Goal: Task Accomplishment & Management: Manage account settings

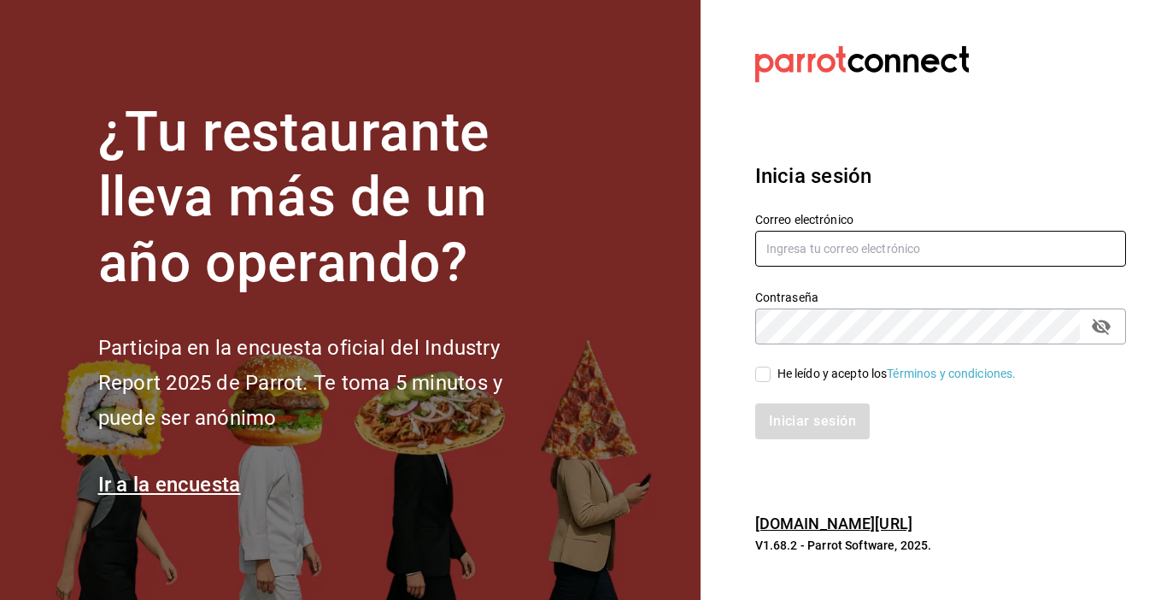
click at [797, 243] on input "text" at bounding box center [940, 249] width 371 height 36
type input "jimmyboycafebistropp@gmail.com"
click at [1102, 326] on icon "passwordField" at bounding box center [1101, 326] width 21 height 21
click at [765, 373] on input "He leído y acepto los Términos y condiciones." at bounding box center [762, 374] width 15 height 15
checkbox input "true"
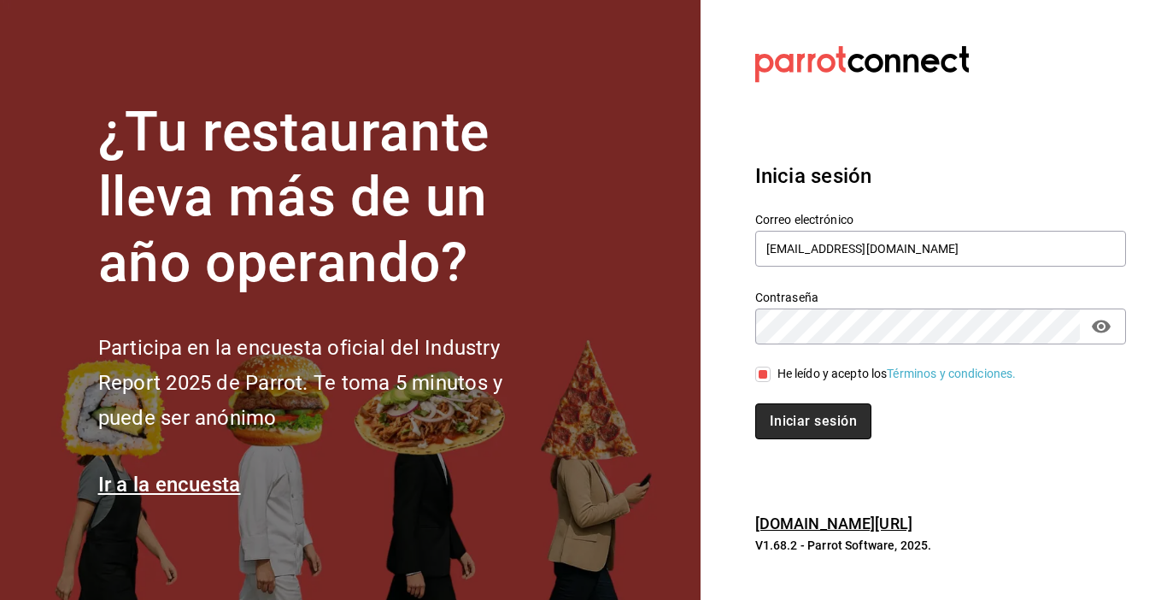
click at [814, 427] on button "Iniciar sesión" at bounding box center [813, 421] width 116 height 36
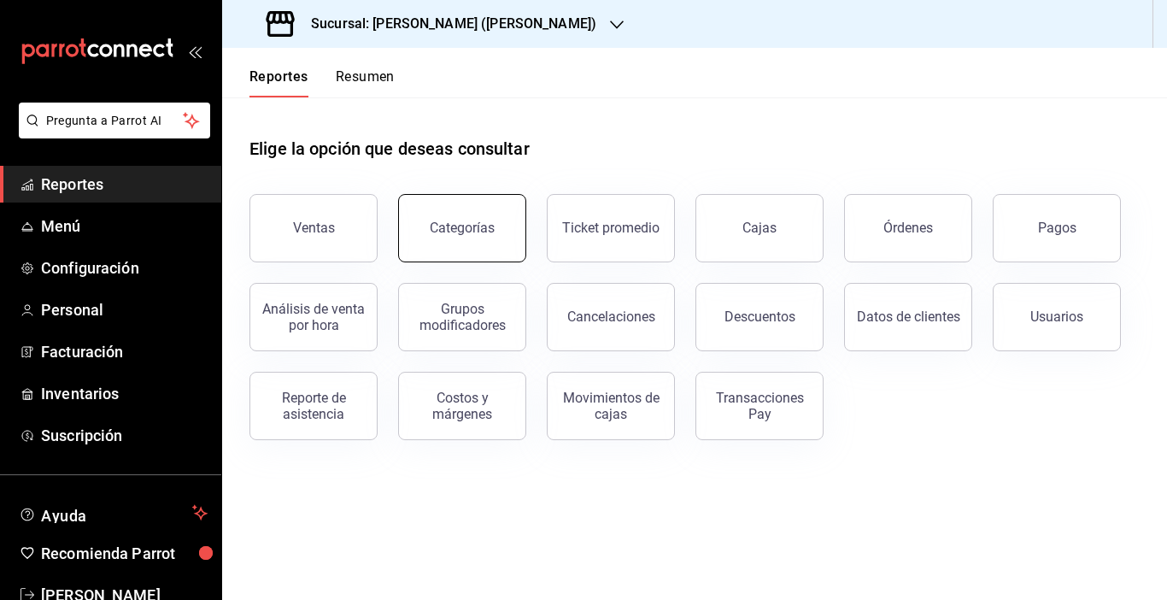
click at [435, 227] on div "Categorías" at bounding box center [462, 228] width 65 height 16
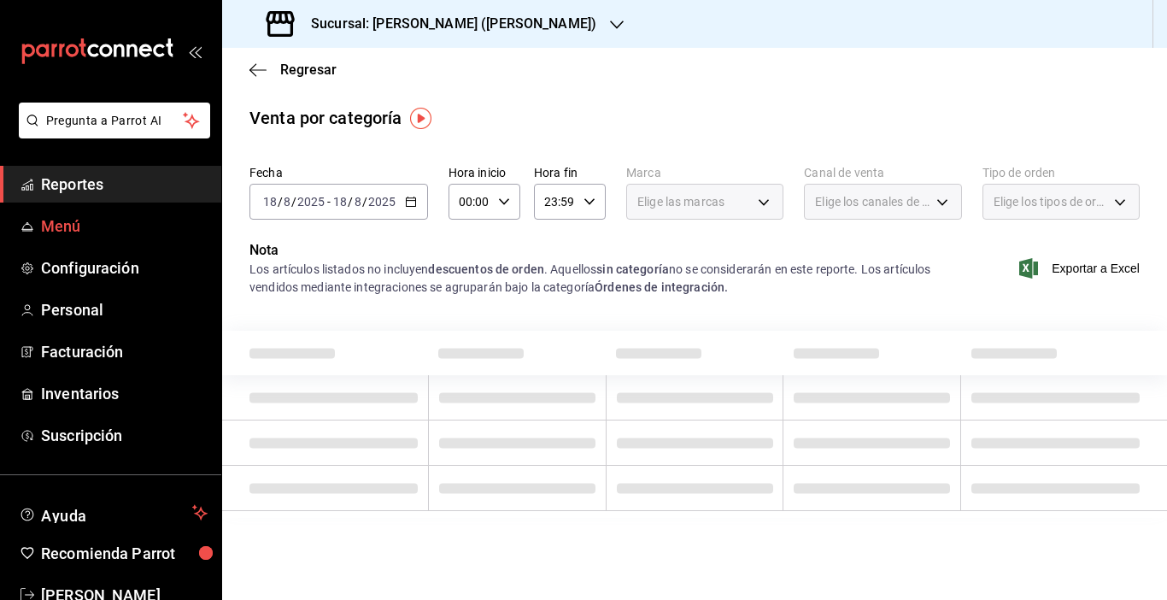
click at [41, 226] on span "Menú" at bounding box center [124, 226] width 167 height 23
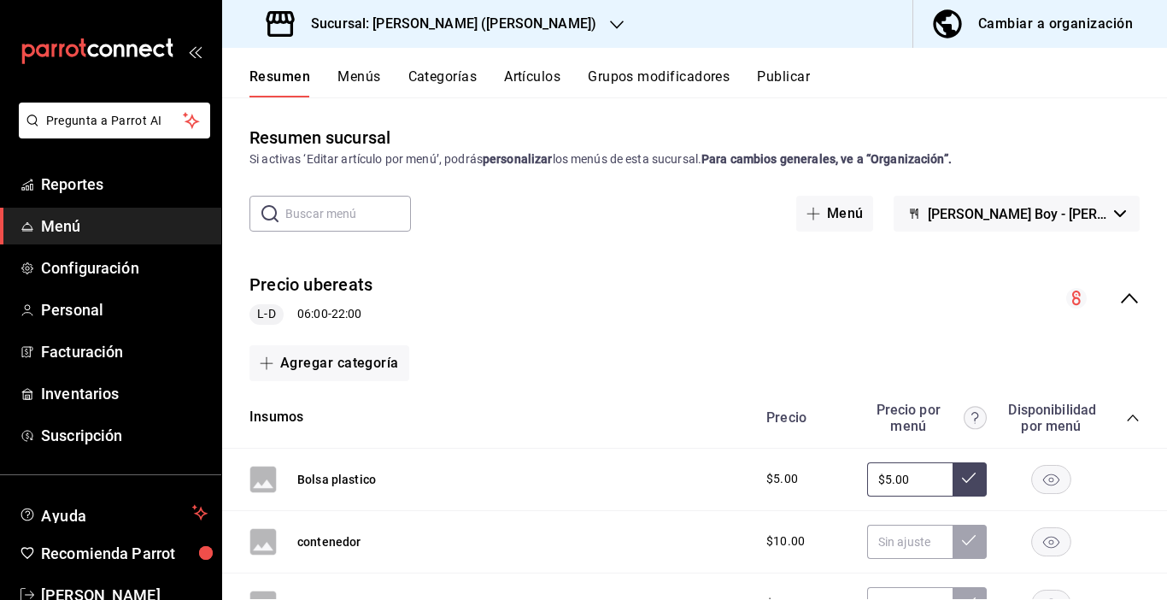
click at [547, 78] on button "Artículos" at bounding box center [532, 82] width 56 height 29
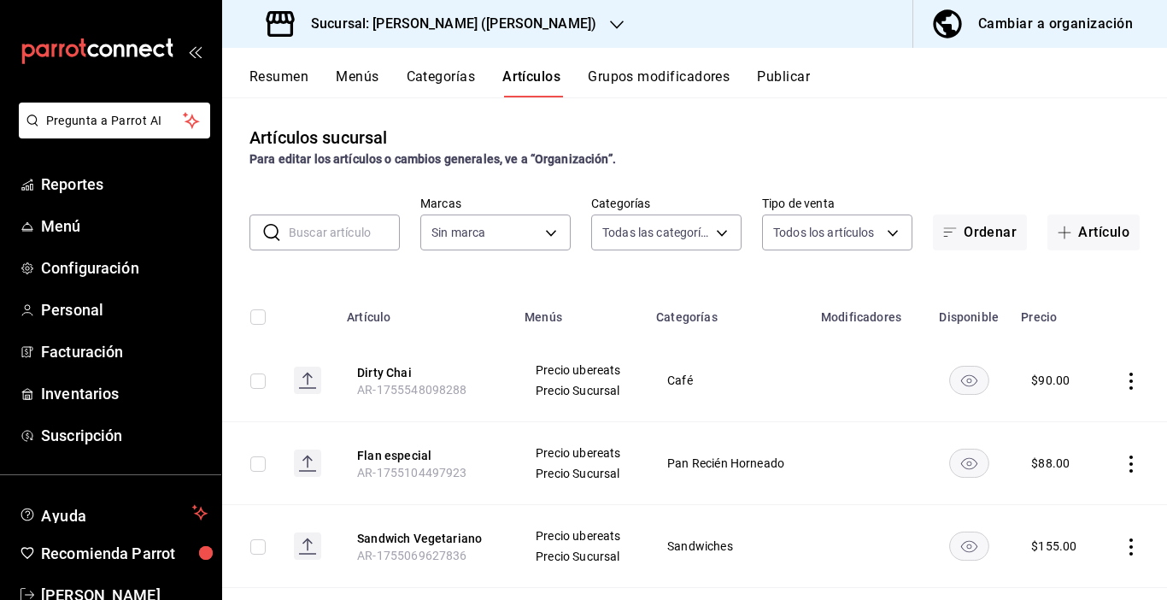
type input "f922a202-bf58-4070-87f5-f32f07561b4b,850b4743-3b0b-48da-a5c5-29a45bea7fe0,259be…"
type input "abf2cea4-0948-4336-b884-fca71a5b1efa"
click at [716, 234] on body "Pregunta a Parrot AI Reportes Menú Configuración Personal Facturación Inventari…" at bounding box center [583, 300] width 1167 height 600
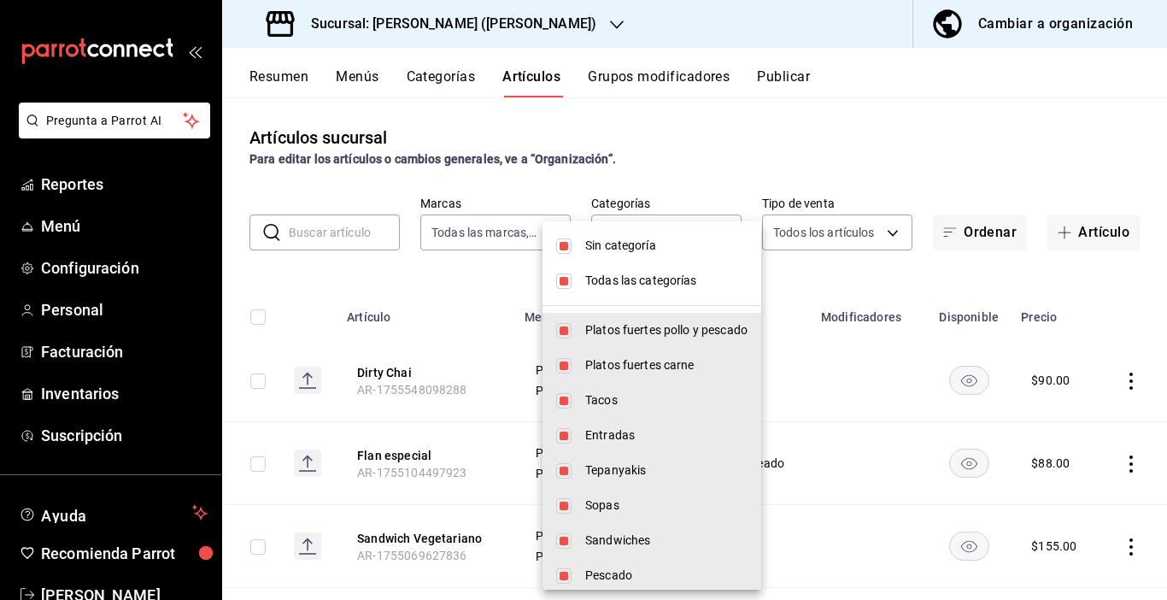
click at [589, 327] on span "Platos fuertes pollo y pescado" at bounding box center [666, 330] width 162 height 18
type input "850b4743-3b0b-48da-a5c5-29a45bea7fe0,259be46b-aa3c-4133-b4d8-7f9d93ae1525,91d8c…"
checkbox input "false"
click at [587, 357] on span "Platos fuertes carne" at bounding box center [666, 365] width 162 height 18
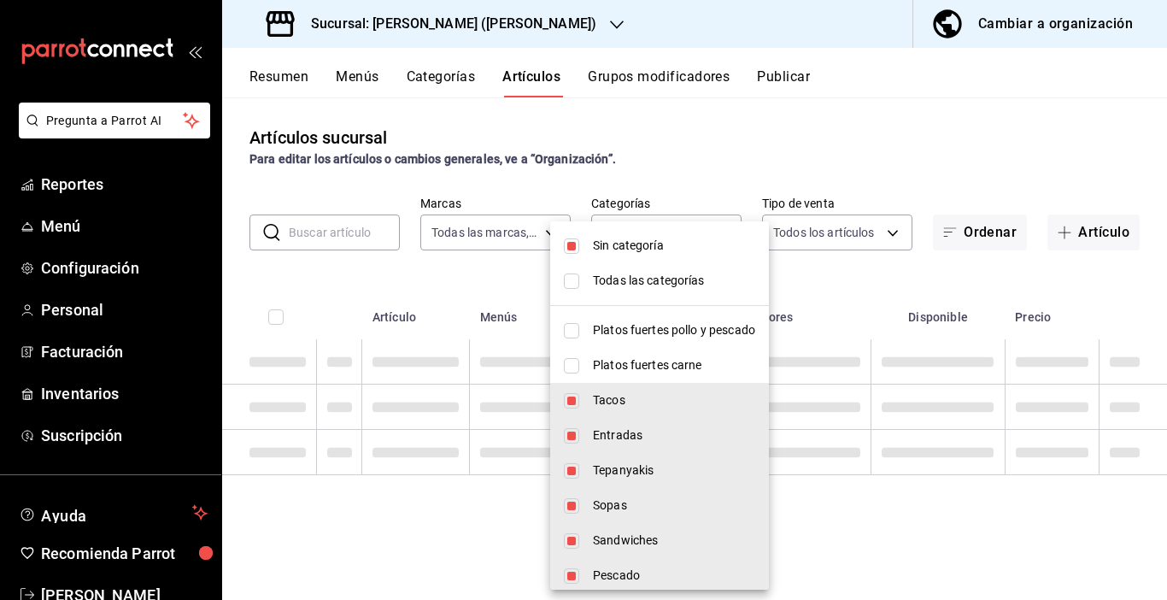
type input "259be46b-aa3c-4133-b4d8-7f9d93ae1525,91d8c561-6799-4efd-9414-c5df8c7947f1,79fe6…"
checkbox input "false"
click at [591, 398] on li "Tacos" at bounding box center [659, 400] width 219 height 35
click at [607, 427] on span "Entradas" at bounding box center [674, 435] width 162 height 18
click at [605, 468] on span "Tepanyakis" at bounding box center [674, 470] width 162 height 18
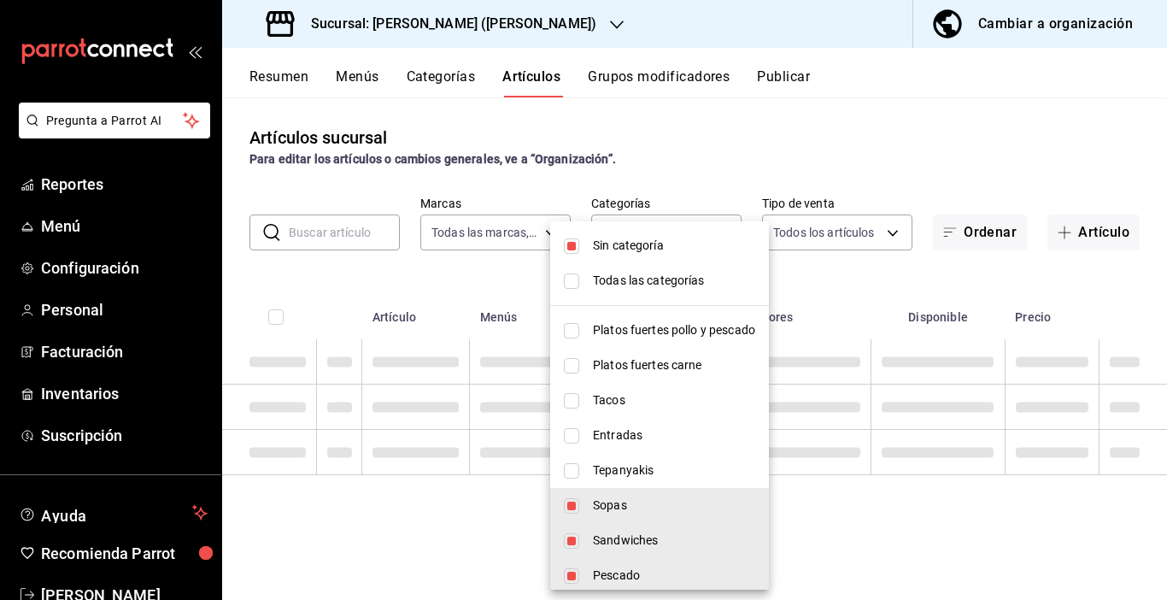
type input "4e0ff911-fb19-4e0a-a055-6001f1664807,784a8063-7c77-40b9-8a67-466de1ba3ed4,fd59d…"
checkbox input "false"
drag, startPoint x: 603, startPoint y: 500, endPoint x: 597, endPoint y: 514, distance: 15.3
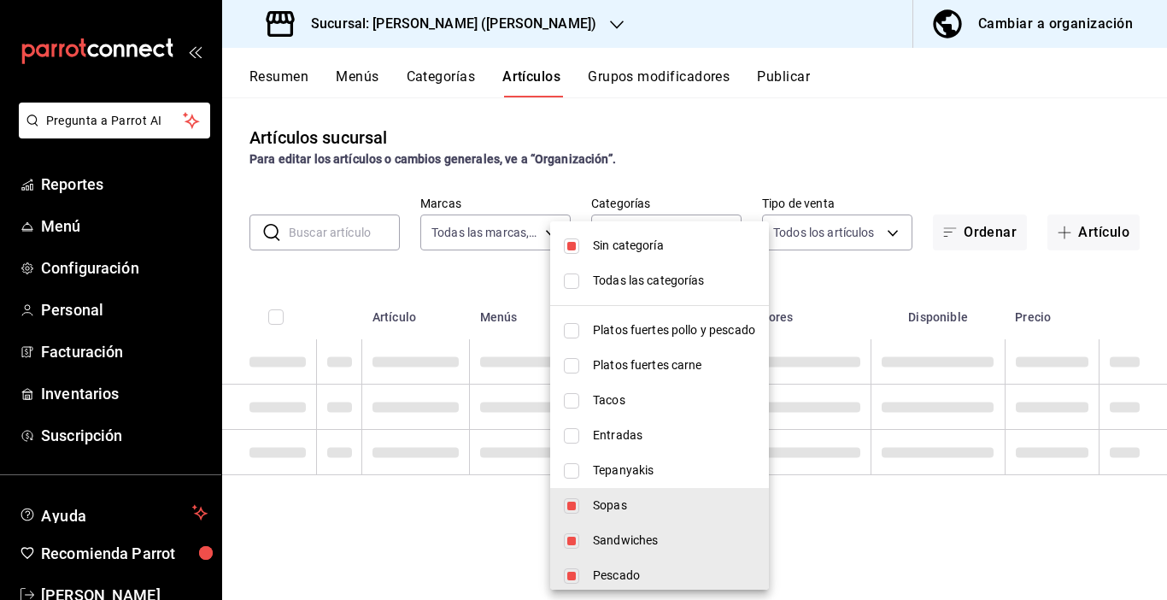
click at [603, 501] on span "Sopas" at bounding box center [674, 506] width 162 height 18
click at [602, 546] on span "Sandwiches" at bounding box center [674, 541] width 162 height 18
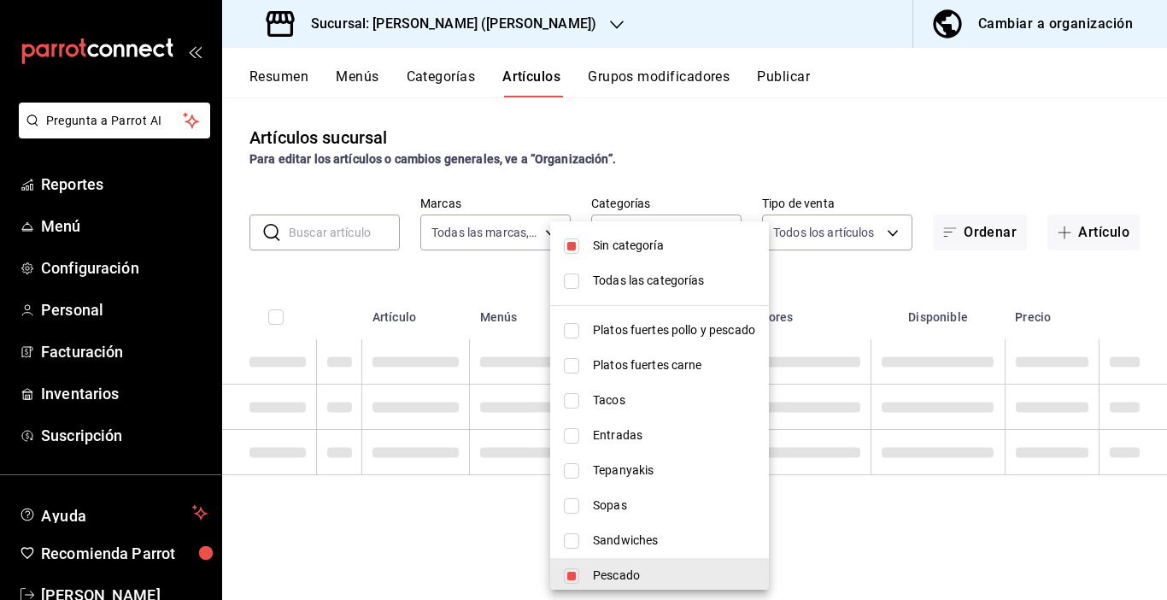
type input "fd59d85c-359f-4420-9ce0-2e37c02da424,6b921bbf-b12f-409e-bcf0-91b4da7f8a9f,854f8…"
checkbox input "false"
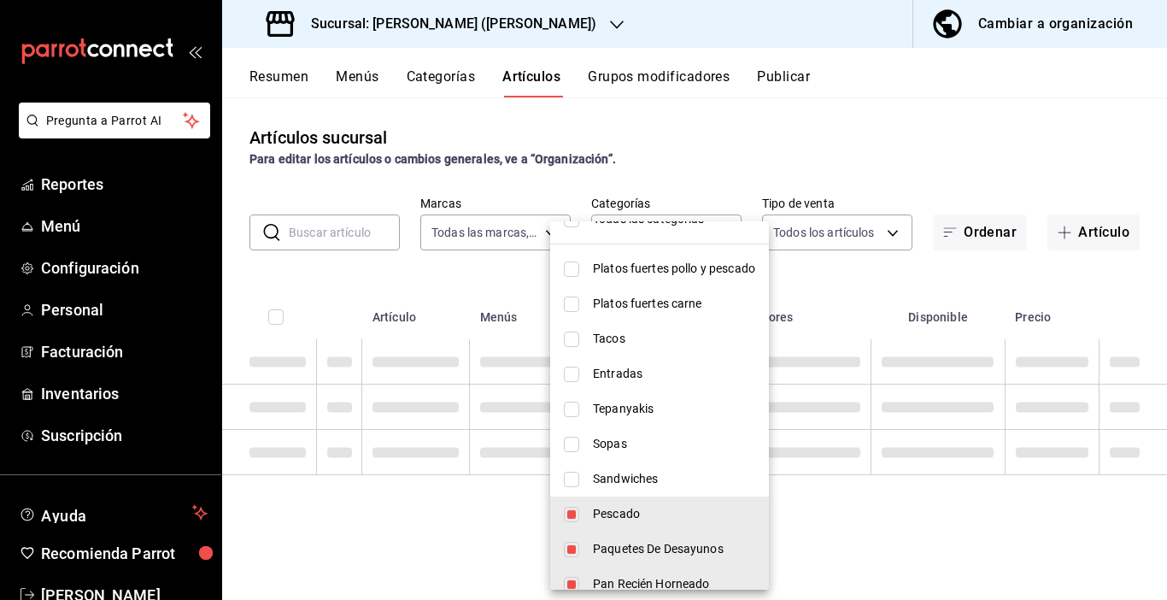
scroll to position [85, 0]
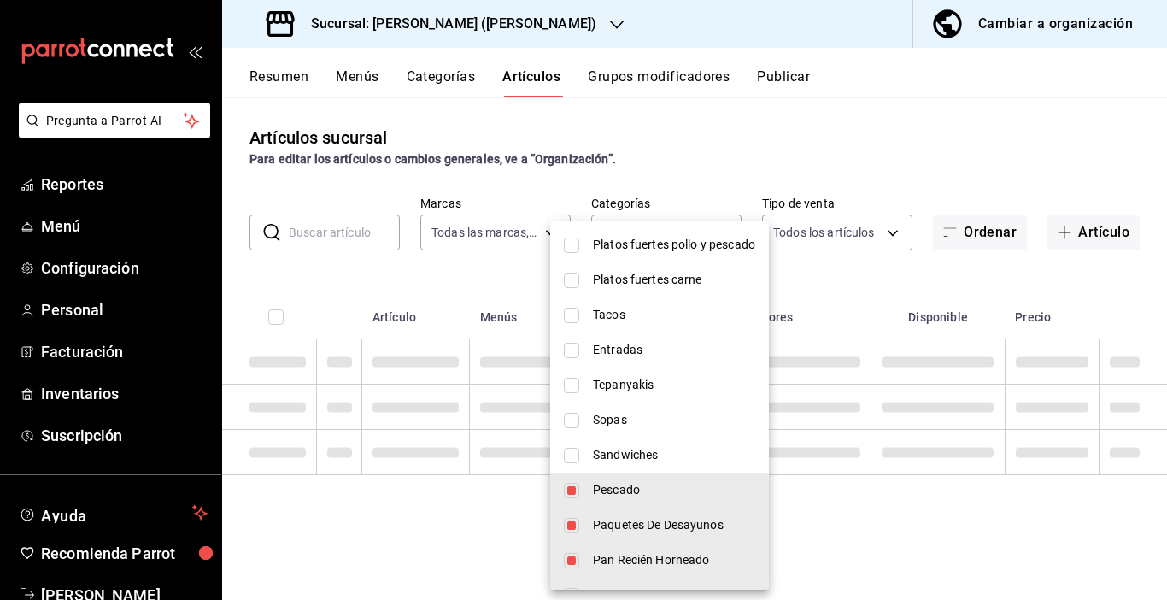
click at [608, 492] on span "Pescado" at bounding box center [674, 490] width 162 height 18
type input "6b921bbf-b12f-409e-bcf0-91b4da7f8a9f,854f83a0-30d1-43e5-b6b1-67998cee9183,c30c5…"
checkbox input "false"
drag, startPoint x: 602, startPoint y: 518, endPoint x: 635, endPoint y: 441, distance: 83.8
click at [602, 520] on span "Paquetes De Desayunos" at bounding box center [674, 525] width 162 height 18
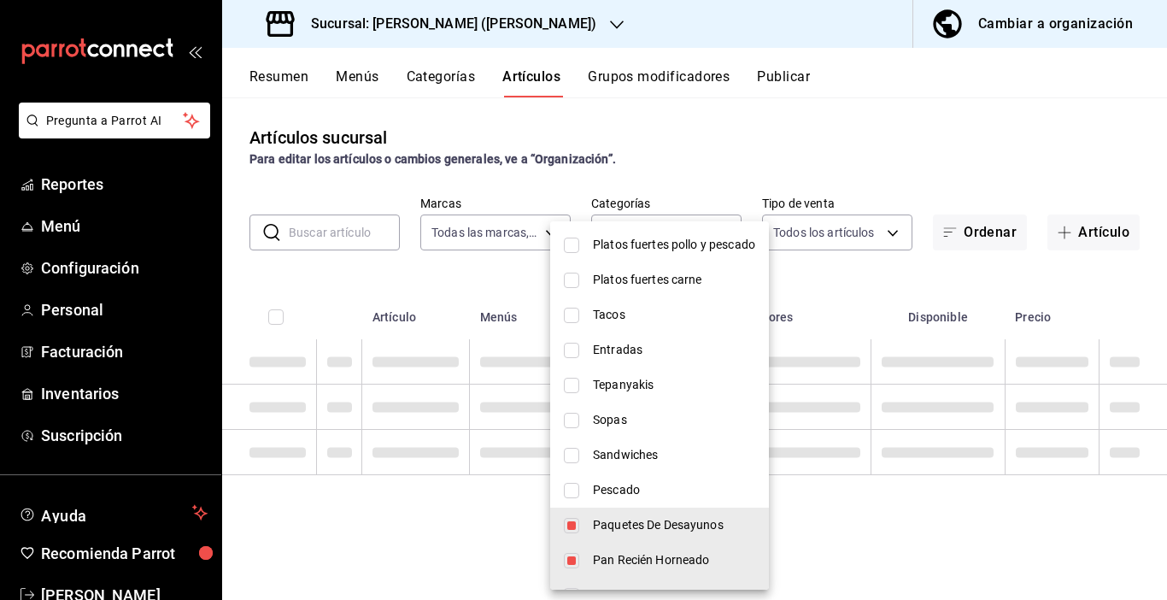
click at [609, 561] on span "Pan Recién Horneado" at bounding box center [674, 560] width 162 height 18
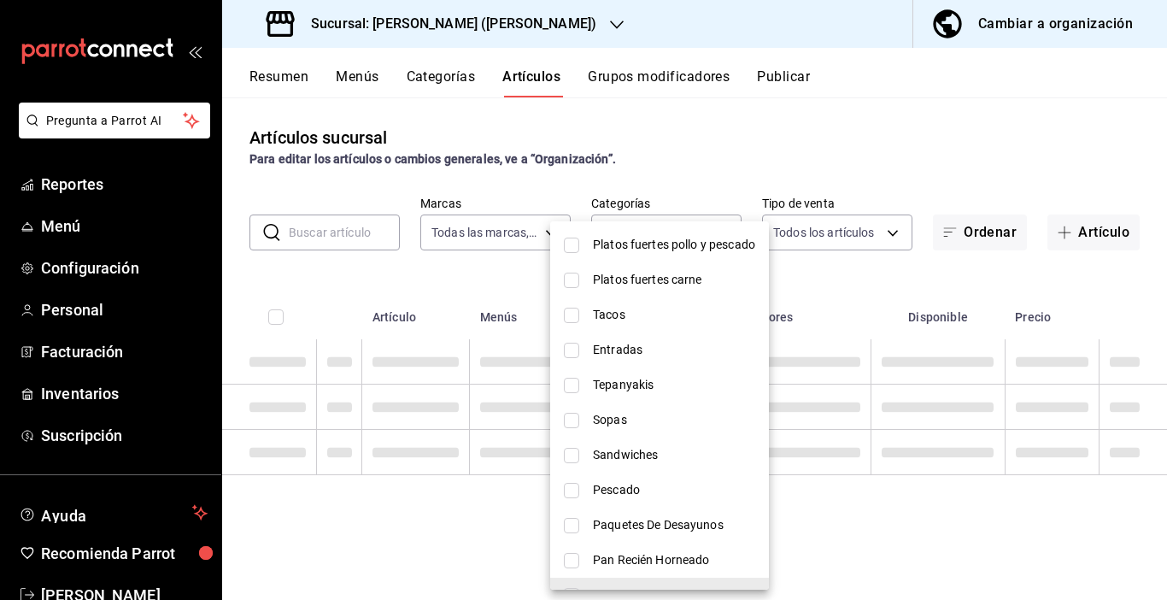
type input "c30c50a8-93f7-49aa-a4ac-a17d46cbaef0,72736e4a-f00e-4c09-82ad-d41c3a10b63f,e3cb4…"
checkbox input "false"
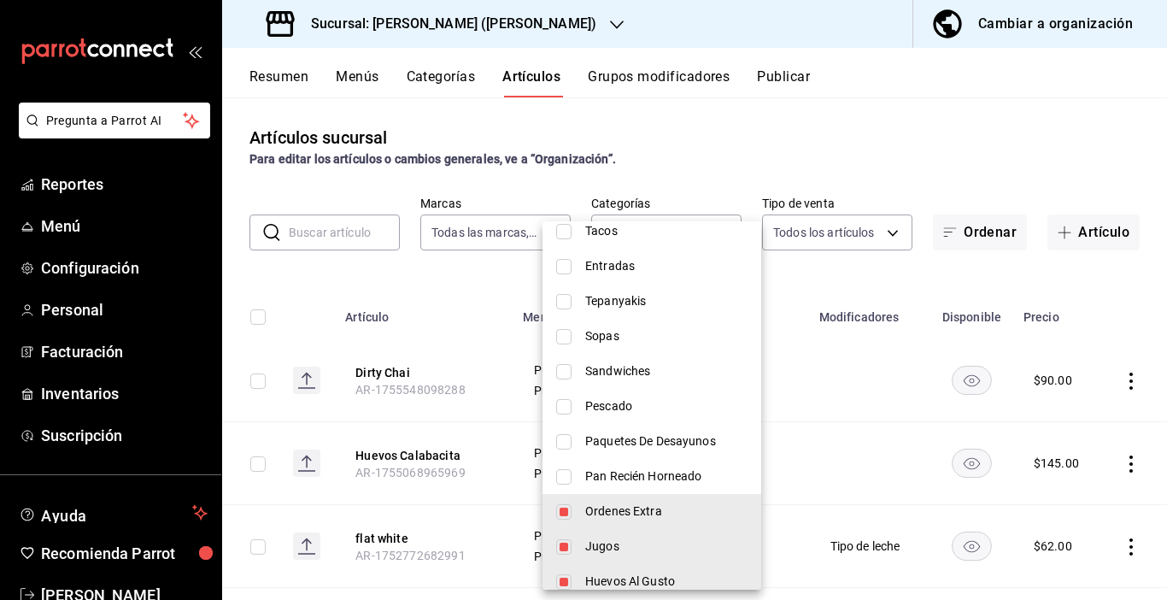
scroll to position [171, 0]
click at [620, 512] on span "Ordenes Extra" at bounding box center [666, 510] width 162 height 18
type input "72736e4a-f00e-4c09-82ad-d41c3a10b63f,e3cb4730-8158-48a2-ab21-9fb01a3e257f,367e6…"
checkbox input "false"
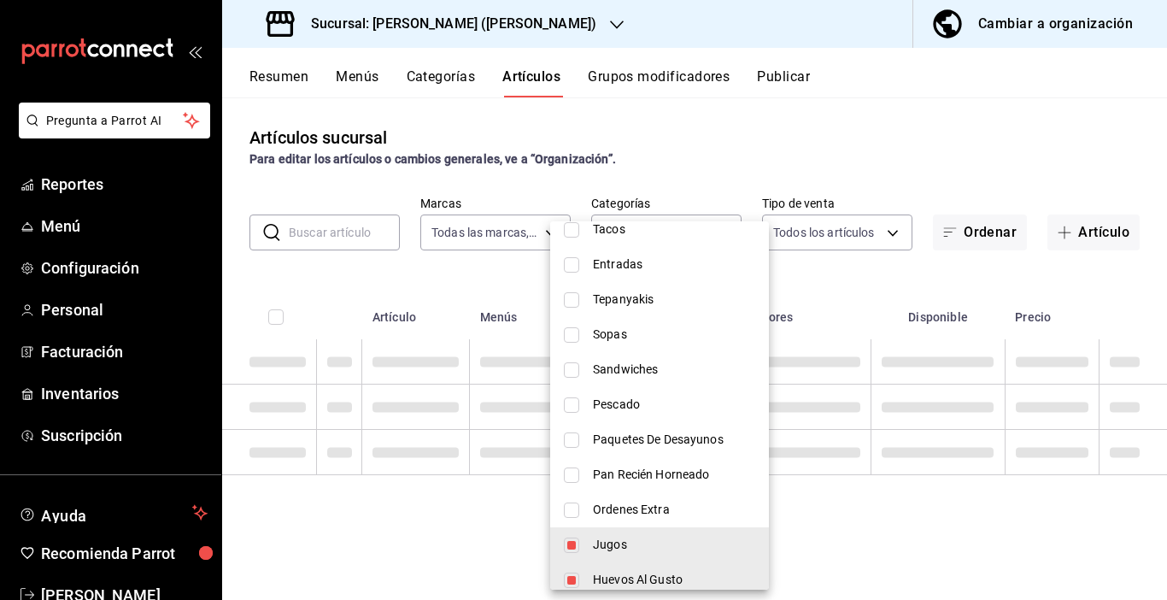
click at [596, 547] on span "Jugos" at bounding box center [674, 545] width 162 height 18
type input "e3cb4730-8158-48a2-ab21-9fb01a3e257f,367e6cab-2b4d-406b-bfac-2a06d93d47fa,42f17…"
checkbox input "false"
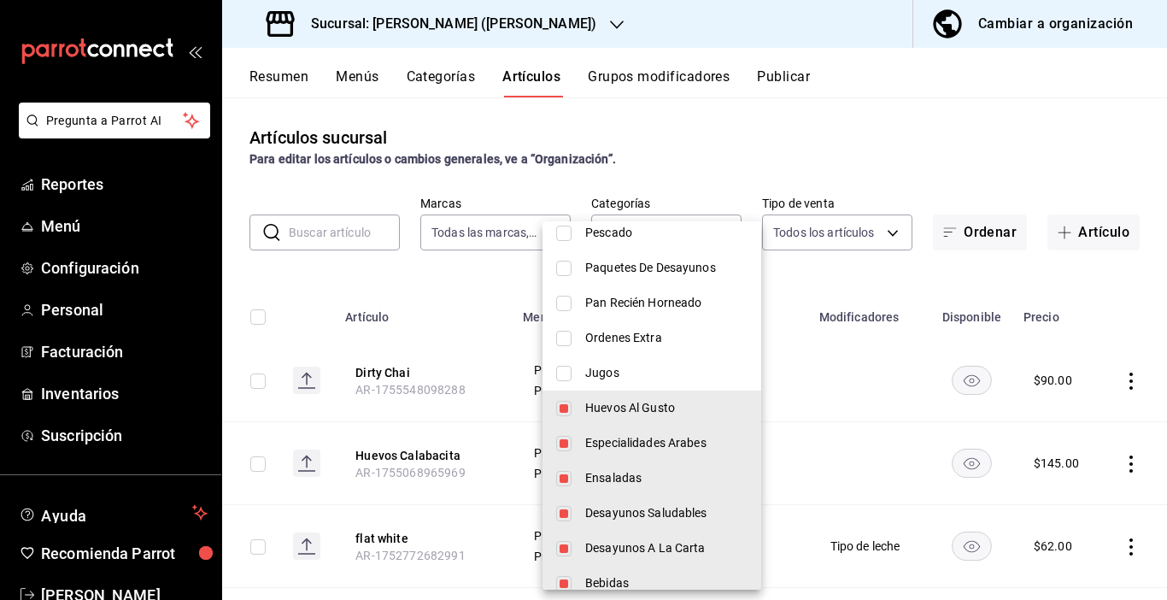
scroll to position [342, 0]
drag, startPoint x: 609, startPoint y: 404, endPoint x: 609, endPoint y: 442, distance: 37.6
click at [608, 404] on span "Huevos Al Gusto" at bounding box center [666, 409] width 162 height 18
type input "367e6cab-2b4d-406b-bfac-2a06d93d47fa,42f1706c-d9de-4bf4-abdc-7a6fe4a31004,5c808…"
checkbox input "false"
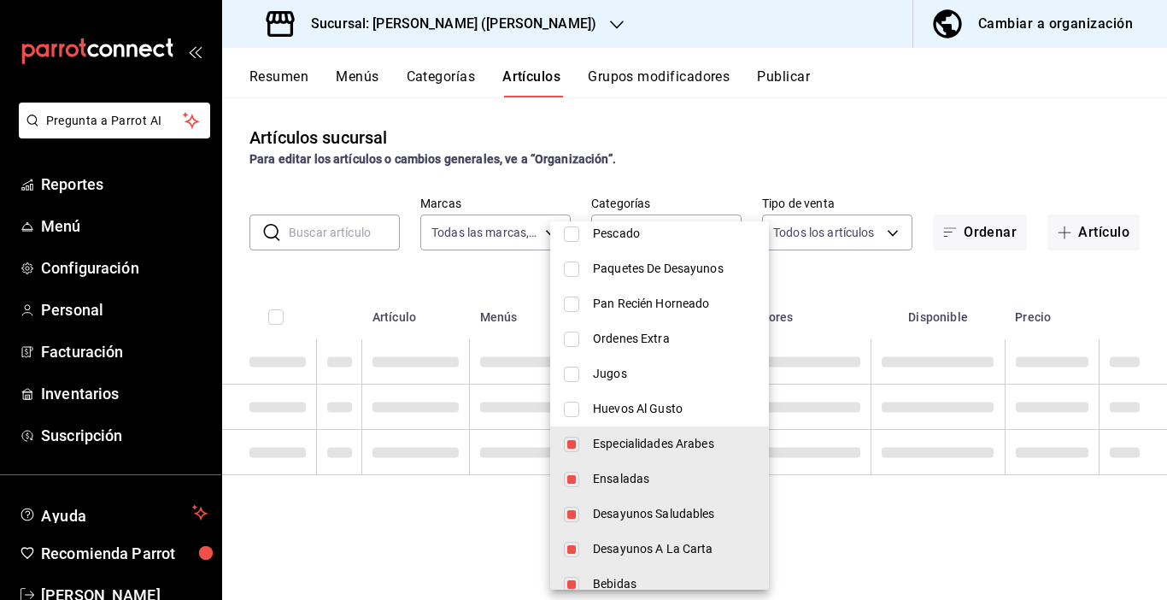
click at [609, 442] on span "Especialidades Arabes" at bounding box center [674, 444] width 162 height 18
click at [621, 485] on span "Ensaladas" at bounding box center [674, 479] width 162 height 18
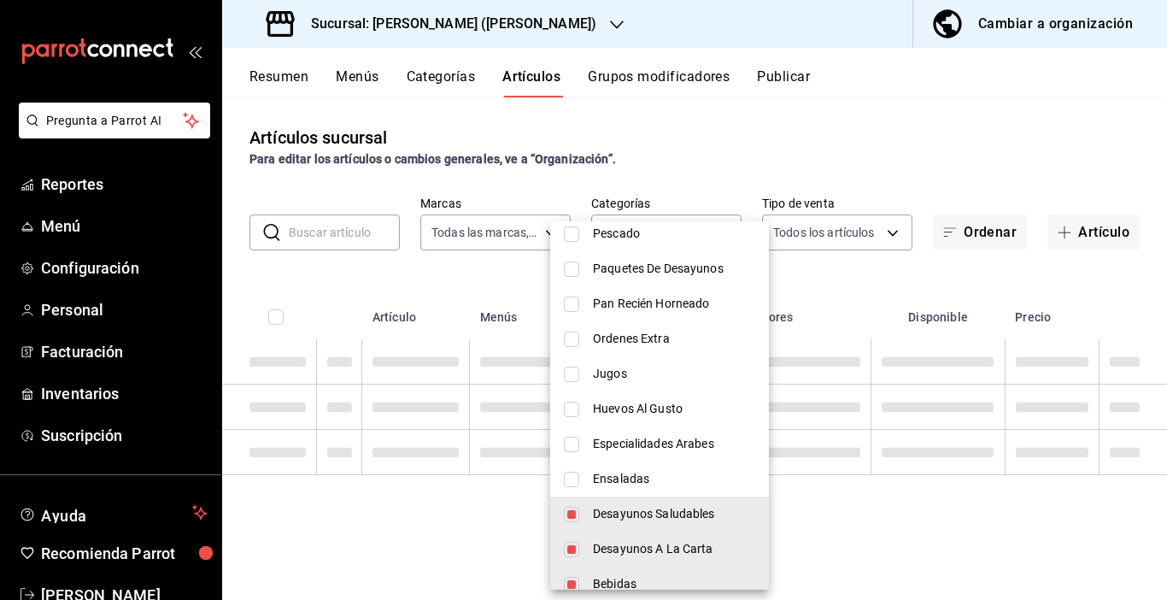
type input "5c808c04-c7ae-4020-9ee9-69905ffdacb6,6d05745e-72e2-415d-88a1-344b5227ffcf,09a39…"
checkbox input "false"
click at [614, 508] on span "Desayunos Saludables" at bounding box center [674, 514] width 162 height 18
type input "6d05745e-72e2-415d-88a1-344b5227ffcf,09a39f51-4afb-44d4-bf2f-9c6b99cdbc87,3f1ad…"
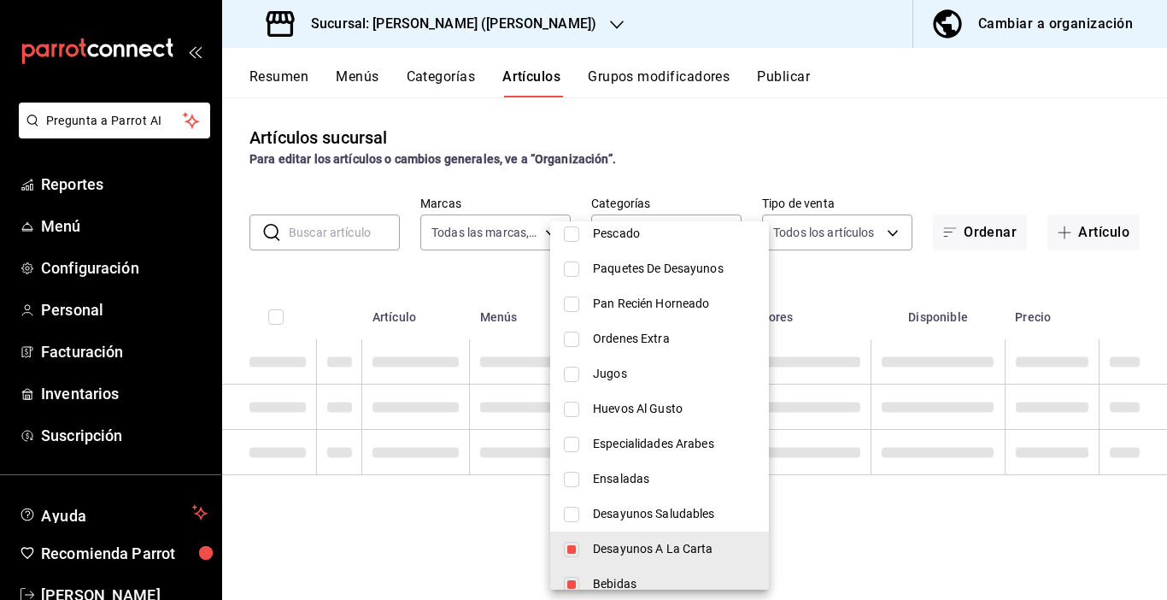
checkbox input "false"
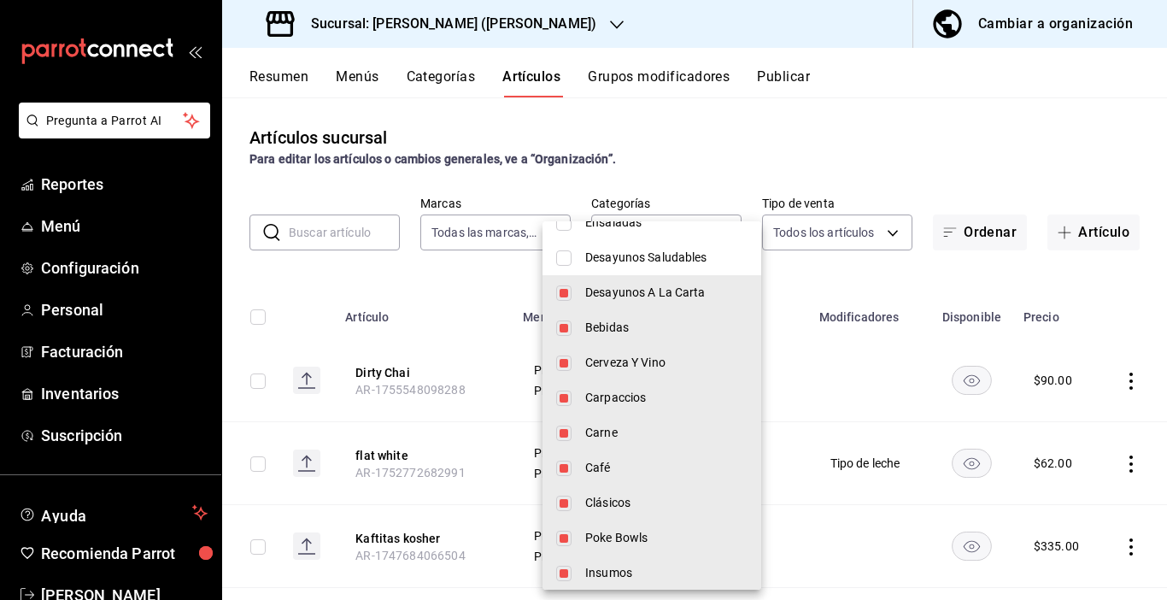
click at [614, 289] on span "Desayunos A La Carta" at bounding box center [666, 293] width 162 height 18
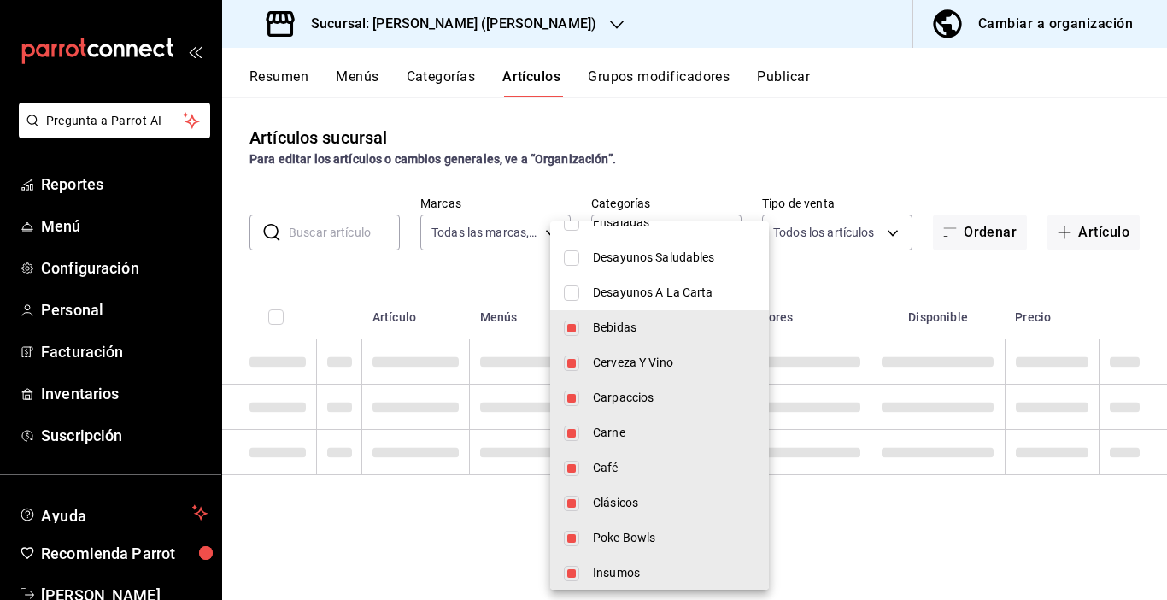
type input "09a39f51-4afb-44d4-bf2f-9c6b99cdbc87,3f1ad691-d3b6-4eb5-afd6-0e3511768b9f,4e72d…"
checkbox input "false"
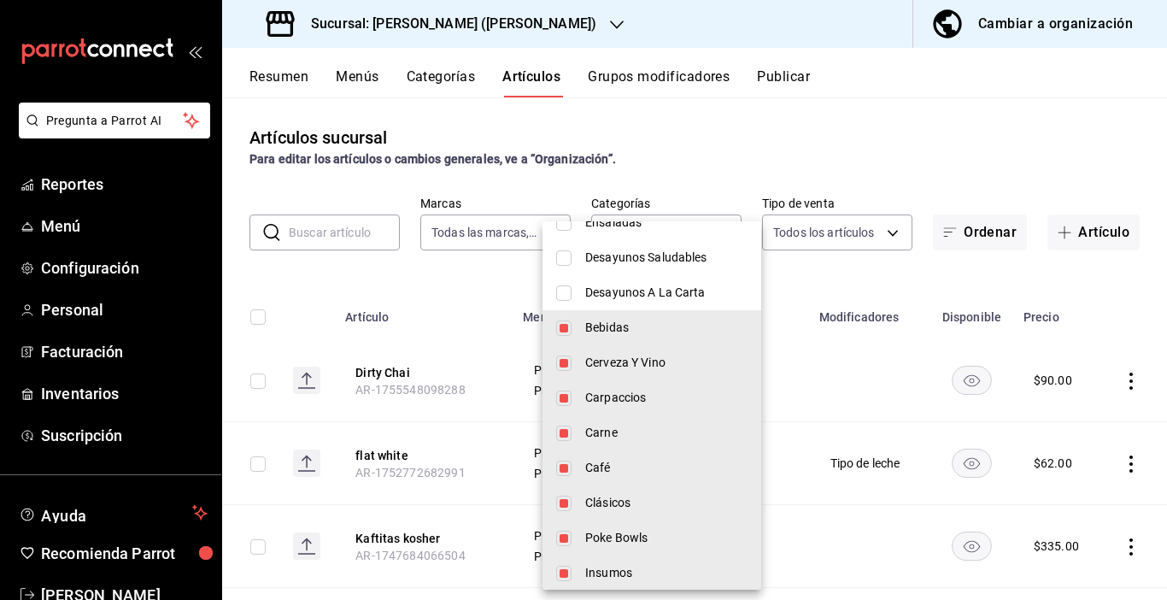
click at [621, 325] on span "Bebidas" at bounding box center [666, 328] width 162 height 18
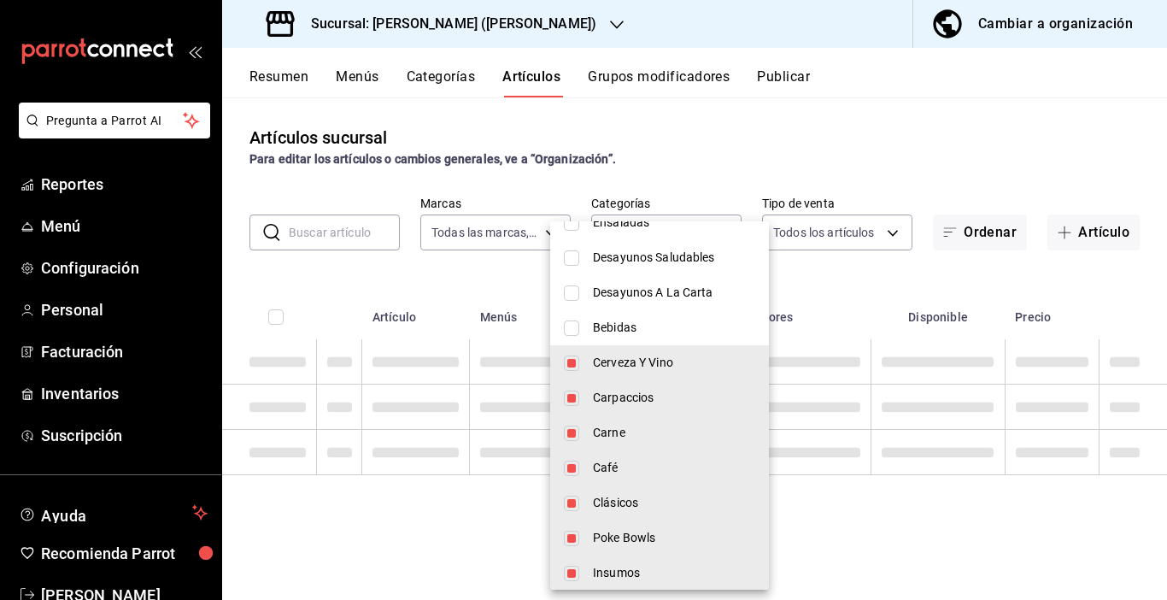
type input "3f1ad691-d3b6-4eb5-afd6-0e3511768b9f,4e72d8d4-784f-4913-92a8-8ec3d68fc172,fb99d…"
checkbox input "false"
click at [606, 365] on span "Cerveza Y Vino" at bounding box center [674, 363] width 162 height 18
type input "4e72d8d4-784f-4913-92a8-8ec3d68fc172,fb99d151-a3b2-49ac-8492-9d7b4ace03dc,75112…"
checkbox input "false"
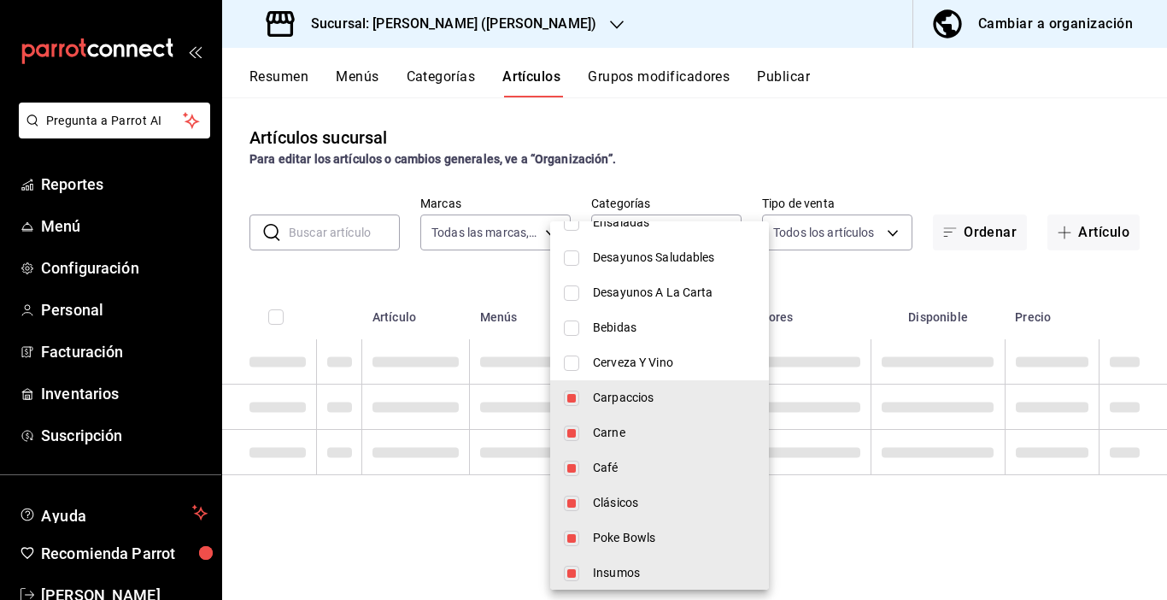
click at [607, 401] on span "Carpaccios" at bounding box center [674, 398] width 162 height 18
type input "fb99d151-a3b2-49ac-8492-9d7b4ace03dc,75112eed-4c30-4959-97c9-f916efc9d2b7,23216…"
checkbox input "false"
click at [603, 433] on span "Carne" at bounding box center [674, 433] width 162 height 18
click at [598, 506] on span "Clásicos" at bounding box center [674, 503] width 162 height 18
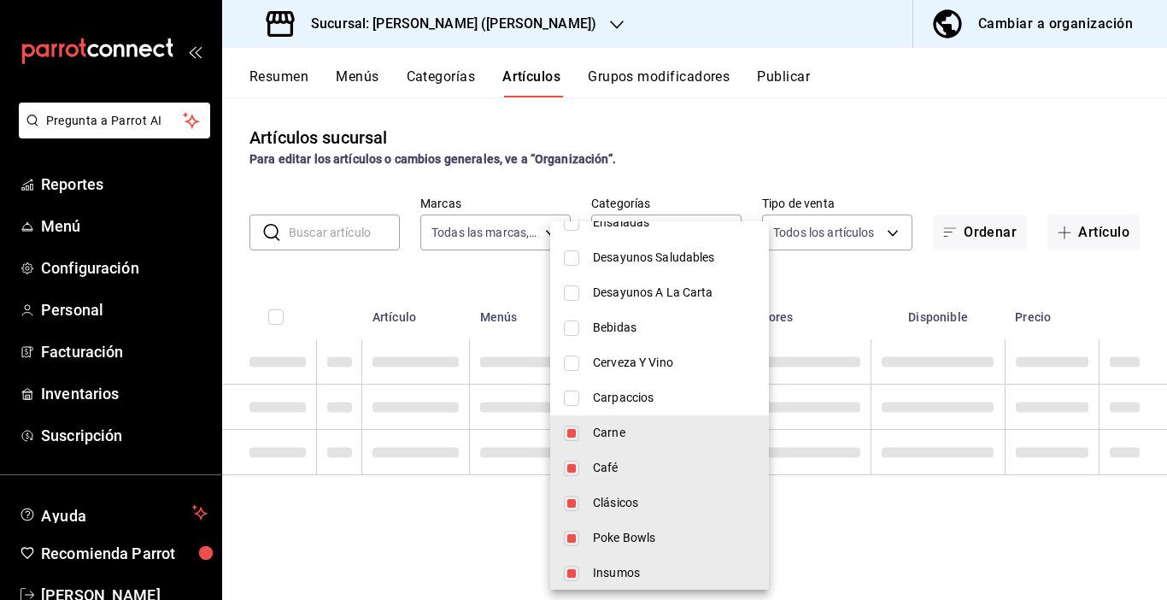
click at [602, 532] on span "Poke Bowls" at bounding box center [674, 538] width 162 height 18
click at [603, 568] on span "Insumos" at bounding box center [674, 573] width 162 height 18
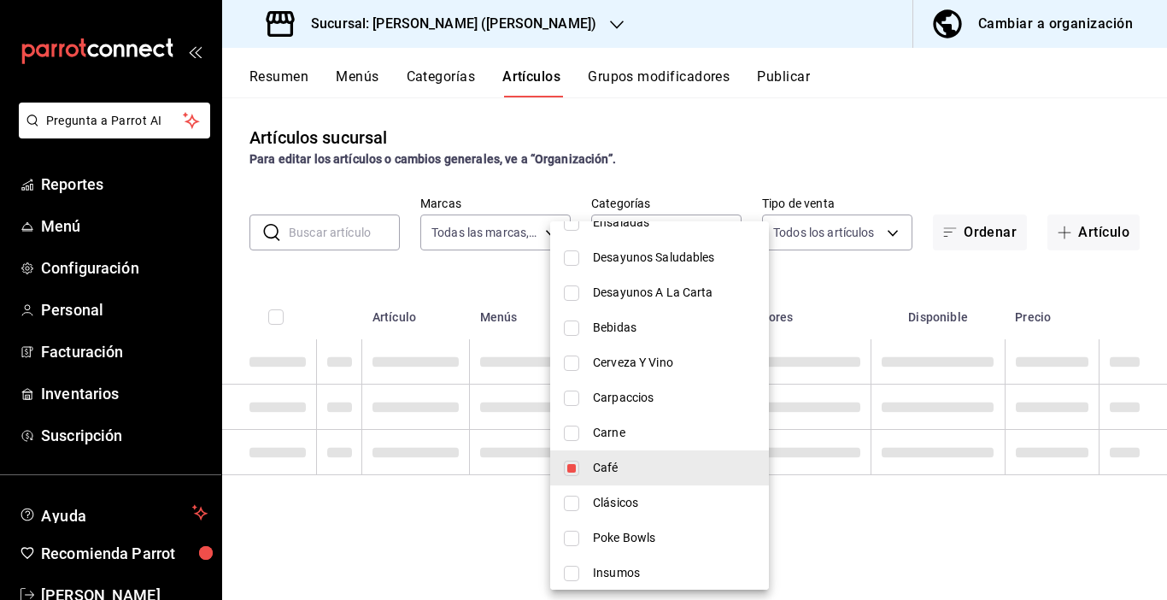
type input "75112eed-4c30-4959-97c9-f916efc9d2b7"
checkbox input "false"
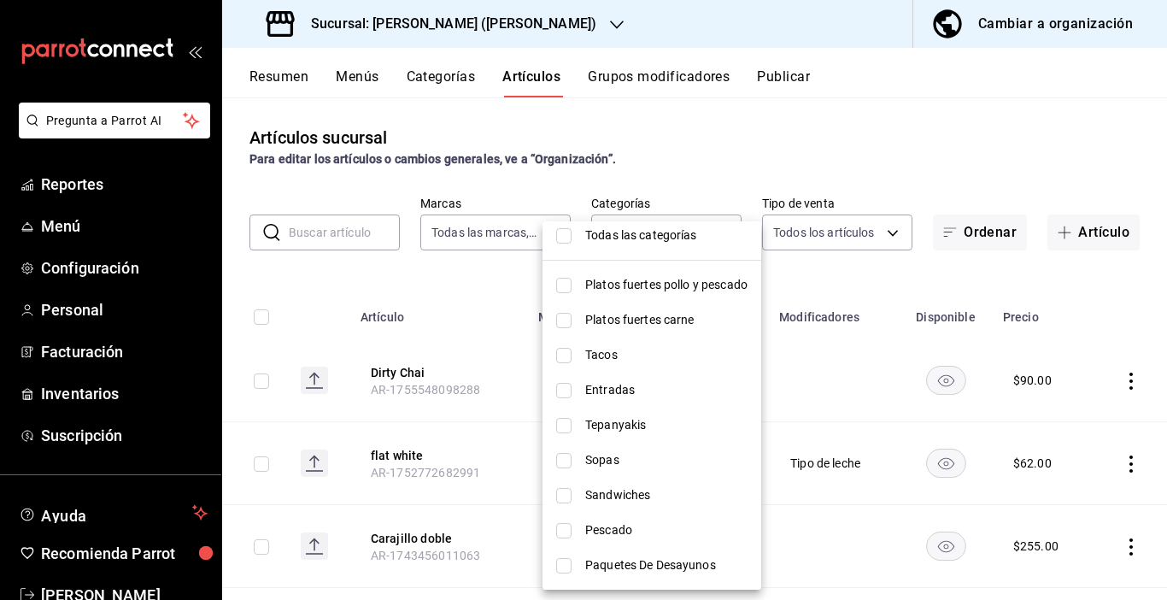
scroll to position [0, 0]
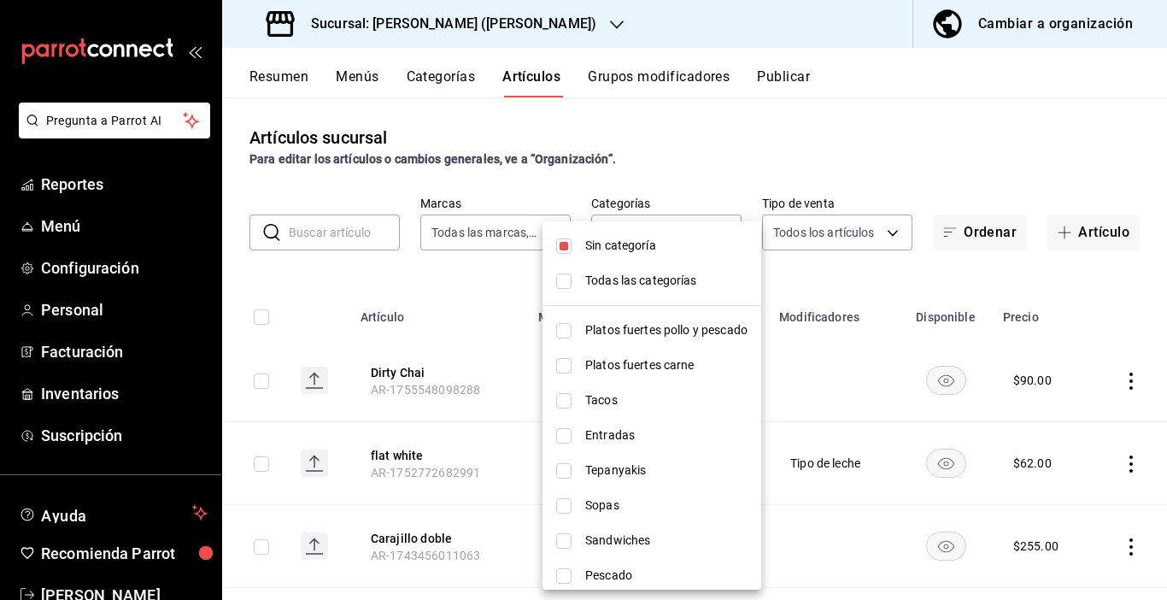
click at [451, 285] on div at bounding box center [583, 300] width 1167 height 600
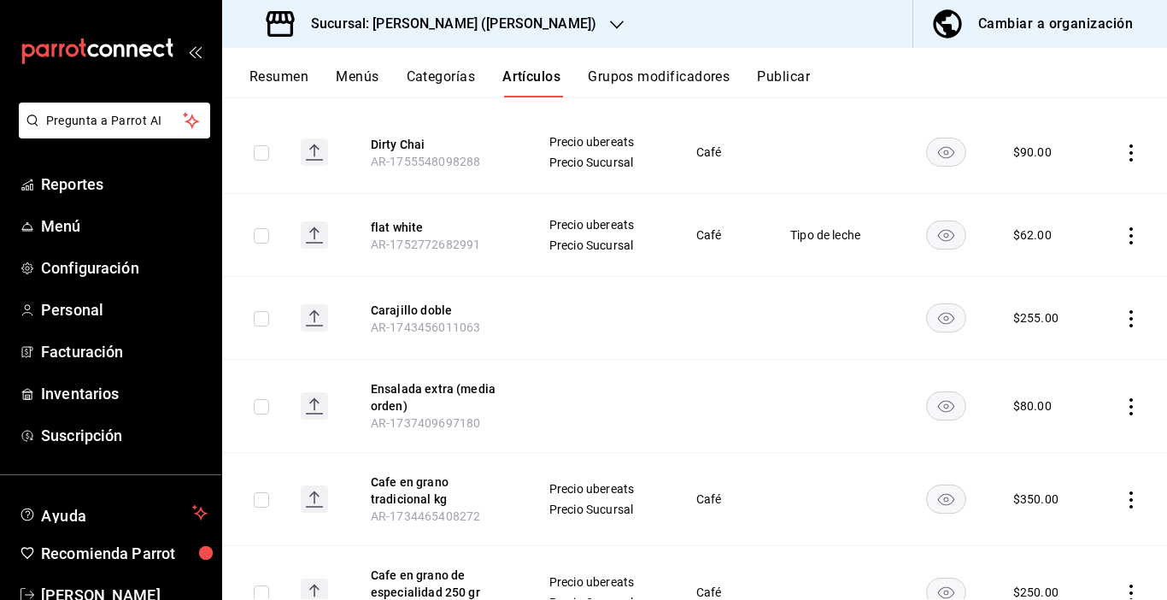
scroll to position [171, 0]
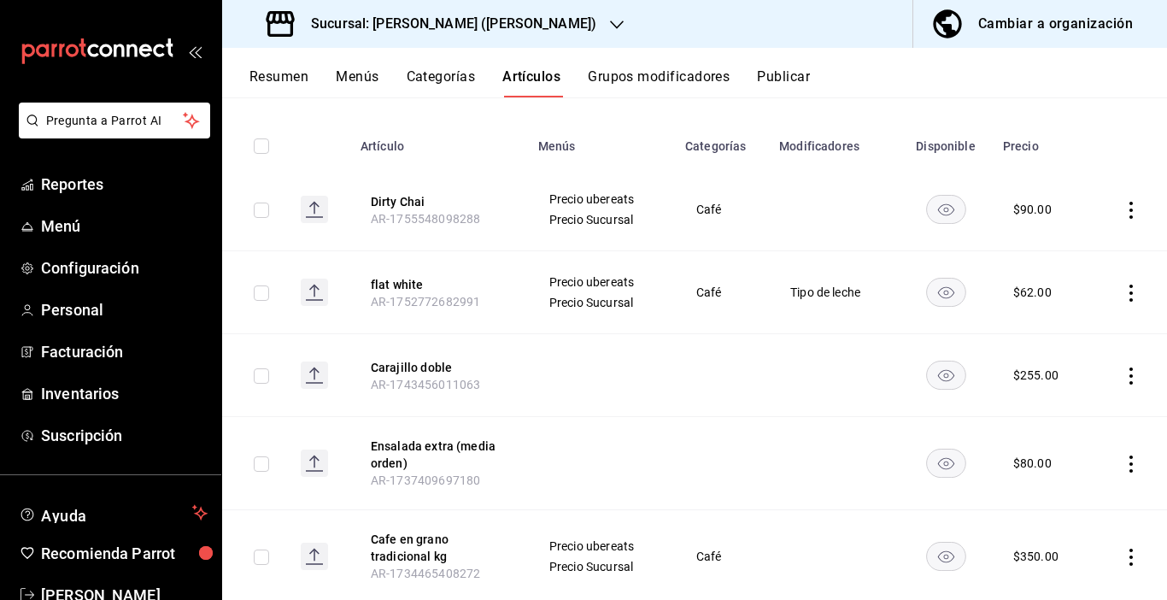
click at [514, 80] on button "Artículos" at bounding box center [532, 82] width 58 height 29
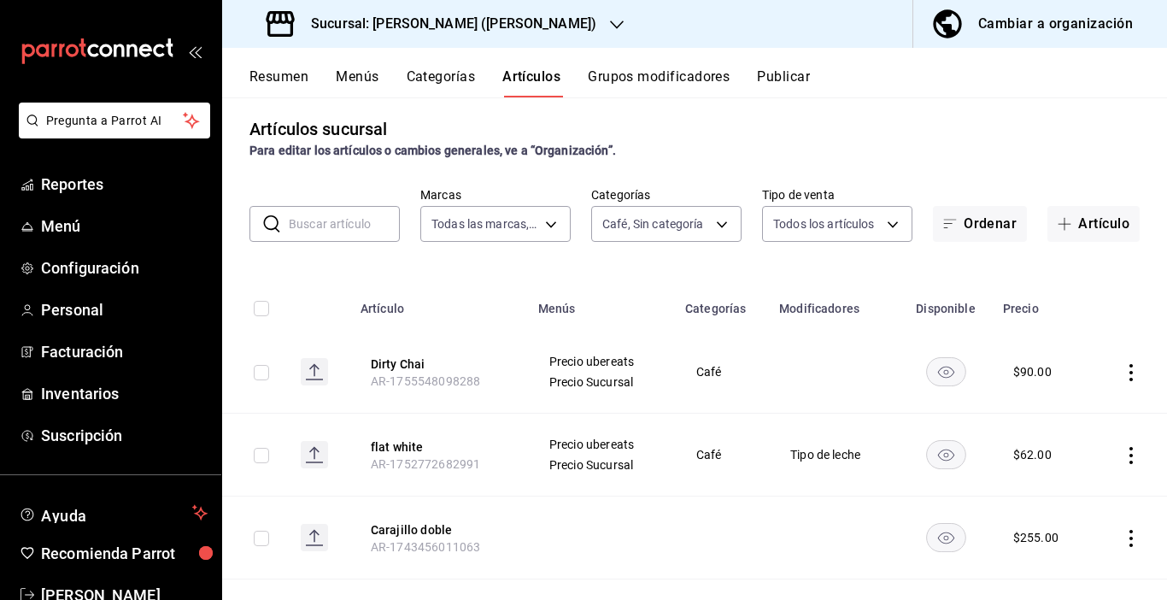
scroll to position [0, 0]
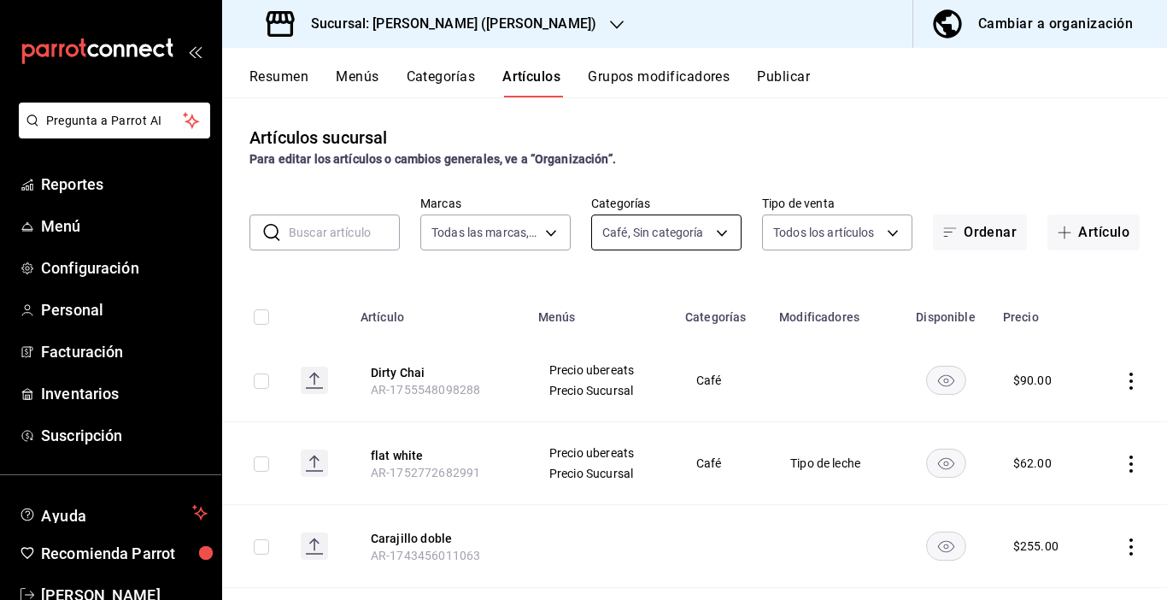
click at [713, 230] on body "Pregunta a Parrot AI Reportes Menú Configuración Personal Facturación Inventari…" at bounding box center [583, 300] width 1167 height 600
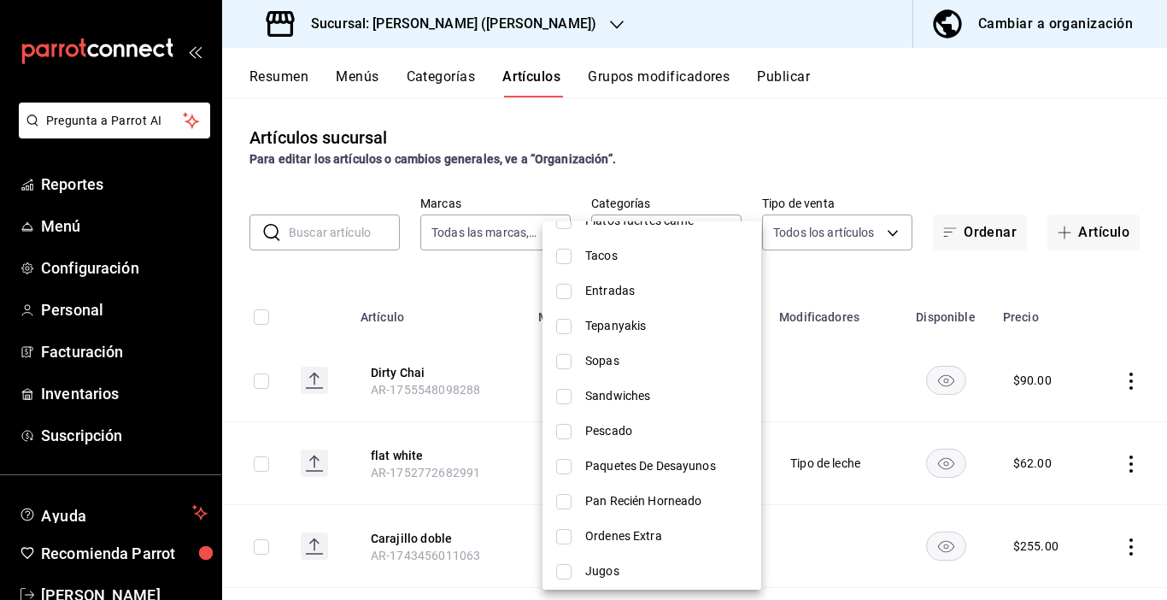
scroll to position [93, 0]
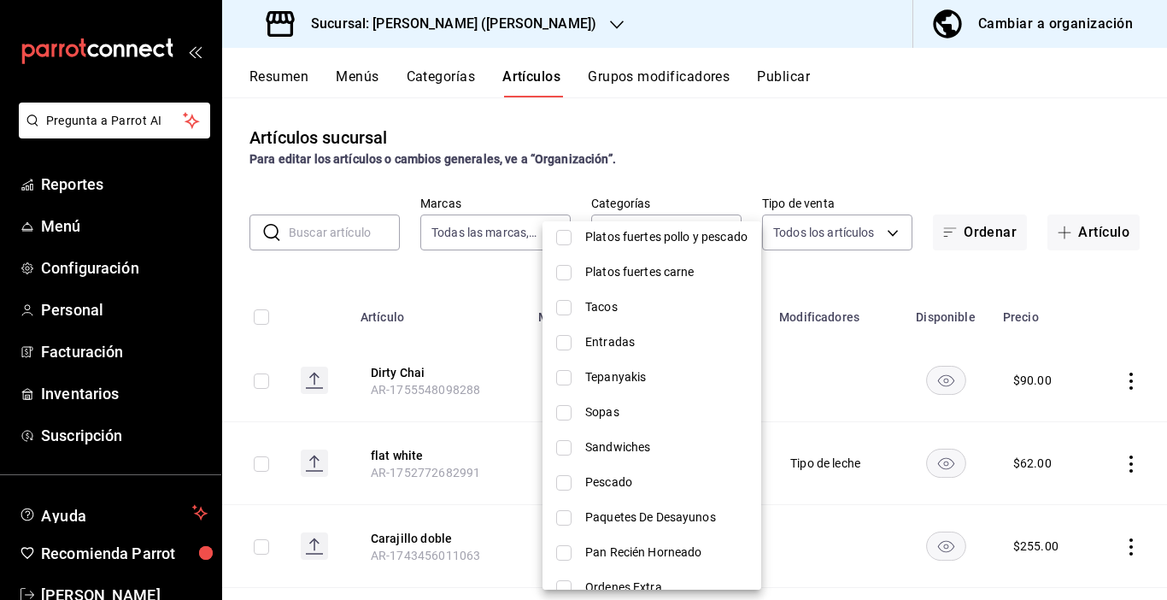
drag, startPoint x: 425, startPoint y: 255, endPoint x: 477, endPoint y: 384, distance: 139.2
click at [425, 256] on div at bounding box center [583, 300] width 1167 height 600
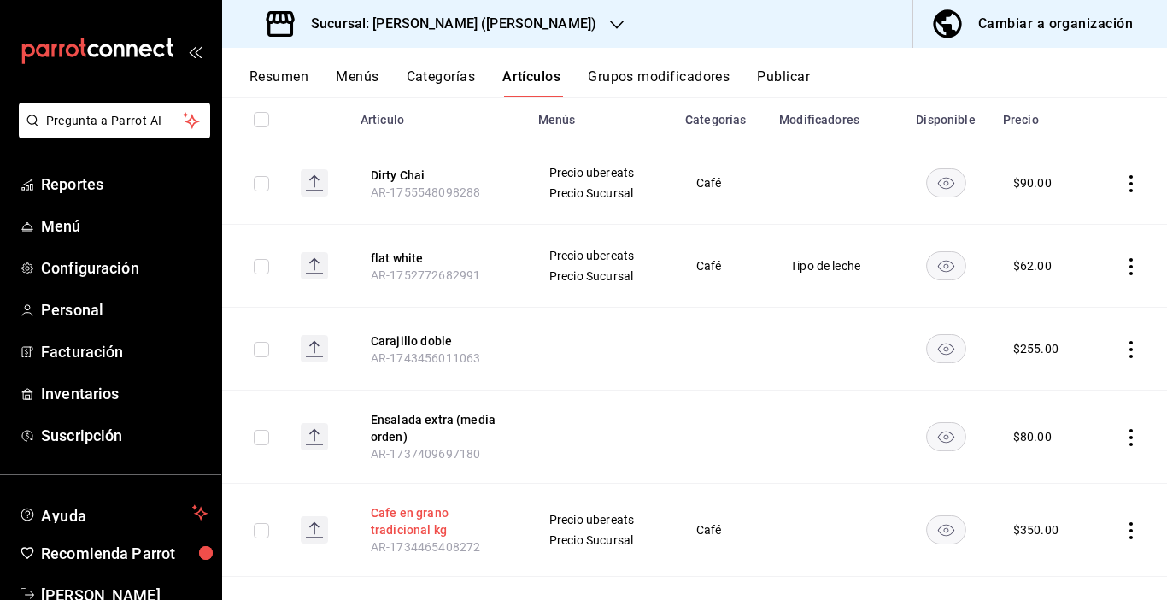
scroll to position [342, 0]
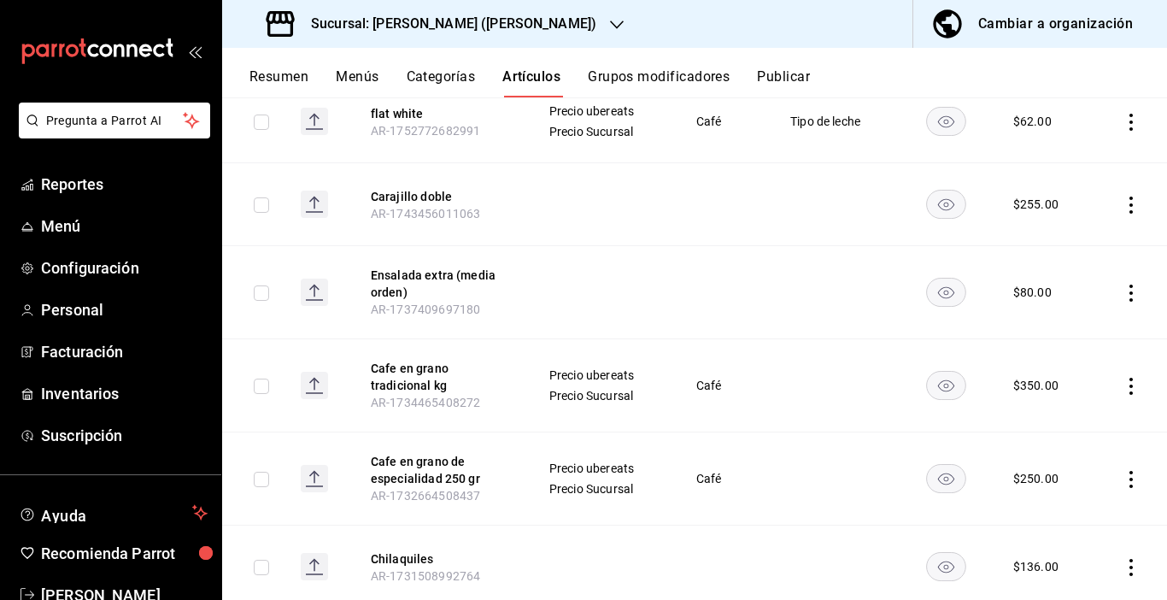
click at [1123, 289] on icon "actions" at bounding box center [1131, 293] width 17 height 17
click at [390, 293] on div at bounding box center [583, 300] width 1167 height 600
click at [398, 285] on button "Ensalada extra (media orden)" at bounding box center [439, 284] width 137 height 34
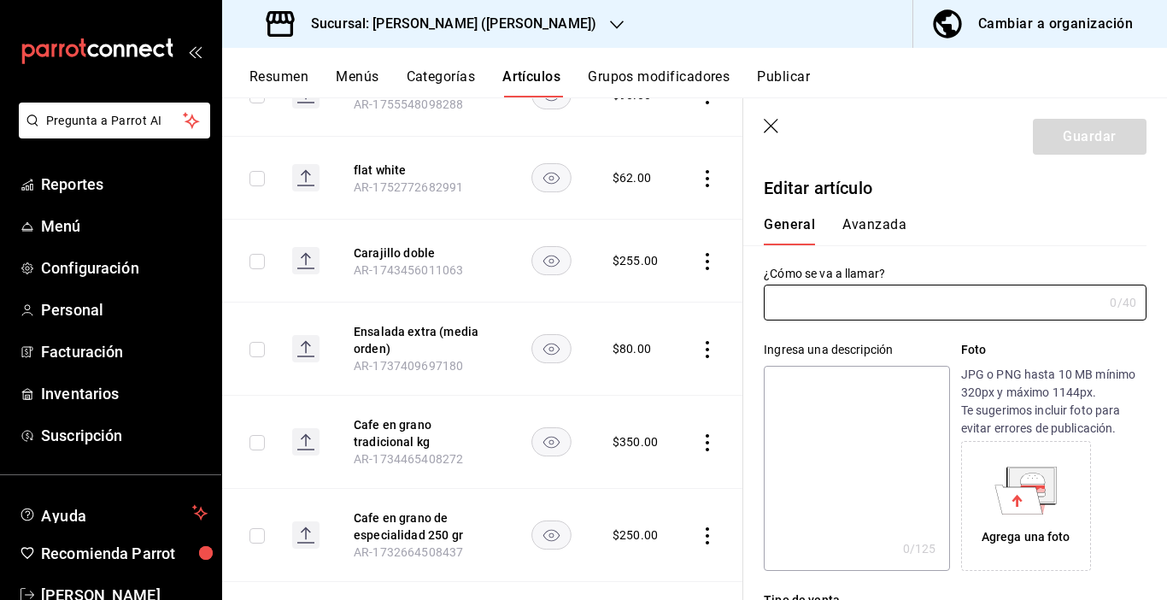
type input "Ensalada extra (media orden)"
type input "AR-1737409697180"
type input "$80.00"
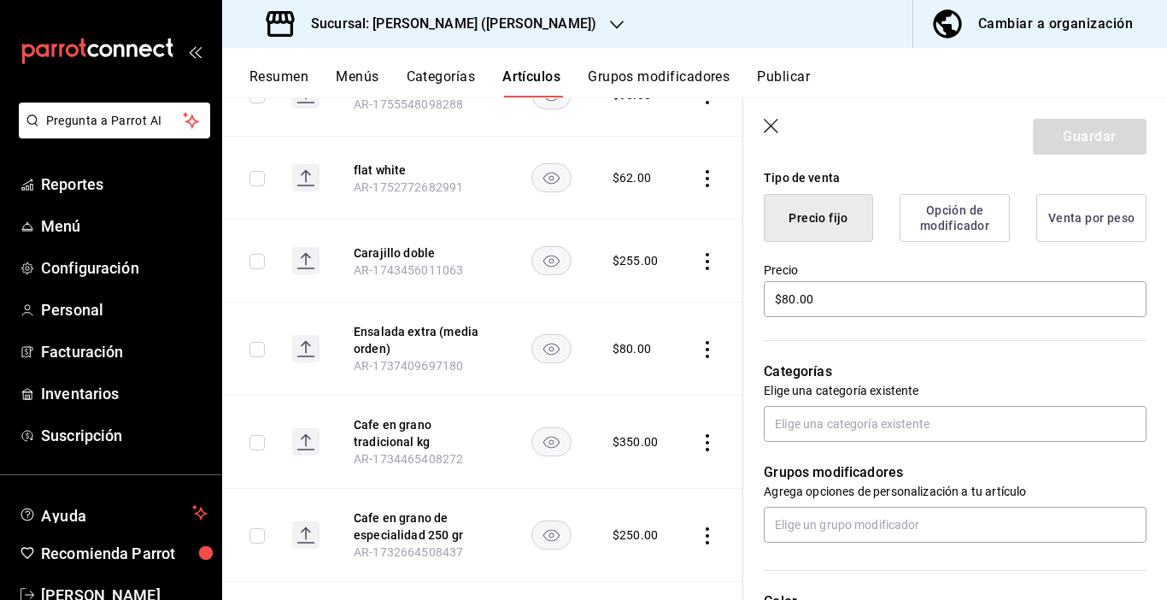
scroll to position [513, 0]
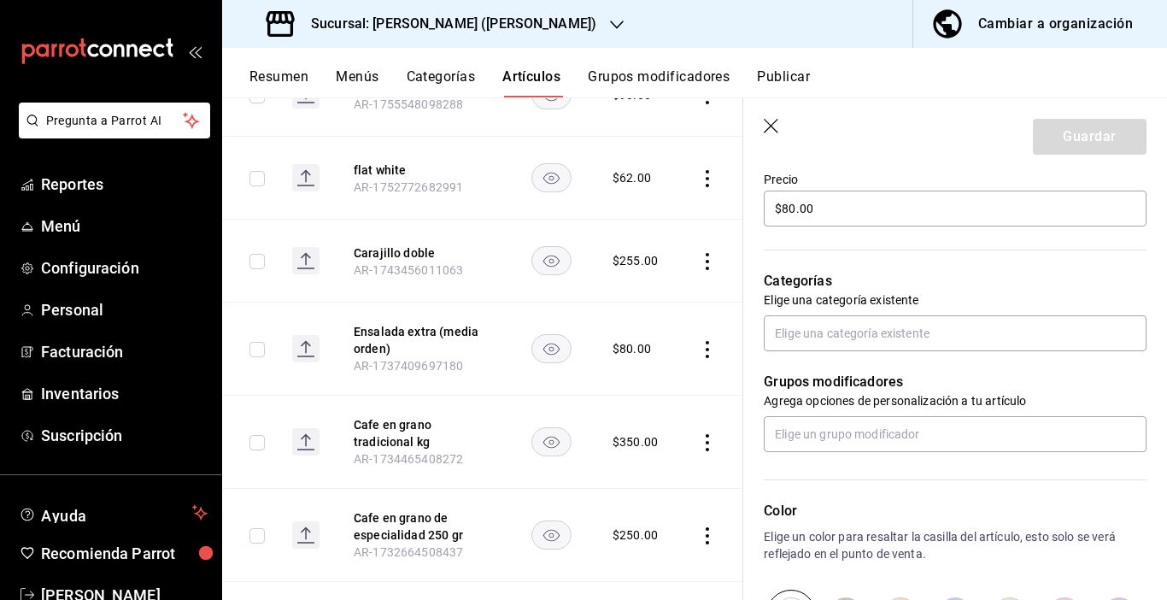
click at [844, 352] on div "Grupos modificadores Agrega opciones de personalización a tu artículo" at bounding box center [945, 401] width 403 height 101
click at [837, 334] on input "text" at bounding box center [955, 333] width 383 height 36
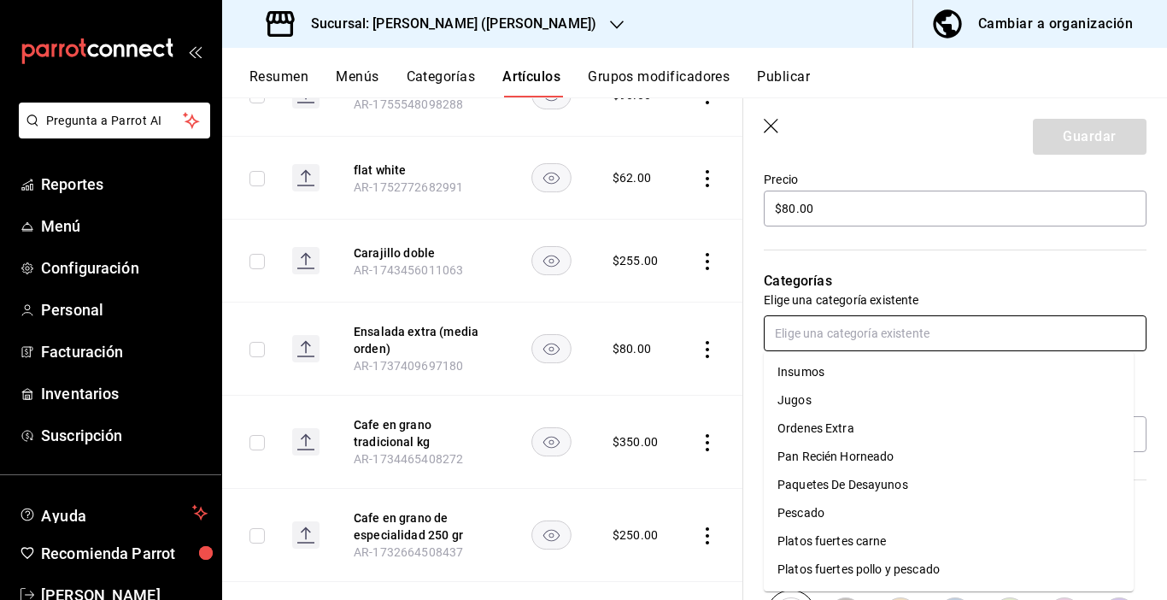
scroll to position [308, 0]
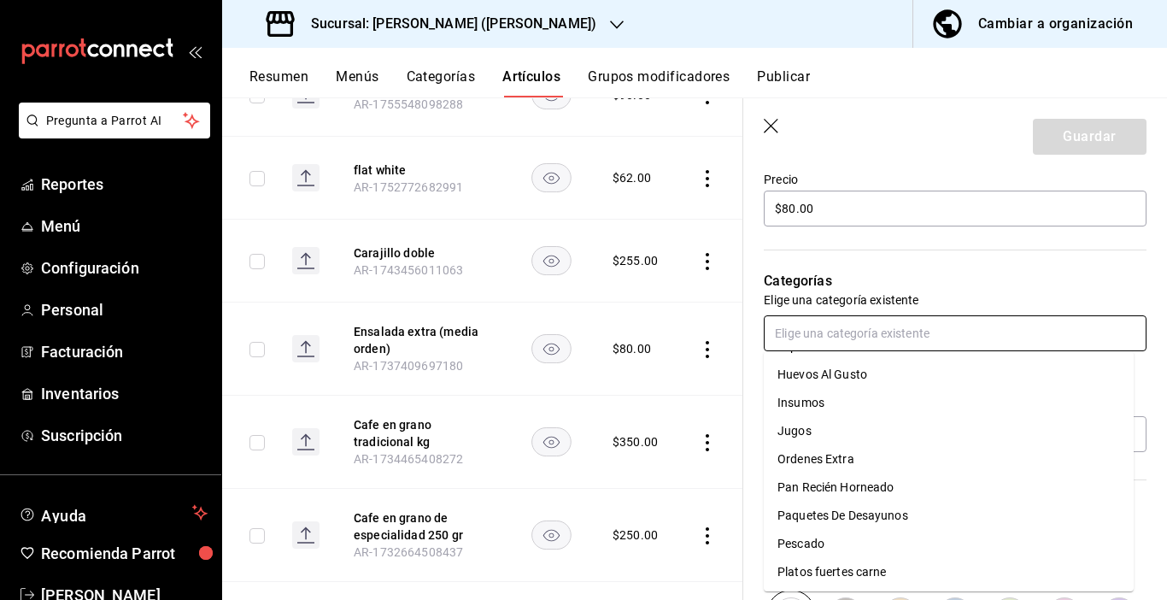
click at [822, 459] on li "Ordenes Extra" at bounding box center [949, 459] width 370 height 28
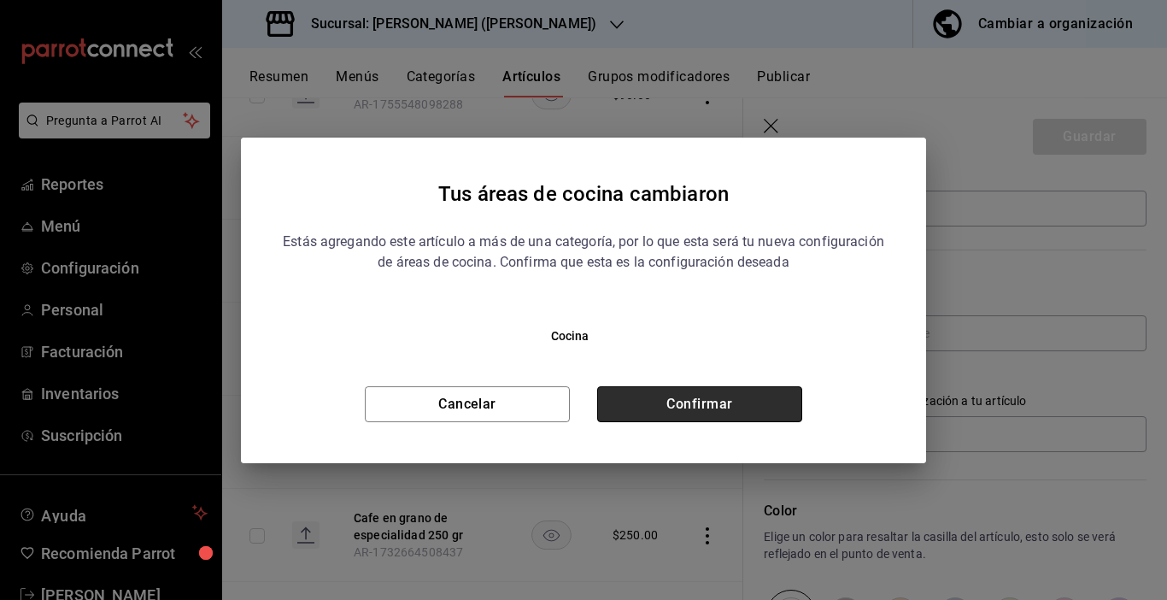
click at [712, 399] on button "Confirmar" at bounding box center [699, 404] width 205 height 36
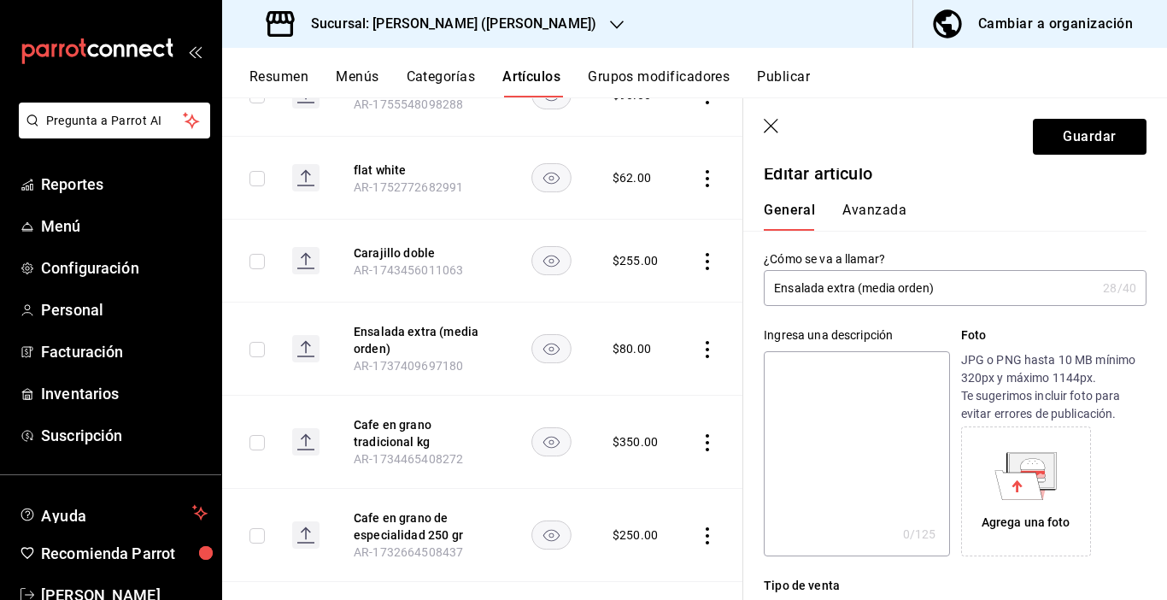
scroll to position [0, 0]
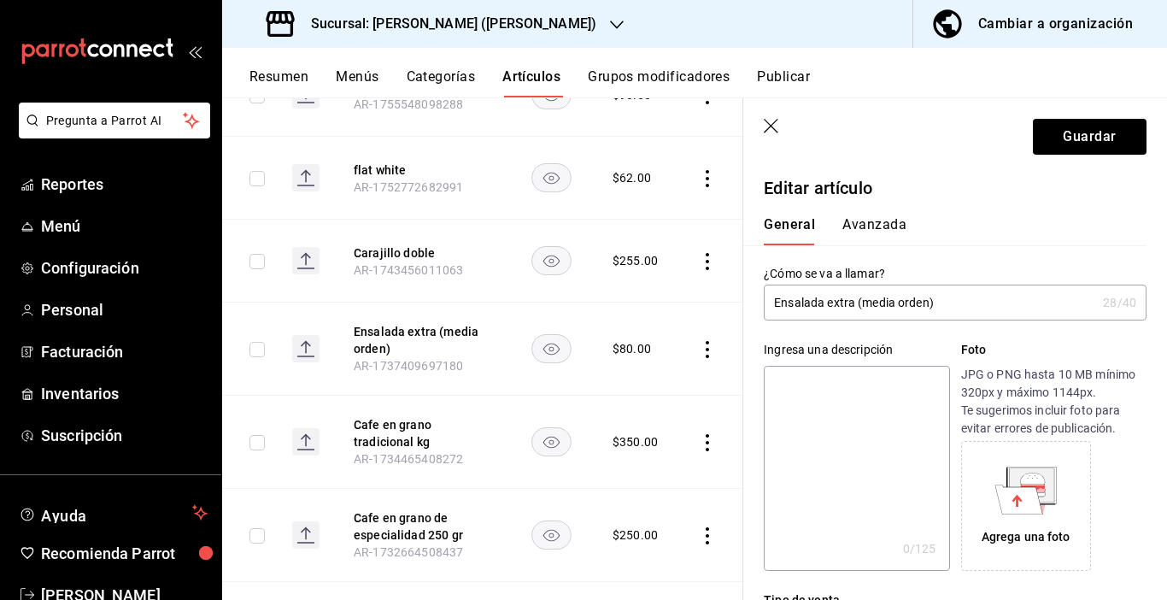
click at [879, 229] on button "Avanzada" at bounding box center [875, 230] width 64 height 29
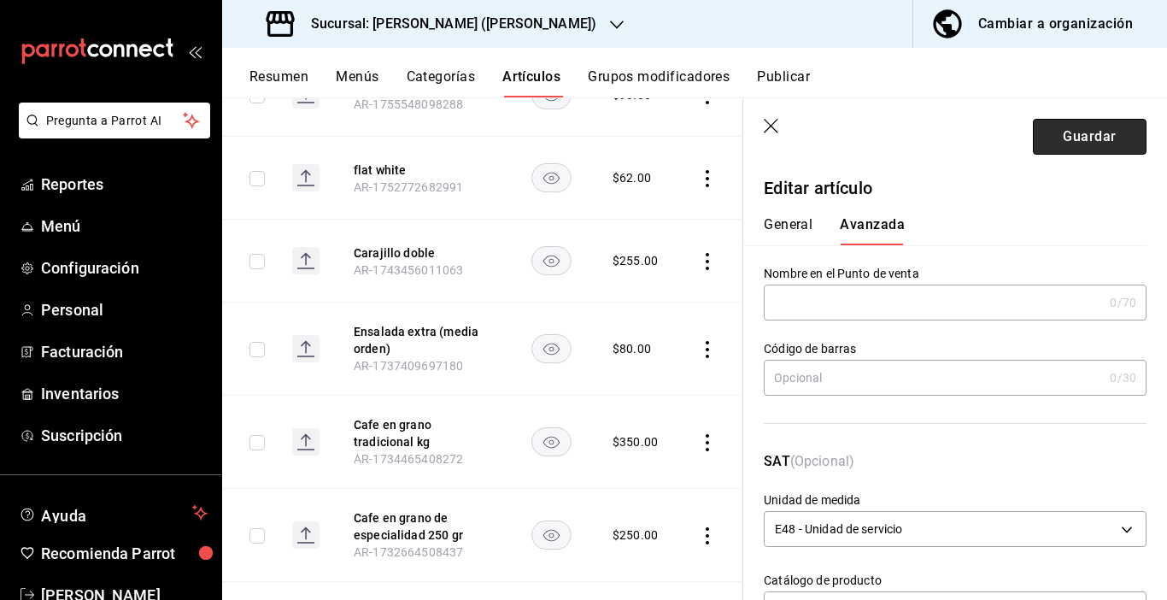
click at [1114, 136] on button "Guardar" at bounding box center [1090, 137] width 114 height 36
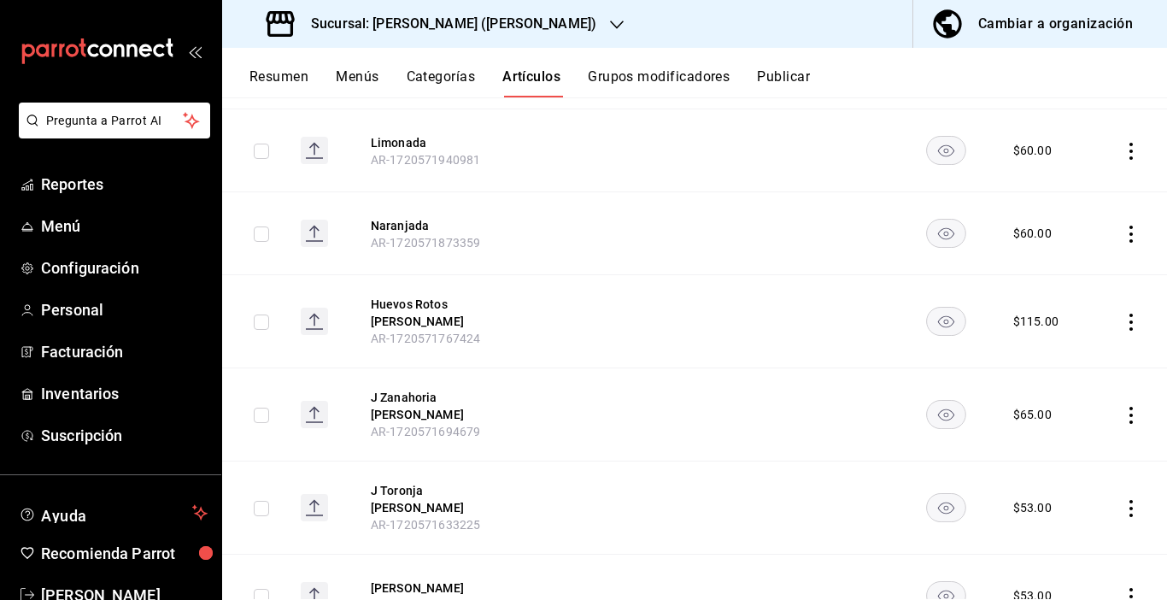
scroll to position [1111, 0]
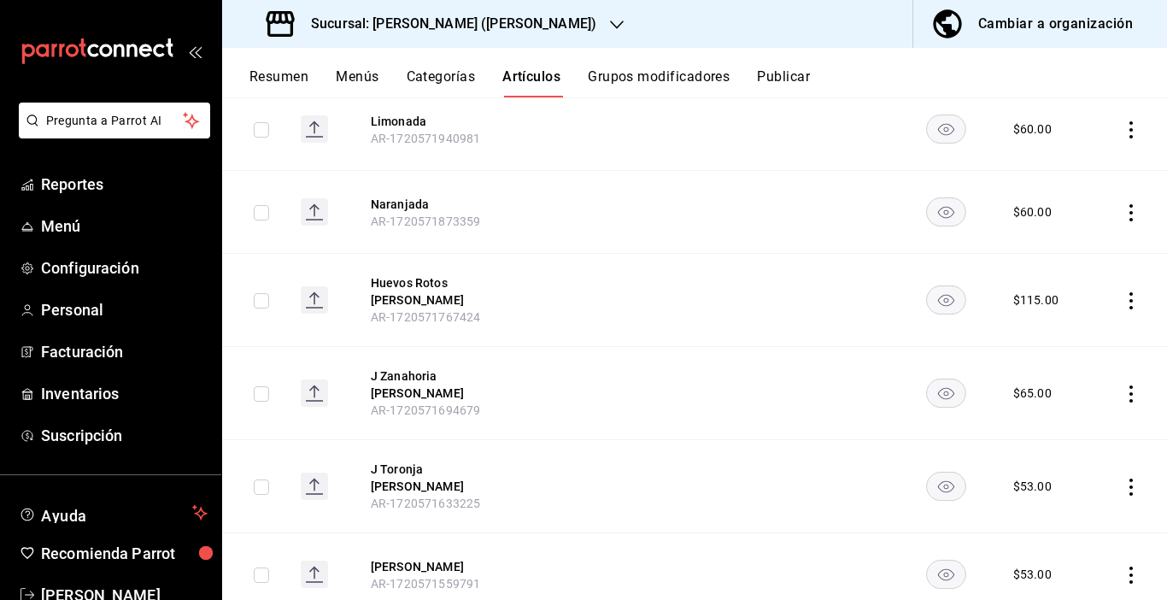
click at [1058, 27] on div "Cambiar a organización" at bounding box center [1056, 24] width 155 height 24
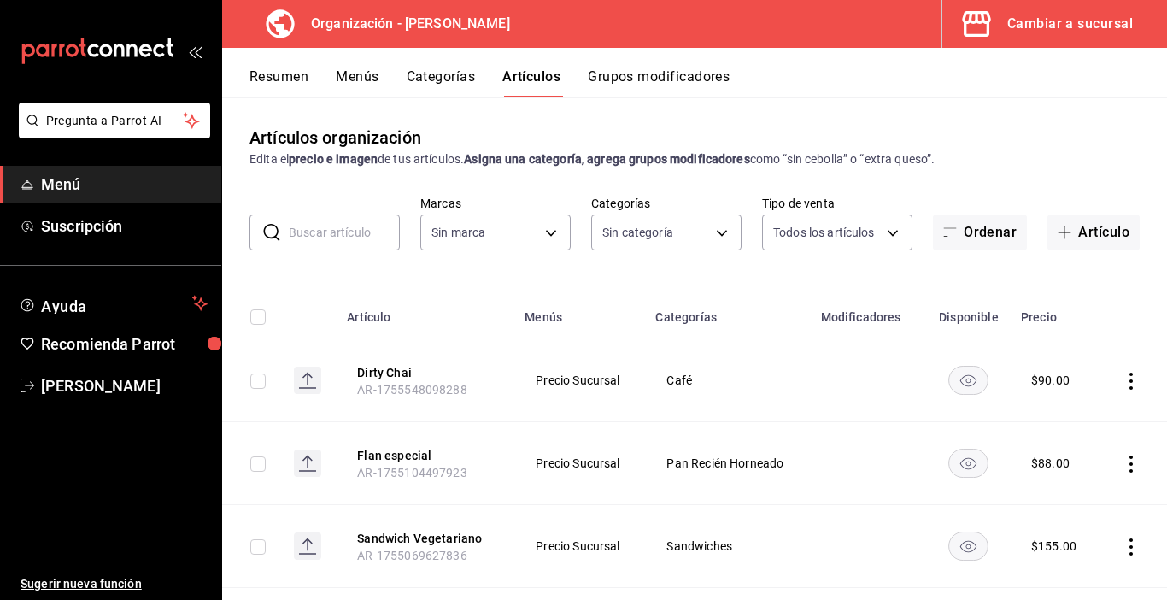
type input "65799dc6-41aa-4859-a571-e645e514412a"
type input "89098faa-5d34-448f-8da5-d914f5141ab2,fdc1eeb9-6e3c-4d8b-9a70-b3653493270b,491b5…"
click at [353, 233] on input "text" at bounding box center [344, 232] width 111 height 34
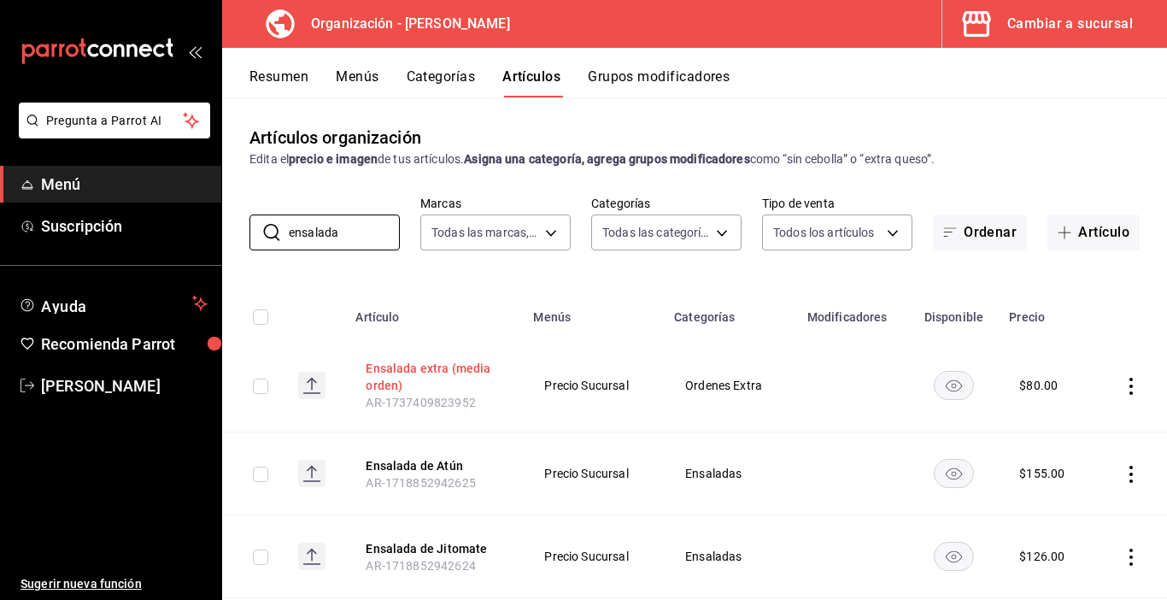
type input "ensalada"
click at [415, 373] on button "Ensalada extra (media orden)" at bounding box center [434, 377] width 137 height 34
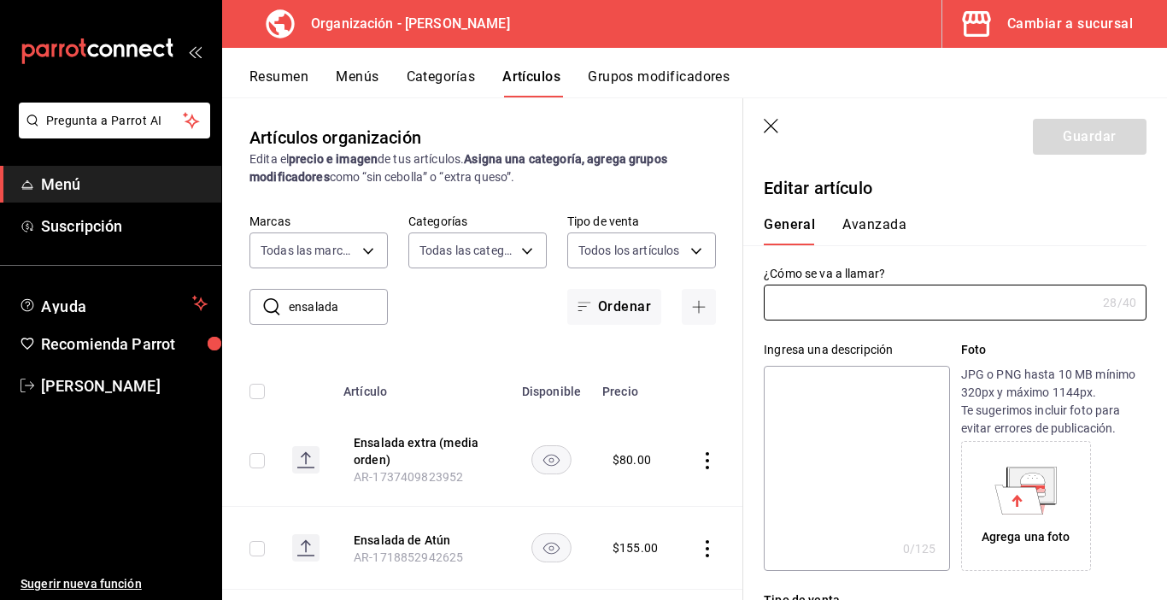
type input "Ensalada extra (media orden)"
type input "AR-1737409823952"
type input "$80.00"
click at [520, 252] on body "Pregunta a Parrot AI Menú Suscripción Ayuda Recomienda Parrot Carmen Cortes Sug…" at bounding box center [583, 300] width 1167 height 600
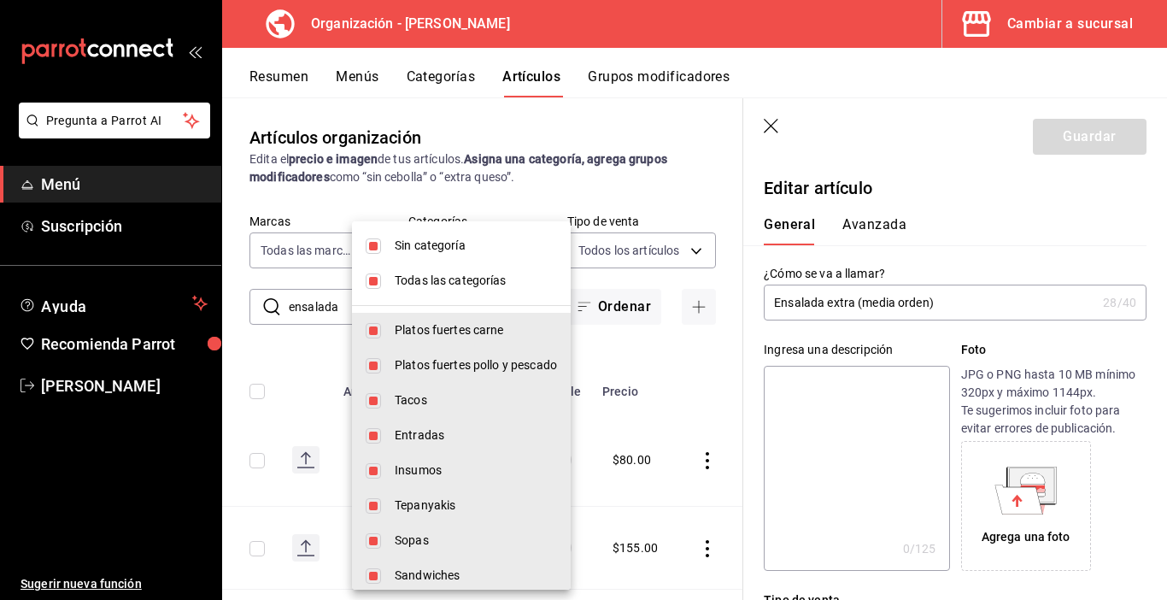
click at [367, 280] on input "checkbox" at bounding box center [373, 280] width 15 height 15
checkbox input "false"
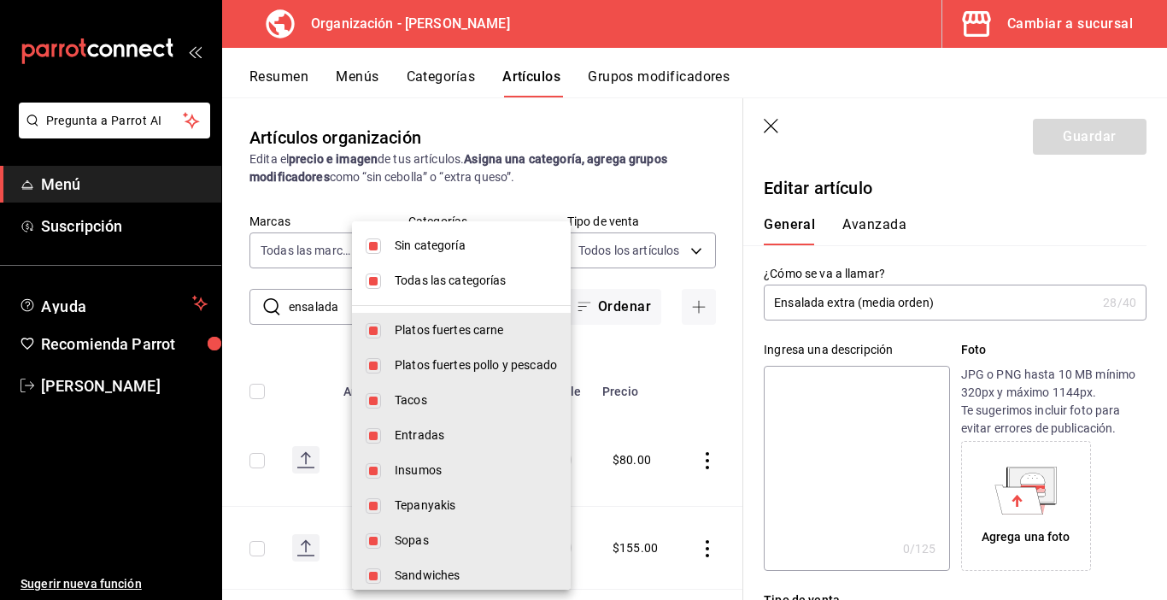
checkbox input "false"
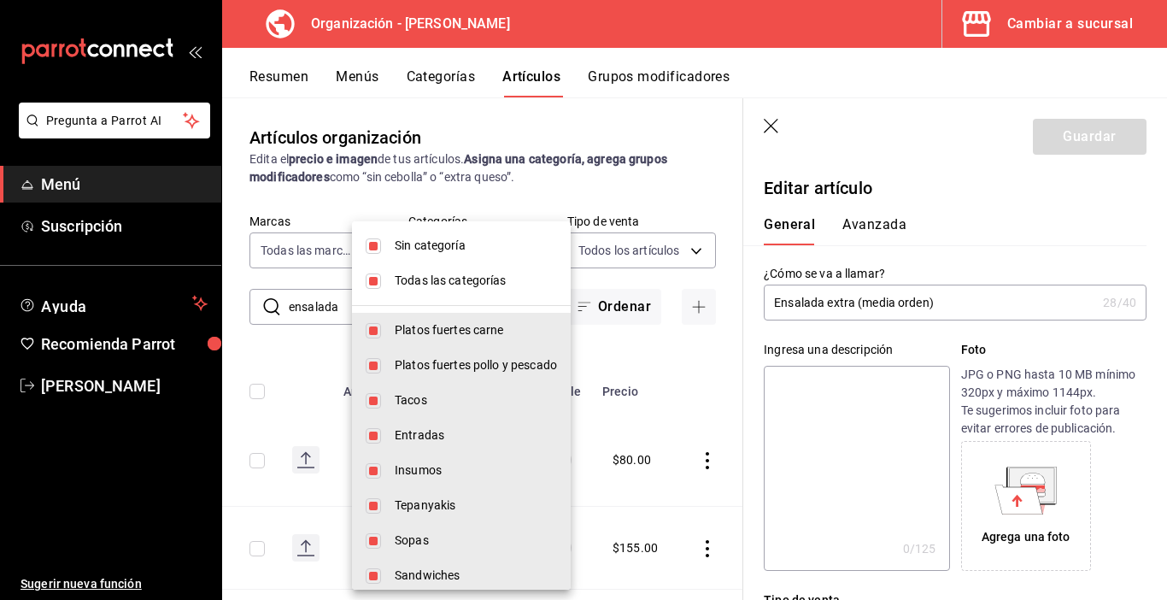
checkbox input "false"
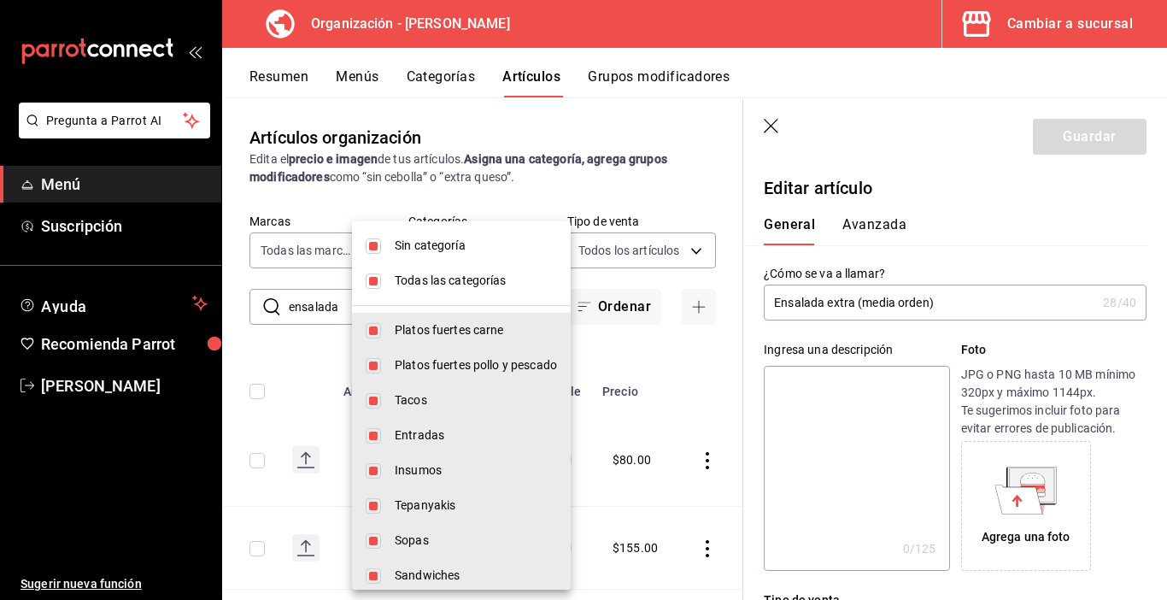
checkbox input "false"
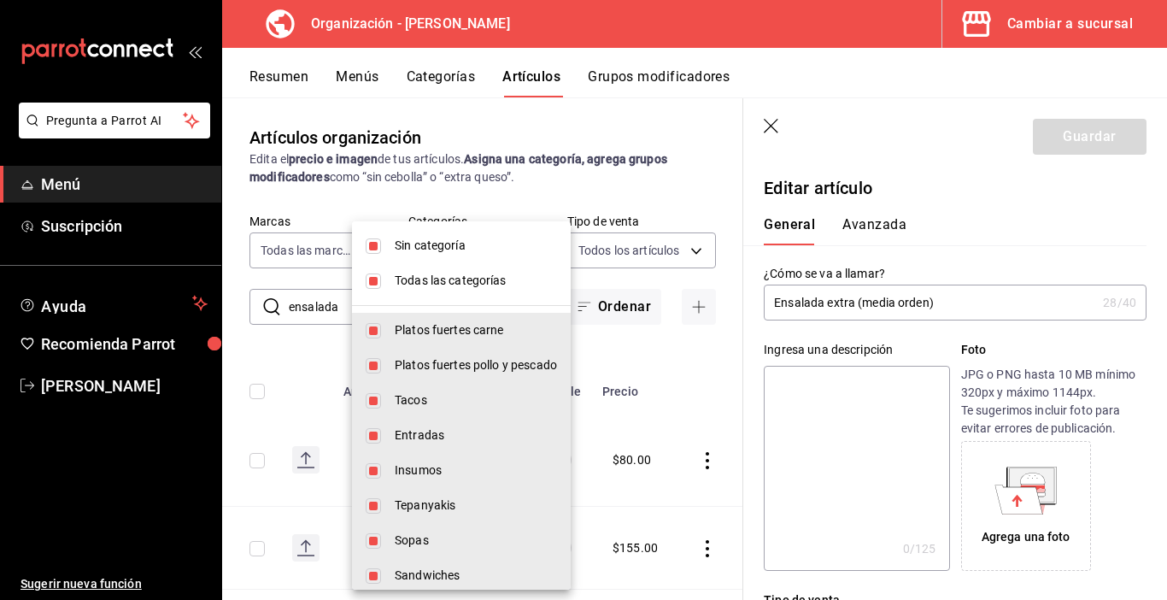
checkbox input "false"
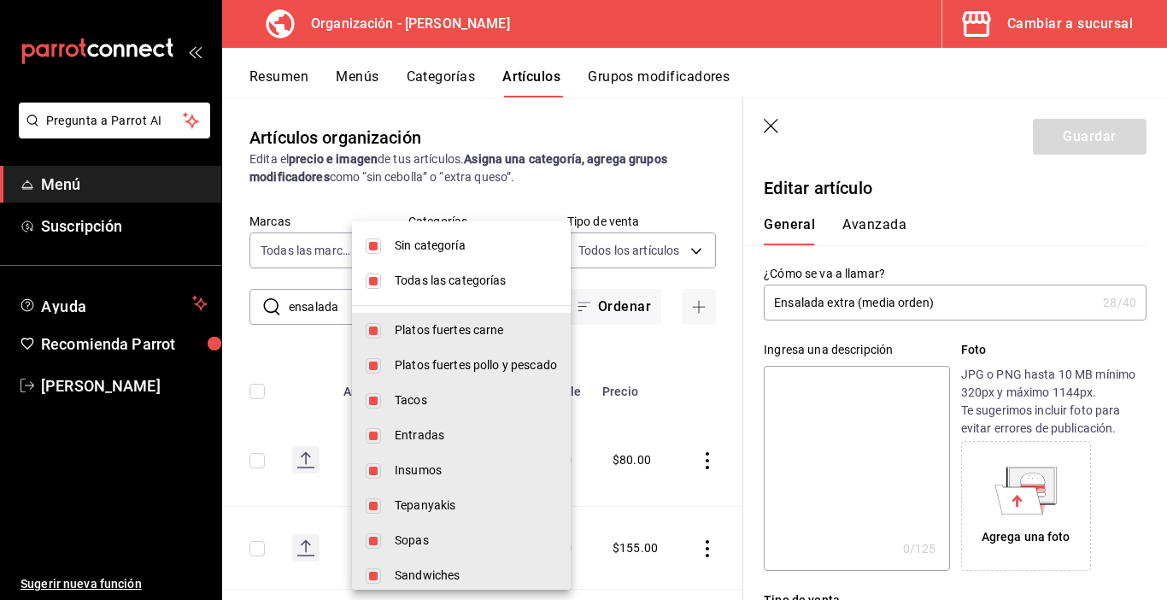
checkbox input "false"
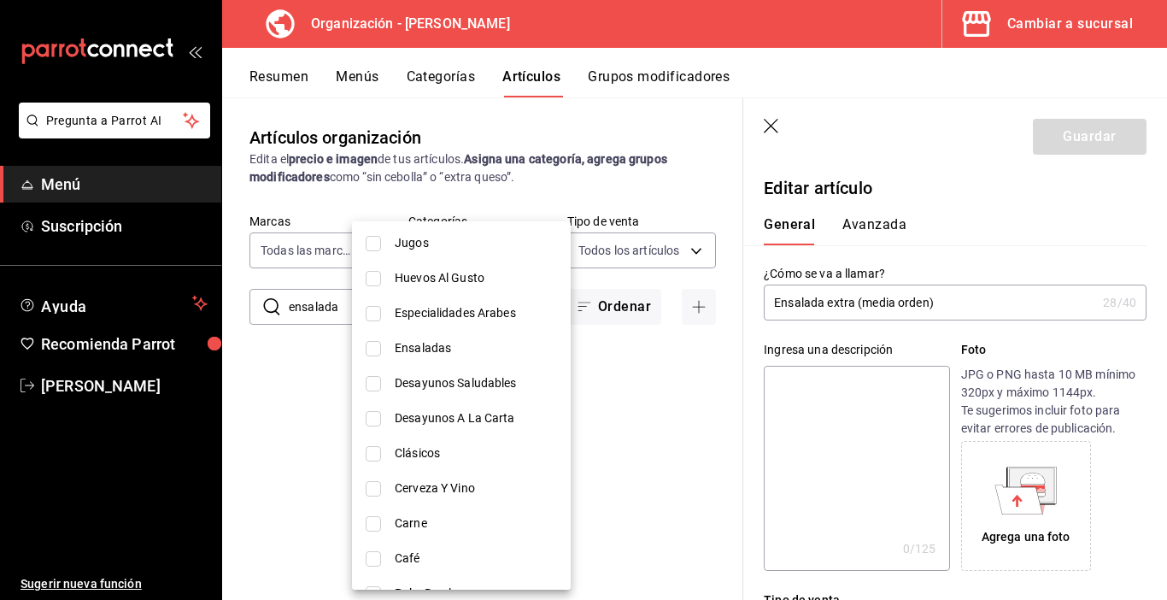
scroll to position [571, 0]
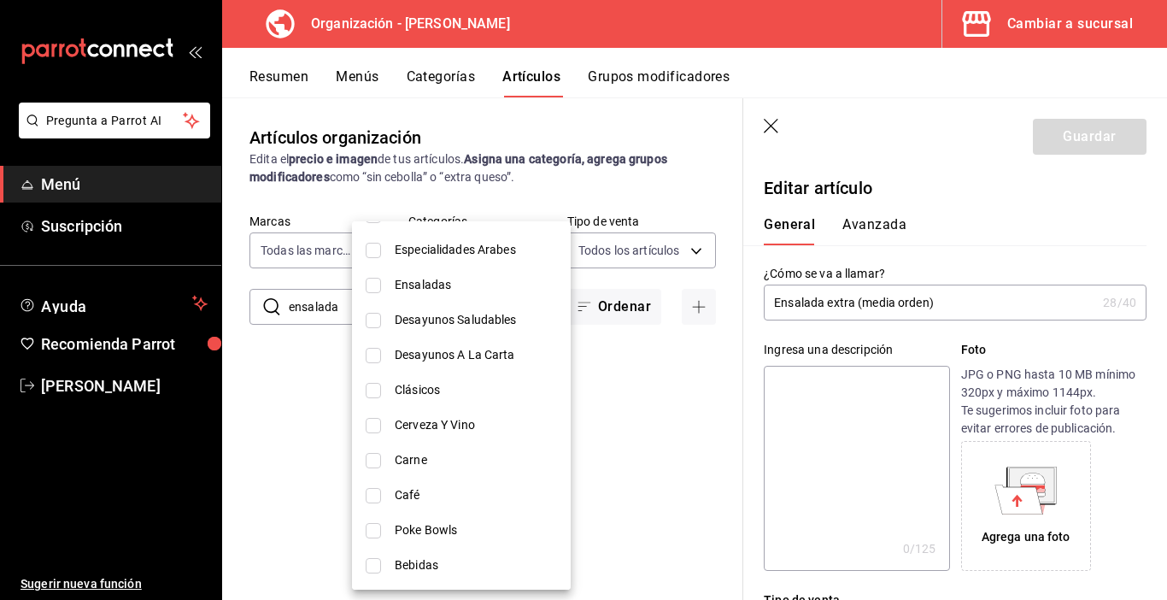
click at [370, 491] on input "checkbox" at bounding box center [373, 495] width 15 height 15
checkbox input "true"
type input "219e88ab-e3fa-4ed8-abcc-dde675d69238"
drag, startPoint x: 371, startPoint y: 495, endPoint x: 467, endPoint y: 346, distance: 176.8
click at [372, 495] on input "checkbox" at bounding box center [373, 495] width 15 height 15
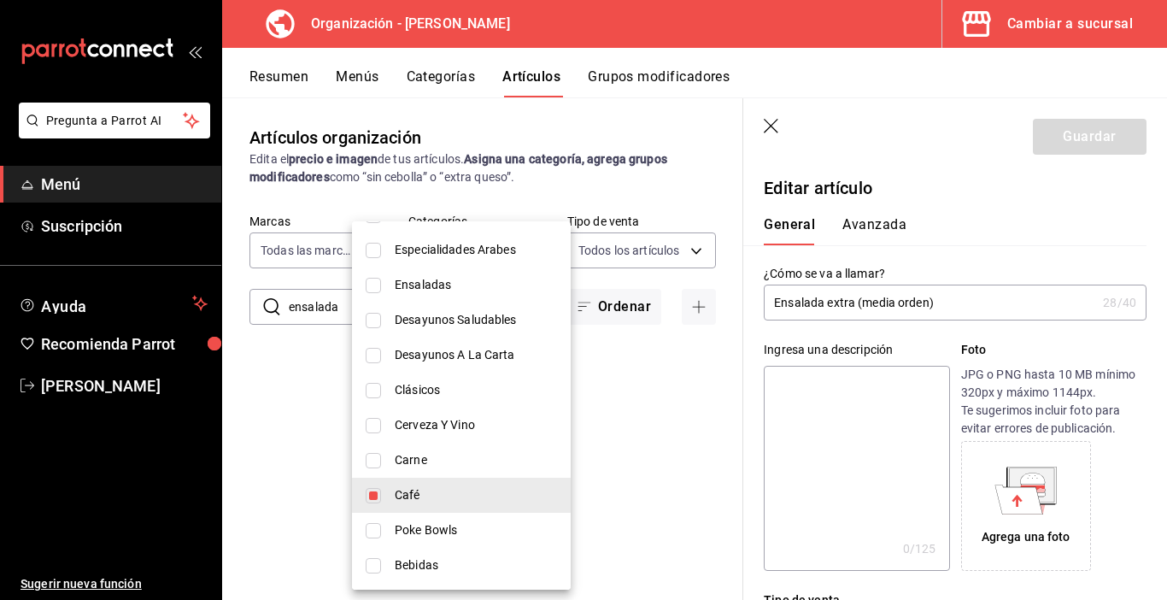
checkbox input "false"
click at [679, 398] on div at bounding box center [583, 300] width 1167 height 600
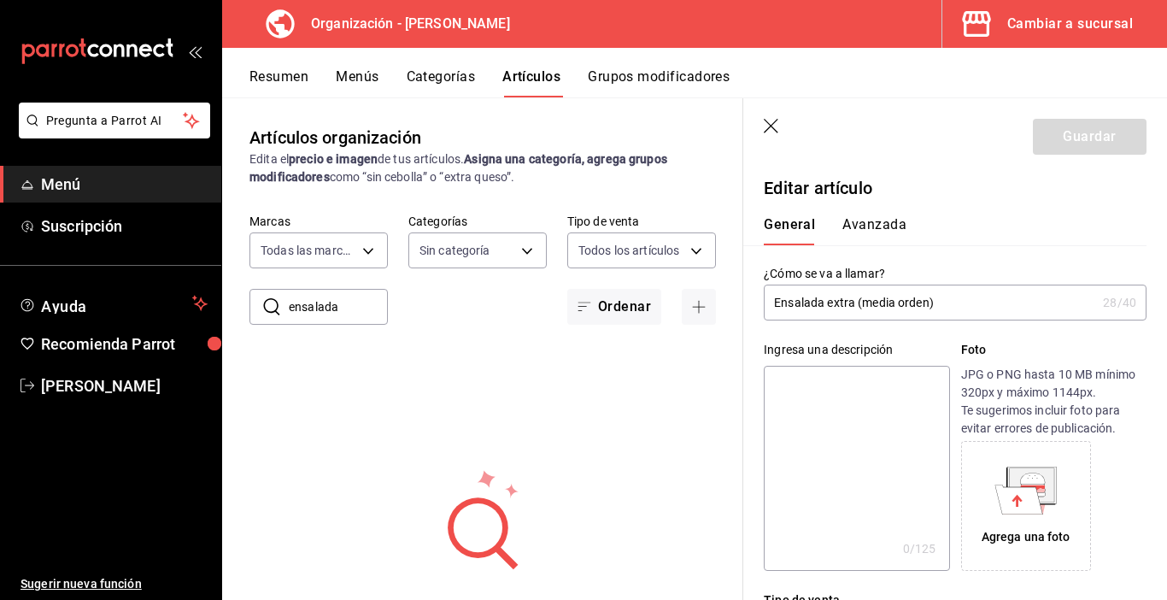
drag, startPoint x: 343, startPoint y: 302, endPoint x: 280, endPoint y: 302, distance: 62.4
click at [280, 302] on div "​ ensalada ​" at bounding box center [319, 307] width 138 height 36
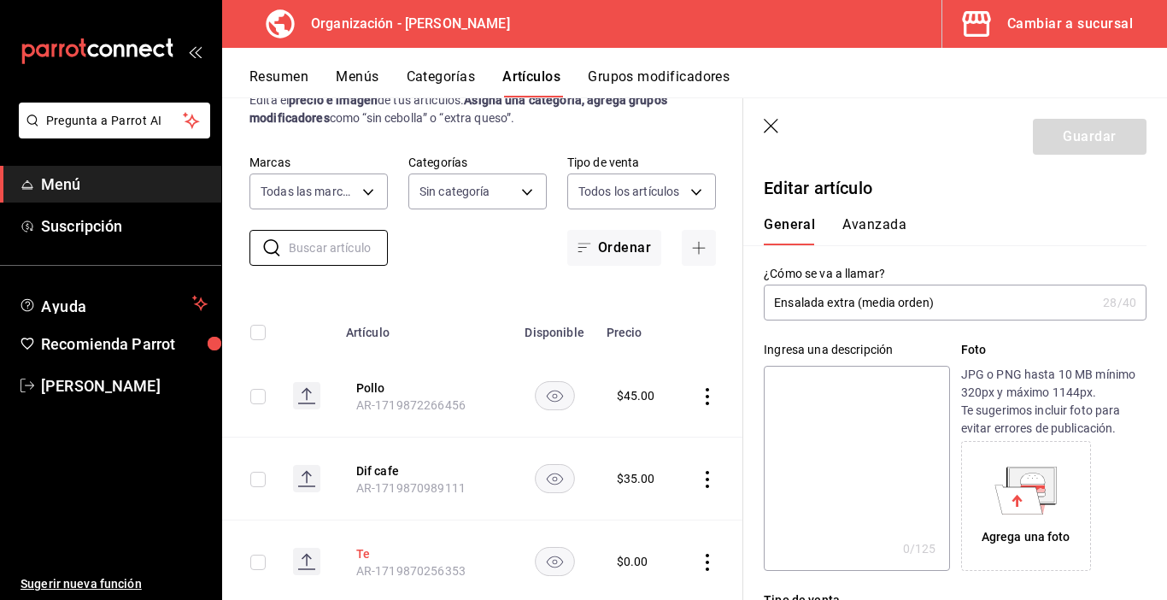
scroll to position [0, 0]
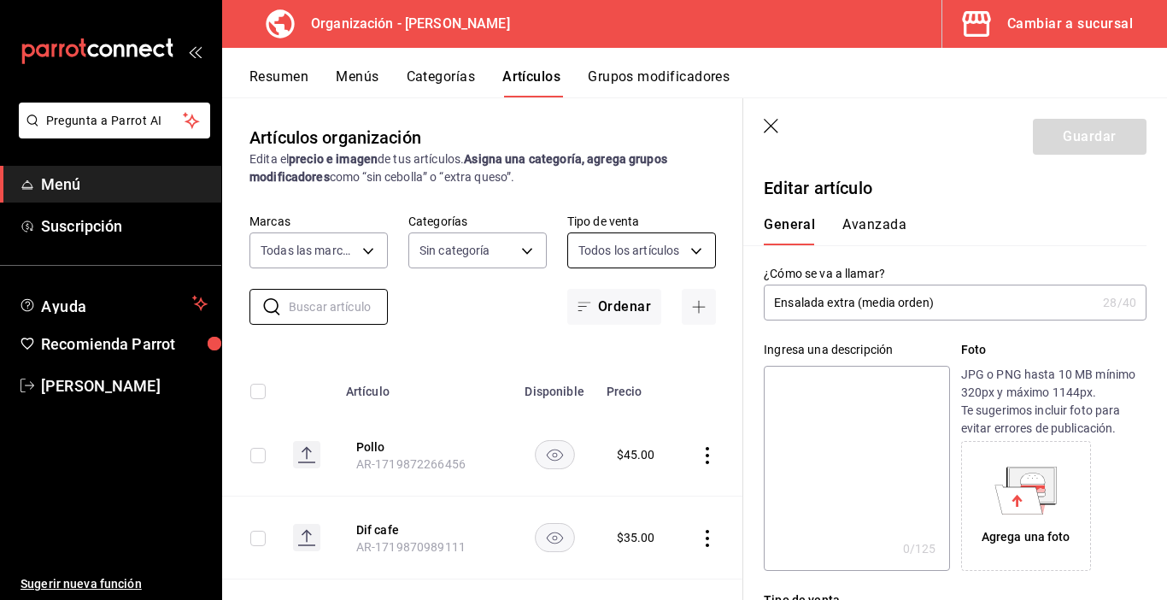
click at [604, 253] on body "Pregunta a Parrot AI Menú Suscripción Ayuda Recomienda Parrot Carmen Cortes Sug…" at bounding box center [583, 300] width 1167 height 600
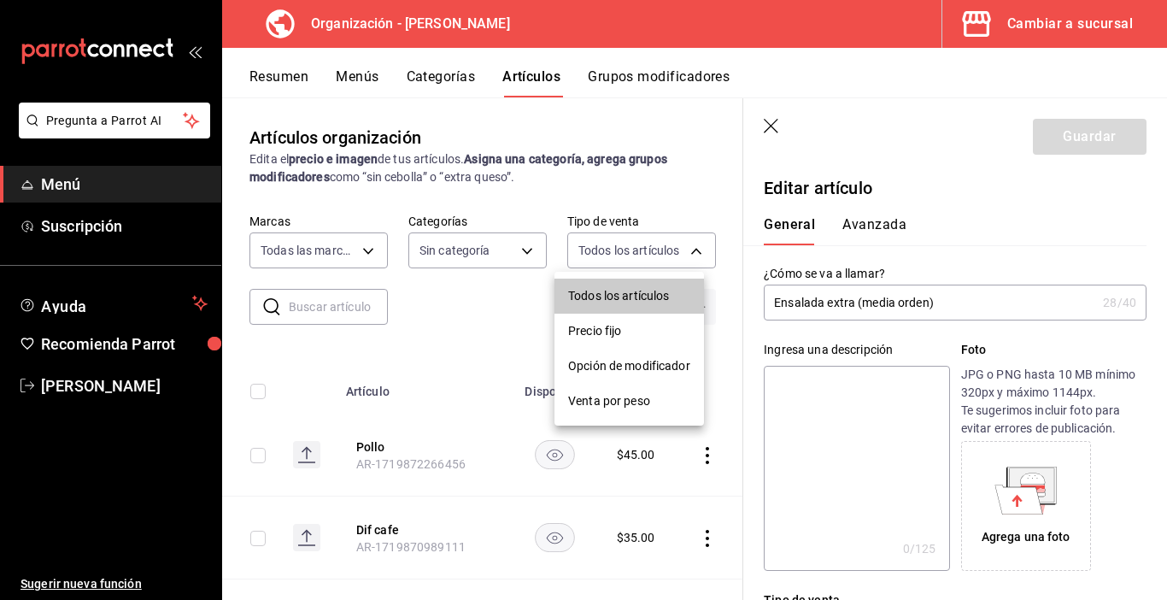
click at [504, 247] on div at bounding box center [583, 300] width 1167 height 600
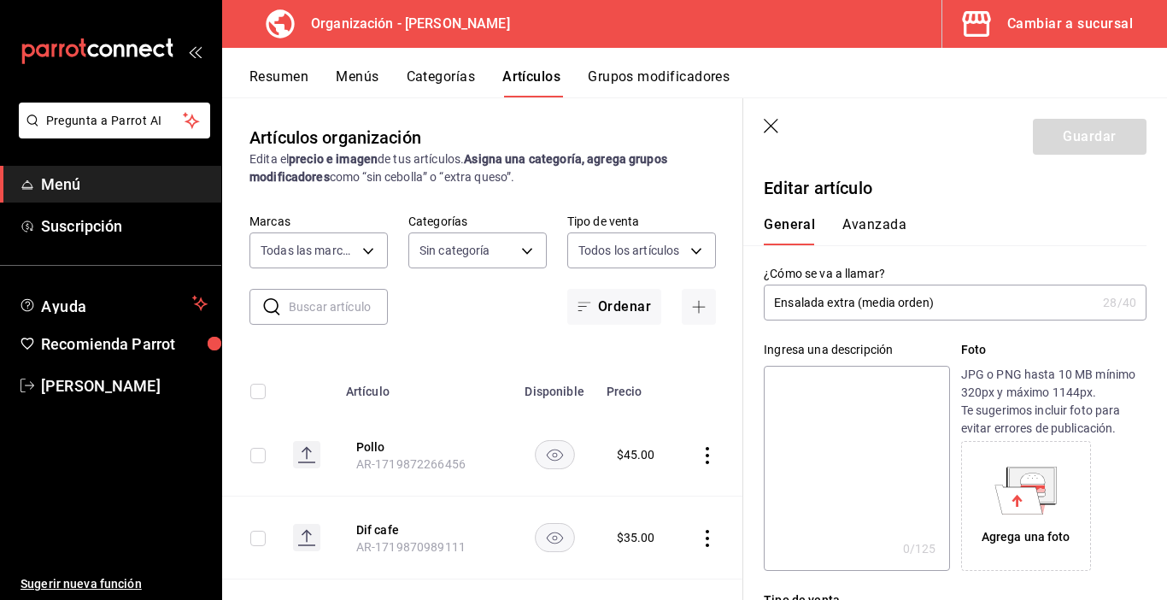
click at [776, 118] on header "Guardar" at bounding box center [956, 133] width 424 height 70
click at [772, 123] on icon "button" at bounding box center [772, 127] width 17 height 17
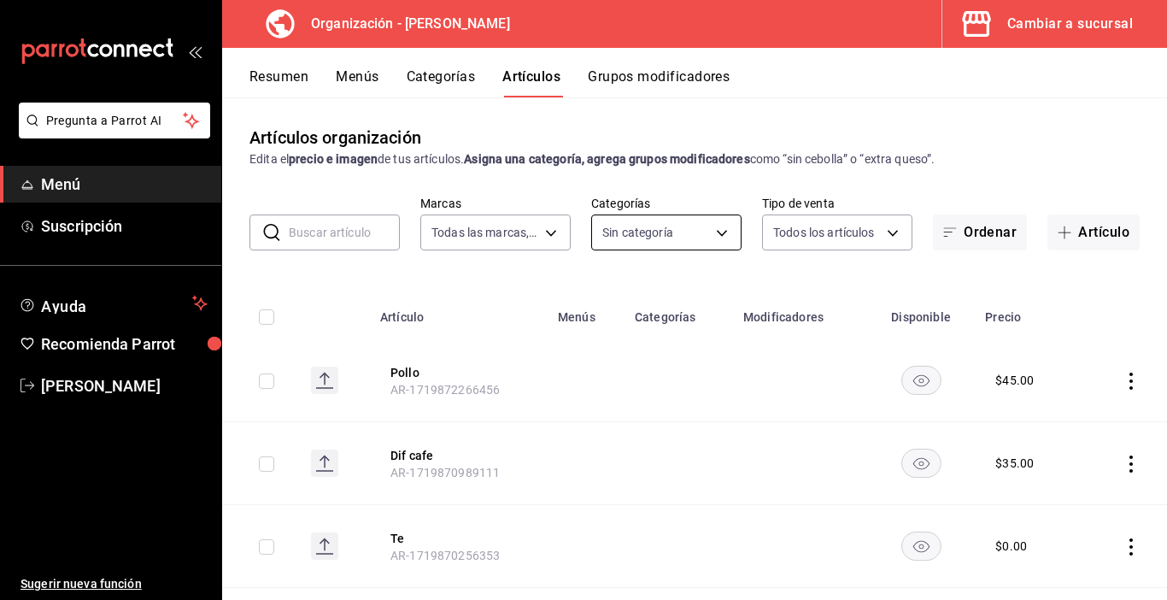
click at [716, 235] on body "Pregunta a Parrot AI Menú Suscripción Ayuda Recomienda Parrot Carmen Cortes Sug…" at bounding box center [583, 300] width 1167 height 600
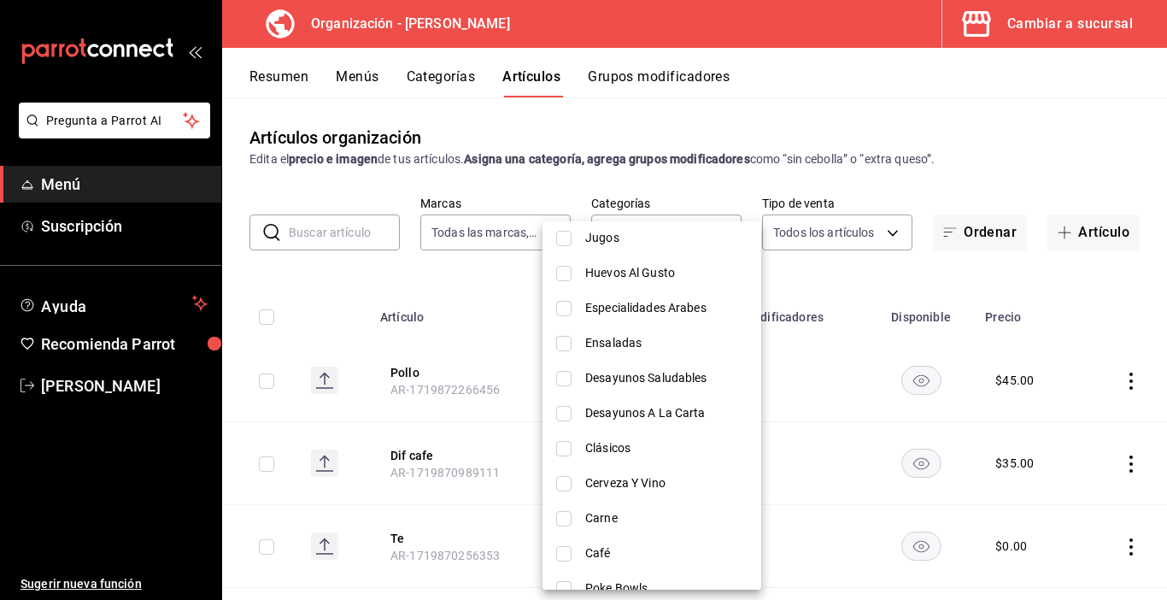
scroll to position [571, 0]
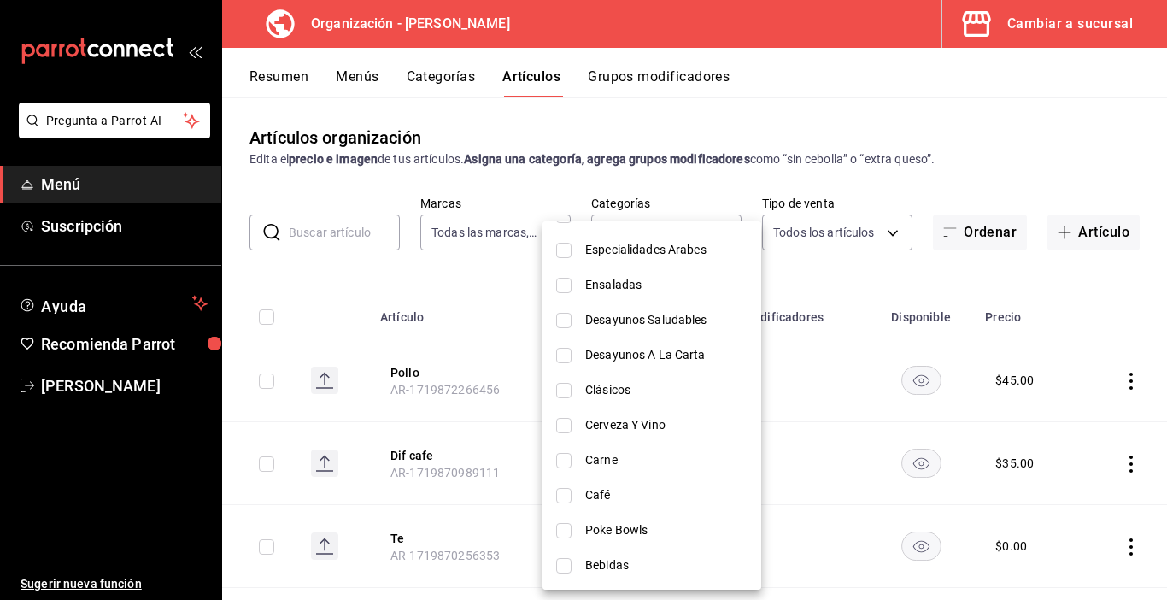
click at [564, 498] on input "checkbox" at bounding box center [563, 495] width 15 height 15
checkbox input "true"
type input "219e88ab-e3fa-4ed8-abcc-dde675d69238"
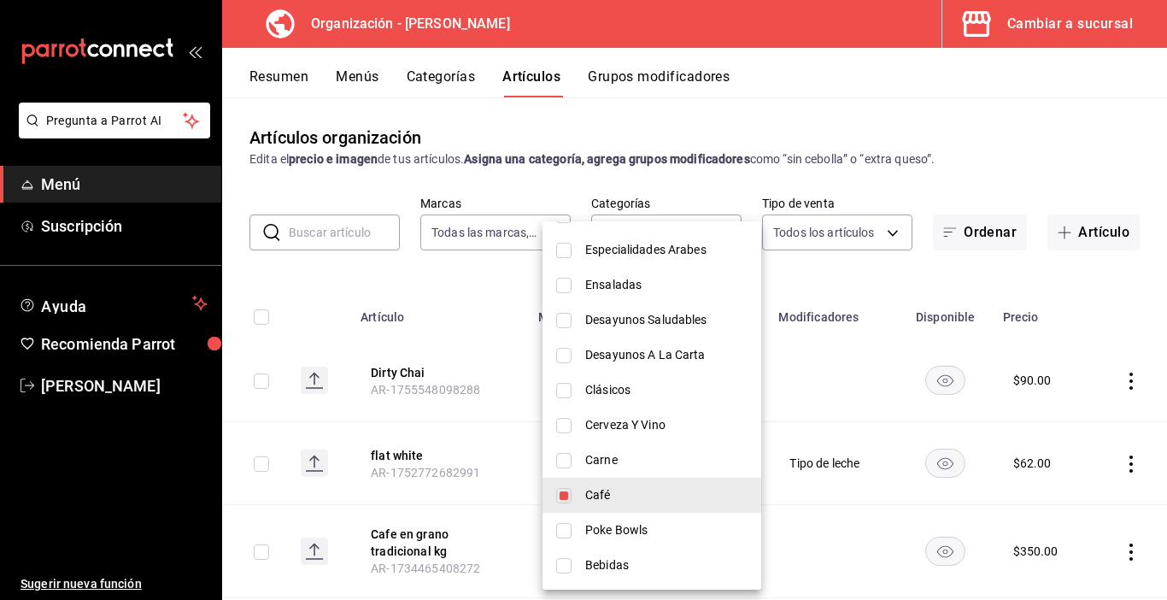
click at [456, 303] on div at bounding box center [583, 300] width 1167 height 600
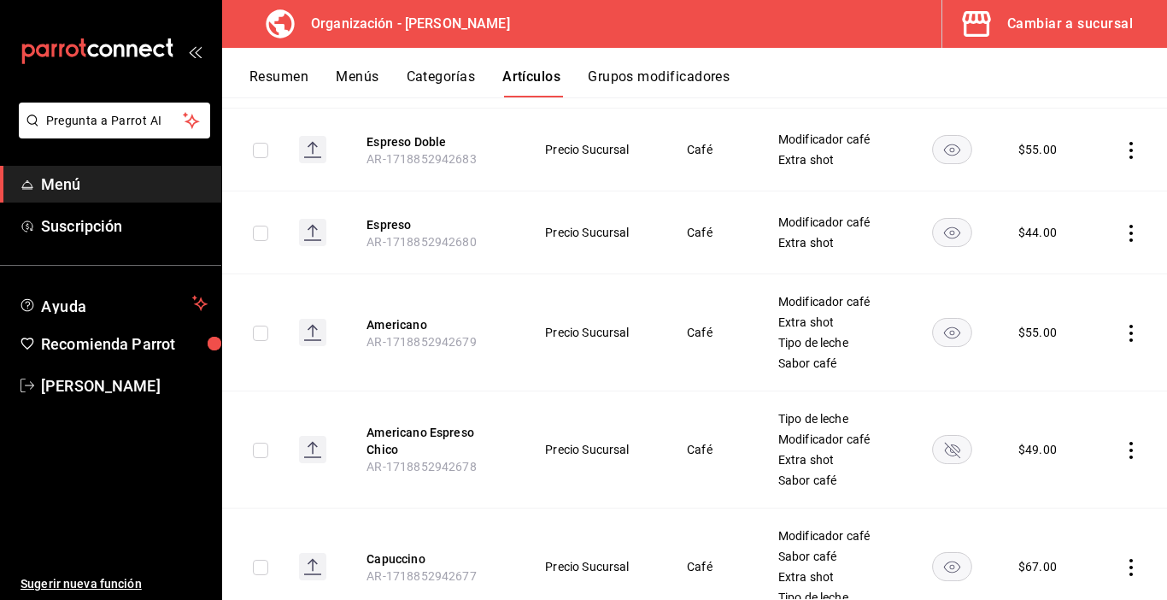
scroll to position [3605, 0]
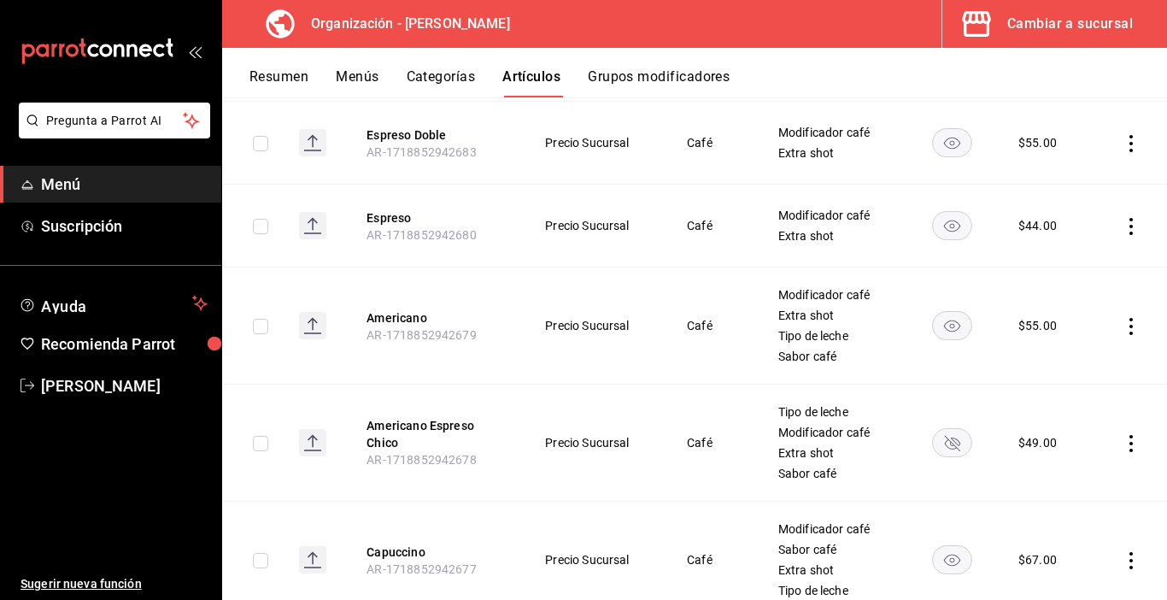
click at [1123, 435] on icon "actions" at bounding box center [1131, 443] width 17 height 17
click at [1073, 532] on span "Eliminar" at bounding box center [1067, 532] width 44 height 14
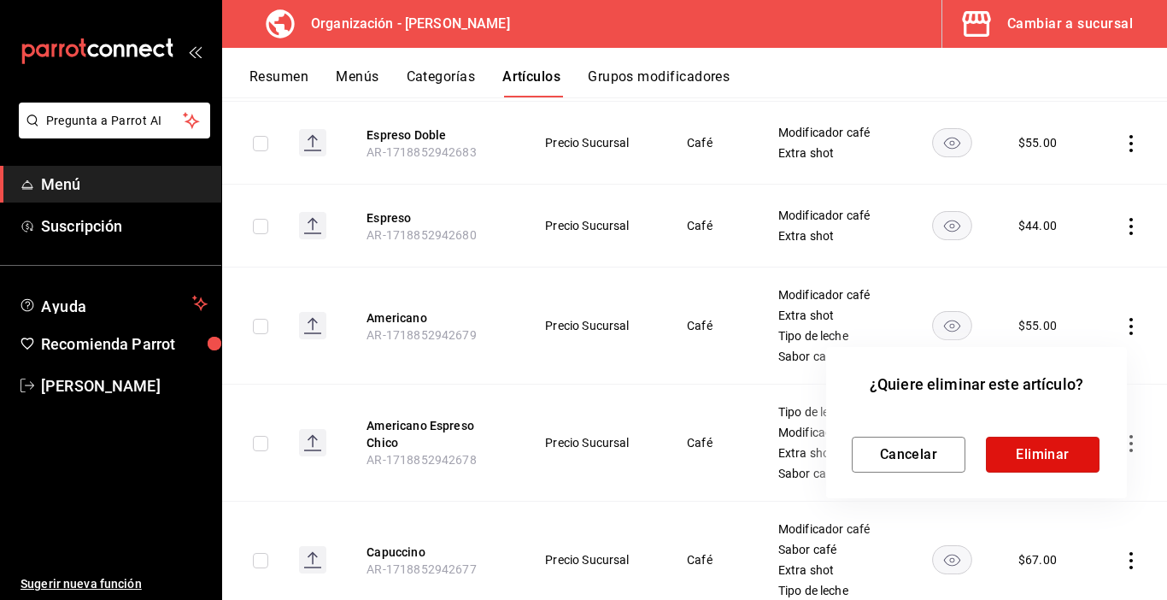
drag, startPoint x: 1054, startPoint y: 457, endPoint x: 472, endPoint y: 479, distance: 582.4
click at [1054, 456] on button "Eliminar" at bounding box center [1043, 455] width 114 height 36
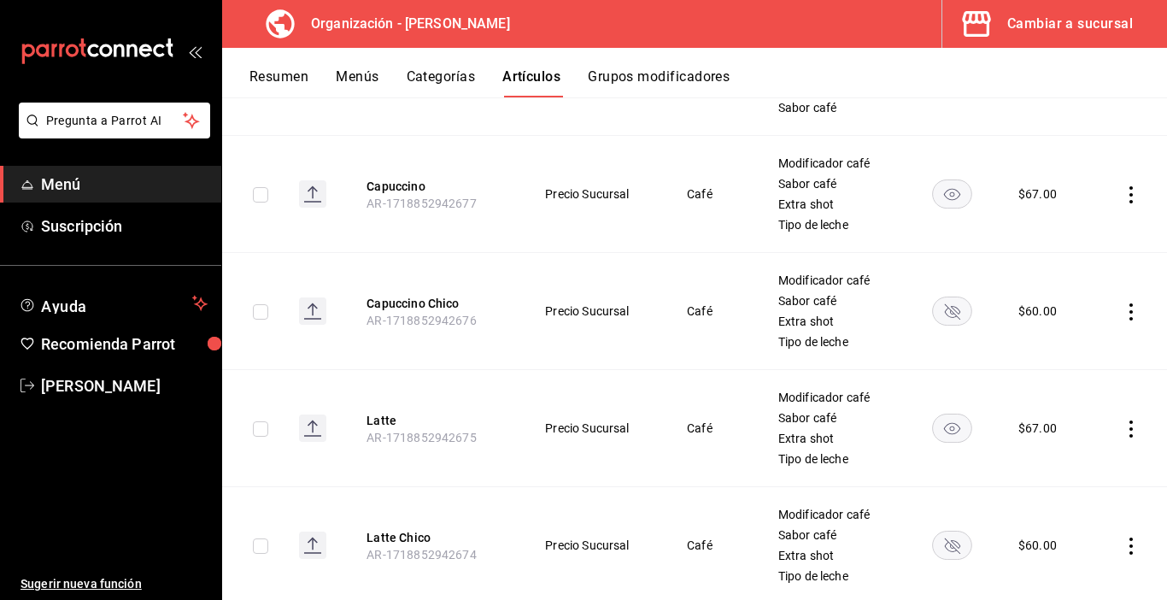
scroll to position [3861, 0]
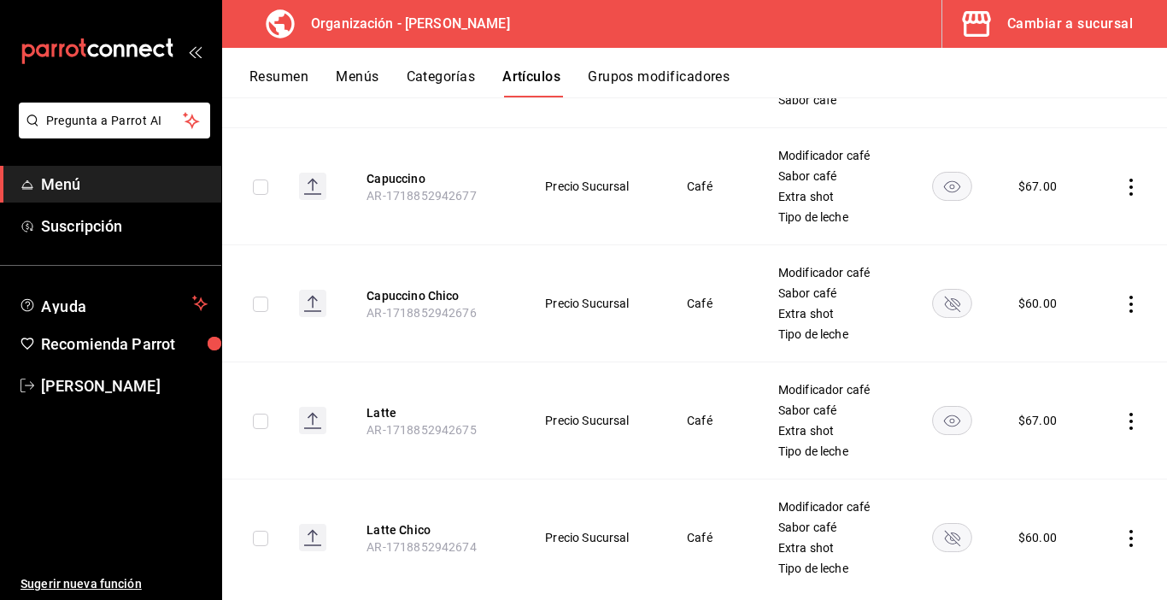
click at [1123, 530] on icon "actions" at bounding box center [1131, 538] width 17 height 17
click at [1061, 554] on span "Eliminar" at bounding box center [1067, 555] width 44 height 14
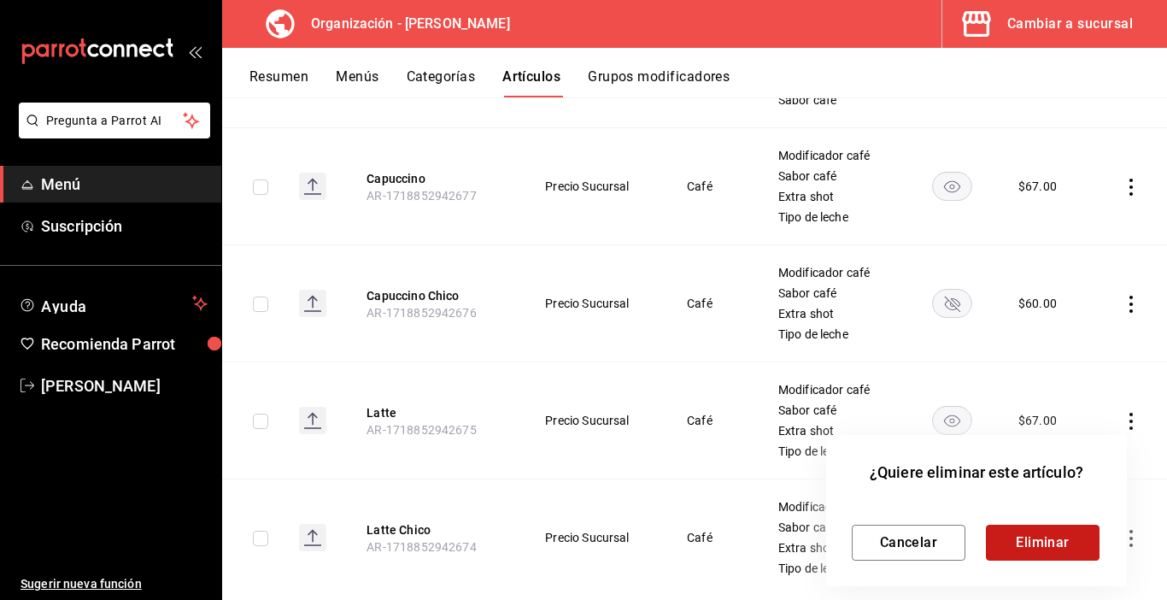
click at [1053, 547] on button "Eliminar" at bounding box center [1043, 543] width 114 height 36
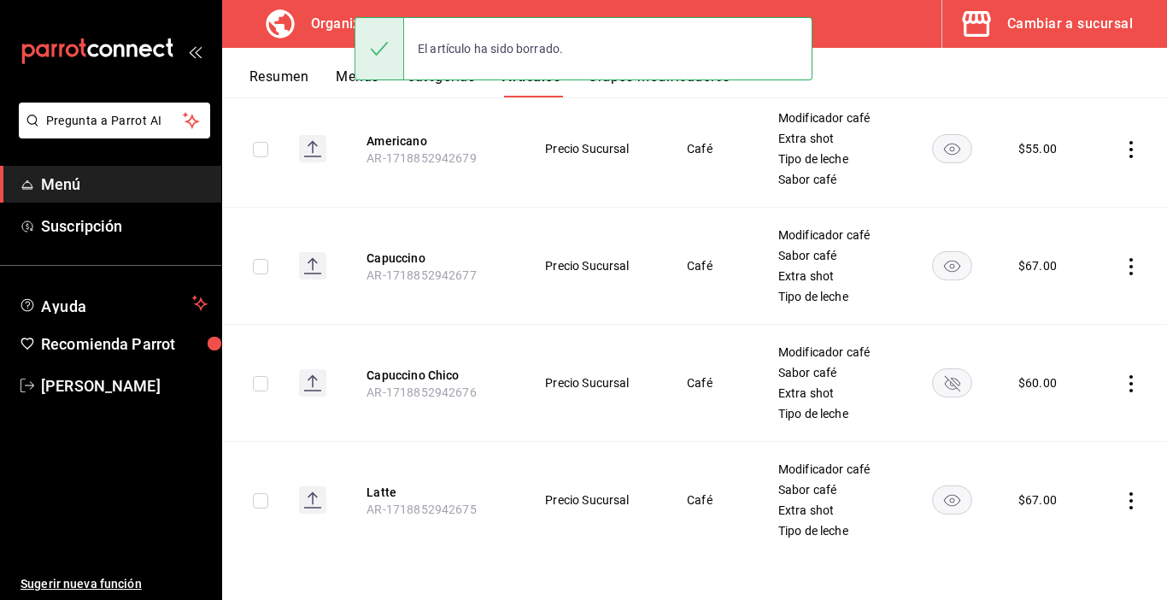
scroll to position [3761, 0]
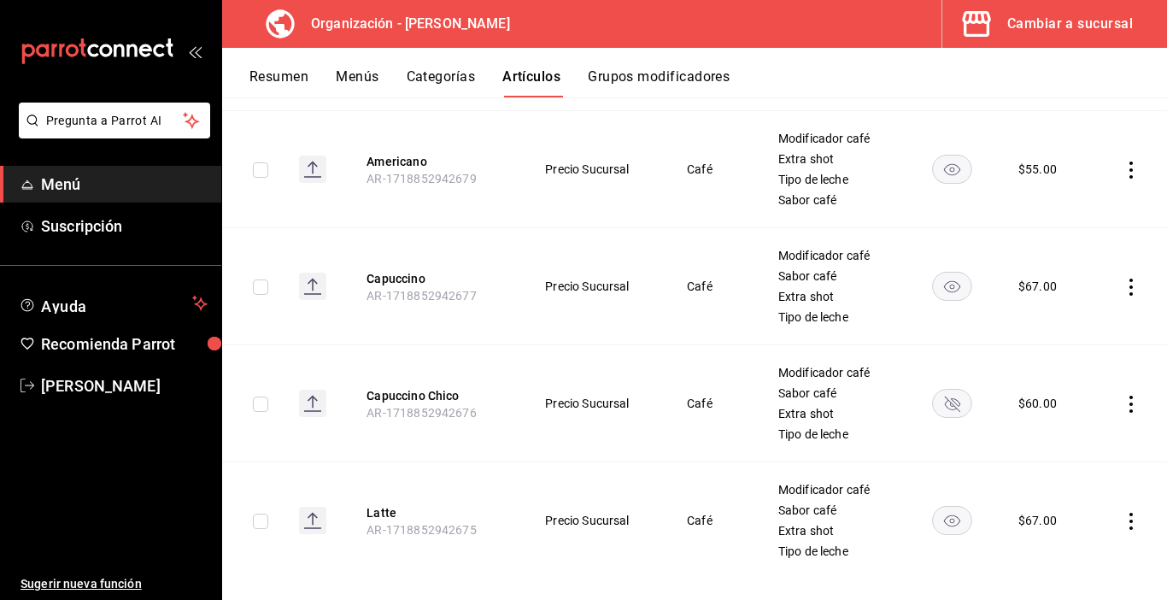
click at [1123, 396] on icon "actions" at bounding box center [1131, 404] width 17 height 17
click at [1074, 496] on span "Eliminar" at bounding box center [1067, 492] width 44 height 14
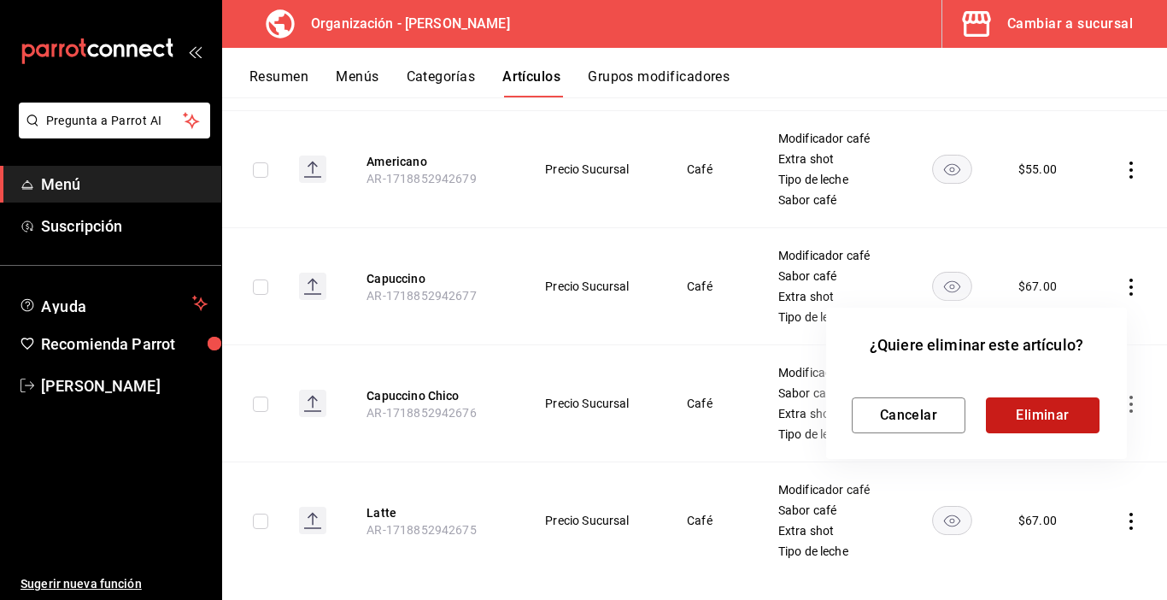
click at [1043, 414] on button "Eliminar" at bounding box center [1043, 415] width 114 height 36
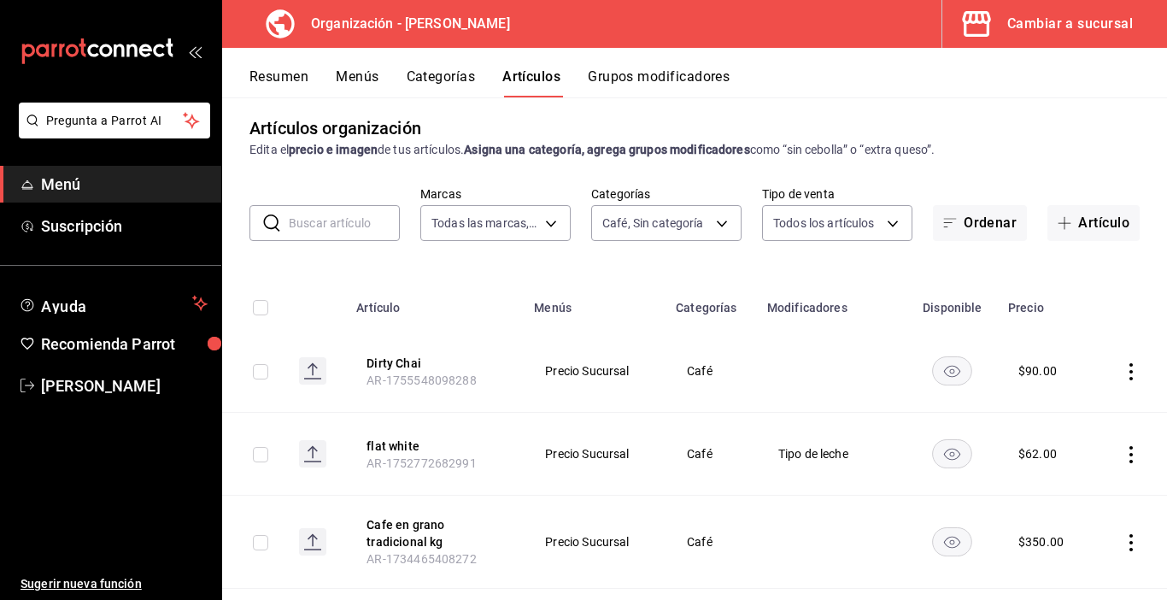
scroll to position [0, 0]
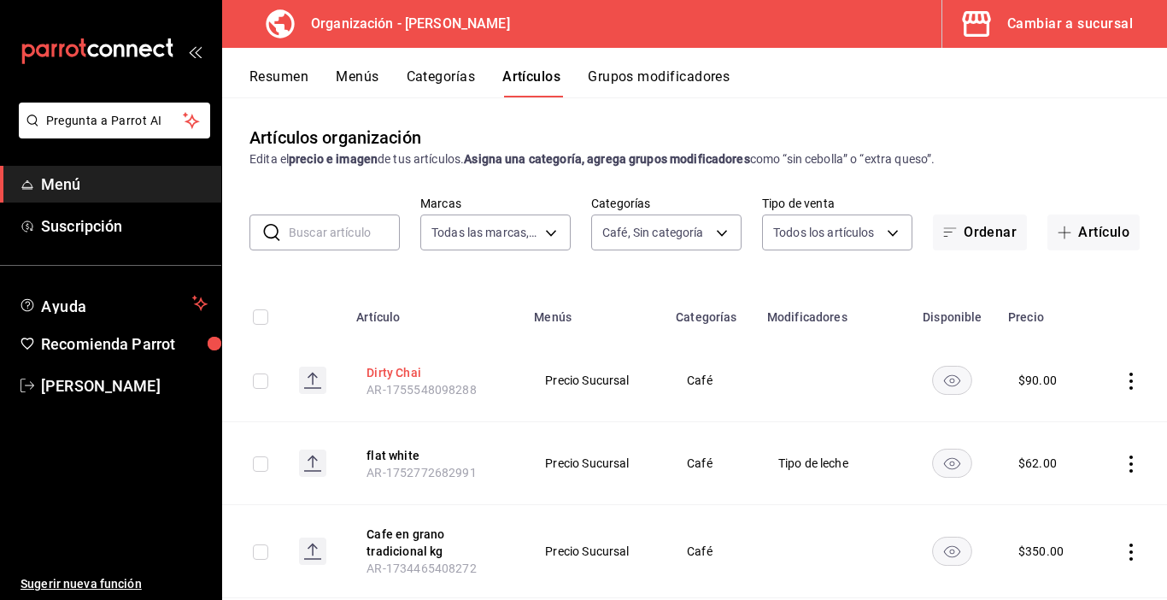
click at [387, 373] on button "Dirty Chai" at bounding box center [435, 372] width 137 height 17
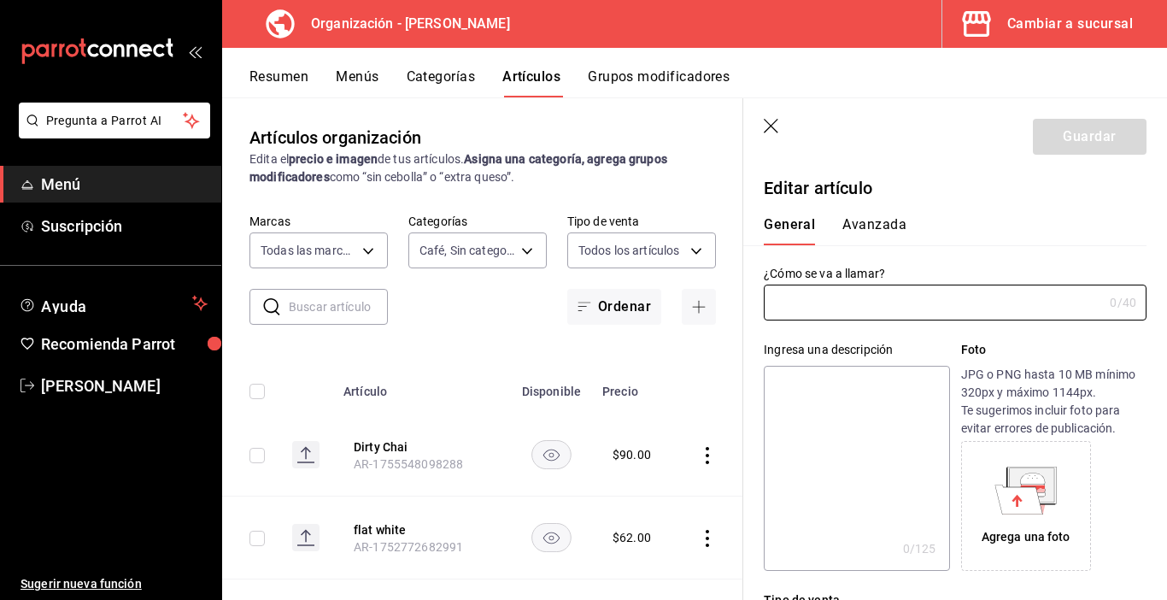
type input "Dirty Chai"
type input "AR-1755548098288"
type input "$90.00"
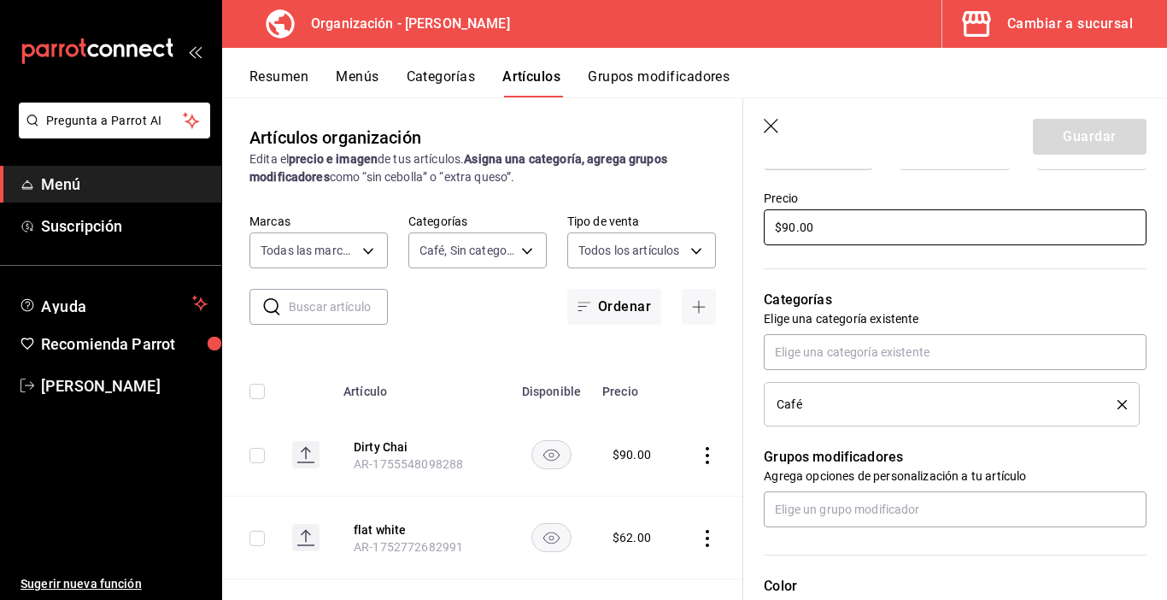
scroll to position [513, 0]
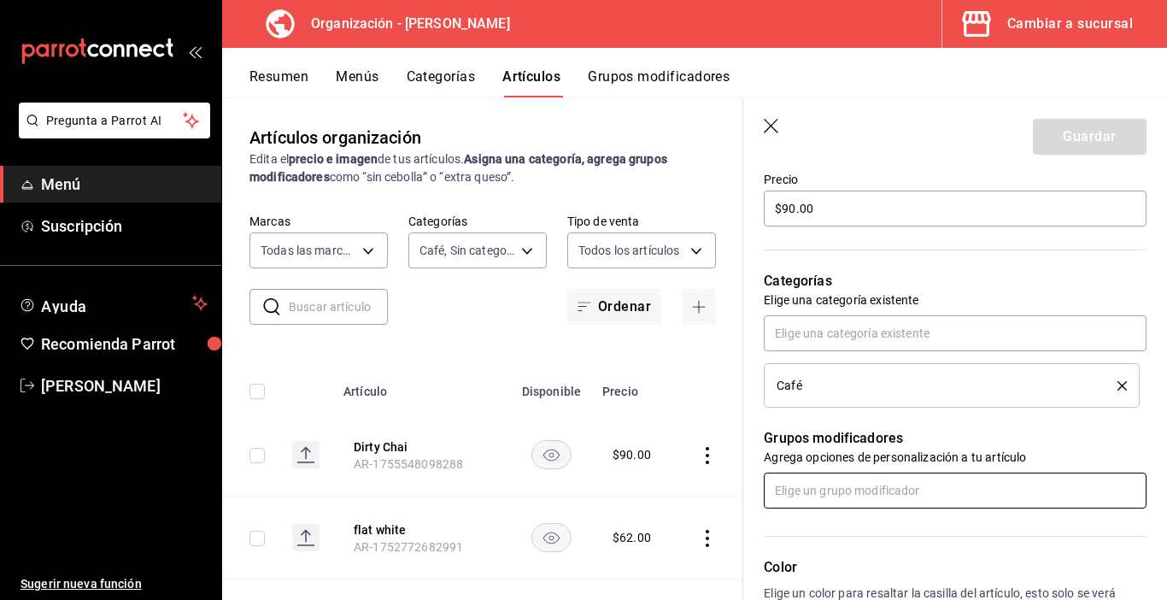
click at [827, 494] on input "text" at bounding box center [955, 491] width 383 height 36
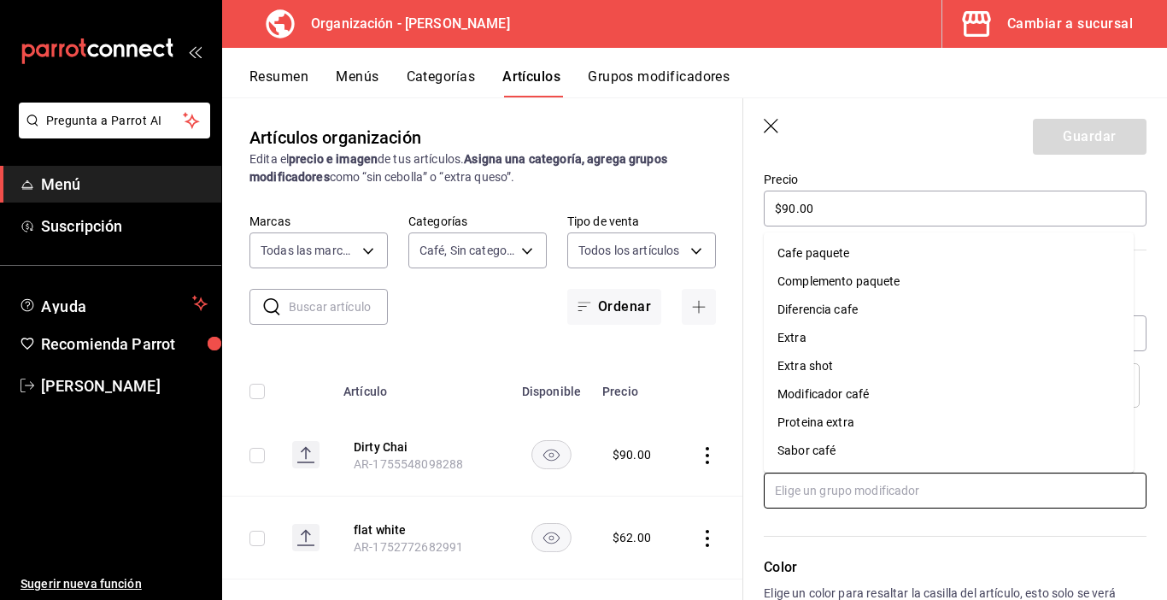
scroll to position [27, 0]
click at [823, 451] on div "Tipo de leche" at bounding box center [813, 452] width 70 height 18
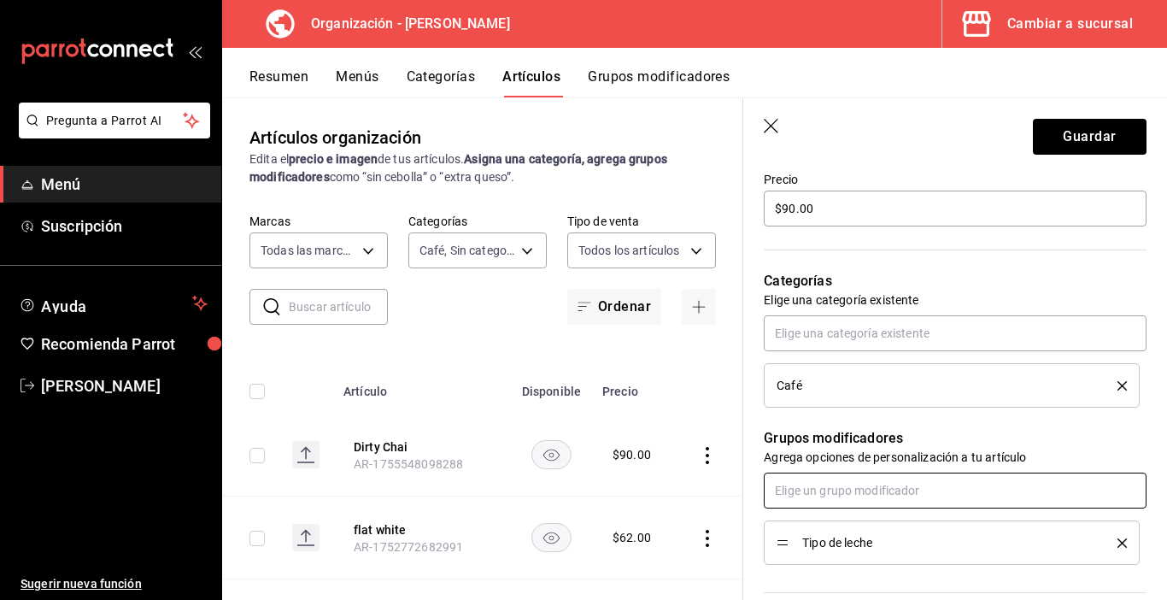
click at [844, 491] on input "text" at bounding box center [955, 491] width 383 height 36
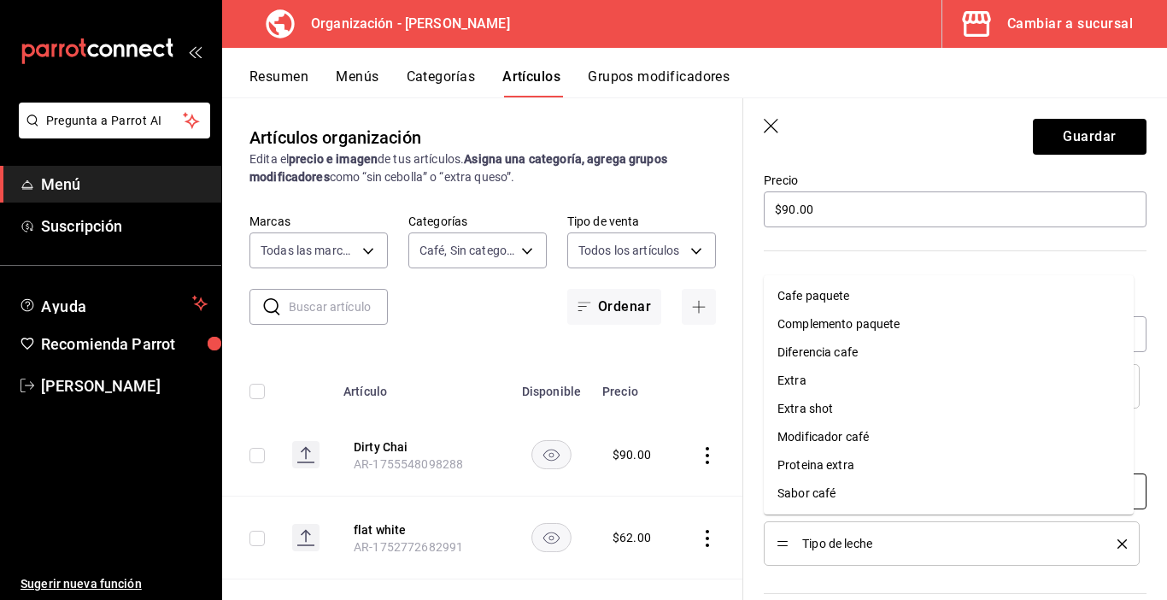
scroll to position [513, 0]
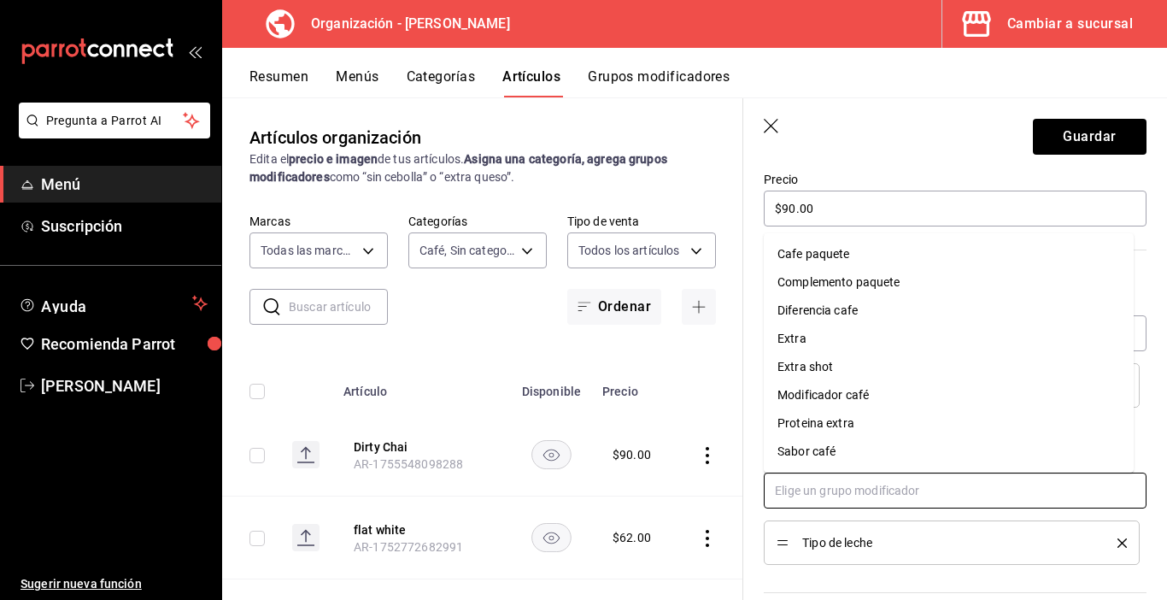
click at [824, 366] on div "Extra shot" at bounding box center [806, 367] width 56 height 18
click at [843, 490] on input "text" at bounding box center [955, 491] width 383 height 36
click at [825, 450] on div "Sabor café" at bounding box center [807, 452] width 58 height 18
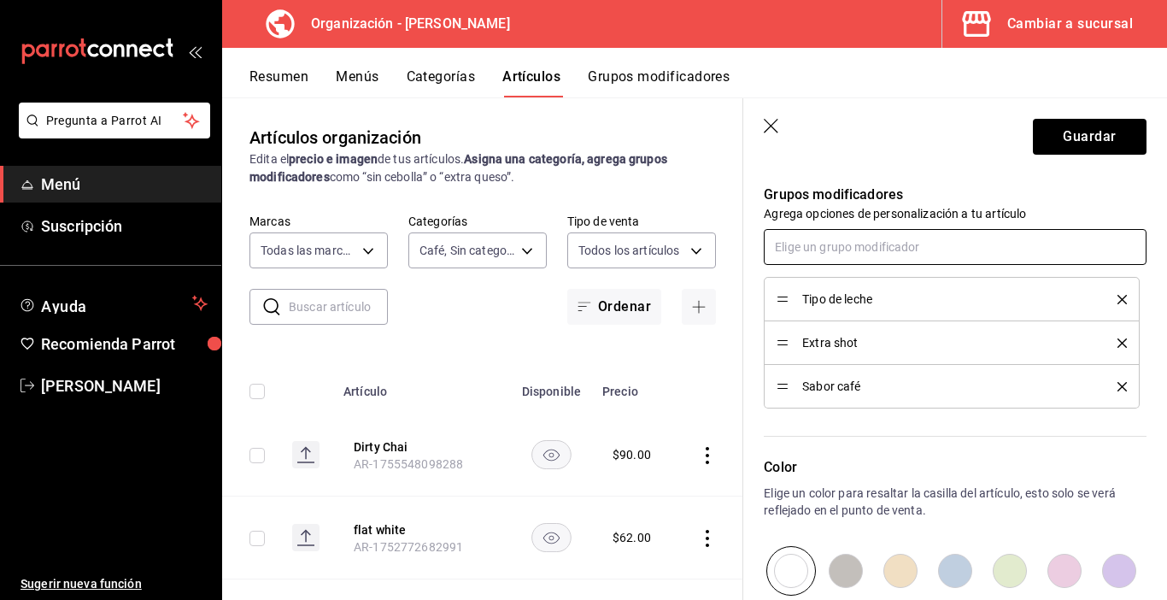
scroll to position [769, 0]
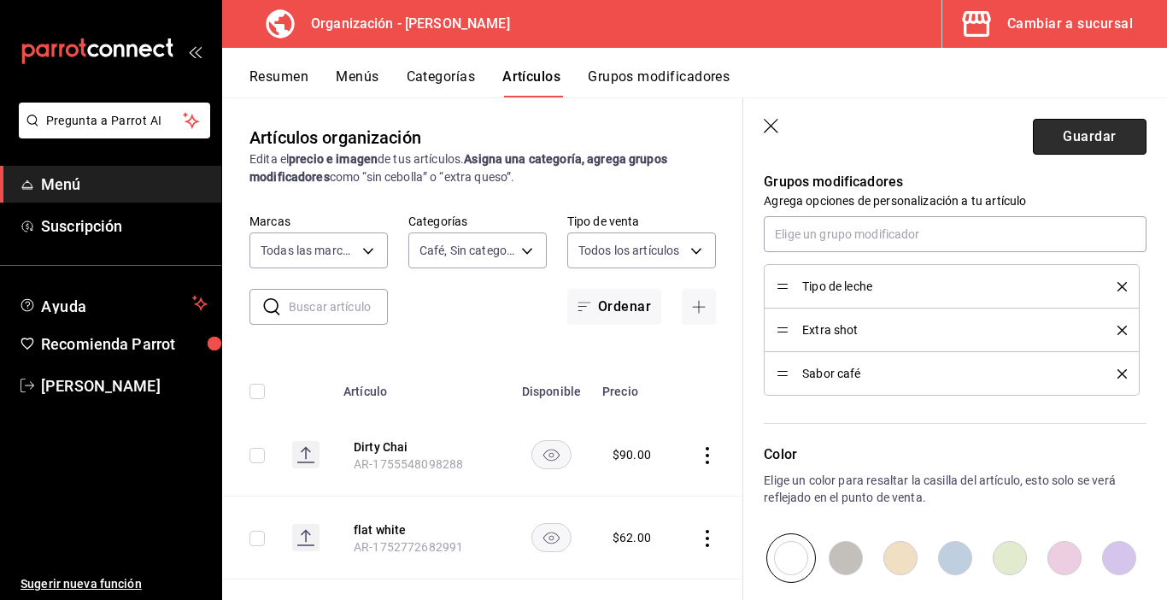
click at [1070, 144] on button "Guardar" at bounding box center [1090, 137] width 114 height 36
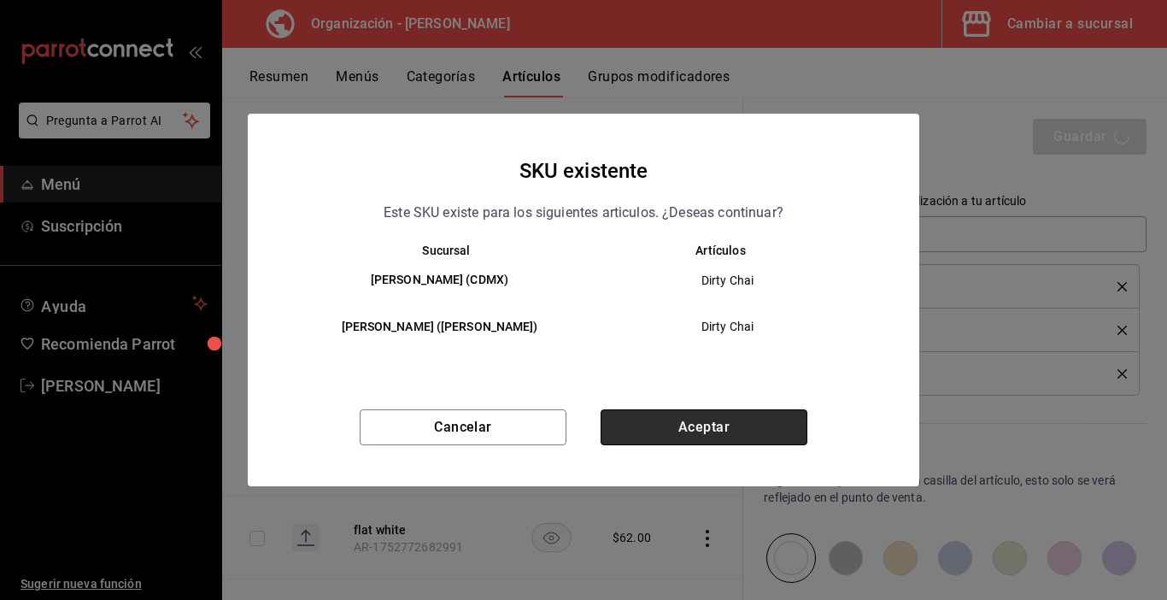
click at [646, 422] on button "Aceptar" at bounding box center [704, 427] width 207 height 36
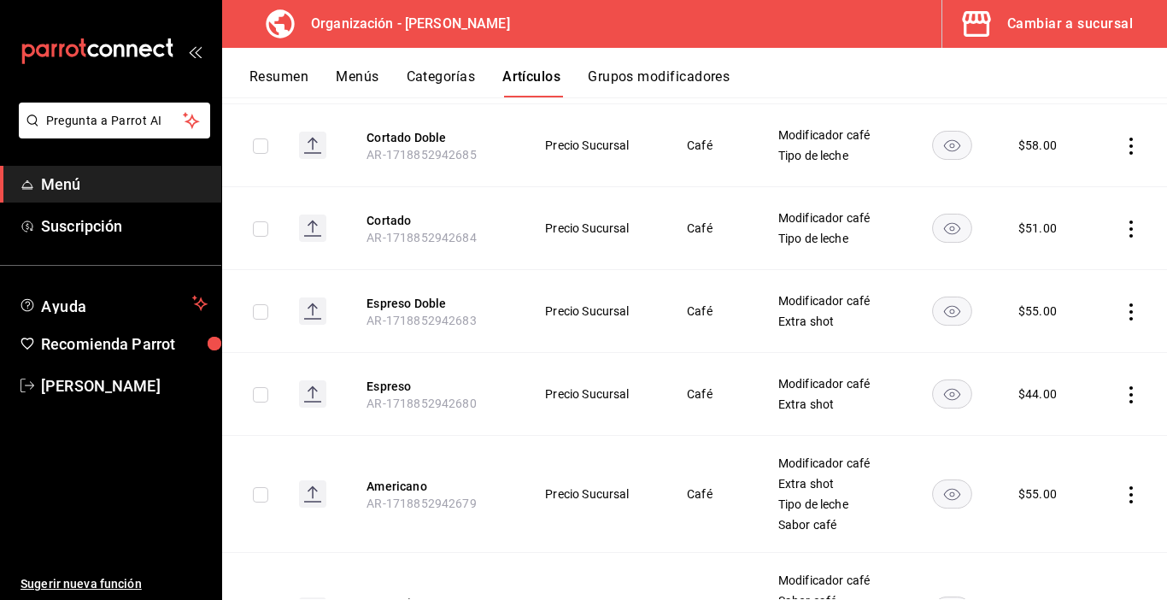
scroll to position [3483, 0]
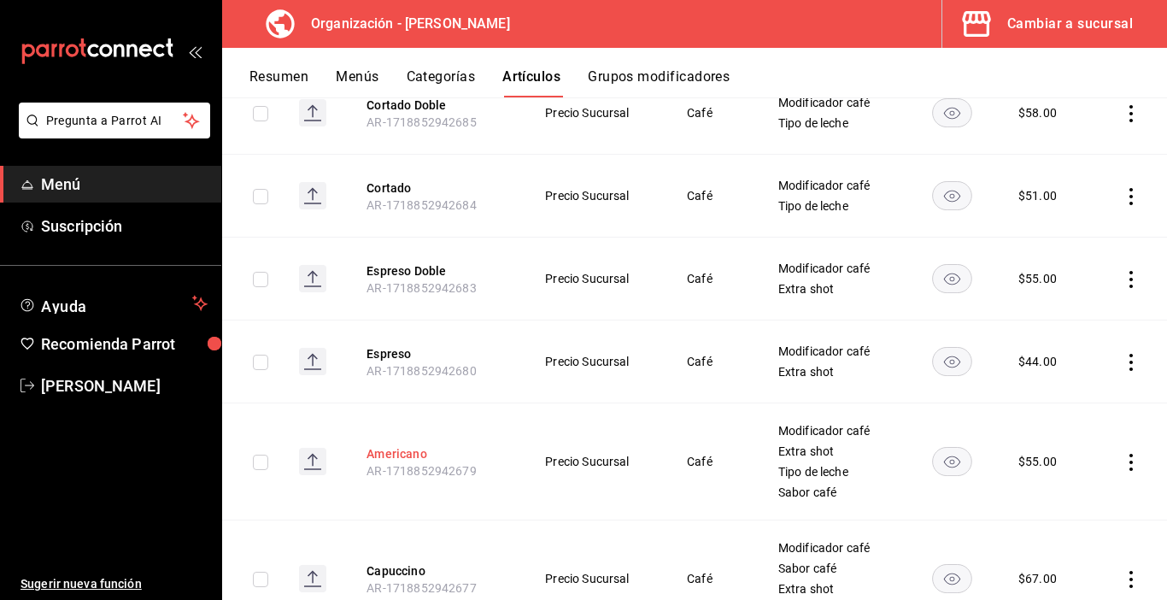
click at [425, 445] on button "Americano" at bounding box center [435, 453] width 137 height 17
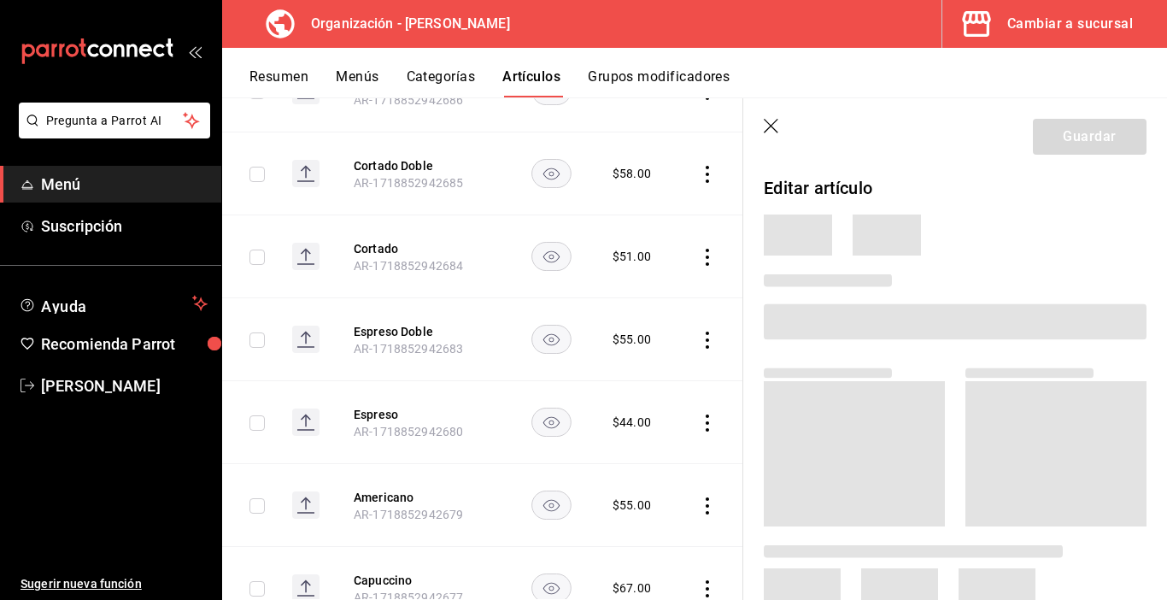
scroll to position [3469, 0]
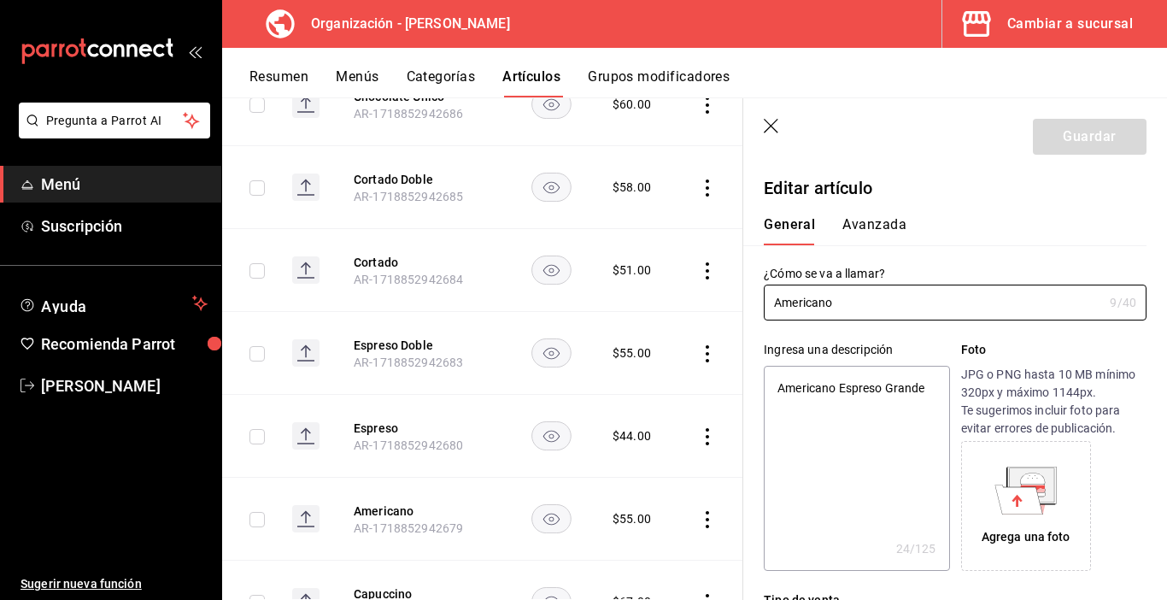
type textarea "x"
type input "$55.00"
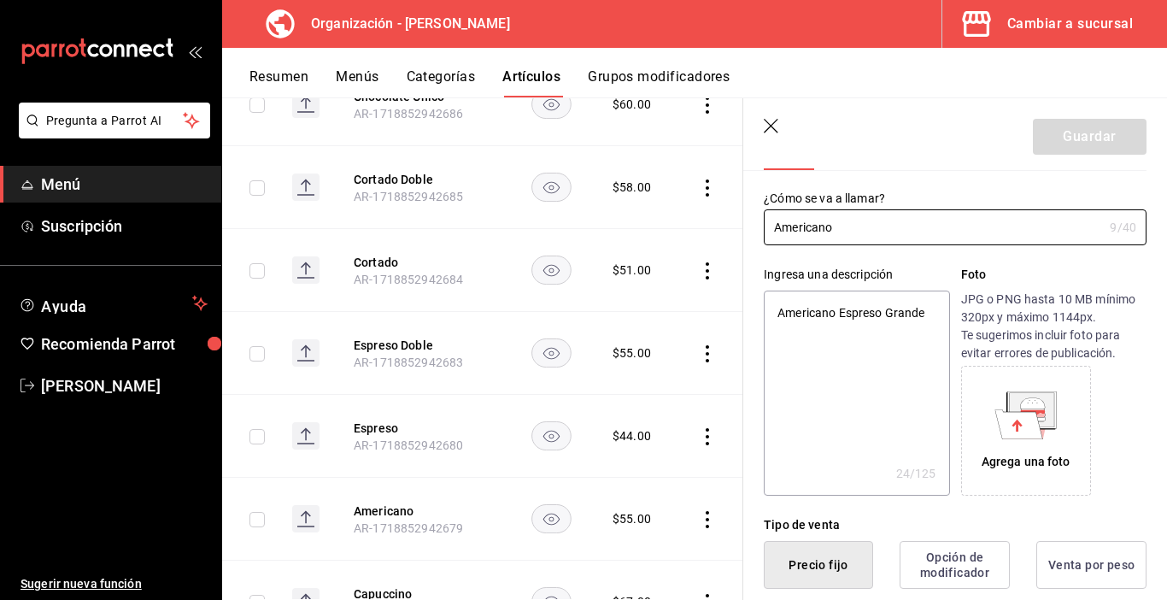
scroll to position [85, 0]
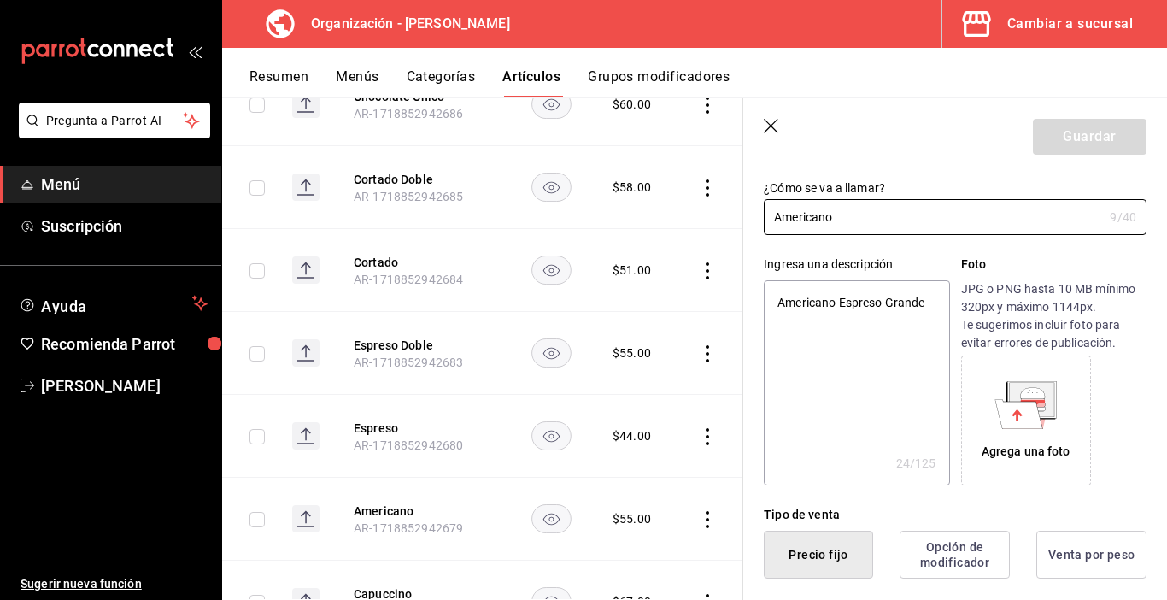
type textarea "x"
drag, startPoint x: 926, startPoint y: 303, endPoint x: 838, endPoint y: 299, distance: 88.1
click at [838, 299] on textarea "Americano Espreso Grande" at bounding box center [856, 382] width 185 height 205
type textarea "Americano"
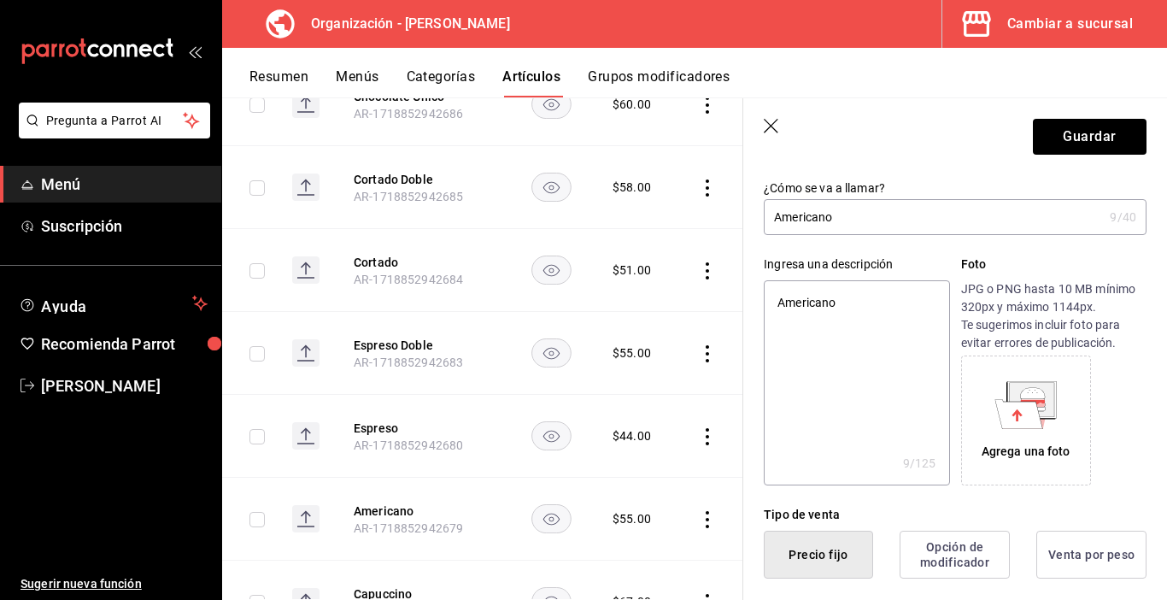
type textarea "x"
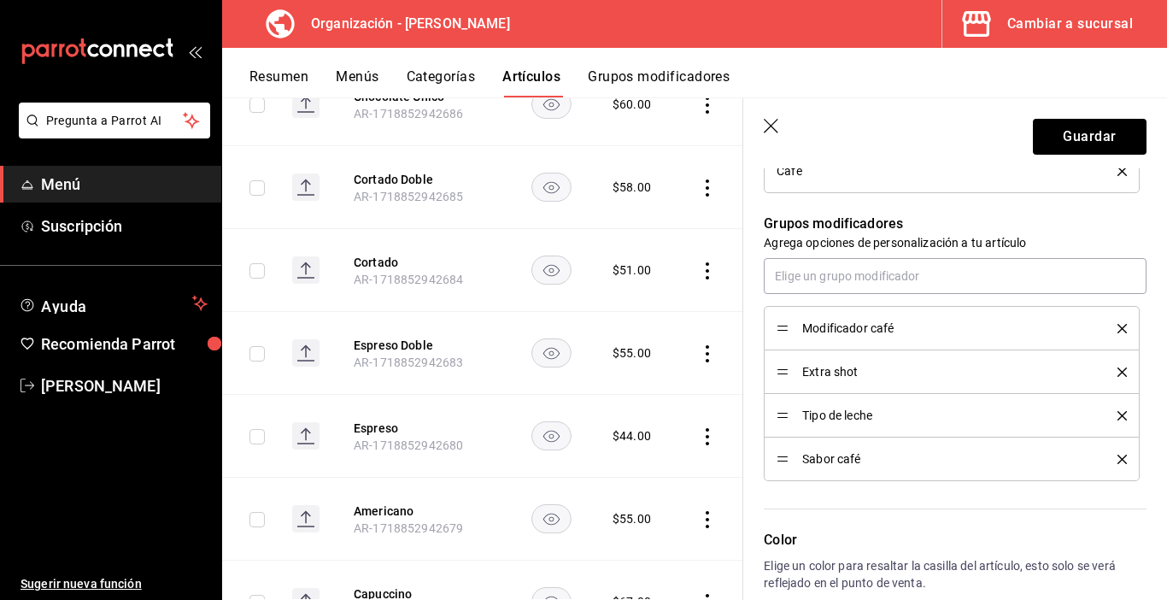
scroll to position [855, 0]
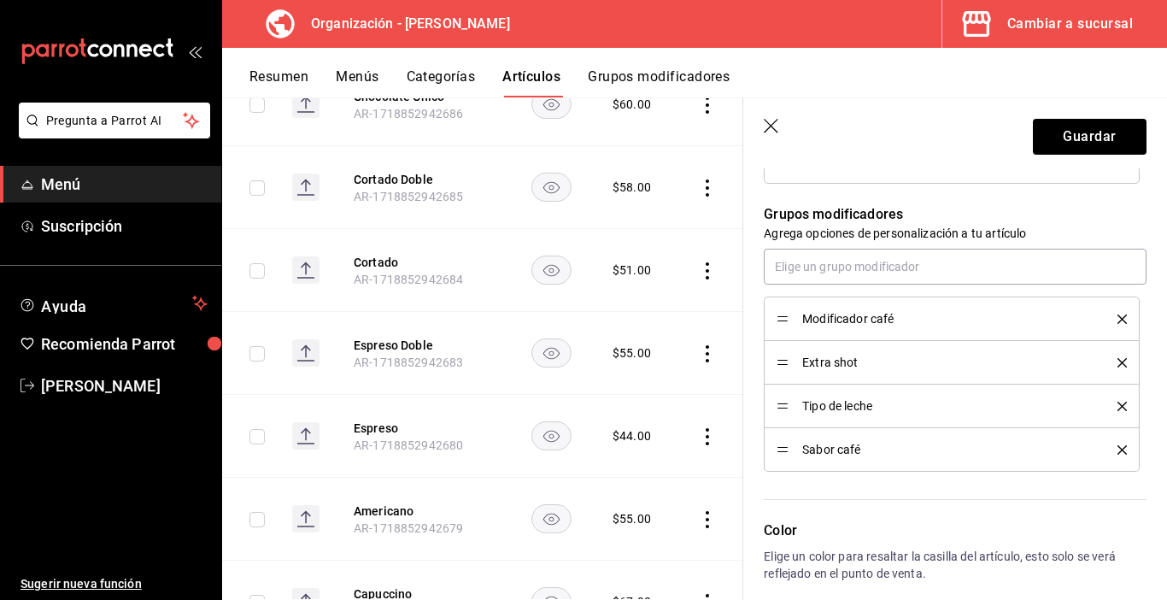
type textarea "Americano"
click at [1118, 403] on icon "delete" at bounding box center [1122, 406] width 9 height 9
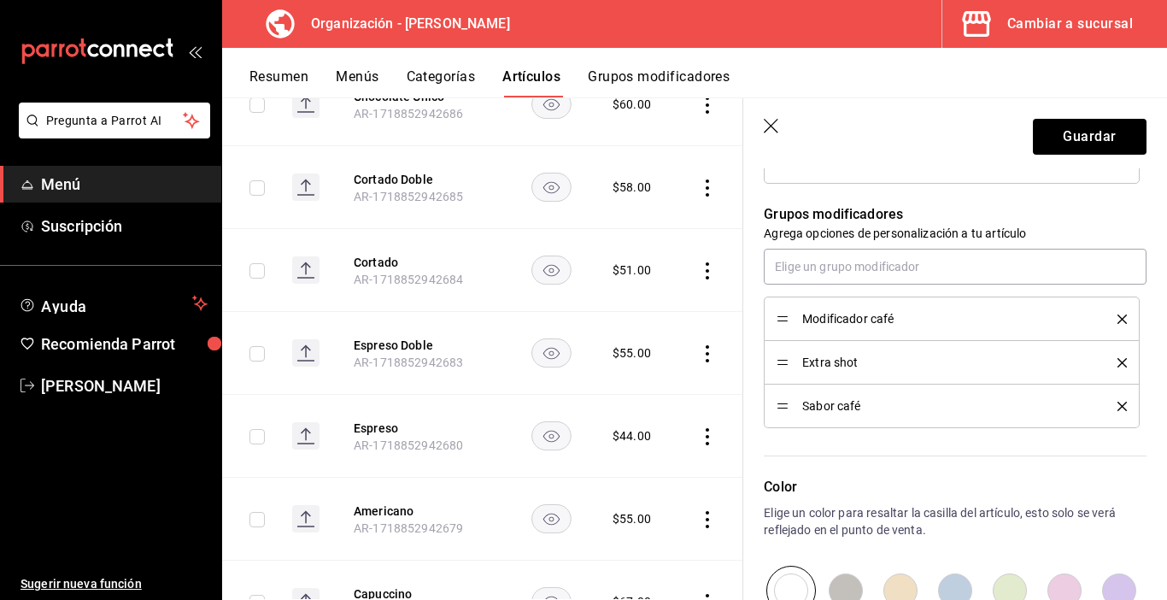
click at [1118, 406] on icon "delete" at bounding box center [1122, 406] width 9 height 9
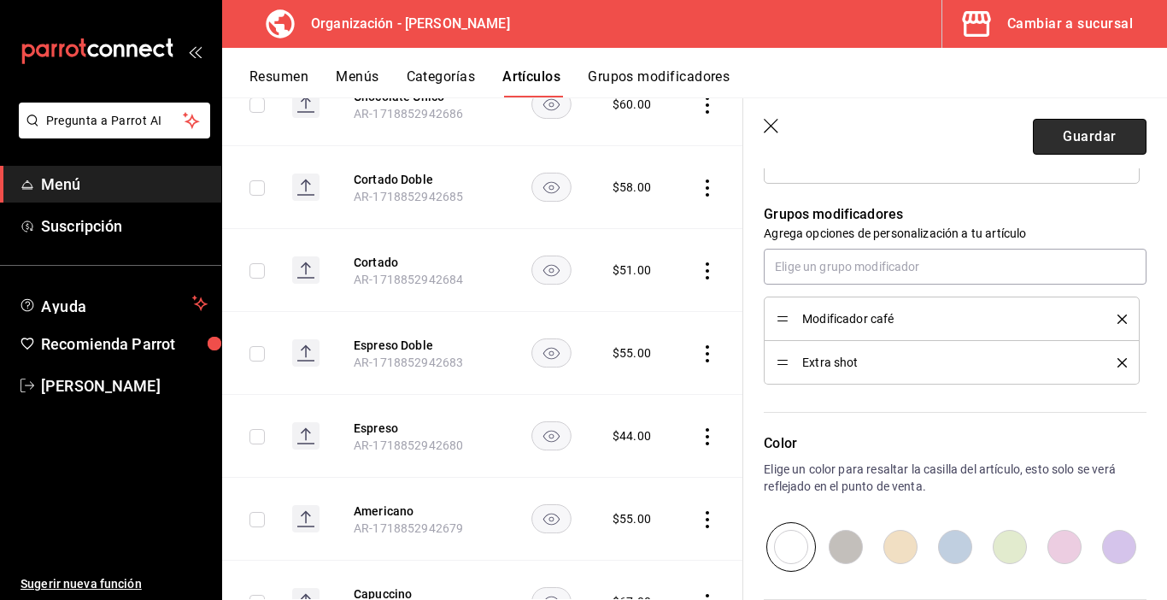
click at [1058, 140] on button "Guardar" at bounding box center [1090, 137] width 114 height 36
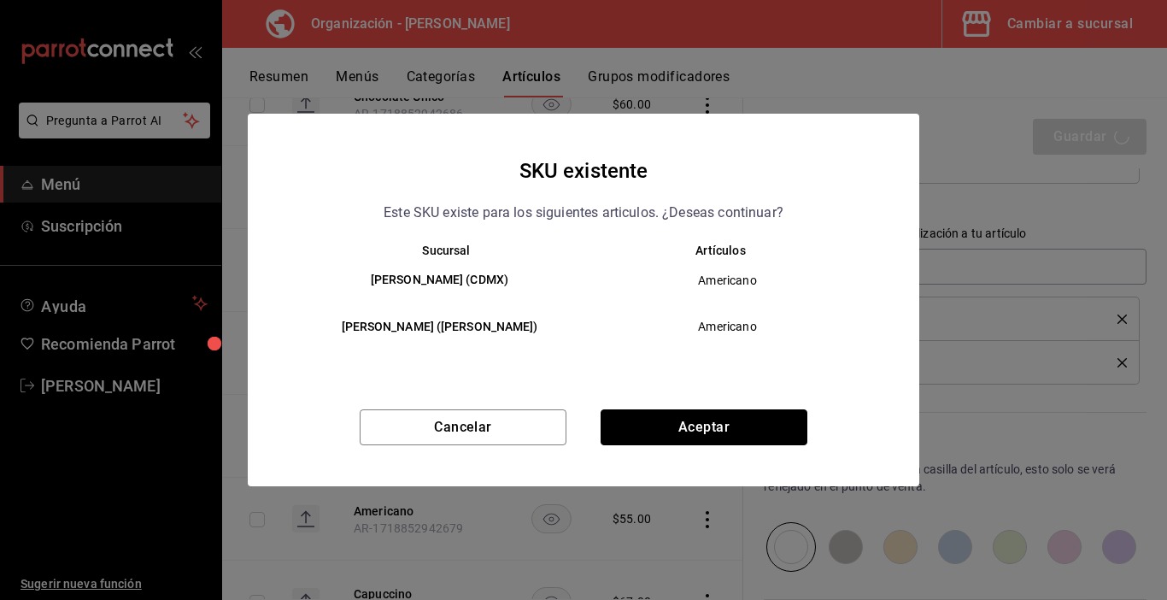
drag, startPoint x: 746, startPoint y: 432, endPoint x: 761, endPoint y: 421, distance: 18.5
click at [748, 429] on button "Aceptar" at bounding box center [704, 427] width 207 height 36
type textarea "x"
type input "AR-1755551973297"
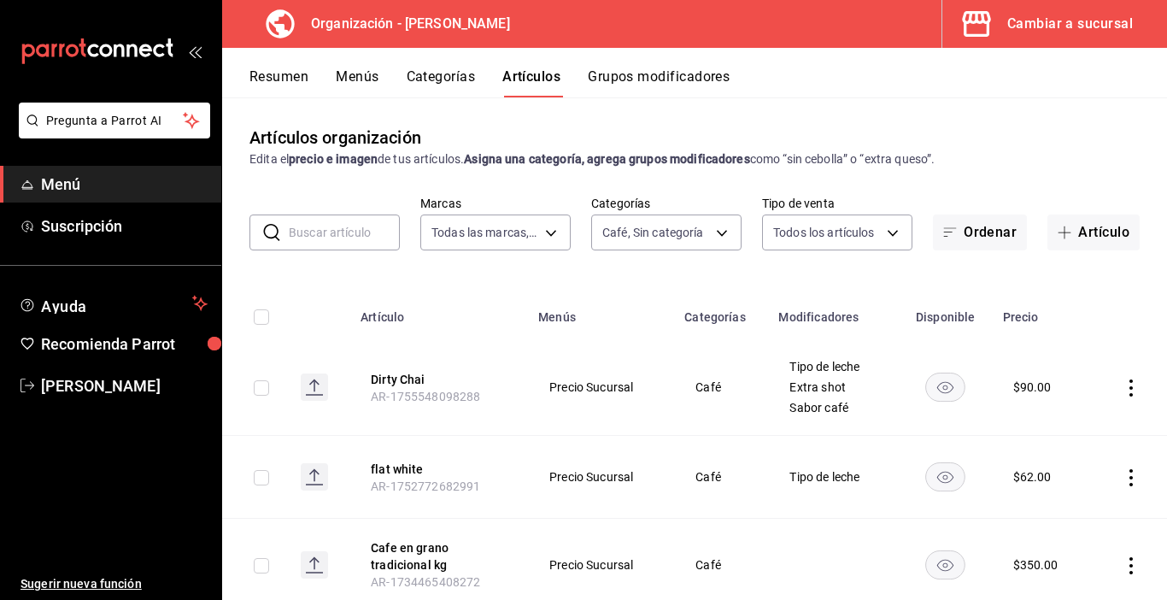
click at [679, 82] on button "Grupos modificadores" at bounding box center [659, 82] width 142 height 29
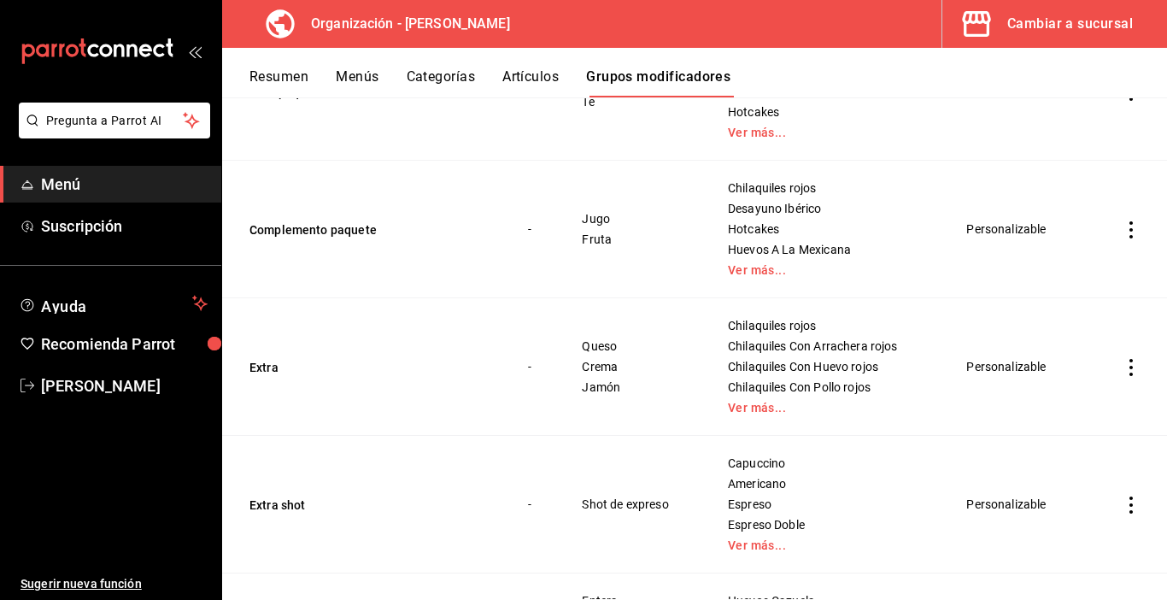
scroll to position [435, 0]
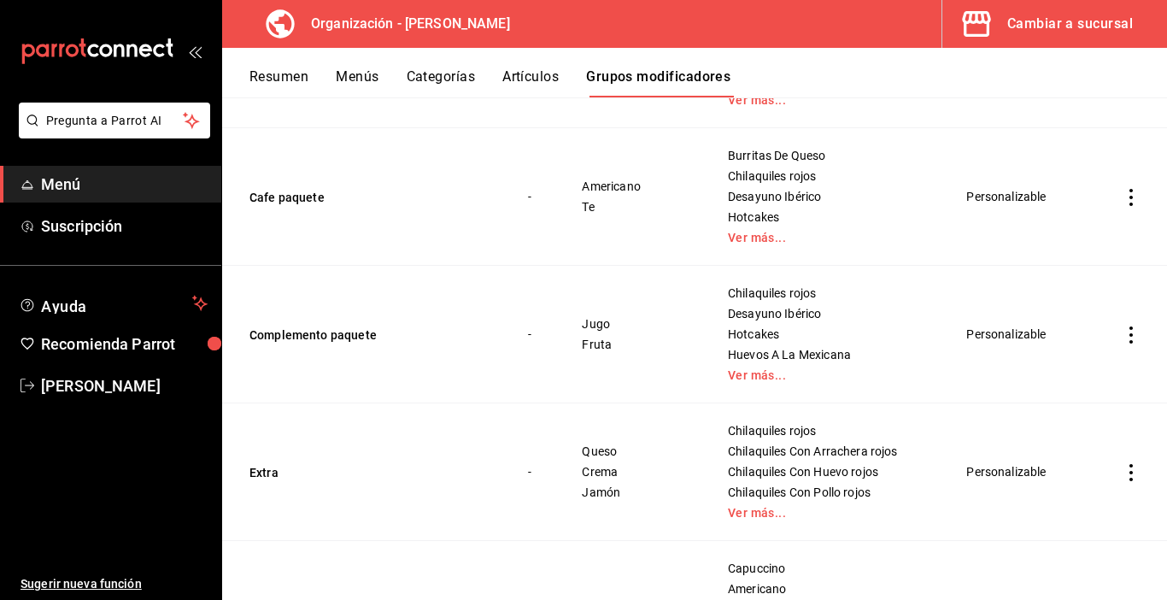
click at [535, 79] on button "Artículos" at bounding box center [531, 82] width 56 height 29
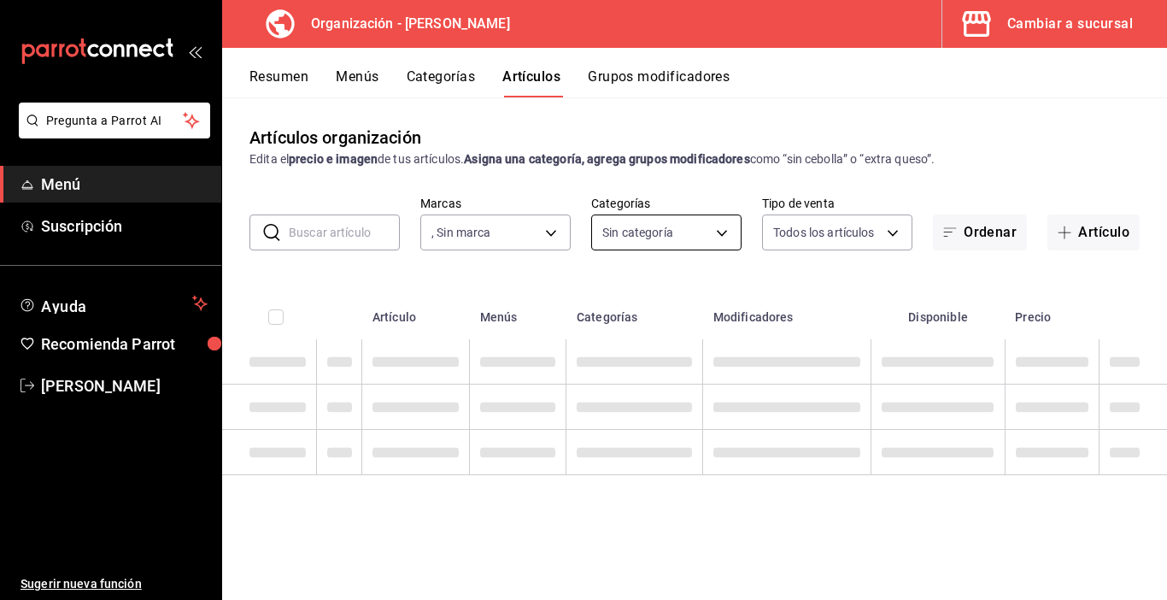
type input "65799dc6-41aa-4859-a571-e645e514412a"
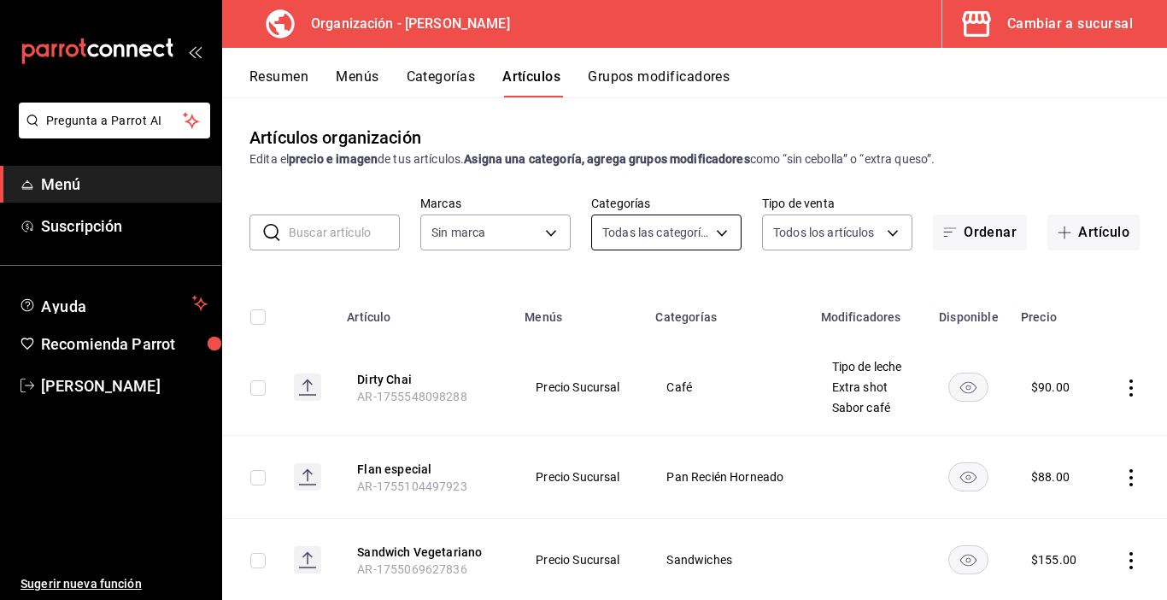
type input "89098faa-5d34-448f-8da5-d914f5141ab2,fdc1eeb9-6e3c-4d8b-9a70-b3653493270b,491b5…"
type input "65799dc6-41aa-4859-a571-e645e514412a"
click at [711, 234] on body "Pregunta a Parrot AI Menú Suscripción Ayuda Recomienda Parrot Carmen Cortes Sug…" at bounding box center [583, 300] width 1167 height 600
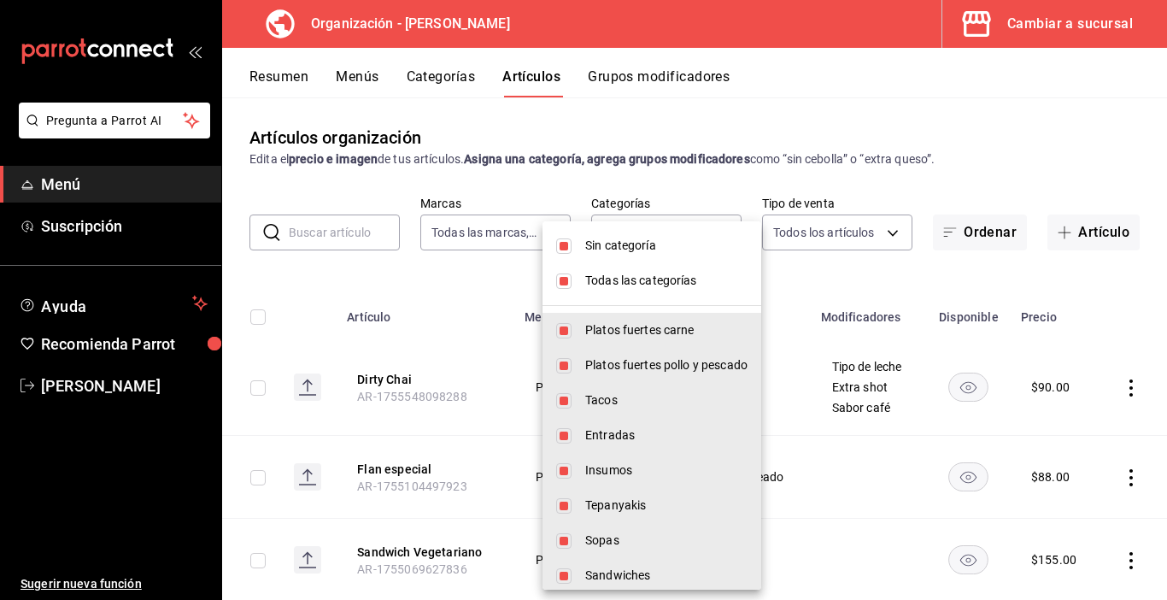
click at [626, 276] on span "Todas las categorías" at bounding box center [666, 281] width 162 height 18
checkbox input "false"
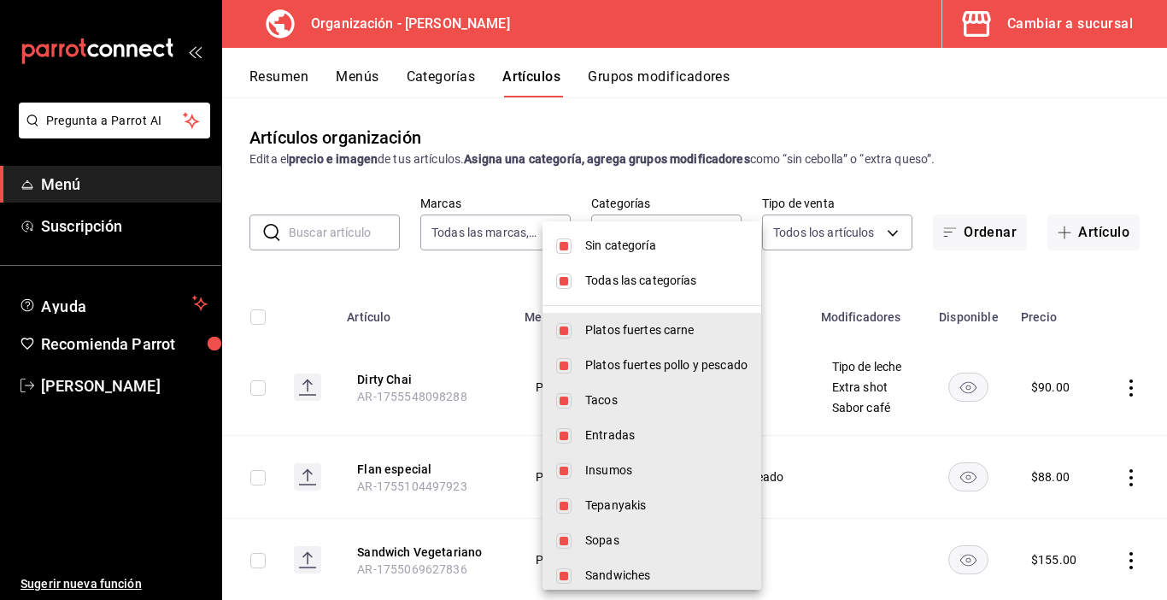
checkbox input "false"
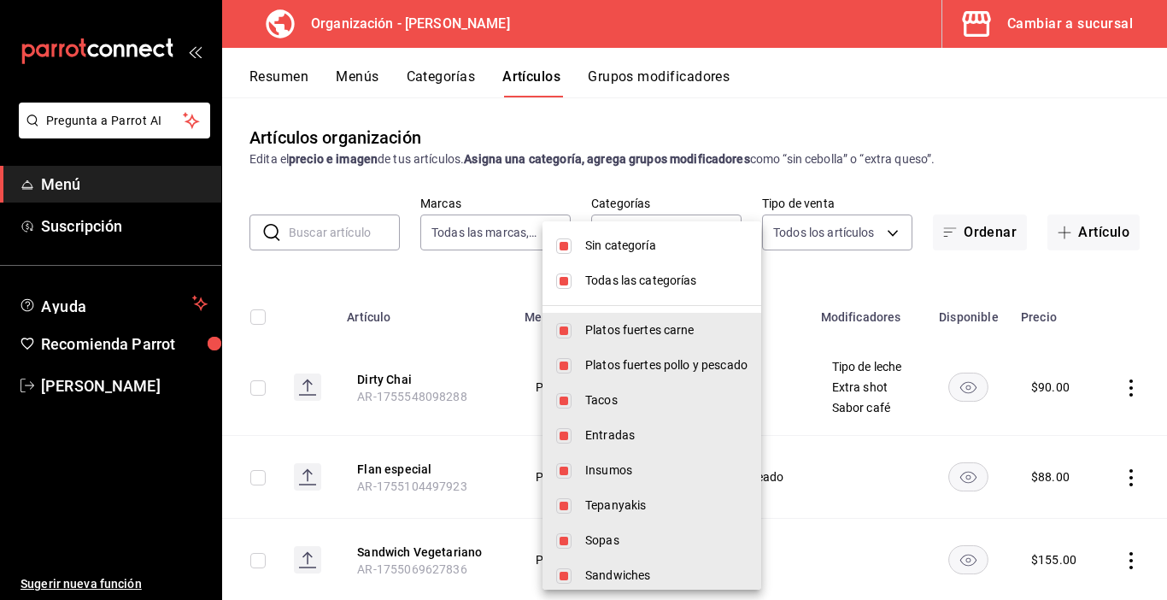
checkbox input "false"
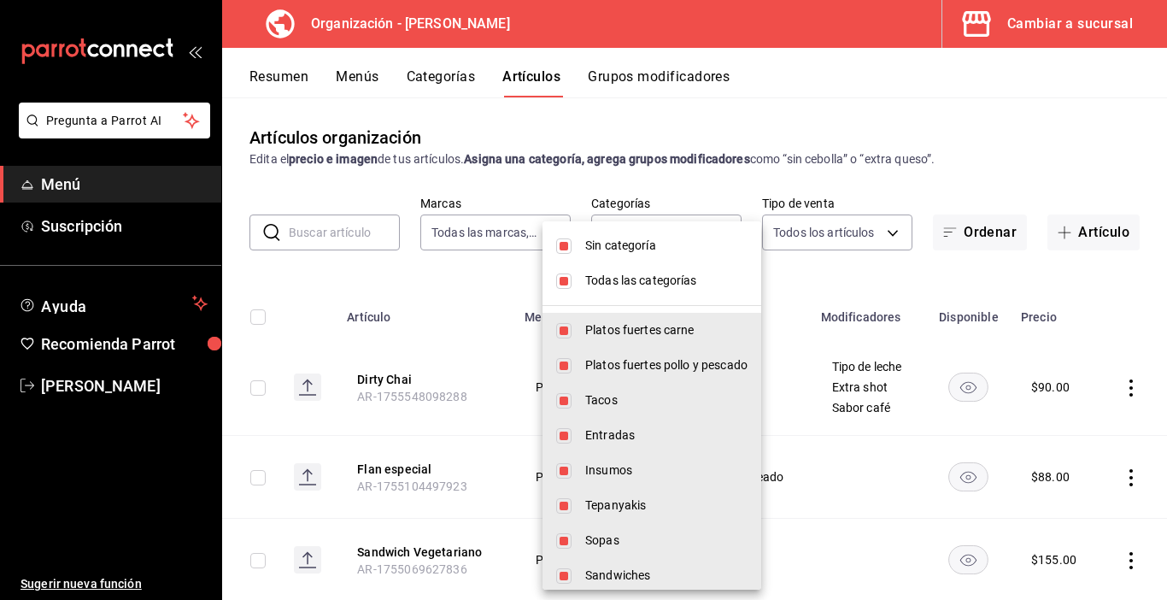
checkbox input "false"
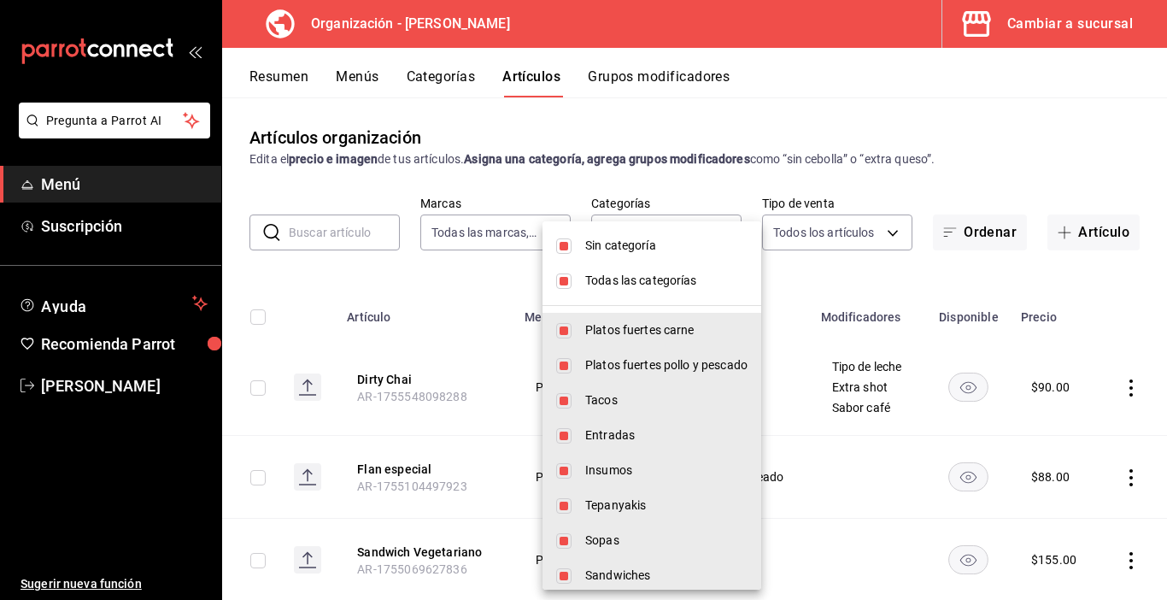
checkbox input "false"
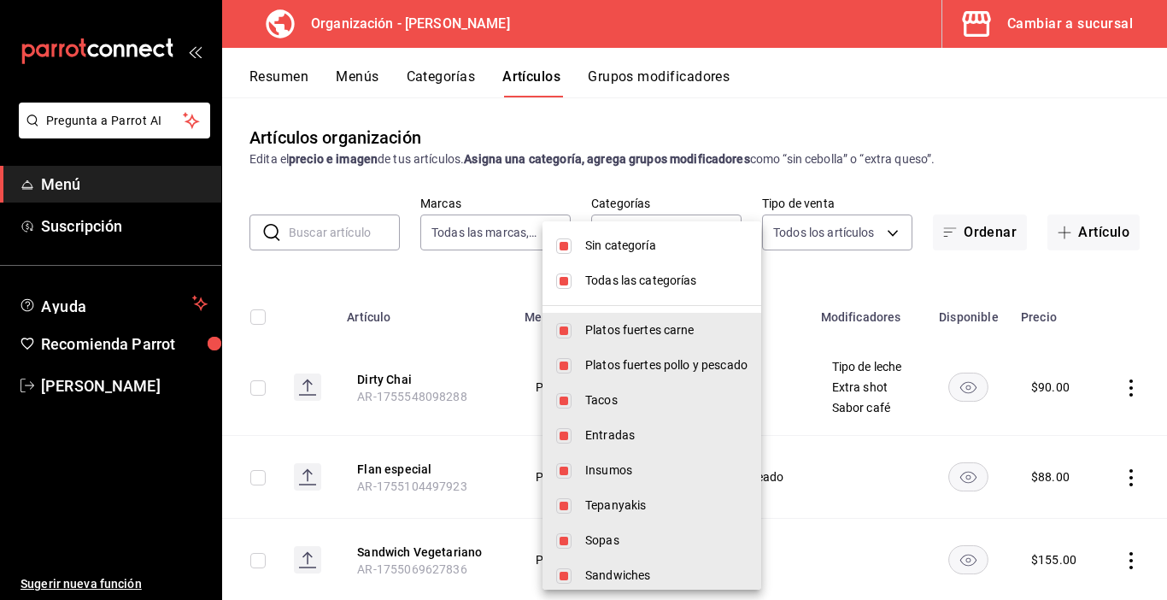
checkbox input "false"
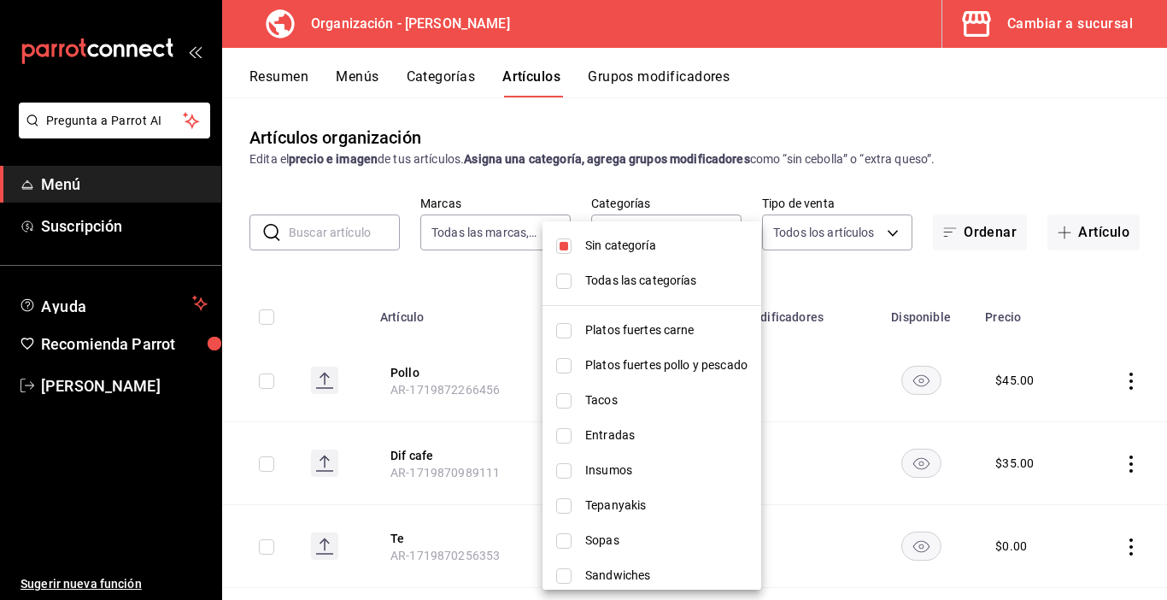
scroll to position [571, 0]
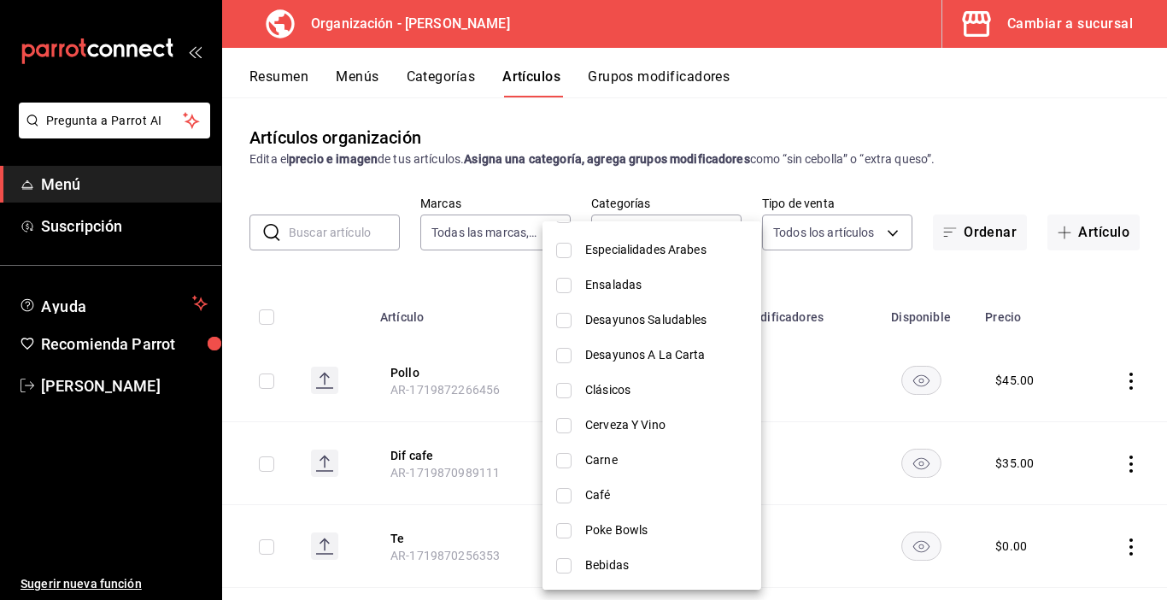
click at [568, 495] on input "checkbox" at bounding box center [563, 495] width 15 height 15
checkbox input "true"
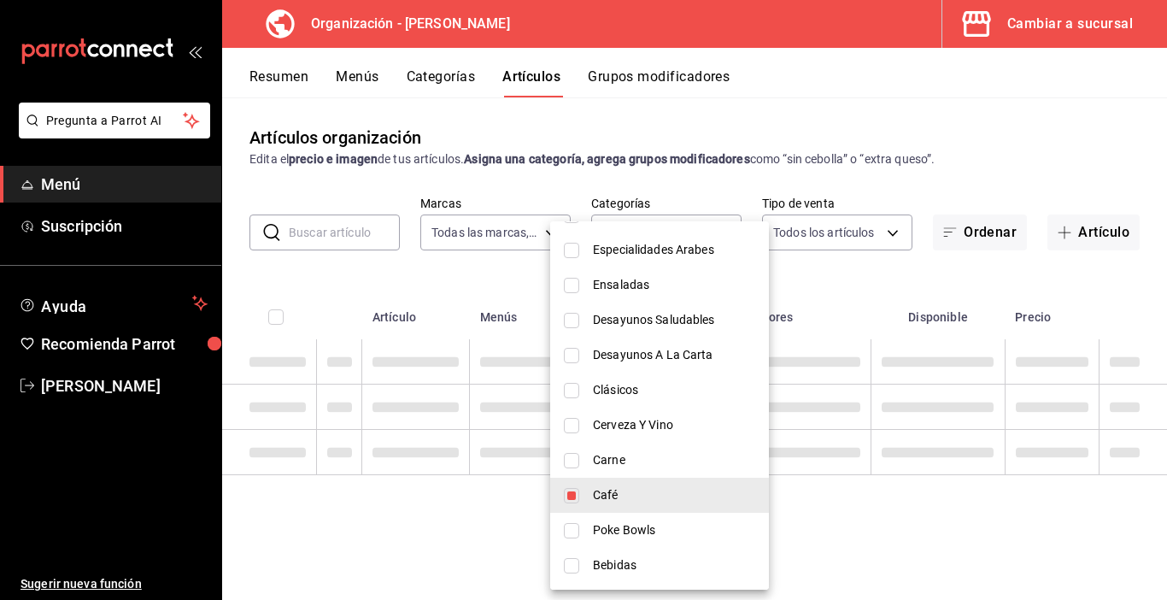
type input "219e88ab-e3fa-4ed8-abcc-dde675d69238"
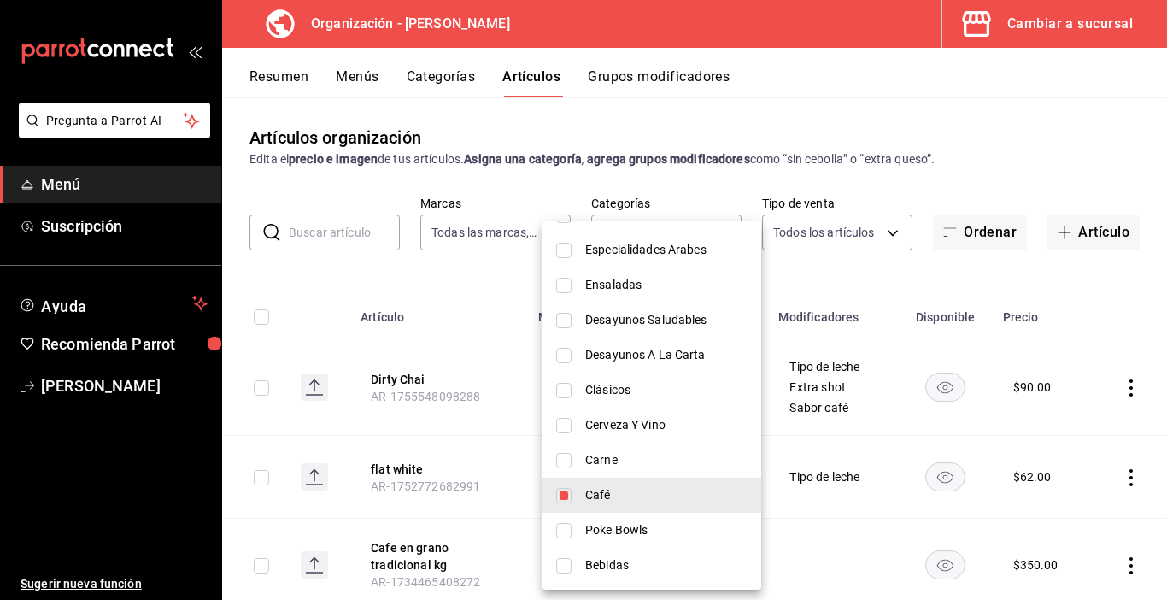
click at [467, 282] on div at bounding box center [583, 300] width 1167 height 600
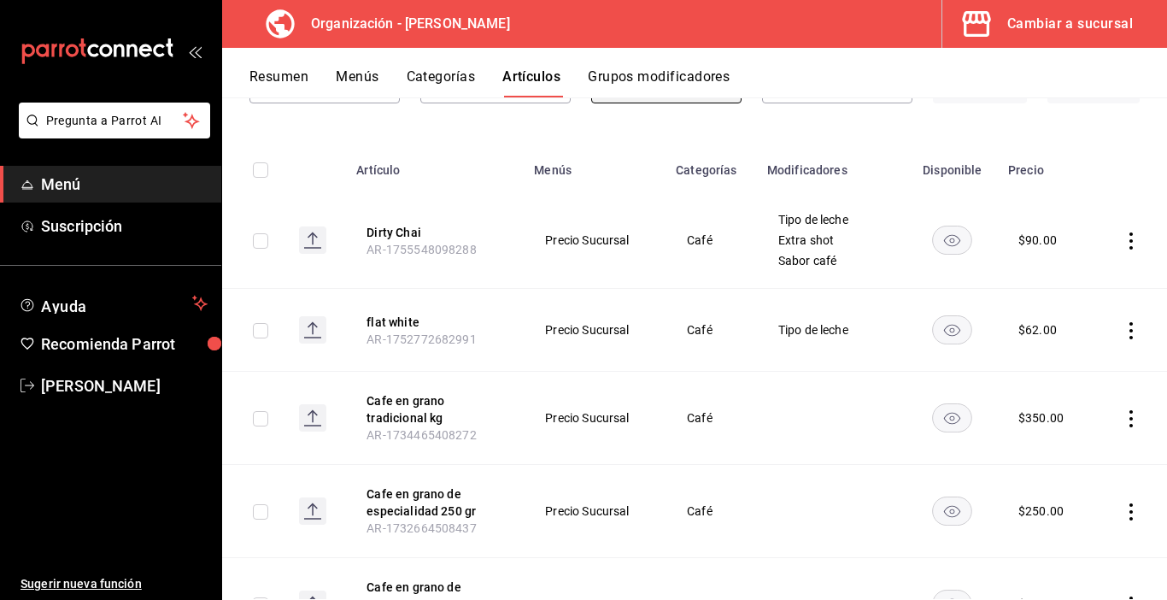
scroll to position [120, 0]
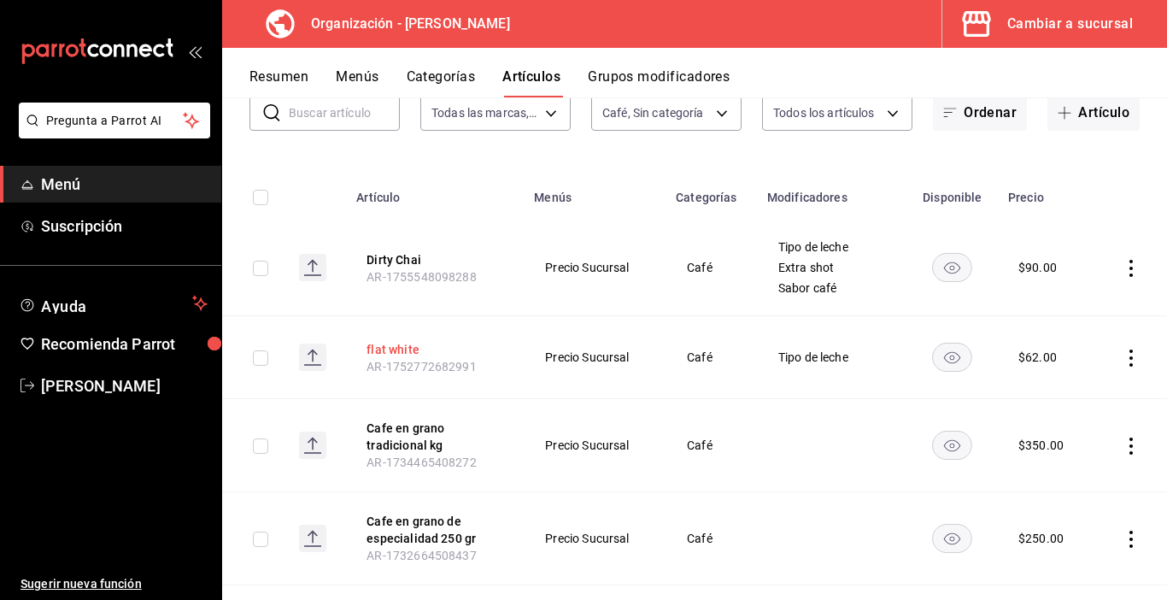
click at [403, 350] on button "flat white" at bounding box center [435, 349] width 137 height 17
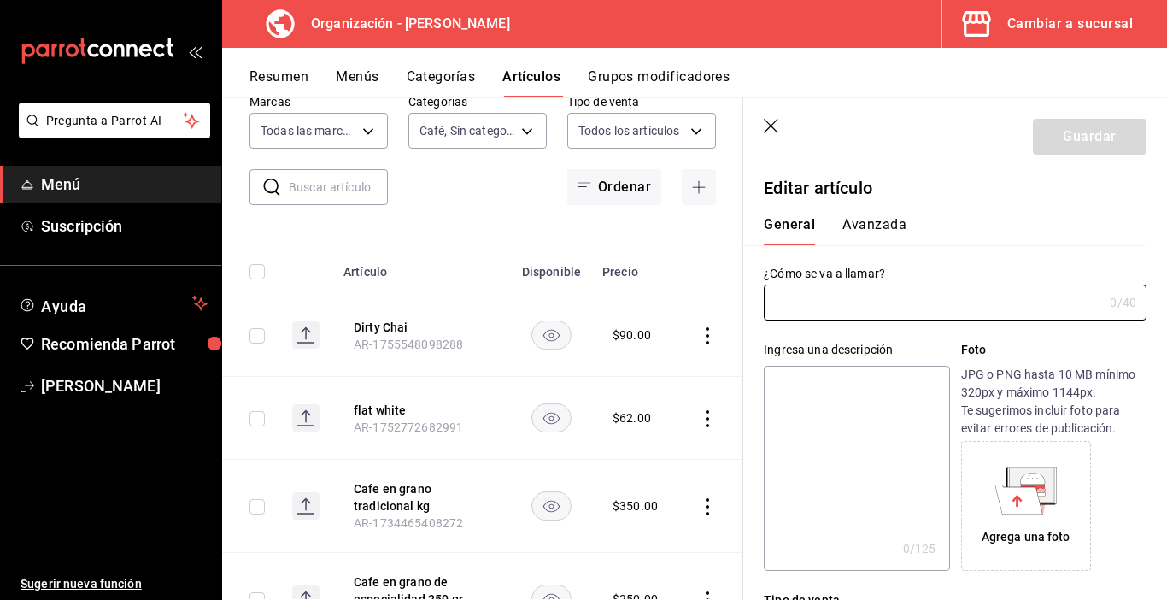
type input "flat white"
type input "AR-1752772682991"
type input "$62.00"
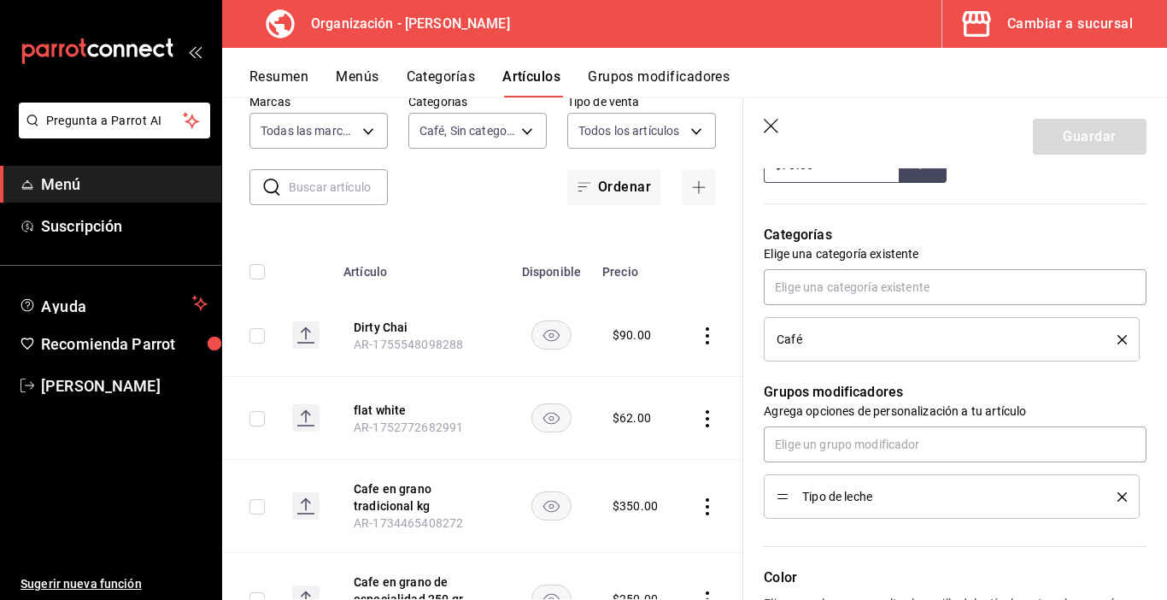
scroll to position [684, 0]
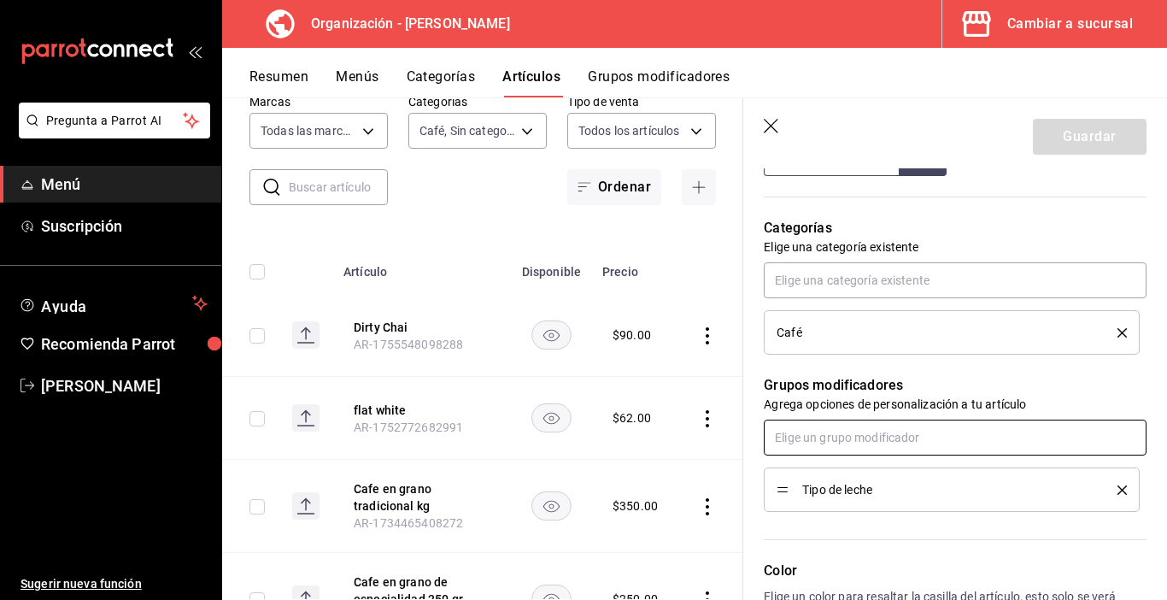
click at [841, 444] on input "text" at bounding box center [955, 438] width 383 height 36
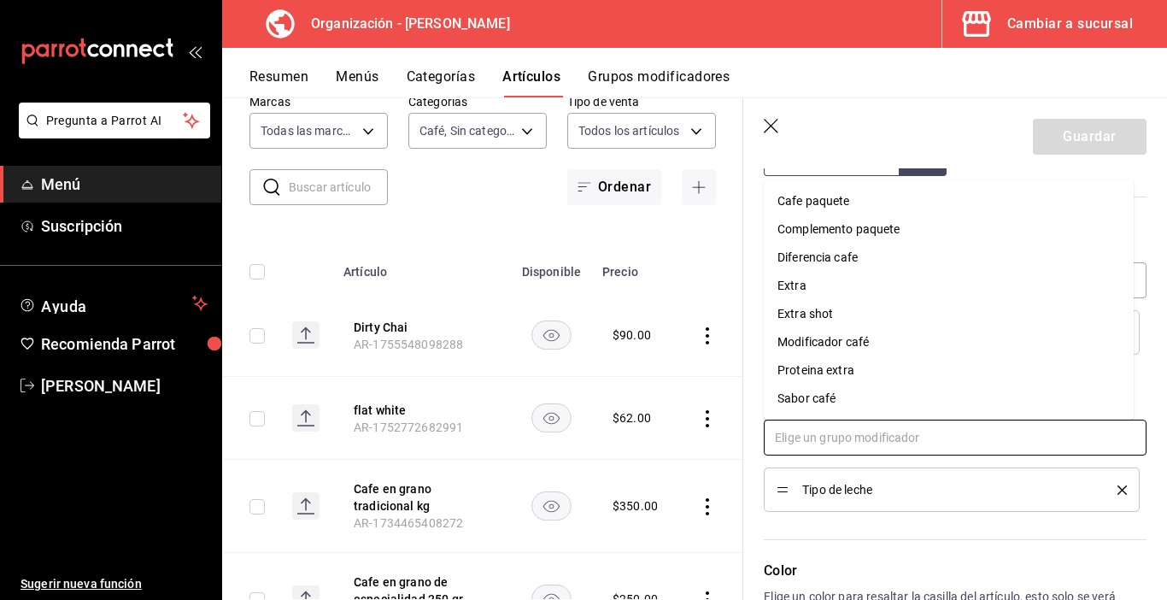
click at [820, 331] on li "Modificador café" at bounding box center [949, 342] width 370 height 28
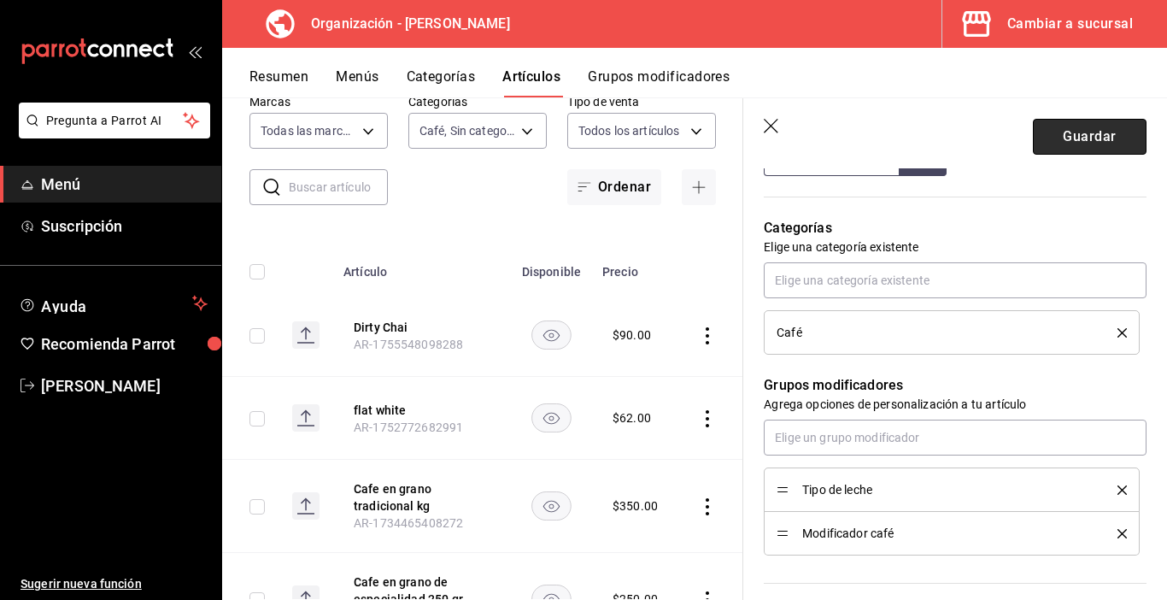
click at [1069, 144] on button "Guardar" at bounding box center [1090, 137] width 114 height 36
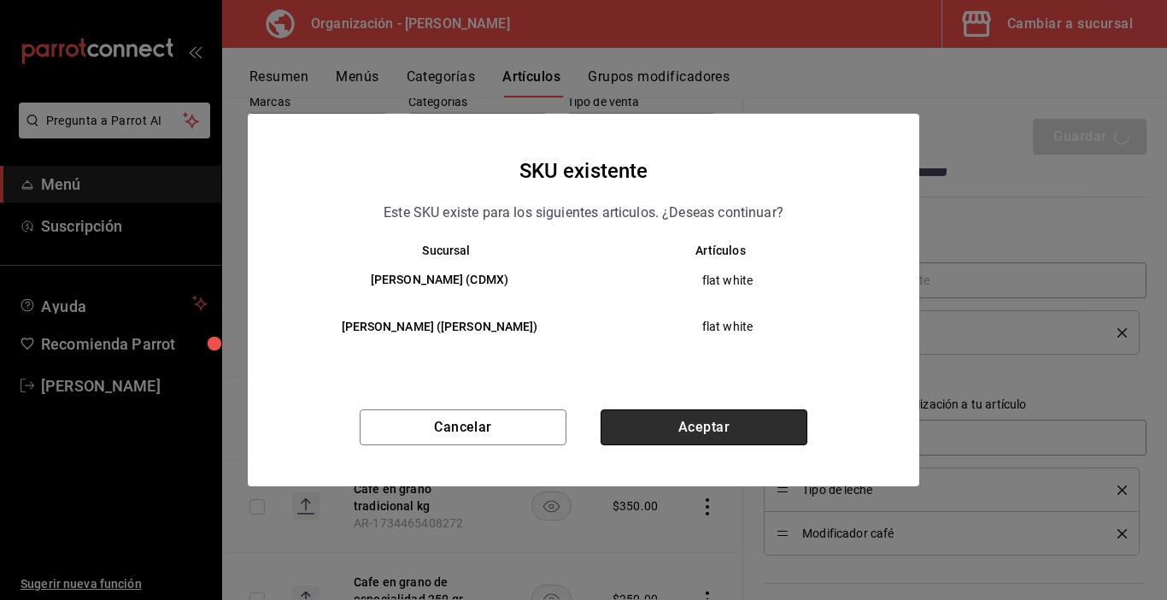
click at [691, 432] on button "Aceptar" at bounding box center [704, 427] width 207 height 36
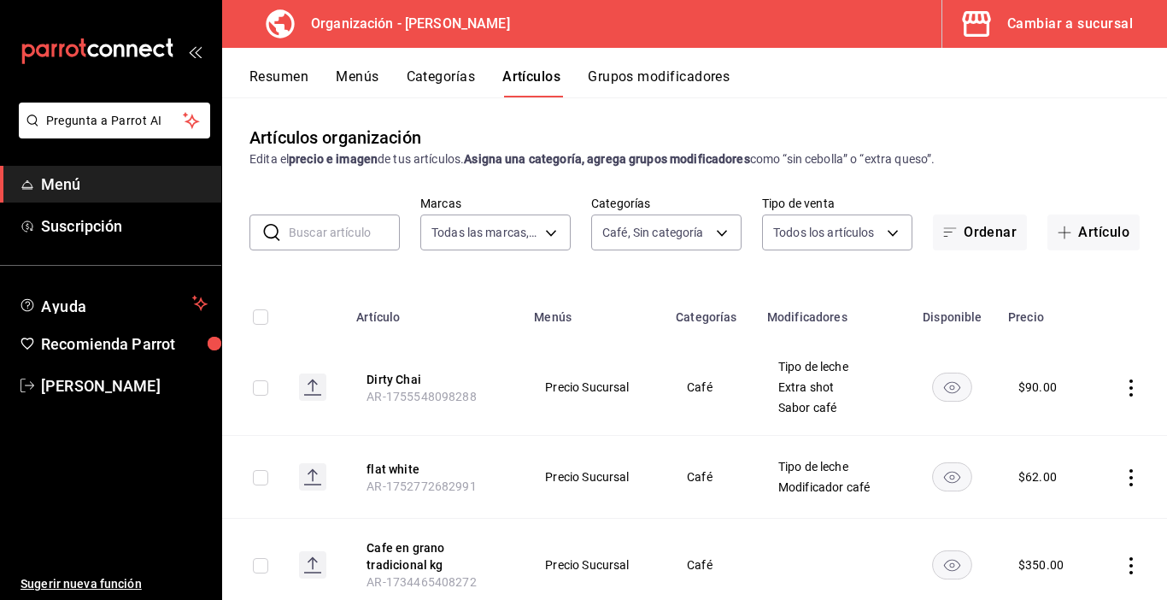
click at [628, 74] on button "Grupos modificadores" at bounding box center [659, 82] width 142 height 29
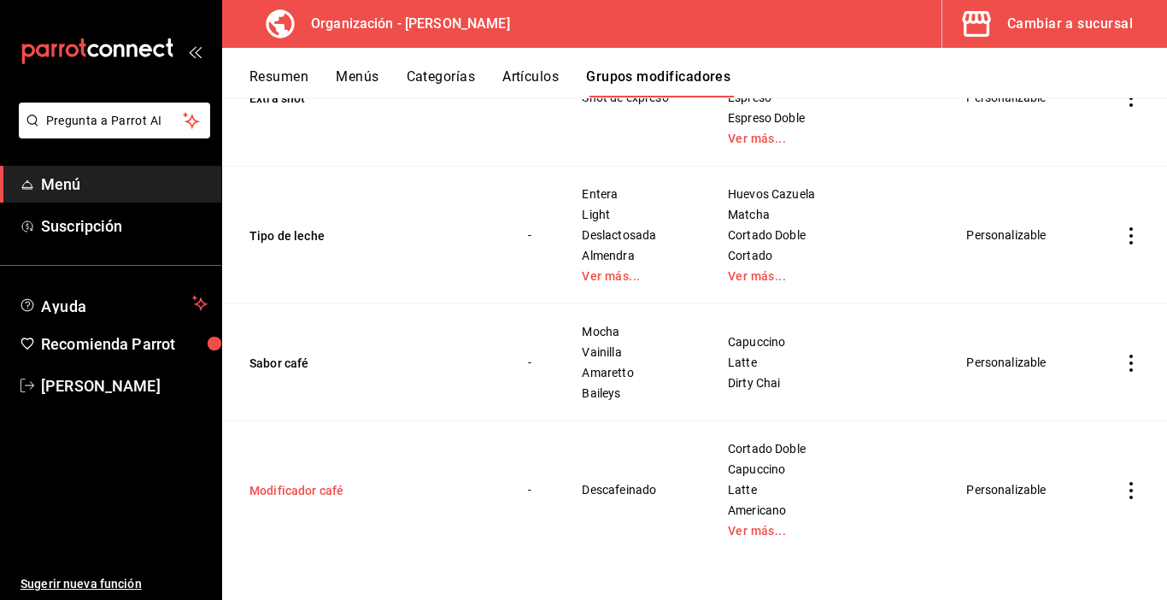
scroll to position [862, 0]
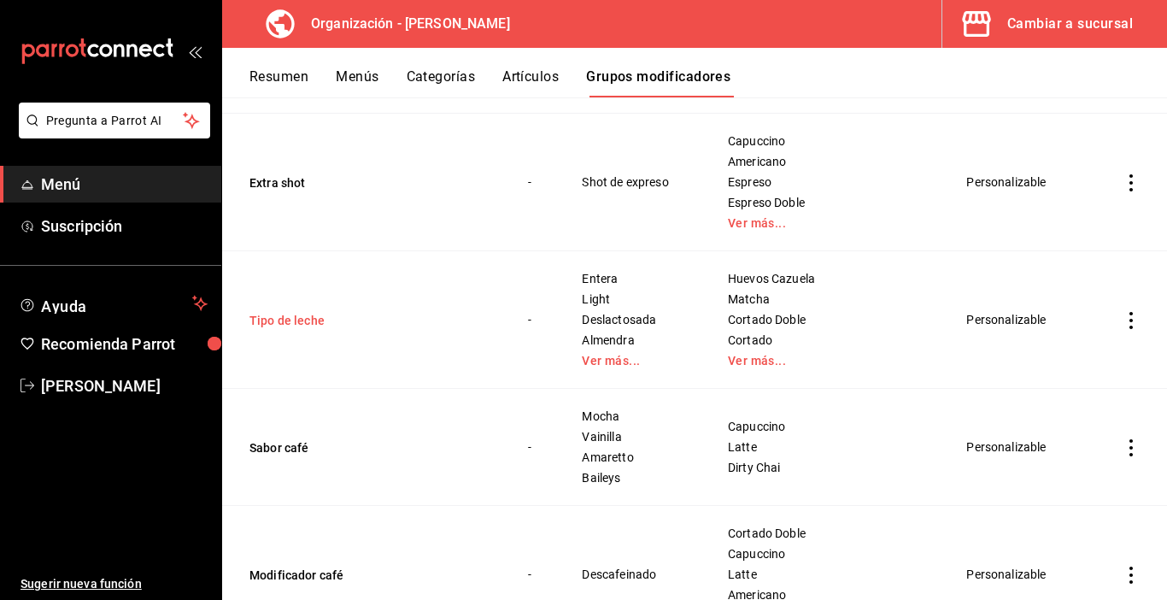
click at [311, 321] on button "Tipo de leche" at bounding box center [352, 320] width 205 height 17
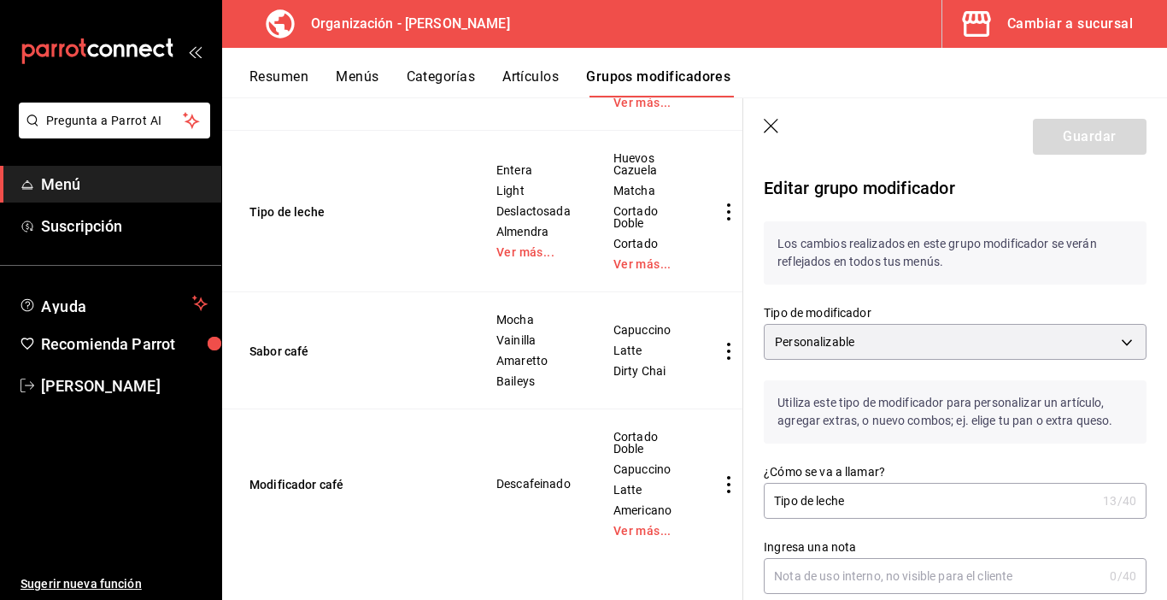
scroll to position [1334, 0]
click at [277, 343] on button "Sabor café" at bounding box center [352, 351] width 205 height 17
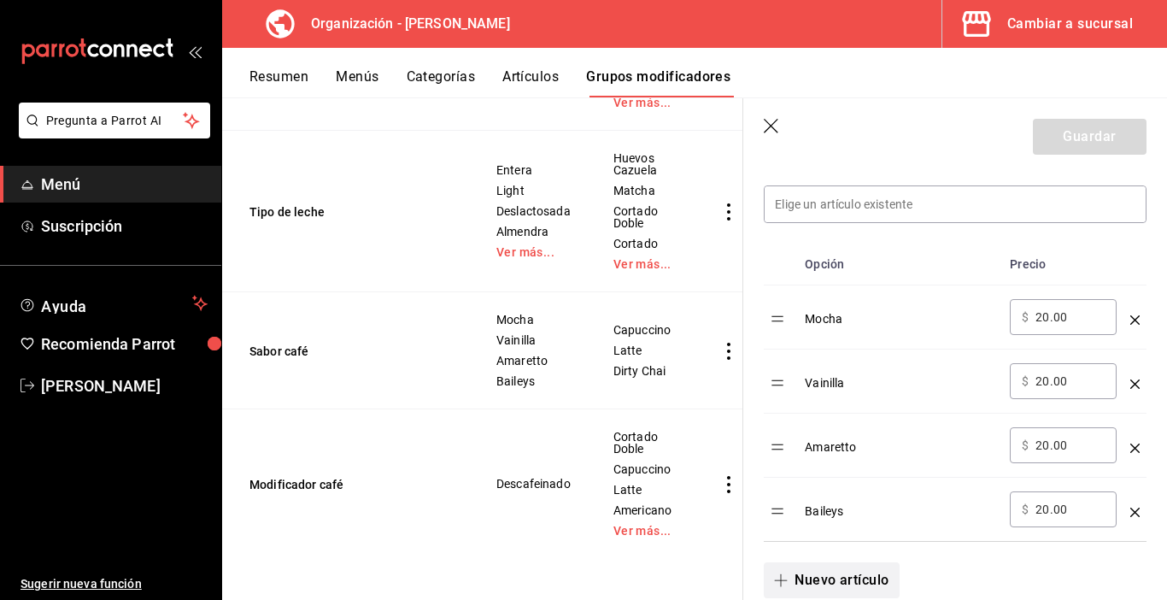
scroll to position [484, 0]
click at [810, 579] on button "Nuevo artículo" at bounding box center [831, 584] width 135 height 36
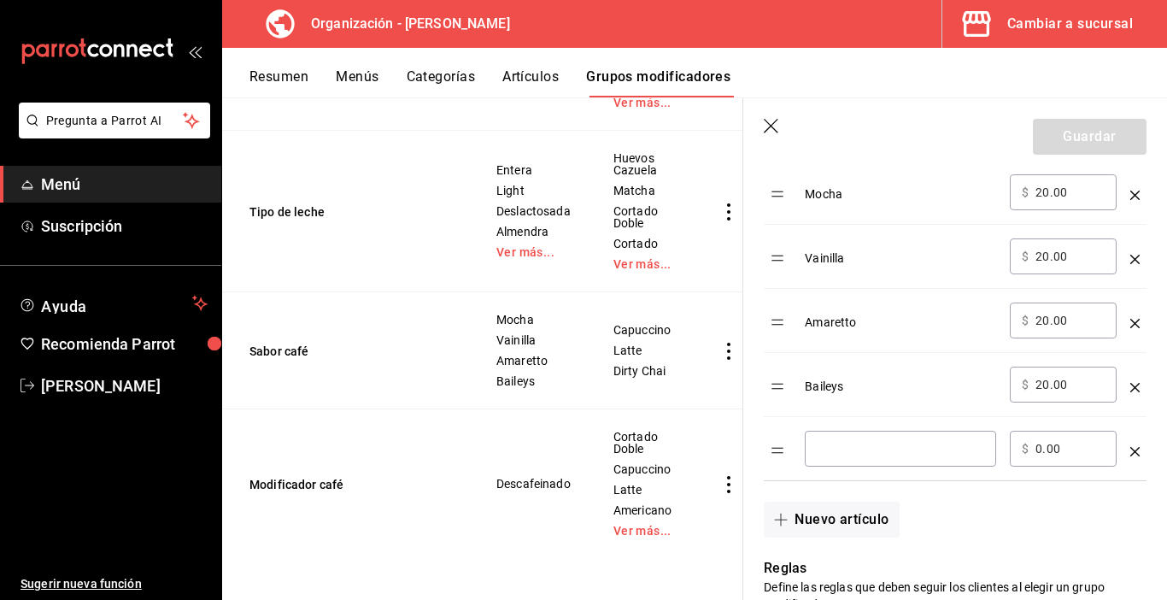
scroll to position [569, 0]
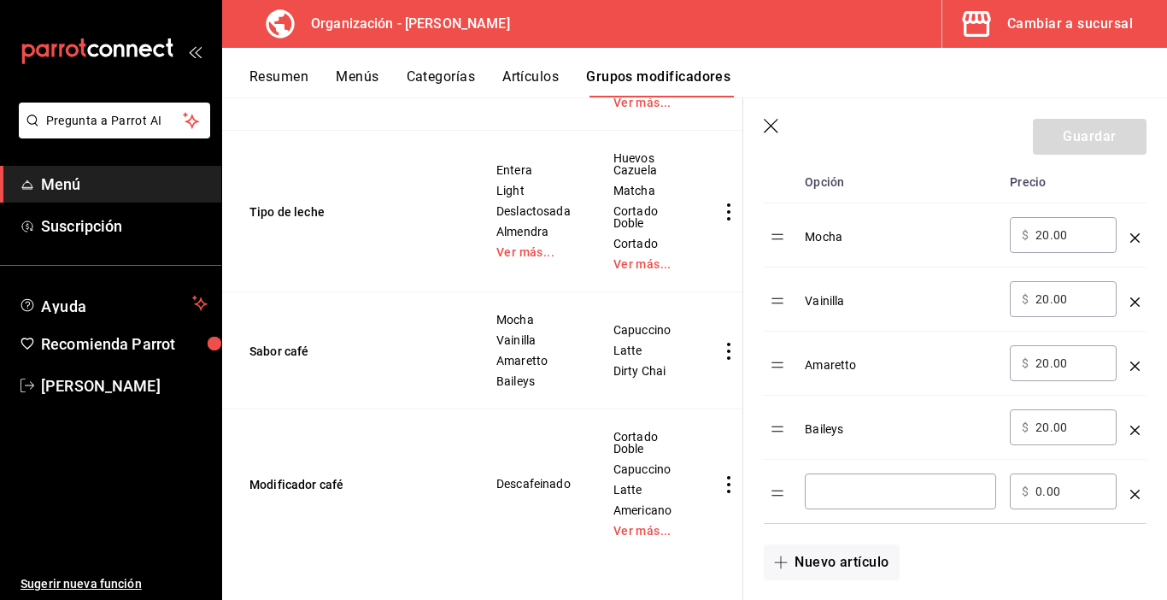
click at [853, 491] on input "optionsTable" at bounding box center [901, 491] width 168 height 17
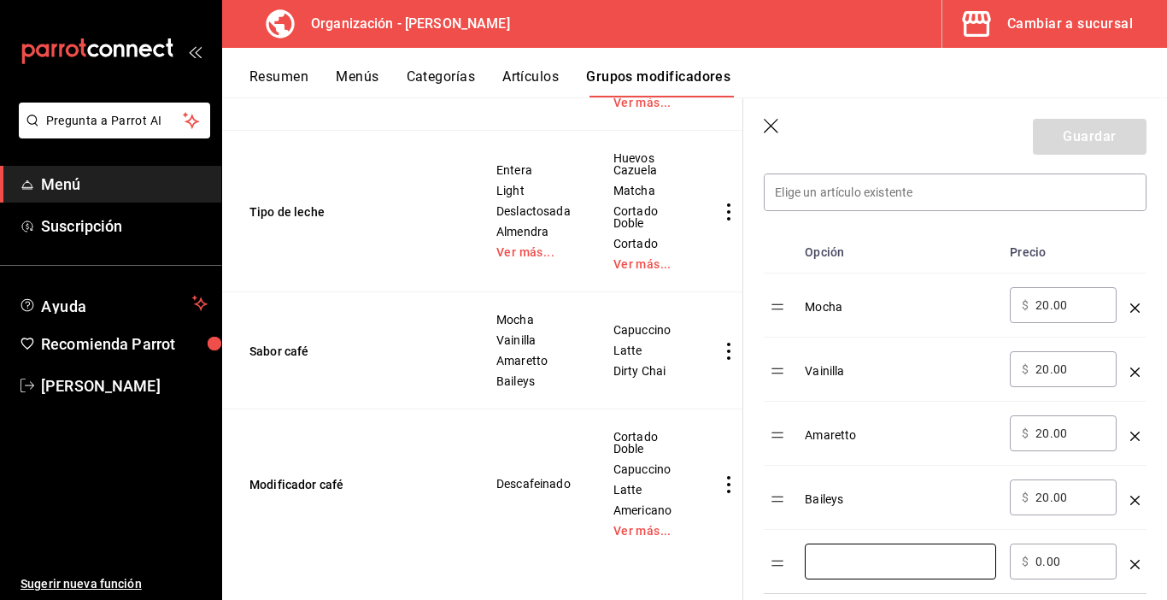
scroll to position [484, 0]
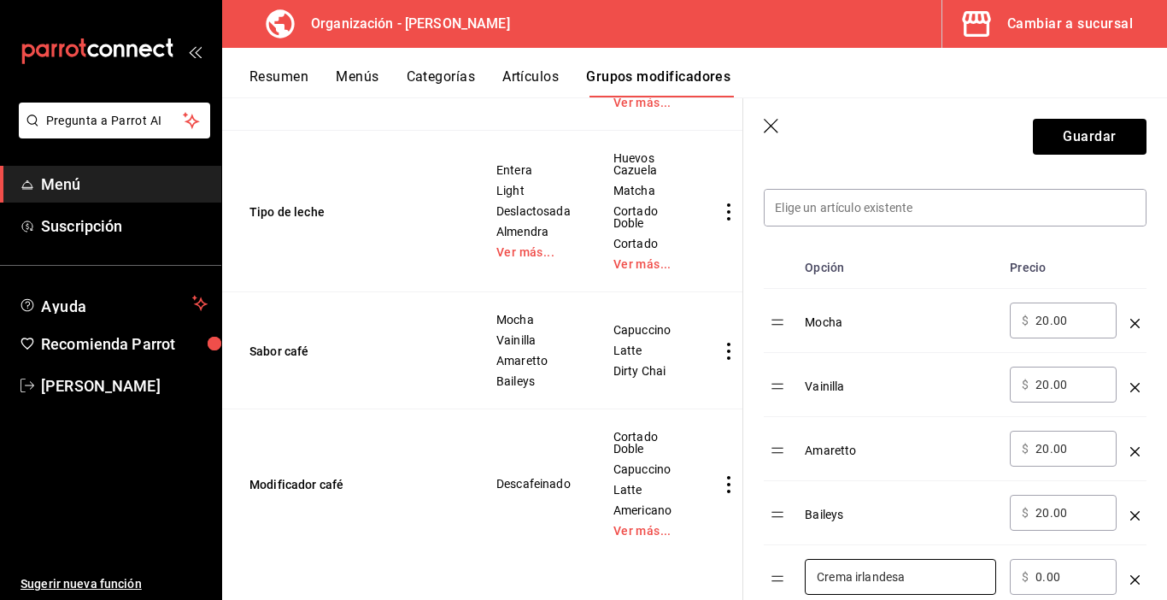
type input "Crema irlandesa"
click at [1034, 576] on div "​ $ 0.00 ​" at bounding box center [1063, 577] width 107 height 36
click at [1040, 577] on input "0.00" at bounding box center [1070, 576] width 69 height 17
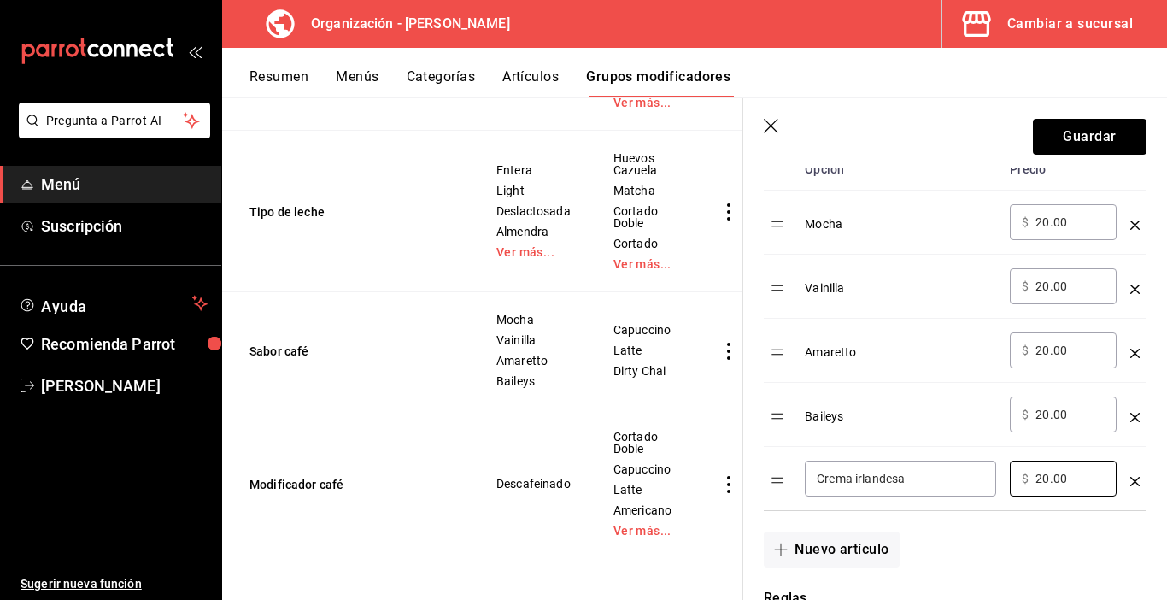
scroll to position [655, 0]
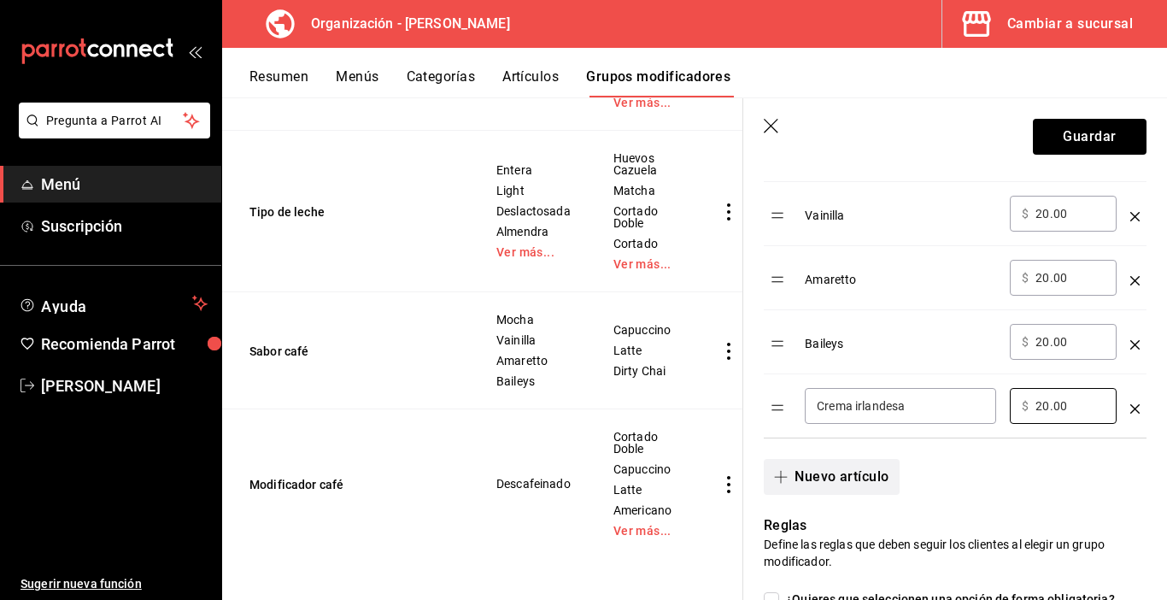
type input "20.00"
click at [830, 479] on button "Nuevo artículo" at bounding box center [831, 477] width 135 height 36
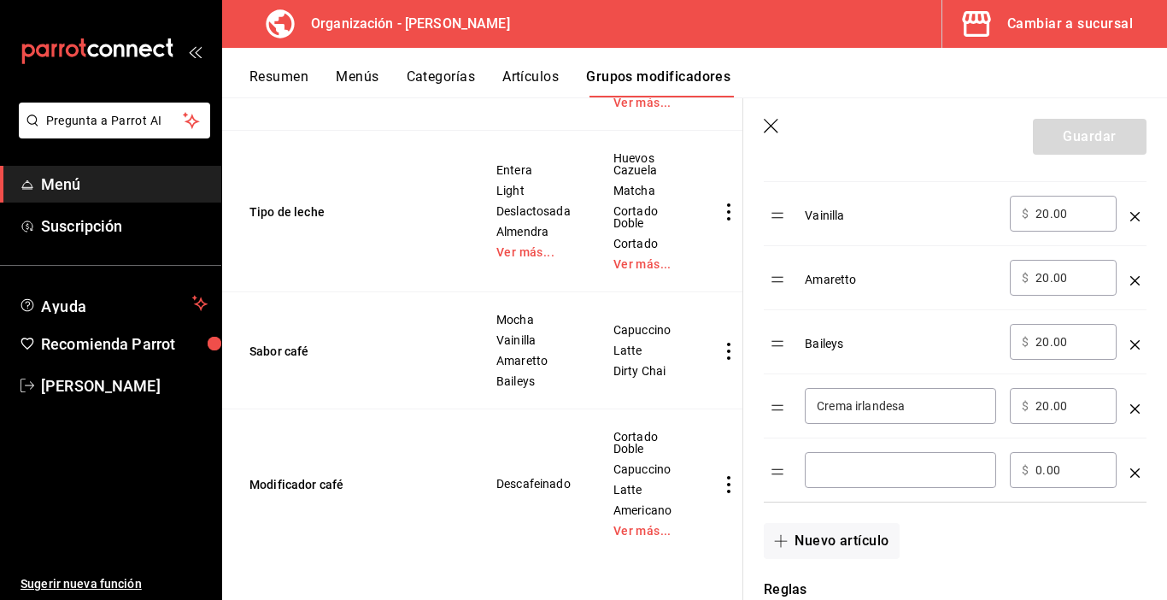
click at [856, 467] on input "optionsTable" at bounding box center [901, 469] width 168 height 17
click at [825, 470] on input "almendra" at bounding box center [901, 469] width 168 height 17
type input "Almendra"
click at [1035, 472] on div "​ $ 0.00 ​" at bounding box center [1063, 470] width 107 height 36
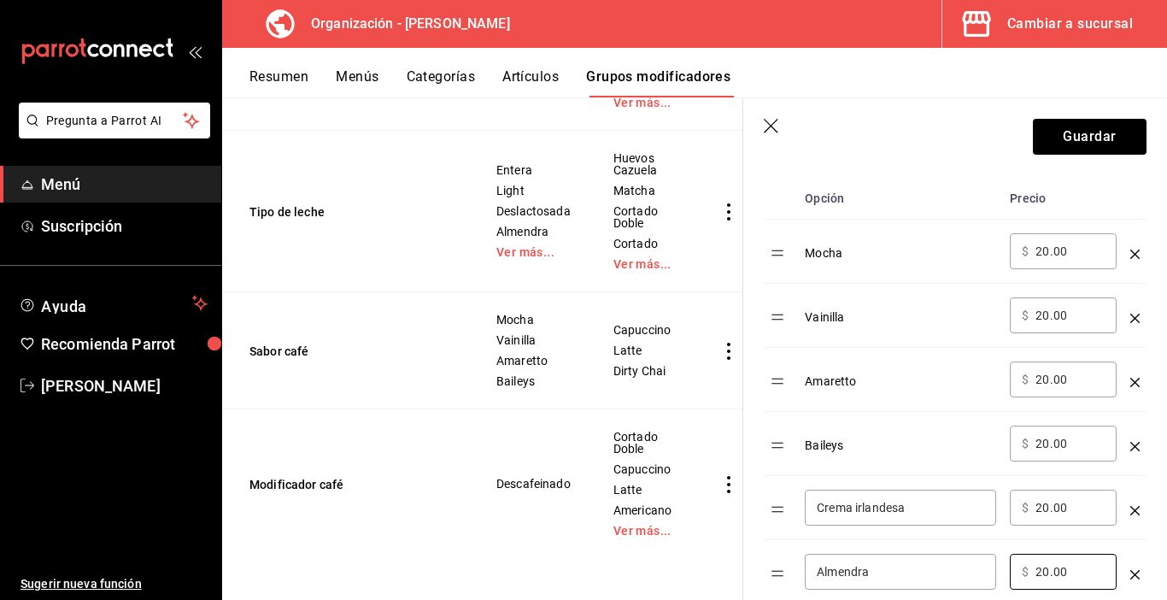
scroll to position [398, 0]
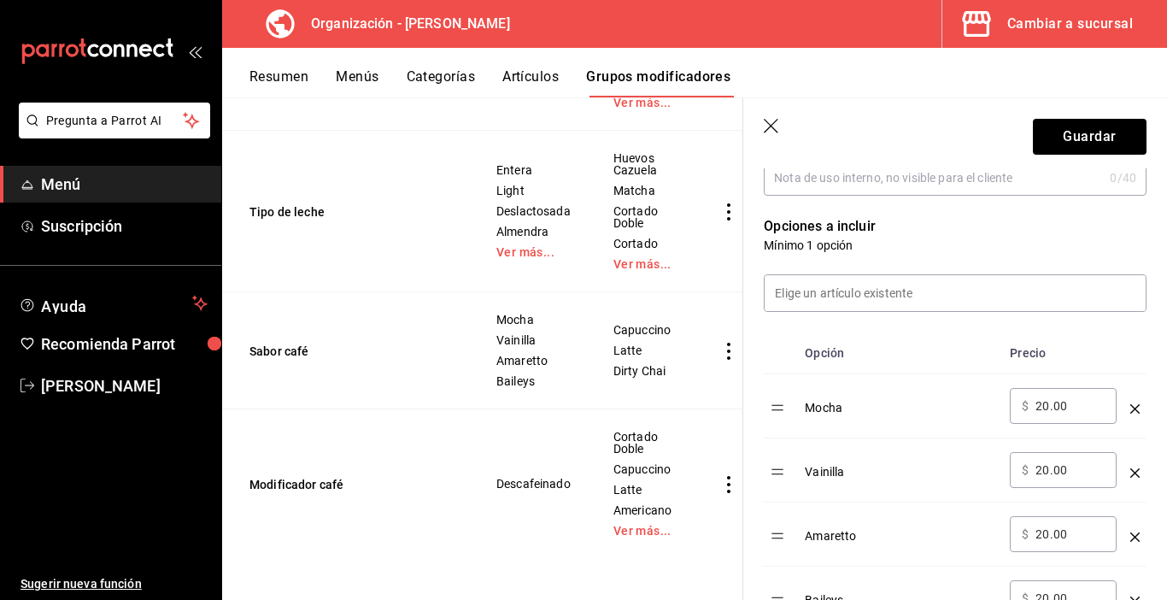
type input "20.00"
click at [828, 407] on div "Mocha" at bounding box center [900, 402] width 191 height 28
click at [846, 410] on div "Mocha" at bounding box center [900, 402] width 191 height 28
click at [781, 409] on table "Opción Precio Mocha ​ $ 20.00 ​ Vainilla ​ $ 20.00 ​ Amaretto ​ $ 20.00 ​ Baile…" at bounding box center [955, 545] width 383 height 426
click at [818, 412] on div "Mocha" at bounding box center [900, 402] width 191 height 28
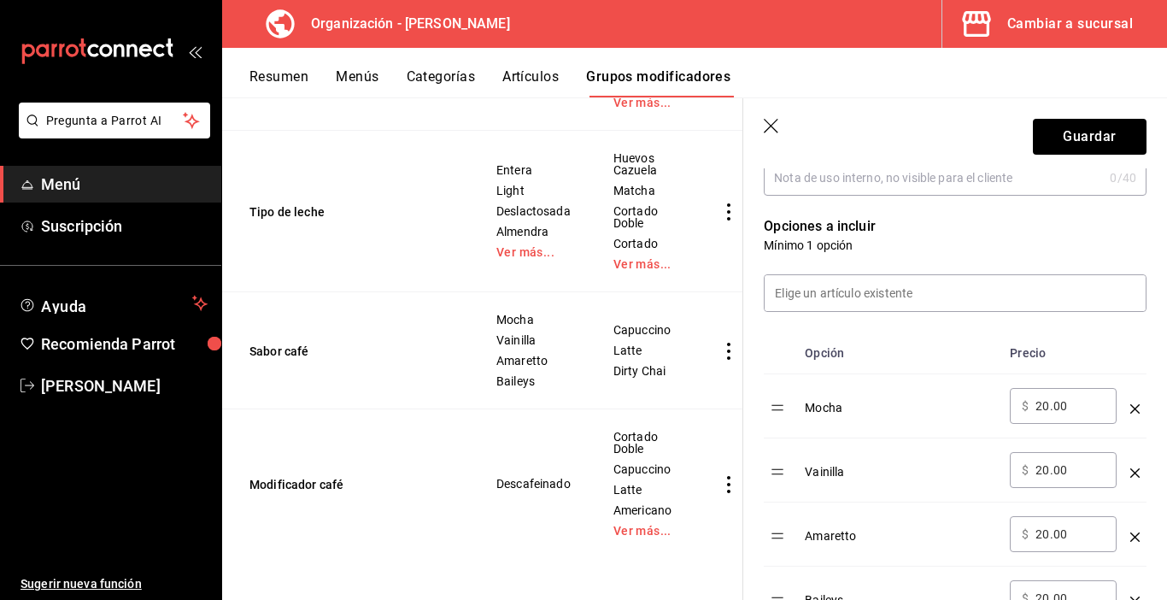
click at [826, 405] on div "Mocha" at bounding box center [900, 402] width 191 height 28
click at [867, 405] on div "Mocha" at bounding box center [900, 402] width 191 height 28
click at [1131, 409] on icon "optionsTable" at bounding box center [1135, 408] width 9 height 9
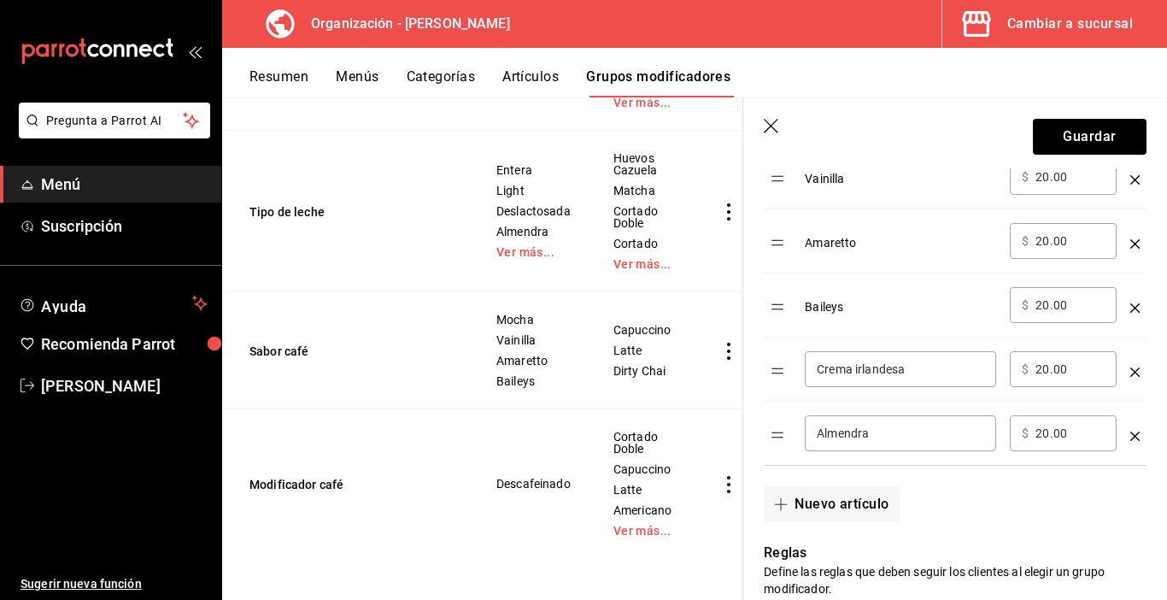
scroll to position [655, 0]
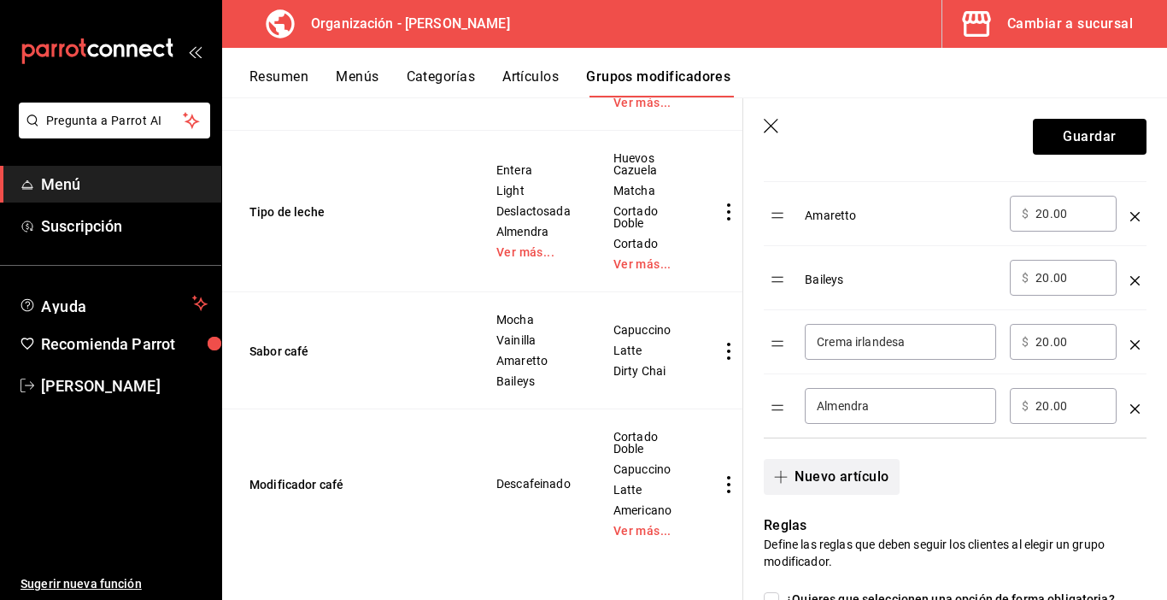
click at [836, 480] on button "Nuevo artículo" at bounding box center [831, 477] width 135 height 36
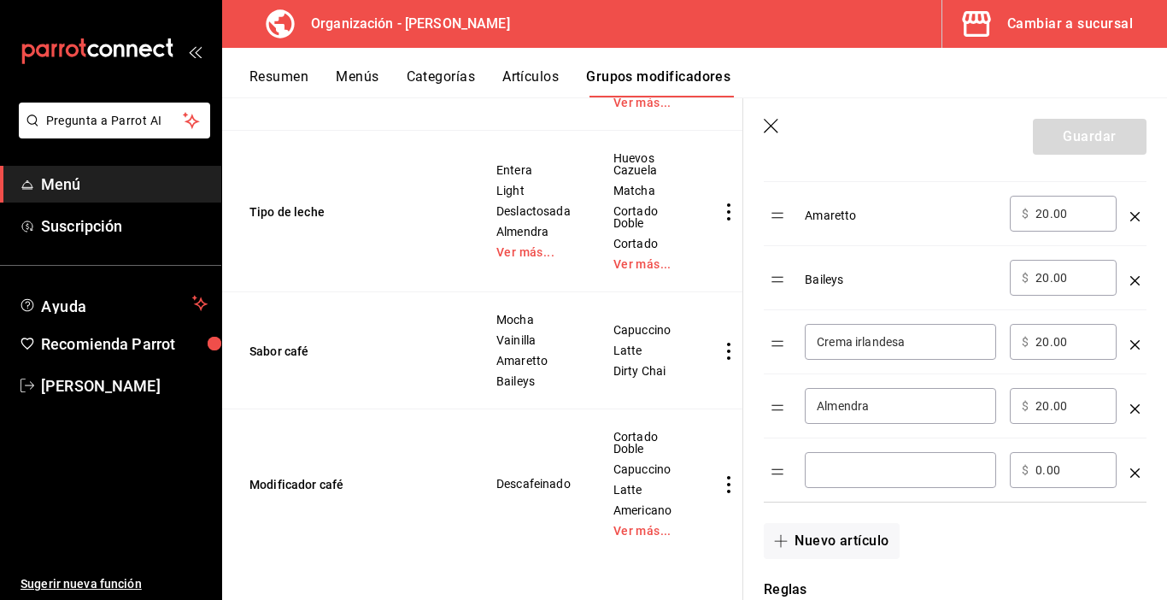
click at [885, 465] on input "optionsTable" at bounding box center [901, 469] width 168 height 17
type input "Moka"
click at [1034, 466] on div "​ $ 0.00 ​" at bounding box center [1063, 470] width 107 height 36
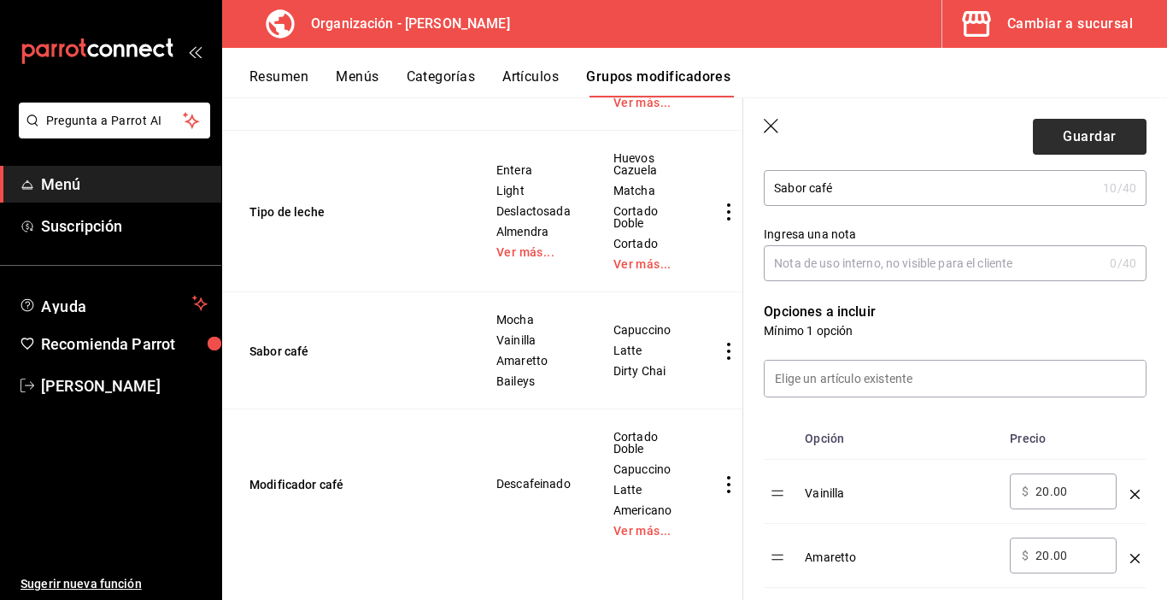
type input "20.00"
click at [1076, 136] on button "Guardar" at bounding box center [1090, 137] width 114 height 36
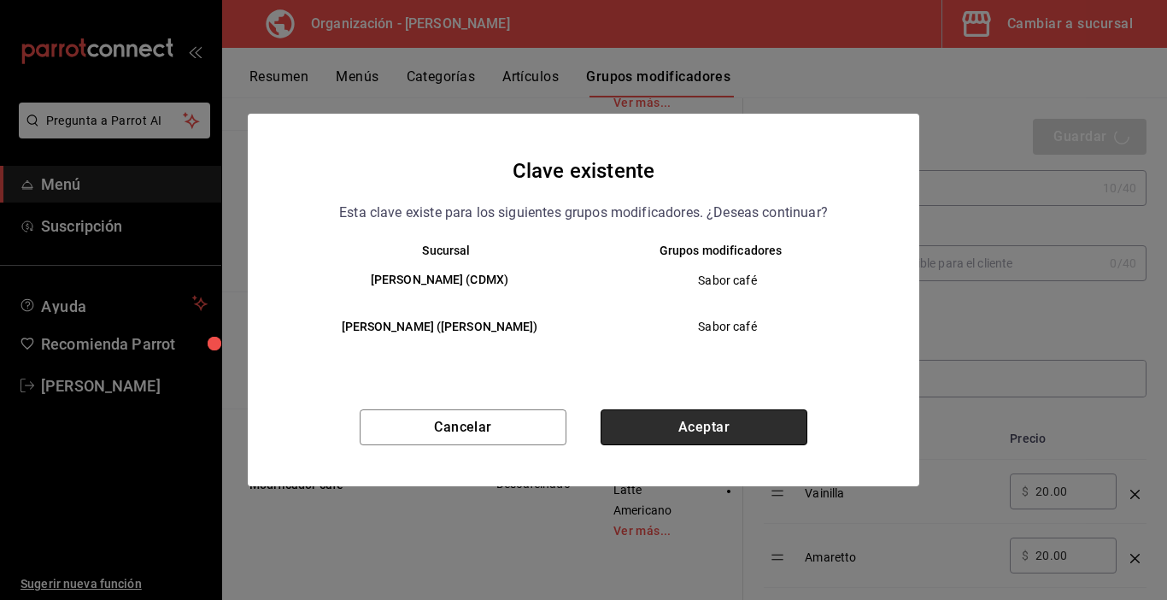
click at [674, 413] on button "Aceptar" at bounding box center [704, 427] width 207 height 36
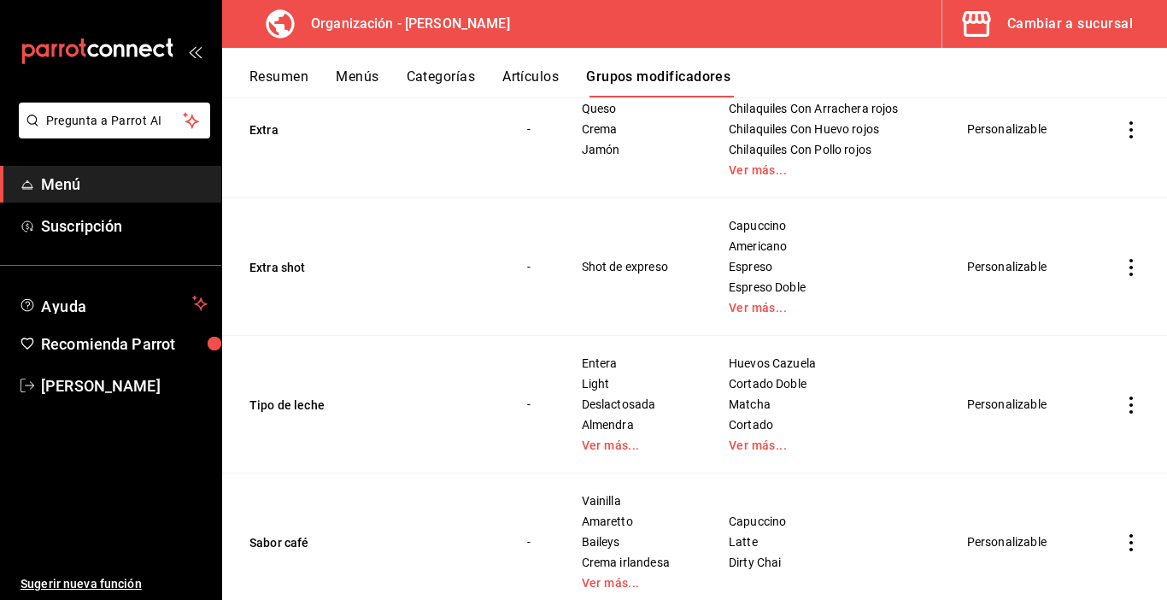
scroll to position [855, 0]
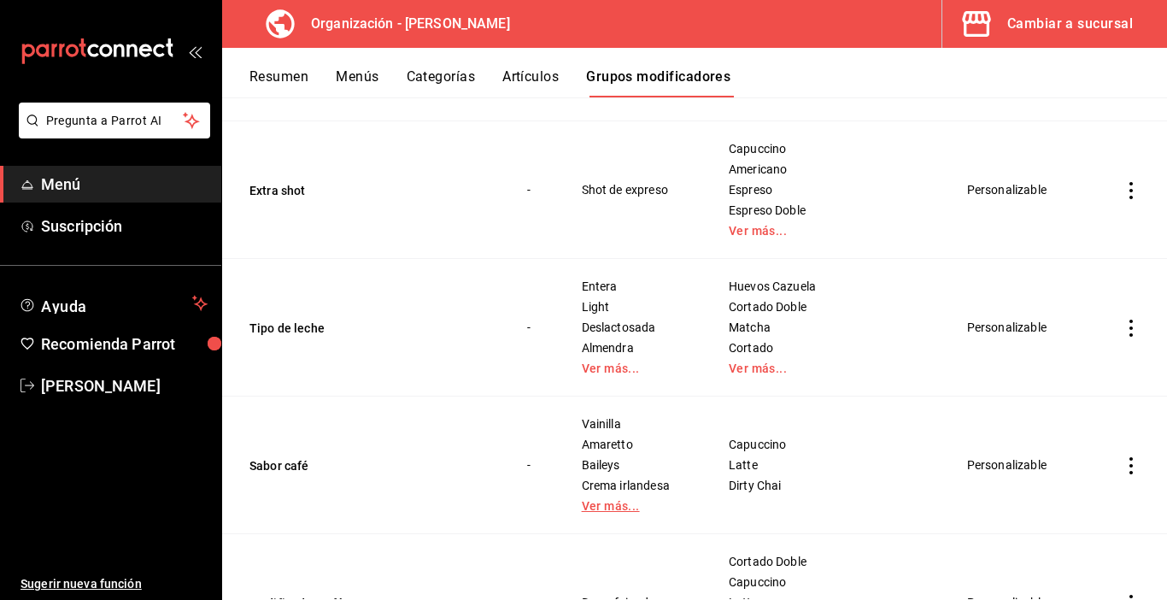
click at [604, 505] on link "Ver más..." at bounding box center [634, 506] width 104 height 12
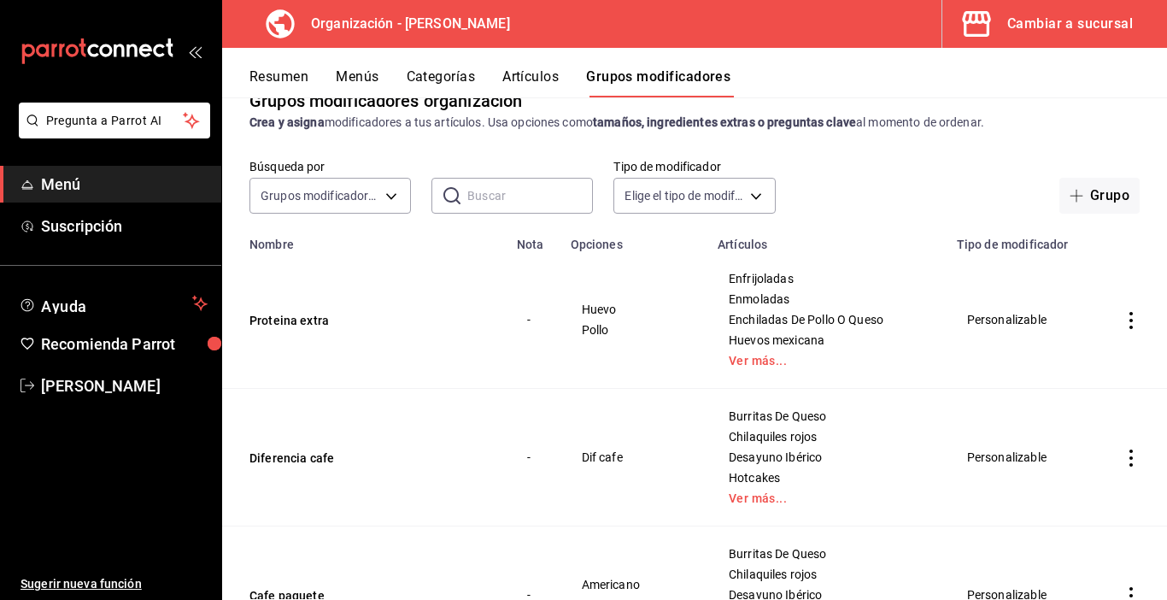
scroll to position [0, 0]
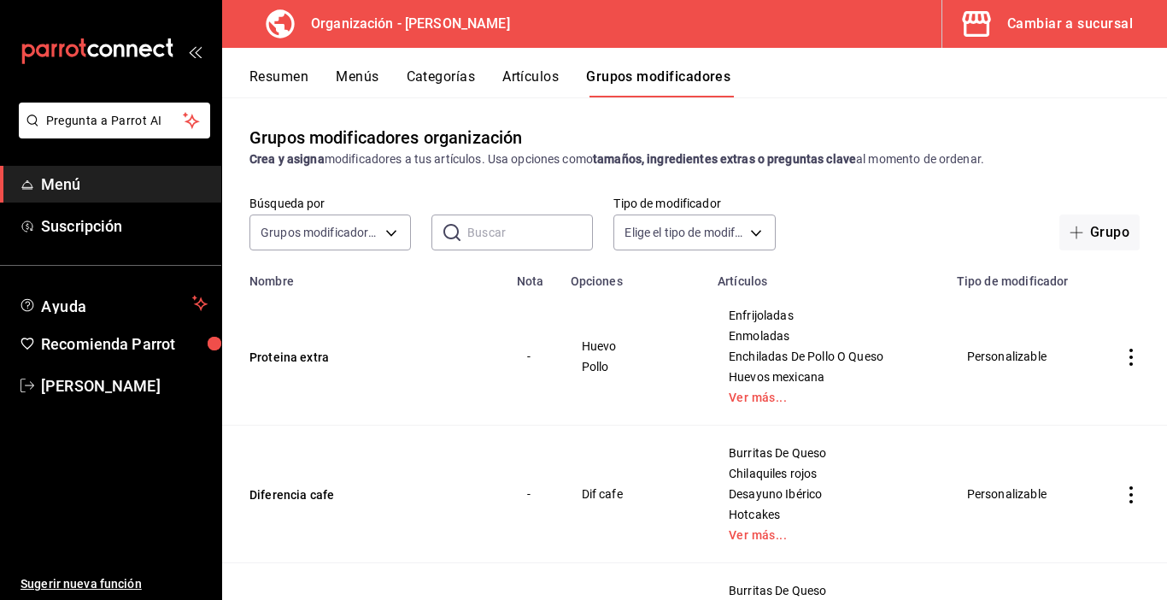
click at [350, 77] on button "Menús" at bounding box center [357, 82] width 43 height 29
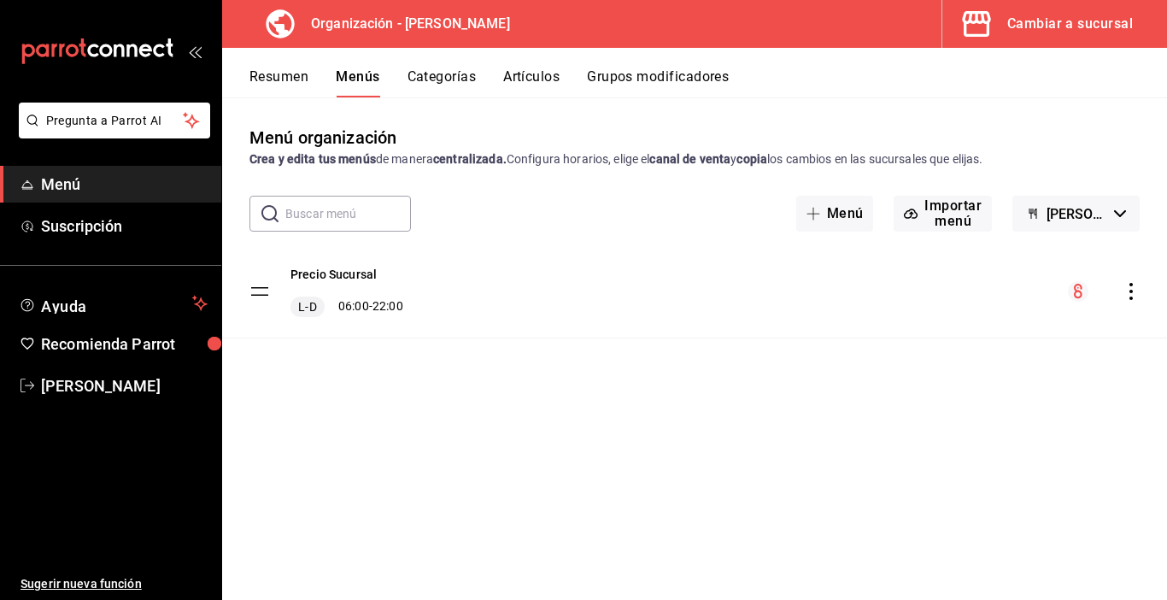
click at [1133, 291] on icon "actions" at bounding box center [1131, 291] width 3 height 17
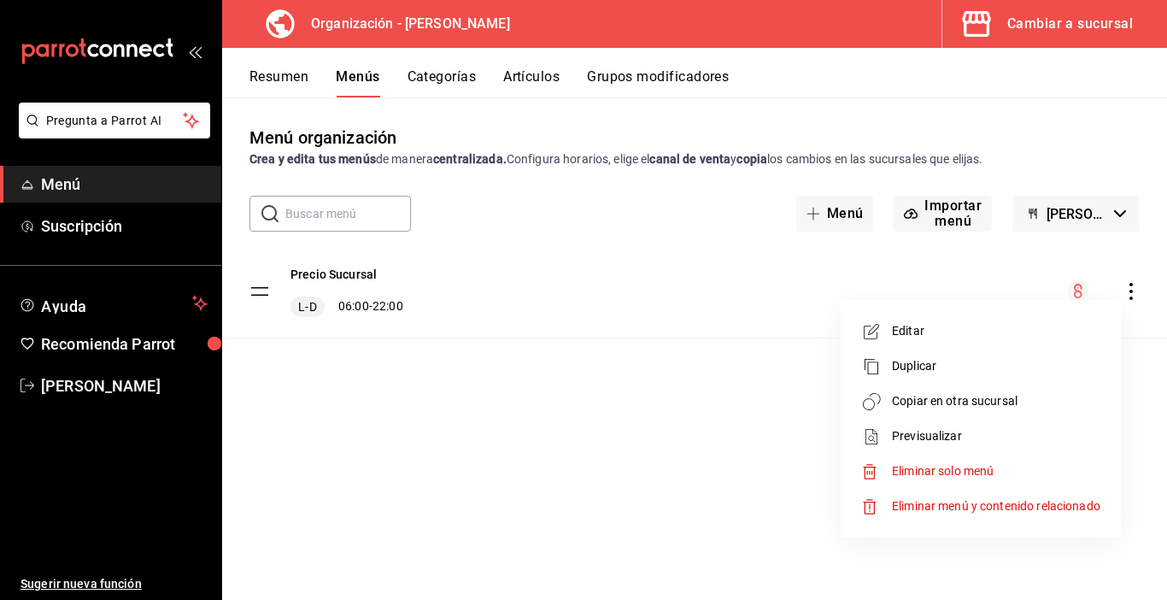
click at [951, 404] on span "Copiar en otra sucursal" at bounding box center [996, 401] width 209 height 18
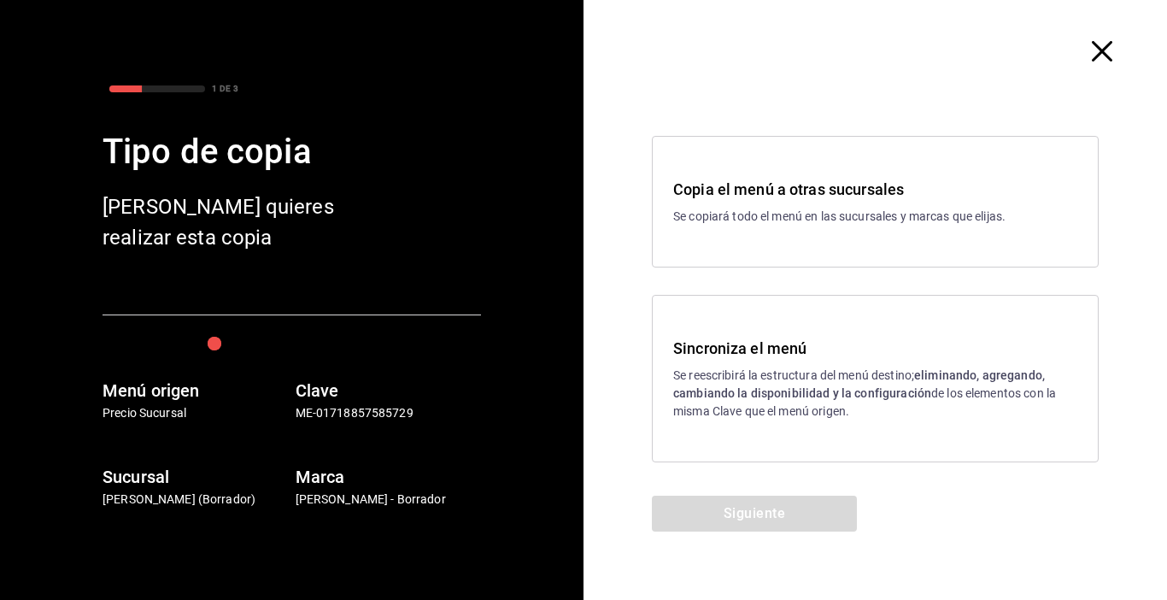
click at [791, 356] on h3 "Sincroniza el menú" at bounding box center [875, 348] width 404 height 23
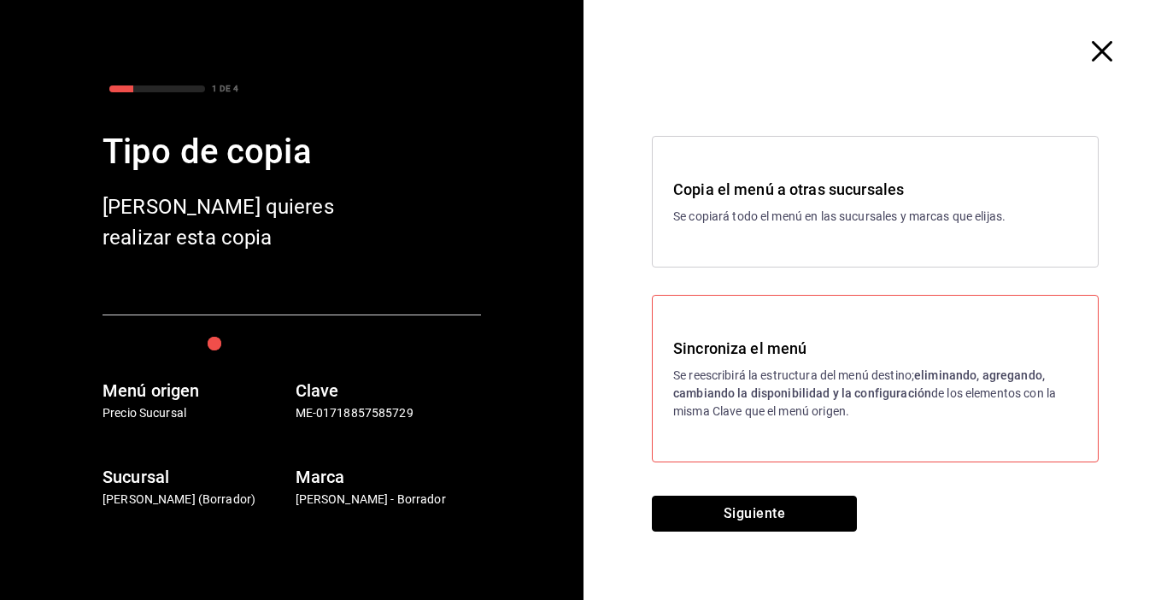
click at [776, 511] on button "Siguiente" at bounding box center [754, 514] width 205 height 36
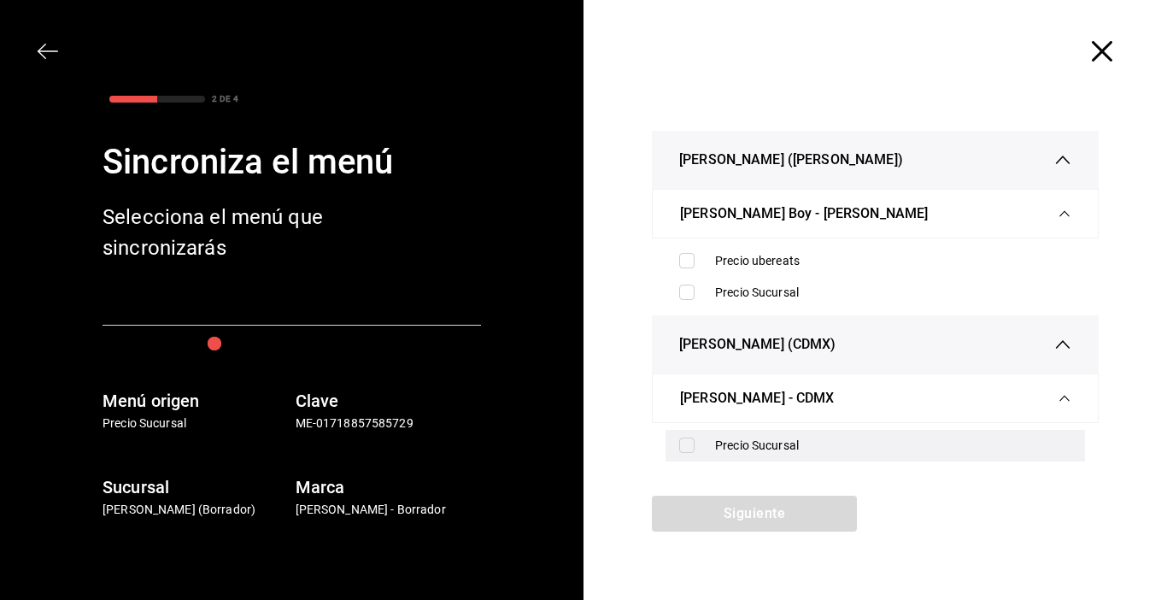
click at [685, 447] on input "checkbox" at bounding box center [686, 445] width 15 height 15
checkbox input "true"
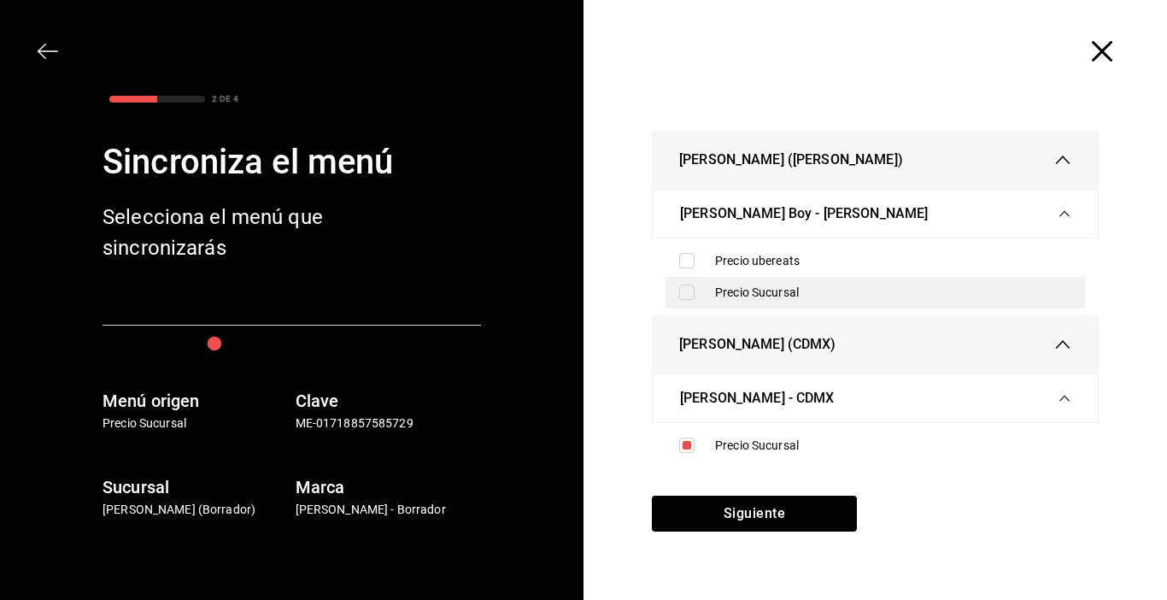
click at [682, 289] on input "checkbox" at bounding box center [686, 292] width 15 height 15
checkbox input "true"
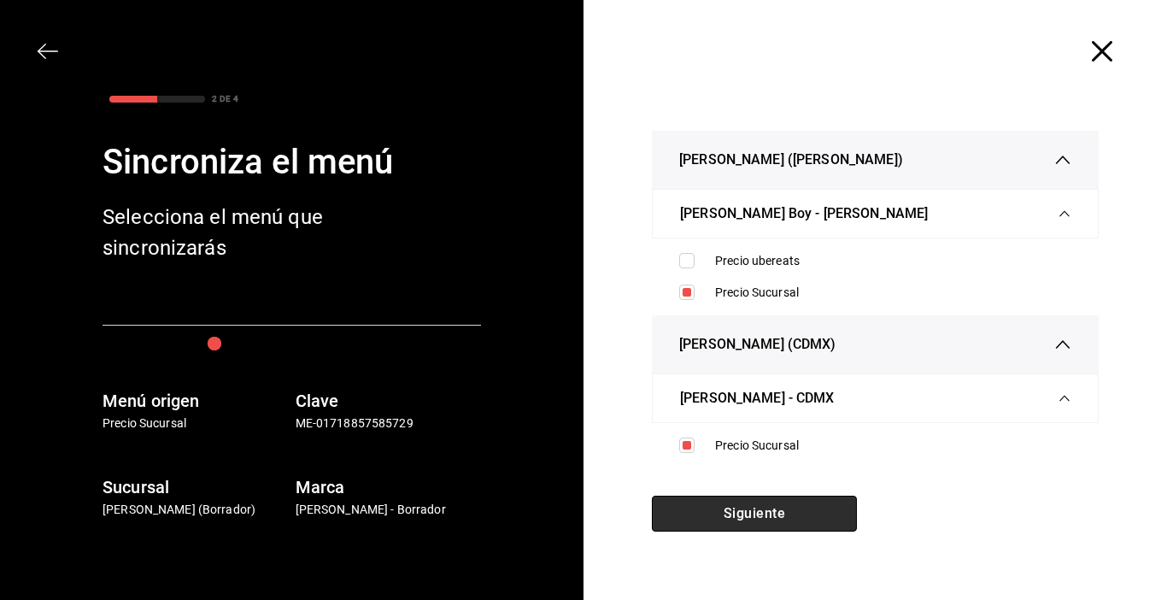
click at [754, 515] on button "Siguiente" at bounding box center [754, 514] width 205 height 36
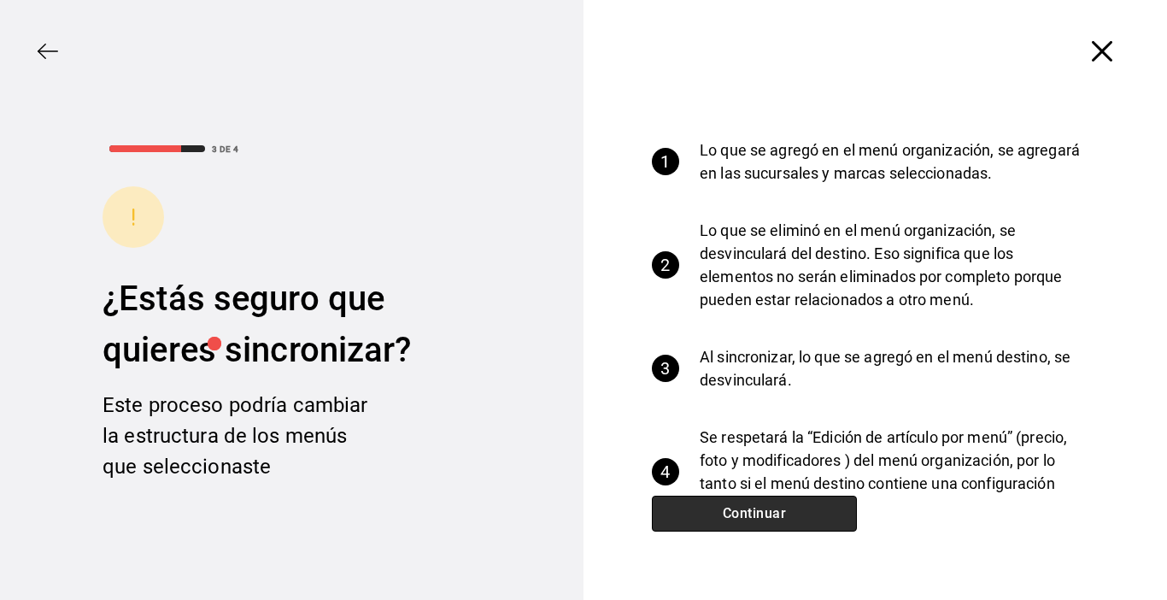
click at [755, 515] on button "Continuar" at bounding box center [754, 514] width 205 height 36
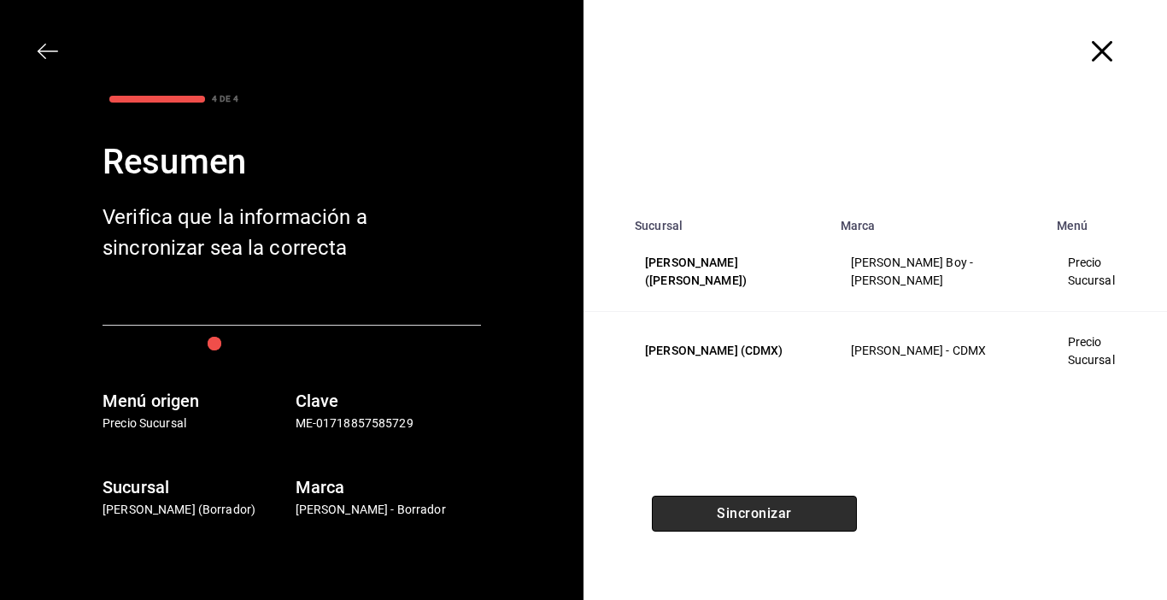
click at [755, 515] on button "Sincronizar" at bounding box center [754, 514] width 205 height 36
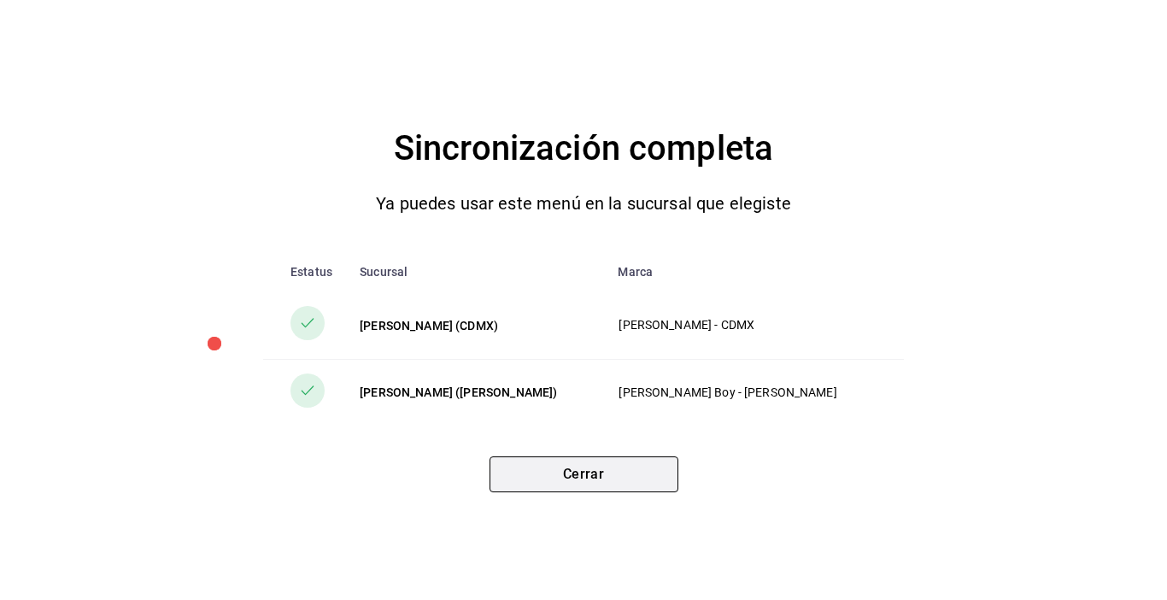
click at [573, 478] on button "Cerrar" at bounding box center [584, 474] width 189 height 36
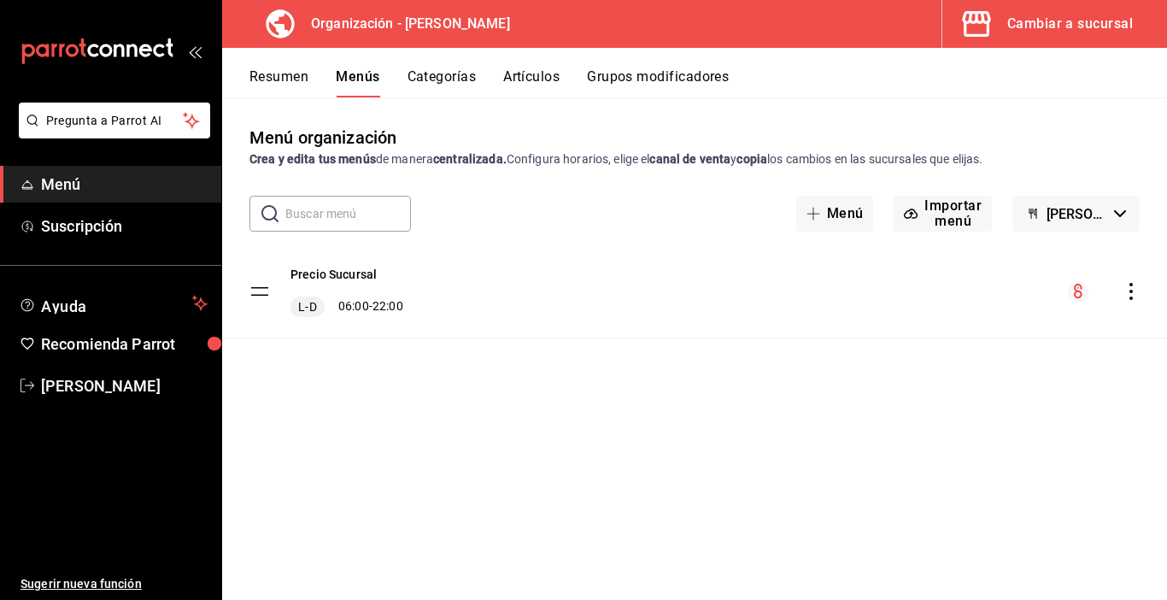
click at [260, 82] on button "Resumen" at bounding box center [279, 82] width 59 height 29
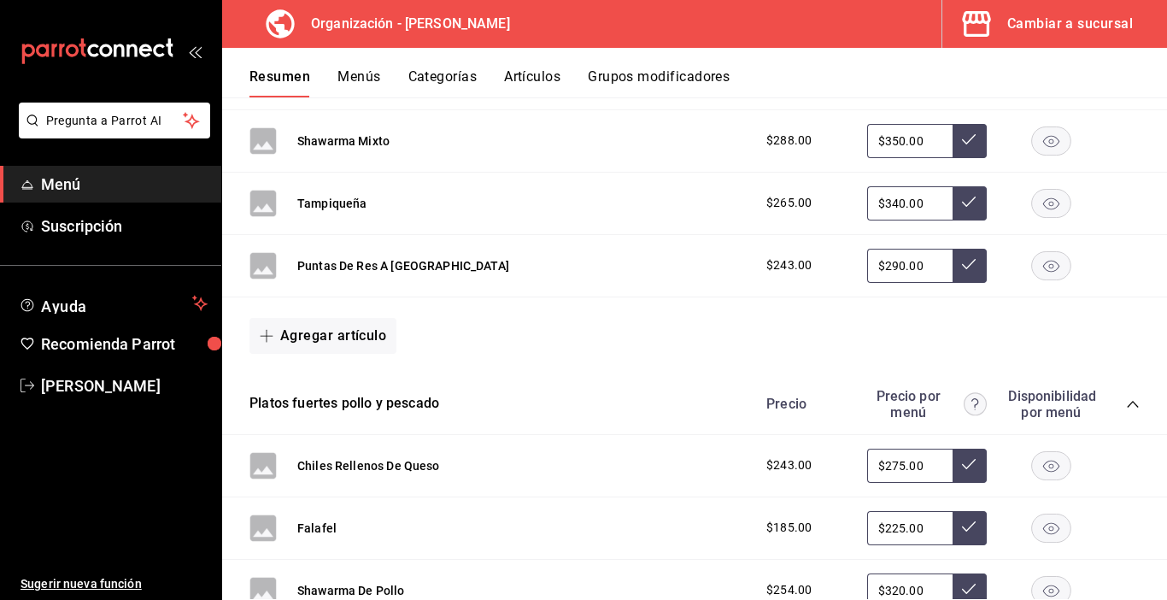
scroll to position [855, 0]
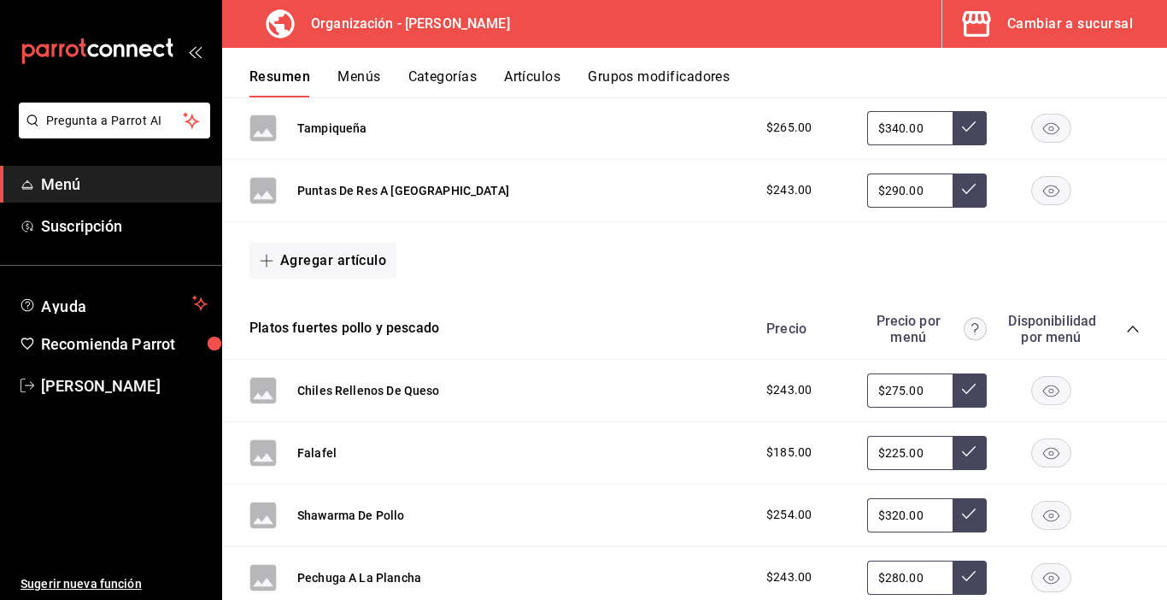
click at [523, 79] on button "Artículos" at bounding box center [532, 82] width 56 height 29
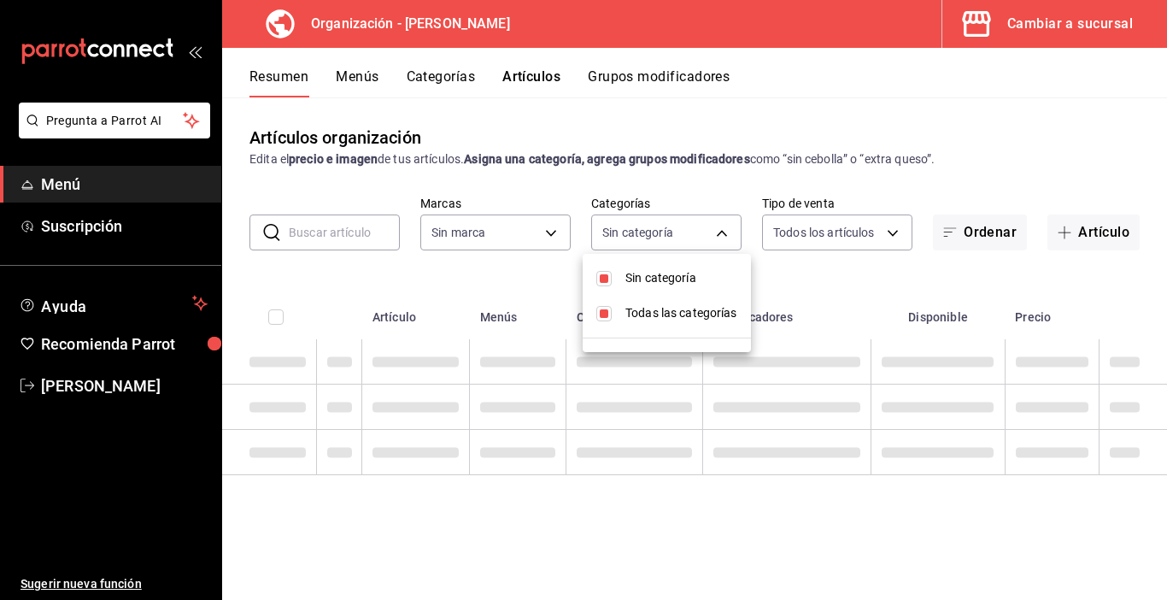
click at [721, 231] on body "Pregunta a Parrot AI Menú Suscripción Ayuda Recomienda Parrot Carmen Cortes Sug…" at bounding box center [583, 300] width 1167 height 600
click at [642, 311] on span "Todas las categorías" at bounding box center [682, 313] width 112 height 18
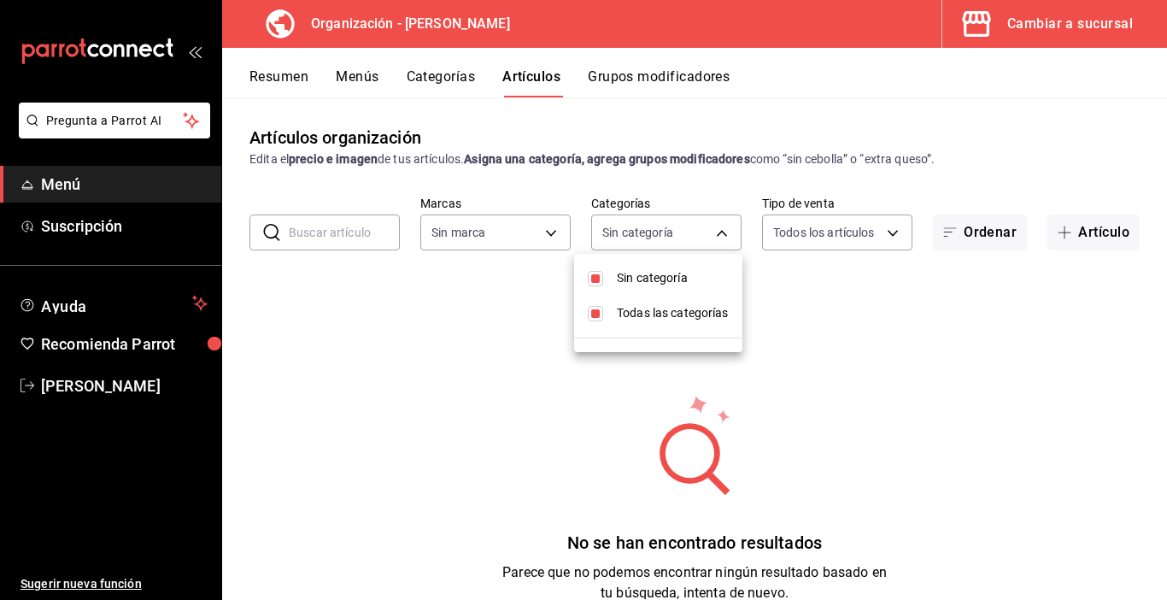
click at [641, 314] on span "Todas las categorías" at bounding box center [673, 313] width 112 height 18
type input "65799dc6-41aa-4859-a571-e645e514412a"
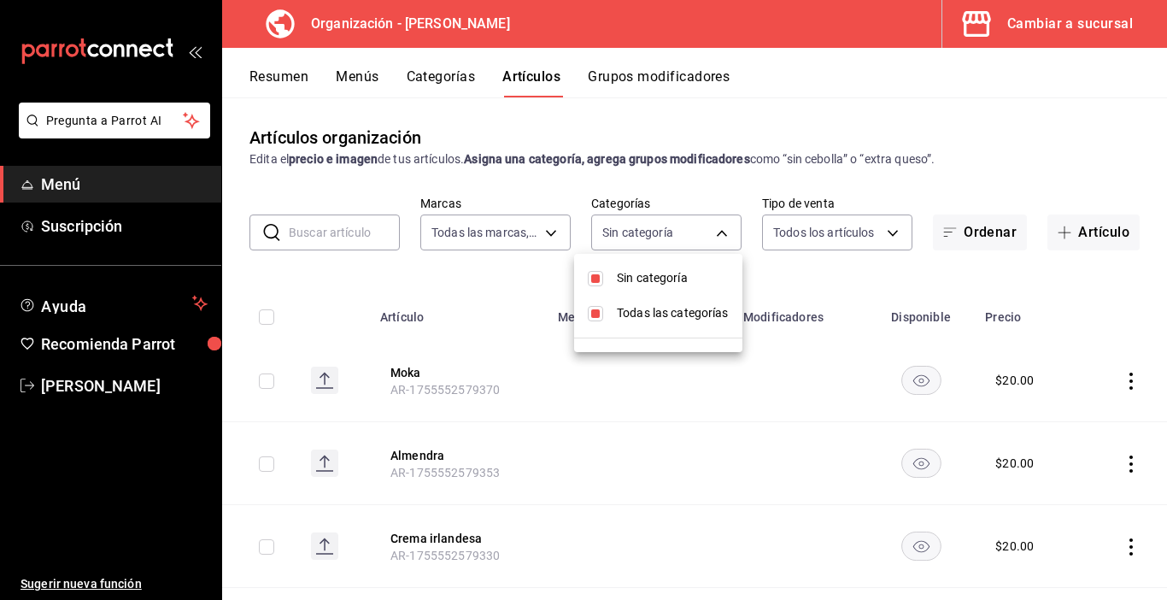
click at [611, 314] on li "Todas las categorías" at bounding box center [658, 313] width 168 height 35
click at [592, 313] on input "checkbox" at bounding box center [595, 313] width 15 height 15
checkbox input "true"
click at [875, 270] on div at bounding box center [583, 300] width 1167 height 600
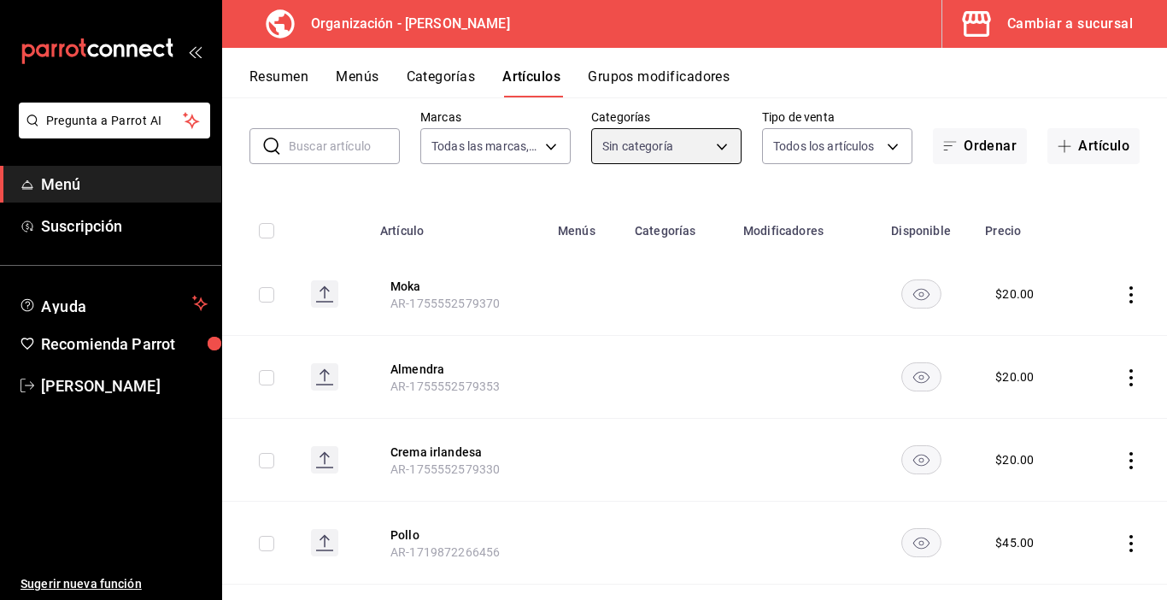
scroll to position [85, 0]
click at [720, 151] on body "Pregunta a Parrot AI Menú Suscripción Ayuda Recomienda Parrot Carmen Cortes Sug…" at bounding box center [583, 300] width 1167 height 600
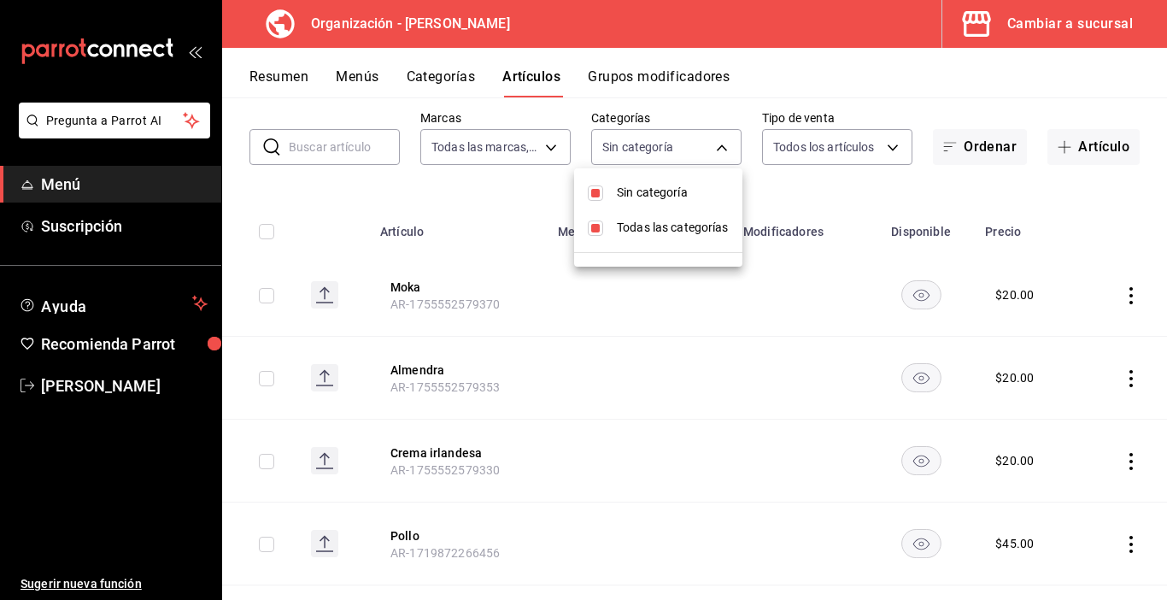
click at [674, 193] on span "Sin categoría" at bounding box center [673, 193] width 112 height 18
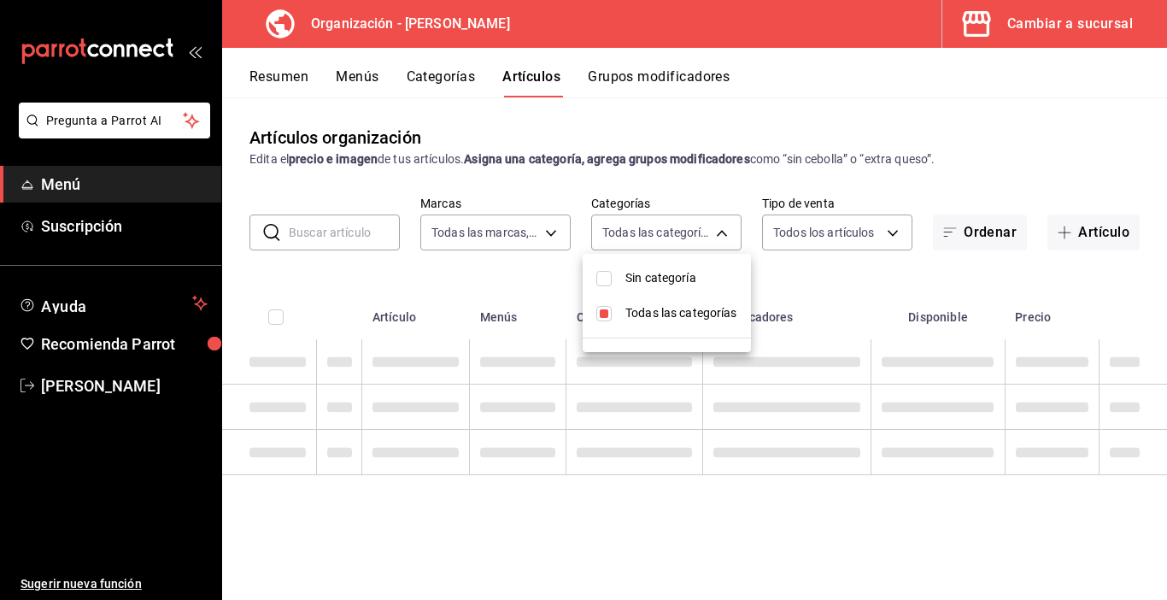
scroll to position [0, 0]
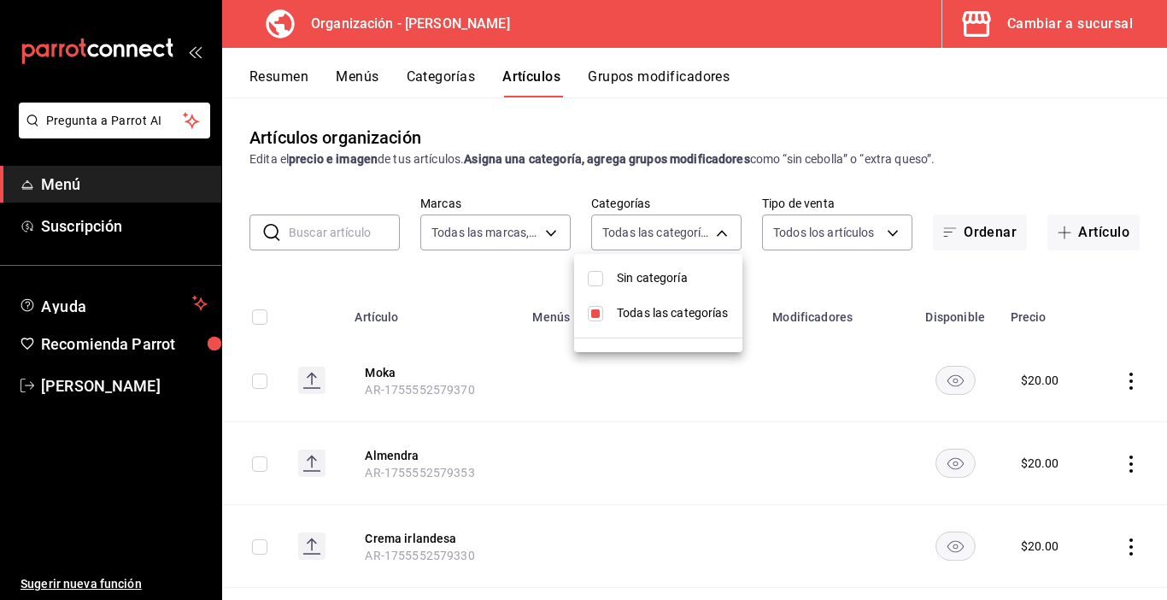
click at [597, 277] on input "checkbox" at bounding box center [595, 278] width 15 height 15
checkbox input "true"
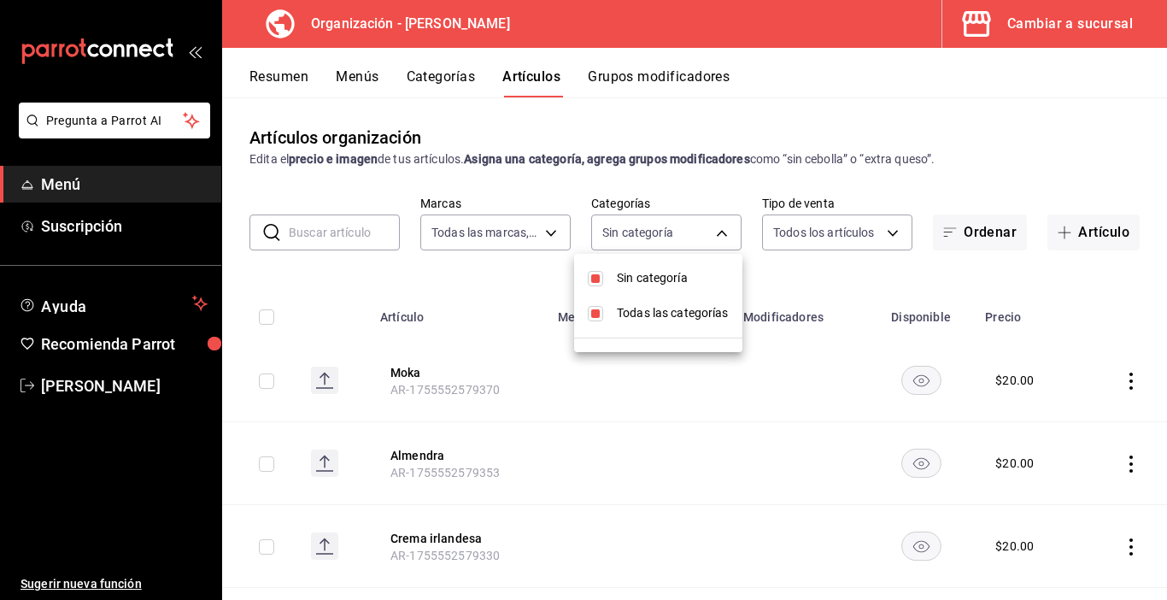
click at [595, 315] on input "checkbox" at bounding box center [595, 313] width 15 height 15
checkbox input "true"
click at [613, 314] on li "Todas las categorías" at bounding box center [658, 313] width 168 height 35
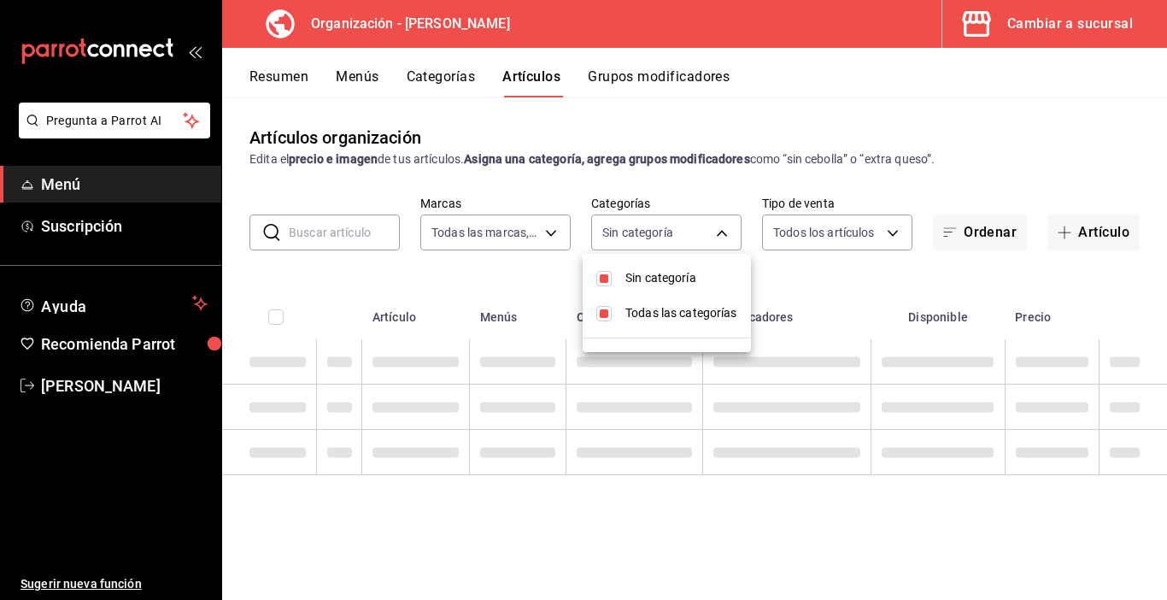
click at [565, 303] on div at bounding box center [583, 300] width 1167 height 600
click at [503, 276] on div at bounding box center [583, 300] width 1167 height 600
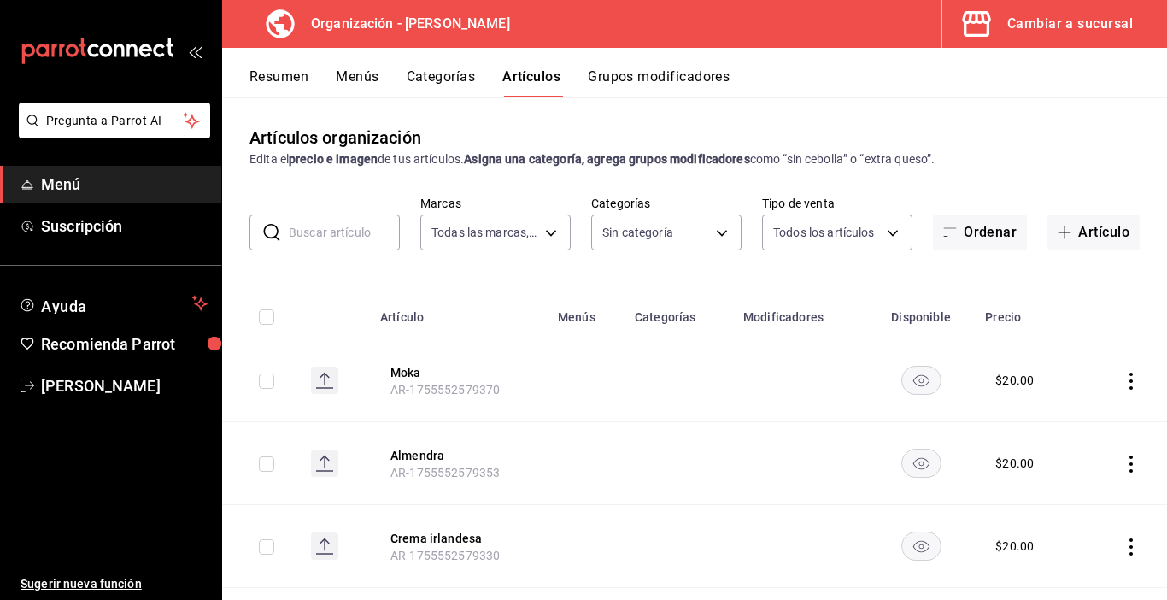
click at [444, 71] on button "Categorías" at bounding box center [441, 82] width 69 height 29
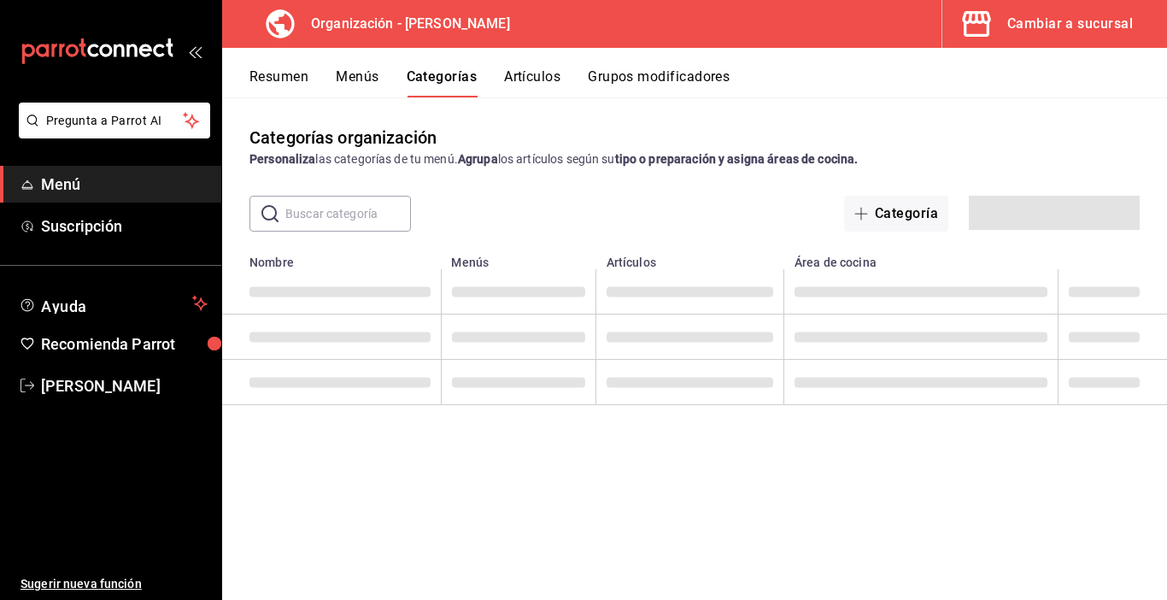
click at [540, 80] on button "Artículos" at bounding box center [532, 82] width 56 height 29
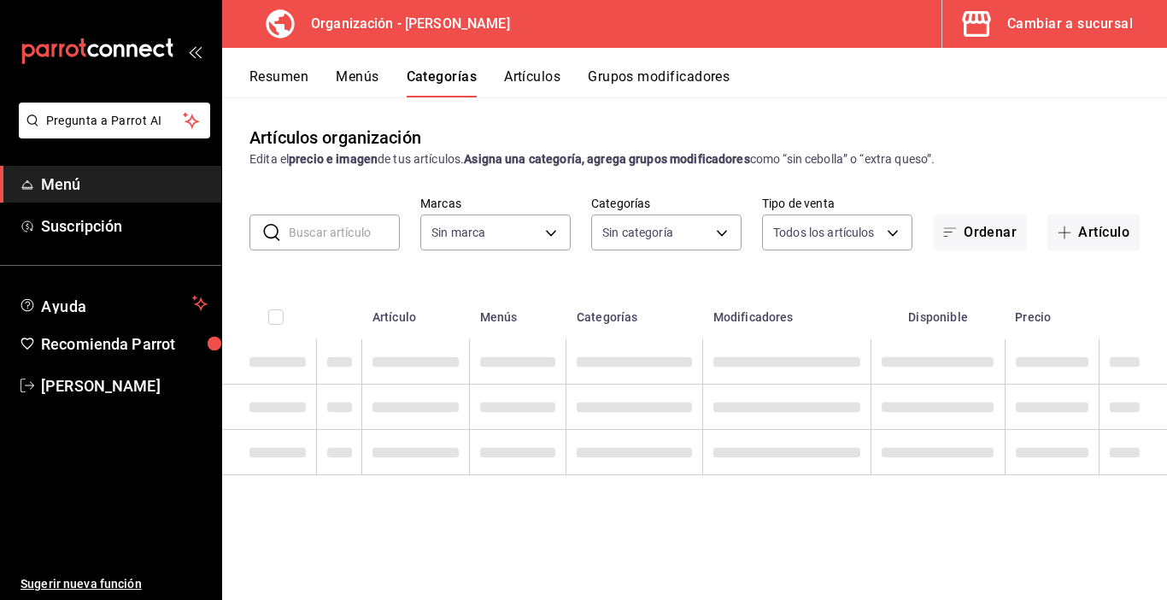
click at [367, 277] on div "Artículos organización Edita el precio e imagen de tus artículos. Asigna una ca…" at bounding box center [694, 348] width 945 height 502
click at [365, 280] on div "Artículos organización Edita el precio e imagen de tus artículos. Asigna una ca…" at bounding box center [694, 348] width 945 height 502
drag, startPoint x: 535, startPoint y: 89, endPoint x: 541, endPoint y: 79, distance: 11.1
click at [540, 82] on button "Artículos" at bounding box center [532, 82] width 58 height 29
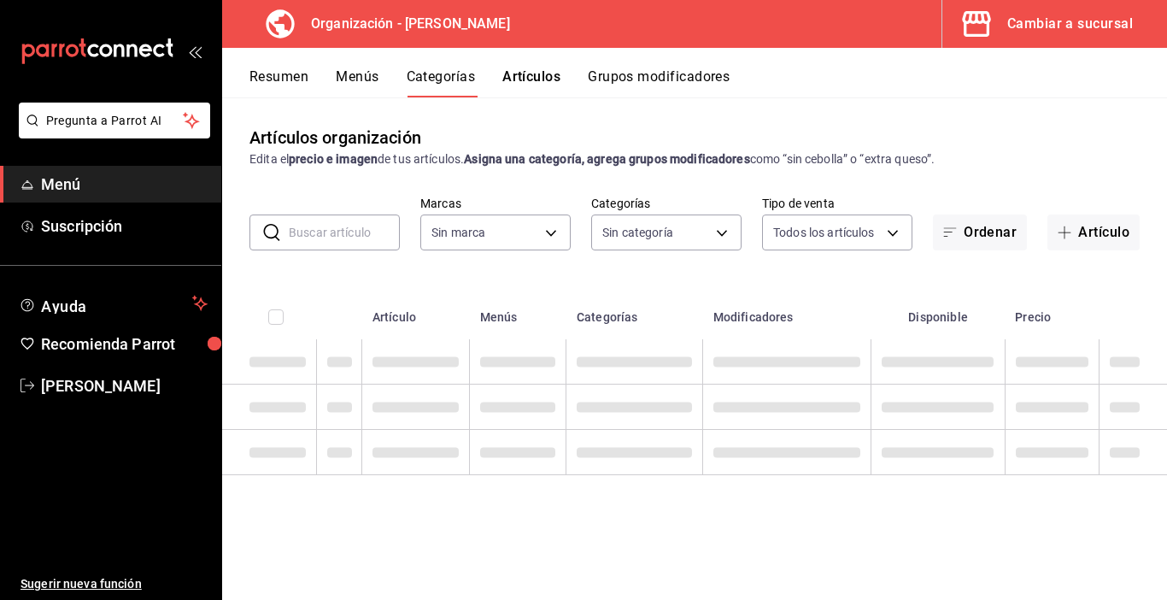
click at [542, 79] on button "Artículos" at bounding box center [532, 82] width 58 height 29
click at [541, 79] on button "Artículos" at bounding box center [532, 82] width 58 height 29
click at [543, 79] on button "Artículos" at bounding box center [532, 82] width 58 height 29
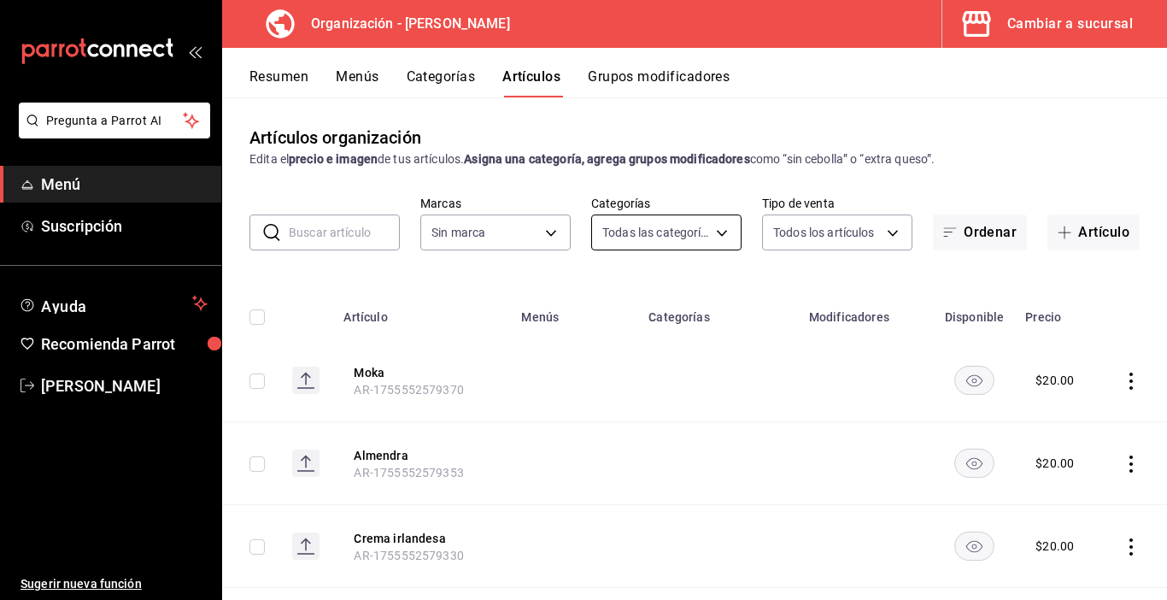
type input "89098faa-5d34-448f-8da5-d914f5141ab2,fdc1eeb9-6e3c-4d8b-9a70-b3653493270b,491b5…"
type input "65799dc6-41aa-4859-a571-e645e514412a"
click at [709, 229] on body "Pregunta a Parrot AI Menú Suscripción Ayuda Recomienda Parrot Carmen Cortes Sug…" at bounding box center [583, 300] width 1167 height 600
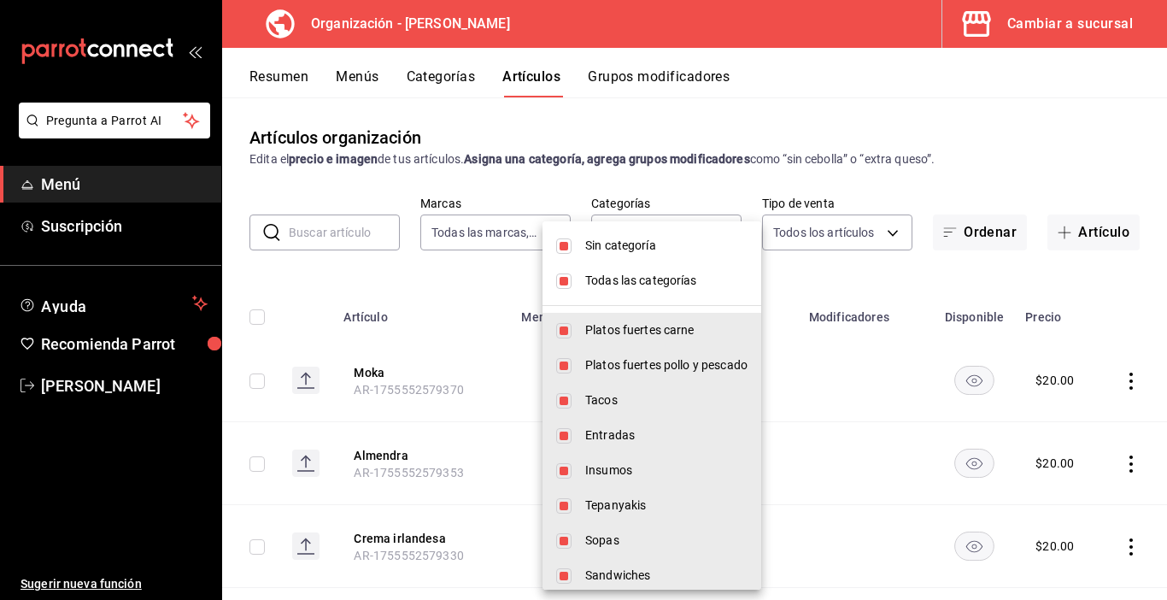
click at [566, 276] on input "checkbox" at bounding box center [563, 280] width 15 height 15
checkbox input "false"
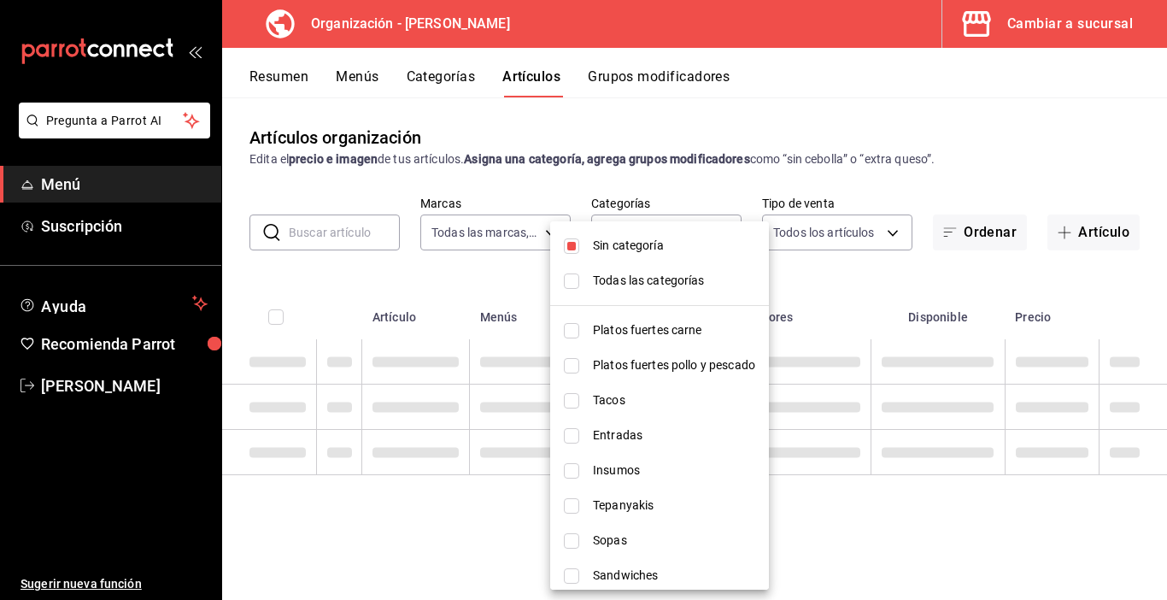
checkbox input "false"
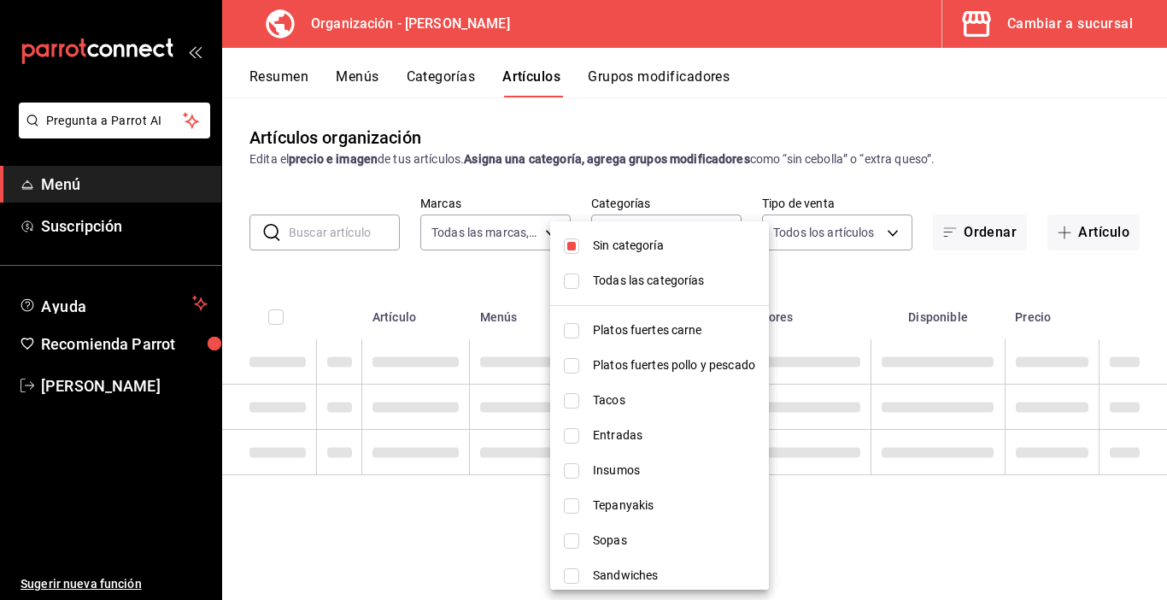
checkbox input "false"
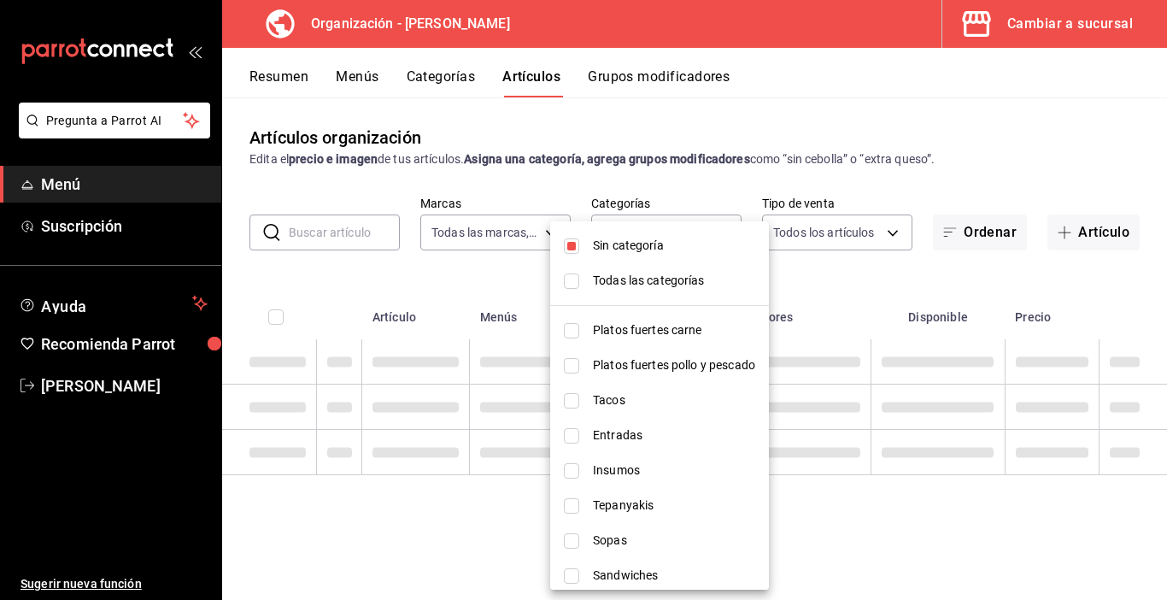
checkbox input "false"
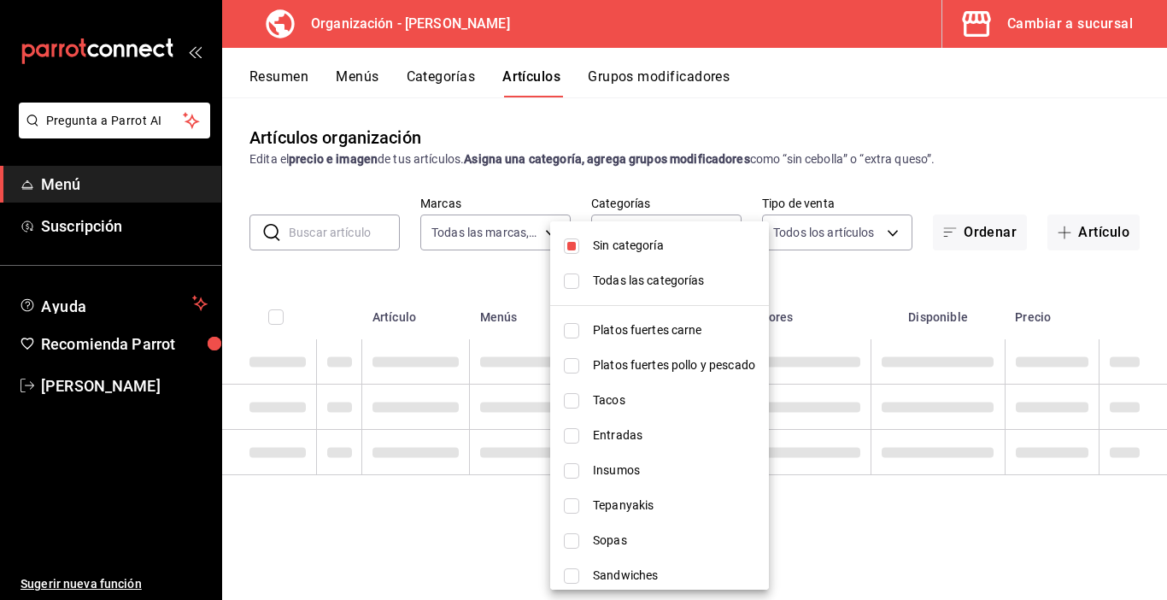
checkbox input "false"
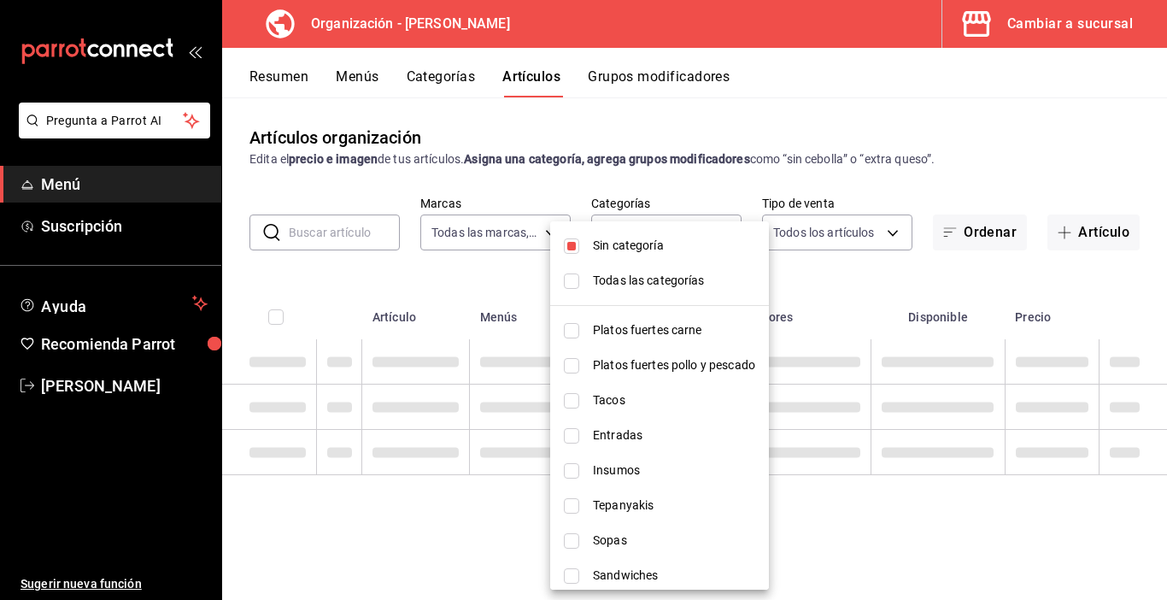
checkbox input "false"
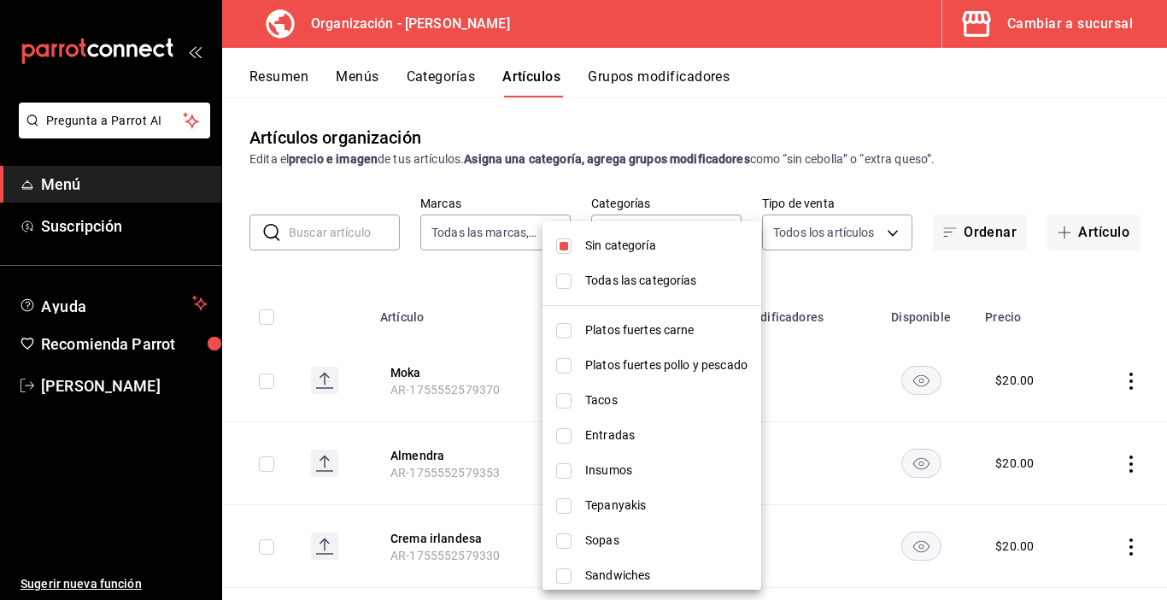
scroll to position [571, 0]
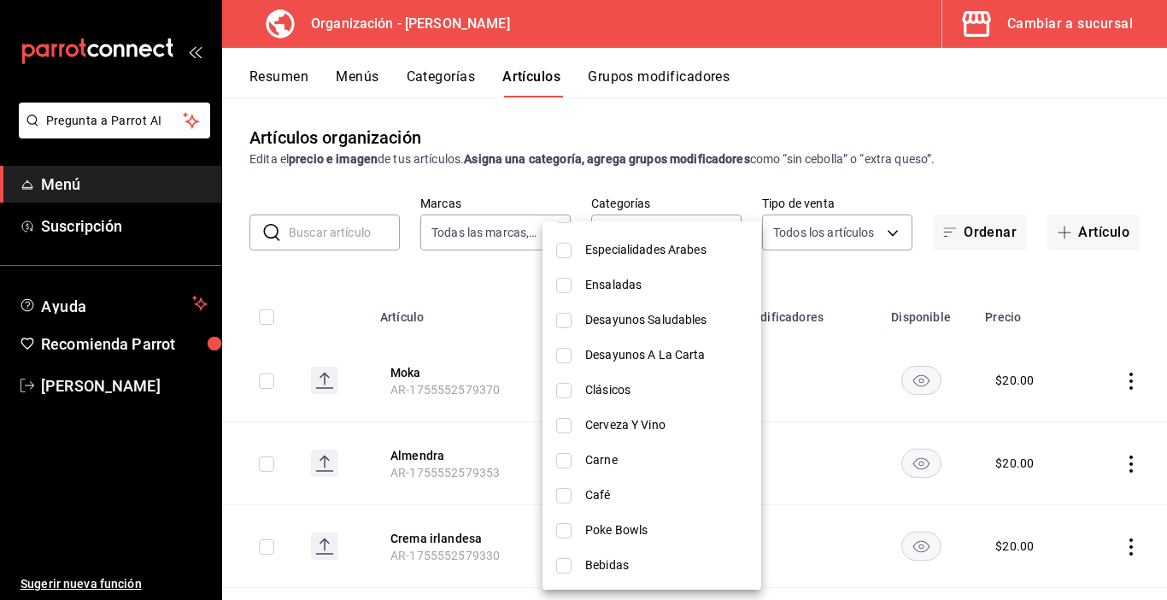
click at [578, 500] on ul "Sin categoría Todas las categorías Platos fuertes carne Platos fuertes pollo y …" at bounding box center [652, 119] width 219 height 939
click at [568, 497] on input "checkbox" at bounding box center [563, 495] width 15 height 15
click at [572, 496] on input "checkbox" at bounding box center [563, 495] width 15 height 15
checkbox input "false"
click at [572, 496] on input "checkbox" at bounding box center [563, 495] width 15 height 15
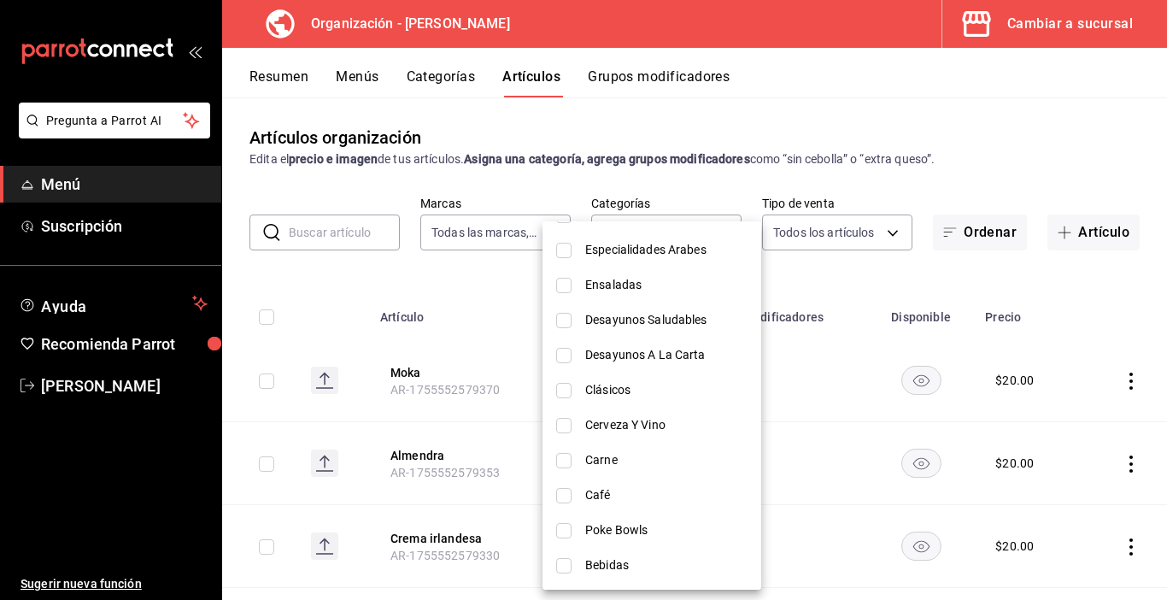
click at [572, 496] on input "checkbox" at bounding box center [563, 495] width 15 height 15
checkbox input "false"
click at [560, 498] on input "checkbox" at bounding box center [563, 495] width 15 height 15
checkbox input "true"
click at [559, 498] on li "Café" at bounding box center [652, 495] width 219 height 35
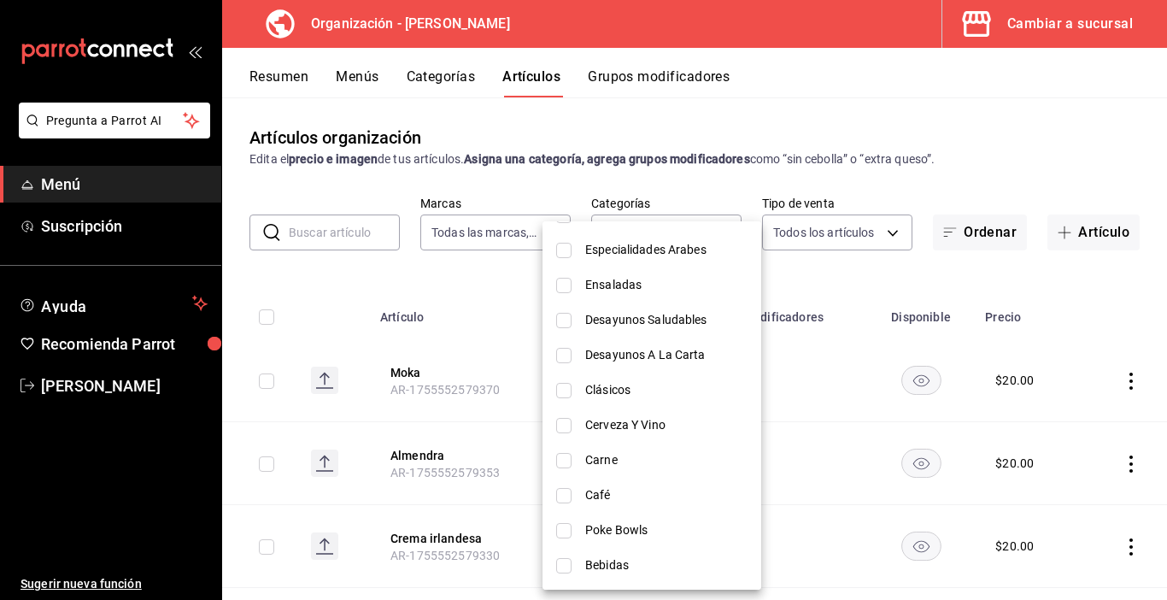
click at [556, 500] on li "Café" at bounding box center [652, 495] width 219 height 35
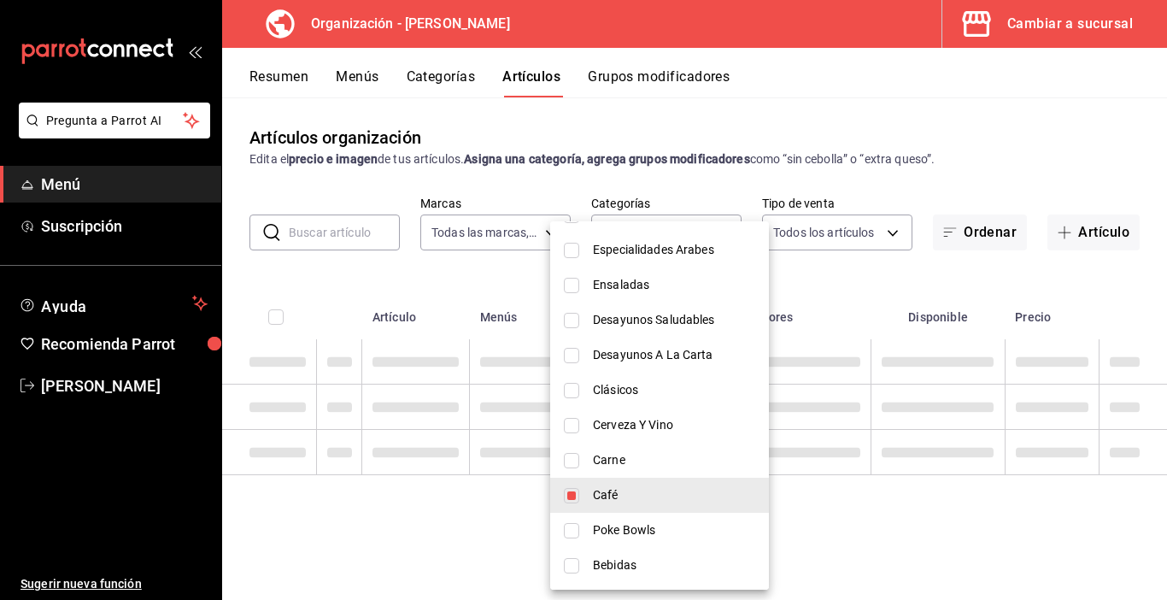
type input "219e88ab-e3fa-4ed8-abcc-dde675d69238"
checkbox input "true"
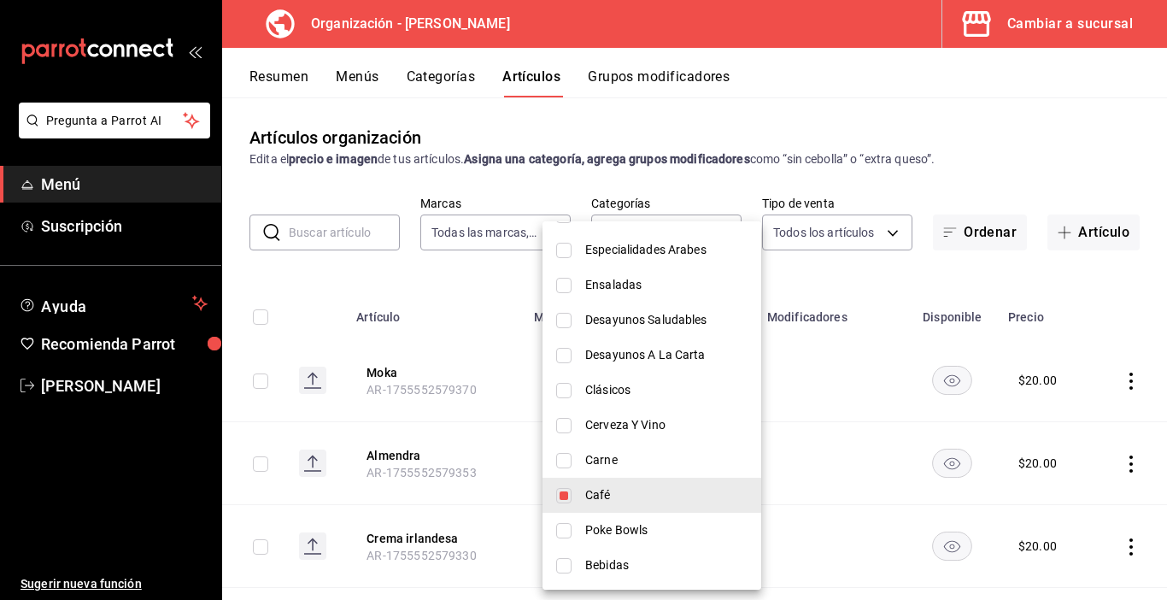
click at [874, 274] on div at bounding box center [583, 300] width 1167 height 600
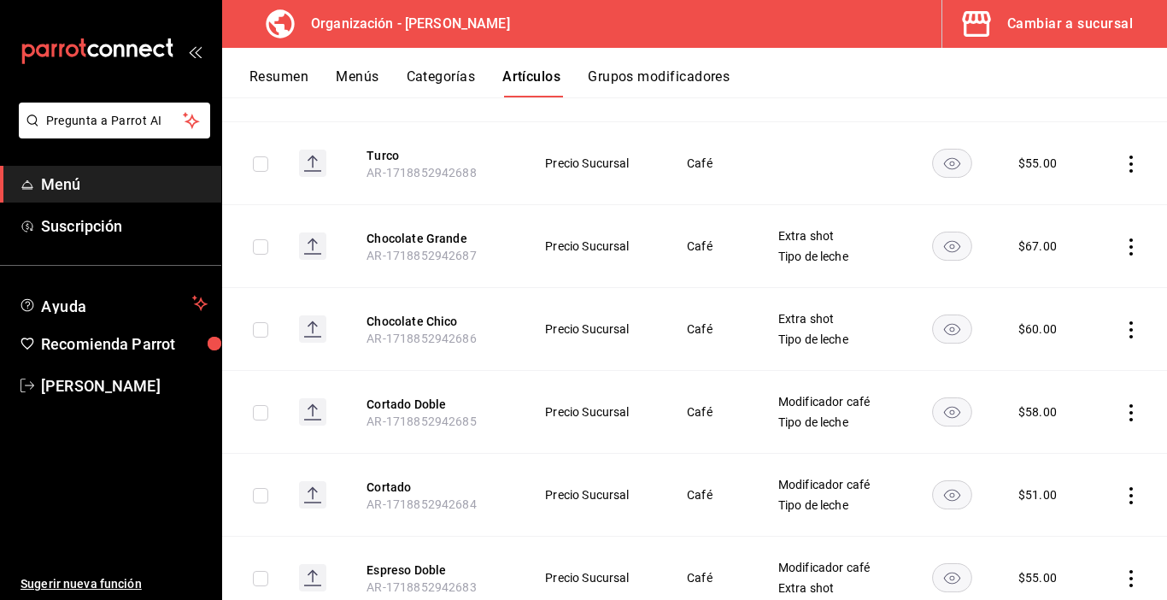
scroll to position [3447, 0]
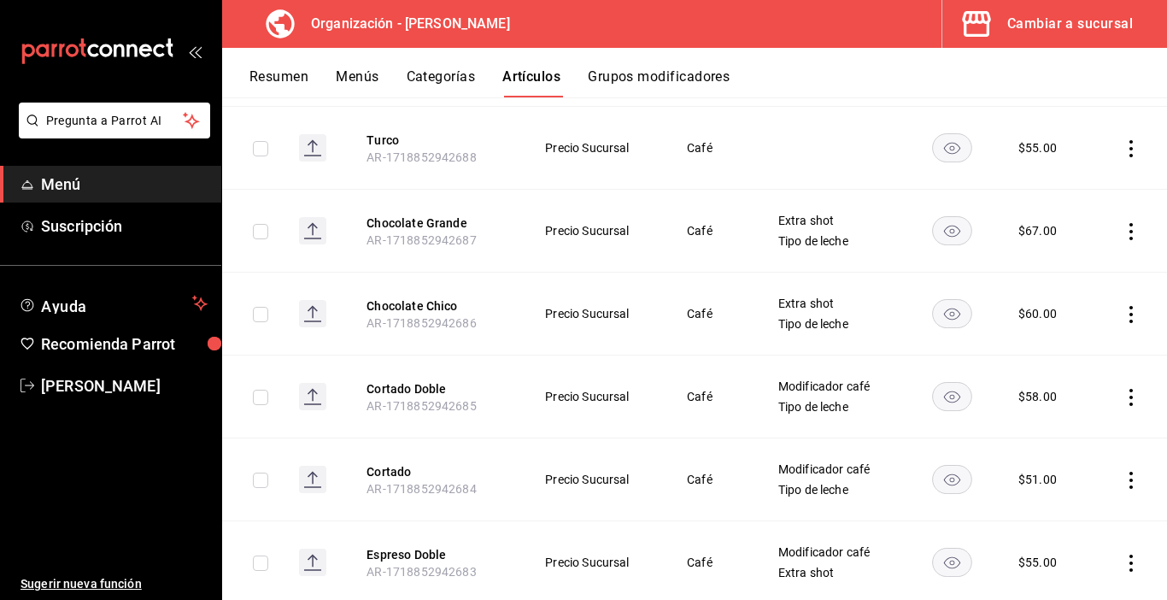
click at [1123, 389] on icon "actions" at bounding box center [1131, 397] width 17 height 17
click at [1044, 488] on div at bounding box center [1029, 486] width 31 height 17
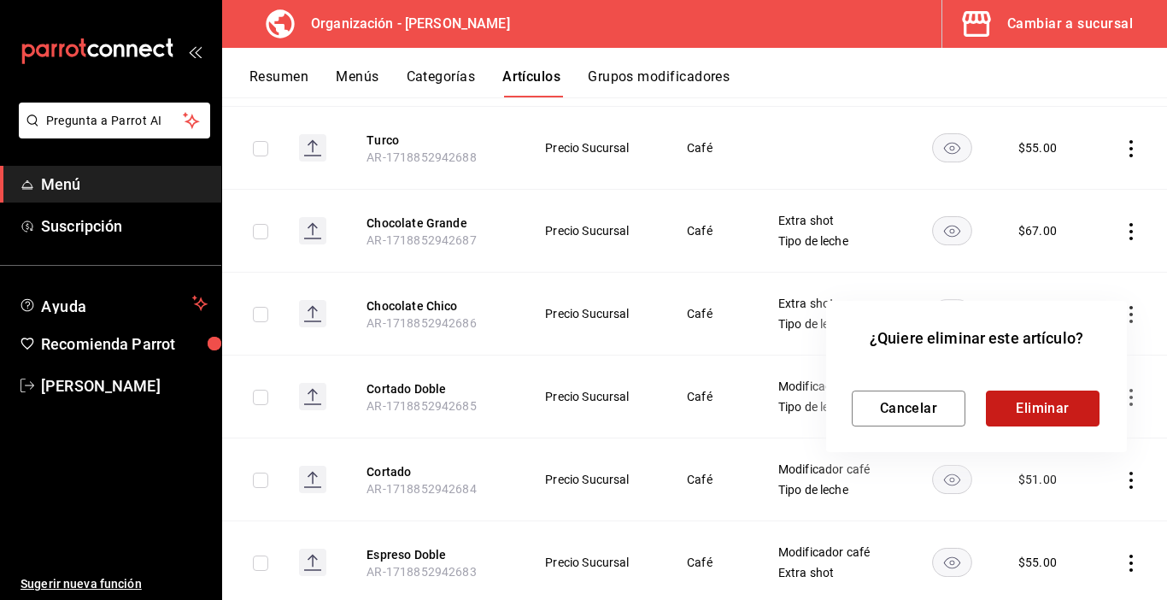
click at [1023, 408] on button "Eliminar" at bounding box center [1043, 409] width 114 height 36
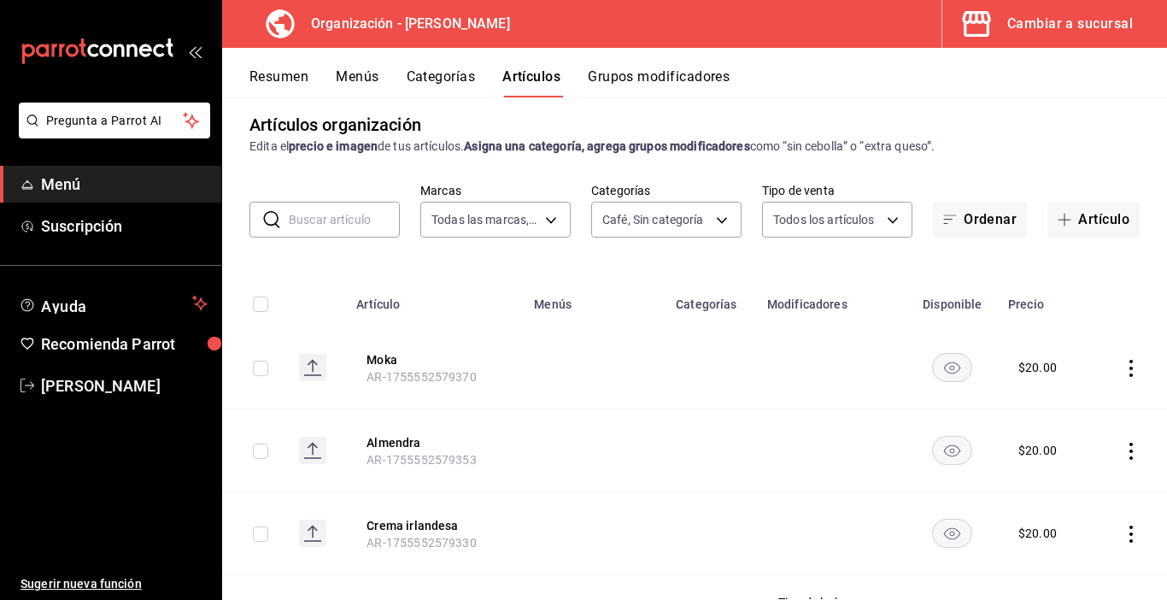
scroll to position [0, 0]
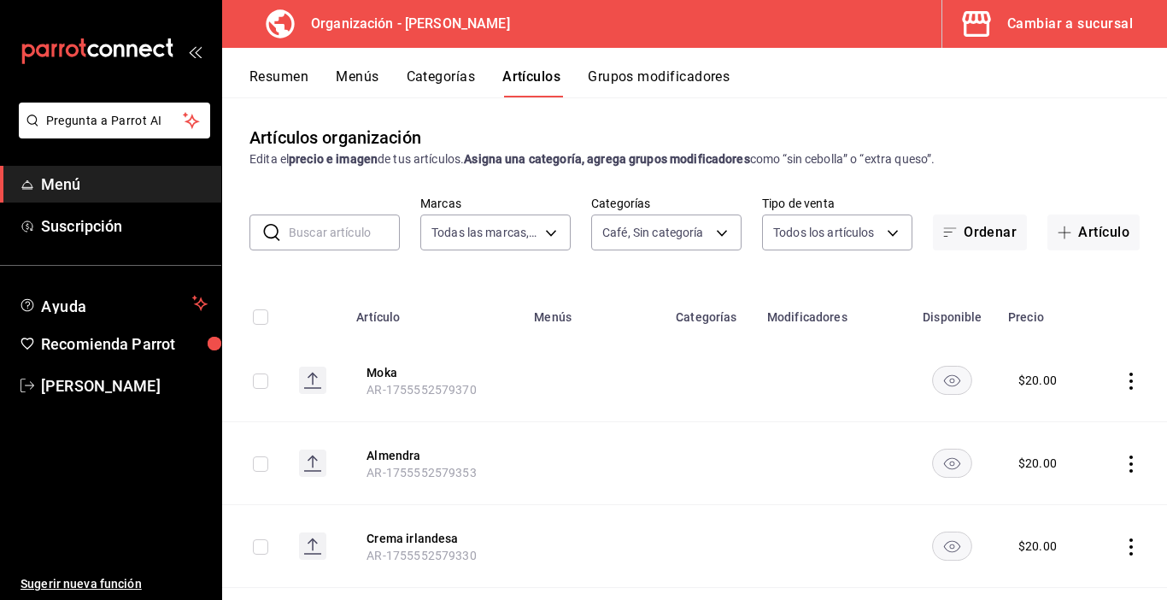
click at [452, 79] on button "Categorías" at bounding box center [441, 82] width 69 height 29
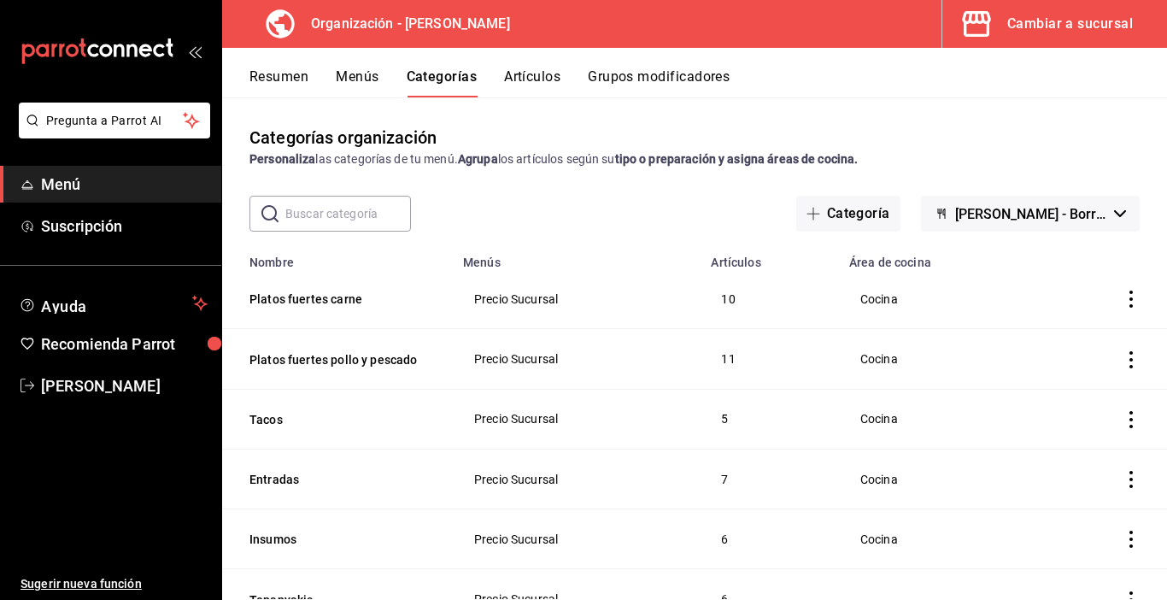
click at [292, 81] on button "Resumen" at bounding box center [279, 82] width 59 height 29
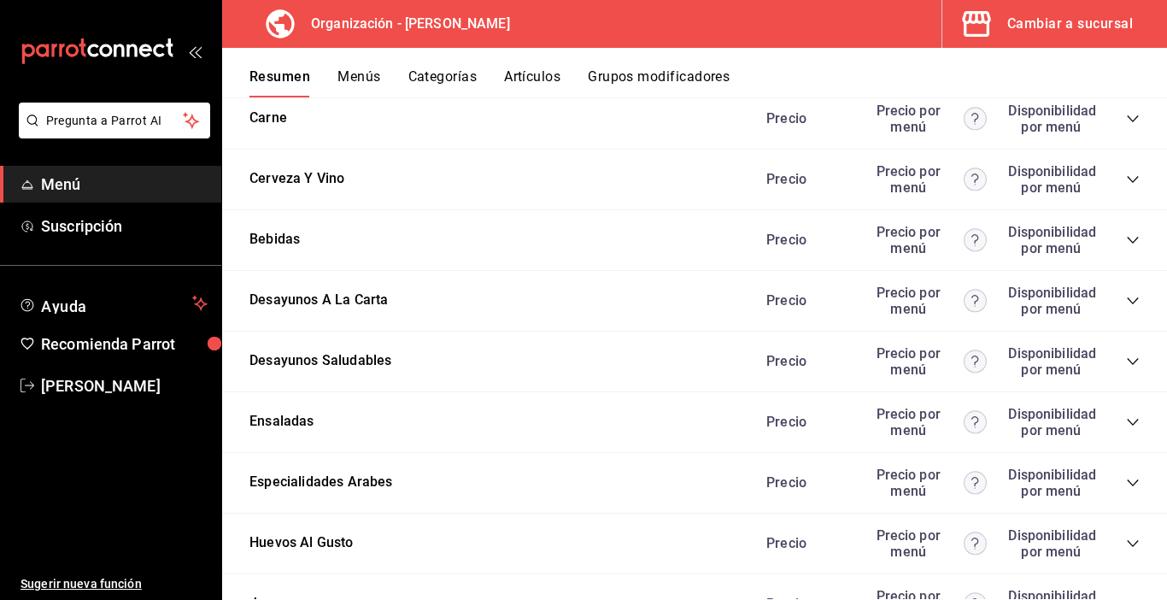
scroll to position [2078, 0]
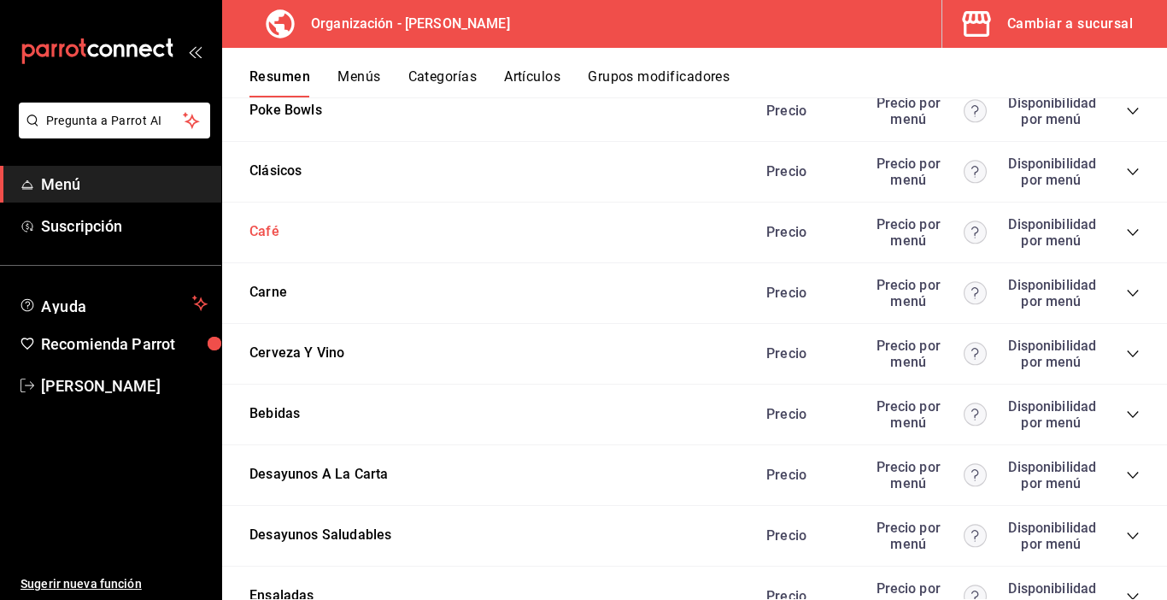
click at [269, 235] on button "Café" at bounding box center [265, 232] width 30 height 20
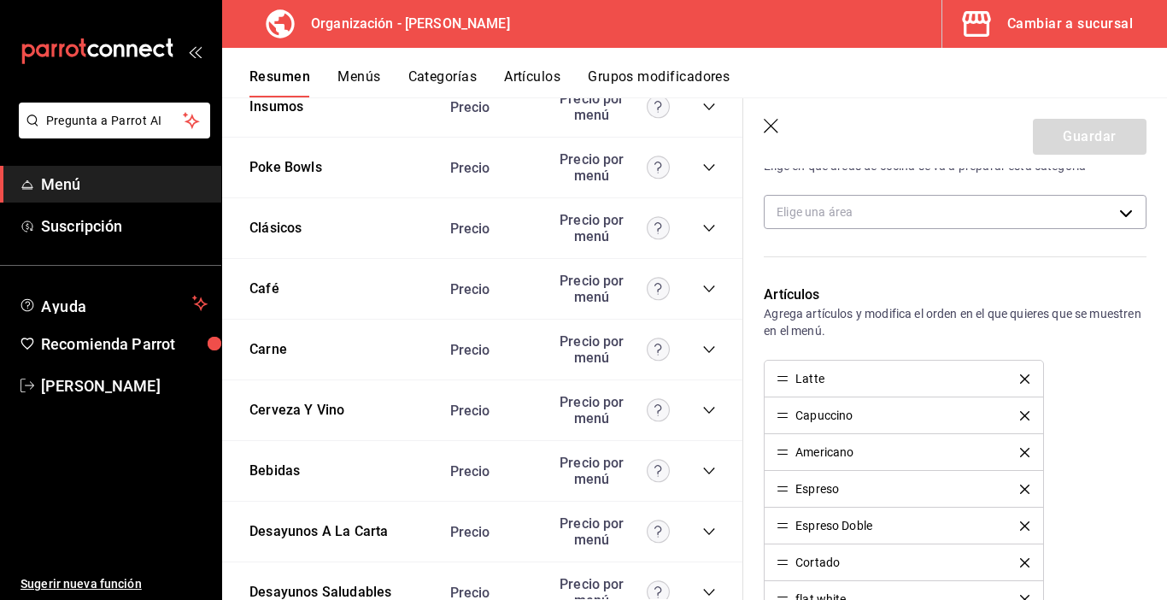
scroll to position [342, 0]
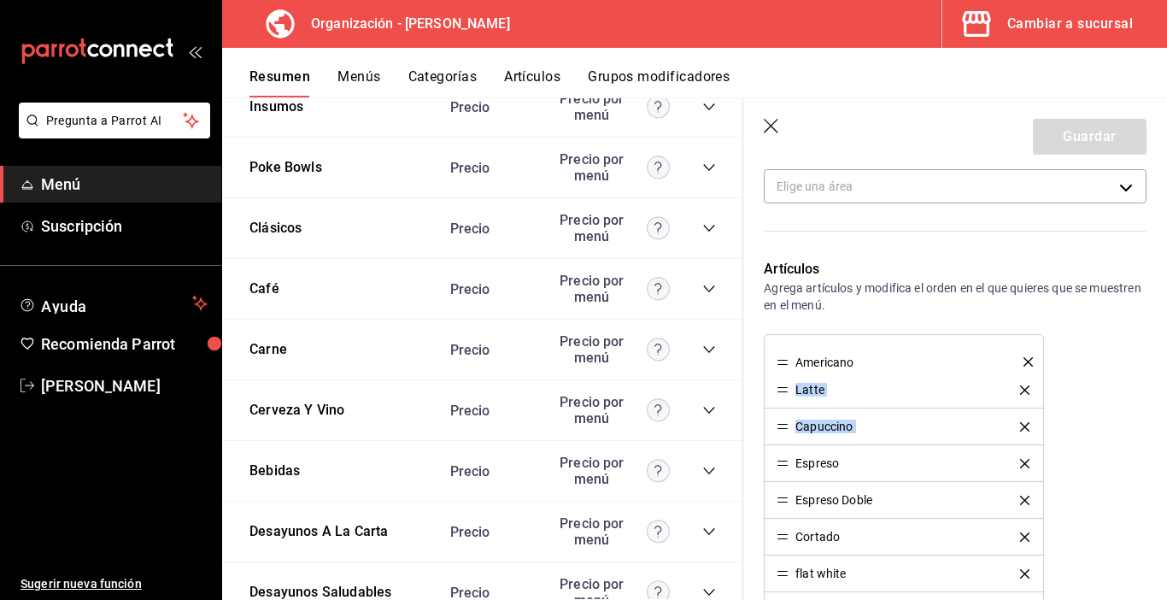
drag, startPoint x: 783, startPoint y: 430, endPoint x: 784, endPoint y: 365, distance: 65.0
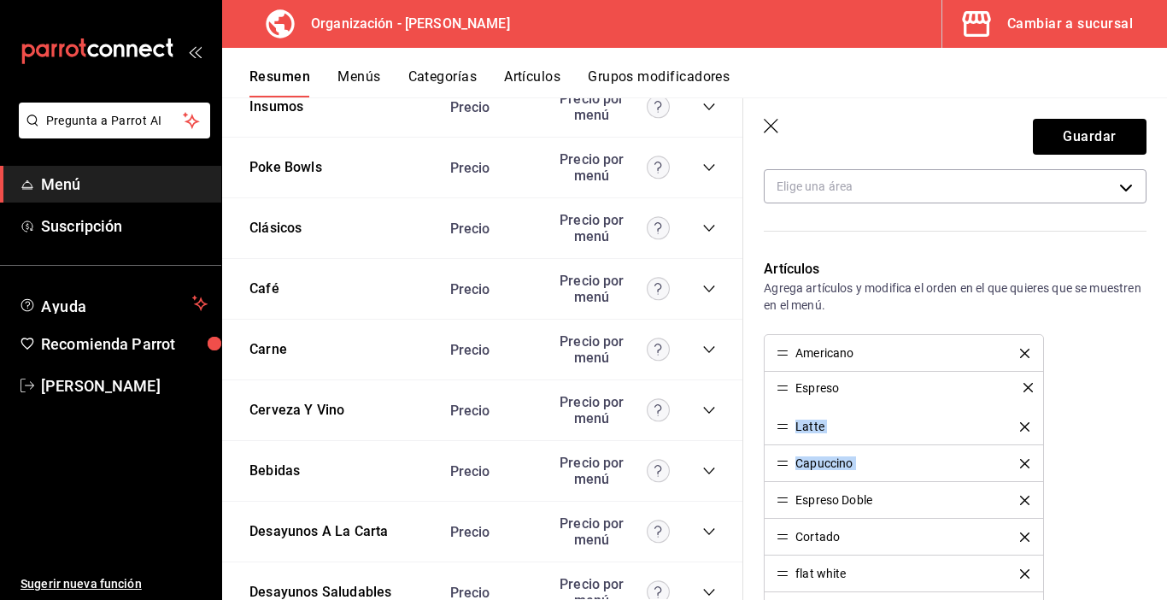
drag, startPoint x: 782, startPoint y: 467, endPoint x: 784, endPoint y: 391, distance: 76.1
drag, startPoint x: 785, startPoint y: 499, endPoint x: 792, endPoint y: 381, distance: 118.2
drag, startPoint x: 780, startPoint y: 392, endPoint x: 779, endPoint y: 422, distance: 30.0
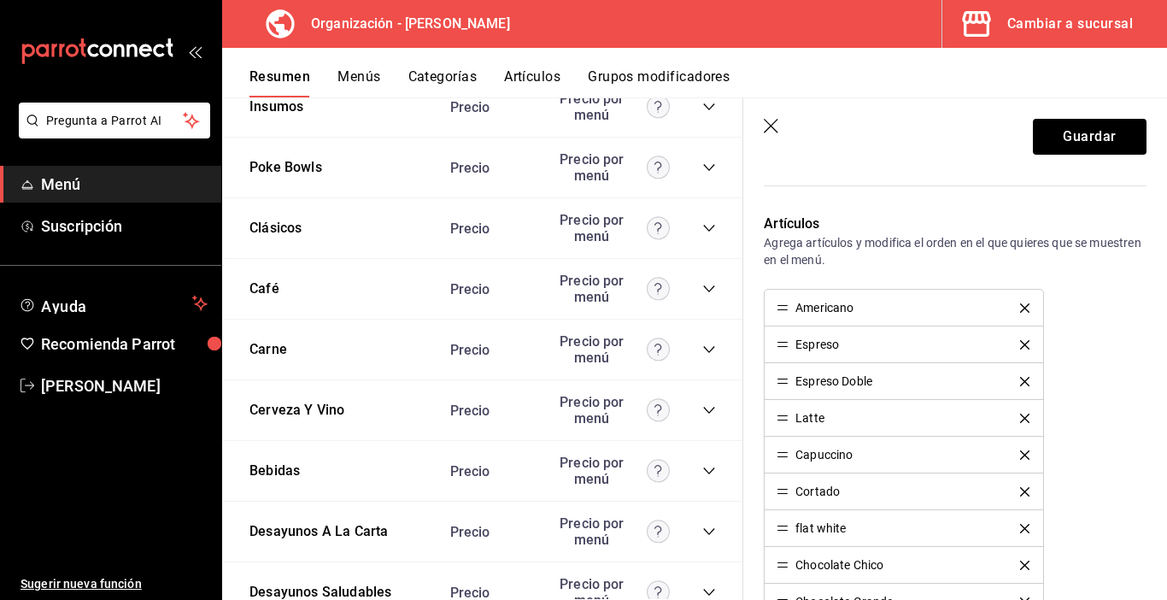
scroll to position [427, 0]
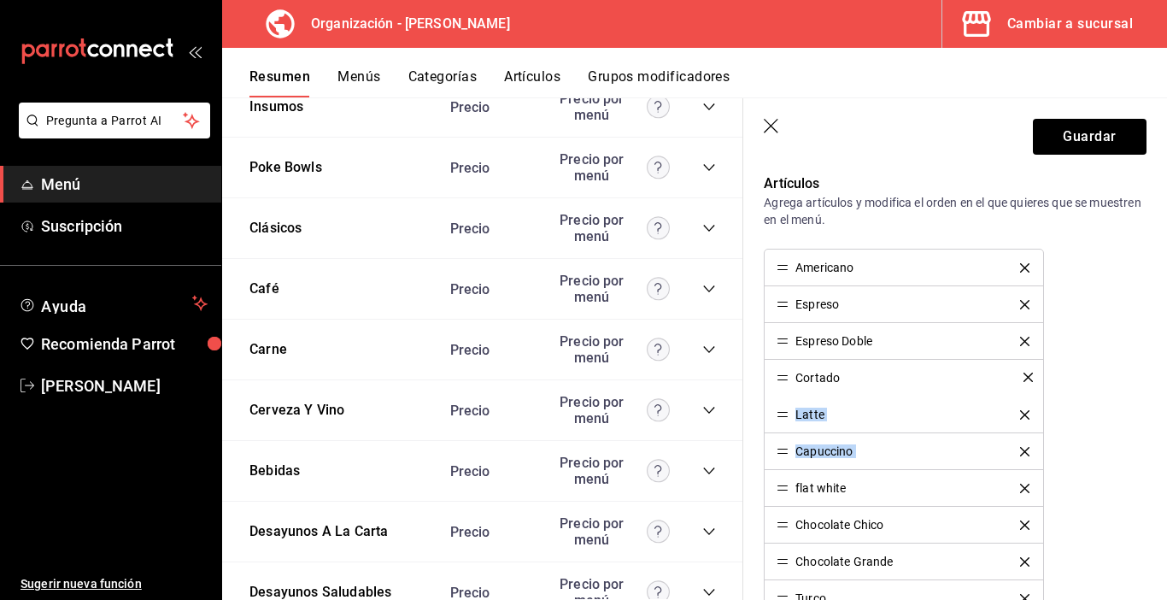
drag, startPoint x: 785, startPoint y: 450, endPoint x: 787, endPoint y: 376, distance: 74.4
drag, startPoint x: 779, startPoint y: 492, endPoint x: 795, endPoint y: 415, distance: 78.4
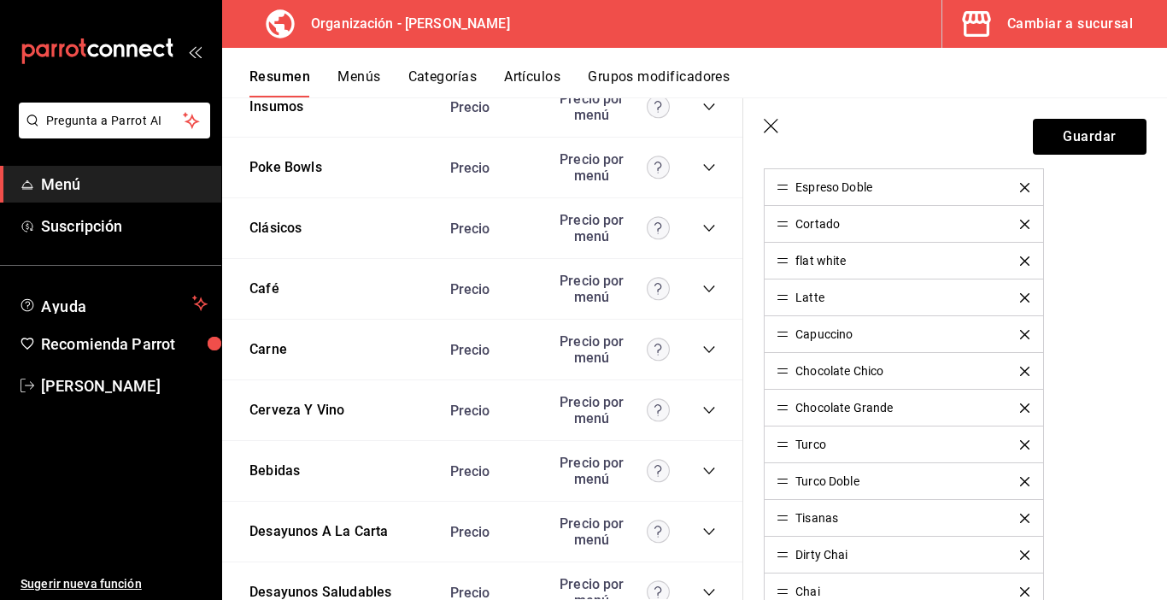
scroll to position [598, 0]
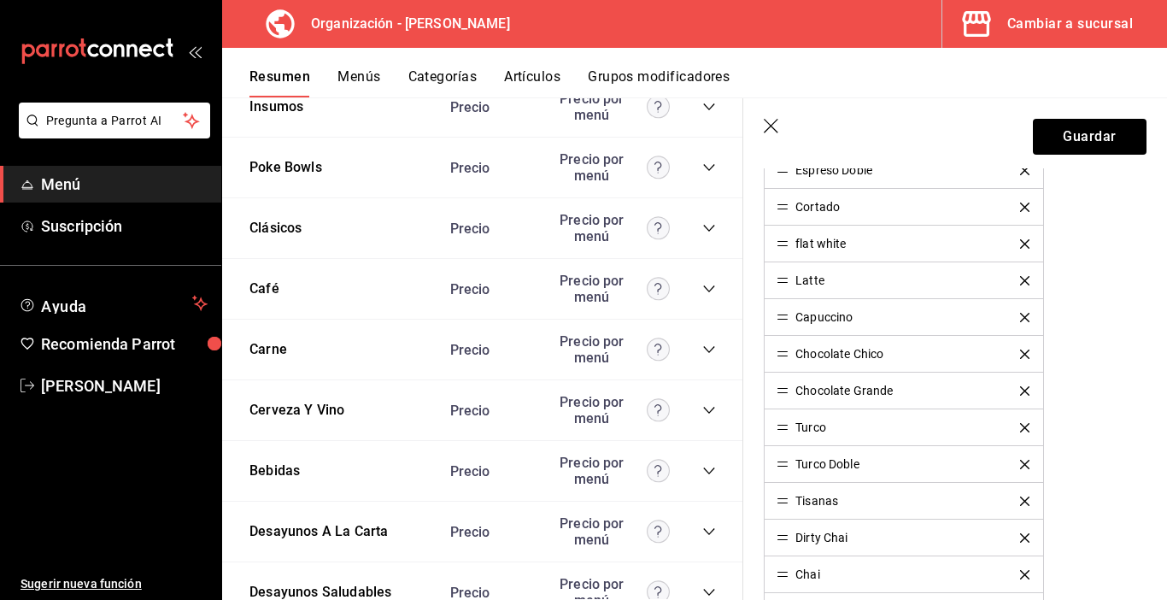
click at [1025, 353] on icon "delete" at bounding box center [1024, 354] width 9 height 9
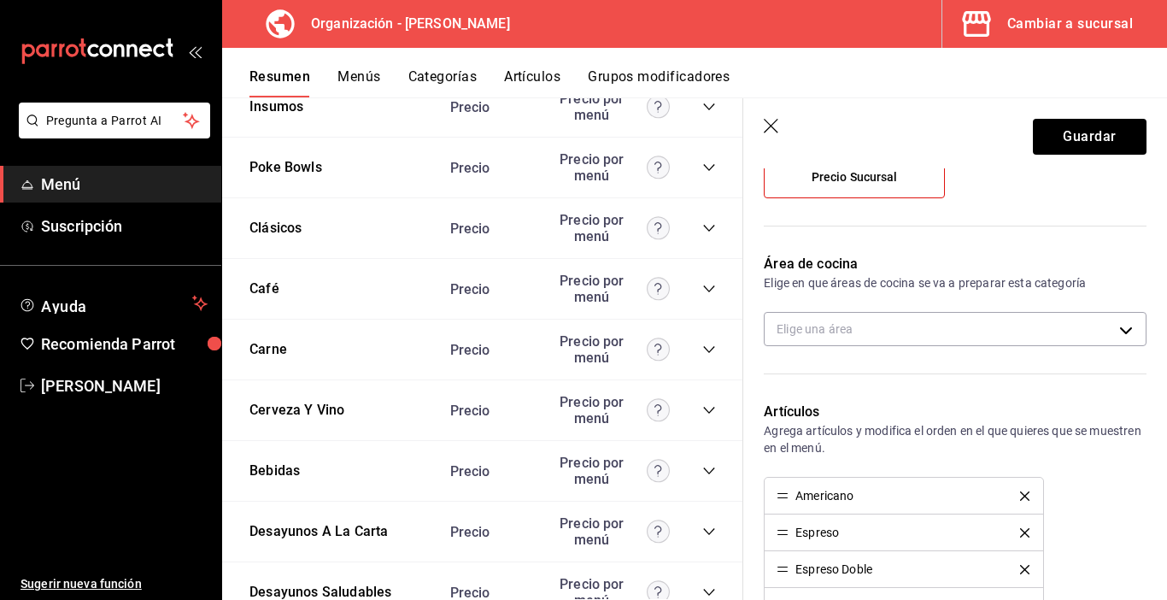
scroll to position [171, 0]
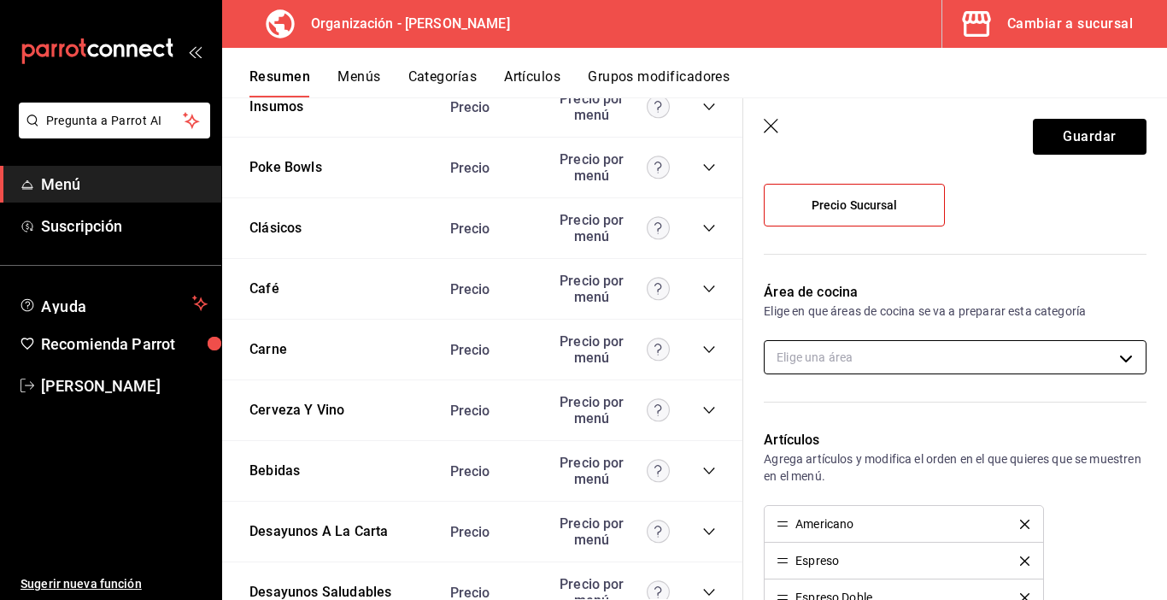
click at [844, 359] on body "Pregunta a Parrot AI Menú Suscripción Ayuda Recomienda Parrot Carmen Cortes Sug…" at bounding box center [583, 300] width 1167 height 600
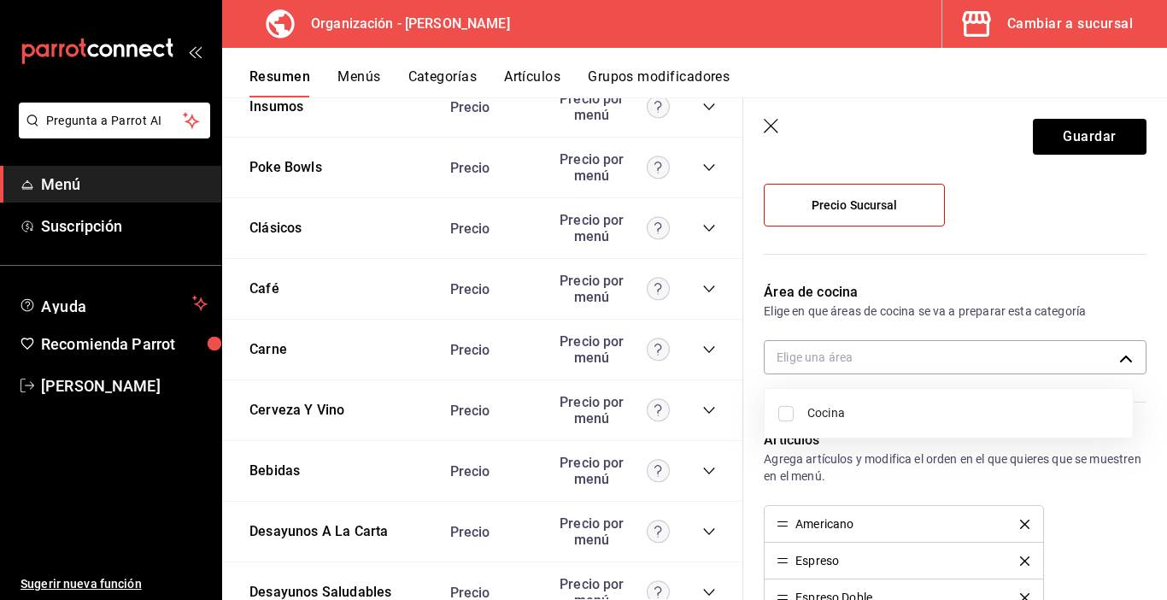
click at [855, 303] on div at bounding box center [583, 300] width 1167 height 600
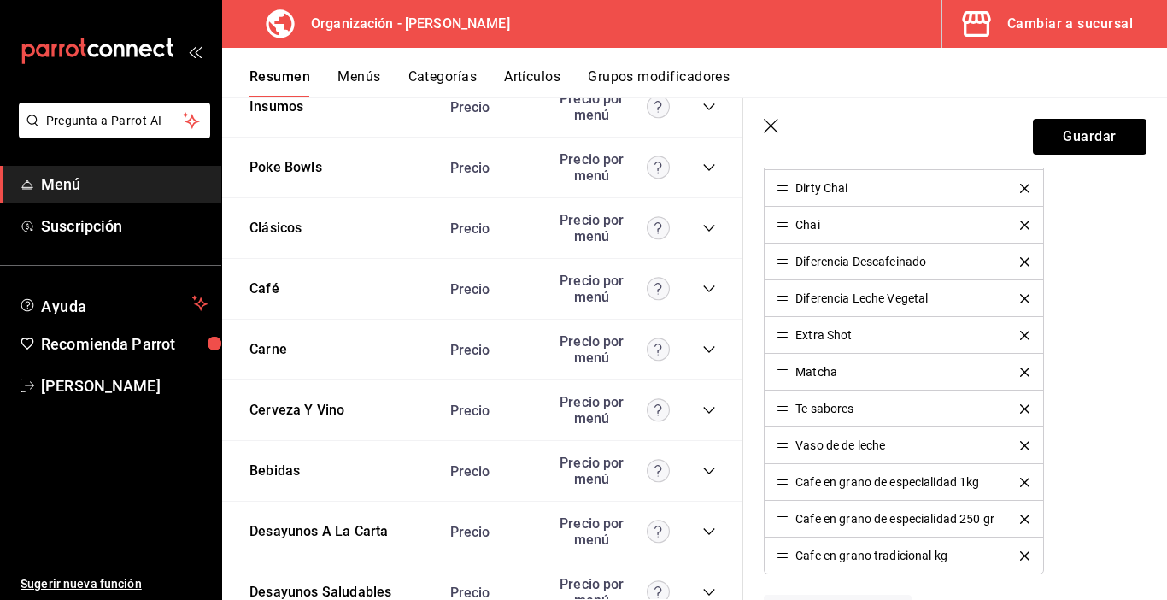
scroll to position [940, 0]
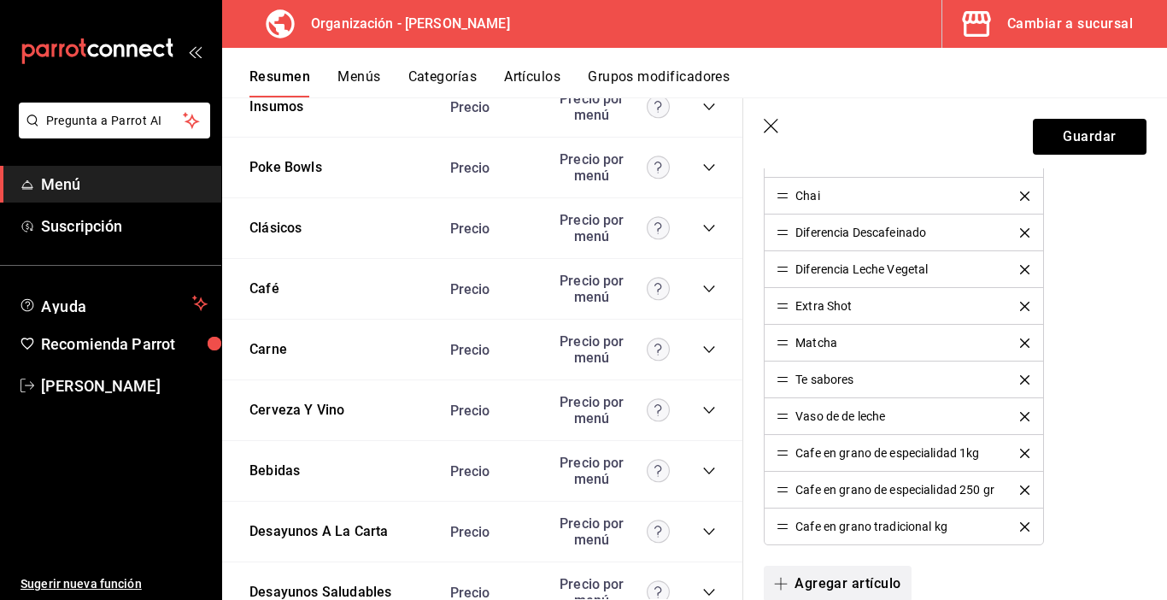
click at [826, 584] on button "Agregar artículo" at bounding box center [837, 584] width 147 height 36
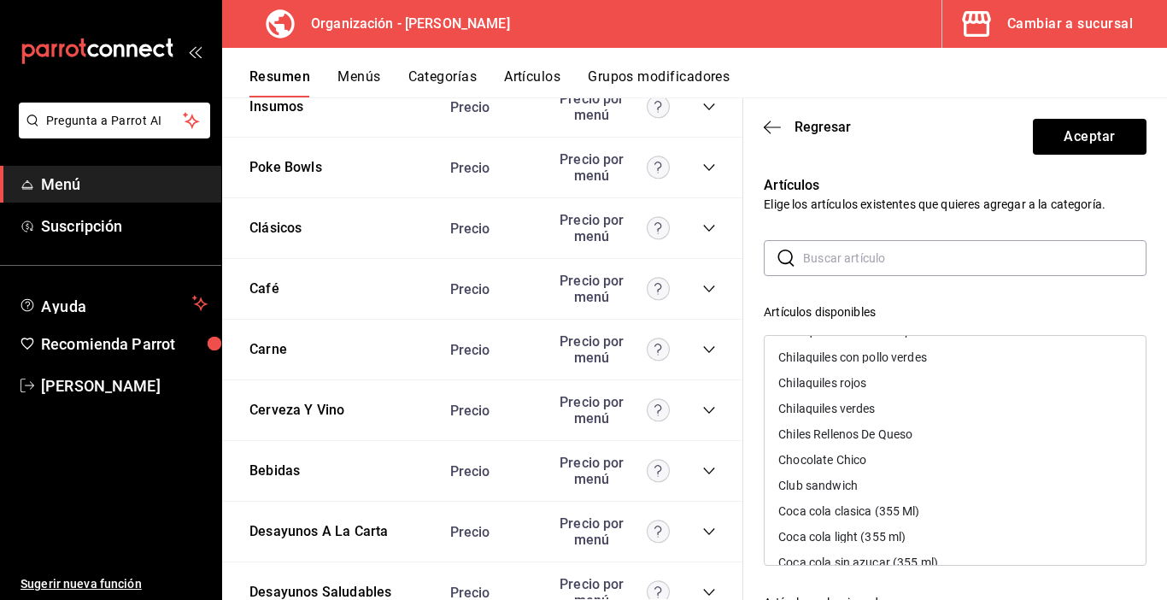
scroll to position [1111, 0]
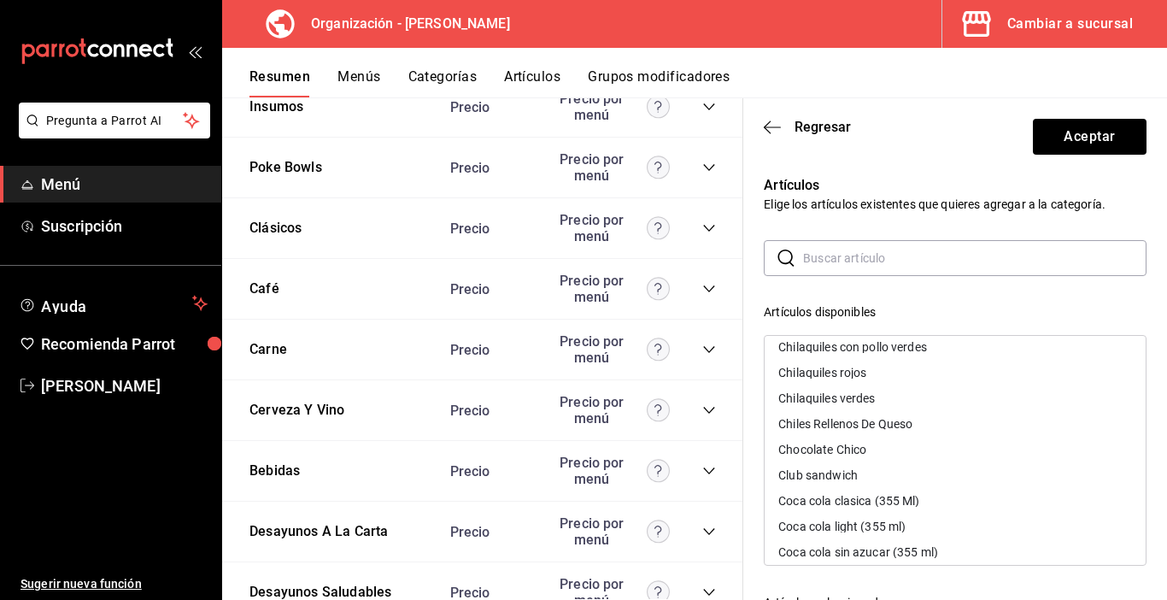
click at [792, 452] on div "Chocolate Chico" at bounding box center [823, 450] width 88 height 12
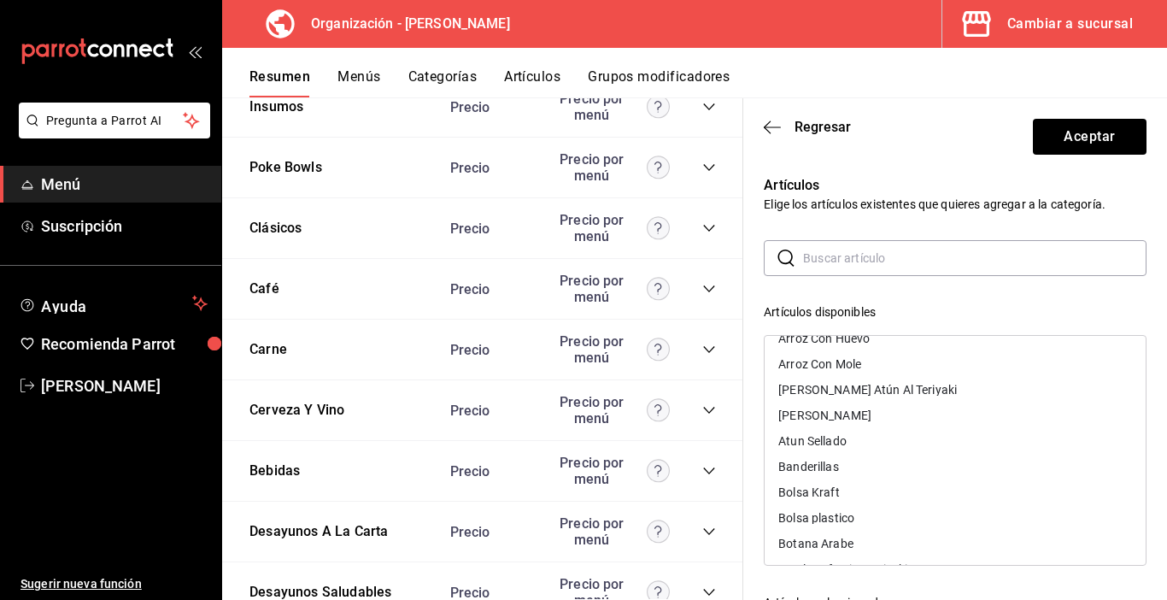
scroll to position [171, 0]
click at [973, 297] on div "​ ​ Artículos disponibles Aceitunas Kalamata (12) Aderezo extra Agua Embotellad…" at bounding box center [955, 545] width 383 height 610
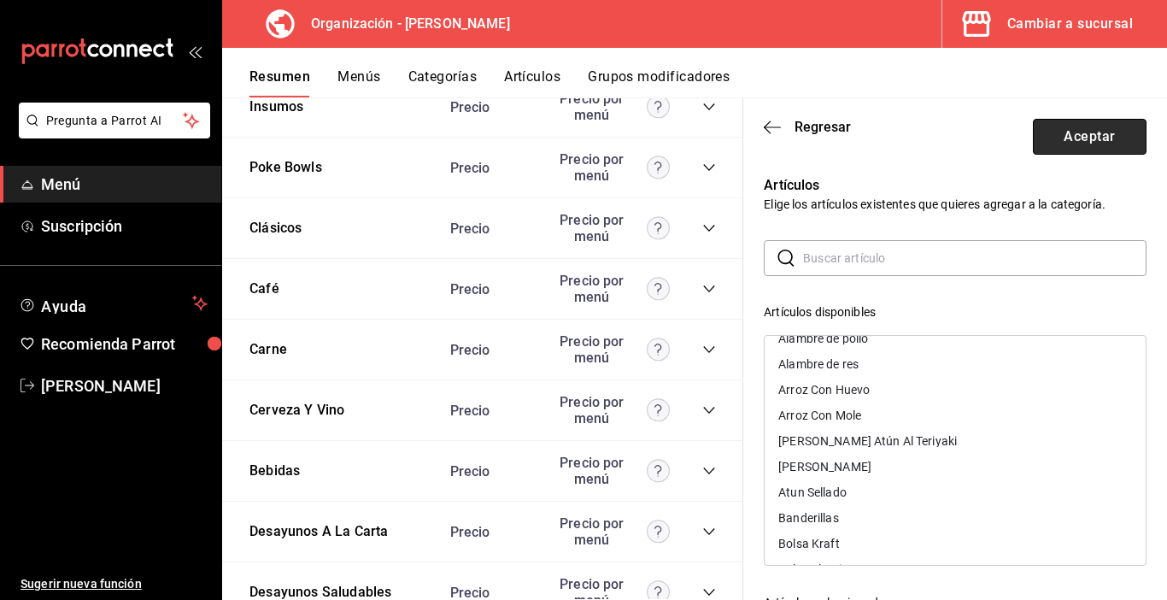
click at [1086, 139] on button "Aceptar" at bounding box center [1090, 137] width 114 height 36
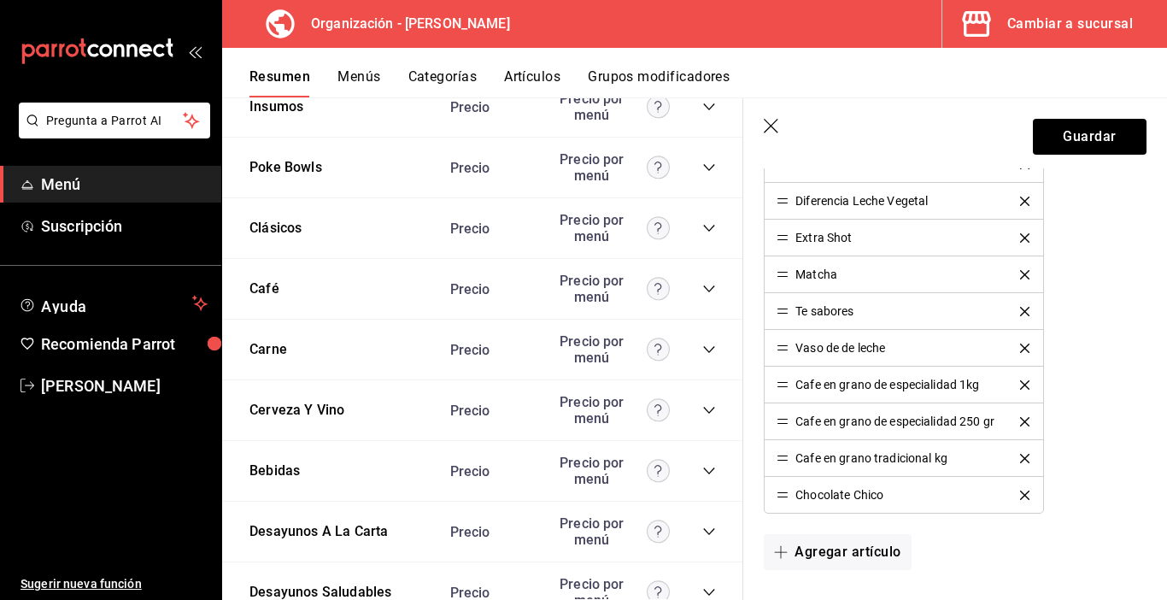
scroll to position [1111, 0]
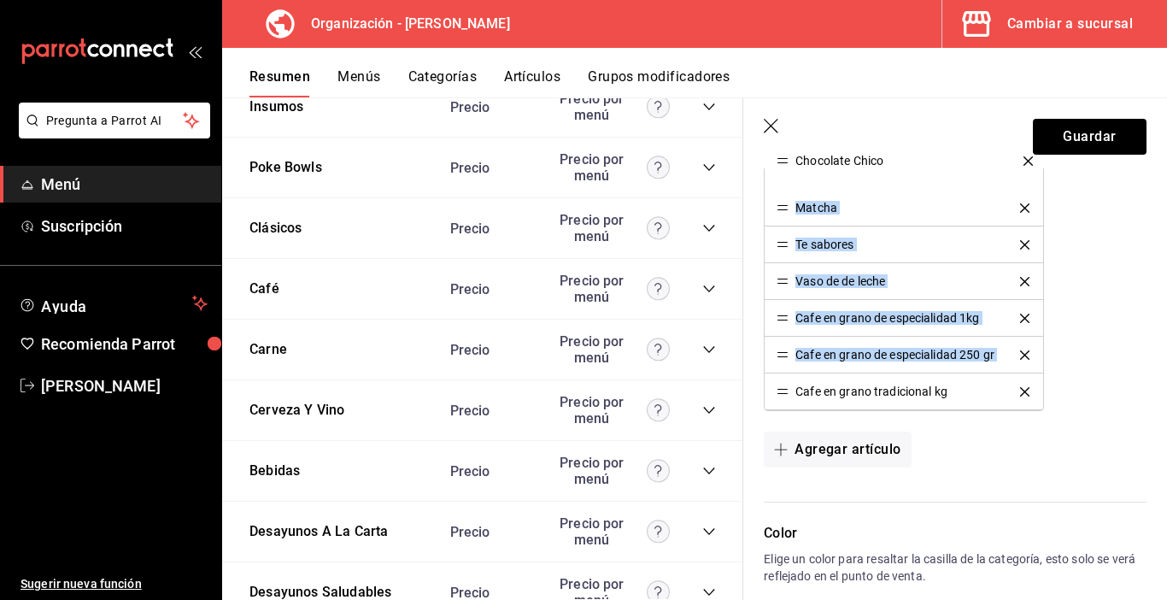
drag, startPoint x: 783, startPoint y: 391, endPoint x: 834, endPoint y: 159, distance: 237.2
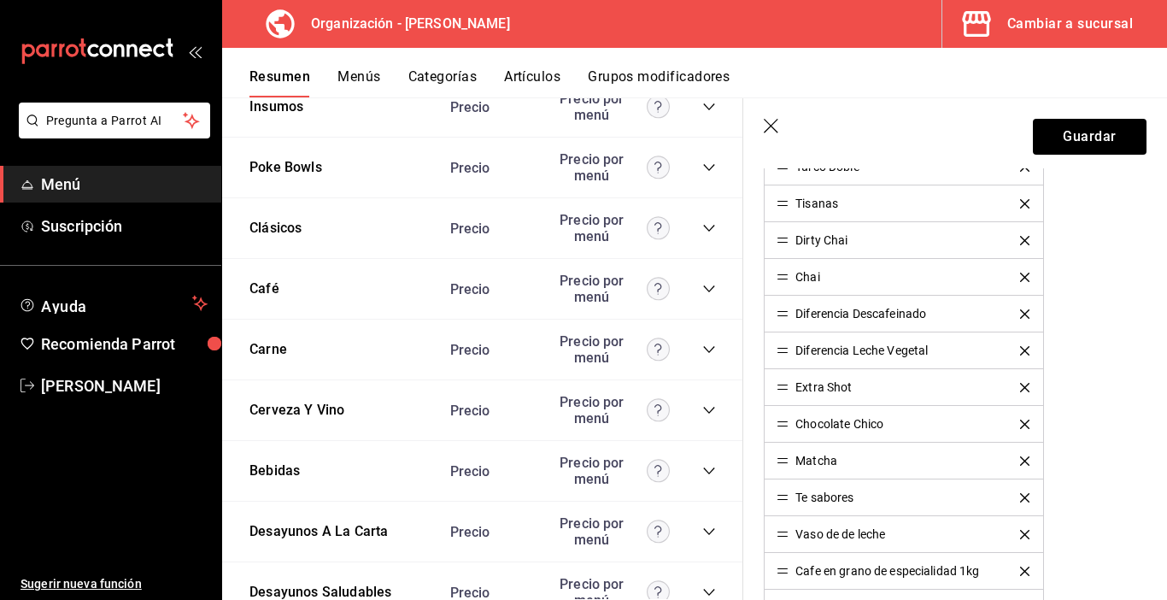
scroll to position [769, 0]
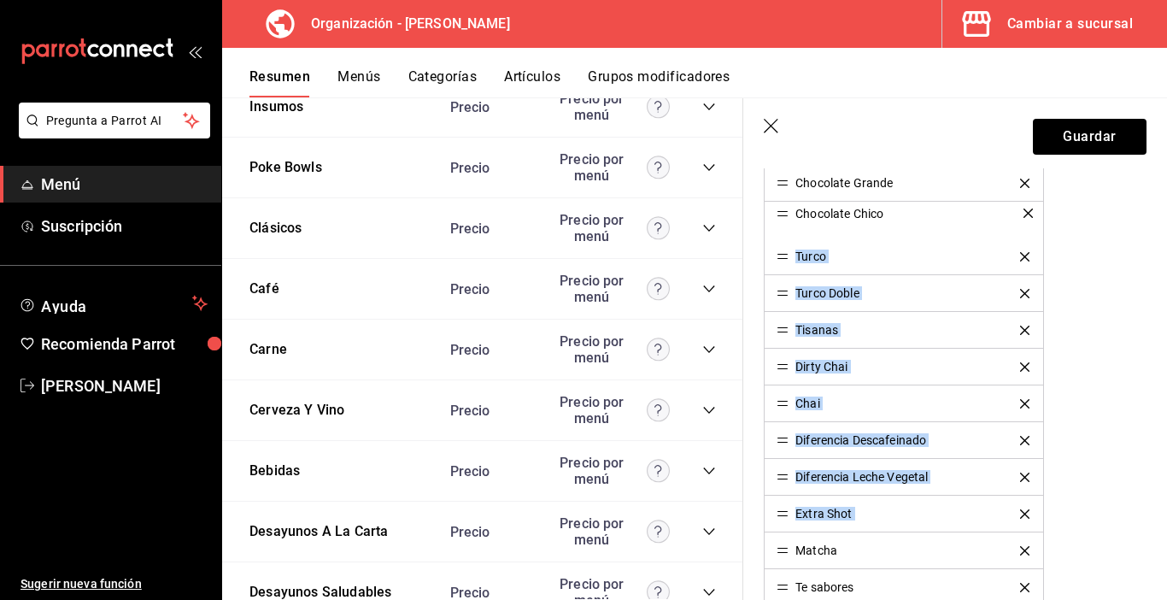
drag, startPoint x: 785, startPoint y: 517, endPoint x: 799, endPoint y: 216, distance: 301.1
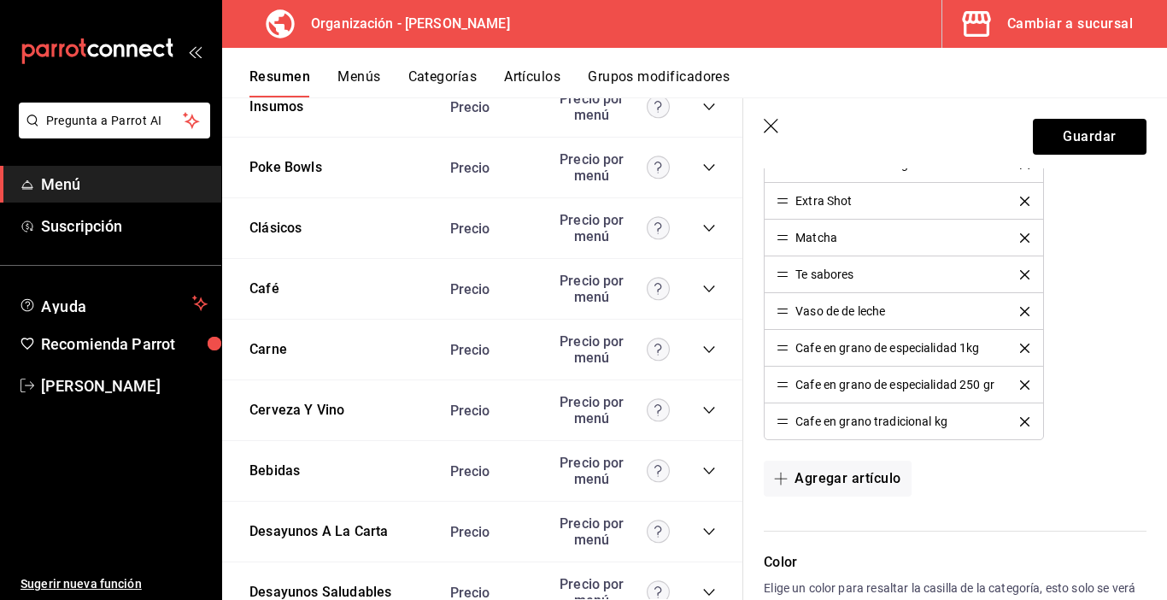
scroll to position [1111, 0]
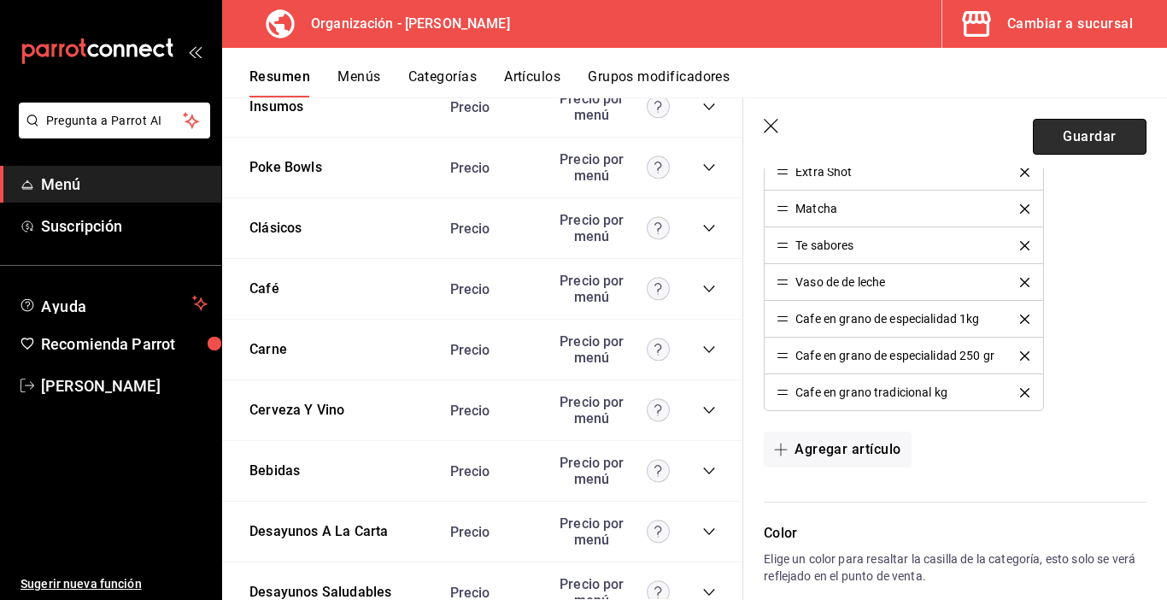
click at [1079, 141] on button "Guardar" at bounding box center [1090, 137] width 114 height 36
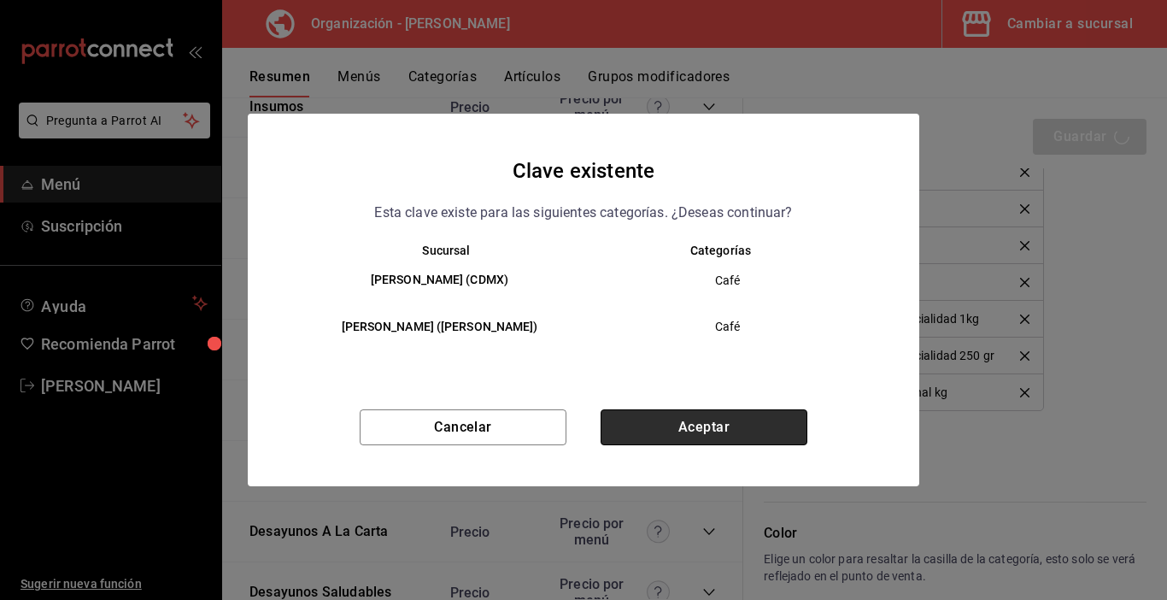
click at [697, 436] on button "Aceptar" at bounding box center [704, 427] width 207 height 36
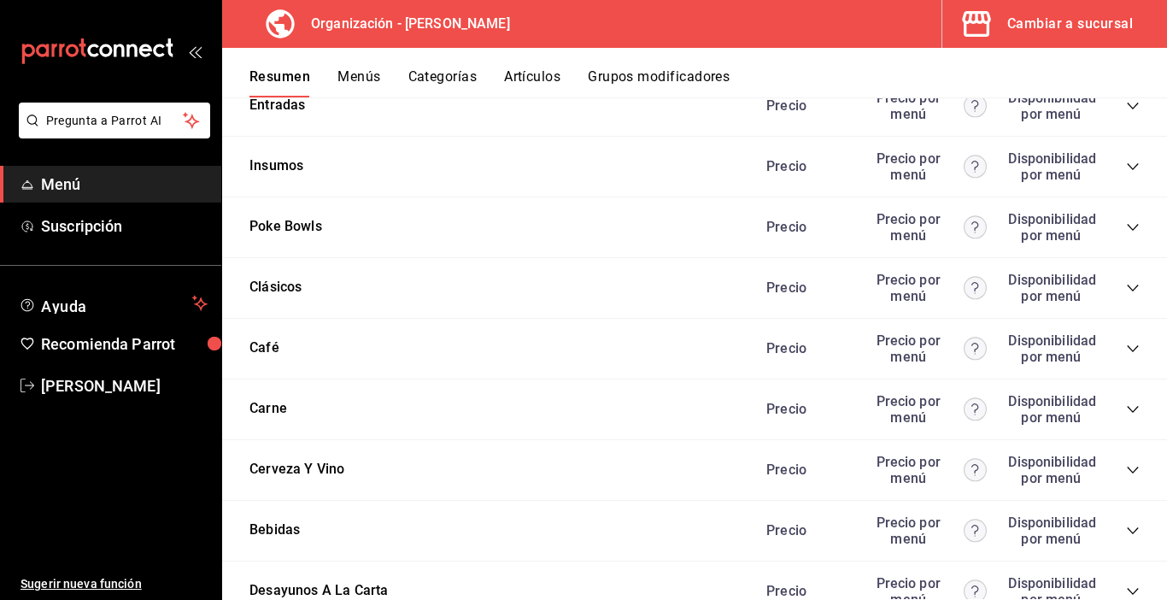
scroll to position [1966, 0]
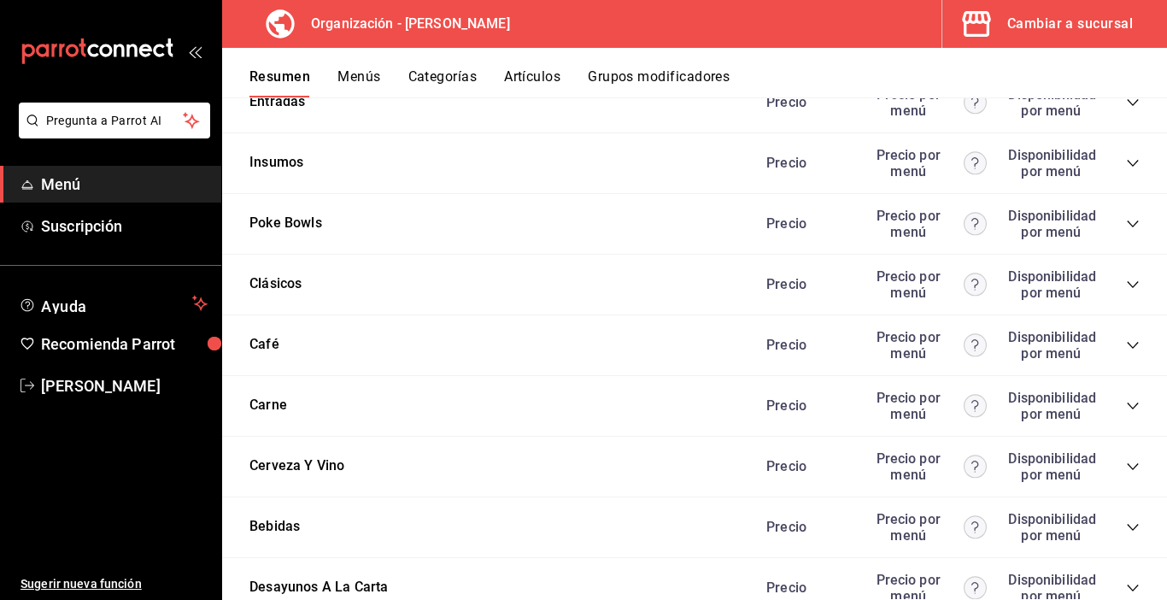
click at [1126, 344] on icon "collapse-category-row" at bounding box center [1133, 345] width 14 height 14
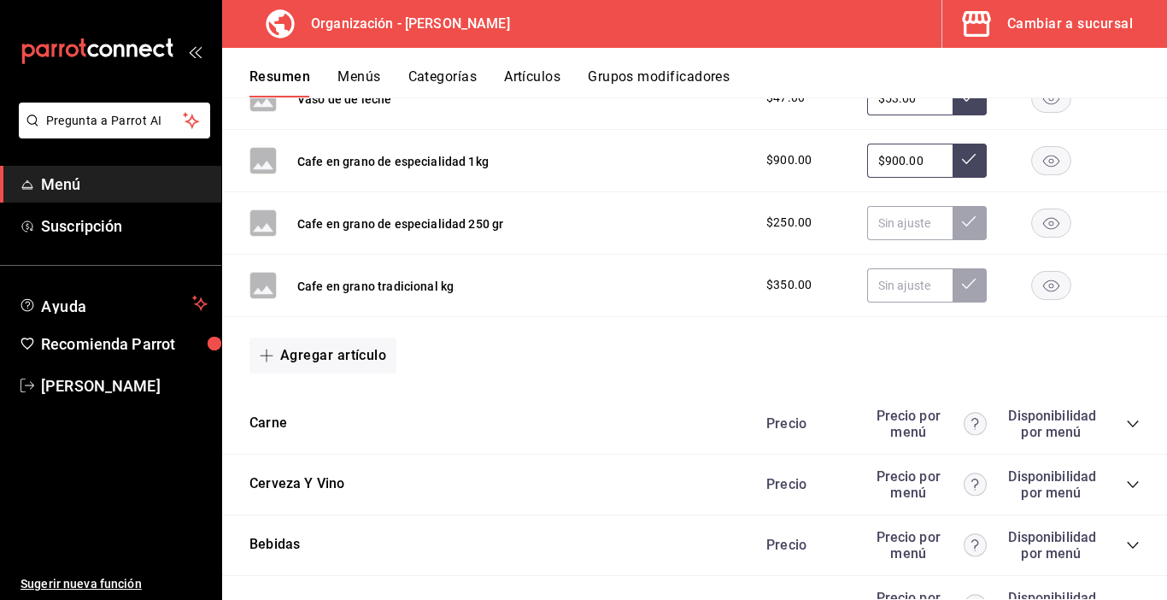
scroll to position [3504, 0]
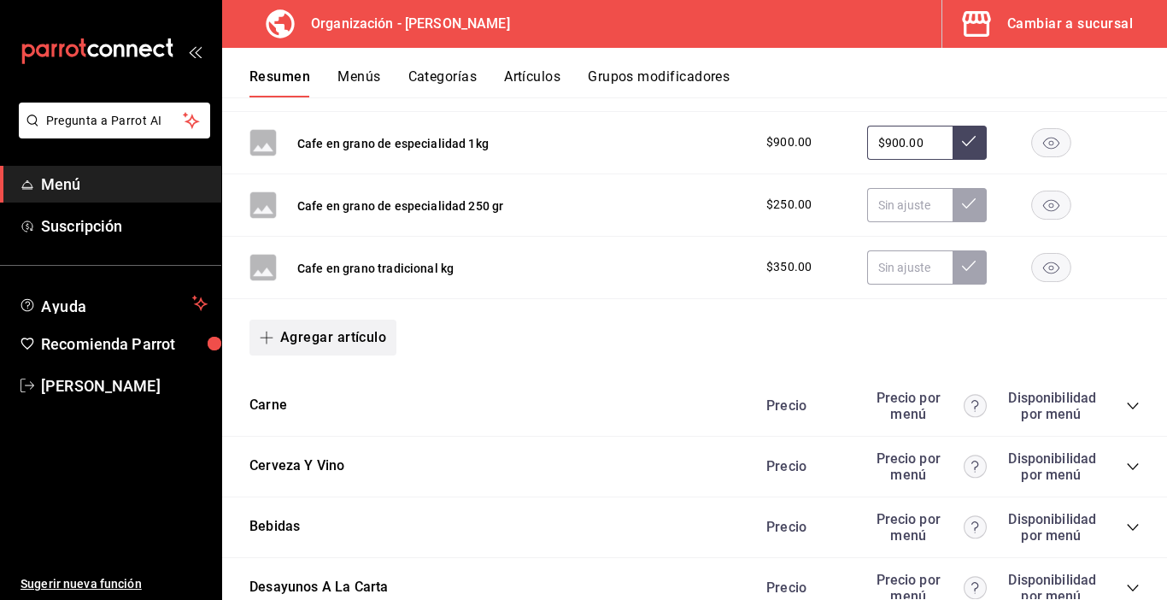
click at [372, 347] on button "Agregar artículo" at bounding box center [323, 338] width 147 height 36
click at [331, 421] on li "Artículo nuevo" at bounding box center [317, 425] width 134 height 42
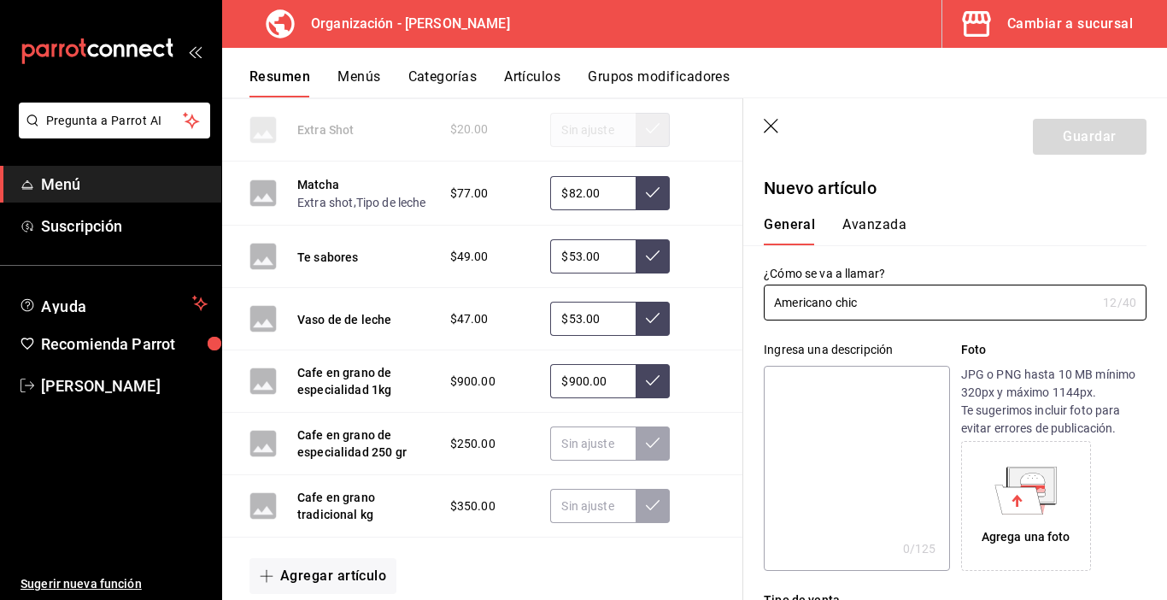
type input "Americano chico"
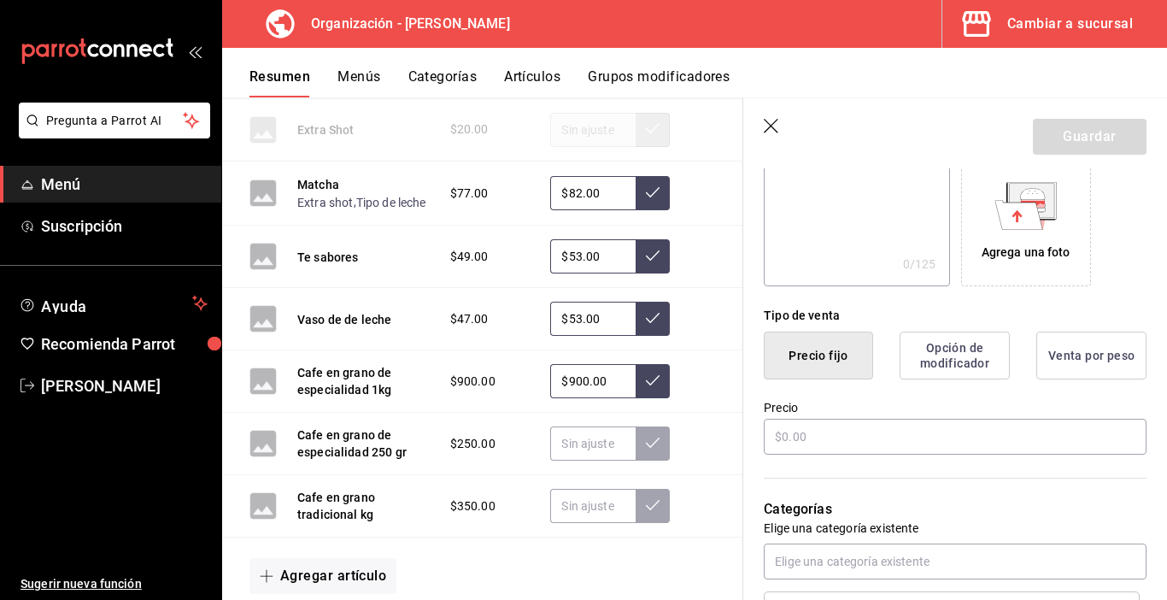
scroll to position [342, 0]
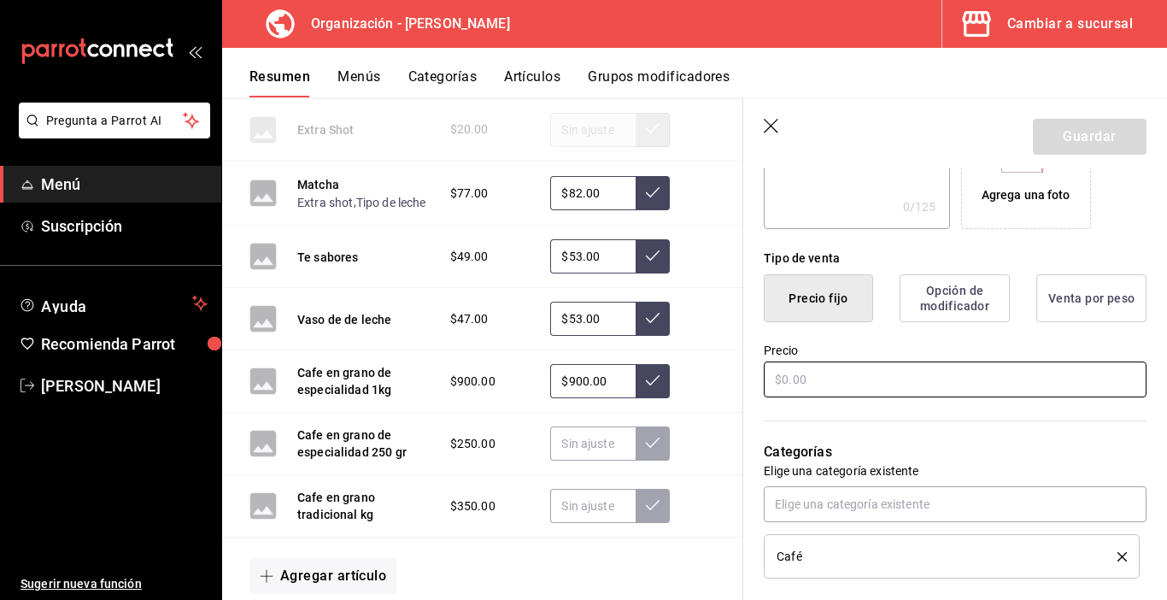
type input "Americano chico"
click at [791, 379] on input "text" at bounding box center [955, 379] width 383 height 36
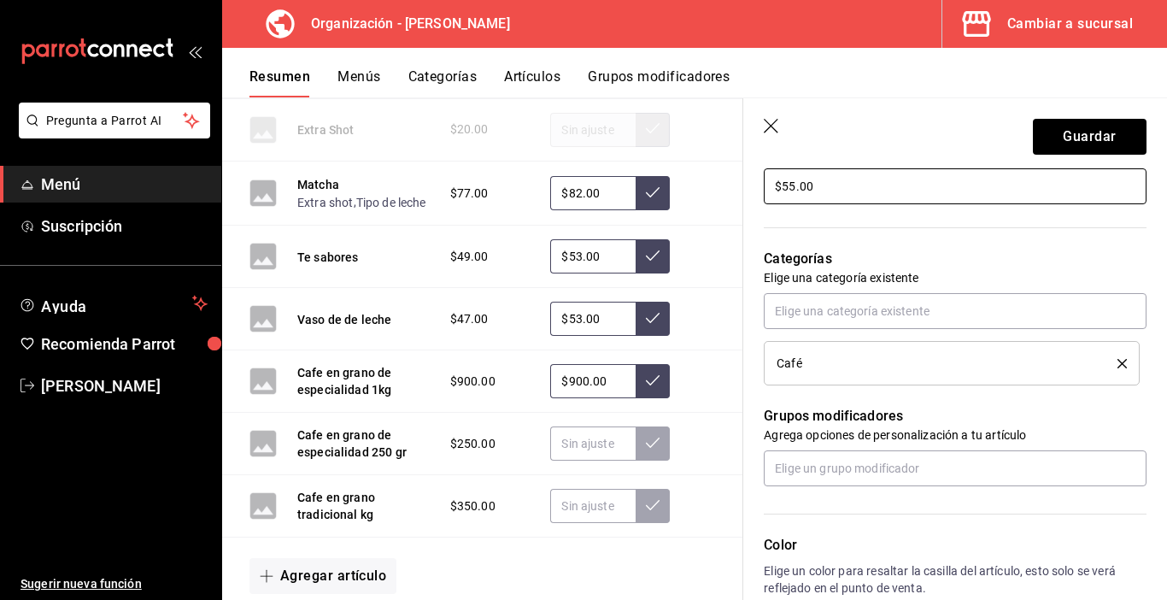
scroll to position [598, 0]
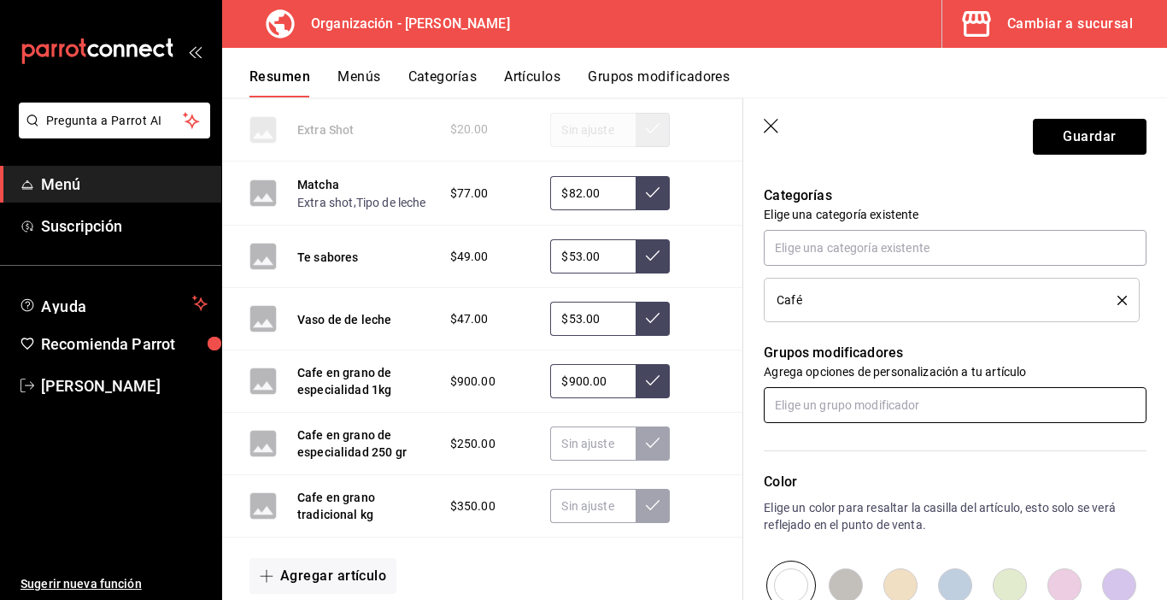
type input "$55.00"
click at [787, 413] on input "text" at bounding box center [955, 405] width 383 height 36
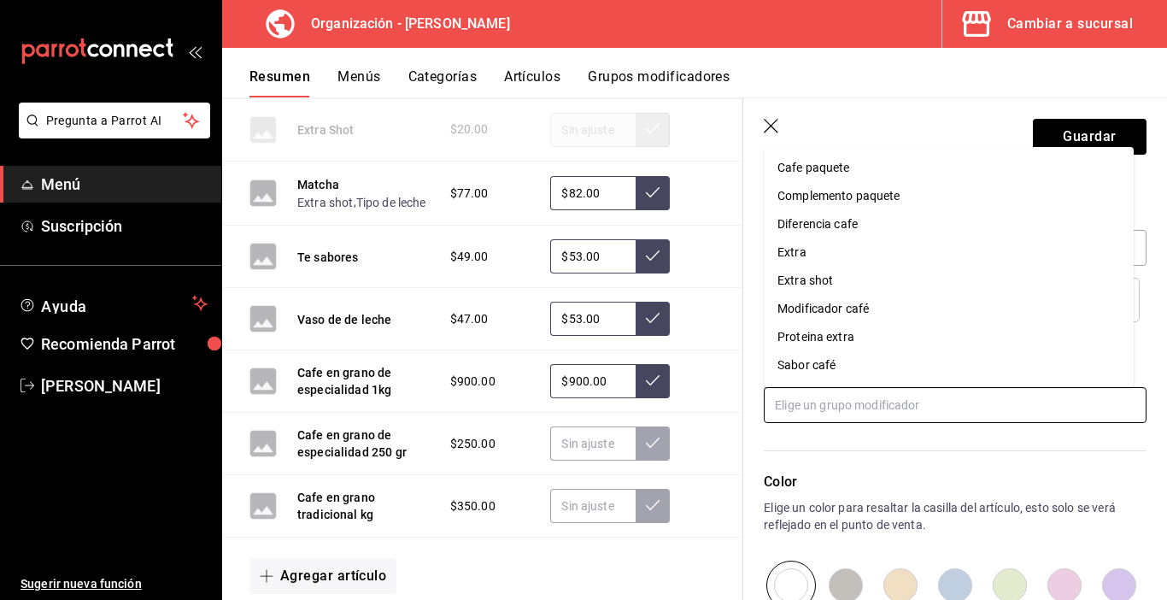
click at [825, 282] on div "Extra shot" at bounding box center [806, 281] width 56 height 18
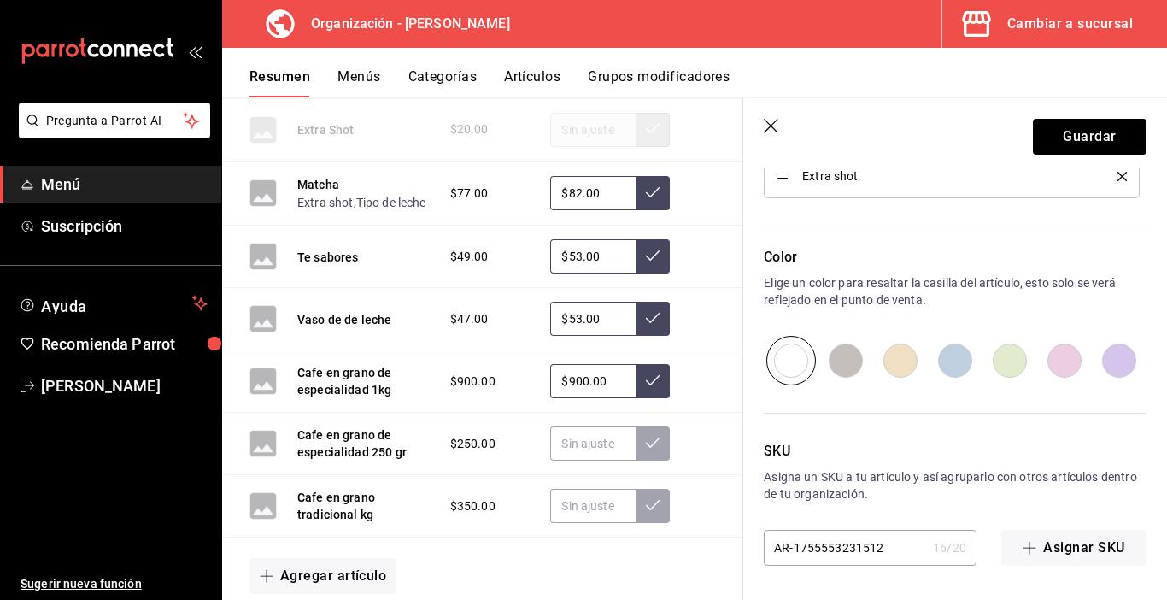
scroll to position [538, 0]
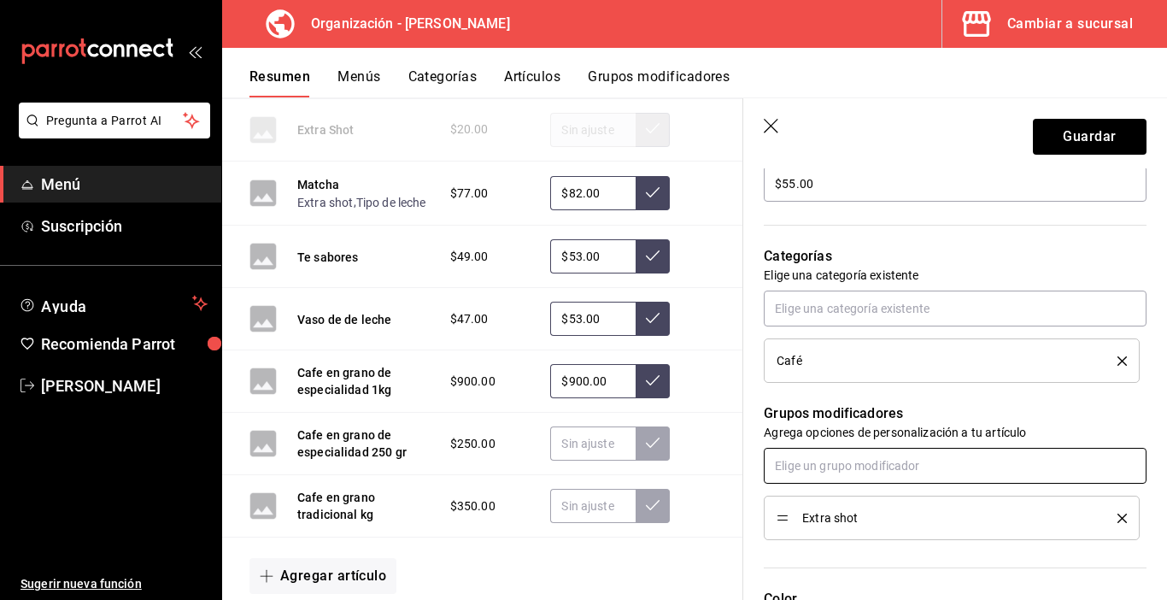
click at [827, 461] on input "text" at bounding box center [955, 466] width 383 height 36
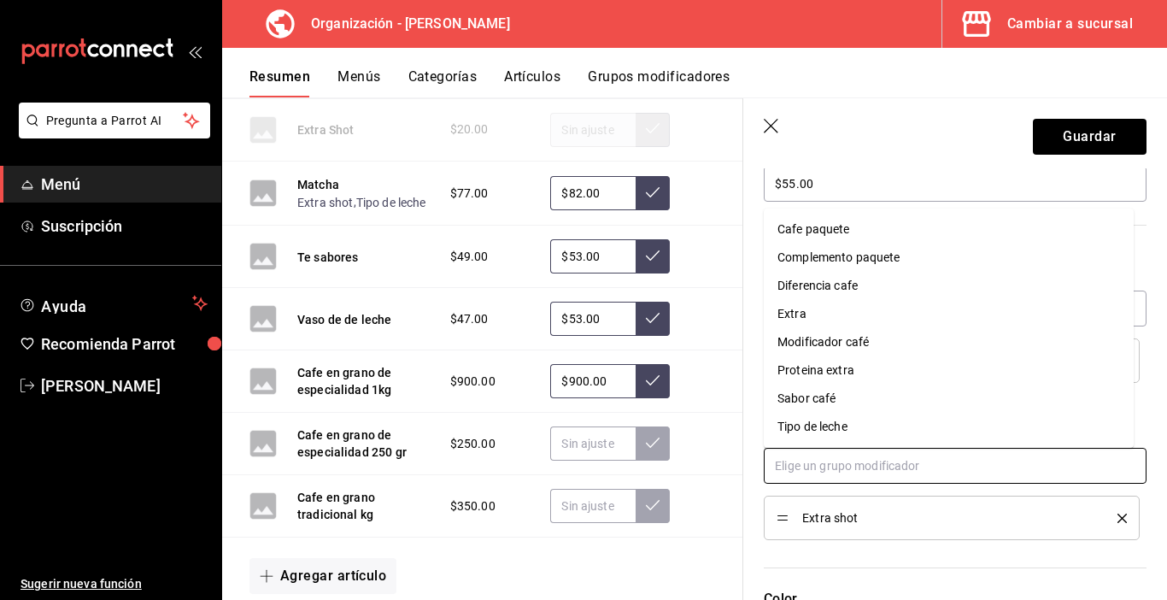
click at [860, 343] on div "Modificador café" at bounding box center [823, 342] width 91 height 18
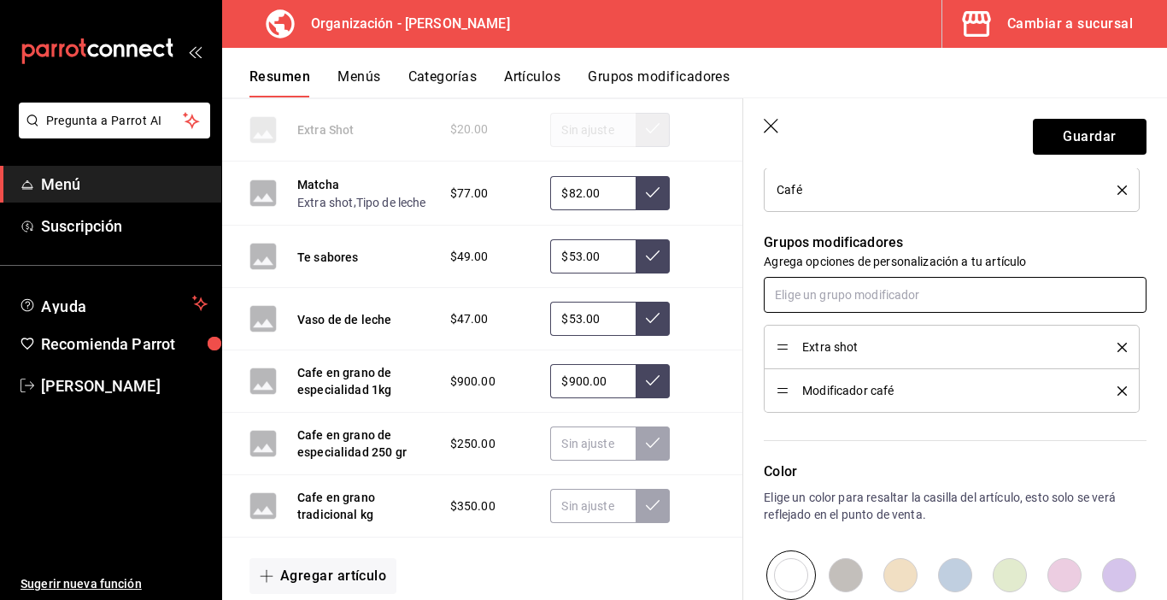
scroll to position [367, 0]
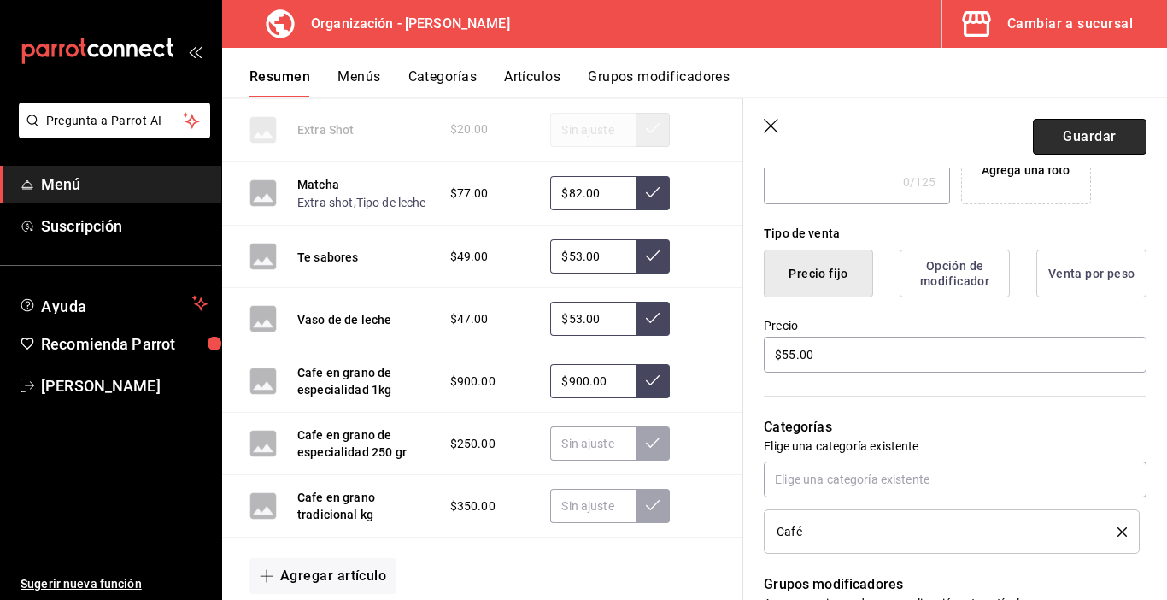
click at [1063, 136] on button "Guardar" at bounding box center [1090, 137] width 114 height 36
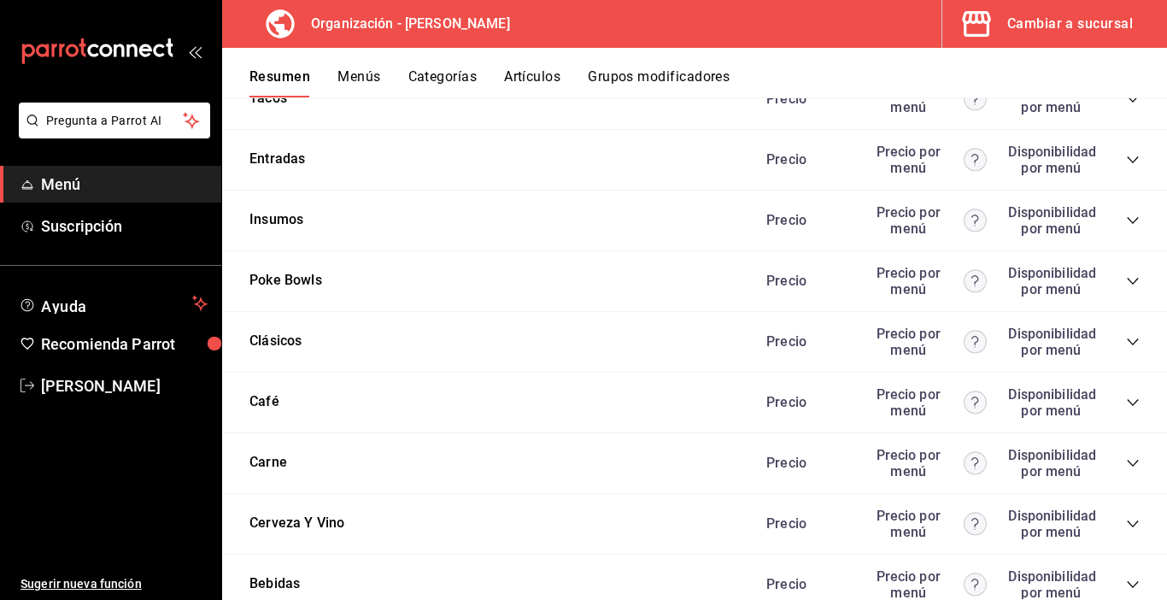
scroll to position [1966, 0]
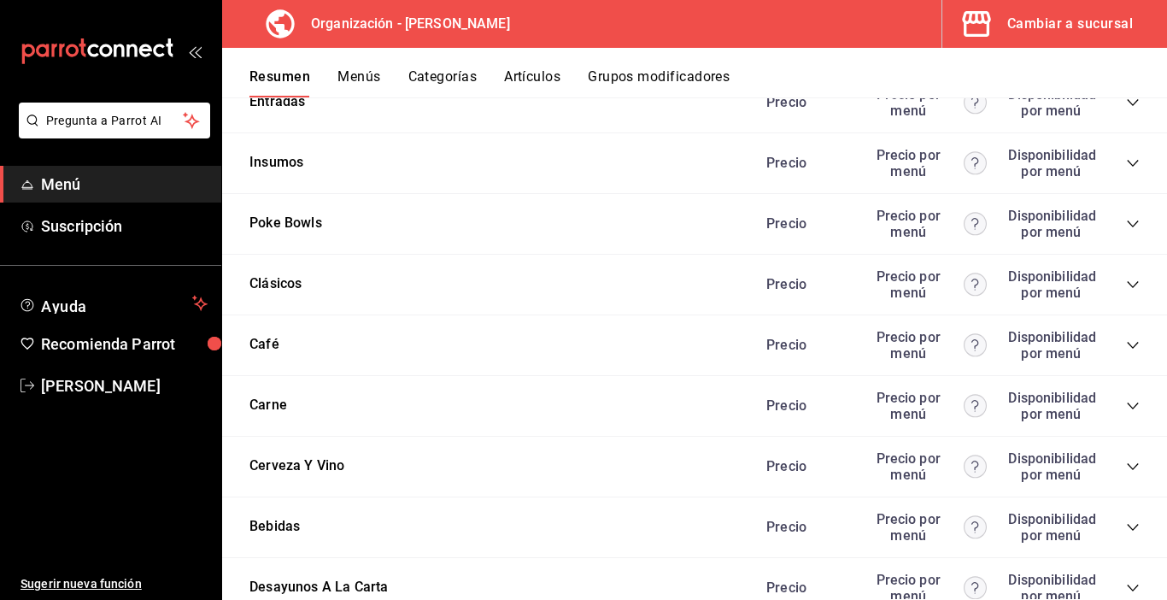
click at [1126, 347] on icon "collapse-category-row" at bounding box center [1133, 345] width 14 height 14
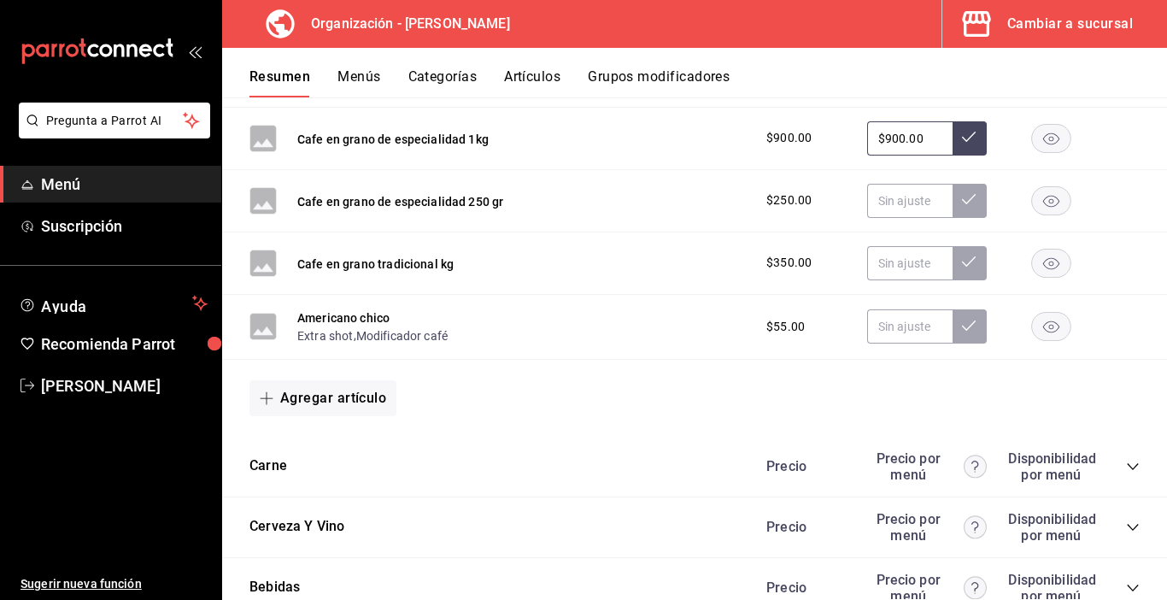
scroll to position [3425, 0]
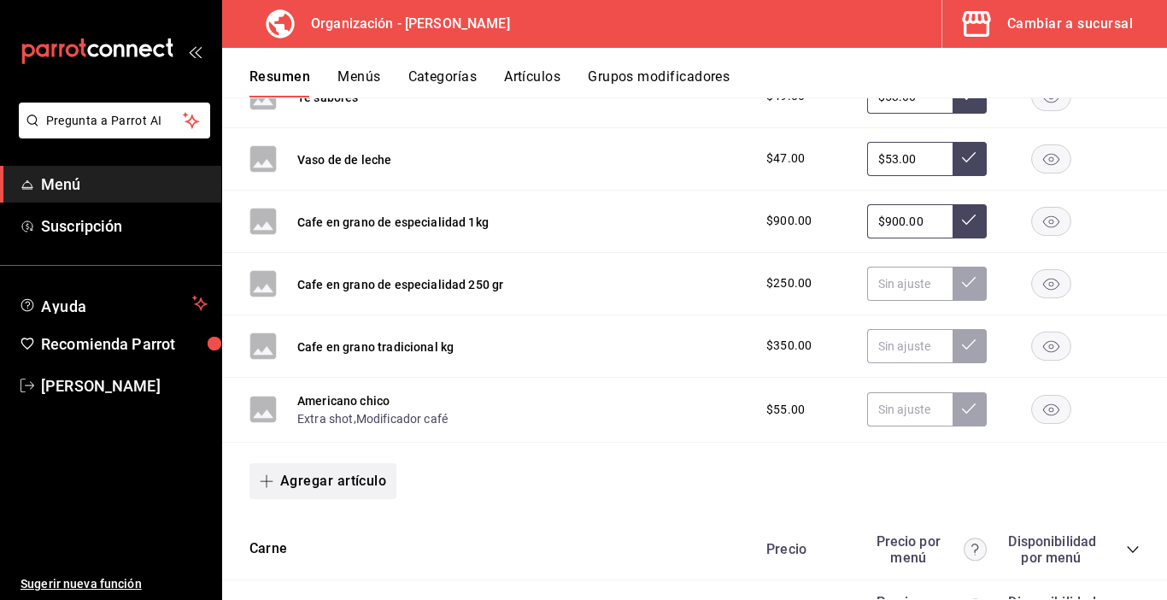
click at [346, 479] on button "Agregar artículo" at bounding box center [323, 481] width 147 height 36
click at [319, 553] on li "Artículo nuevo" at bounding box center [317, 559] width 134 height 42
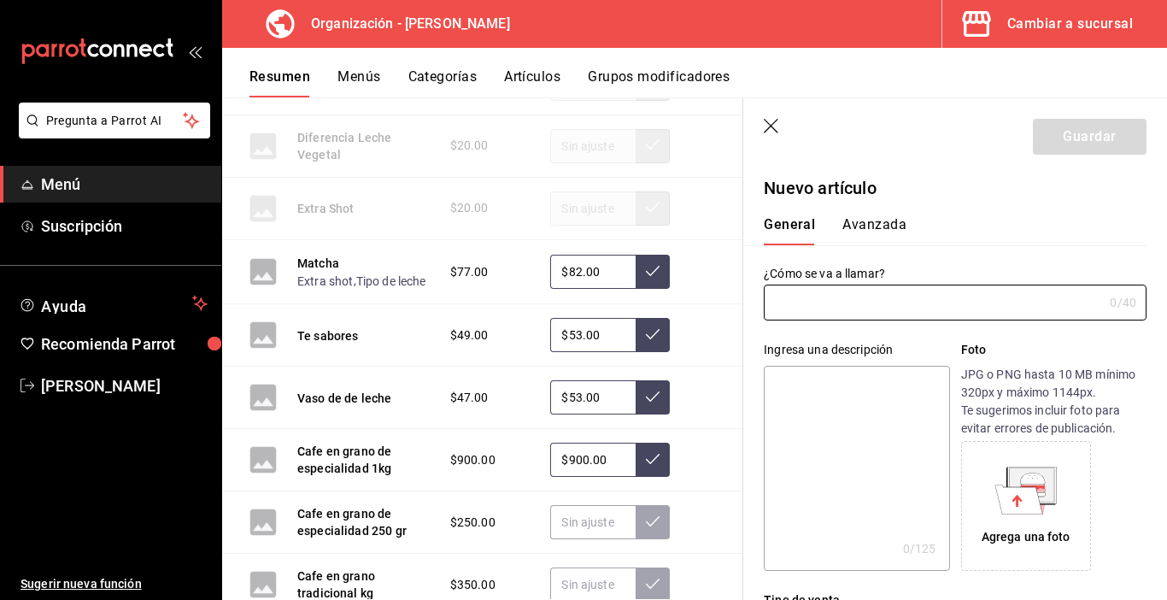
type input "AR-1755553351828"
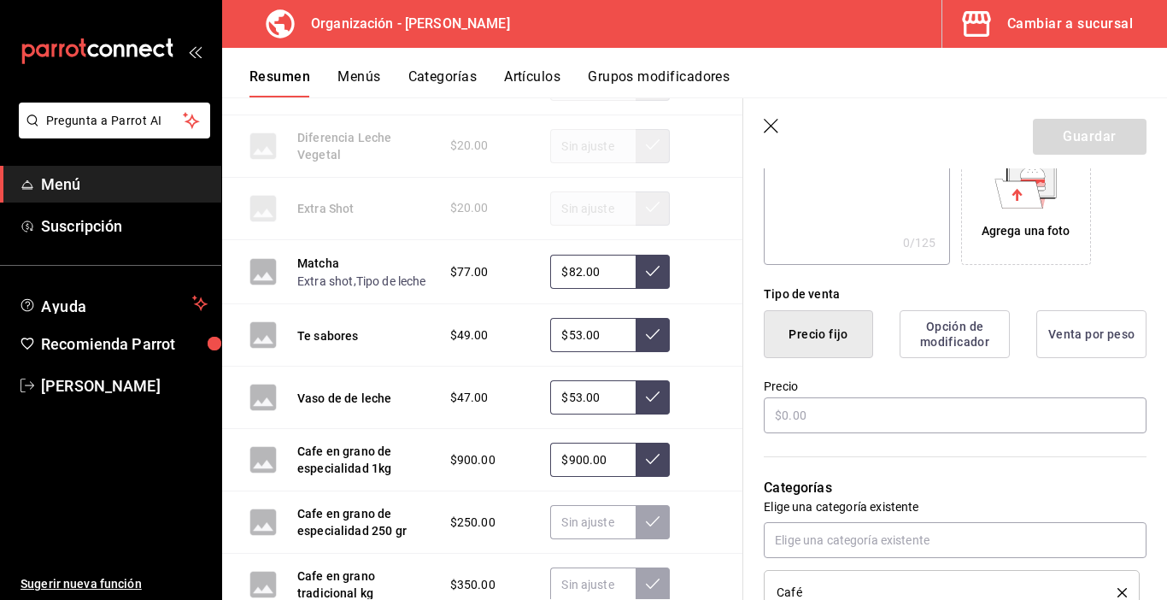
scroll to position [342, 0]
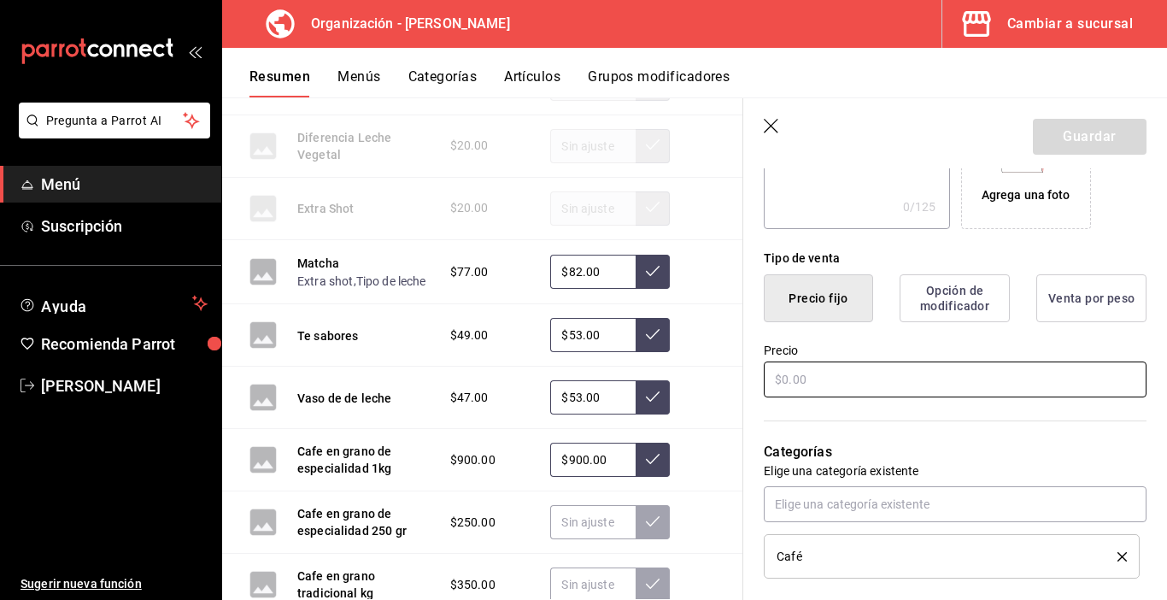
type input "[DEMOGRAPHIC_DATA] Chico"
click at [778, 379] on input "text" at bounding box center [955, 379] width 383 height 36
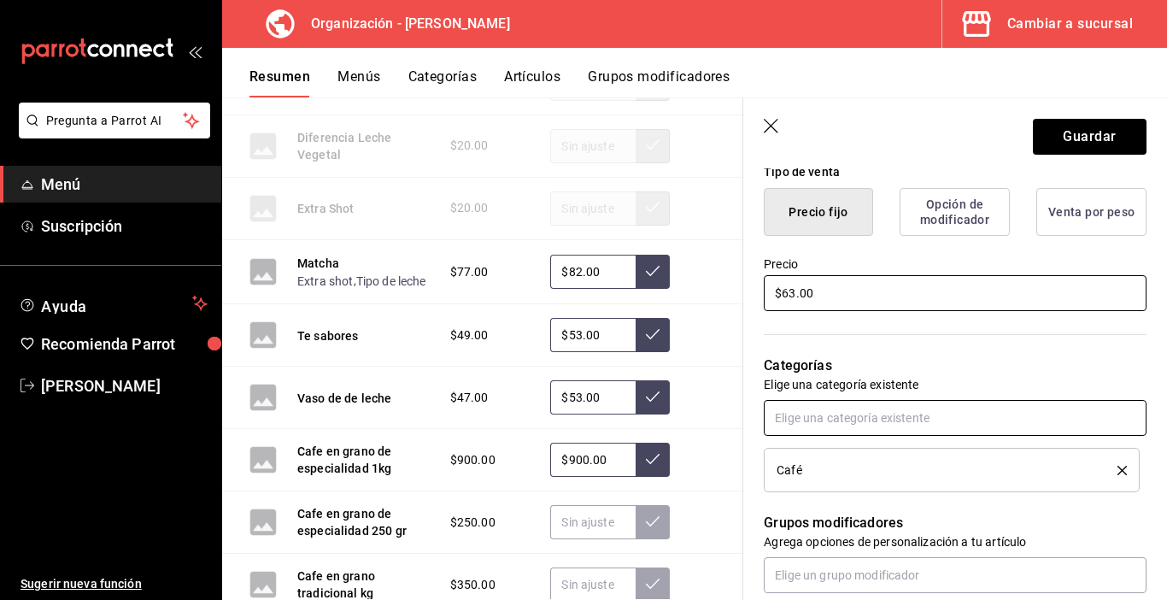
scroll to position [513, 0]
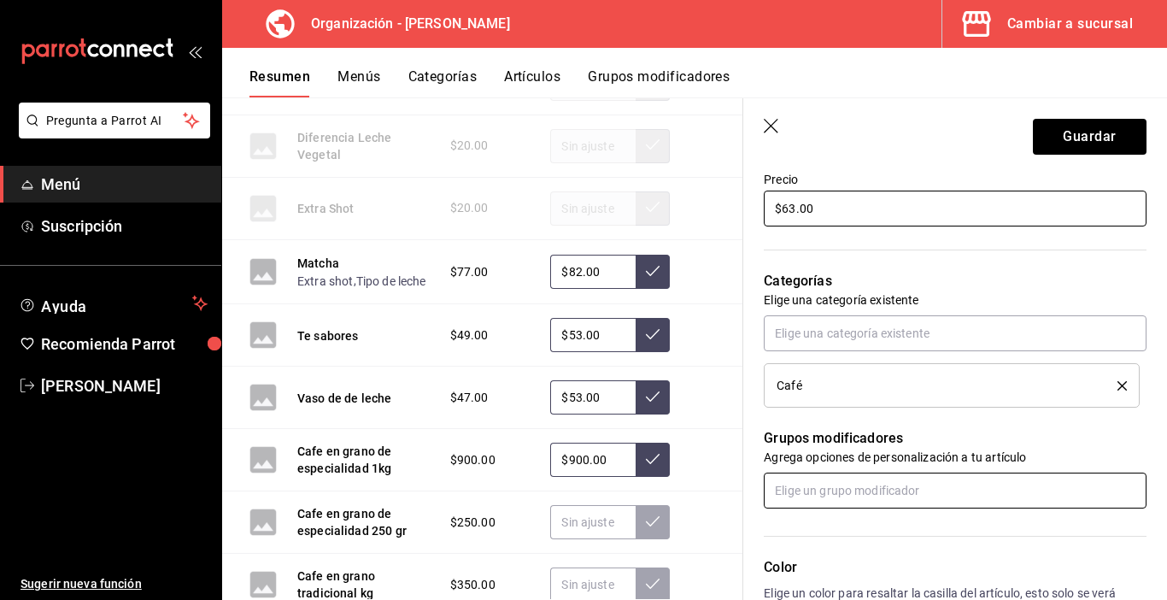
type input "$63.00"
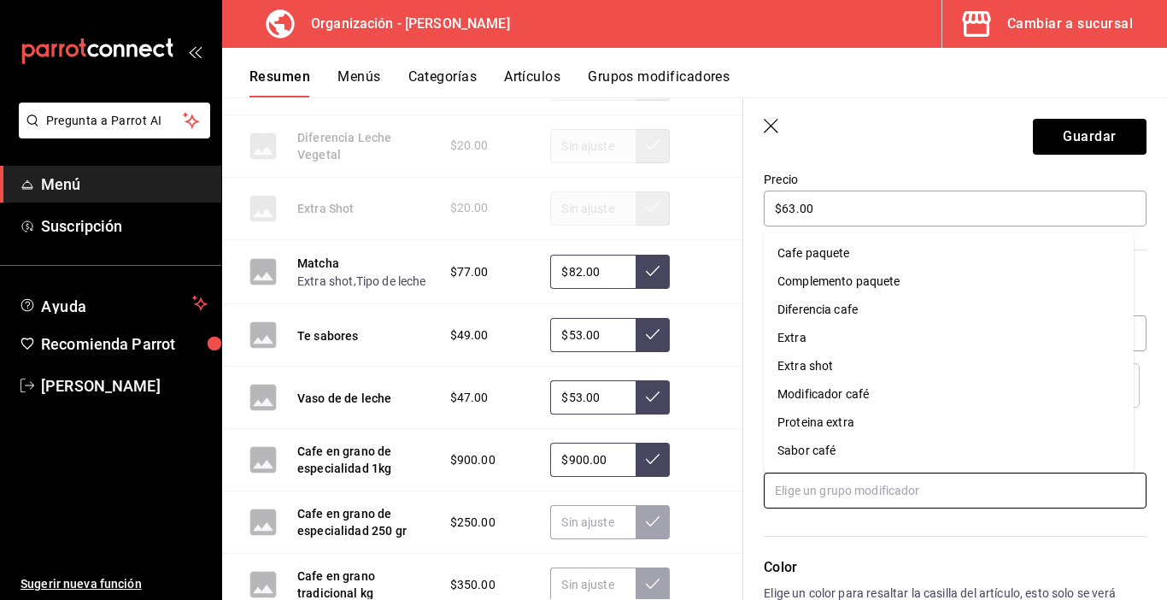
click at [829, 497] on input "text" at bounding box center [955, 491] width 383 height 36
click at [820, 364] on div "Extra shot" at bounding box center [806, 366] width 56 height 18
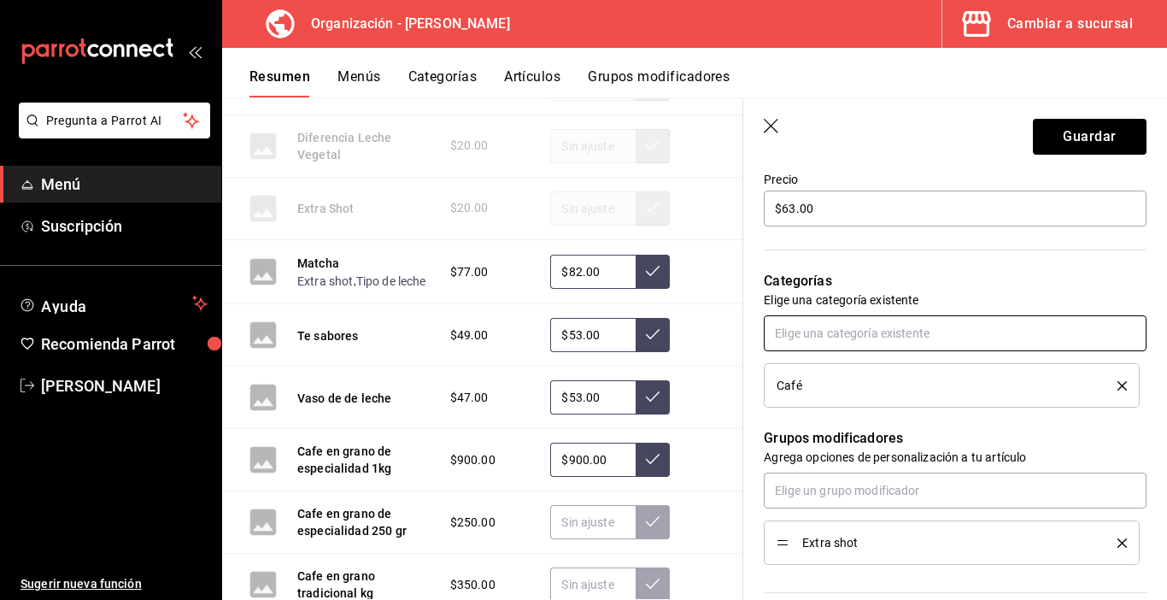
click at [845, 329] on input "text" at bounding box center [955, 333] width 383 height 36
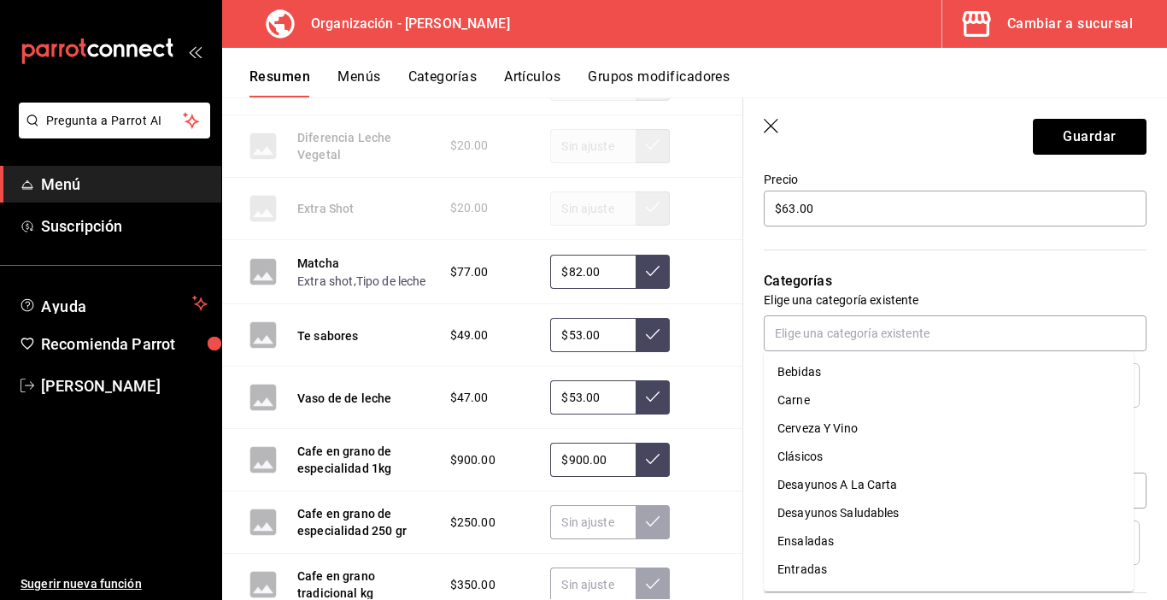
click at [956, 279] on p "Categorías" at bounding box center [955, 281] width 383 height 21
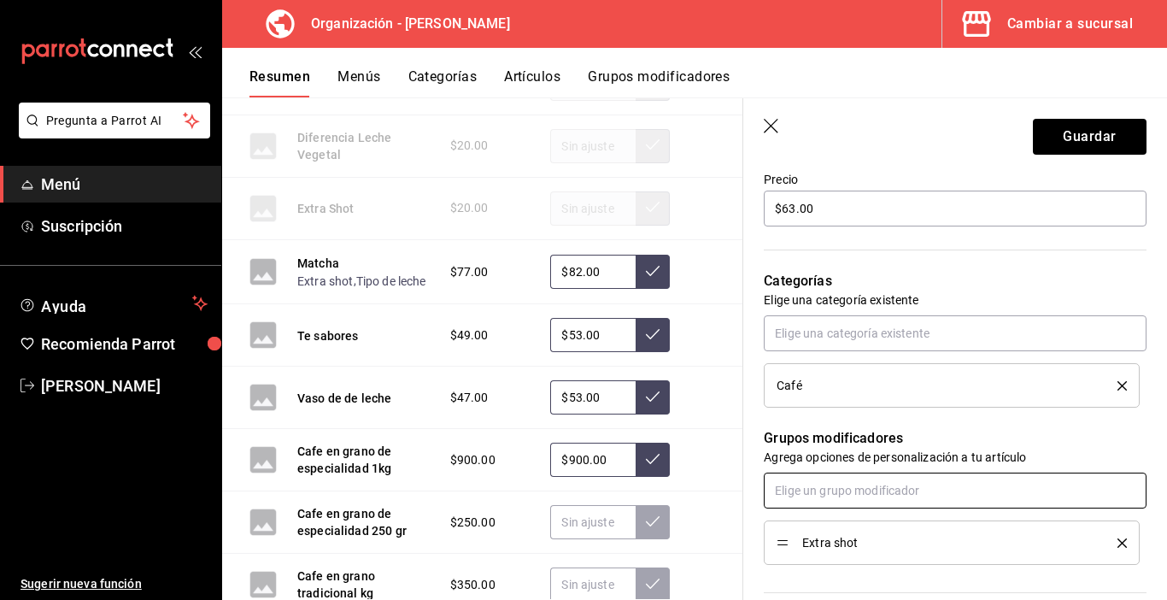
click at [836, 495] on input "text" at bounding box center [955, 491] width 383 height 36
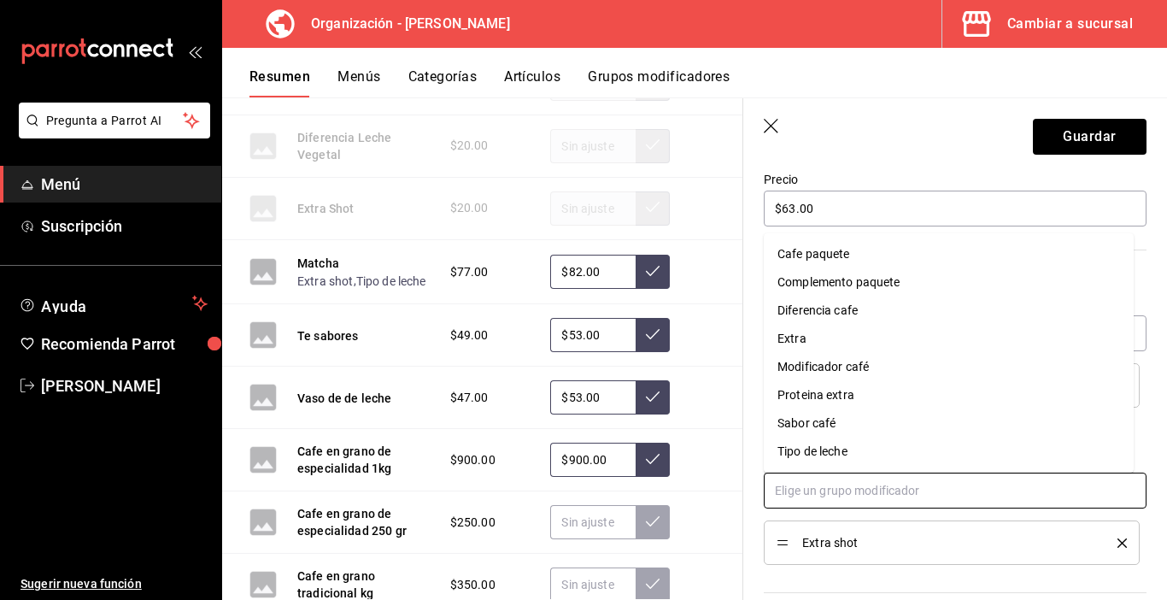
click at [812, 450] on div "Tipo de leche" at bounding box center [813, 452] width 70 height 18
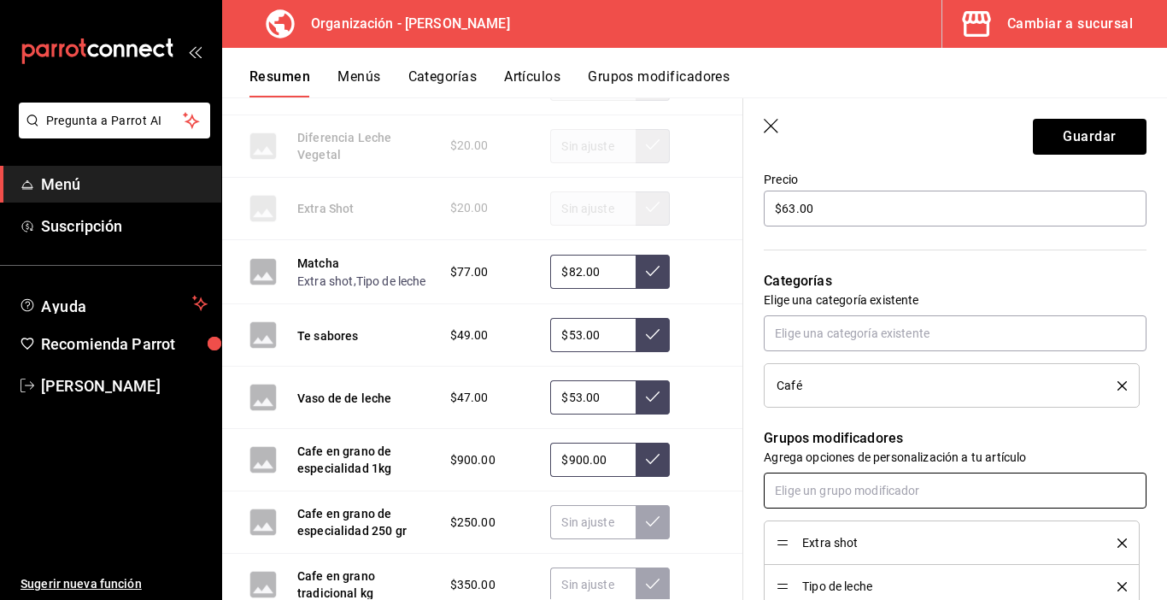
scroll to position [684, 0]
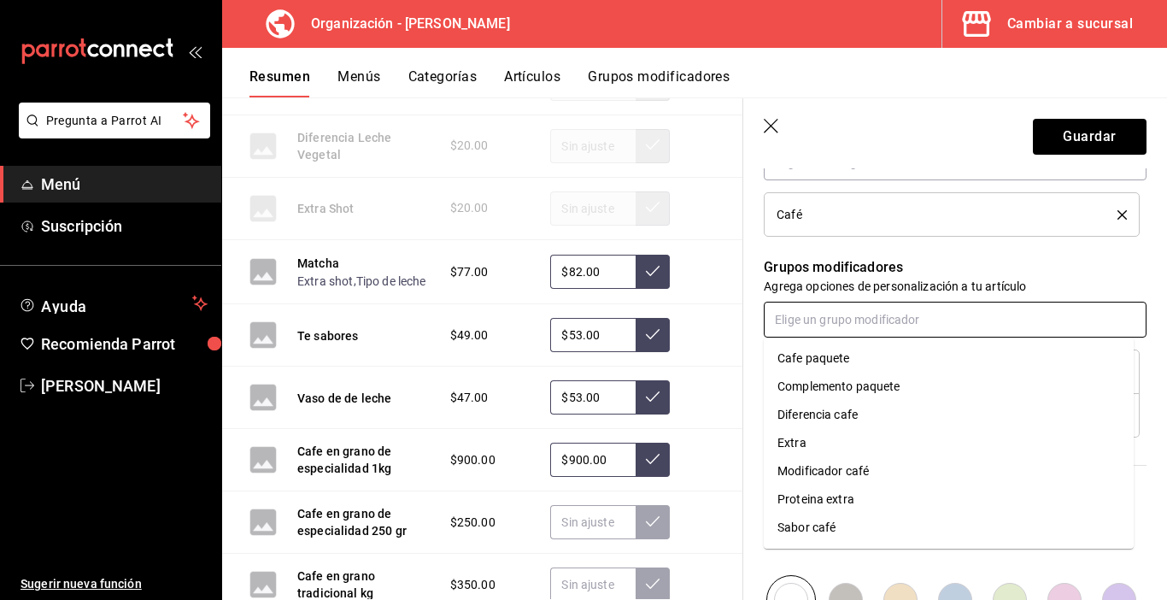
click at [827, 321] on input "text" at bounding box center [955, 320] width 383 height 36
click at [795, 527] on div "Sabor café" at bounding box center [807, 528] width 58 height 18
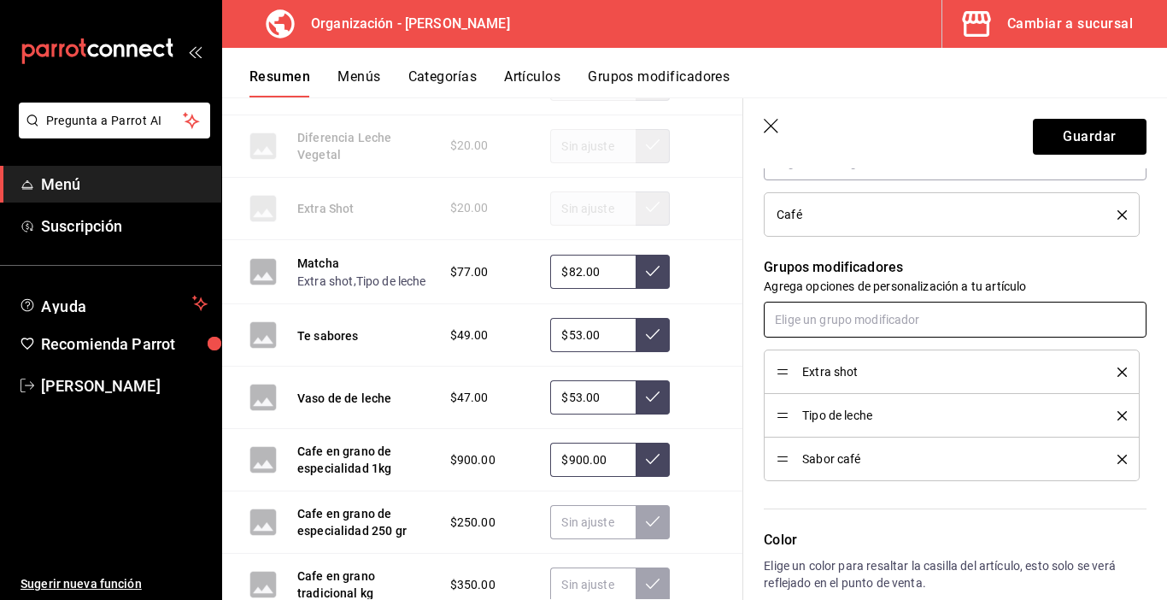
click at [830, 320] on input "text" at bounding box center [955, 320] width 383 height 36
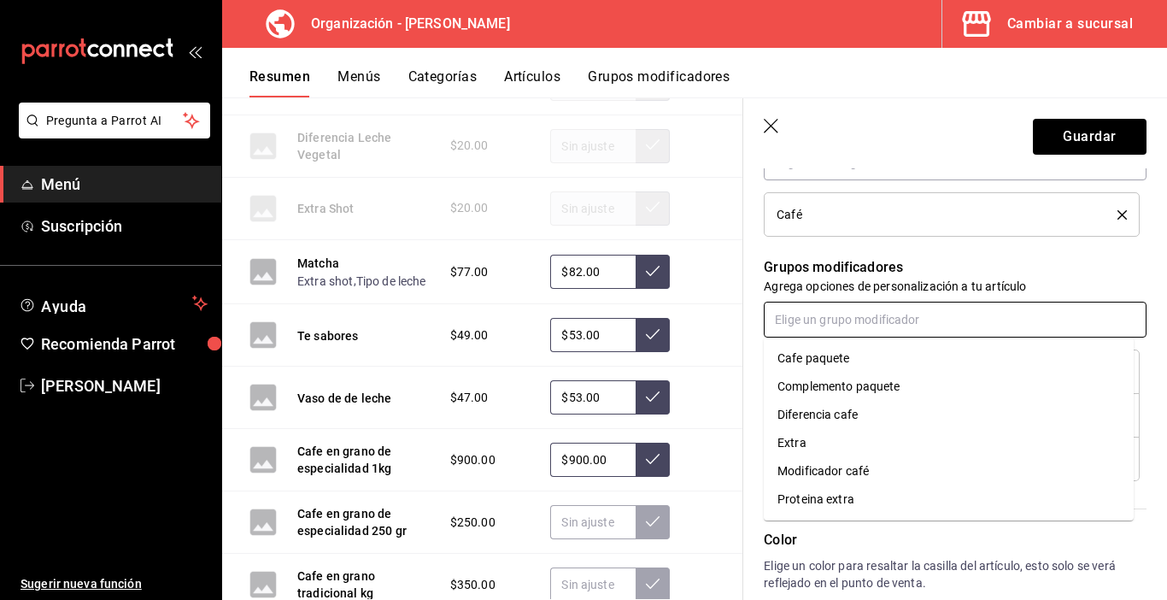
click at [844, 462] on div "Modificador café" at bounding box center [823, 471] width 91 height 18
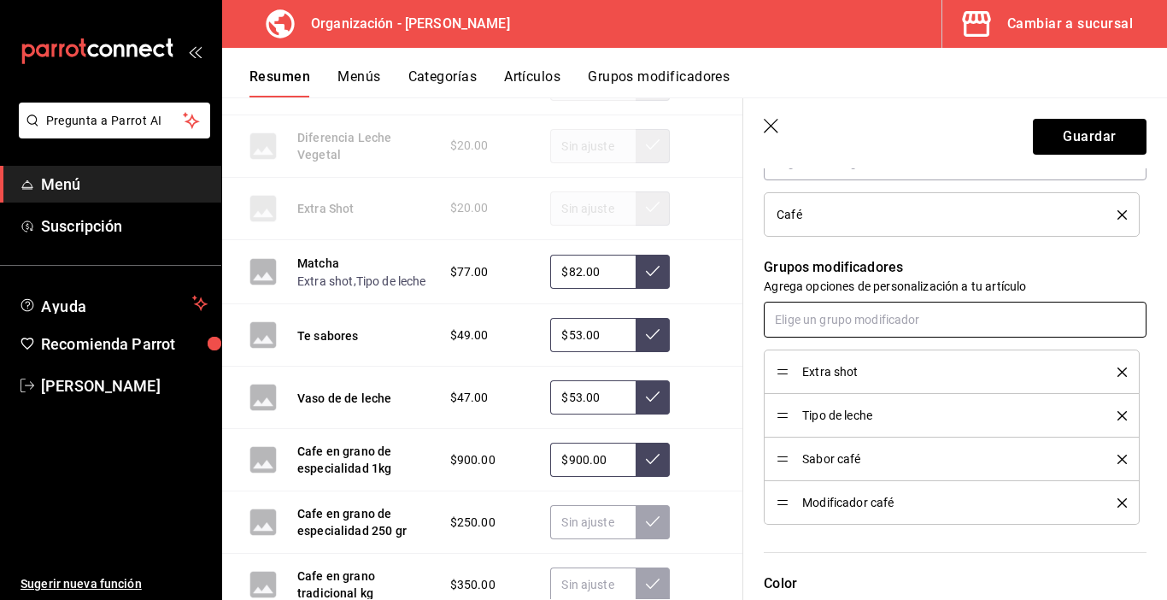
click at [818, 324] on input "text" at bounding box center [955, 320] width 383 height 36
click at [992, 254] on div "Grupos modificadores Agrega opciones de personalización a tu artículo Extra sho…" at bounding box center [945, 381] width 403 height 288
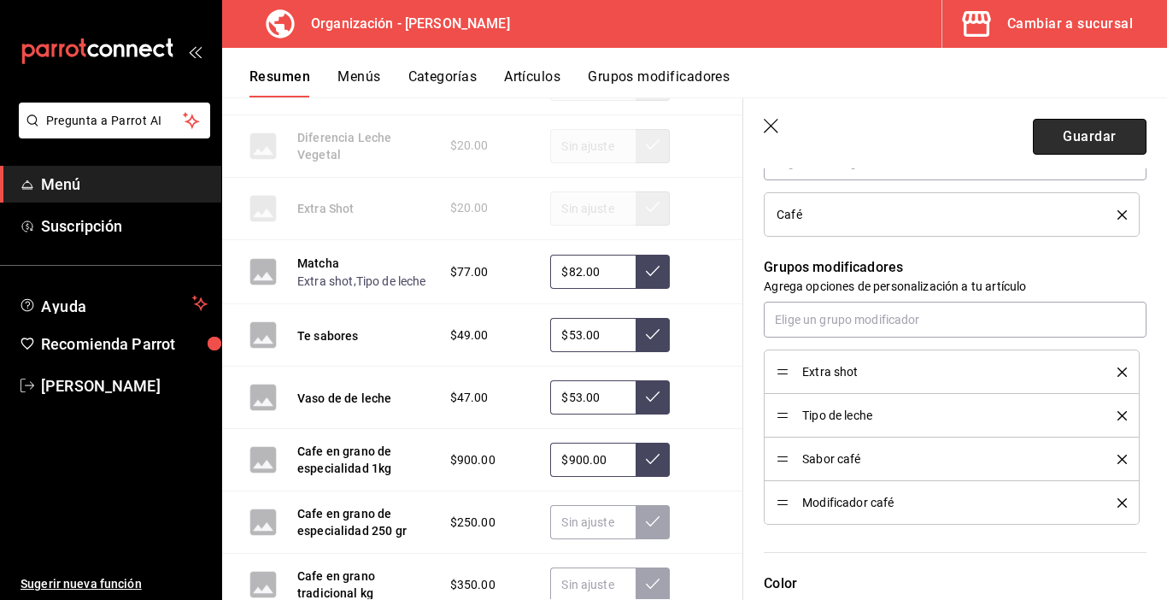
click at [1082, 128] on button "Guardar" at bounding box center [1090, 137] width 114 height 36
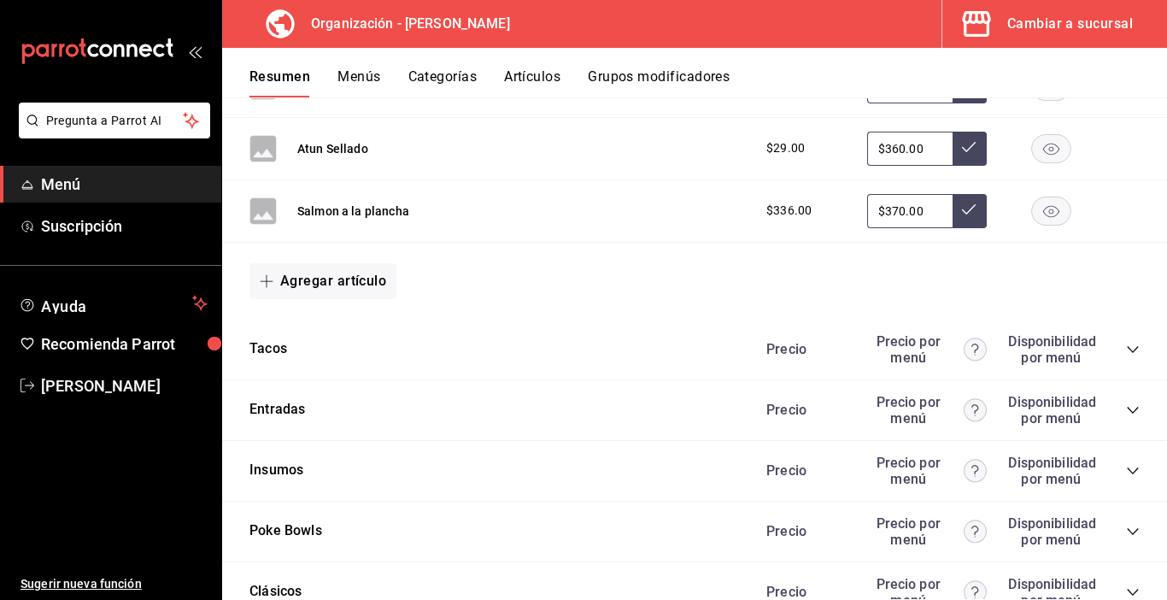
scroll to position [1829, 0]
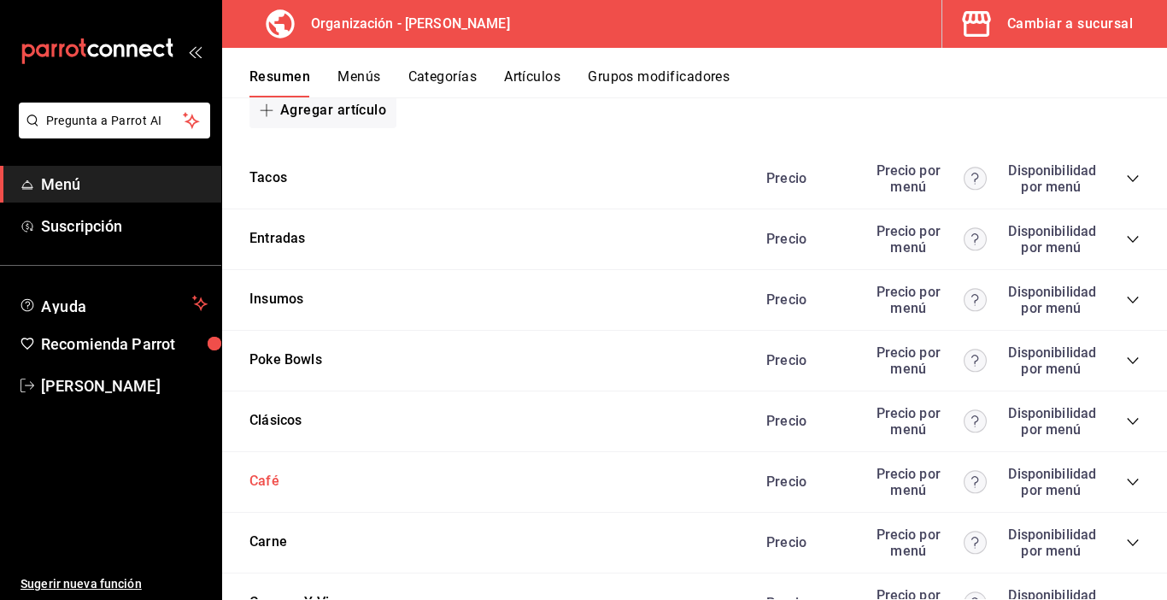
click at [268, 486] on button "Café" at bounding box center [265, 482] width 30 height 20
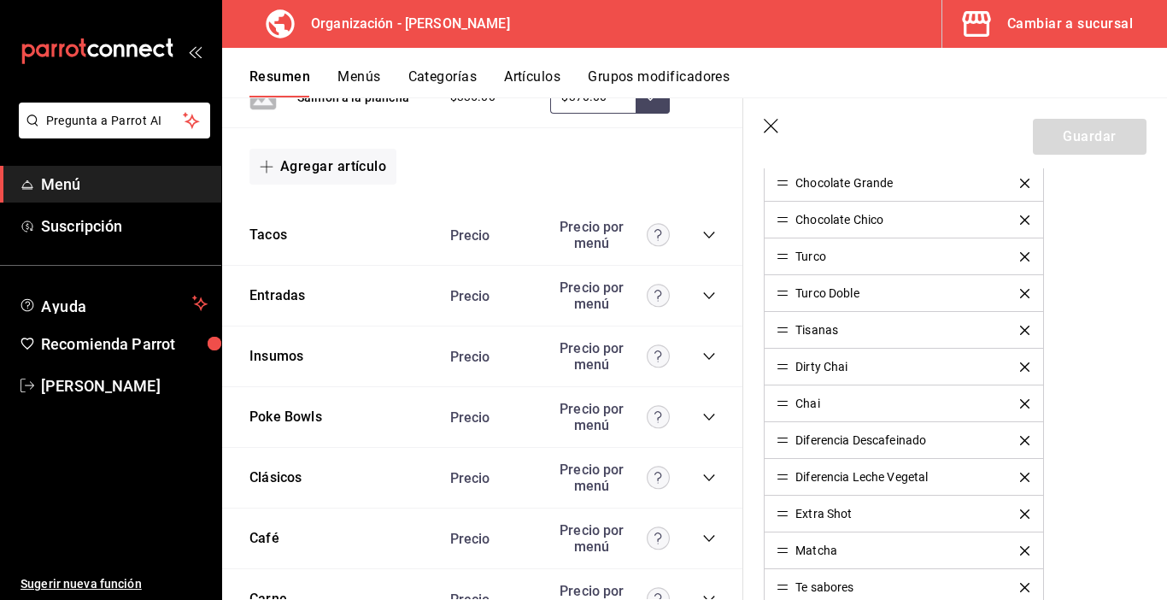
scroll to position [1026, 0]
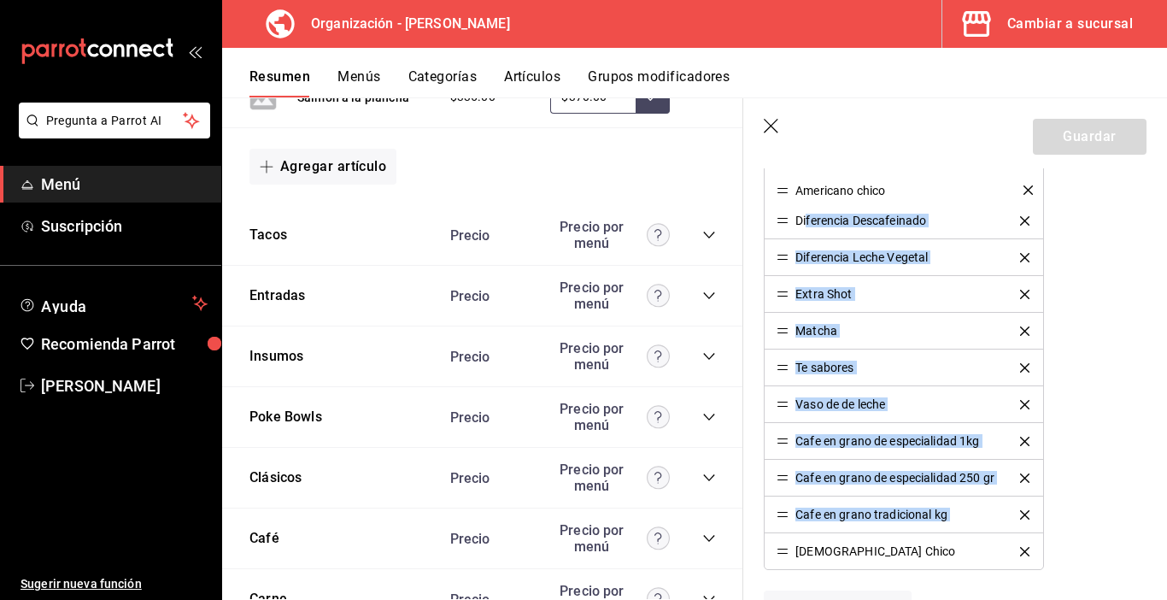
drag, startPoint x: 783, startPoint y: 518, endPoint x: 806, endPoint y: 193, distance: 325.6
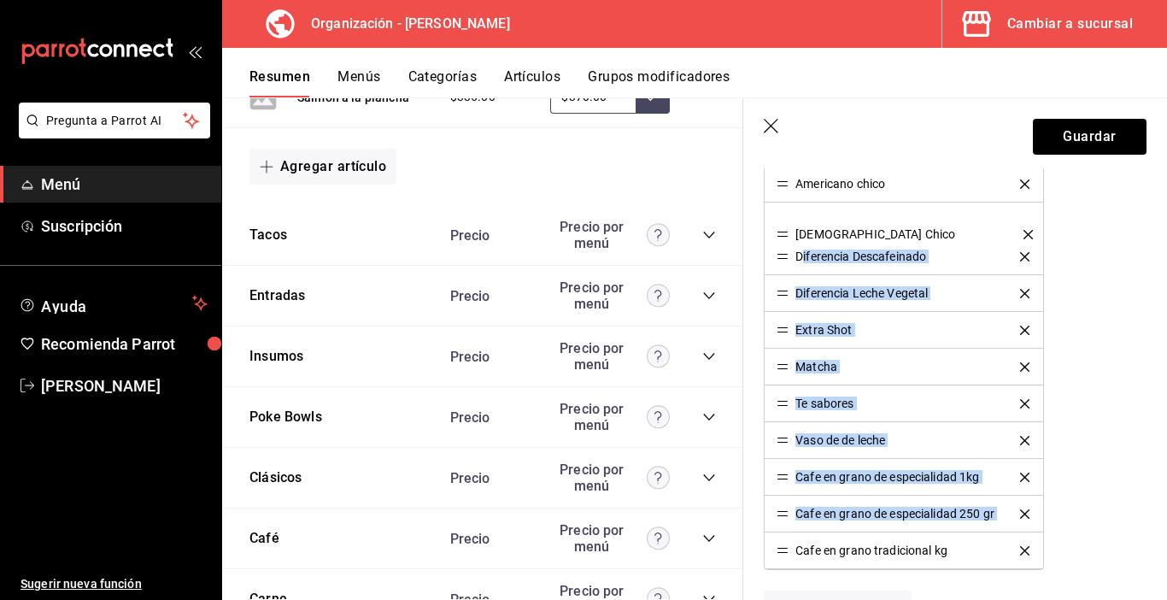
drag, startPoint x: 780, startPoint y: 552, endPoint x: 802, endPoint y: 235, distance: 317.8
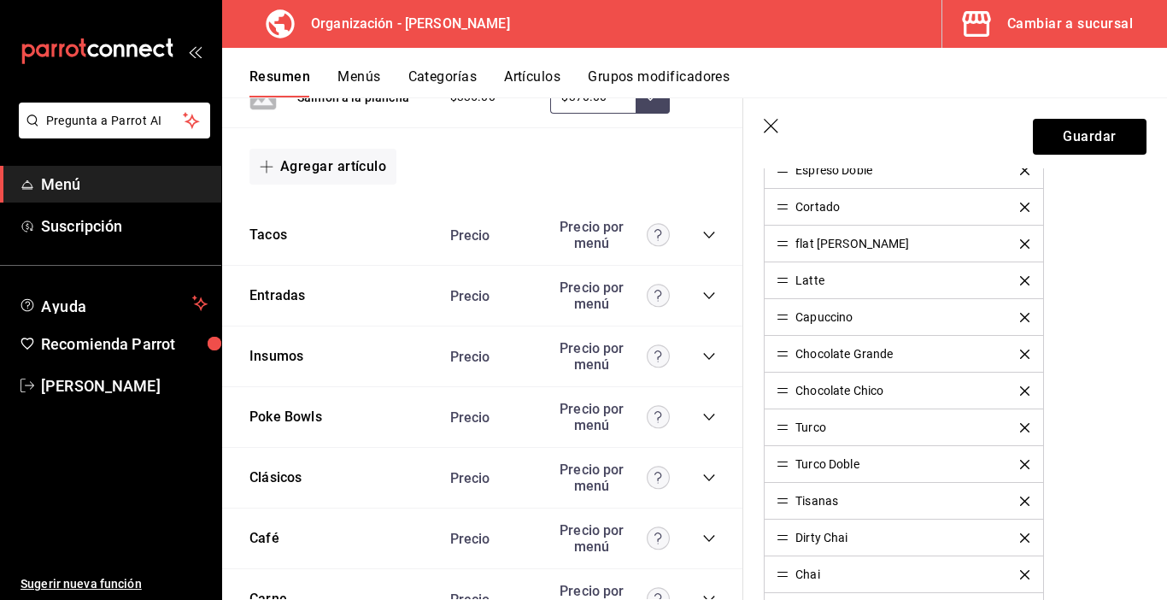
scroll to position [684, 0]
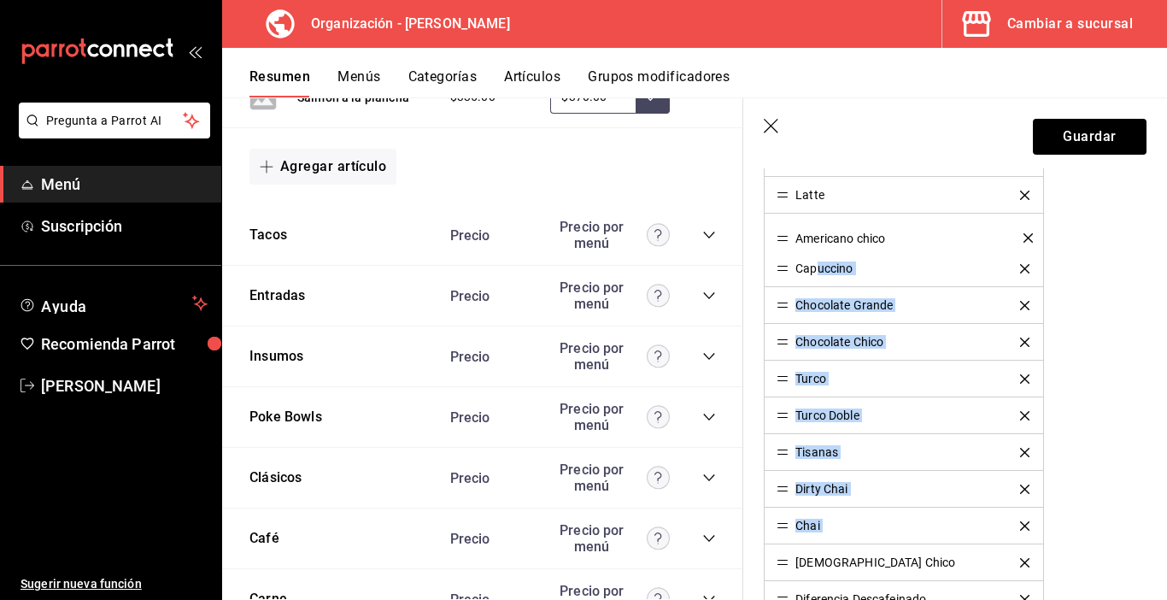
drag, startPoint x: 785, startPoint y: 532, endPoint x: 816, endPoint y: 244, distance: 289.6
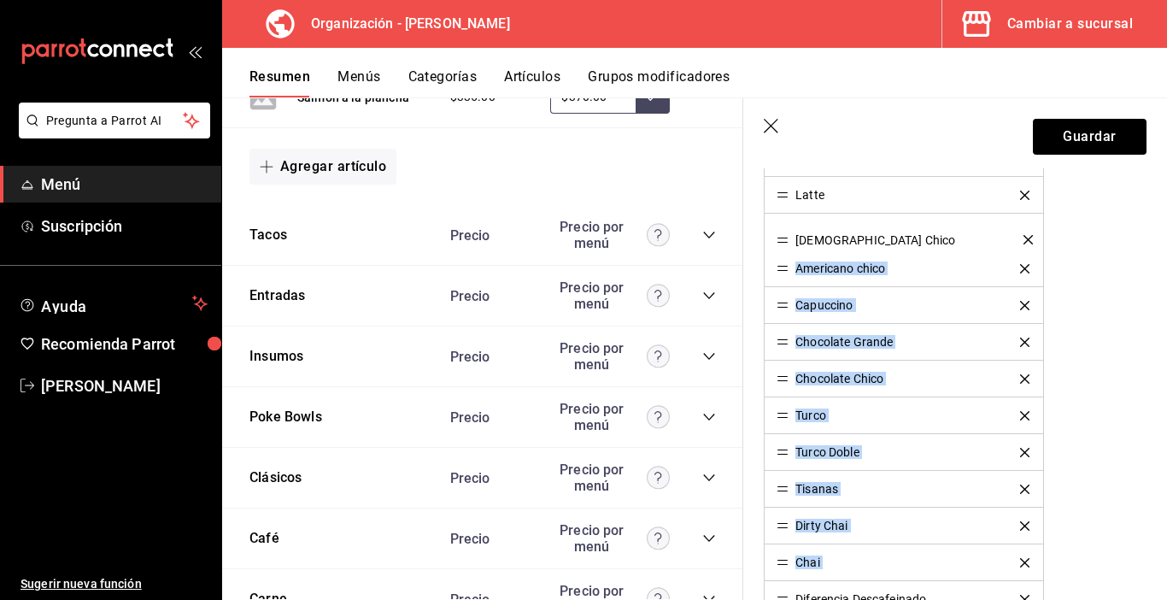
drag, startPoint x: 784, startPoint y: 562, endPoint x: 799, endPoint y: 239, distance: 323.4
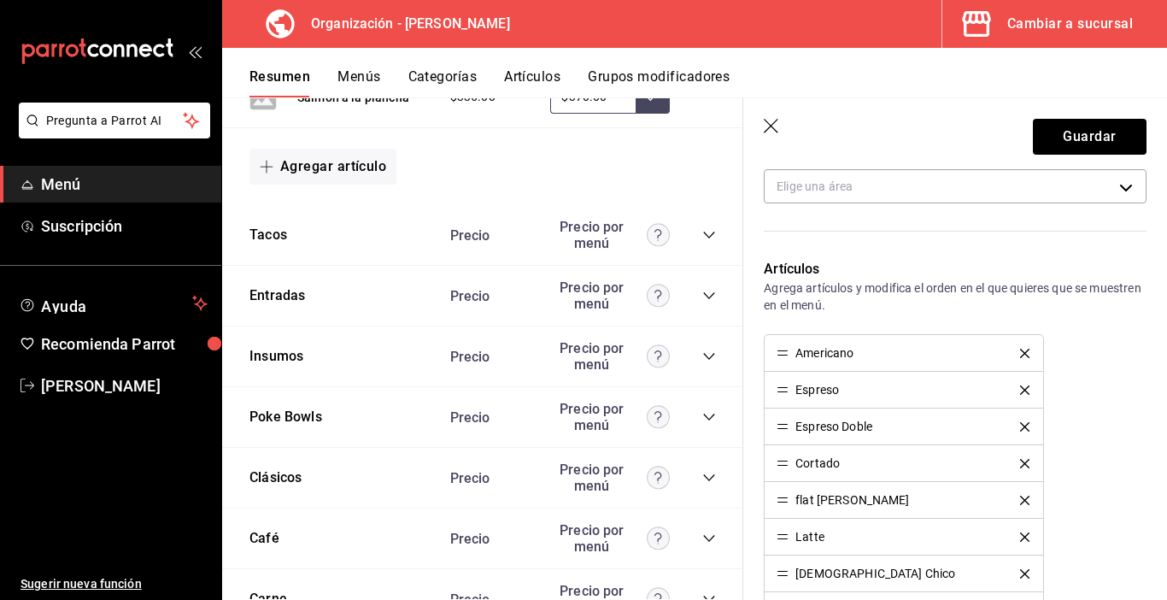
scroll to position [427, 0]
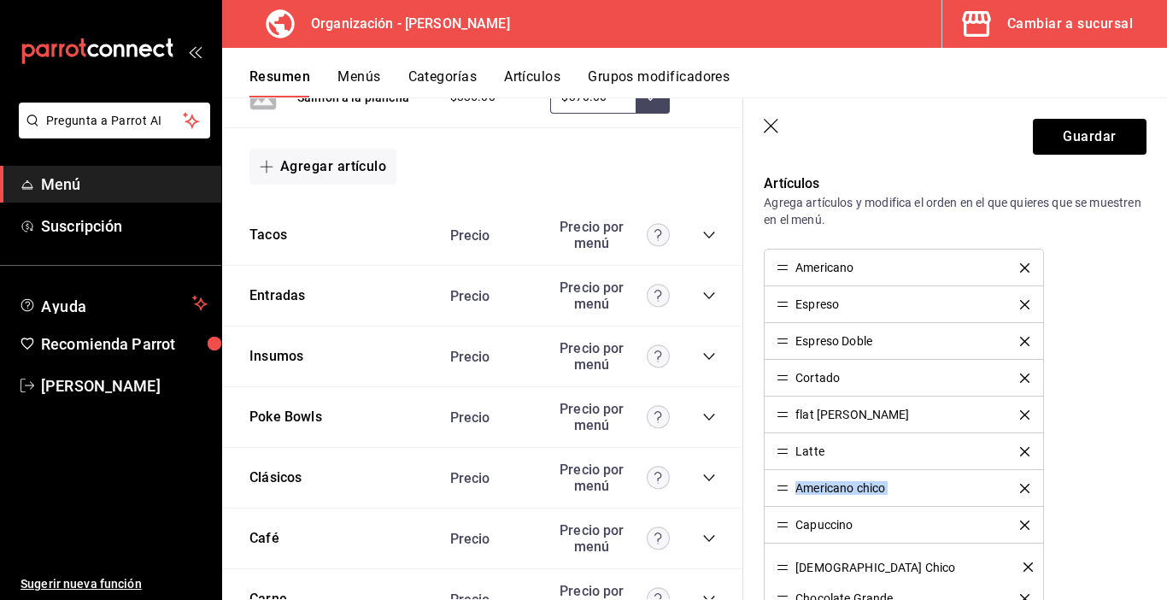
drag, startPoint x: 784, startPoint y: 490, endPoint x: 793, endPoint y: 568, distance: 79.2
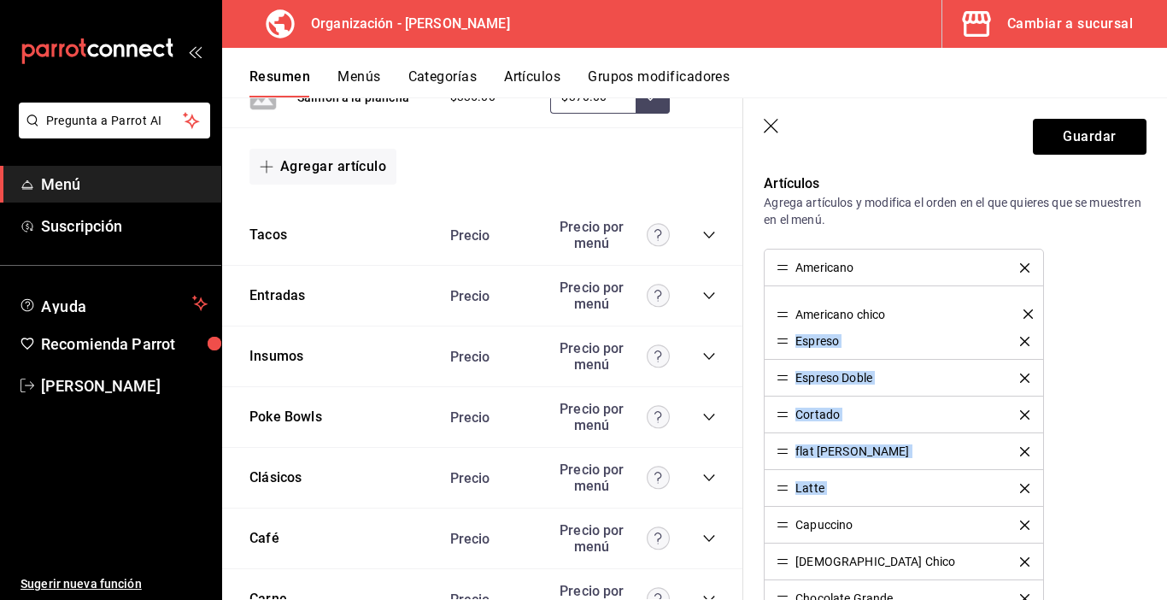
drag, startPoint x: 781, startPoint y: 489, endPoint x: 780, endPoint y: 314, distance: 174.3
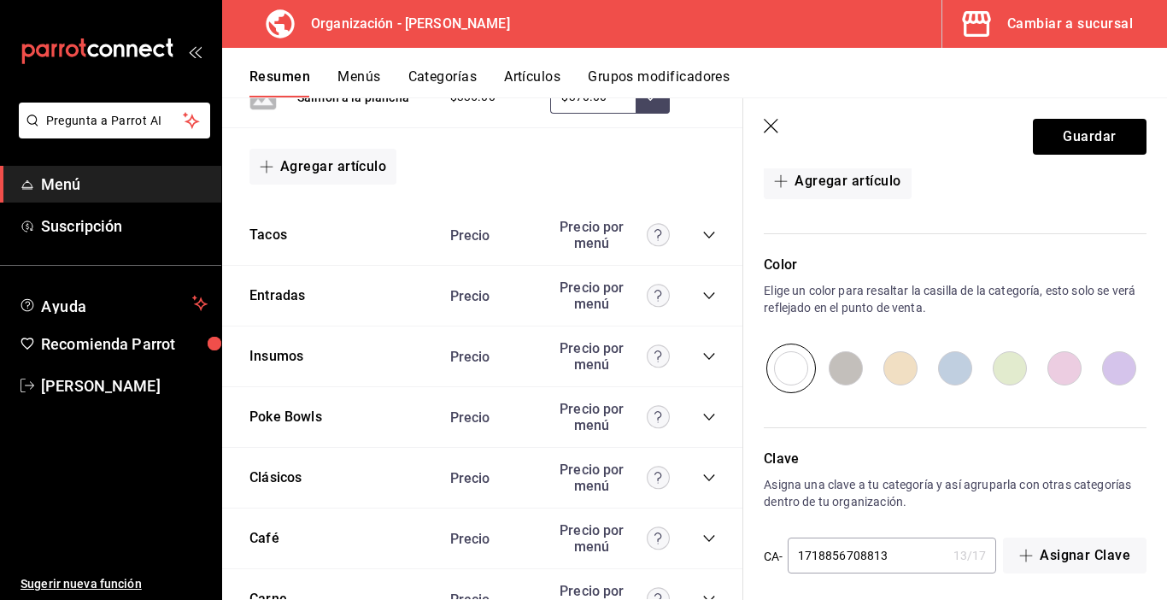
scroll to position [1196, 0]
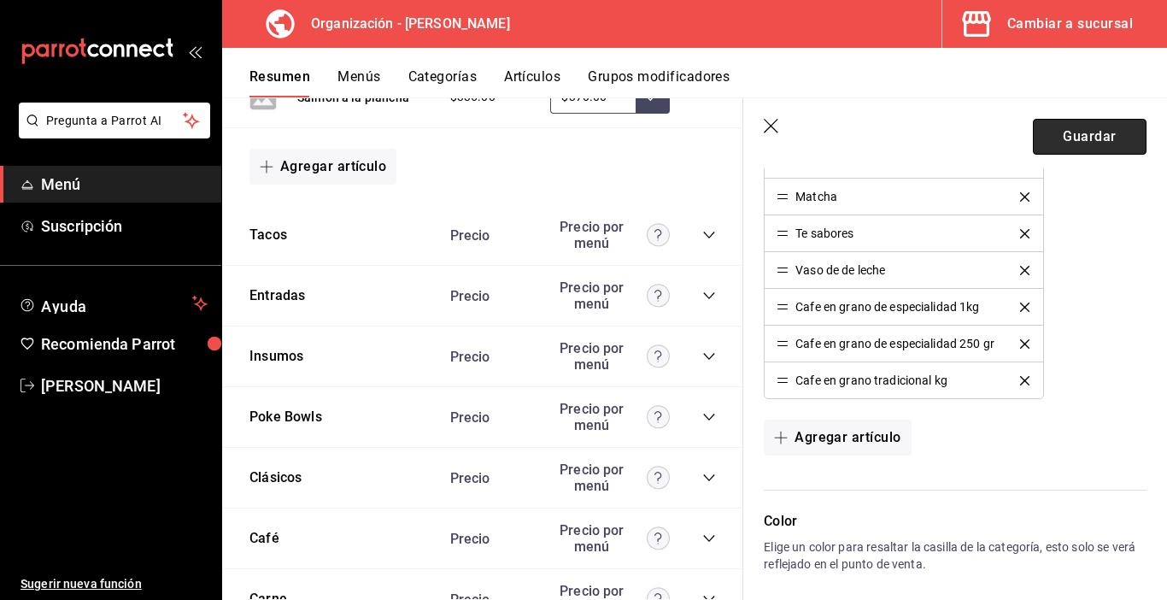
click at [1084, 141] on button "Guardar" at bounding box center [1090, 137] width 114 height 36
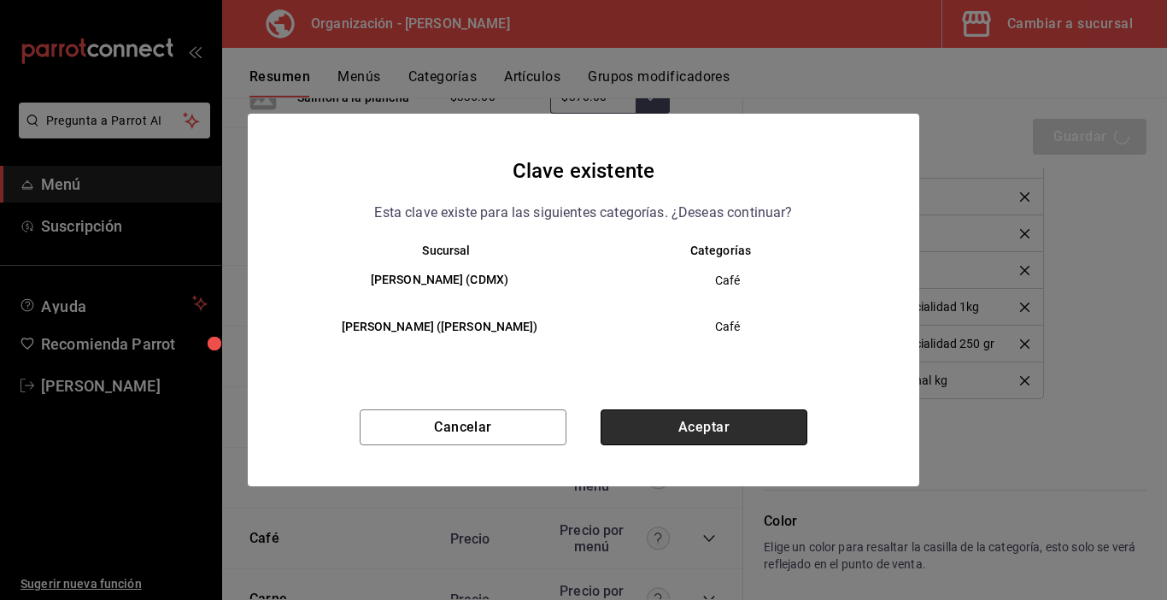
click at [660, 430] on button "Aceptar" at bounding box center [704, 427] width 207 height 36
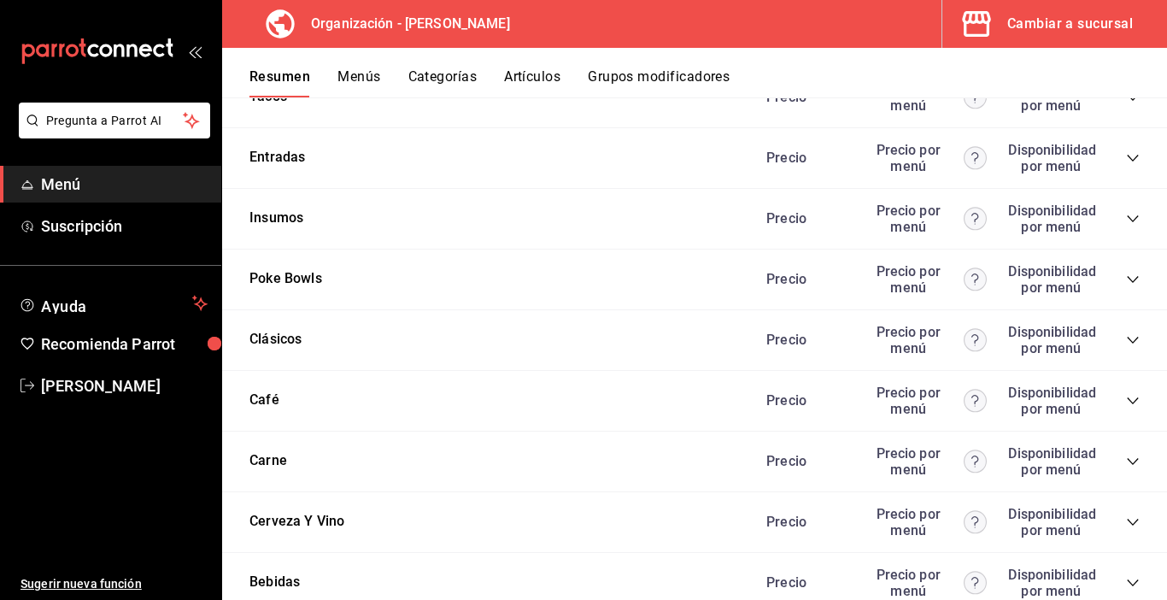
scroll to position [1914, 0]
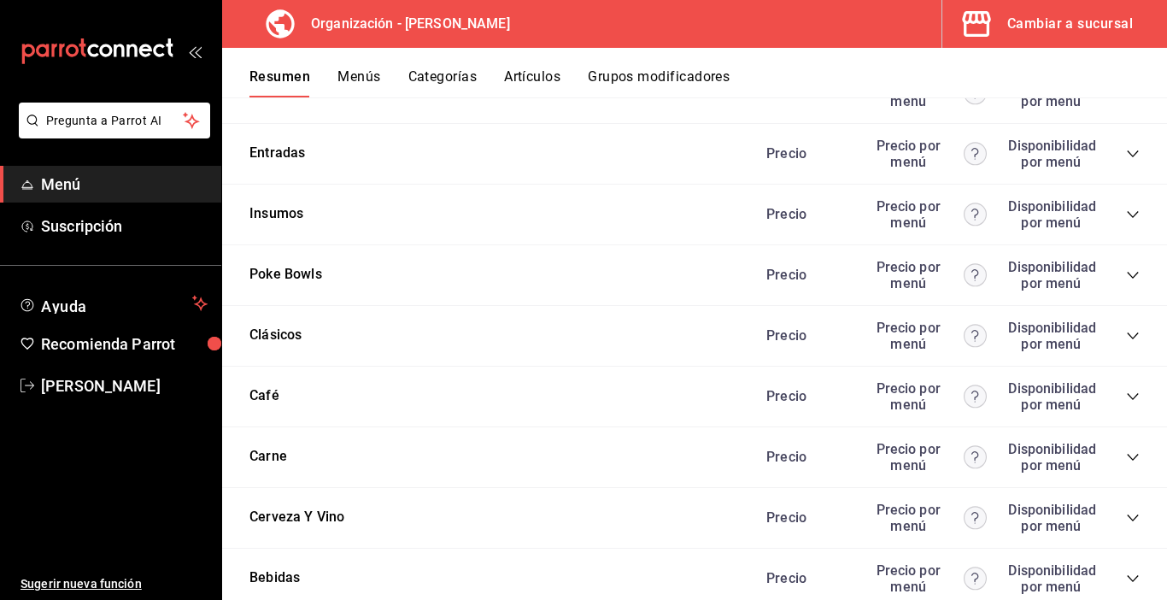
click at [1126, 399] on icon "collapse-category-row" at bounding box center [1133, 397] width 14 height 14
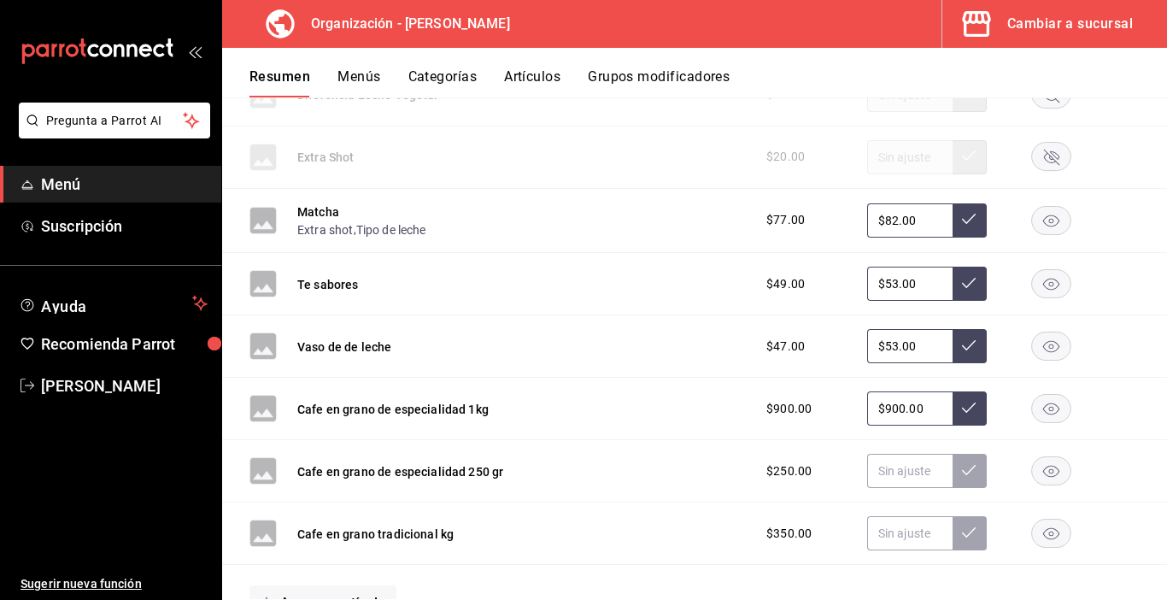
scroll to position [3624, 0]
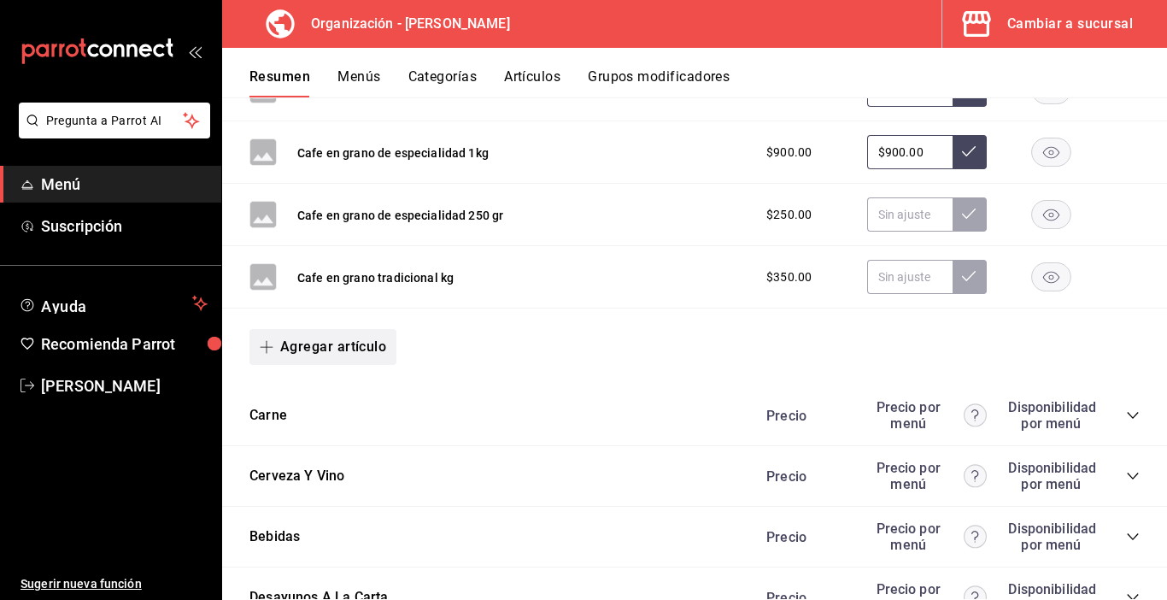
click at [291, 345] on button "Agregar artículo" at bounding box center [323, 347] width 147 height 36
click at [291, 431] on li "Artículo nuevo" at bounding box center [317, 435] width 134 height 42
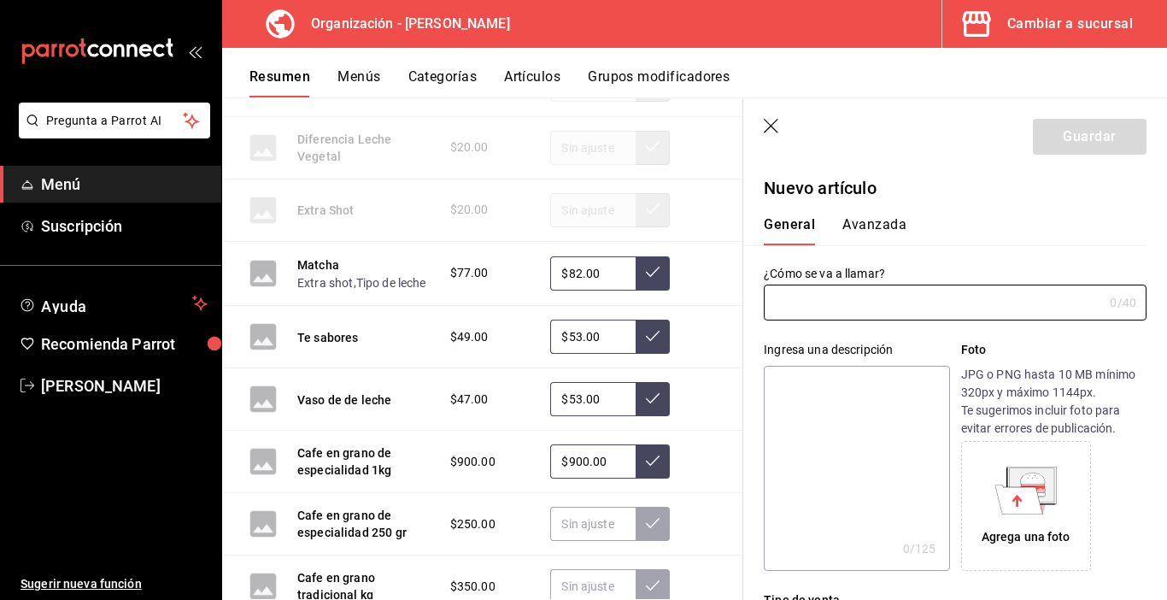
type input "AR-1755553520748"
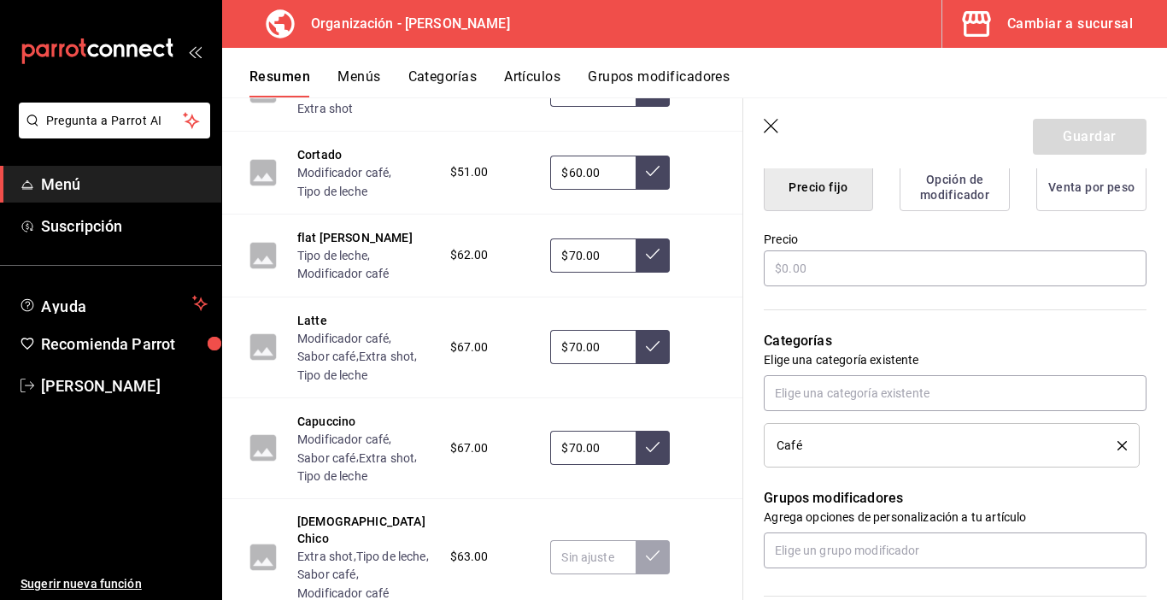
scroll to position [481, 0]
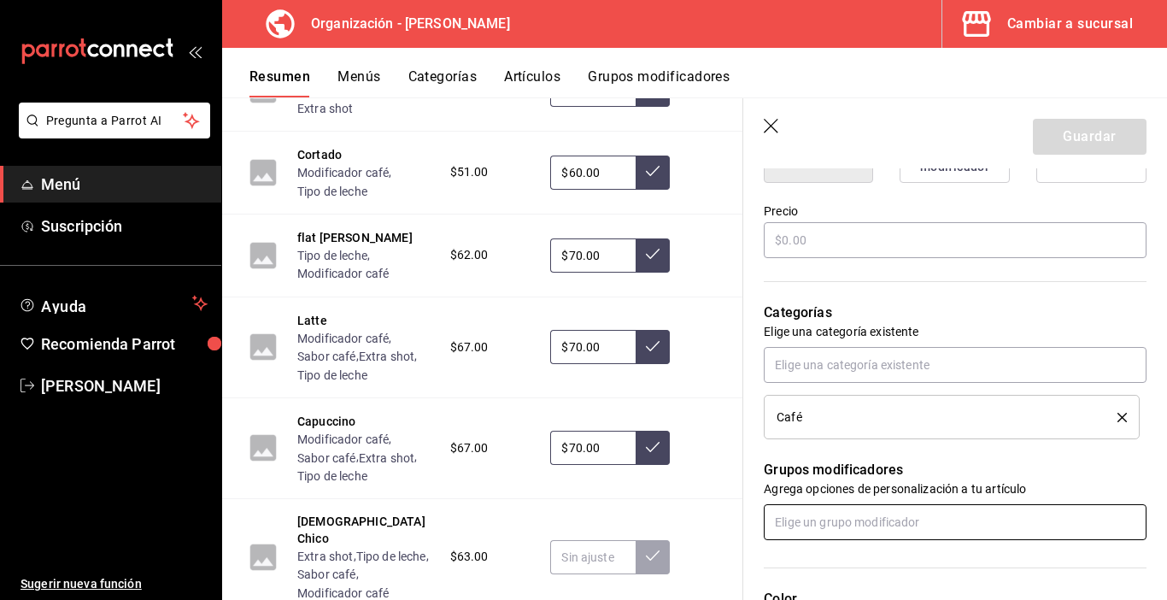
type input "Latte chico"
click at [810, 528] on input "text" at bounding box center [955, 522] width 383 height 36
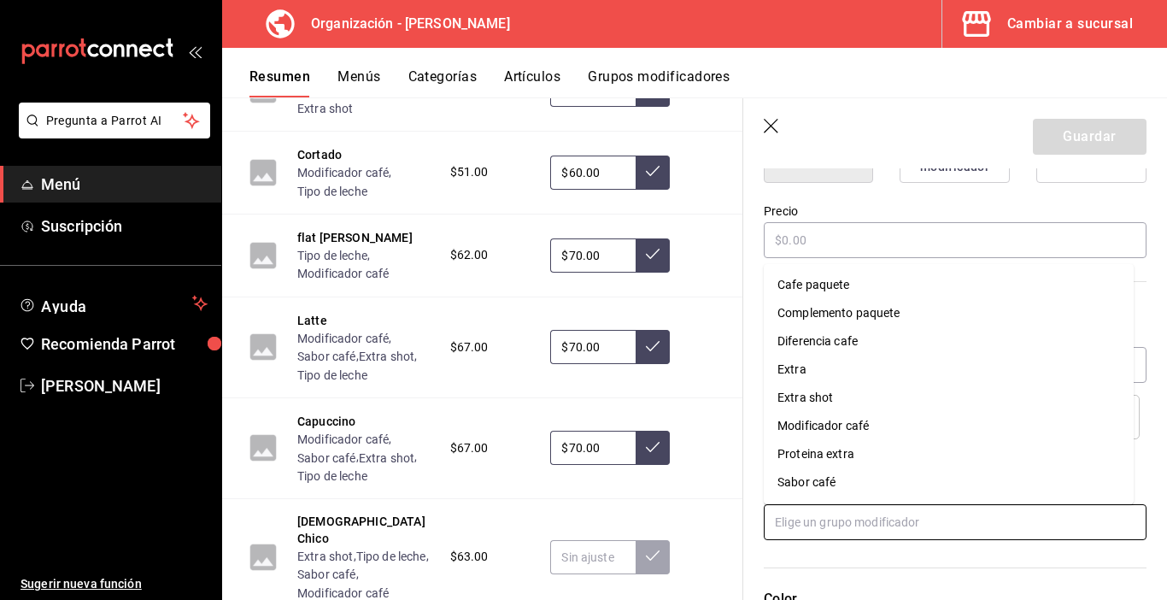
click at [807, 403] on div "Extra shot" at bounding box center [806, 398] width 56 height 18
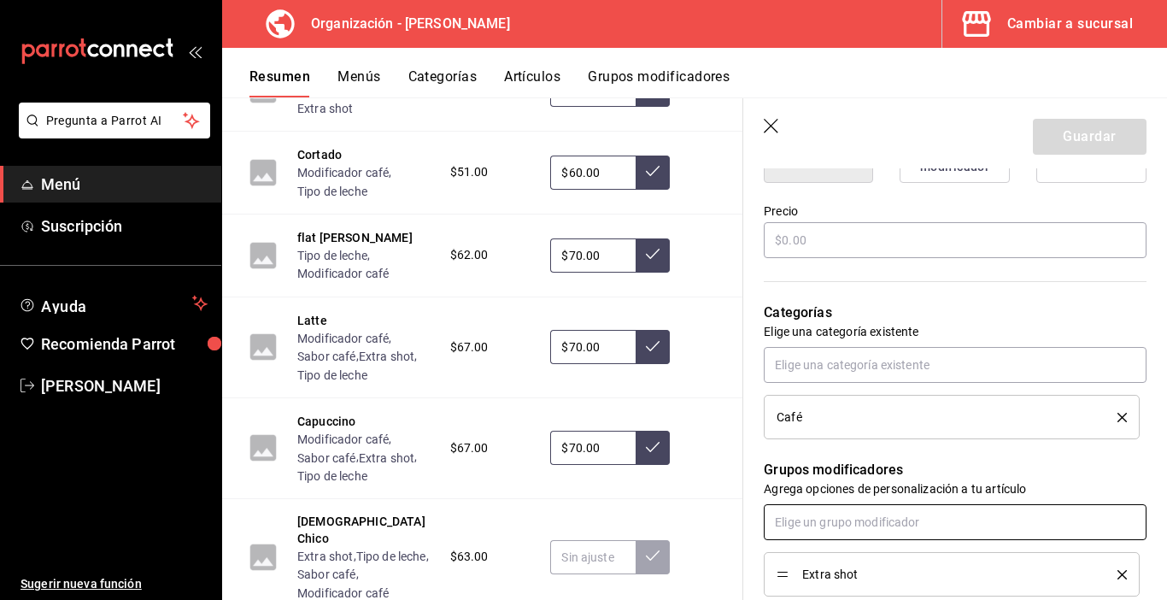
click at [839, 532] on input "text" at bounding box center [955, 522] width 383 height 36
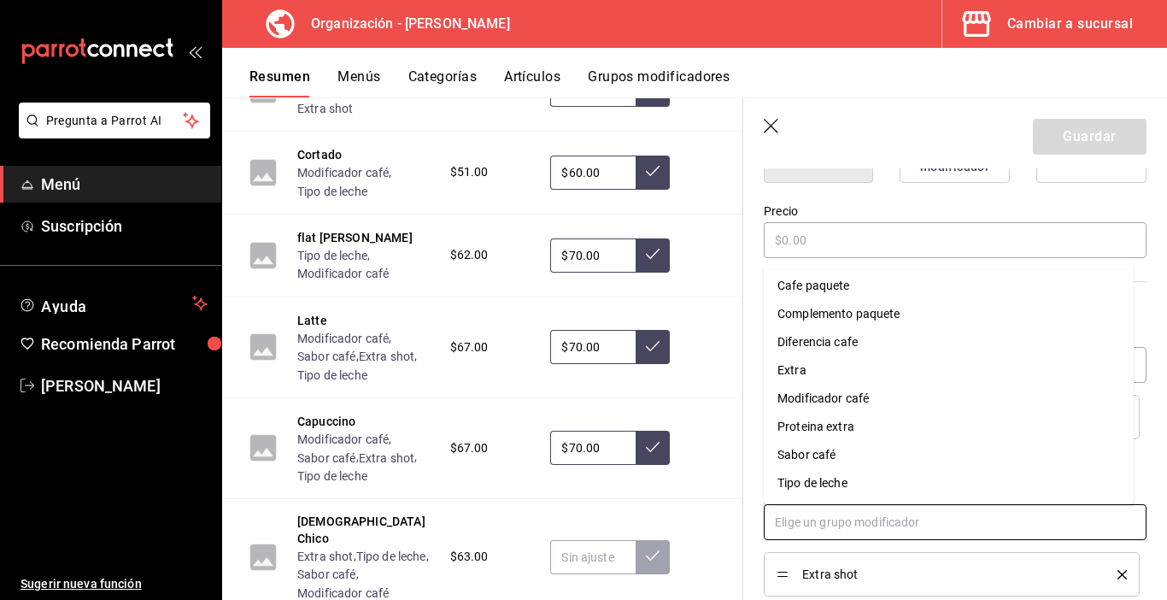
click at [859, 400] on div "Modificador café" at bounding box center [823, 399] width 91 height 18
click at [843, 523] on input "text" at bounding box center [955, 522] width 383 height 36
click at [791, 453] on div "Sabor café" at bounding box center [807, 455] width 58 height 18
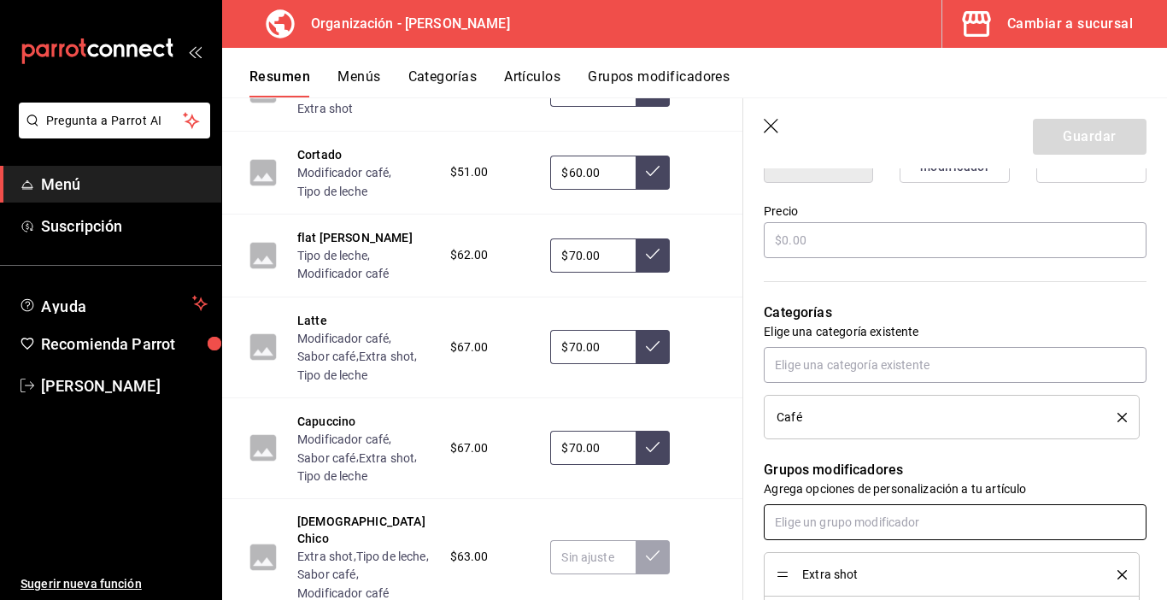
click at [811, 530] on input "text" at bounding box center [955, 522] width 383 height 36
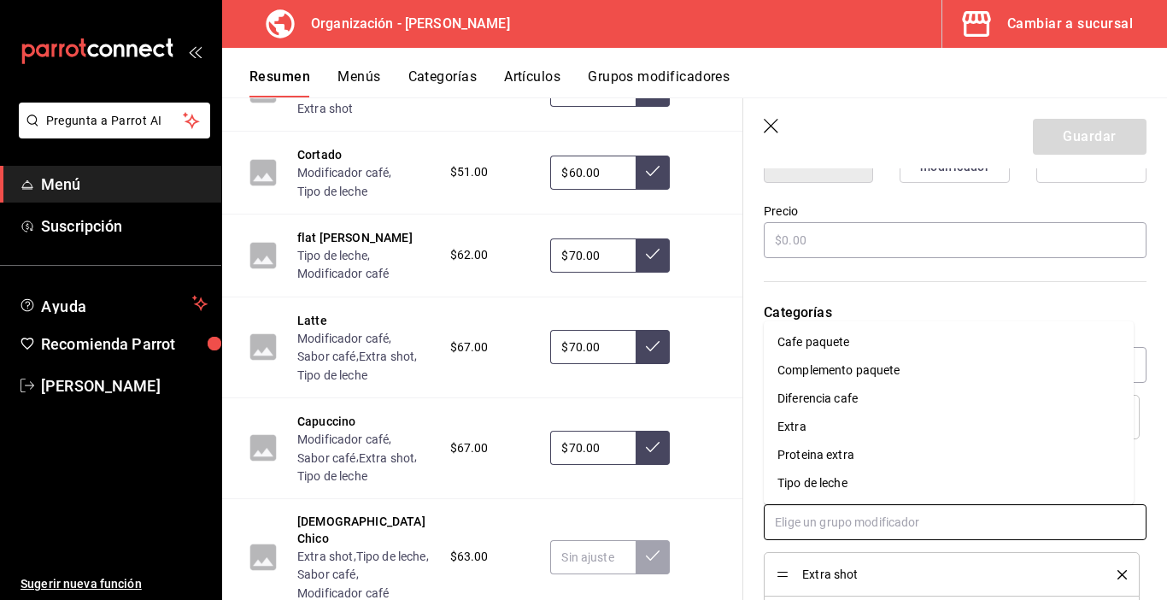
click at [808, 486] on div "Tipo de leche" at bounding box center [813, 483] width 70 height 18
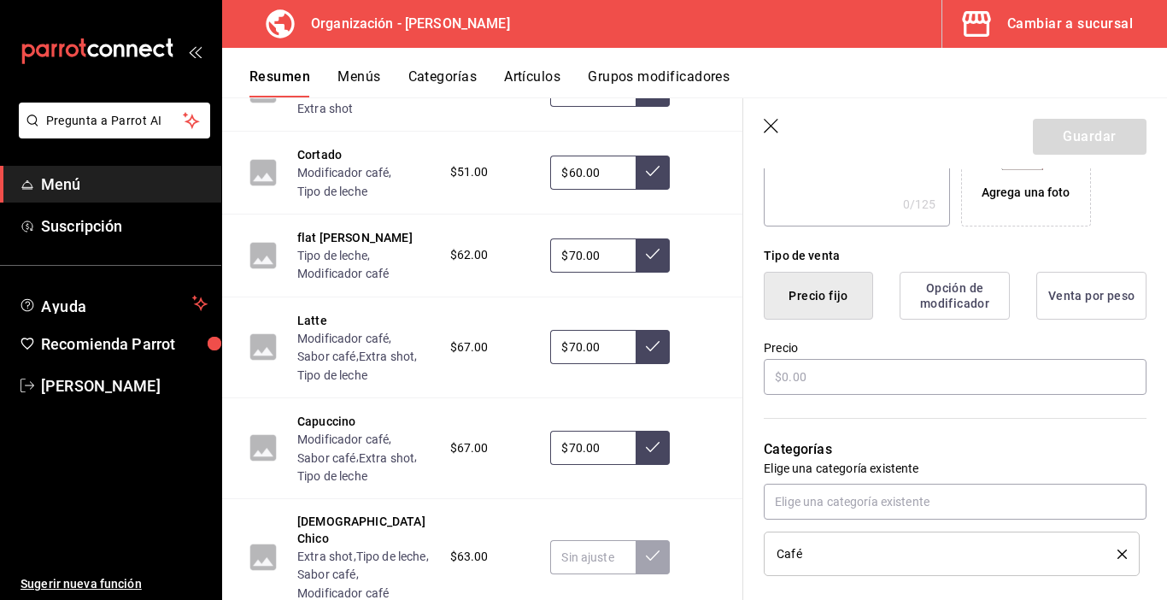
scroll to position [326, 0]
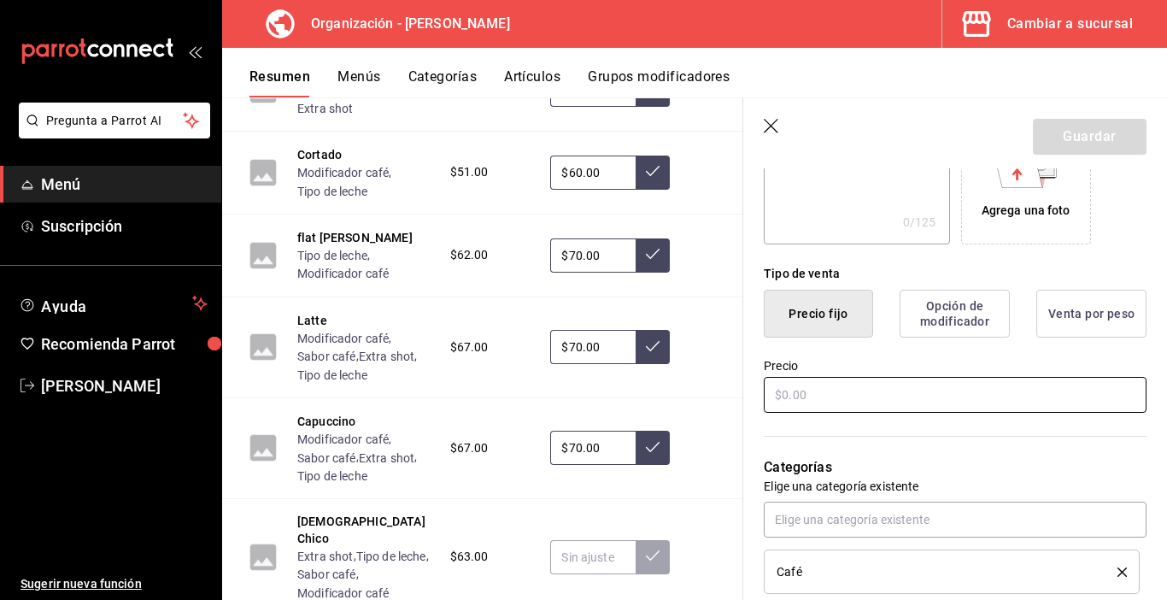
click at [793, 400] on input "text" at bounding box center [955, 395] width 383 height 36
type input "$63.00"
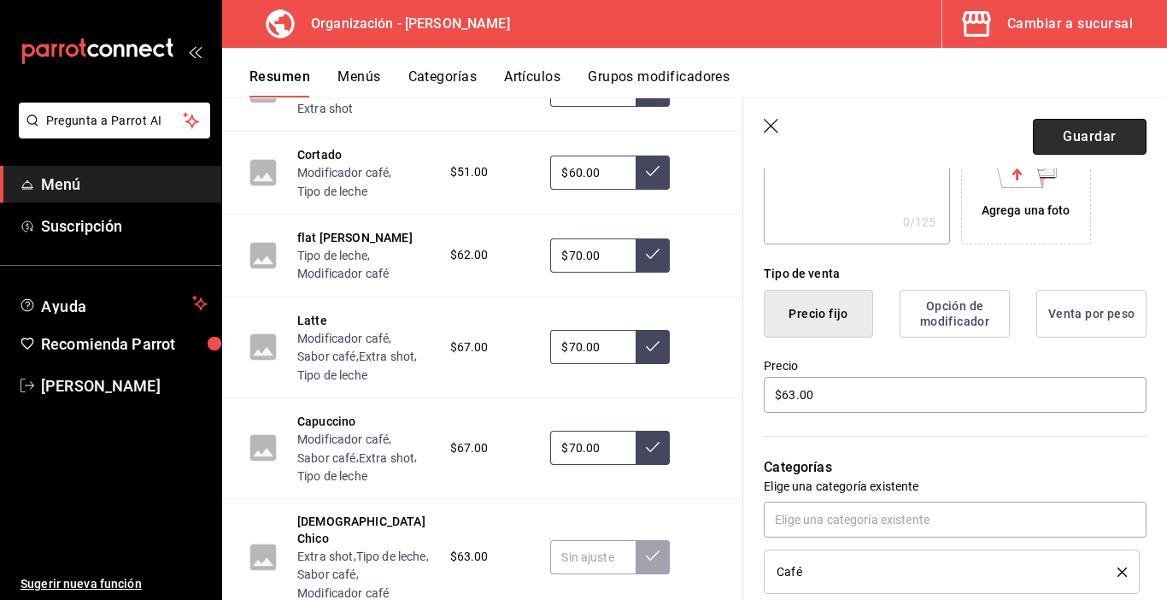
click at [1100, 138] on button "Guardar" at bounding box center [1090, 137] width 114 height 36
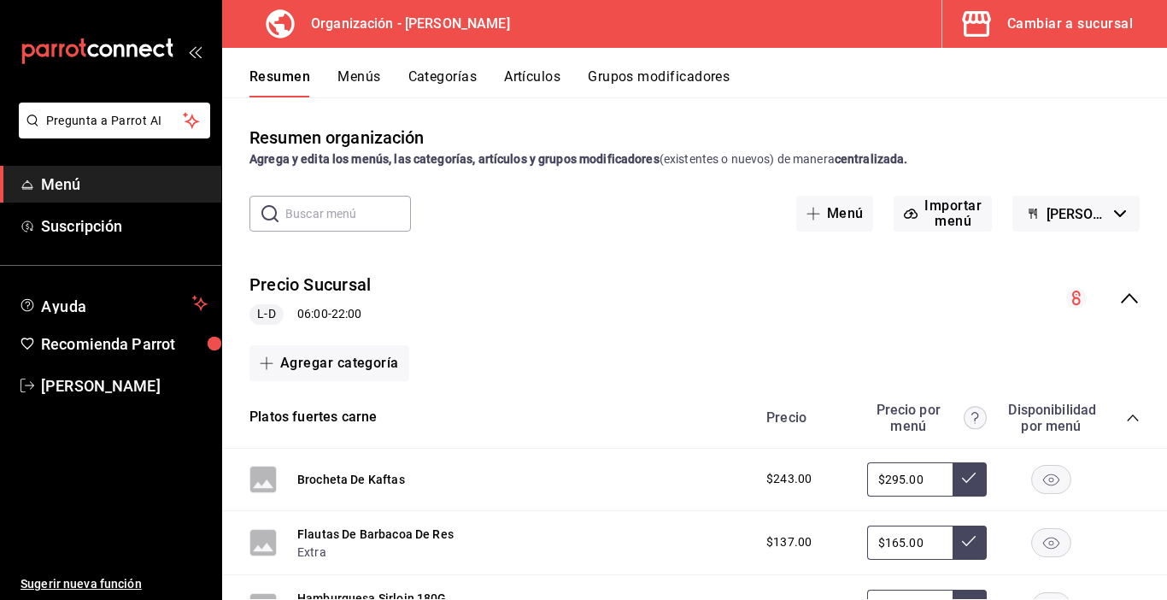
click at [347, 82] on button "Menús" at bounding box center [359, 82] width 43 height 29
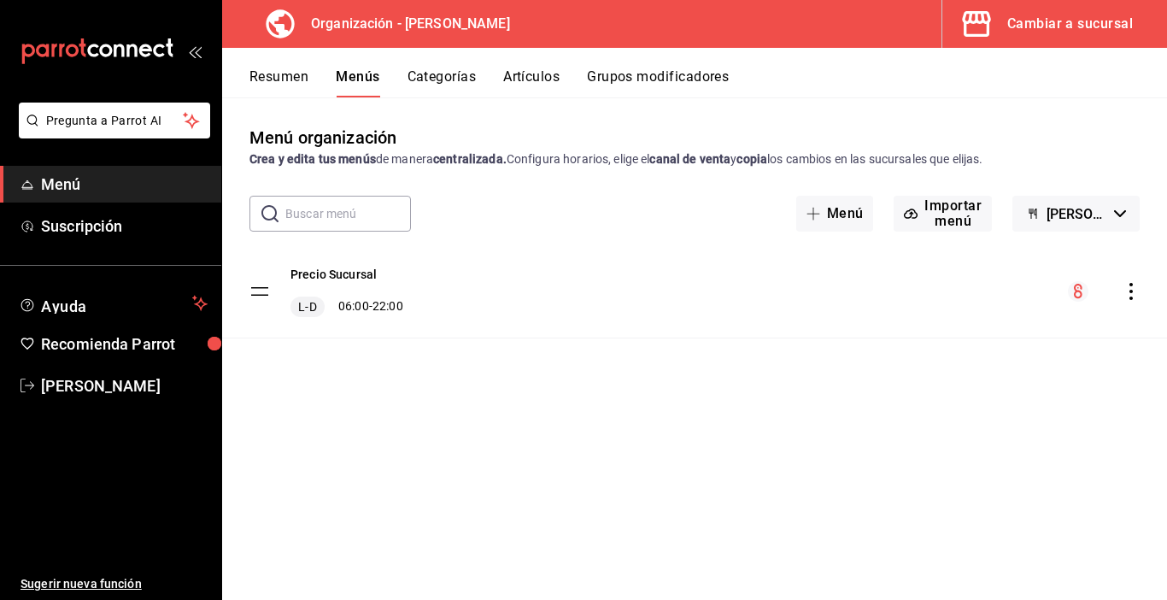
click at [1126, 287] on icon "actions" at bounding box center [1131, 291] width 17 height 17
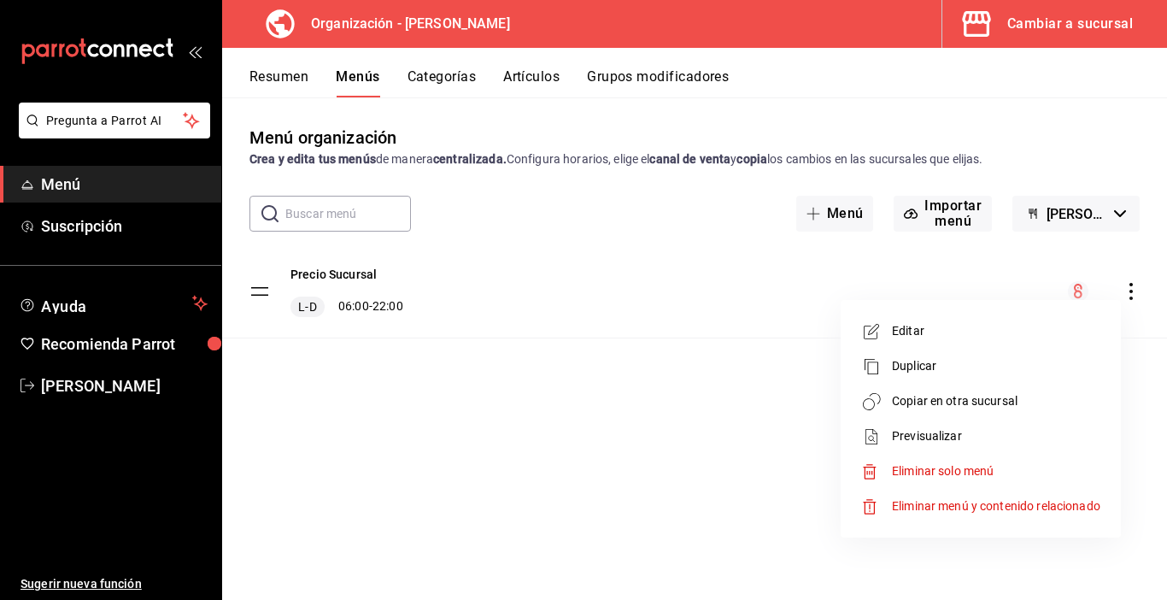
click at [920, 408] on span "Copiar en otra sucursal" at bounding box center [996, 401] width 209 height 18
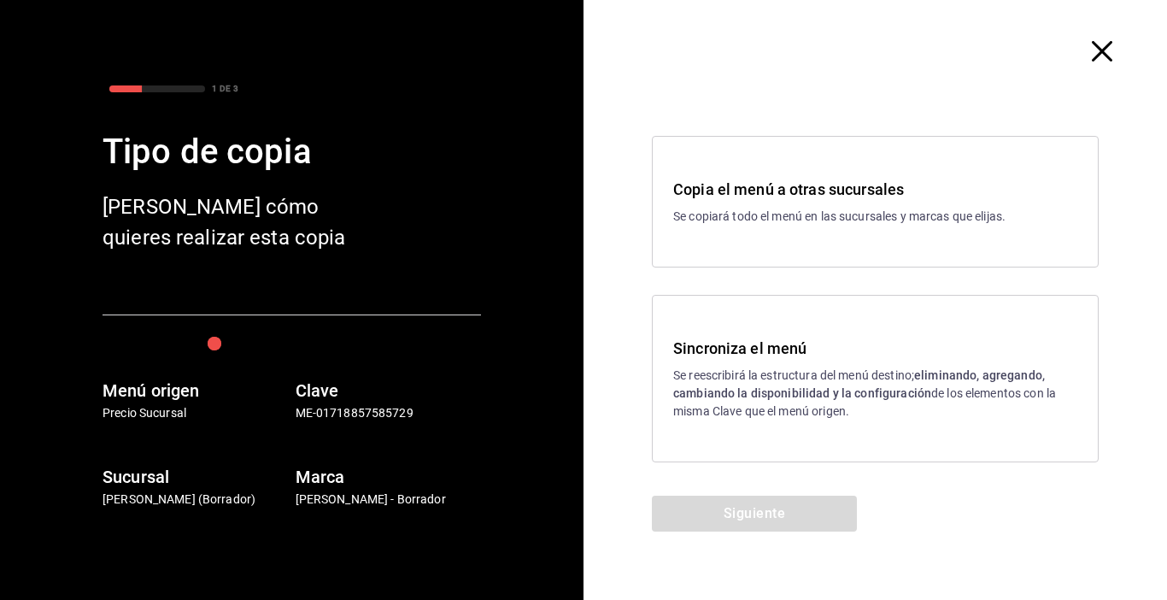
click at [734, 384] on p "Se reescribirá la estructura del menú destino; eliminando, agregando, cambiando…" at bounding box center [875, 394] width 404 height 54
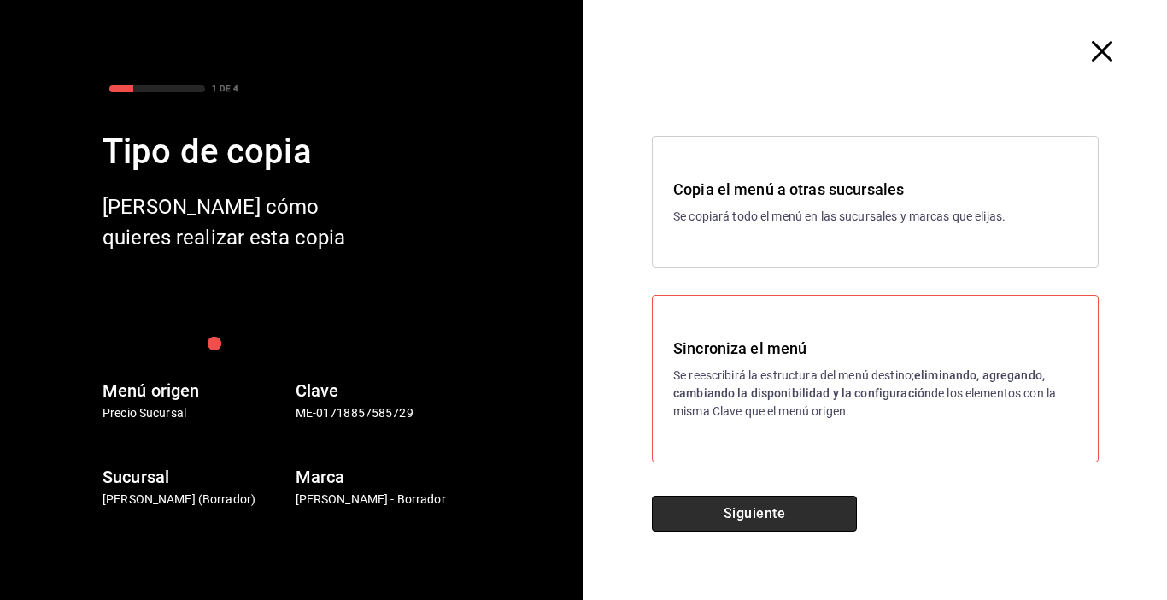
click at [737, 517] on button "Siguiente" at bounding box center [754, 514] width 205 height 36
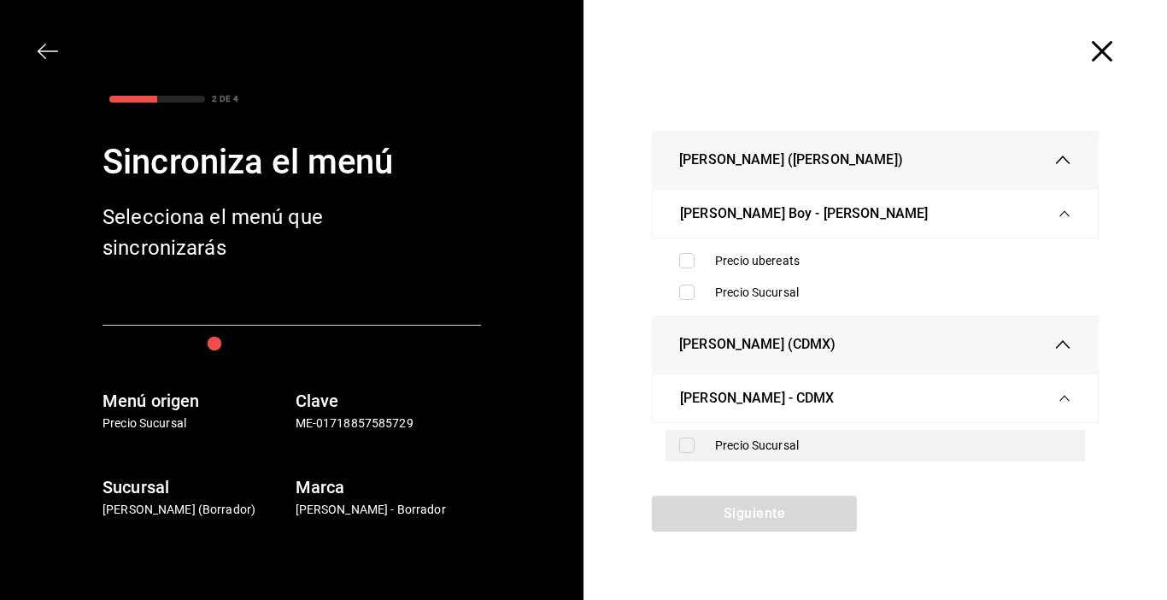
click at [689, 443] on input "checkbox" at bounding box center [686, 445] width 15 height 15
checkbox input "true"
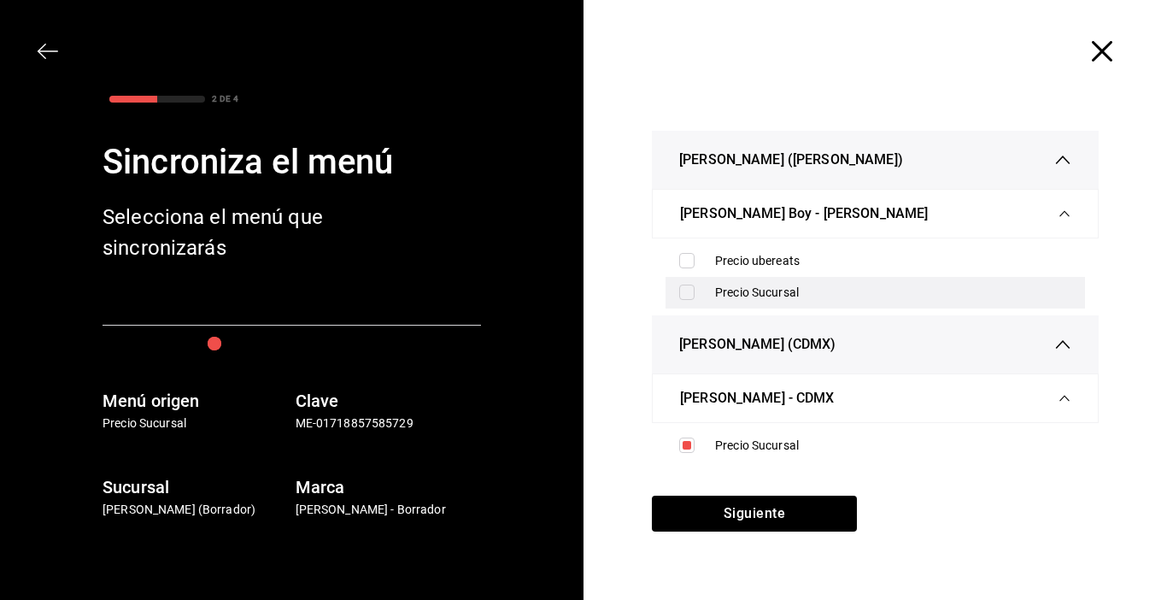
click at [687, 293] on input "checkbox" at bounding box center [686, 292] width 15 height 15
checkbox input "true"
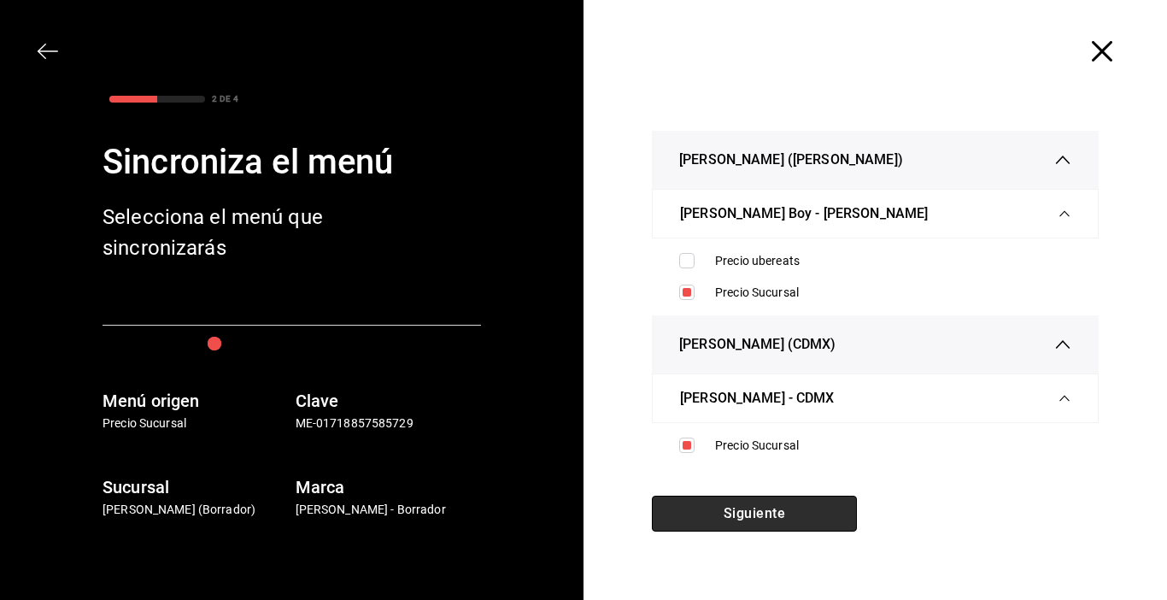
click at [732, 515] on button "Siguiente" at bounding box center [754, 514] width 205 height 36
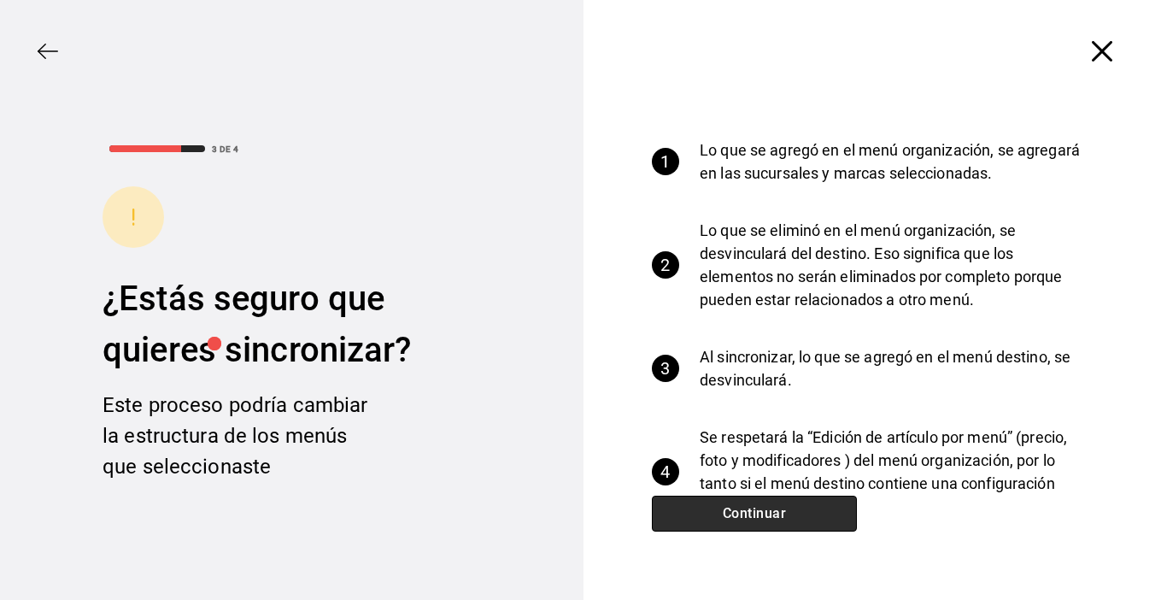
click at [732, 515] on button "Continuar" at bounding box center [754, 514] width 205 height 36
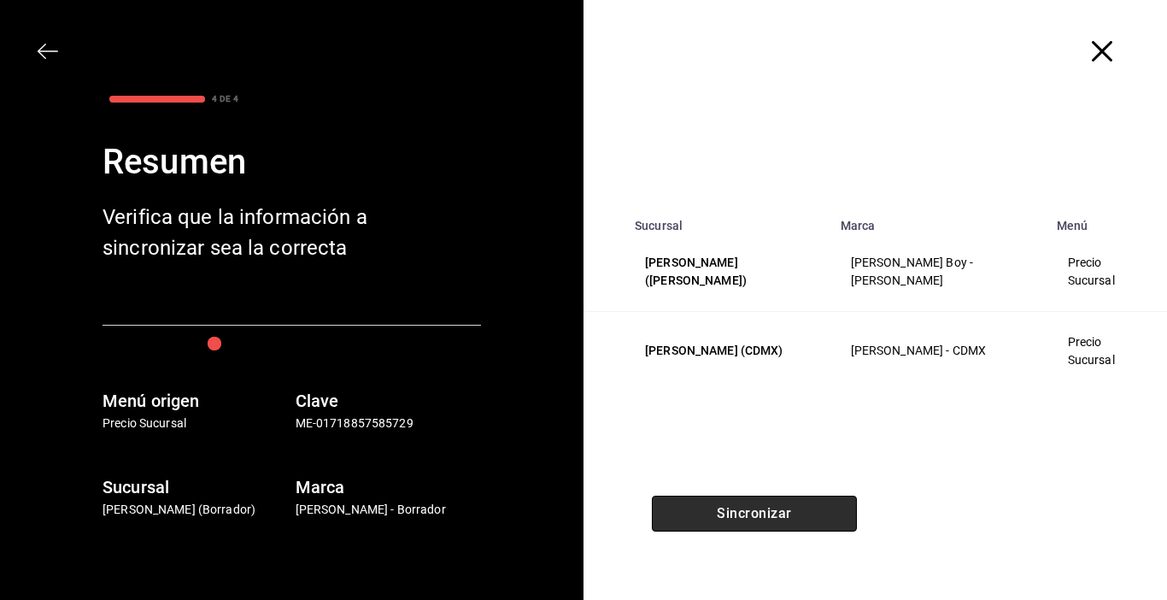
click at [732, 515] on button "Sincronizar" at bounding box center [754, 514] width 205 height 36
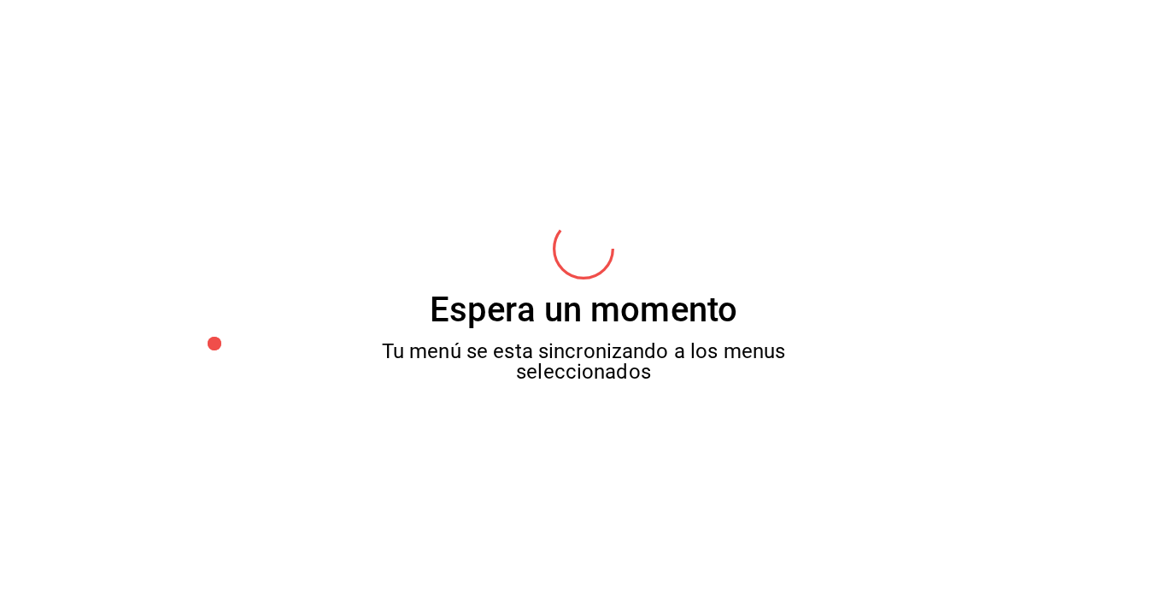
click at [733, 515] on div "Espera un momento Tu menú se esta sincronizando a los menus seleccionados" at bounding box center [583, 300] width 1167 height 600
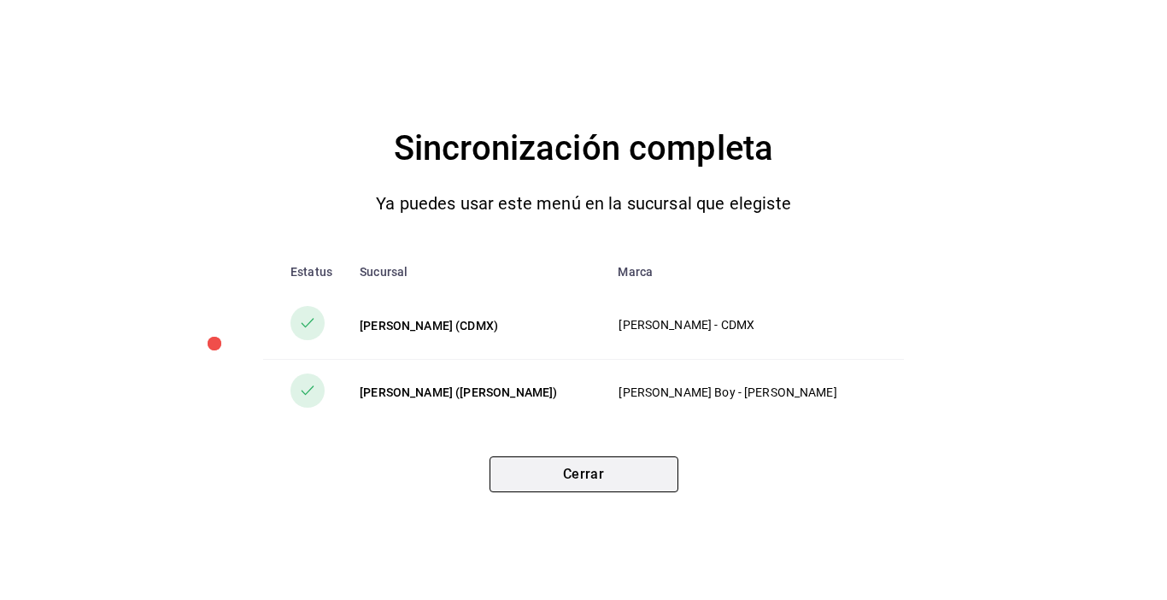
click at [597, 484] on button "Cerrar" at bounding box center [584, 474] width 189 height 36
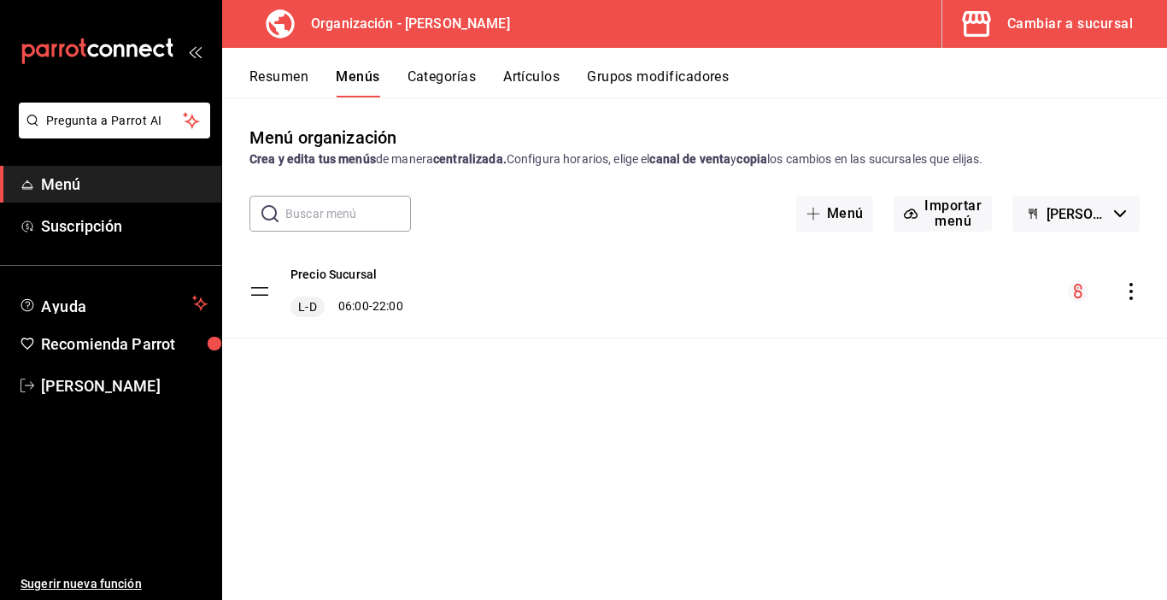
click at [1048, 32] on div "Cambiar a sucursal" at bounding box center [1071, 24] width 126 height 24
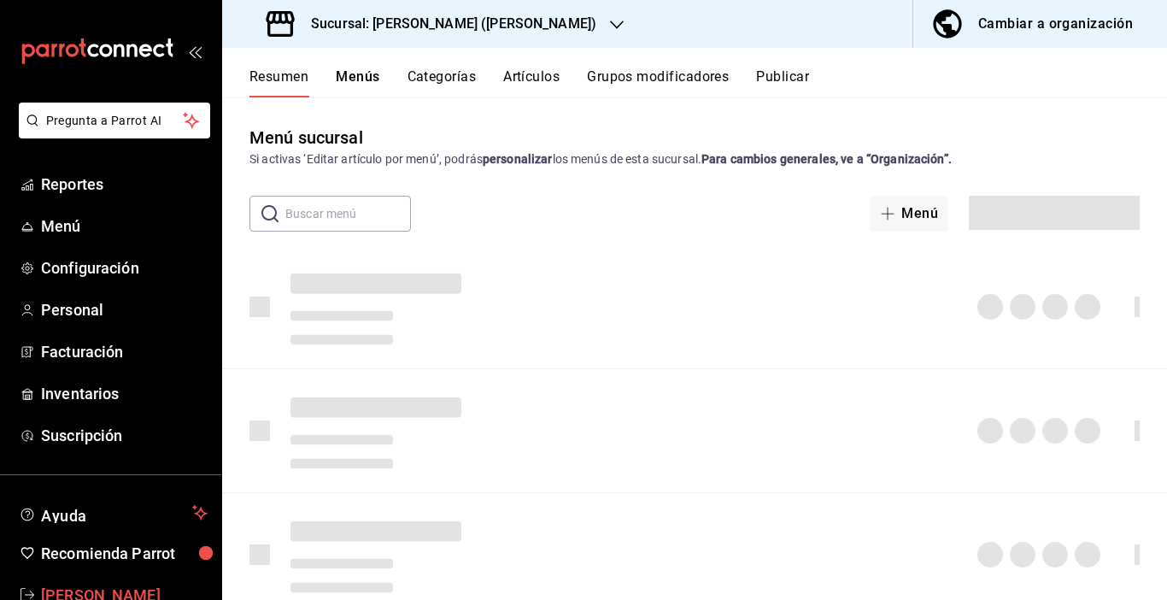
click at [59, 584] on span "[PERSON_NAME]" at bounding box center [124, 595] width 167 height 23
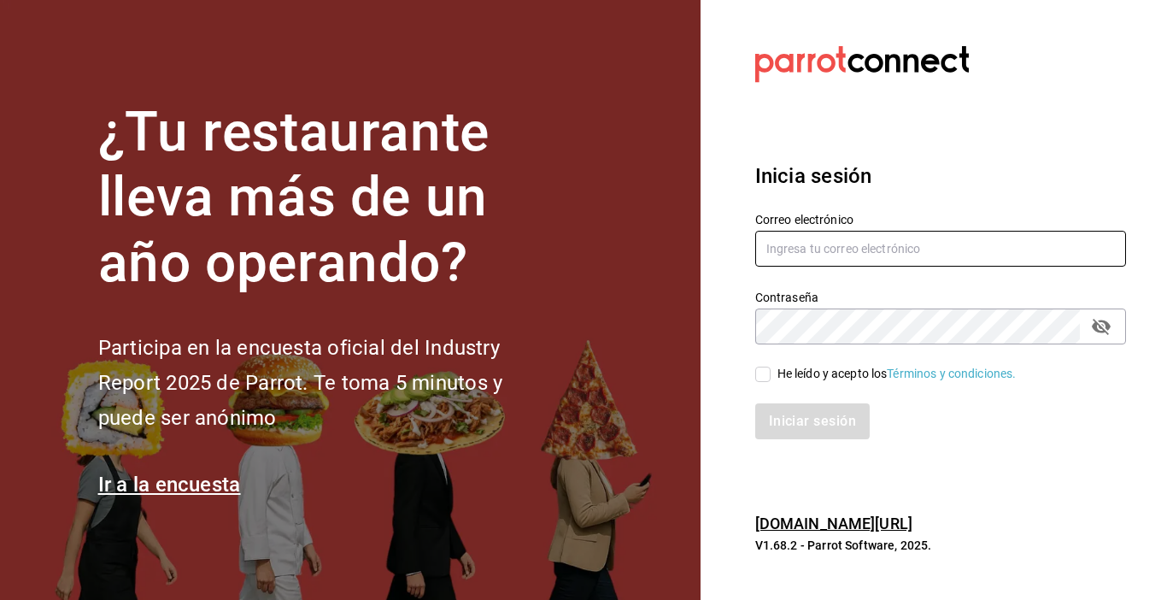
click at [961, 247] on input "text" at bounding box center [940, 249] width 371 height 36
type input "[EMAIL_ADDRESS][DOMAIN_NAME]"
click at [1103, 322] on icon "passwordField" at bounding box center [1101, 327] width 19 height 16
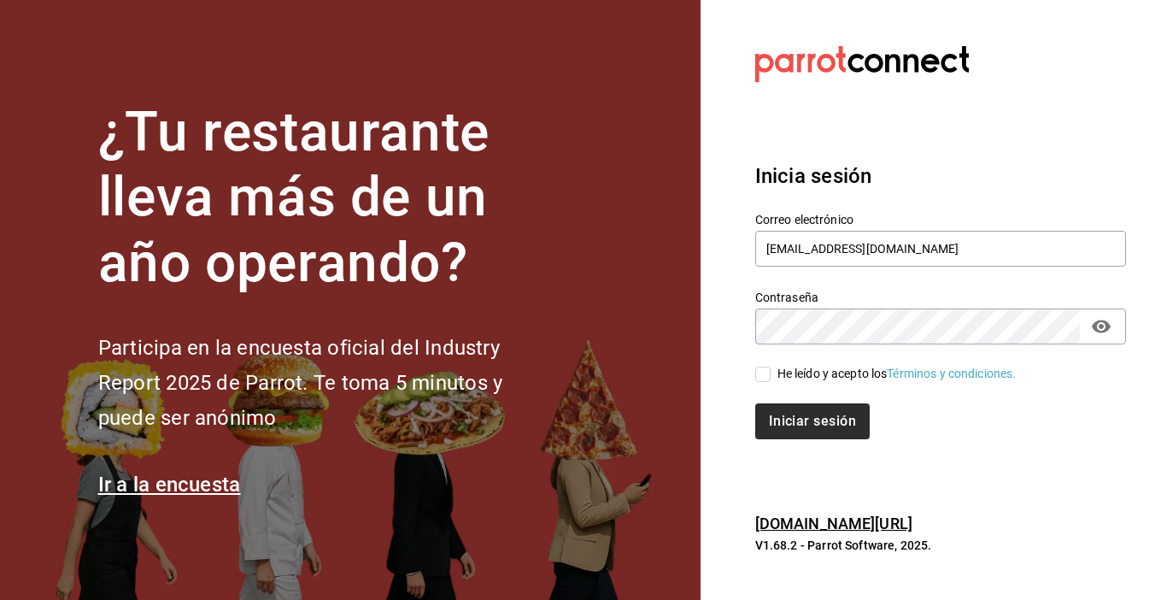
drag, startPoint x: 759, startPoint y: 372, endPoint x: 812, endPoint y: 418, distance: 70.3
click at [761, 373] on input "He leído y acepto los Términos y condiciones." at bounding box center [762, 374] width 15 height 15
checkbox input "true"
click at [813, 420] on button "Iniciar sesión" at bounding box center [813, 421] width 116 height 36
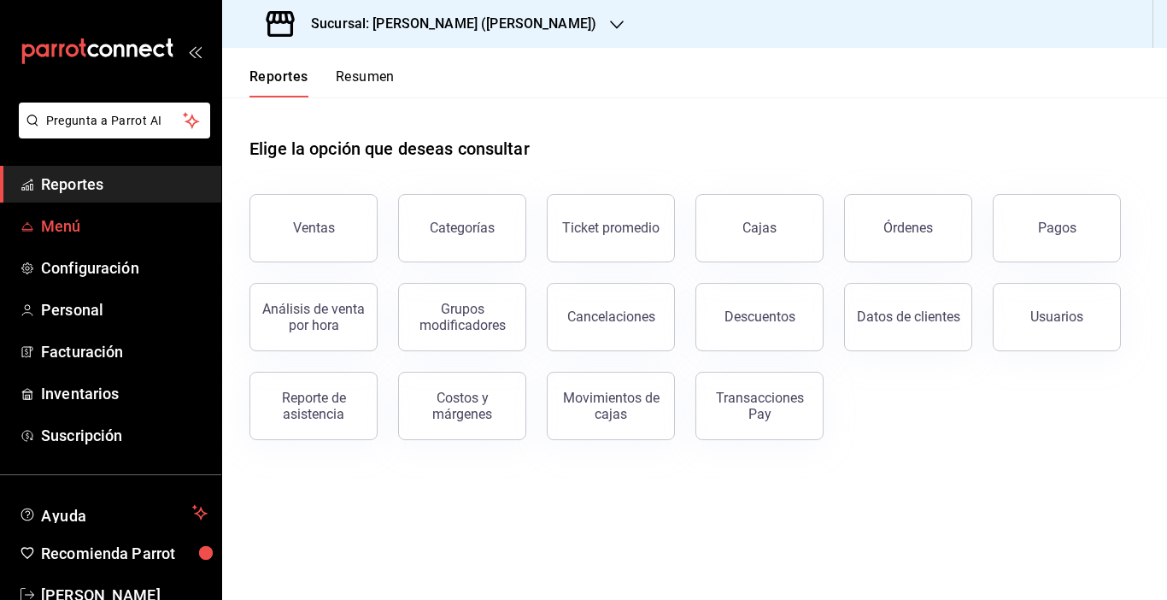
click at [71, 225] on span "Menú" at bounding box center [124, 226] width 167 height 23
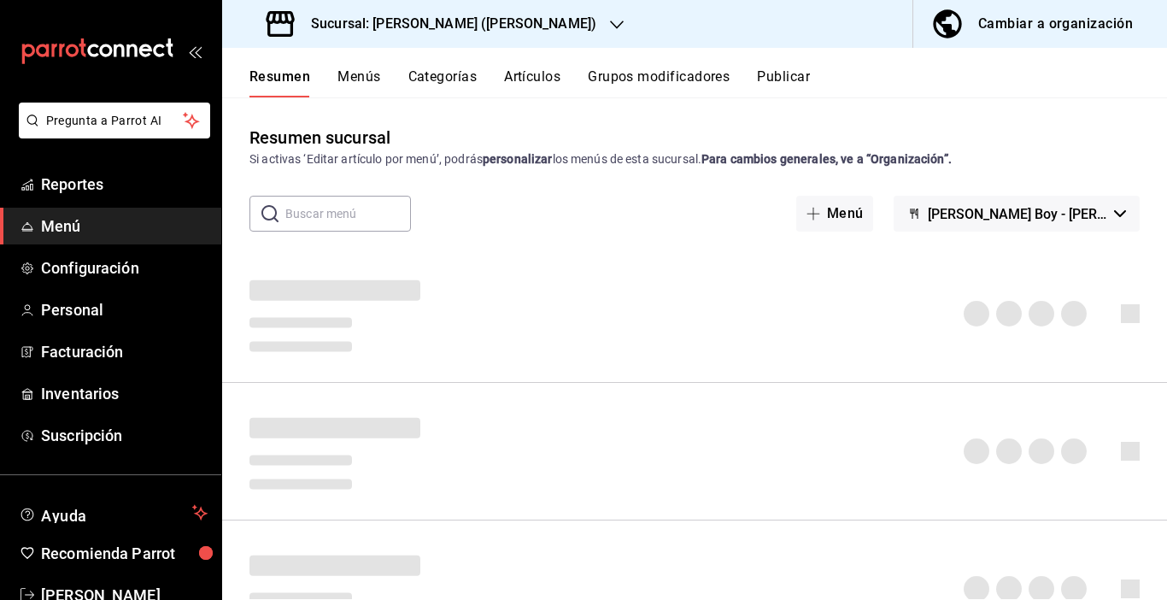
click at [1041, 24] on div "Cambiar a organización" at bounding box center [1056, 24] width 155 height 24
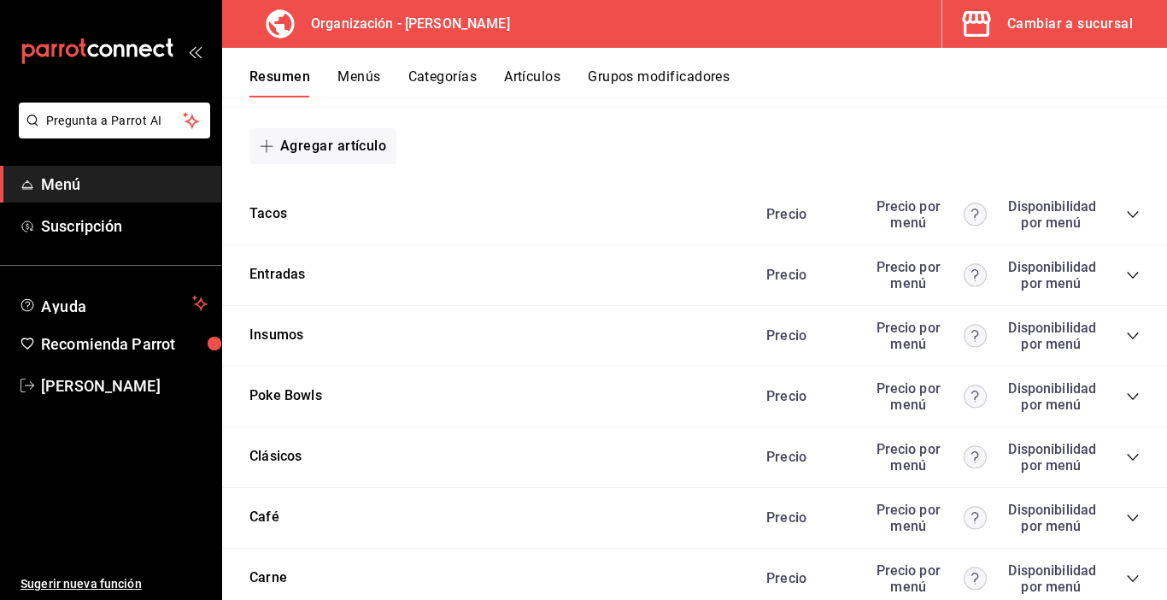
scroll to position [1880, 0]
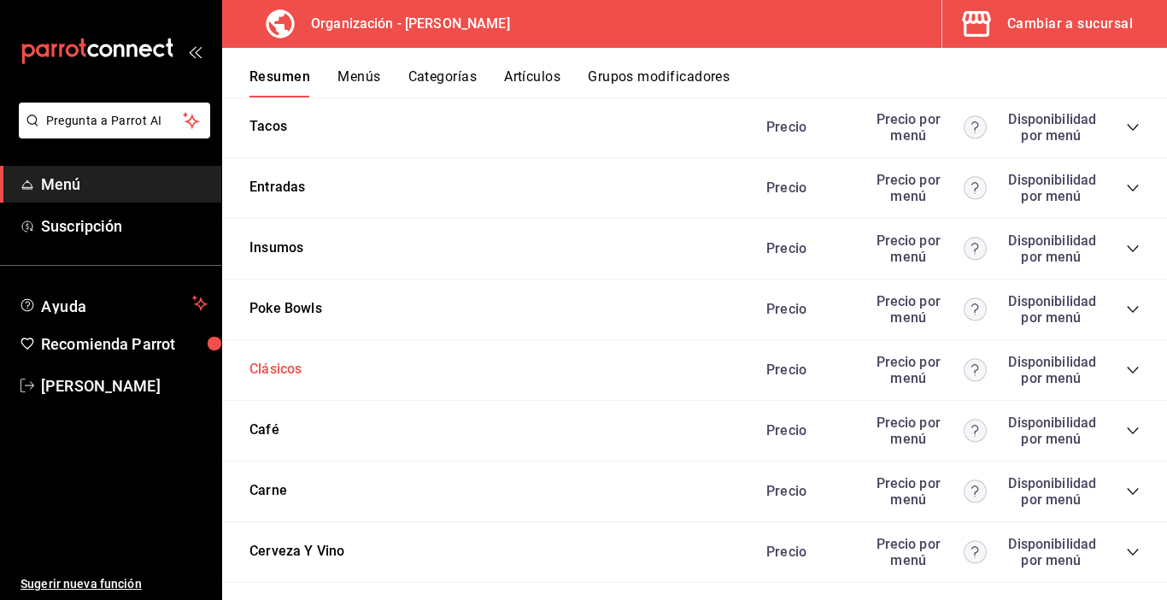
click at [285, 368] on button "Clásicos" at bounding box center [276, 370] width 52 height 20
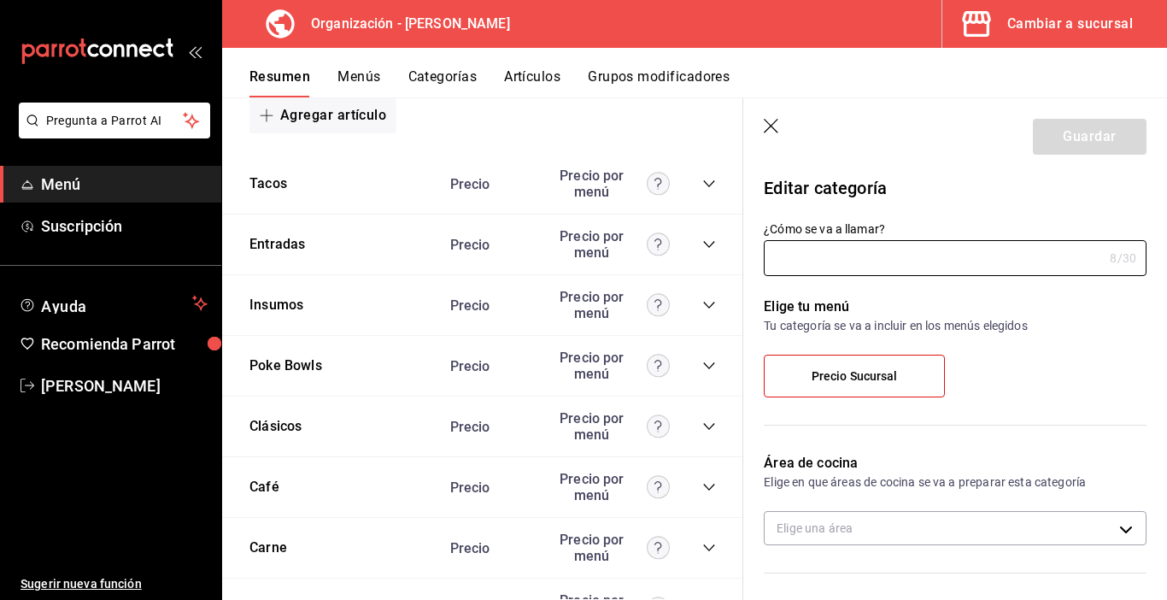
type input "Clásicos"
type input "1718856708817"
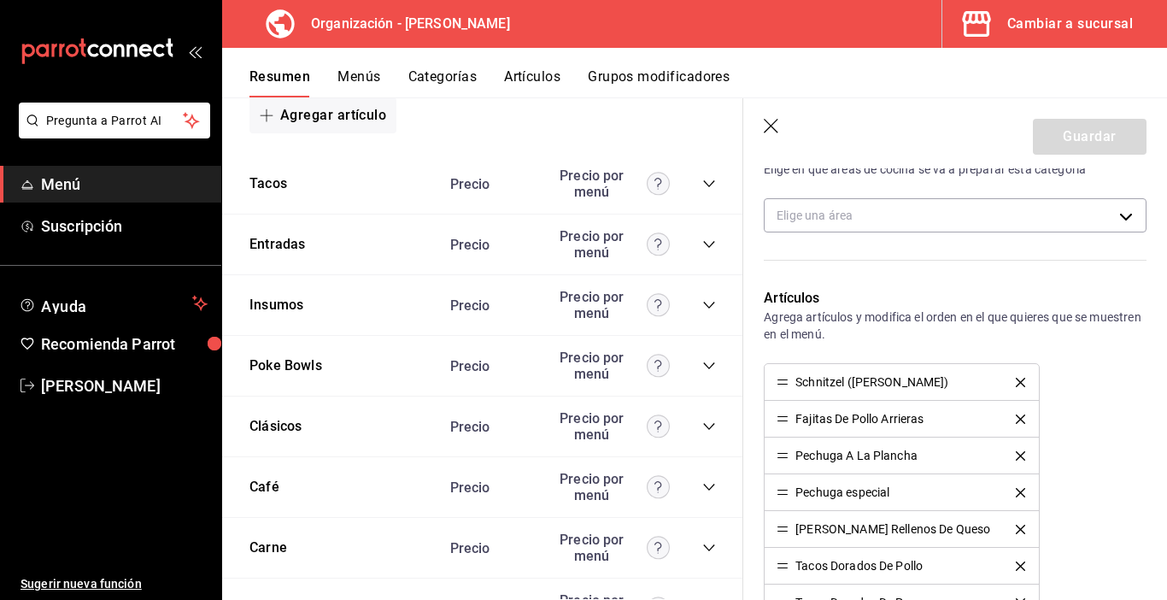
scroll to position [256, 0]
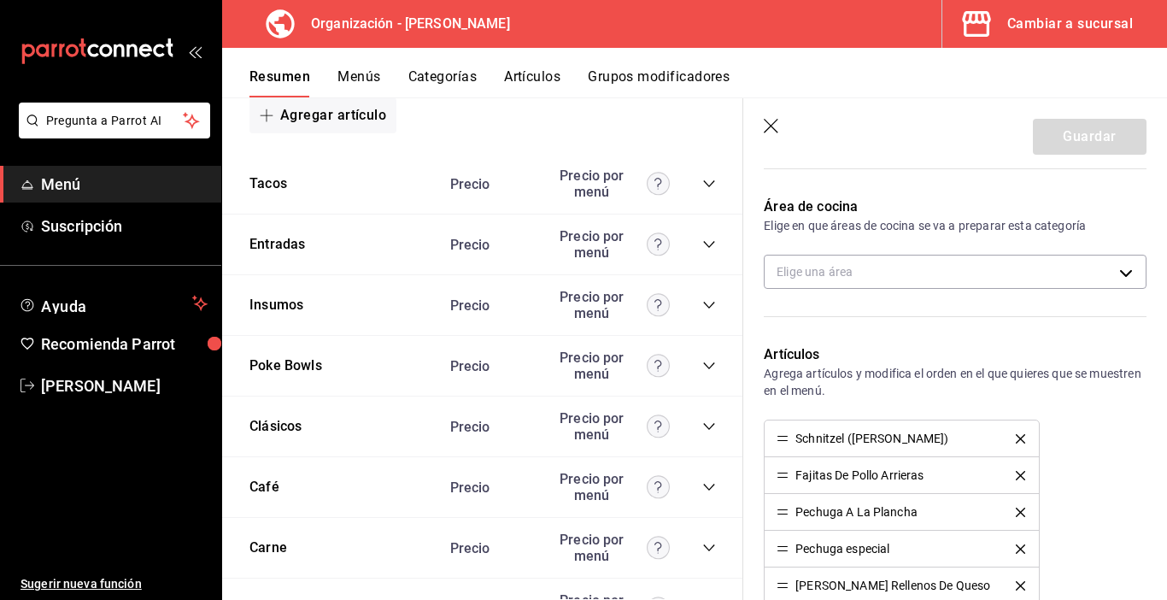
click at [1016, 438] on icon "delete" at bounding box center [1020, 438] width 9 height 9
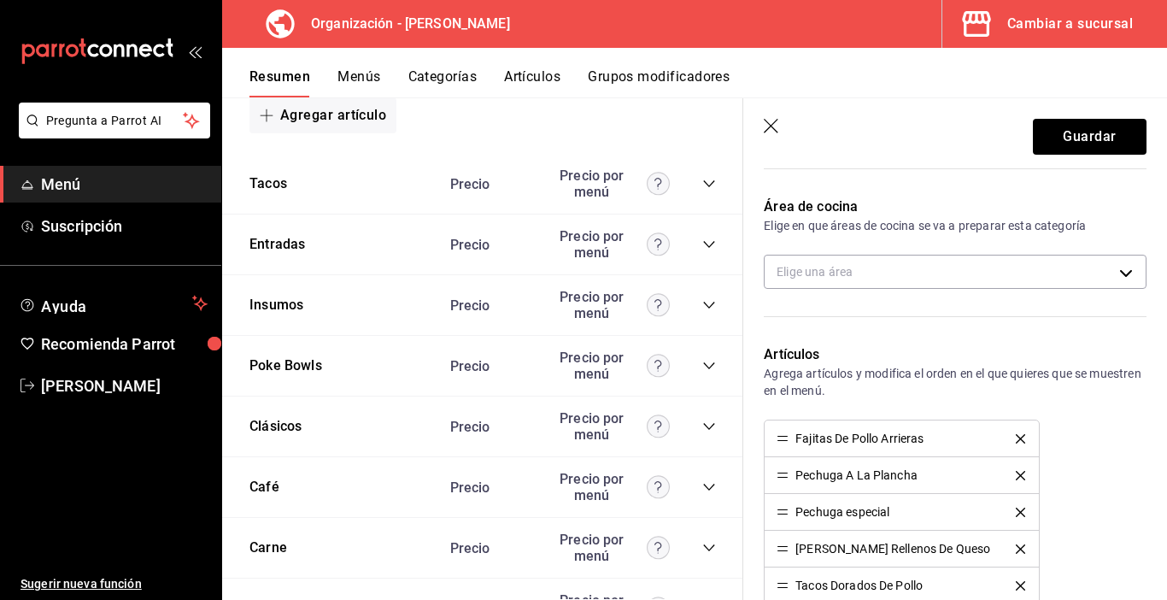
click at [1016, 438] on icon "delete" at bounding box center [1020, 438] width 9 height 9
click at [1016, 434] on icon "delete" at bounding box center [1020, 438] width 9 height 9
click at [1016, 438] on icon "delete" at bounding box center [1020, 438] width 9 height 9
click at [1016, 440] on icon "delete" at bounding box center [1020, 438] width 9 height 9
click at [1008, 440] on icon "delete" at bounding box center [1012, 438] width 9 height 9
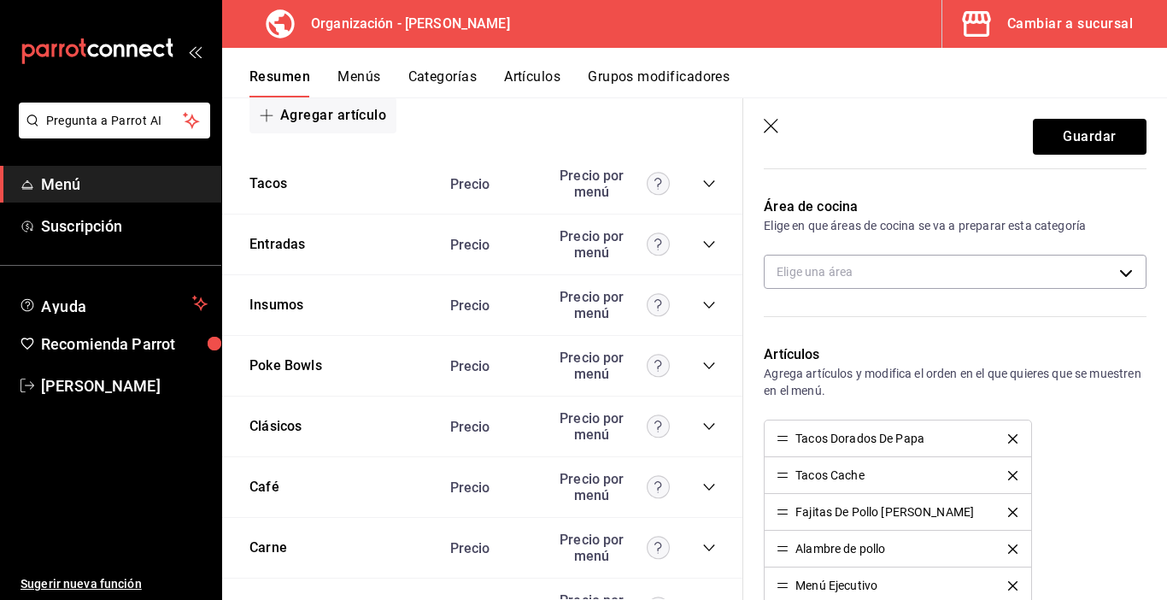
click at [1008, 435] on icon "delete" at bounding box center [1012, 438] width 9 height 9
click at [1002, 432] on li "Tacos Cache" at bounding box center [898, 438] width 266 height 37
click at [1008, 434] on icon "delete" at bounding box center [1012, 438] width 9 height 9
click at [1002, 444] on div "Fajitas De Pollo Al Albañil" at bounding box center [898, 438] width 242 height 12
click at [1008, 438] on icon "delete" at bounding box center [1012, 438] width 9 height 9
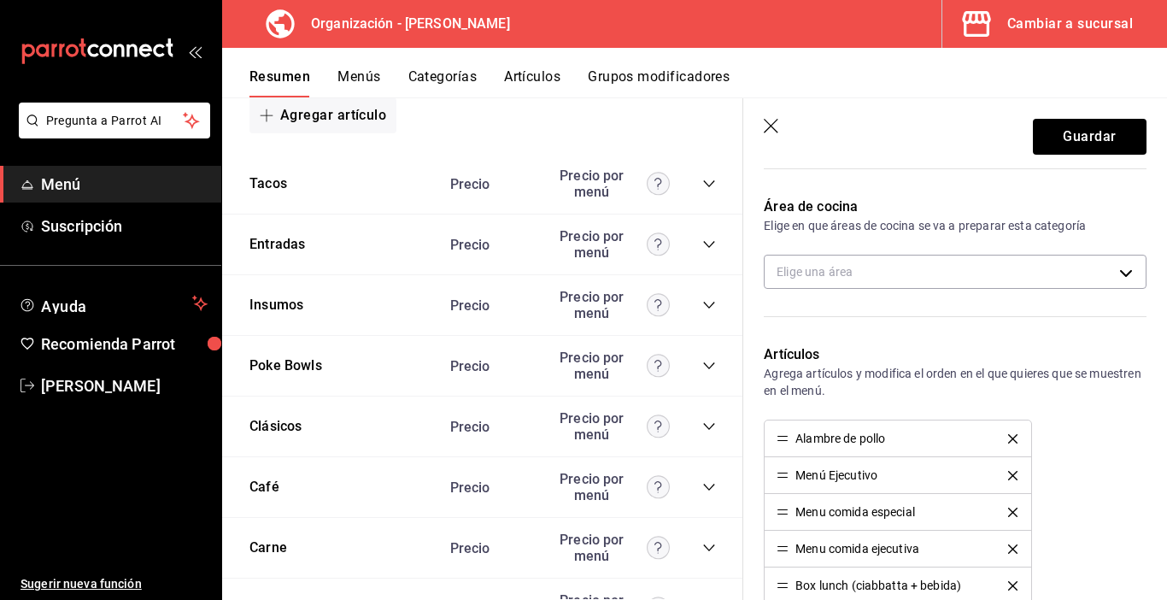
click at [1008, 438] on icon "delete" at bounding box center [1012, 438] width 9 height 9
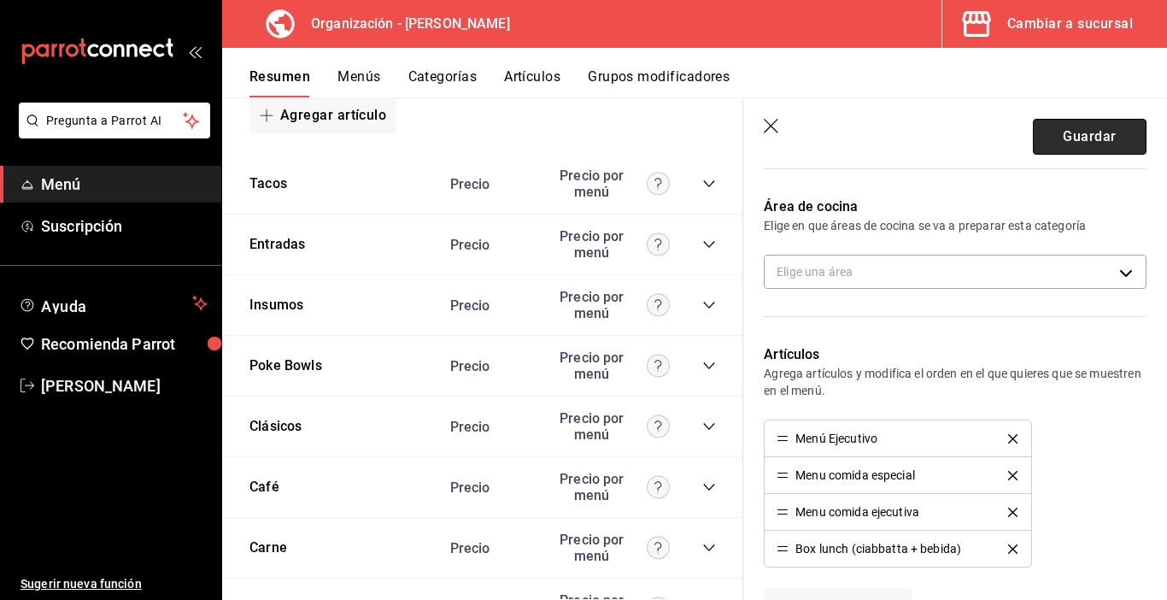
click at [1060, 137] on button "Guardar" at bounding box center [1090, 137] width 114 height 36
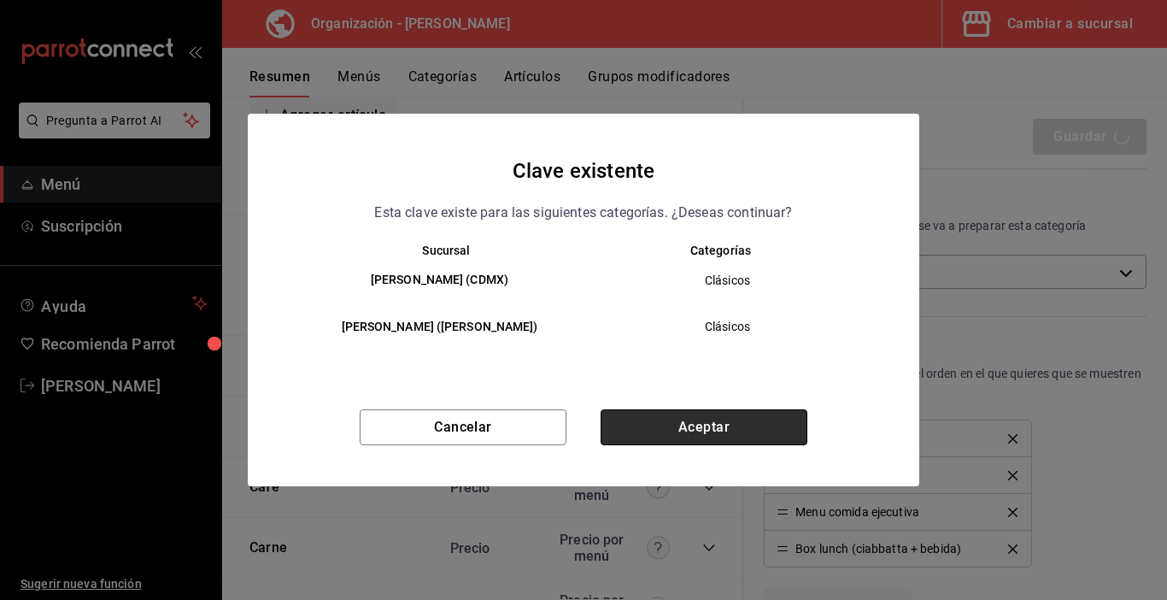
click at [622, 417] on button "Aceptar" at bounding box center [704, 427] width 207 height 36
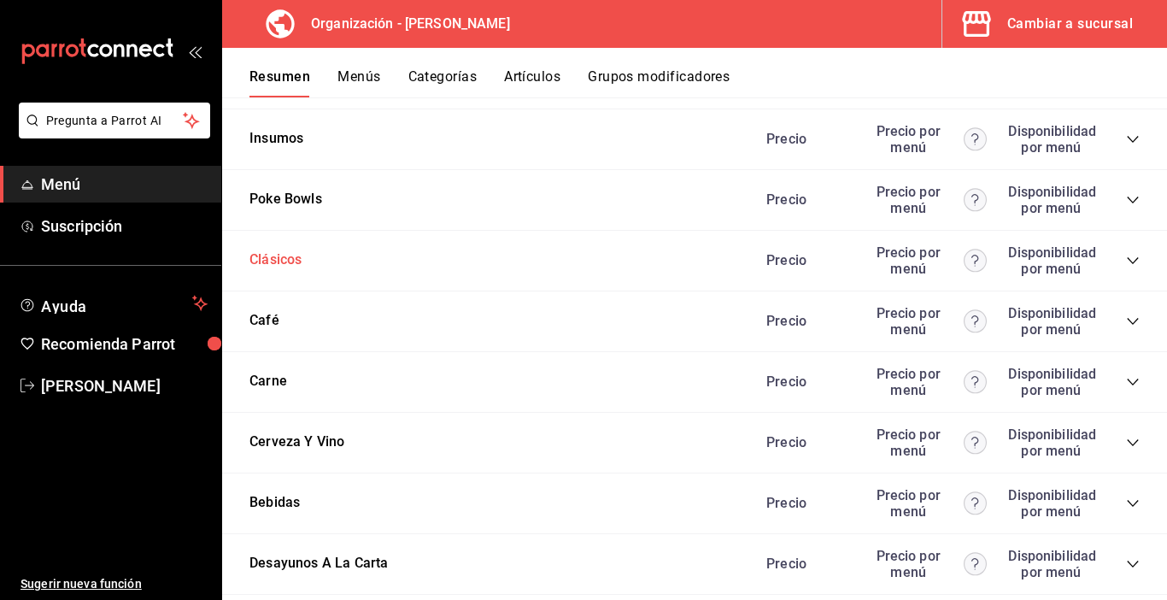
scroll to position [2000, 0]
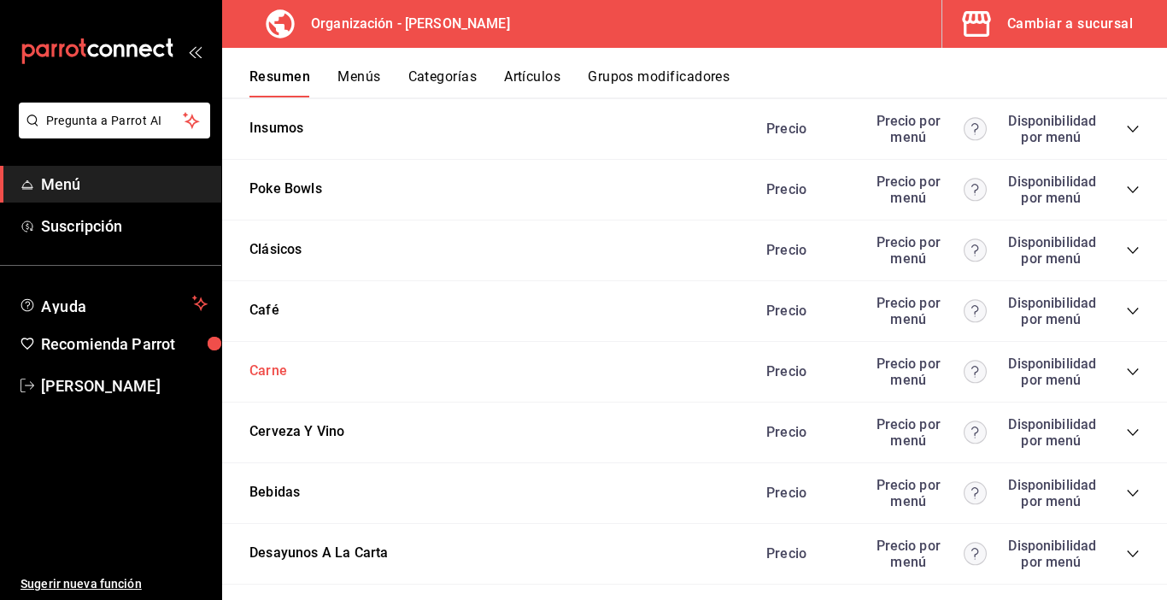
click at [278, 373] on button "Carne" at bounding box center [269, 371] width 38 height 20
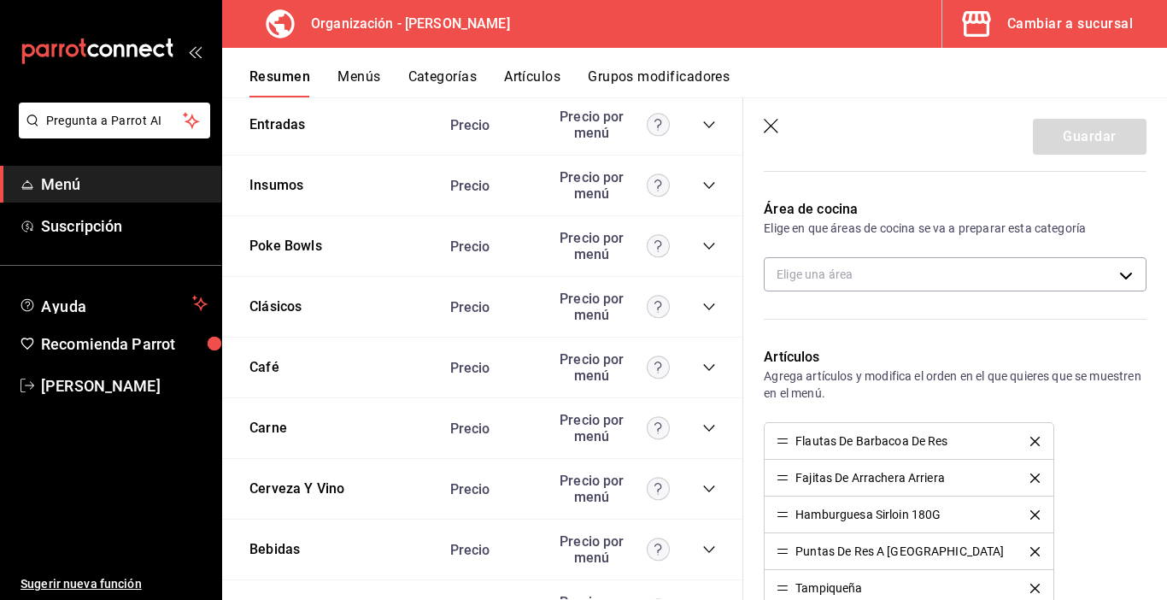
scroll to position [256, 0]
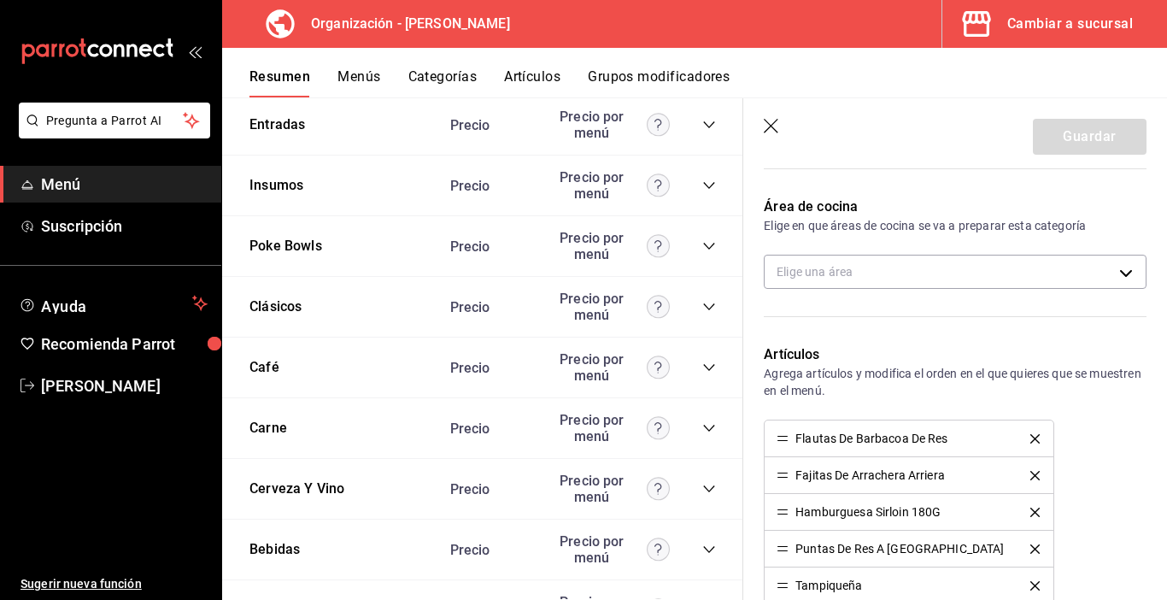
click at [1031, 435] on icon "delete" at bounding box center [1035, 438] width 9 height 9
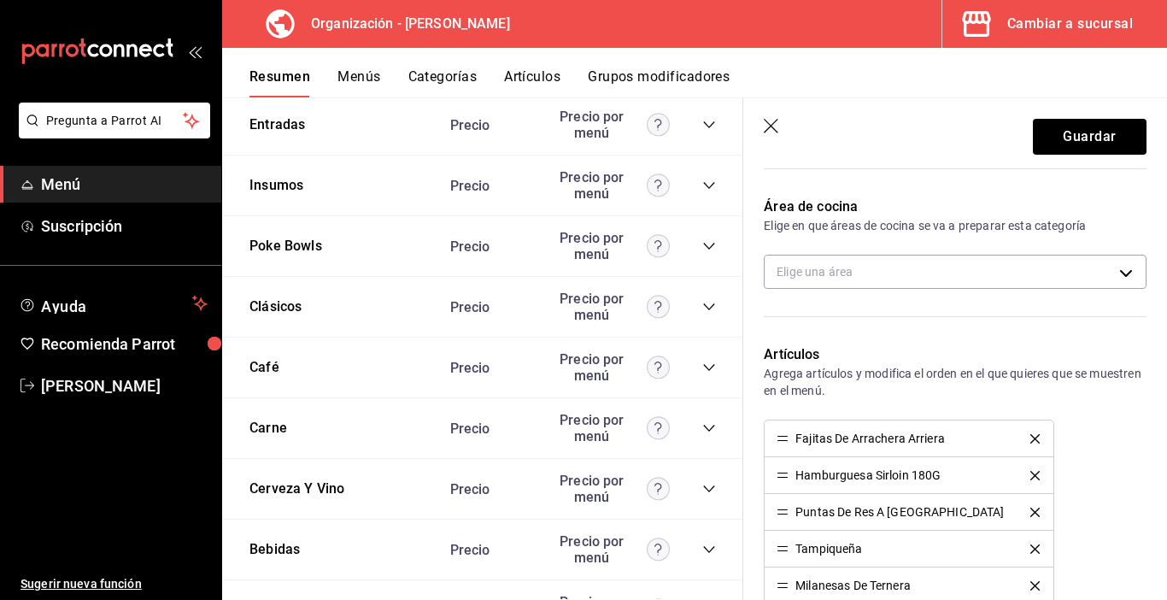
click at [1019, 437] on button "delete" at bounding box center [1035, 438] width 33 height 9
click at [1031, 434] on icon "delete" at bounding box center [1035, 438] width 9 height 9
click at [1031, 437] on icon "delete" at bounding box center [1035, 438] width 9 height 9
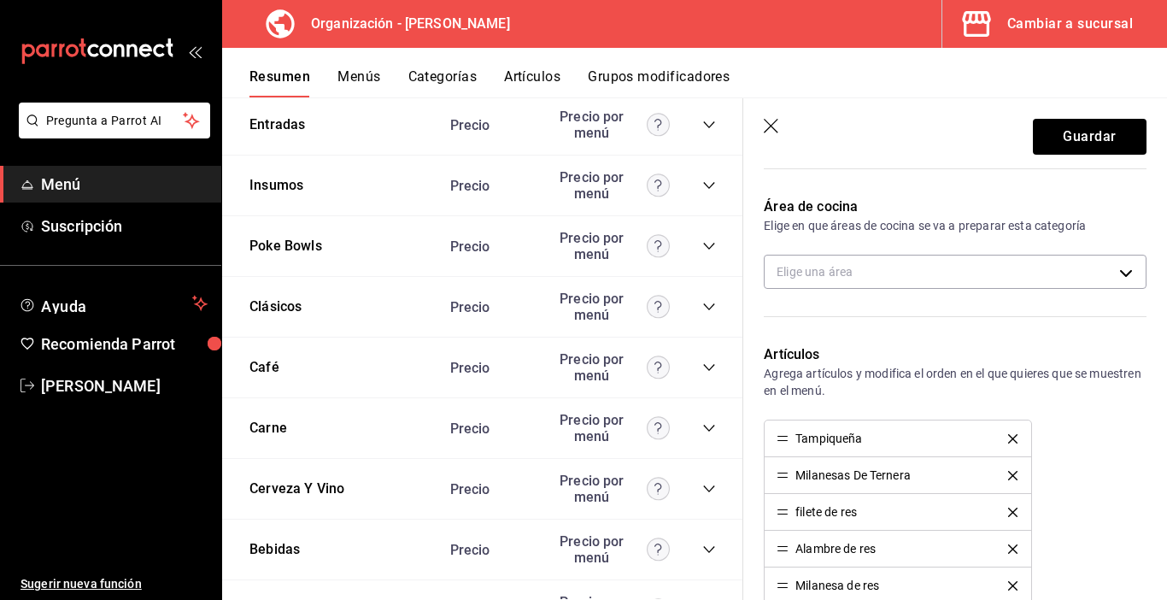
click at [1008, 437] on icon "delete" at bounding box center [1012, 438] width 9 height 9
click at [1008, 436] on icon "delete" at bounding box center [1012, 438] width 9 height 9
click at [1008, 473] on icon "delete" at bounding box center [1012, 475] width 9 height 9
click at [1008, 474] on icon "delete" at bounding box center [1012, 475] width 9 height 9
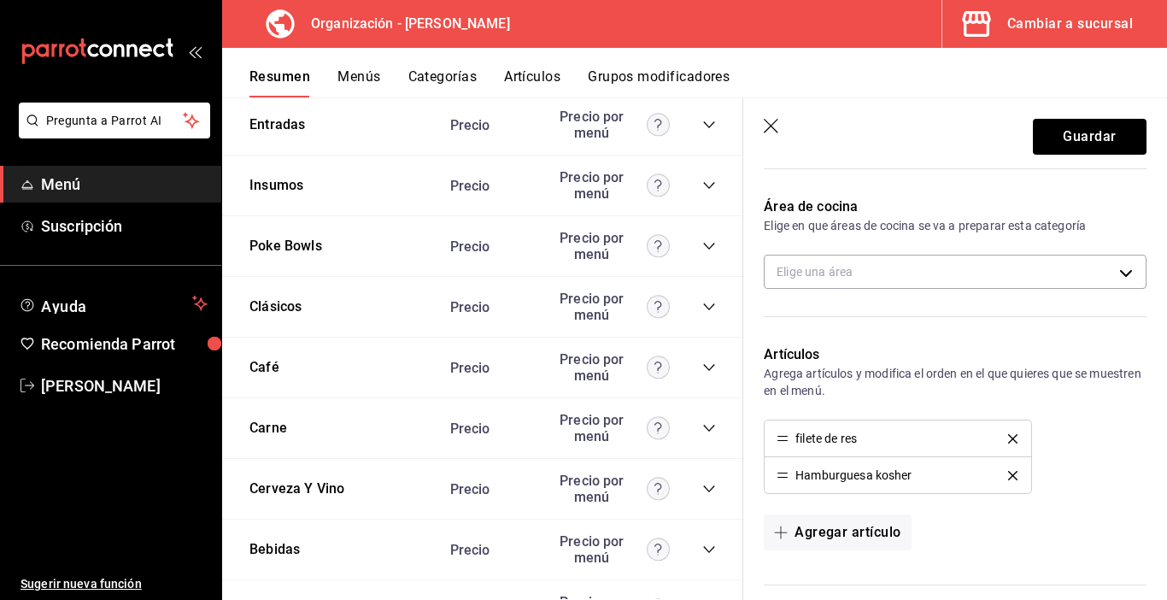
click at [1008, 474] on icon "delete" at bounding box center [1012, 475] width 9 height 9
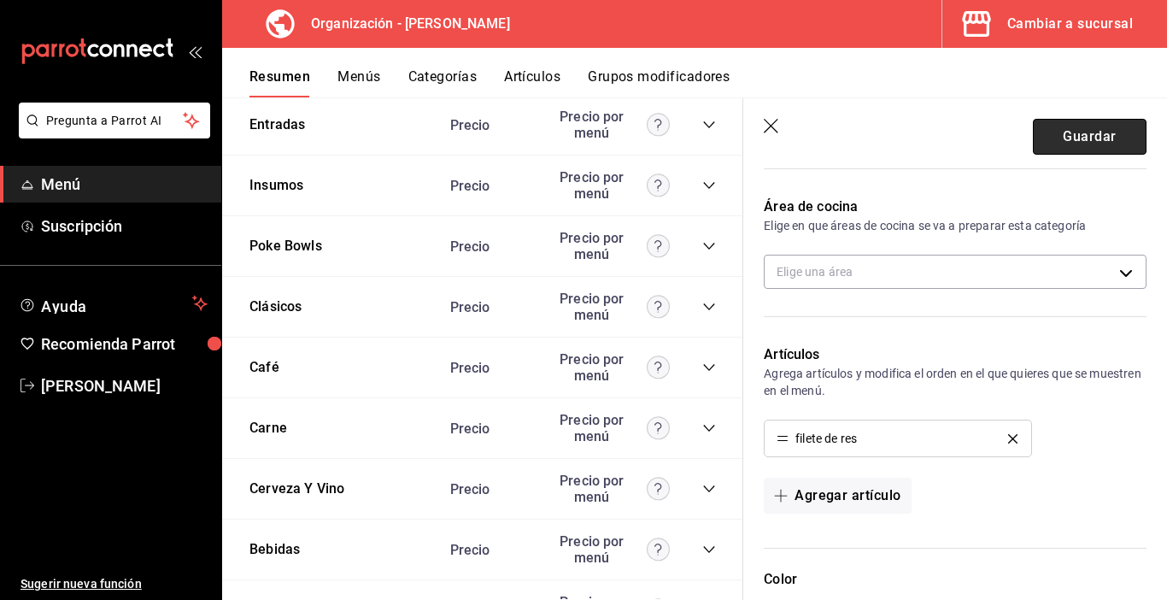
click at [1060, 136] on button "Guardar" at bounding box center [1090, 137] width 114 height 36
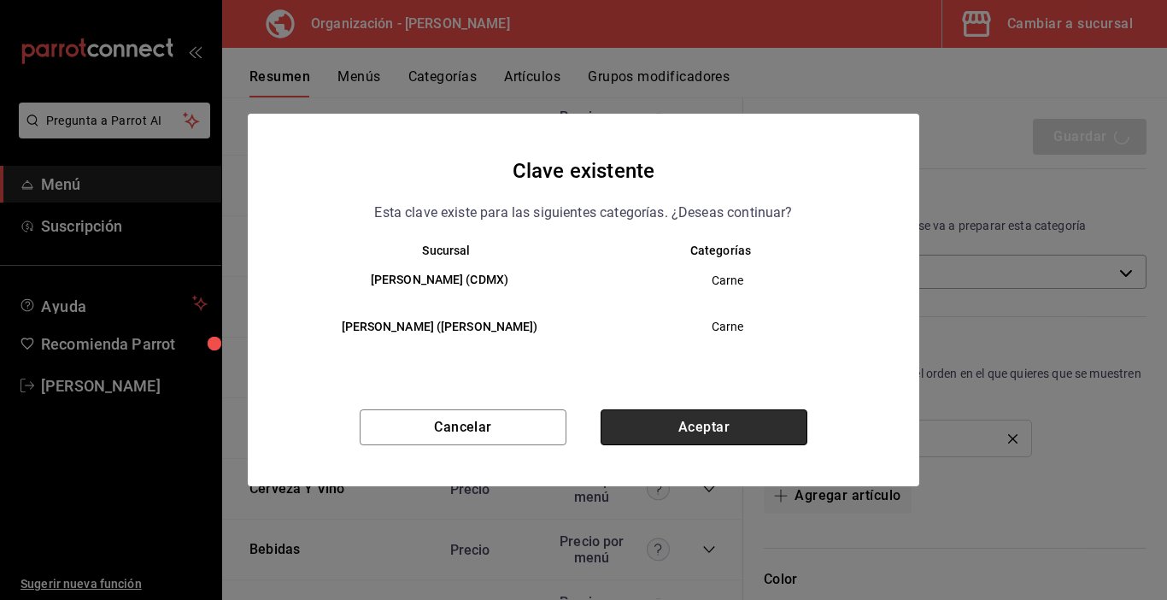
click at [719, 424] on button "Aceptar" at bounding box center [704, 427] width 207 height 36
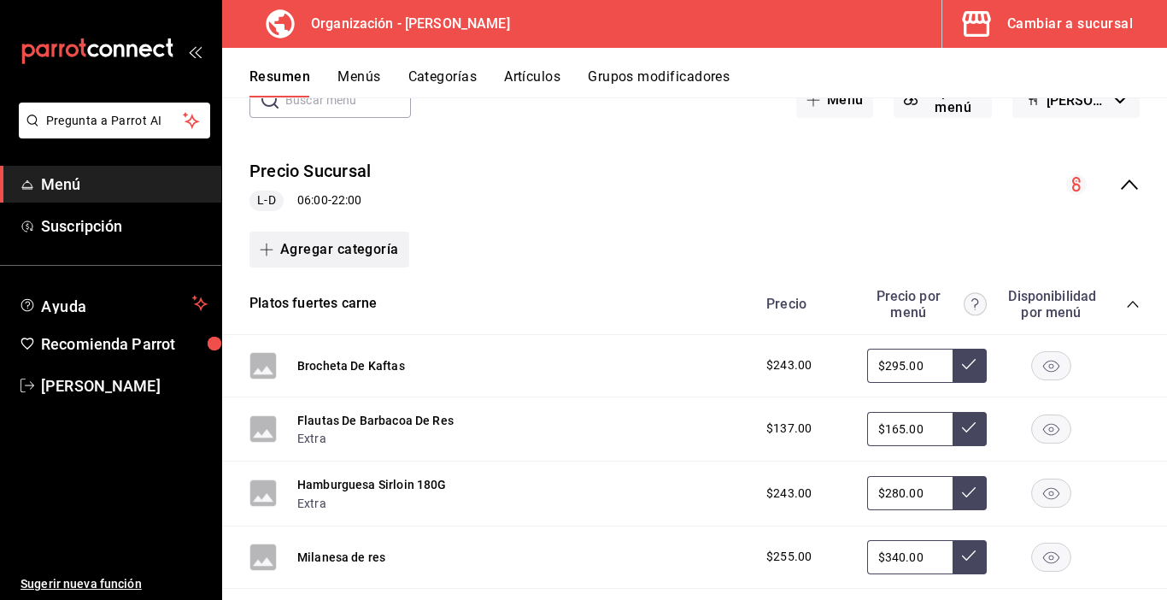
scroll to position [85, 0]
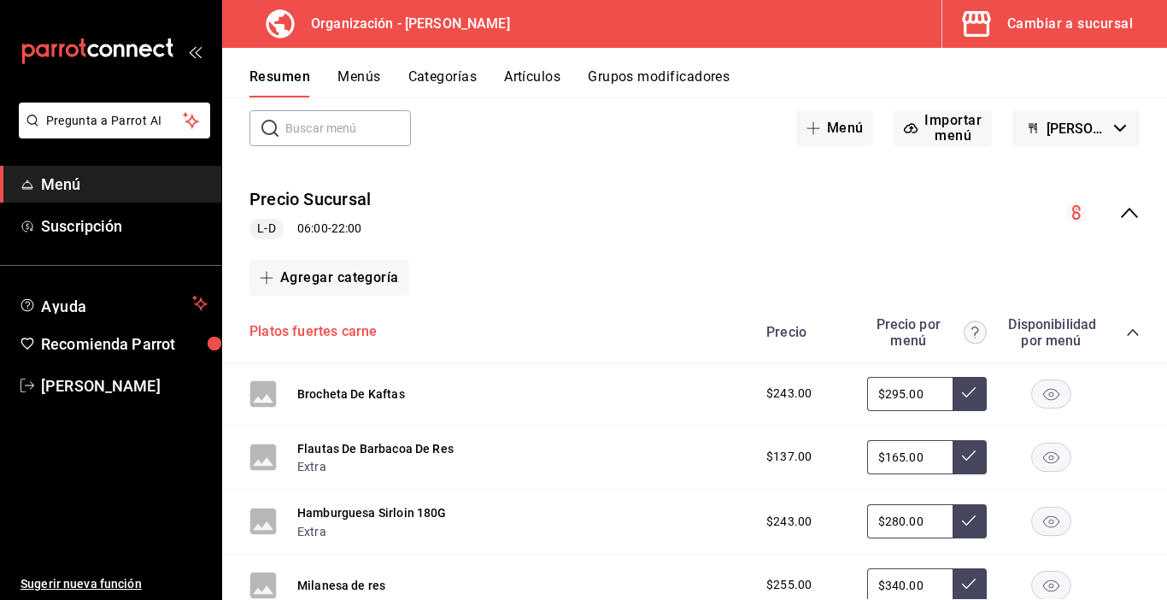
click at [338, 331] on button "Platos fuertes carne" at bounding box center [313, 332] width 127 height 20
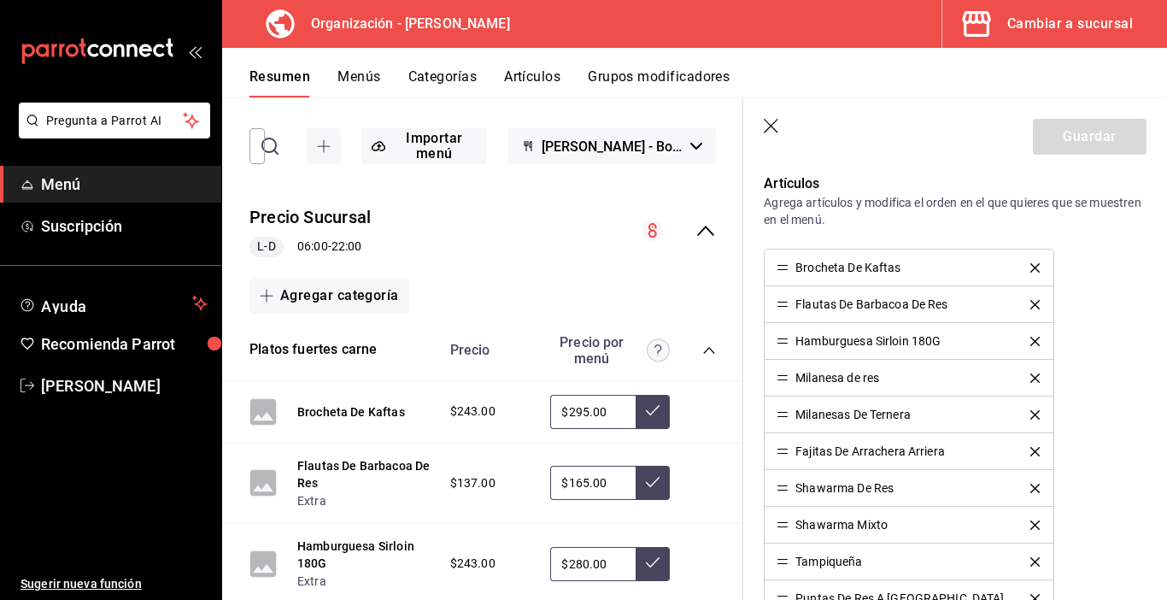
scroll to position [513, 0]
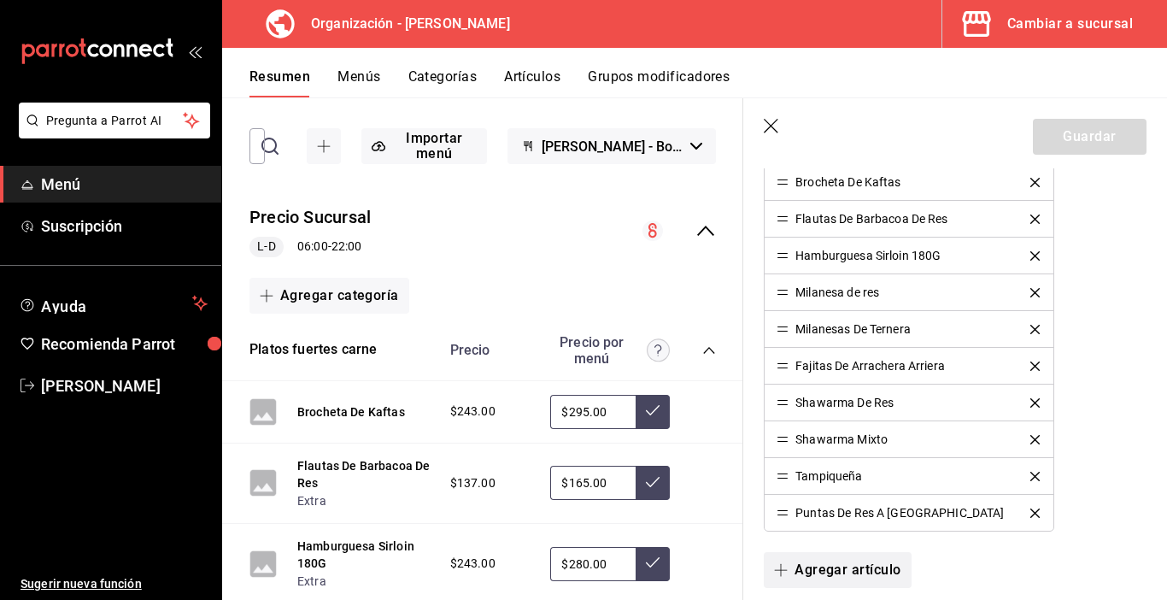
click at [872, 575] on button "Agregar artículo" at bounding box center [837, 570] width 147 height 36
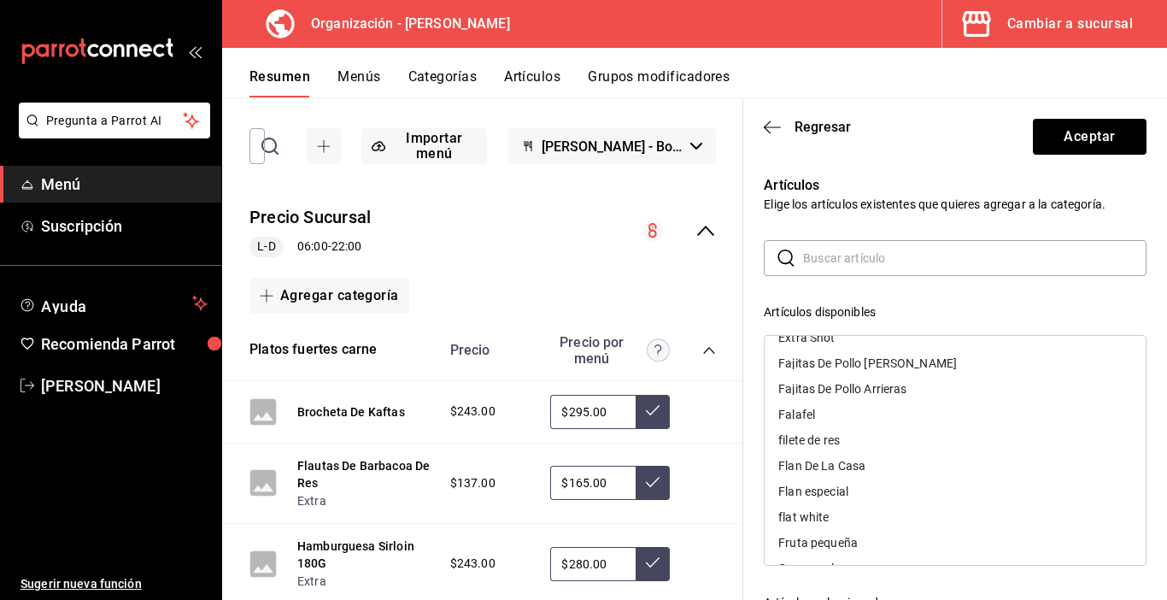
scroll to position [2668, 0]
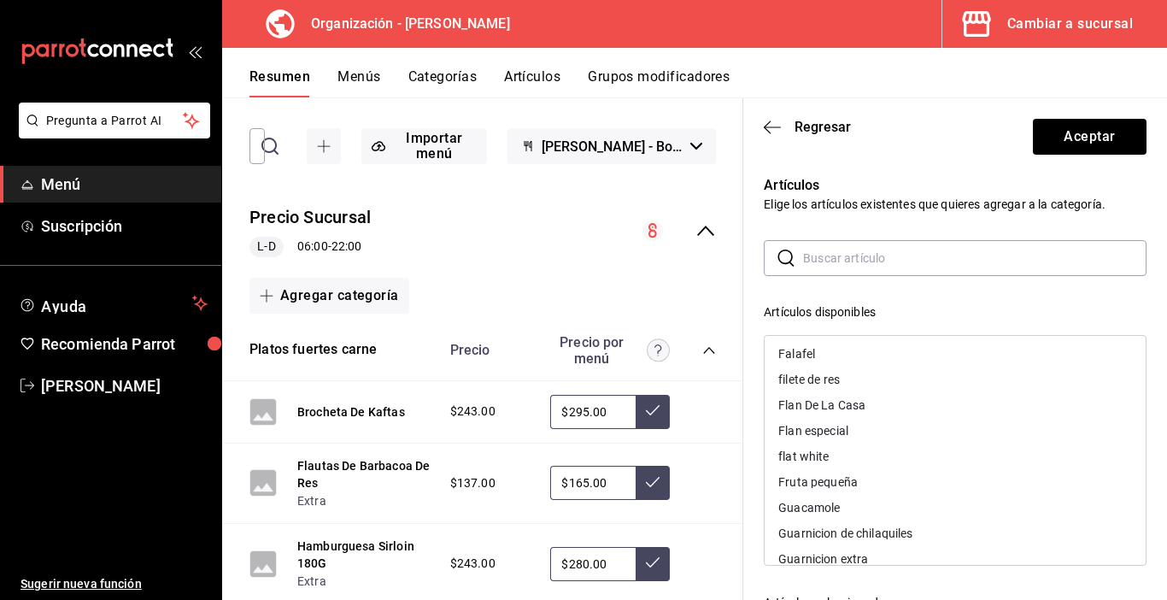
click at [805, 380] on div "filete de res" at bounding box center [810, 379] width 62 height 12
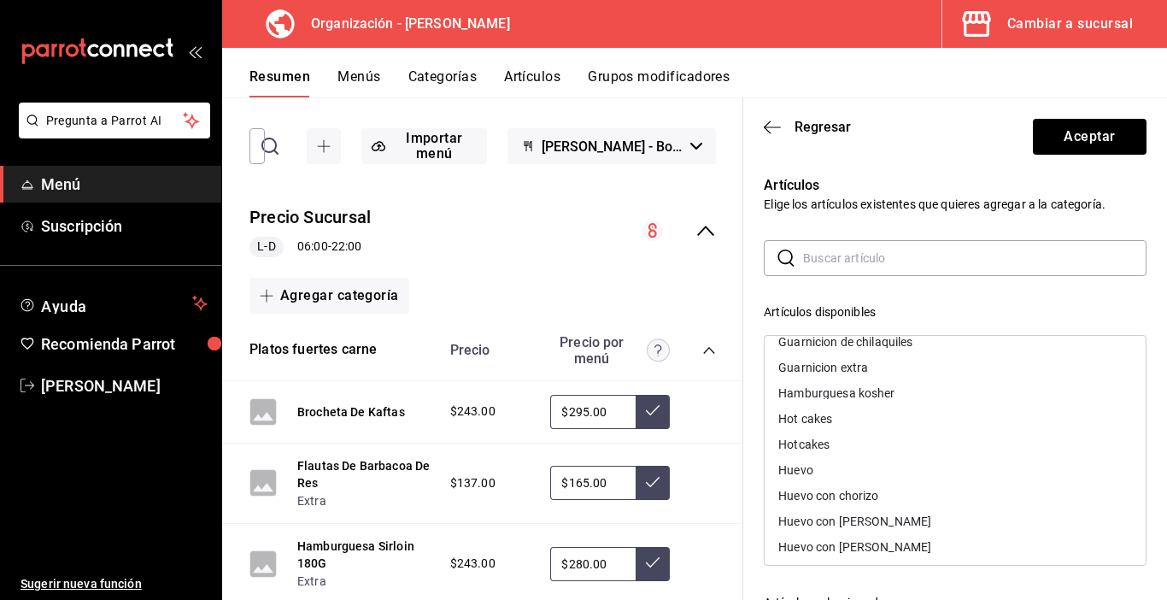
scroll to position [2839, 0]
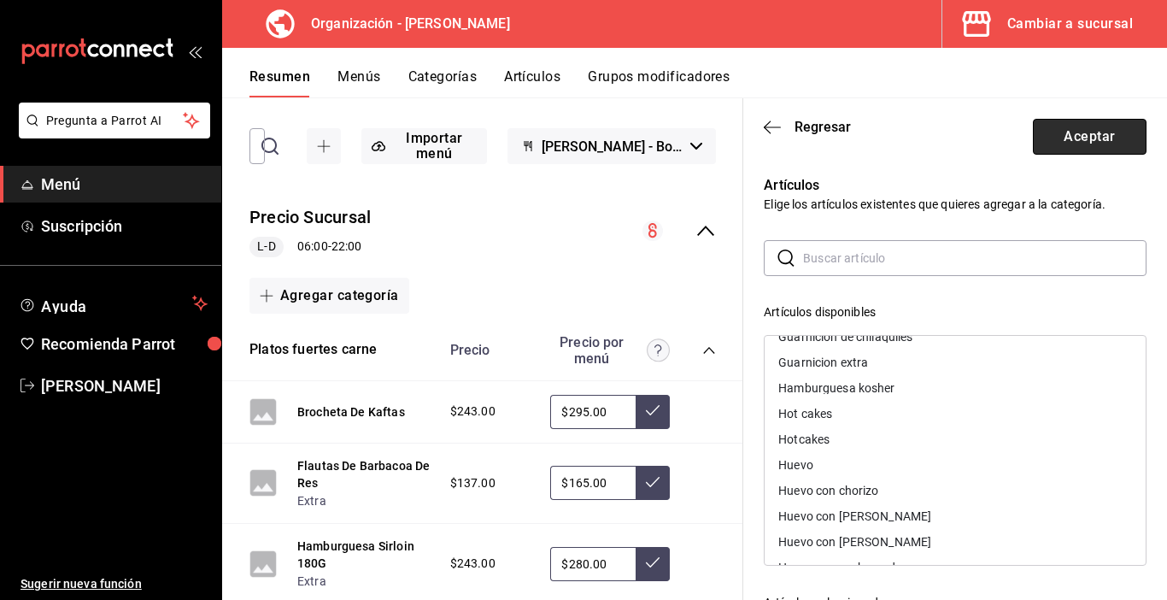
click at [1055, 136] on button "Aceptar" at bounding box center [1090, 137] width 114 height 36
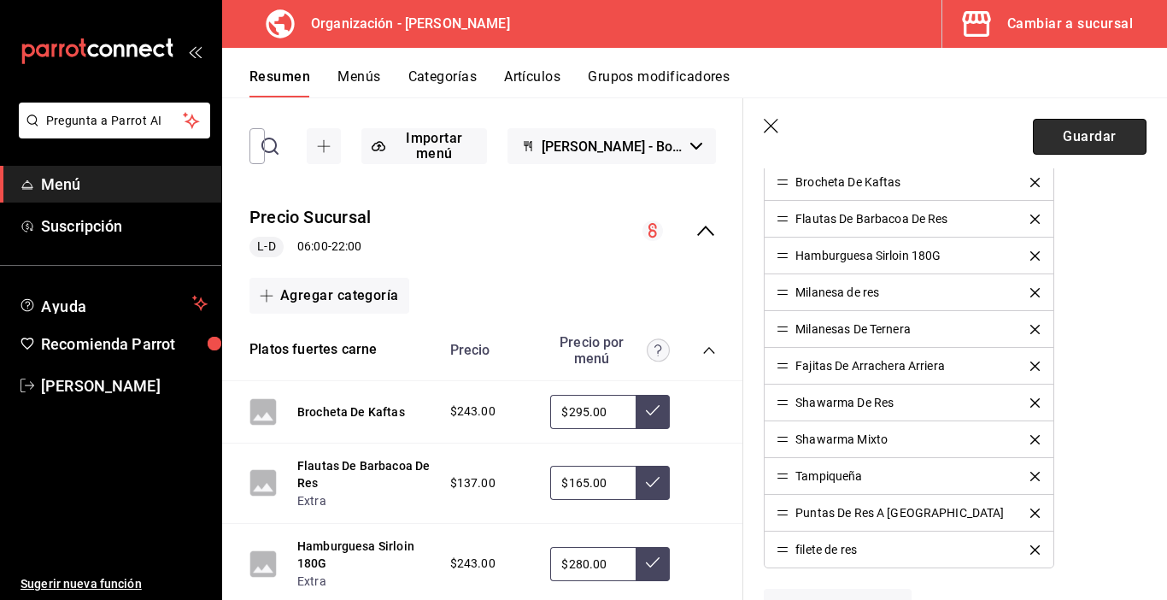
click at [1088, 138] on button "Guardar" at bounding box center [1090, 137] width 114 height 36
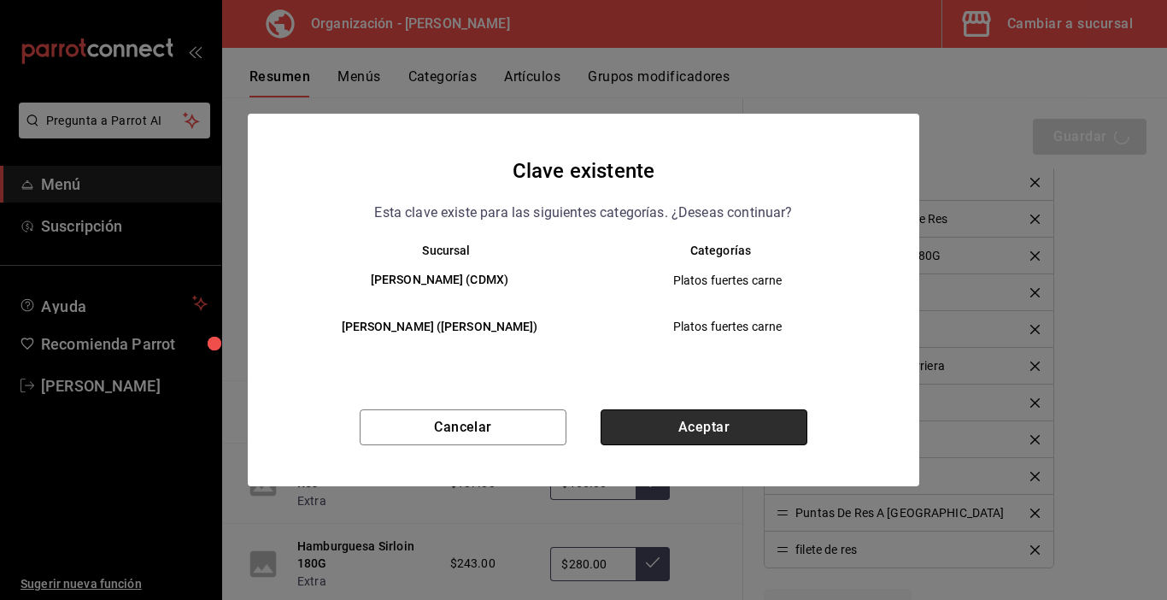
click at [638, 435] on button "Aceptar" at bounding box center [704, 427] width 207 height 36
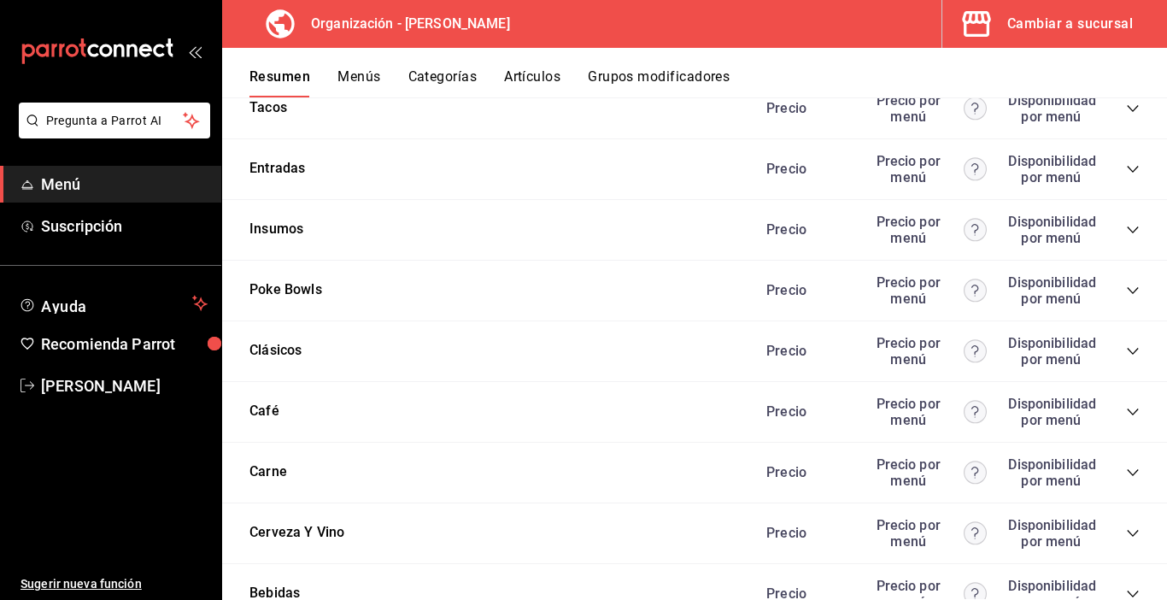
scroll to position [1966, 0]
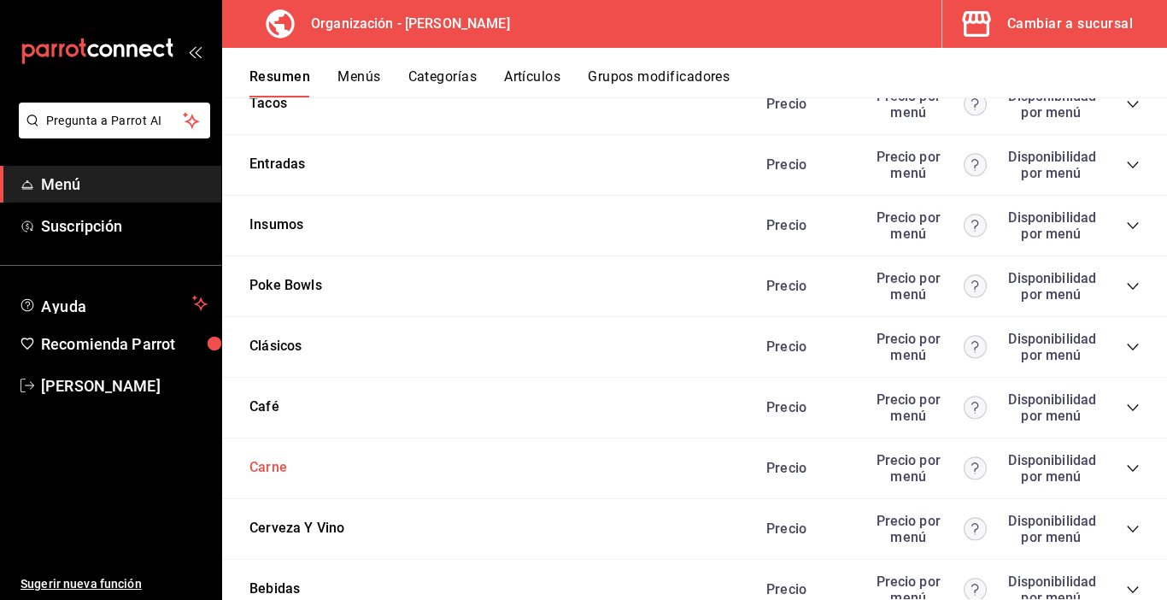
click at [257, 464] on button "Carne" at bounding box center [269, 468] width 38 height 20
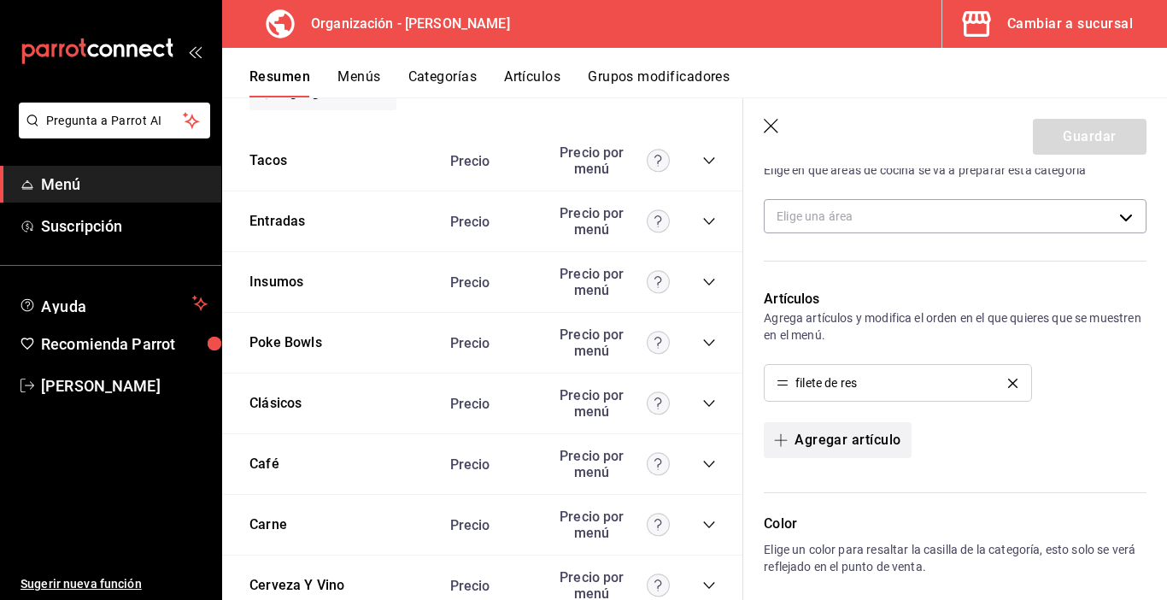
scroll to position [342, 0]
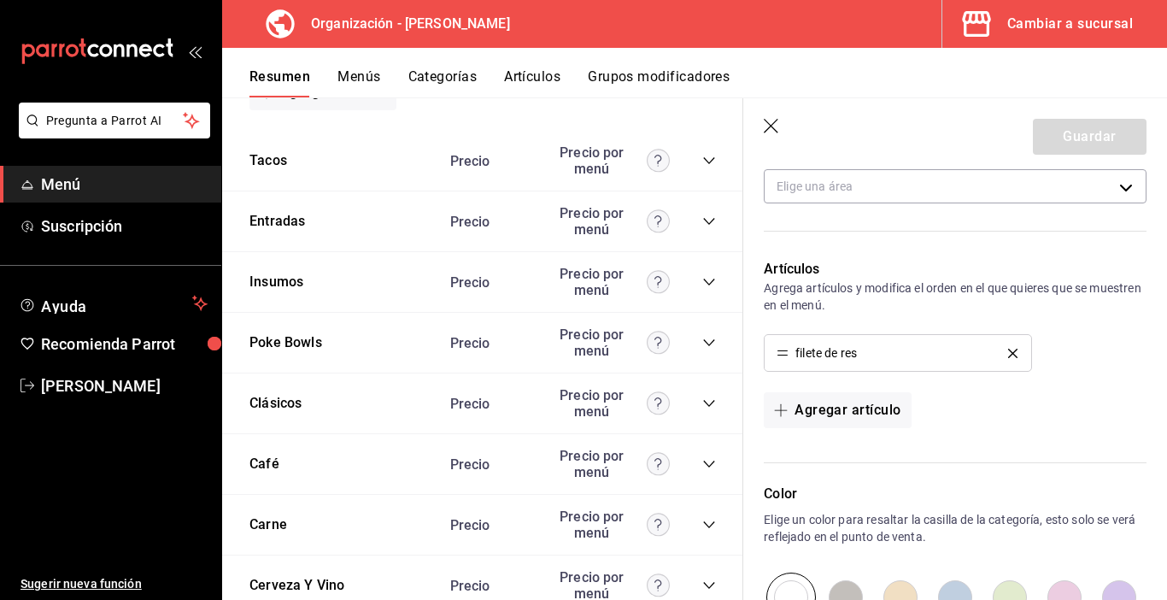
click at [1003, 346] on li "filete de res" at bounding box center [898, 353] width 266 height 36
click at [1008, 355] on icon "delete" at bounding box center [1012, 353] width 9 height 9
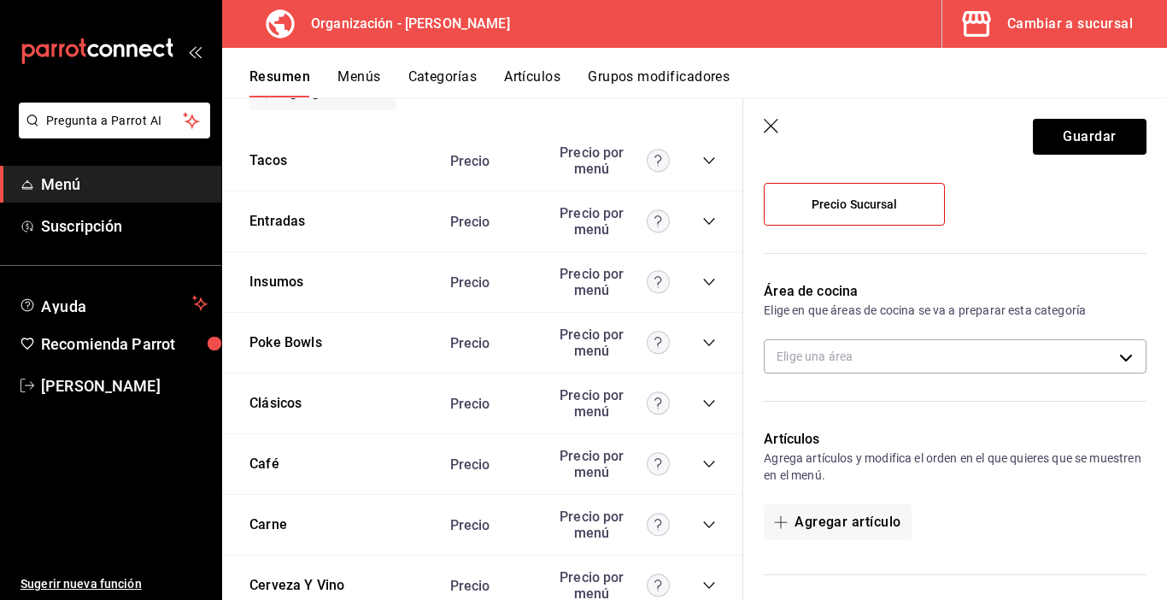
scroll to position [171, 0]
click at [1069, 129] on button "Guardar" at bounding box center [1090, 137] width 114 height 36
drag, startPoint x: 614, startPoint y: 102, endPoint x: 325, endPoint y: 585, distance: 563.8
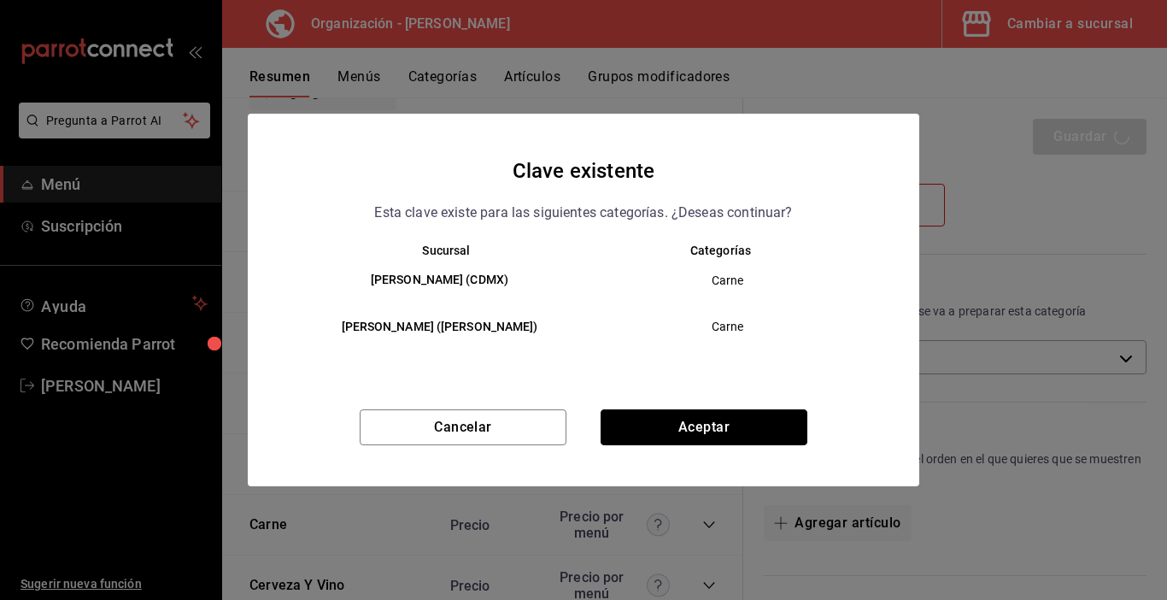
drag, startPoint x: 325, startPoint y: 585, endPoint x: 702, endPoint y: 431, distance: 407.4
click at [608, 437] on button "Aceptar" at bounding box center [704, 427] width 207 height 36
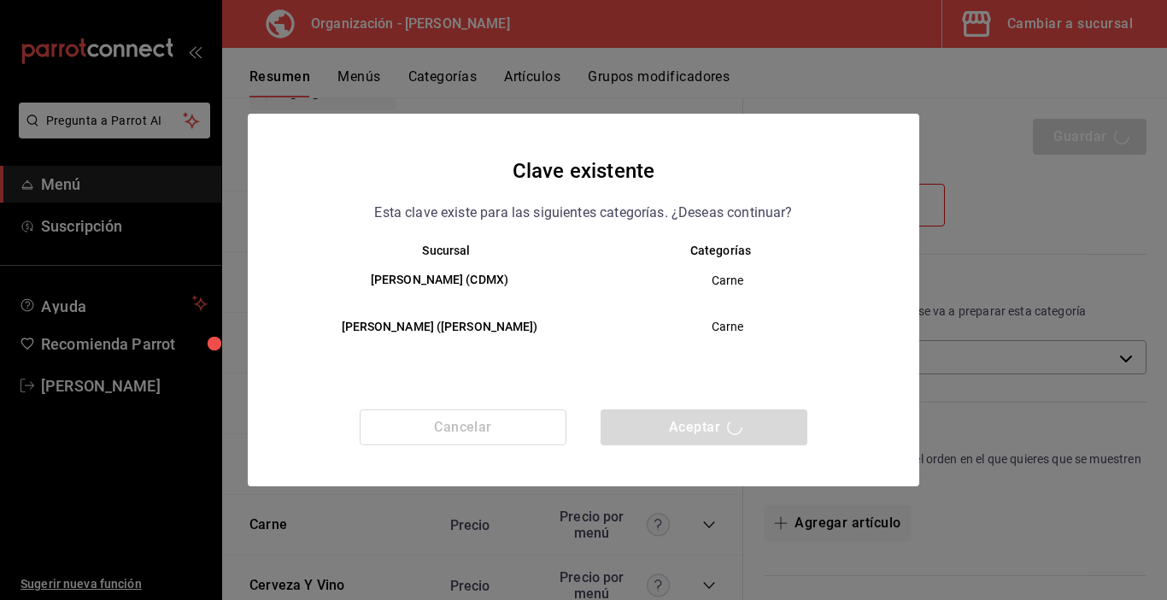
click at [702, 431] on div "Cancelar Aceptar" at bounding box center [584, 447] width 672 height 77
click at [632, 436] on button "Aceptar" at bounding box center [704, 427] width 207 height 36
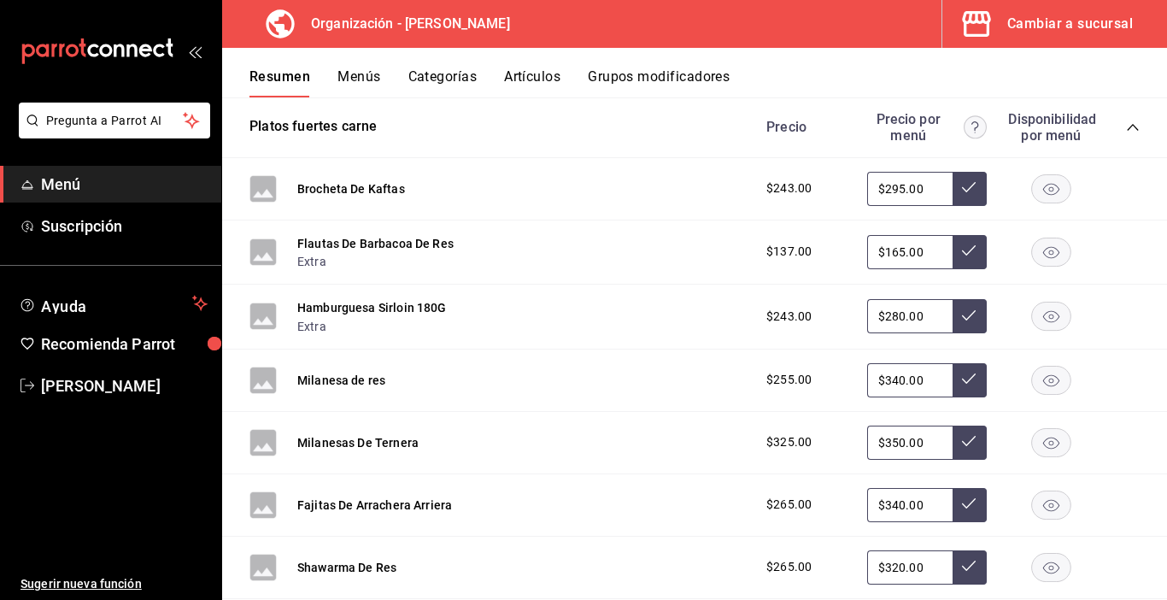
click at [453, 75] on button "Categorías" at bounding box center [443, 82] width 69 height 29
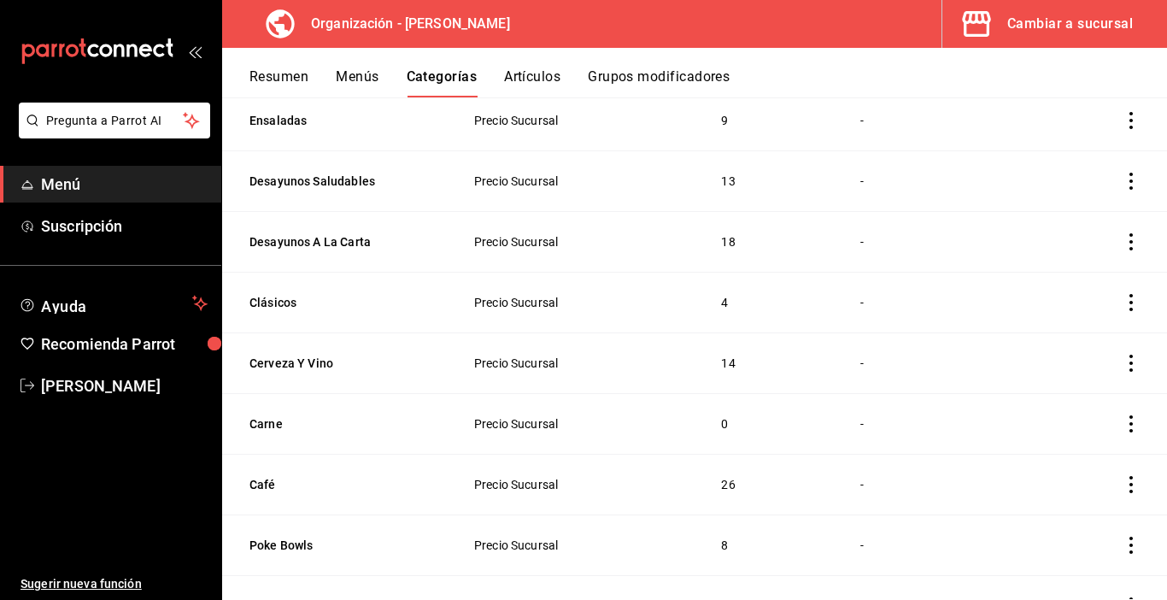
scroll to position [1089, 0]
click at [1130, 418] on icon "actions" at bounding box center [1131, 421] width 3 height 17
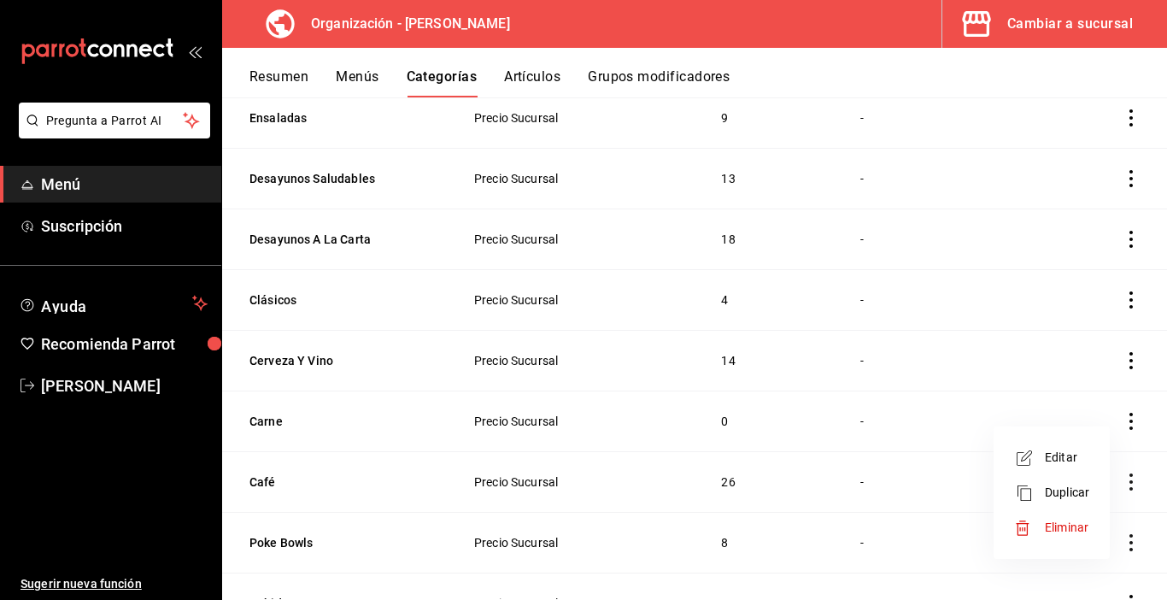
click at [1024, 528] on icon at bounding box center [1022, 528] width 17 height 17
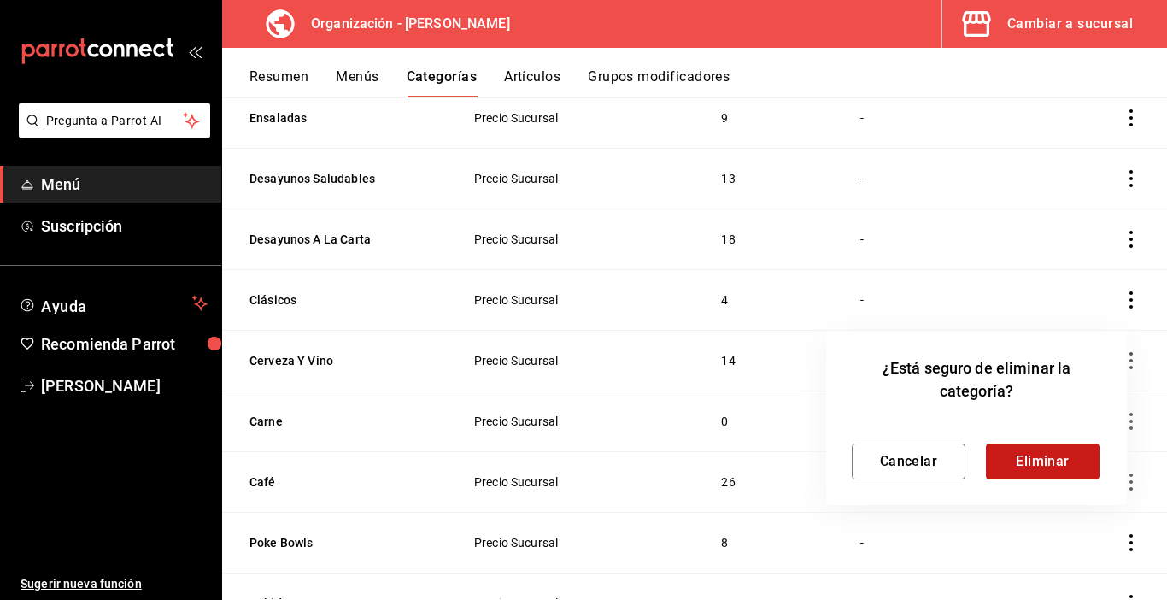
click at [1055, 467] on button "Eliminar" at bounding box center [1043, 462] width 114 height 36
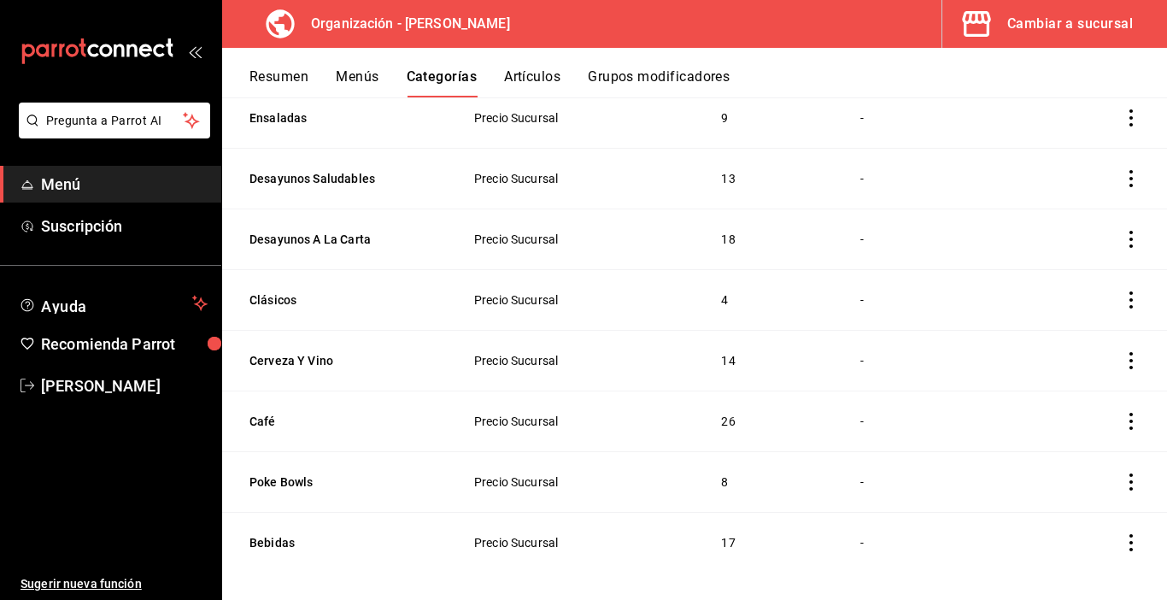
click at [368, 72] on button "Menús" at bounding box center [357, 82] width 43 height 29
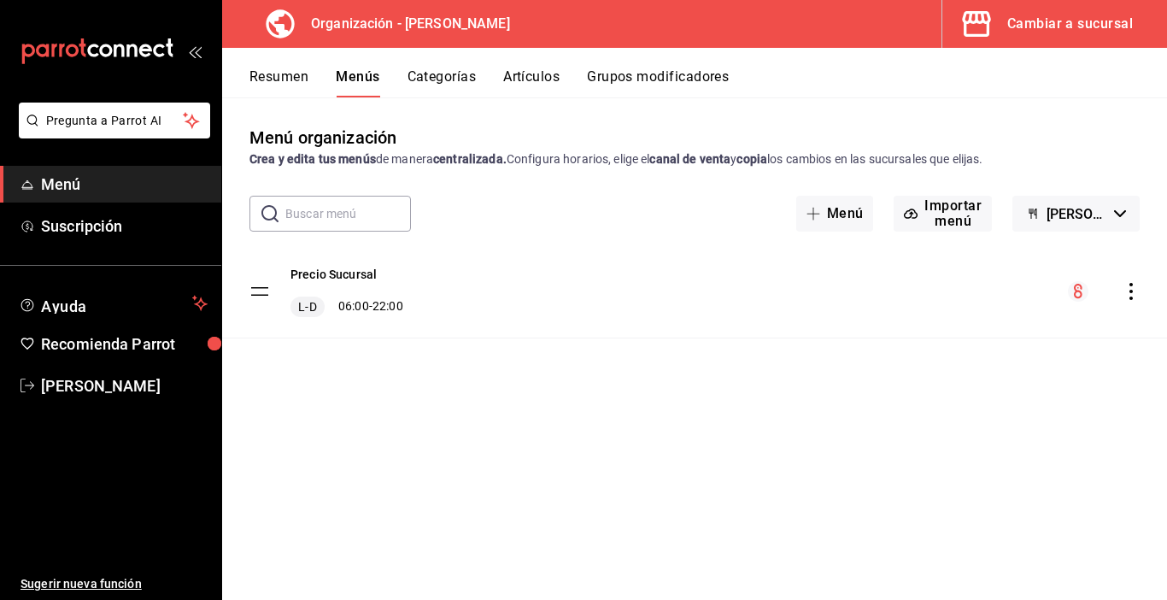
click at [1127, 296] on icon "actions" at bounding box center [1131, 291] width 17 height 17
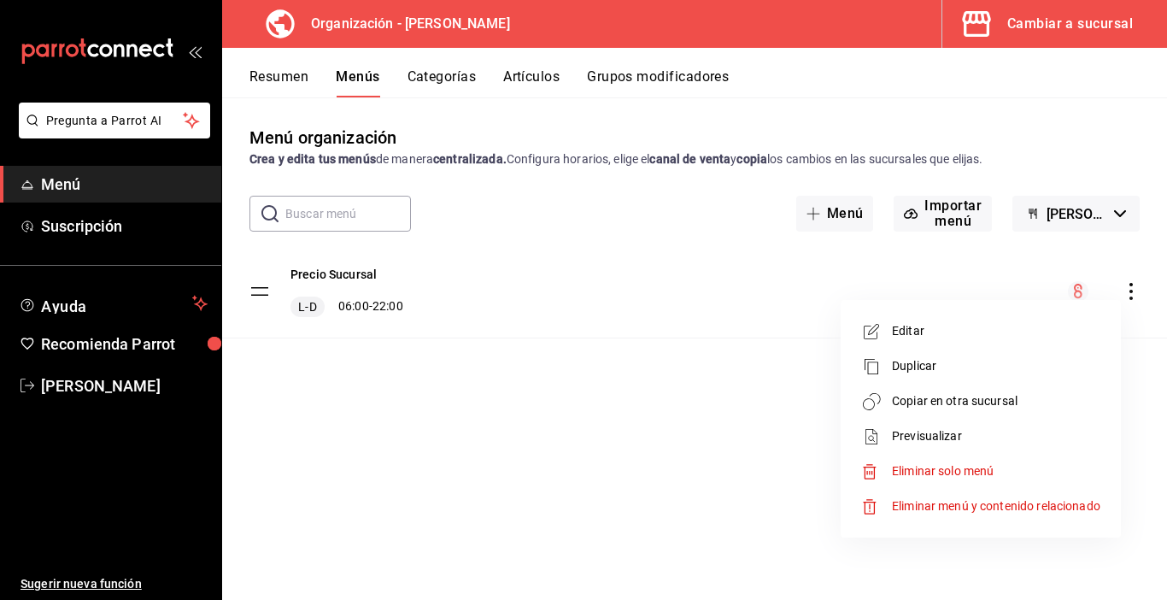
click at [940, 401] on span "Copiar en otra sucursal" at bounding box center [996, 401] width 209 height 18
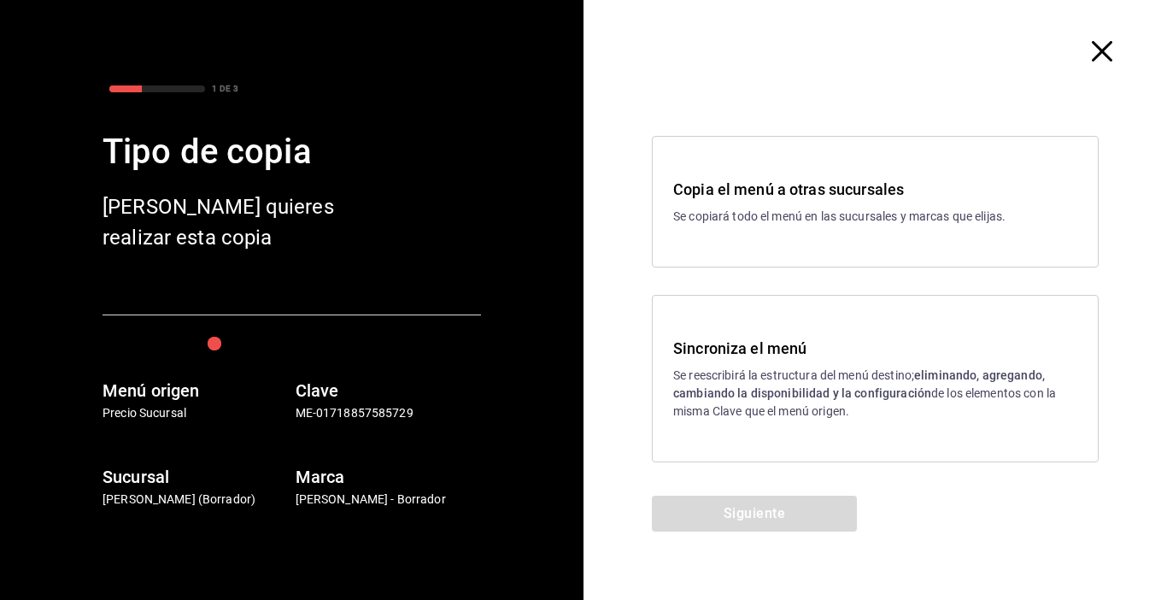
click at [724, 410] on p "Se reescribirá la estructura del menú destino; eliminando, agregando, cambiando…" at bounding box center [875, 394] width 404 height 54
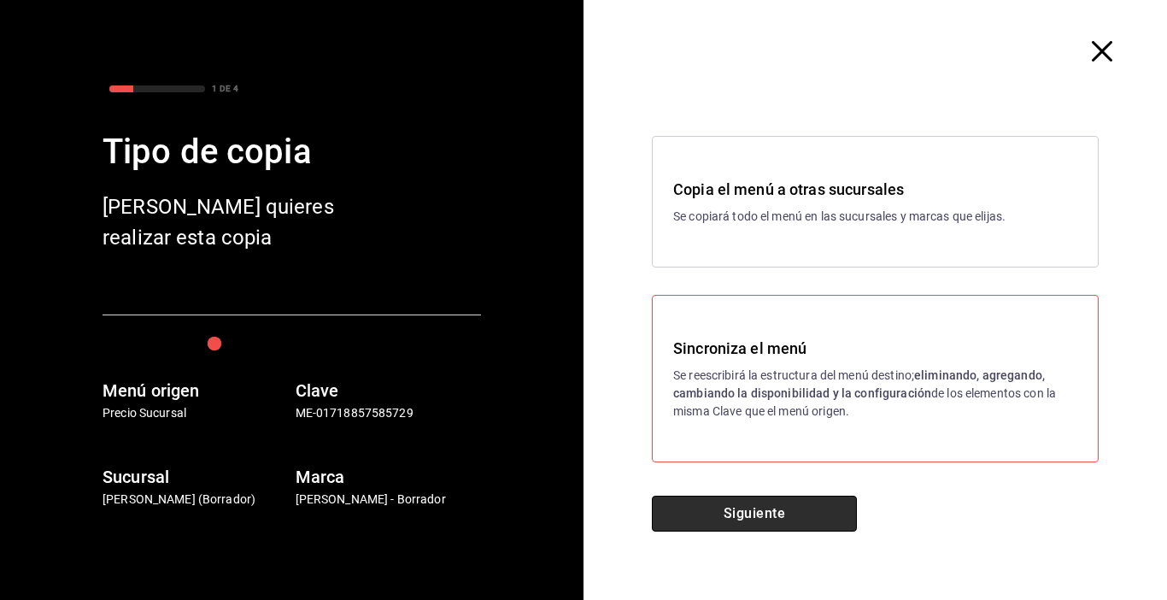
click at [710, 519] on button "Siguiente" at bounding box center [754, 514] width 205 height 36
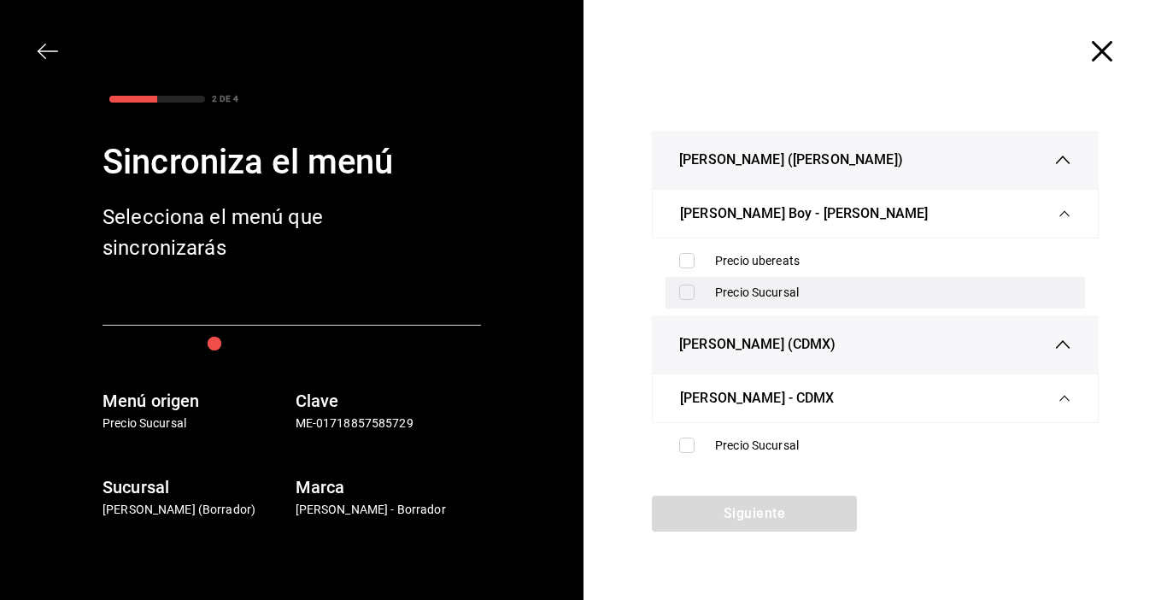
click at [693, 294] on input "checkbox" at bounding box center [686, 292] width 15 height 15
checkbox input "true"
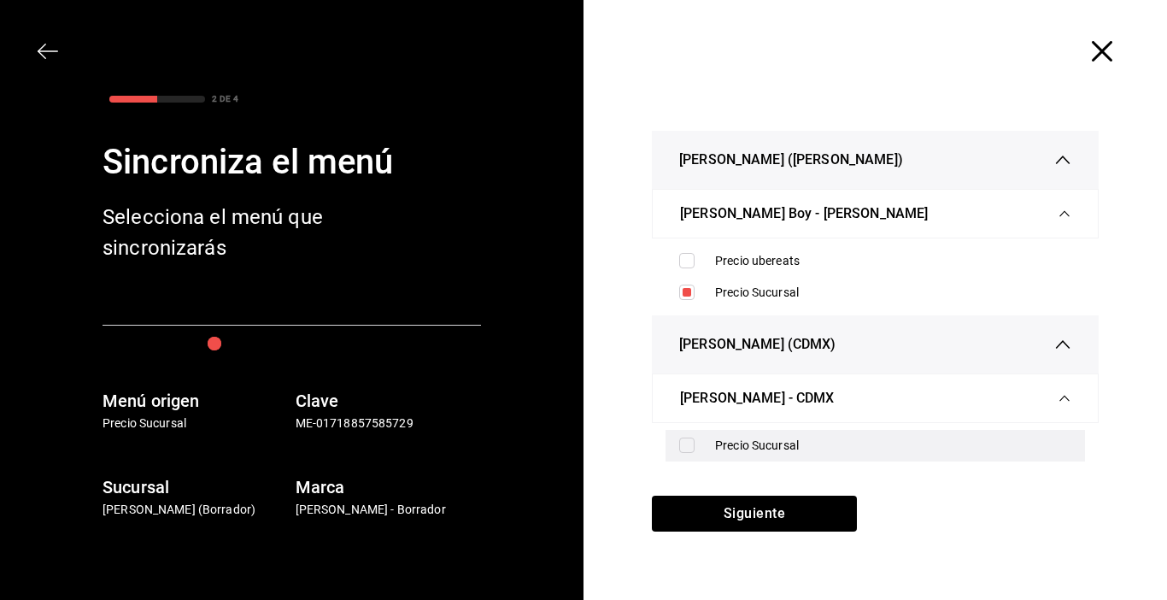
click at [684, 442] on input "checkbox" at bounding box center [686, 445] width 15 height 15
checkbox input "true"
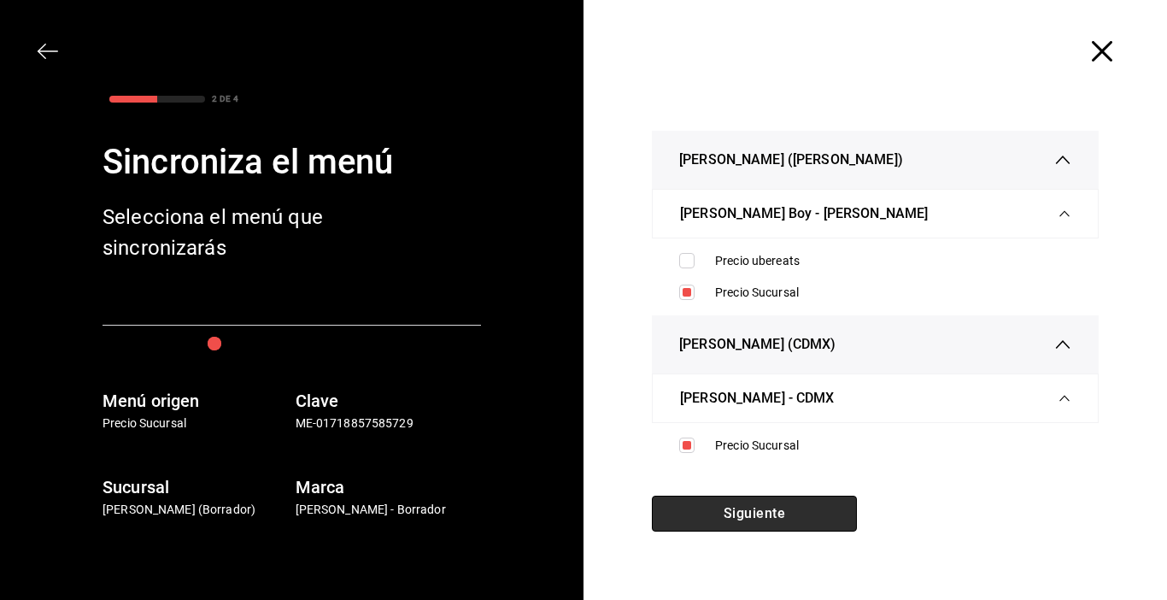
click at [698, 509] on button "Siguiente" at bounding box center [754, 514] width 205 height 36
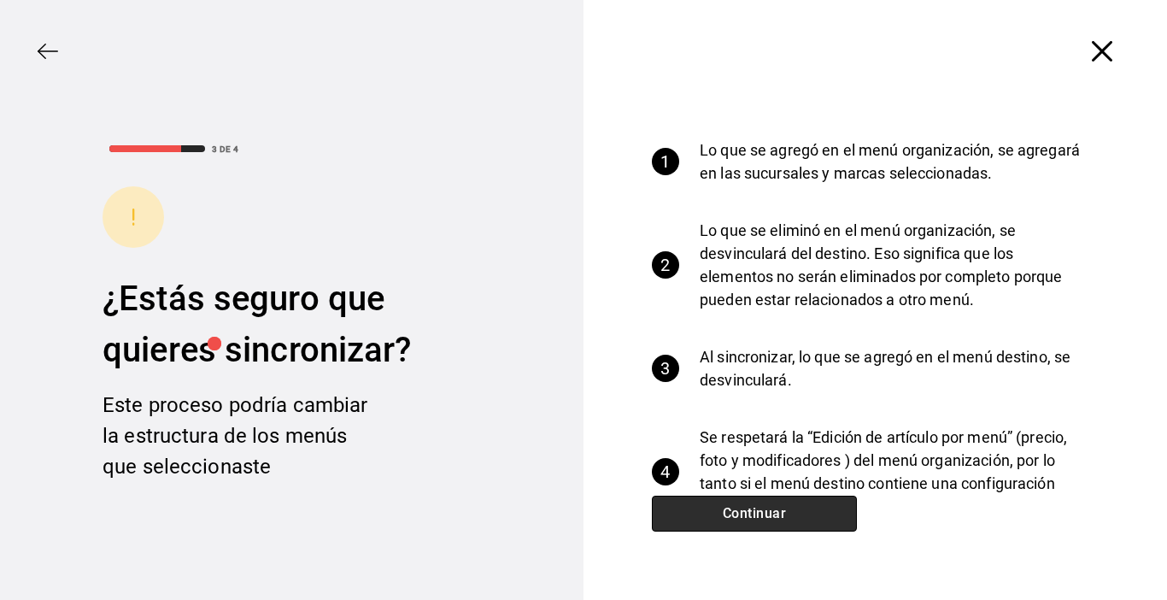
click at [694, 514] on button "Continuar" at bounding box center [754, 514] width 205 height 36
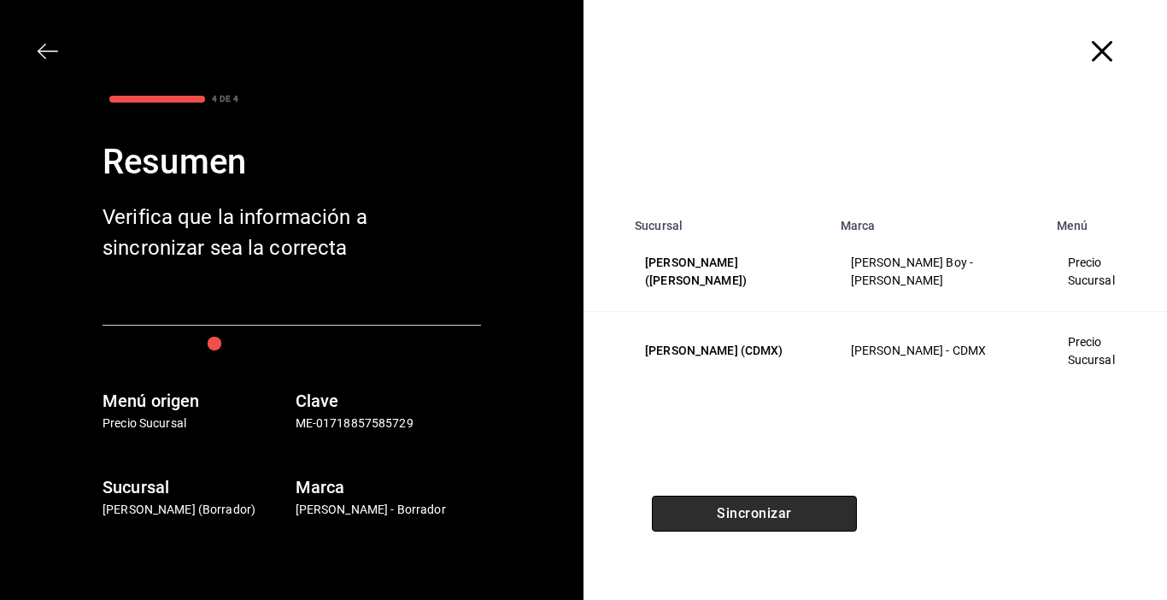
click at [694, 514] on button "Sincronizar" at bounding box center [754, 514] width 205 height 36
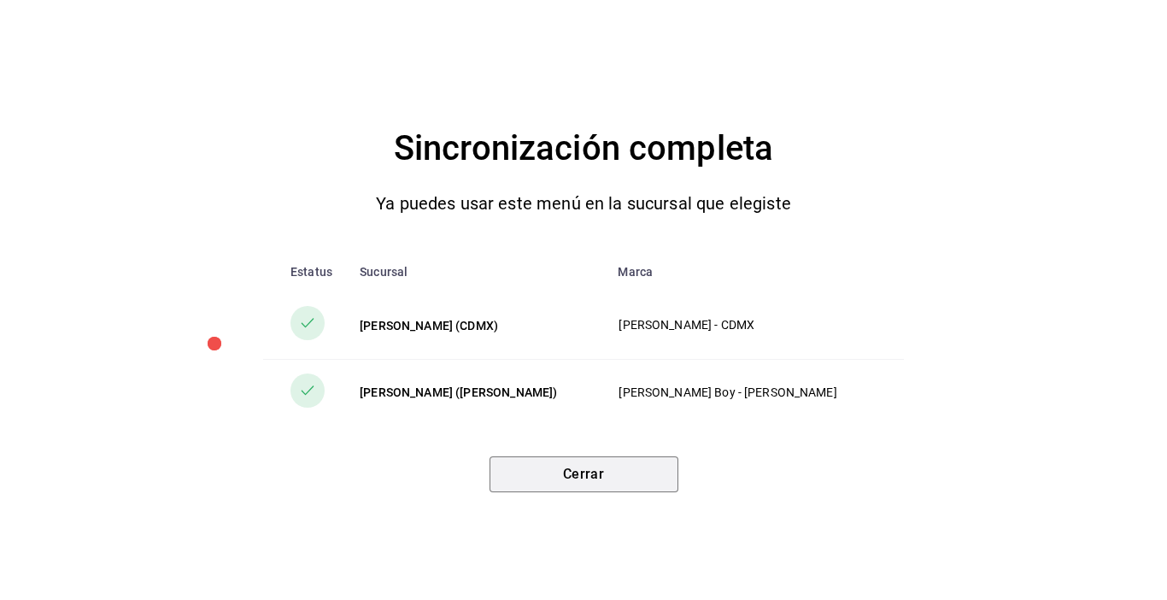
drag, startPoint x: 571, startPoint y: 466, endPoint x: 582, endPoint y: 457, distance: 14.0
click at [571, 467] on button "Cerrar" at bounding box center [584, 474] width 189 height 36
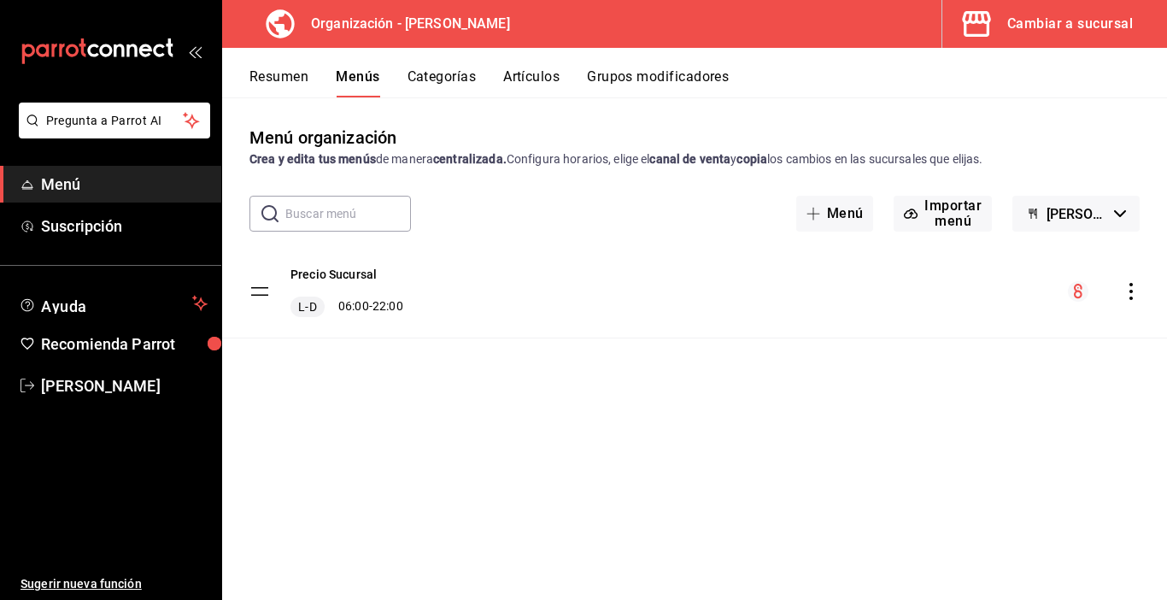
click at [525, 75] on button "Artículos" at bounding box center [531, 82] width 56 height 29
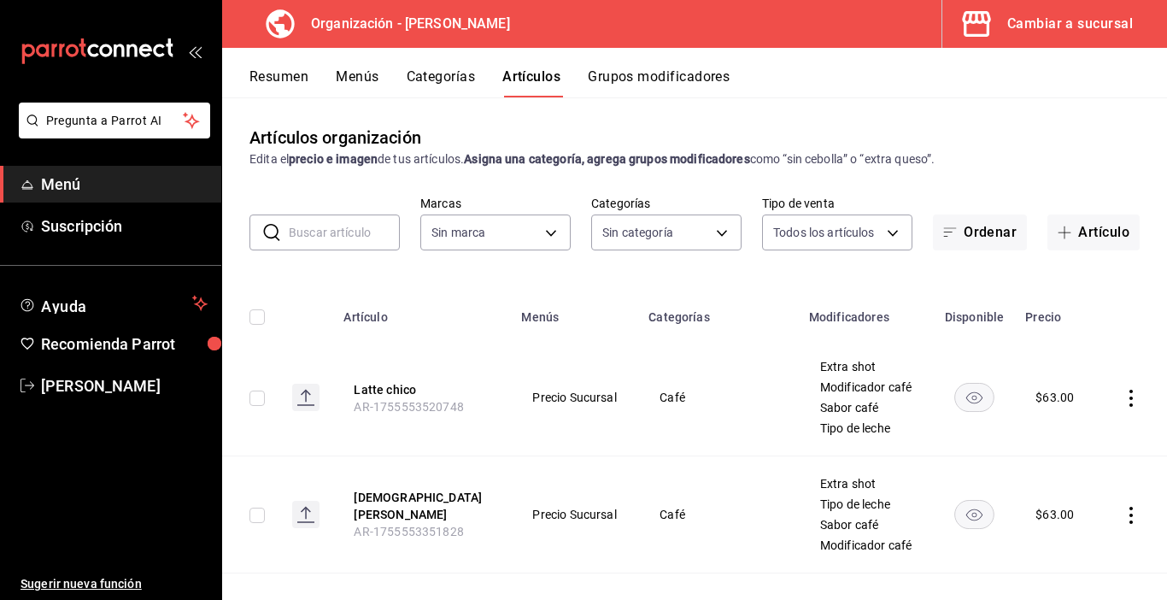
click at [342, 238] on input "text" at bounding box center [344, 232] width 111 height 34
type input "joco"
type input "89098faa-5d34-448f-8da5-d914f5141ab2,fdc1eeb9-6e3c-4d8b-9a70-b3653493270b,491b5…"
type input "jocoque"
type input "65799dc6-41aa-4859-a571-e645e514412a"
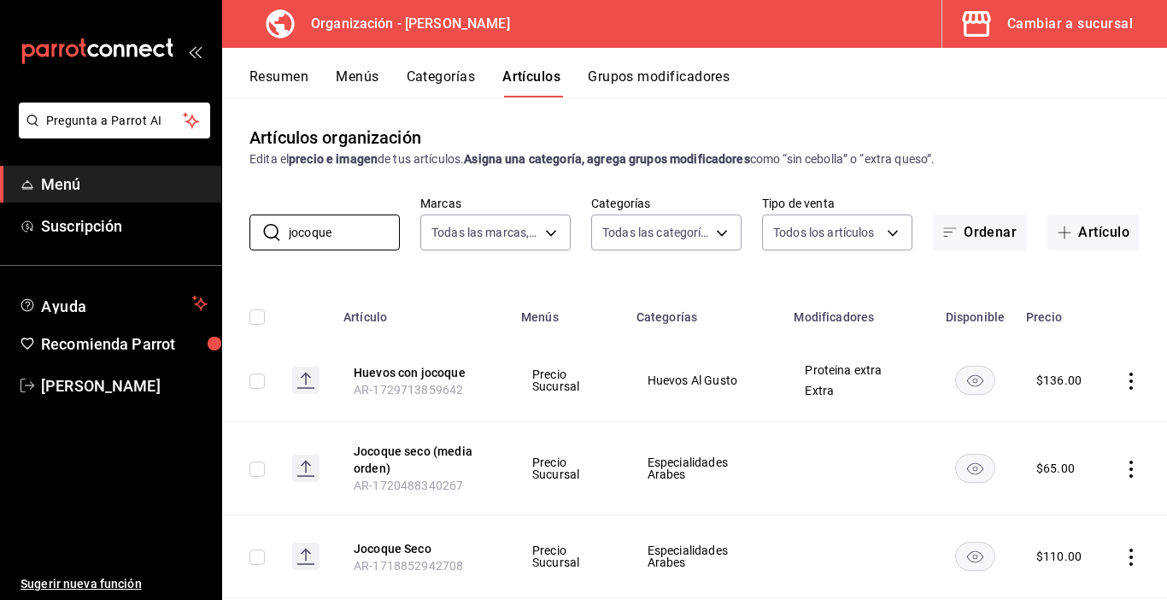
scroll to position [171, 0]
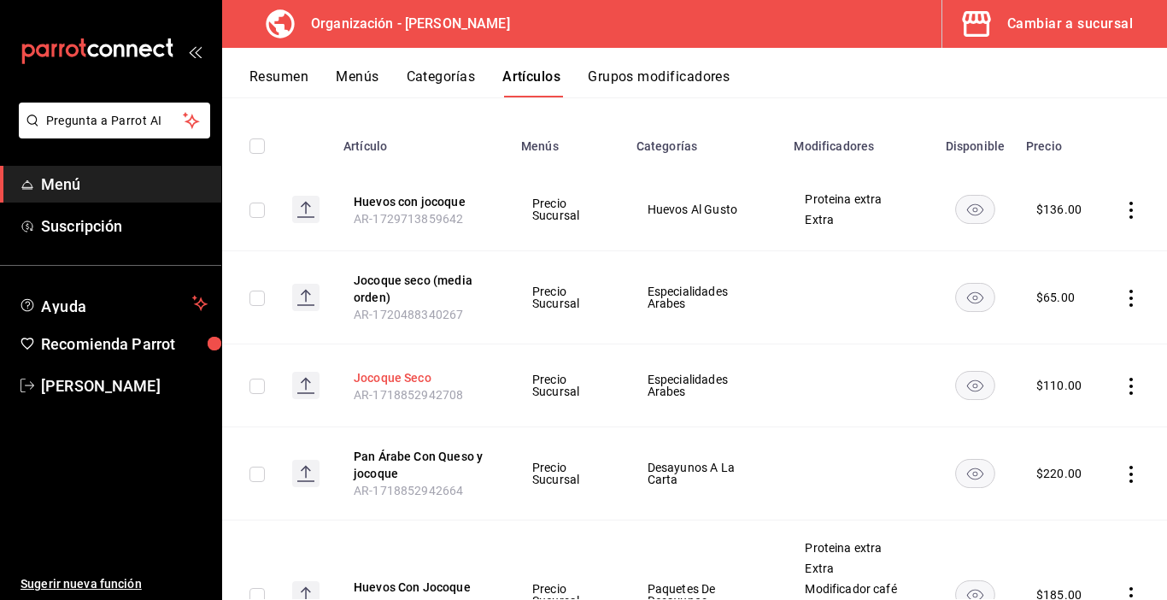
type input "jocoque"
click at [403, 379] on button "Jocoque Seco" at bounding box center [422, 377] width 137 height 17
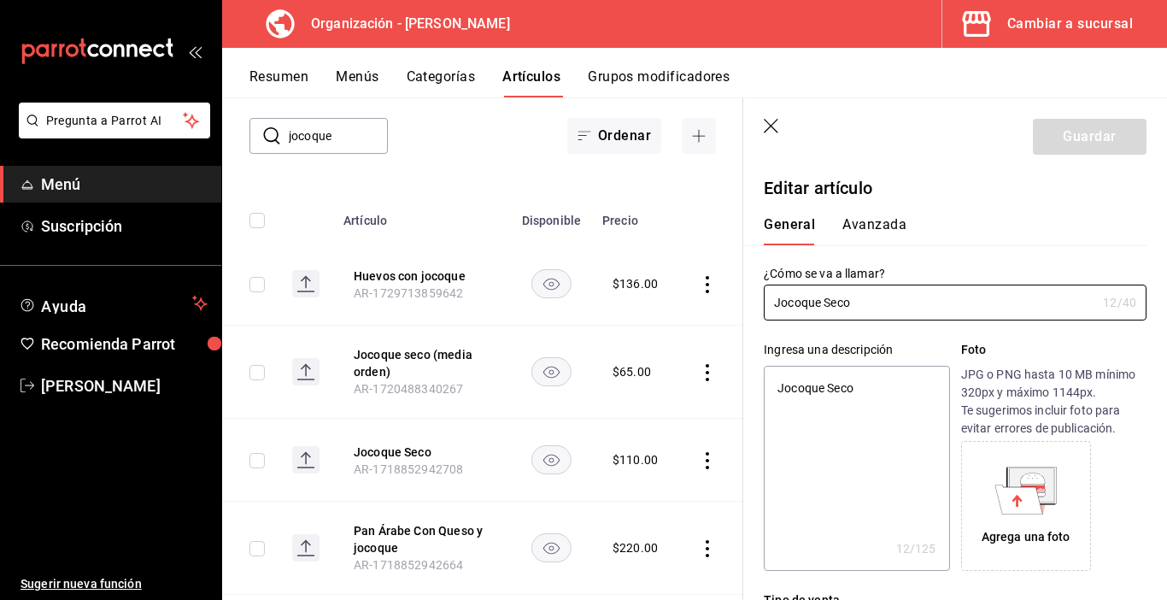
type textarea "x"
type input "$110.00"
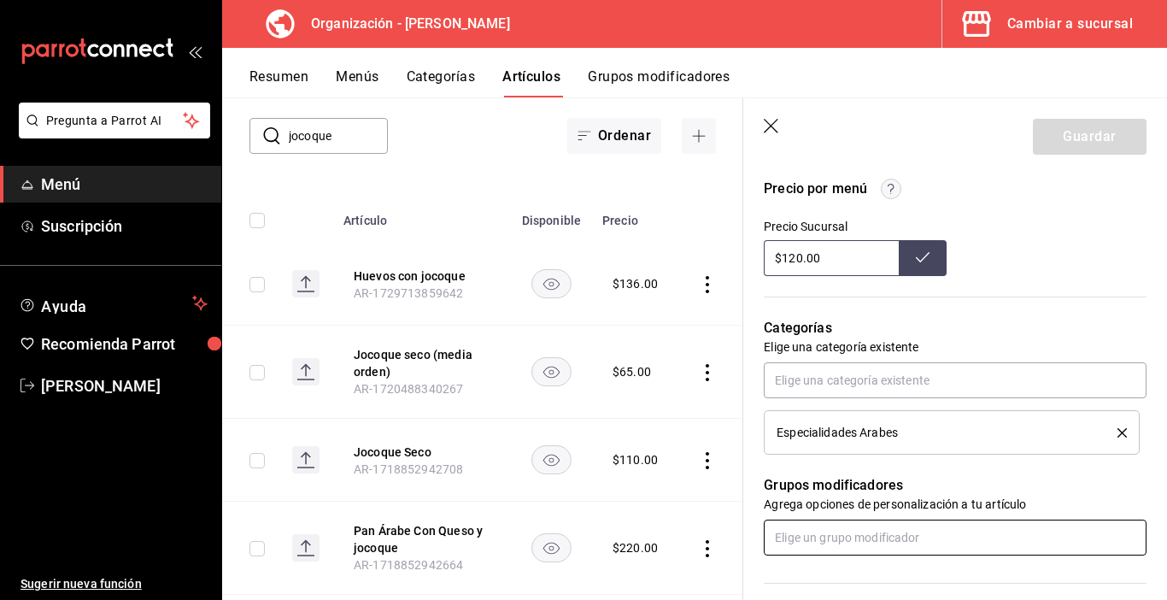
scroll to position [598, 0]
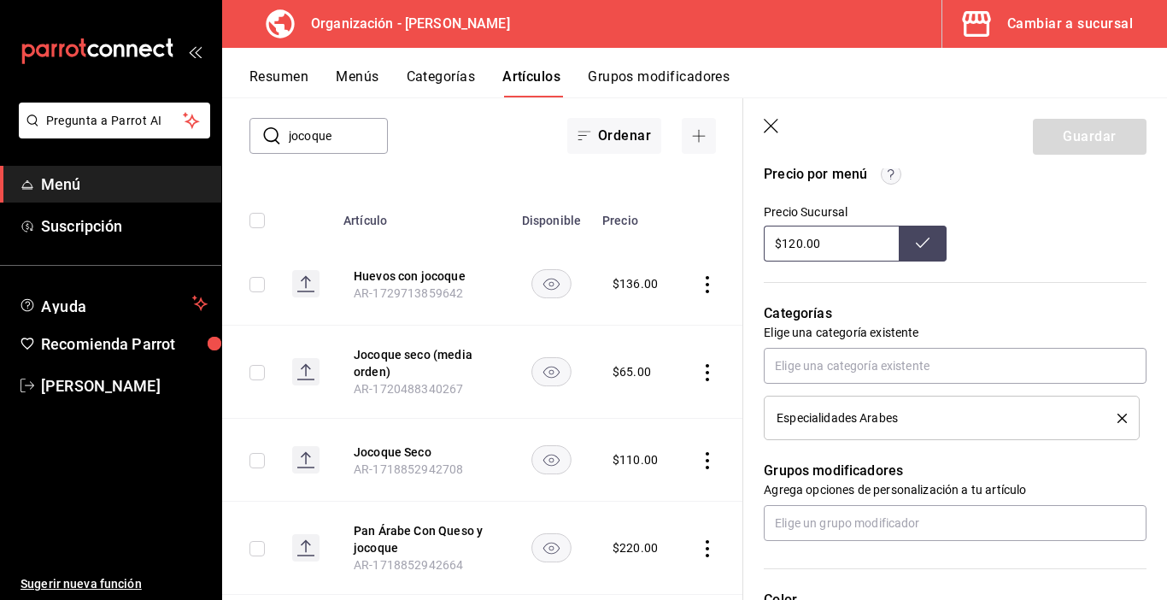
click at [442, 79] on button "Categorías" at bounding box center [441, 82] width 69 height 29
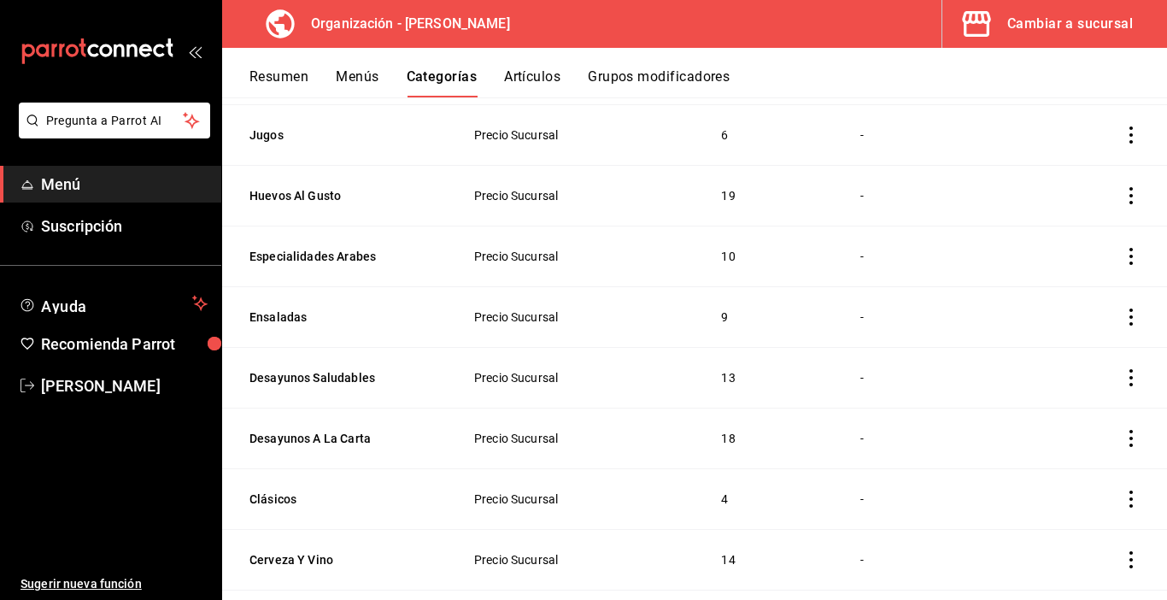
scroll to position [843, 0]
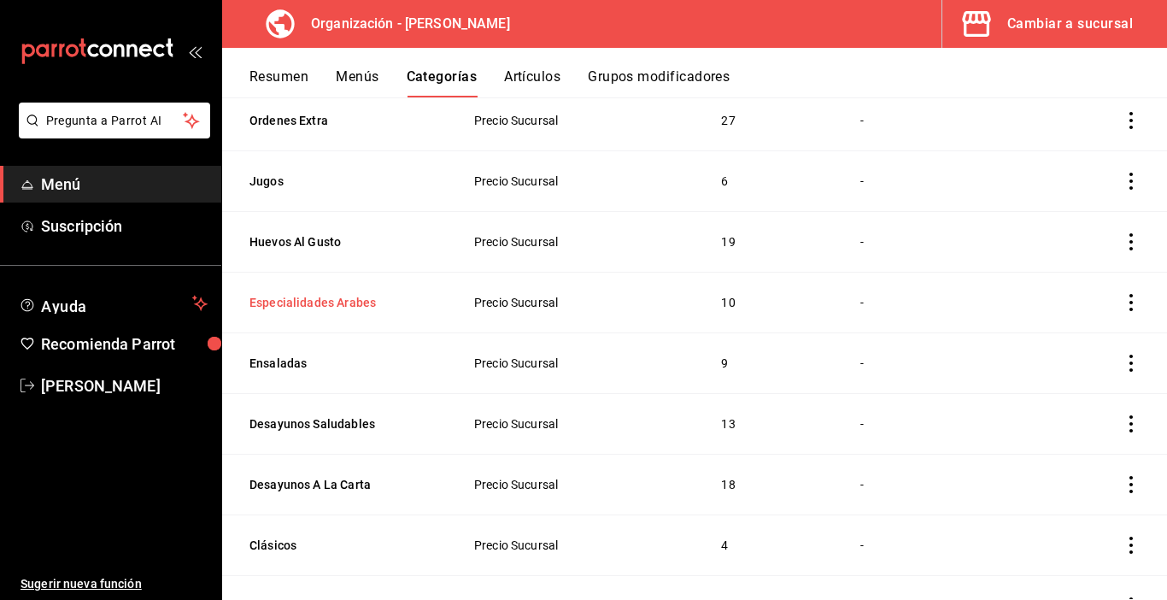
click at [355, 299] on button "Especialidades Arabes" at bounding box center [335, 302] width 171 height 17
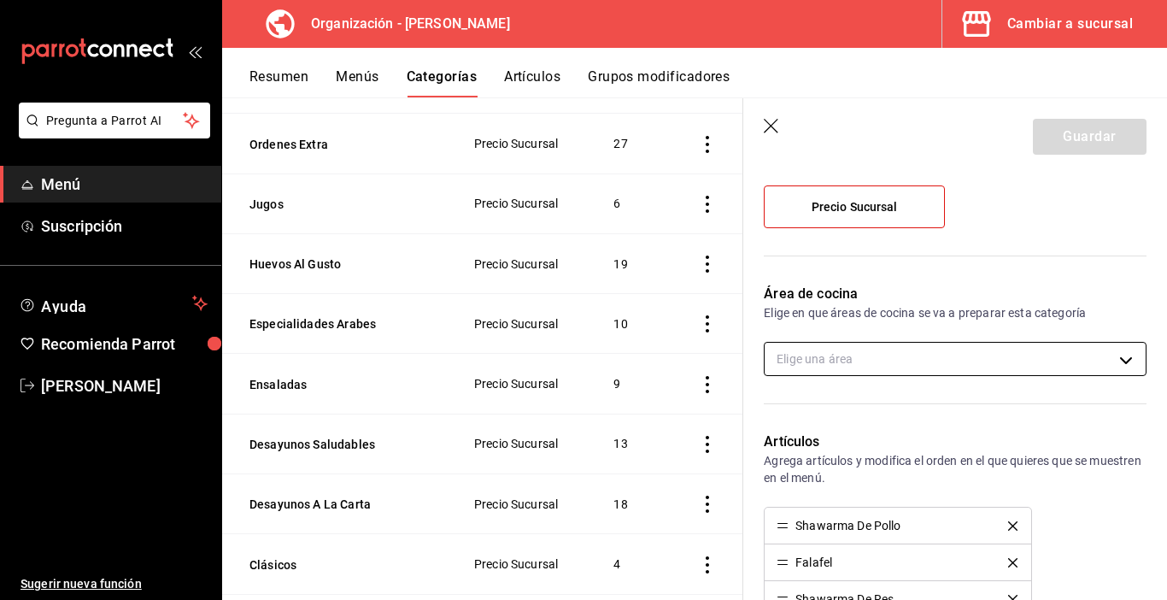
scroll to position [342, 0]
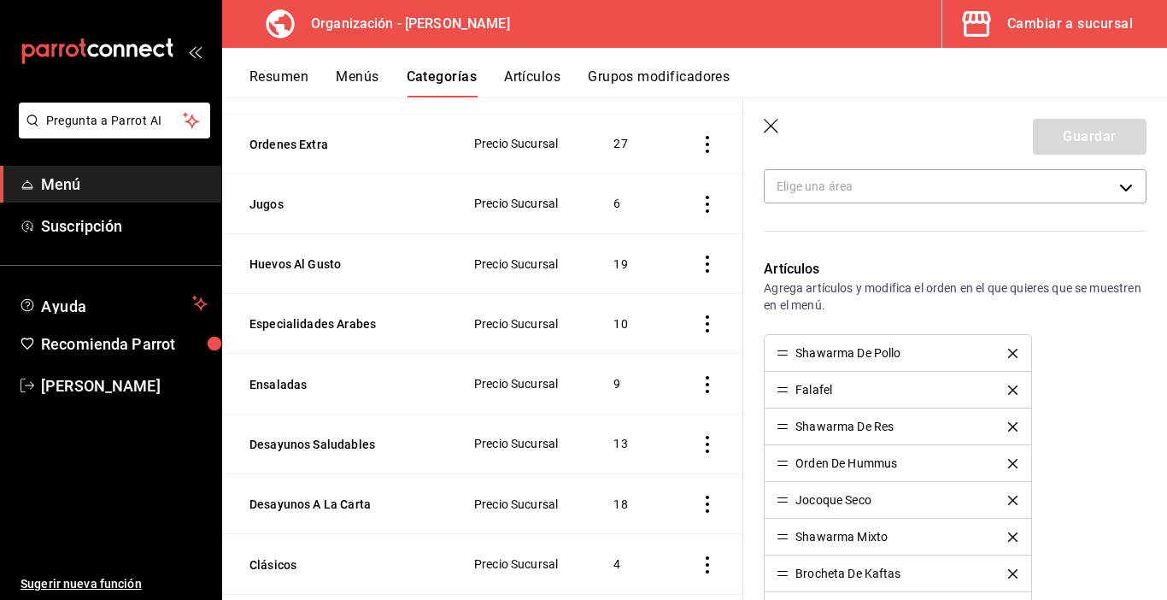
click at [1008, 354] on icon "delete" at bounding box center [1012, 353] width 9 height 9
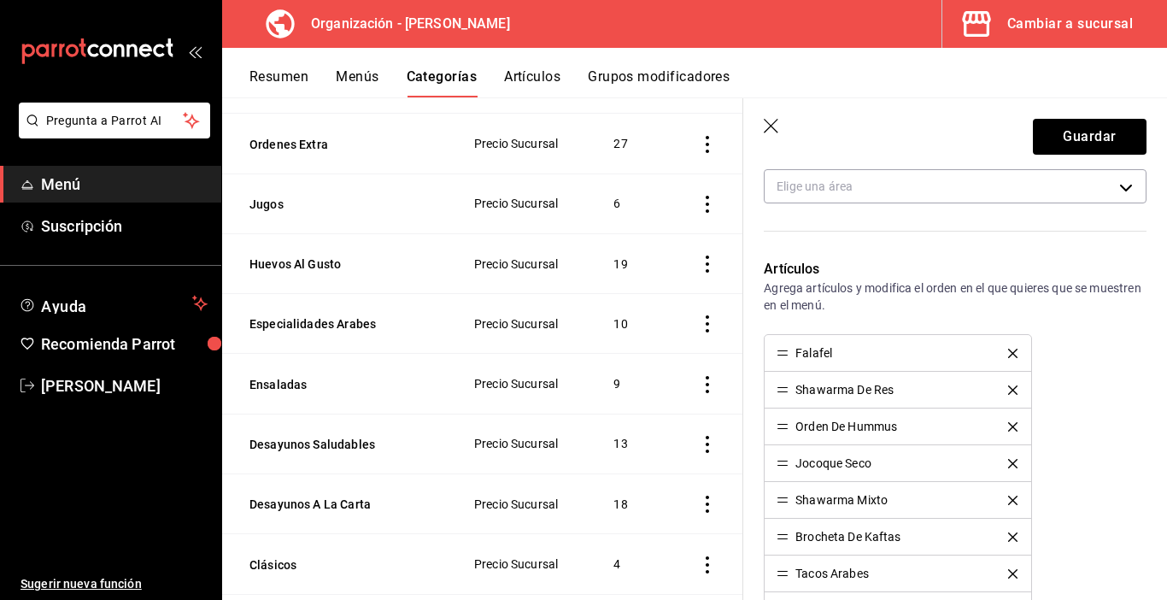
click at [1008, 350] on icon "delete" at bounding box center [1012, 353] width 9 height 9
click at [997, 421] on div "Shawarma Mixto" at bounding box center [898, 426] width 242 height 12
click at [1008, 426] on icon "delete" at bounding box center [1012, 426] width 9 height 9
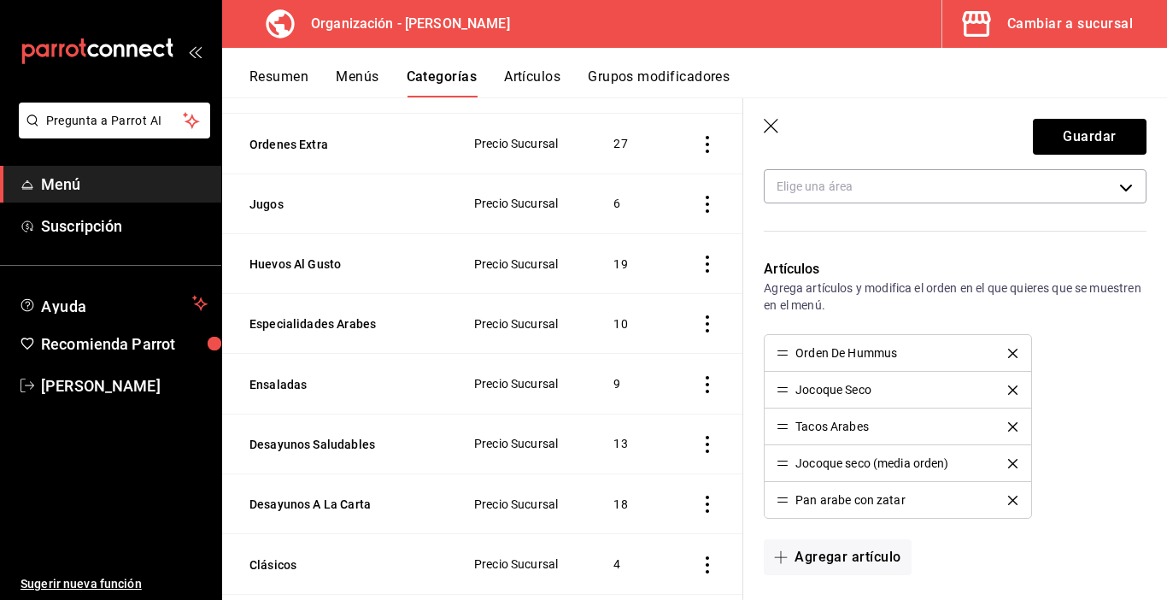
click at [1008, 422] on icon "delete" at bounding box center [1012, 426] width 9 height 9
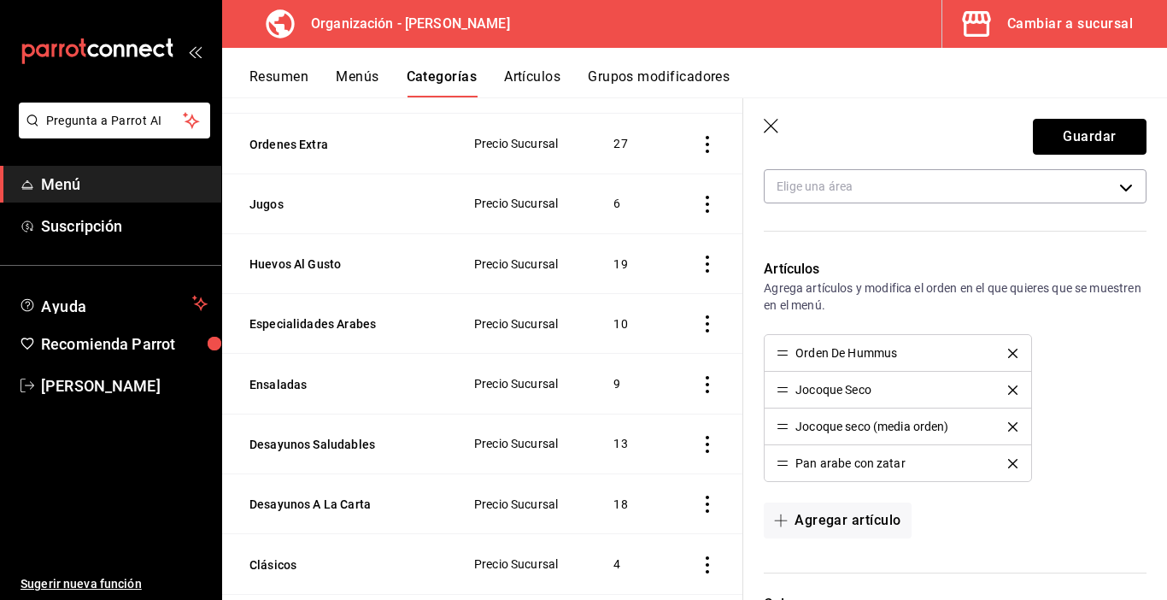
click at [1055, 139] on button "Guardar" at bounding box center [1090, 137] width 114 height 36
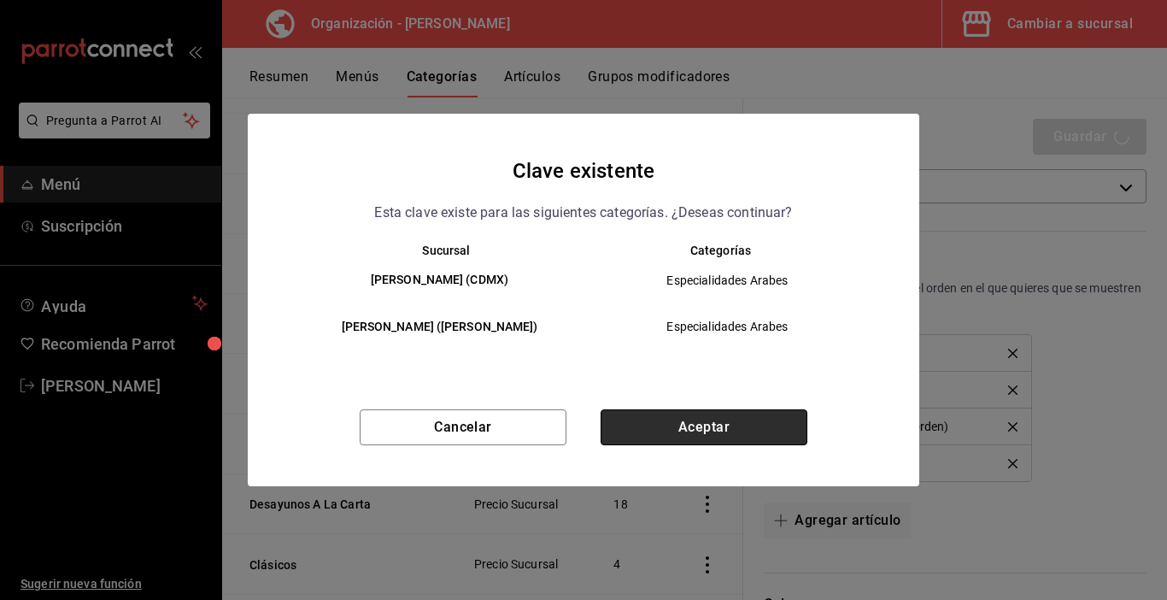
click at [704, 430] on button "Aceptar" at bounding box center [704, 427] width 207 height 36
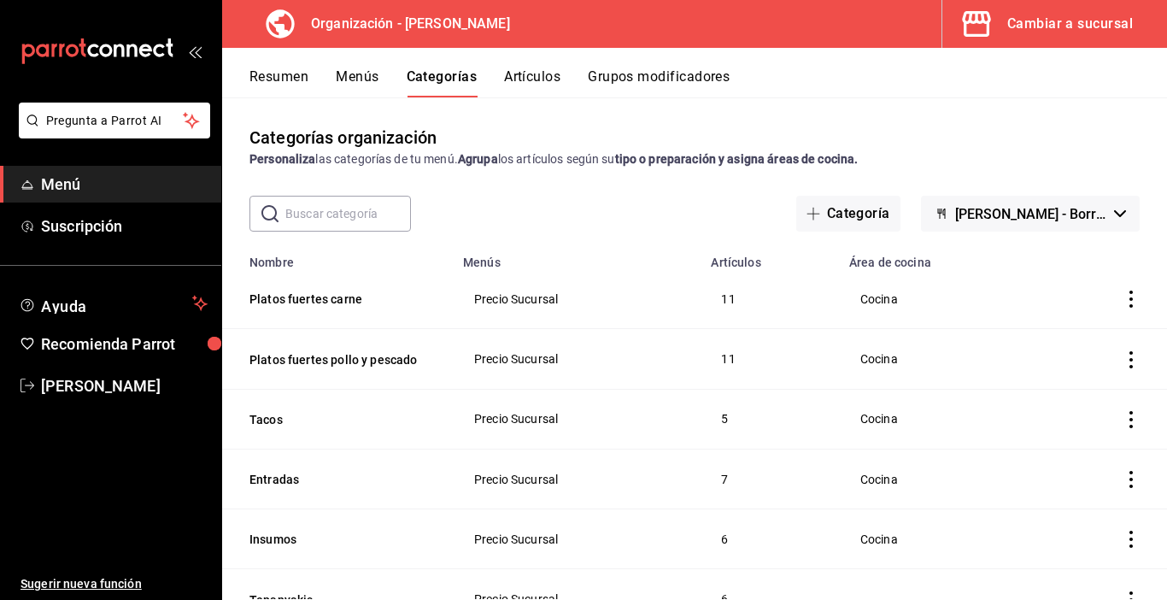
click at [362, 83] on button "Menús" at bounding box center [357, 82] width 43 height 29
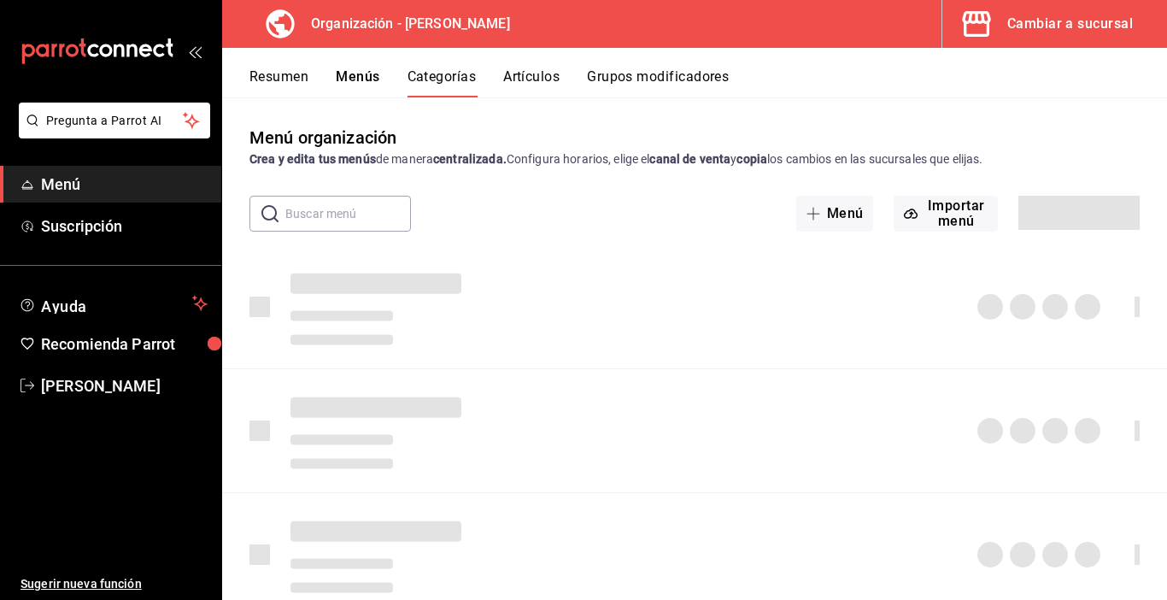
click at [550, 85] on button "Artículos" at bounding box center [531, 82] width 56 height 29
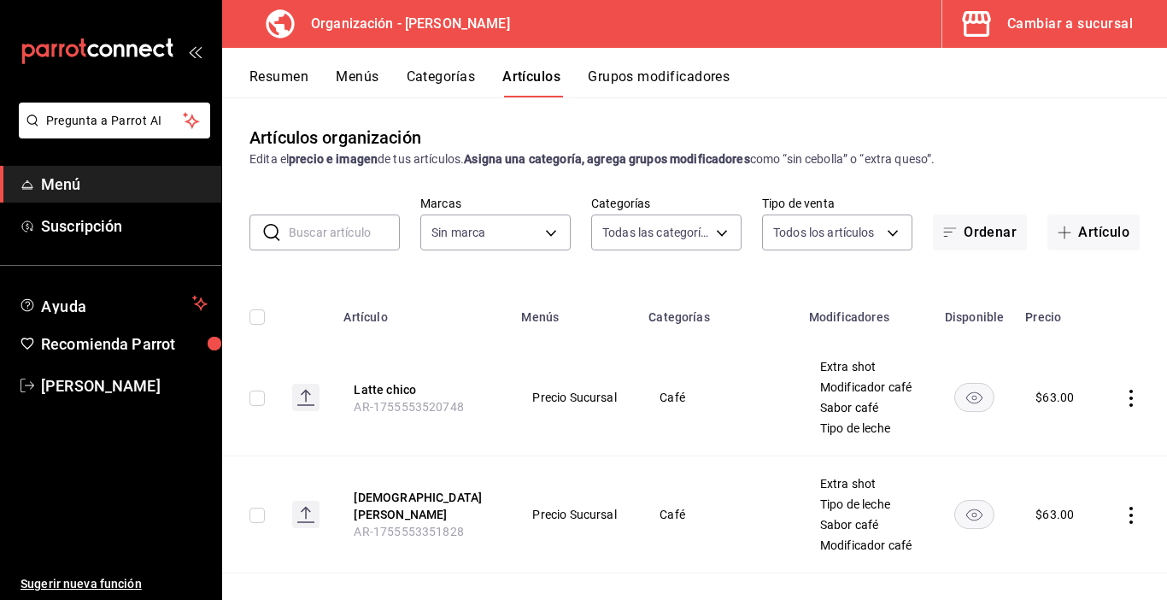
type input "89098faa-5d34-448f-8da5-d914f5141ab2,fdc1eeb9-6e3c-4d8b-9a70-b3653493270b,491b5…"
click at [441, 80] on button "Categorías" at bounding box center [441, 82] width 69 height 29
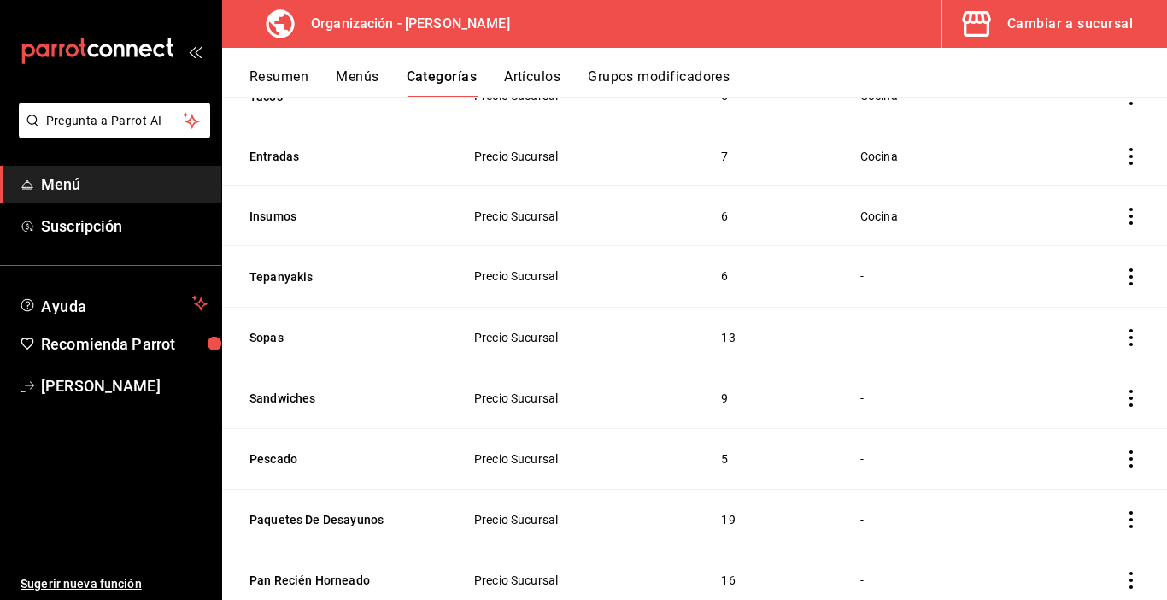
scroll to position [342, 0]
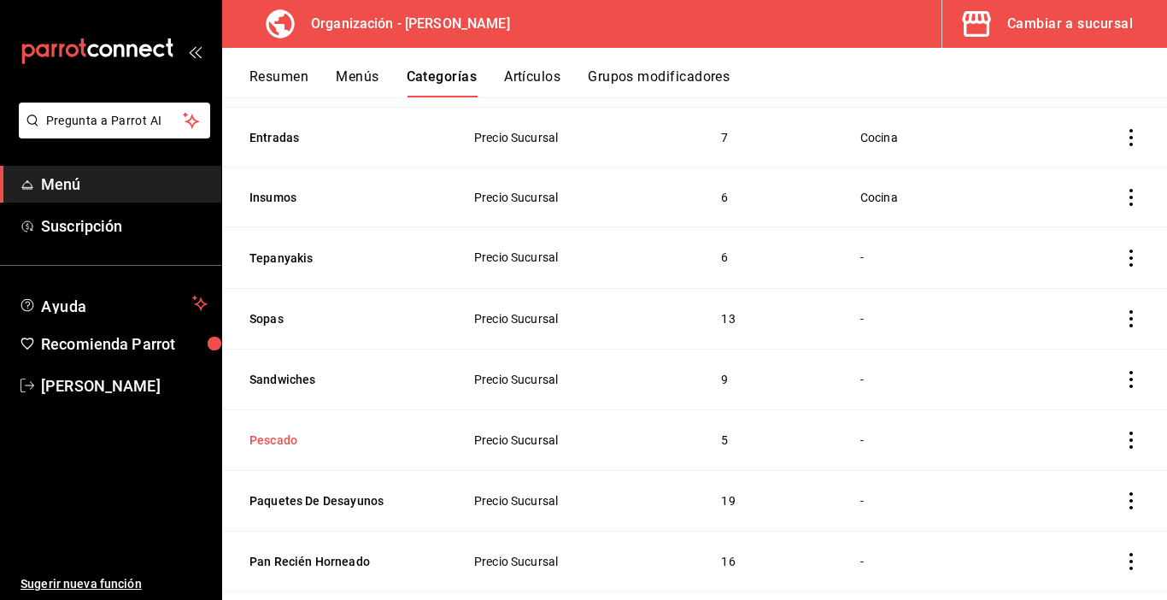
click at [279, 439] on button "Pescado" at bounding box center [335, 440] width 171 height 17
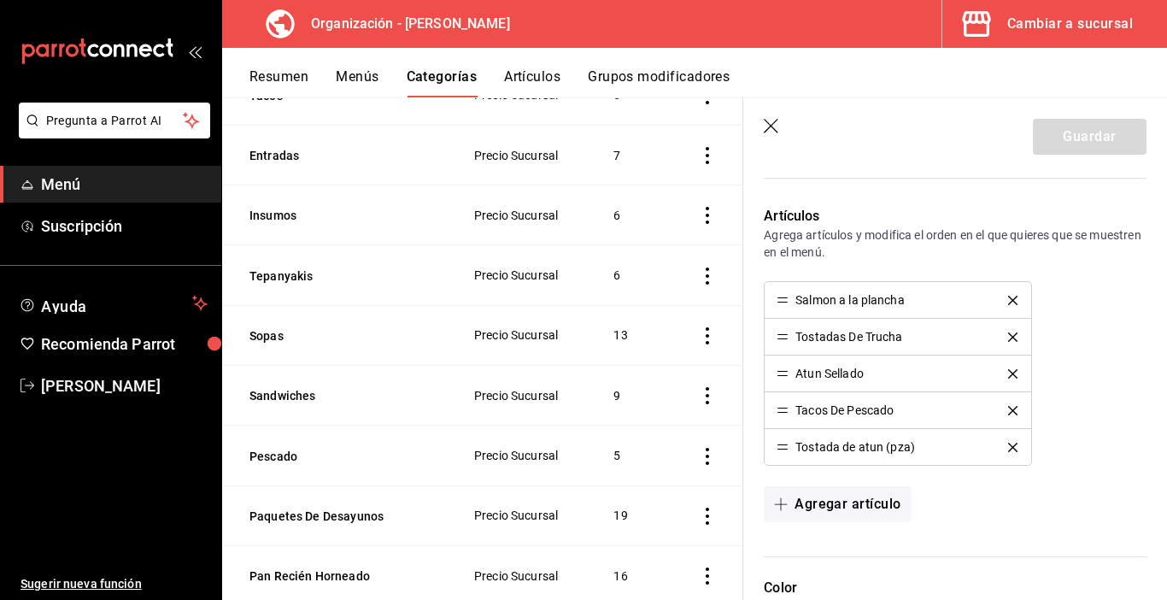
scroll to position [427, 0]
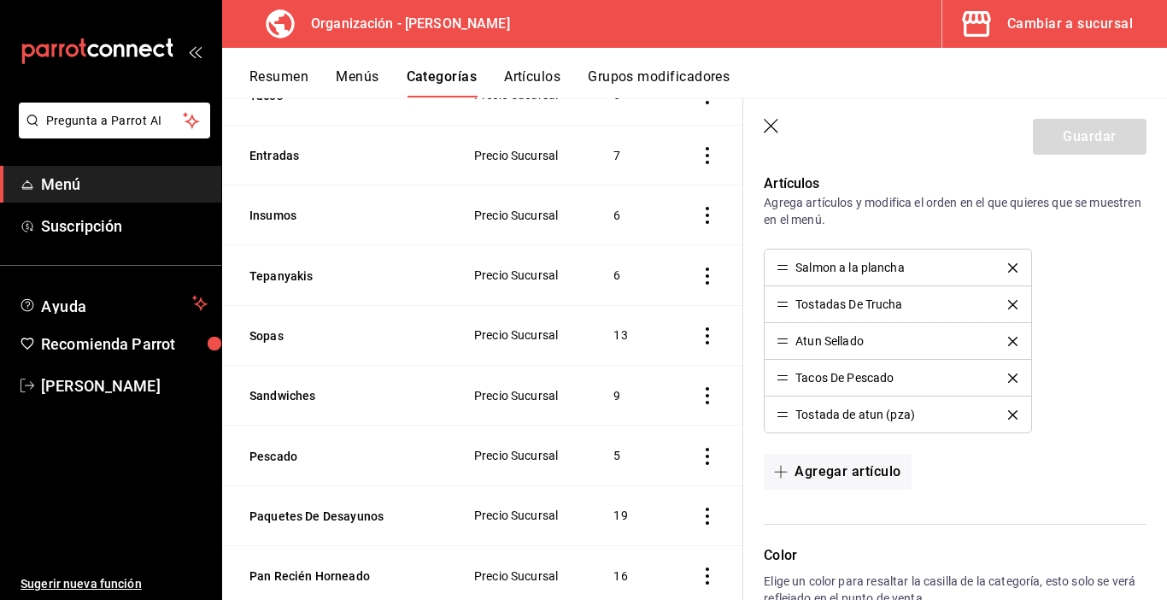
click at [764, 123] on icon "button" at bounding box center [772, 127] width 17 height 17
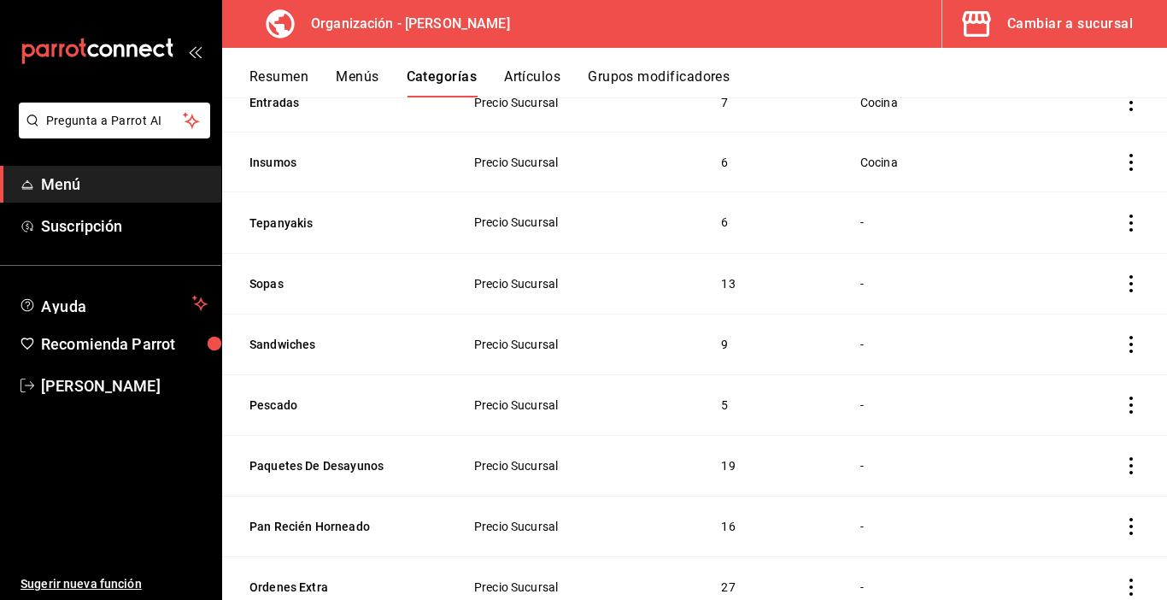
click at [1130, 401] on icon "actions" at bounding box center [1131, 405] width 3 height 17
click at [1049, 503] on span "Eliminar" at bounding box center [1067, 512] width 44 height 18
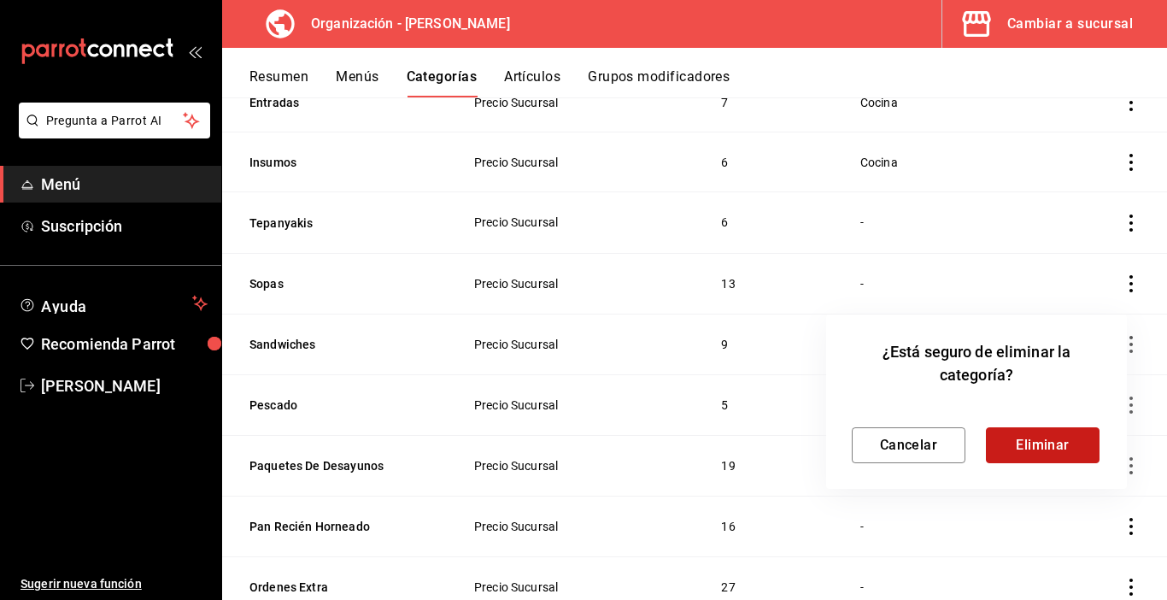
click at [1053, 441] on button "Eliminar" at bounding box center [1043, 445] width 114 height 36
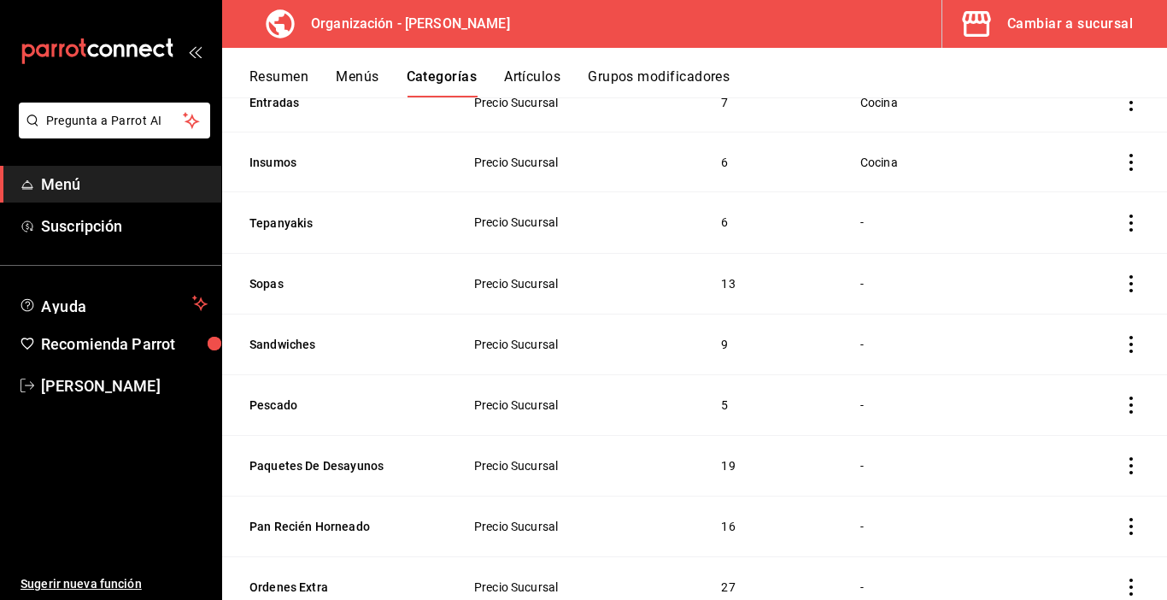
click at [1123, 401] on icon "actions" at bounding box center [1131, 405] width 17 height 17
click at [1055, 517] on span "Eliminar" at bounding box center [1067, 511] width 44 height 14
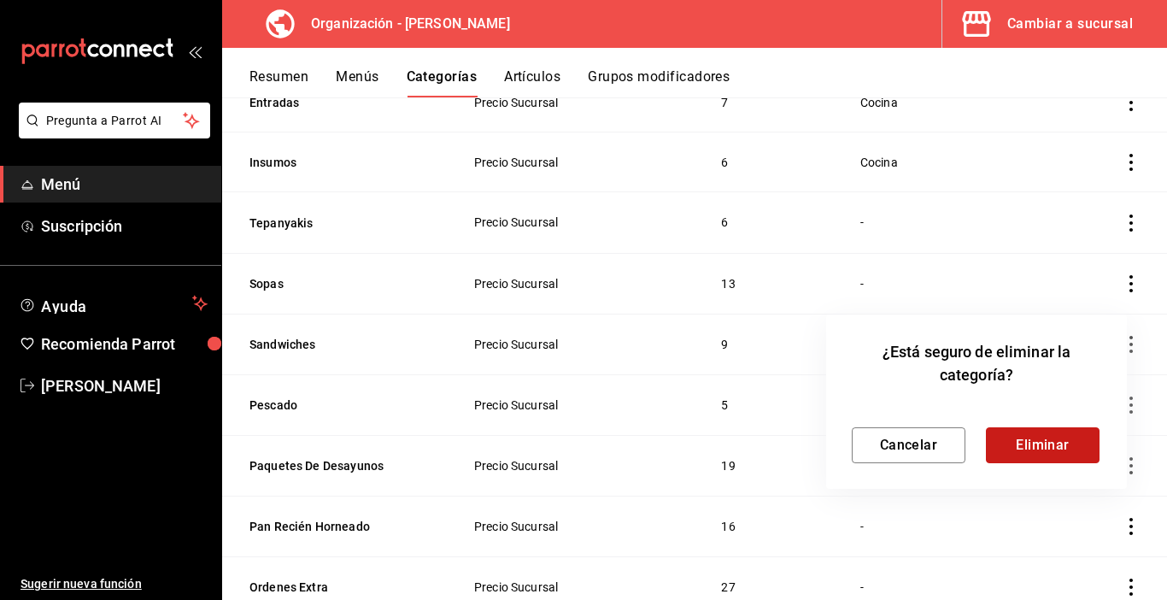
click at [1057, 444] on button "Eliminar" at bounding box center [1043, 445] width 114 height 36
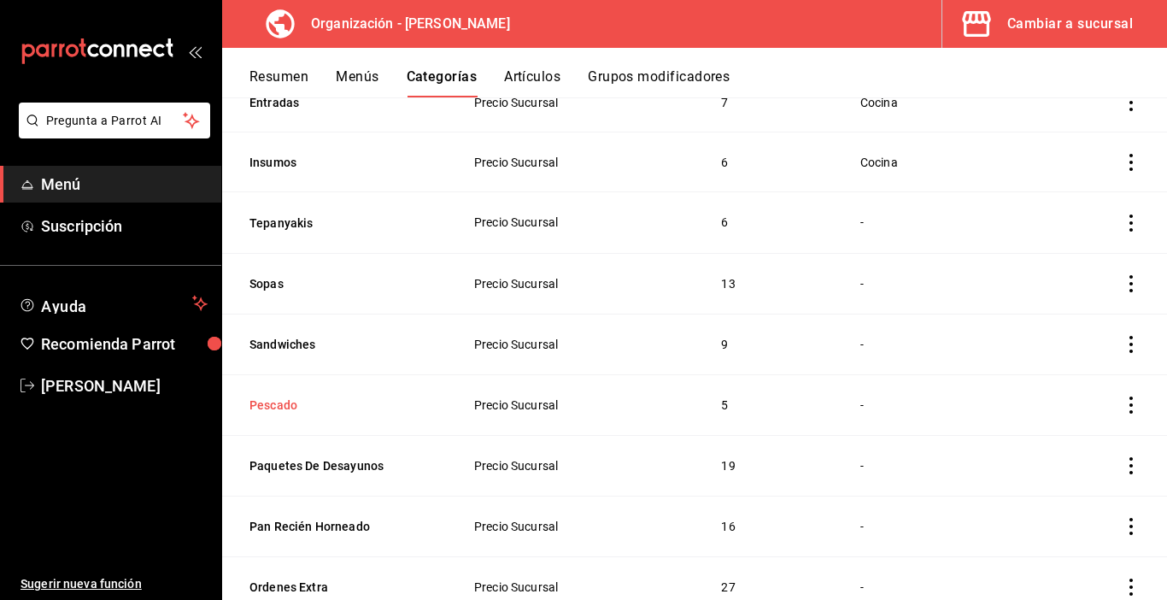
click at [269, 401] on button "Pescado" at bounding box center [335, 405] width 171 height 17
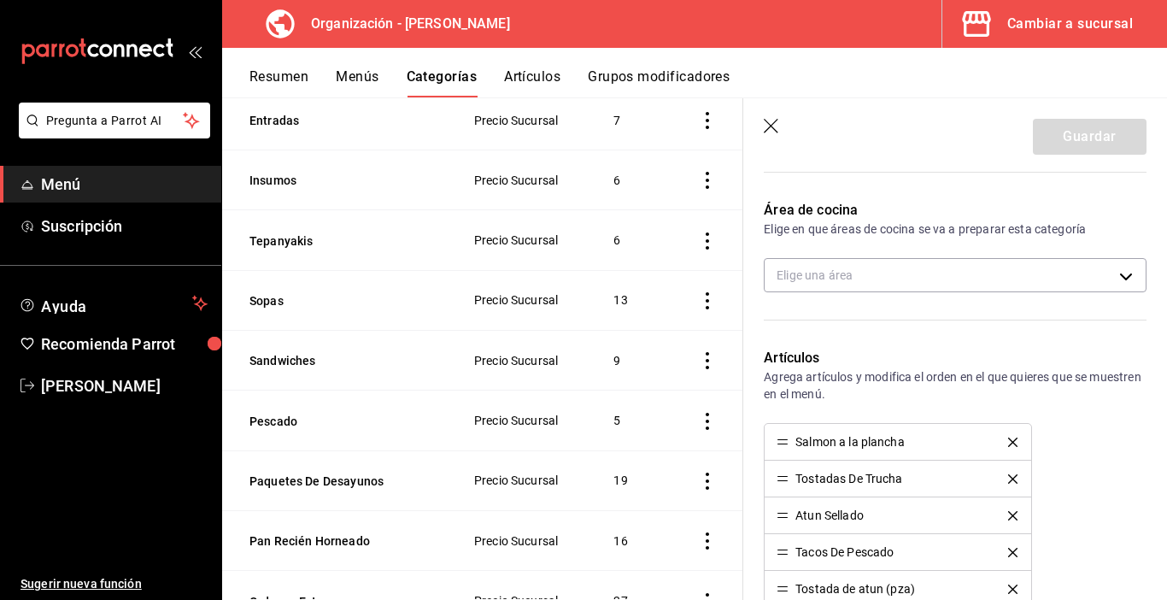
scroll to position [342, 0]
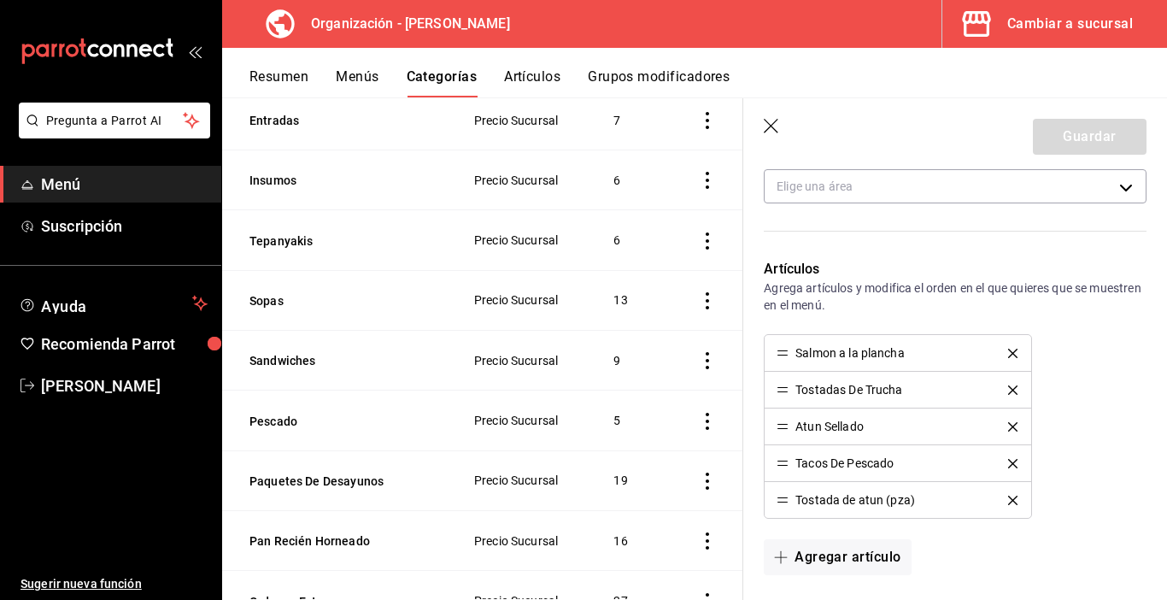
click at [1008, 496] on icon "delete" at bounding box center [1012, 500] width 9 height 9
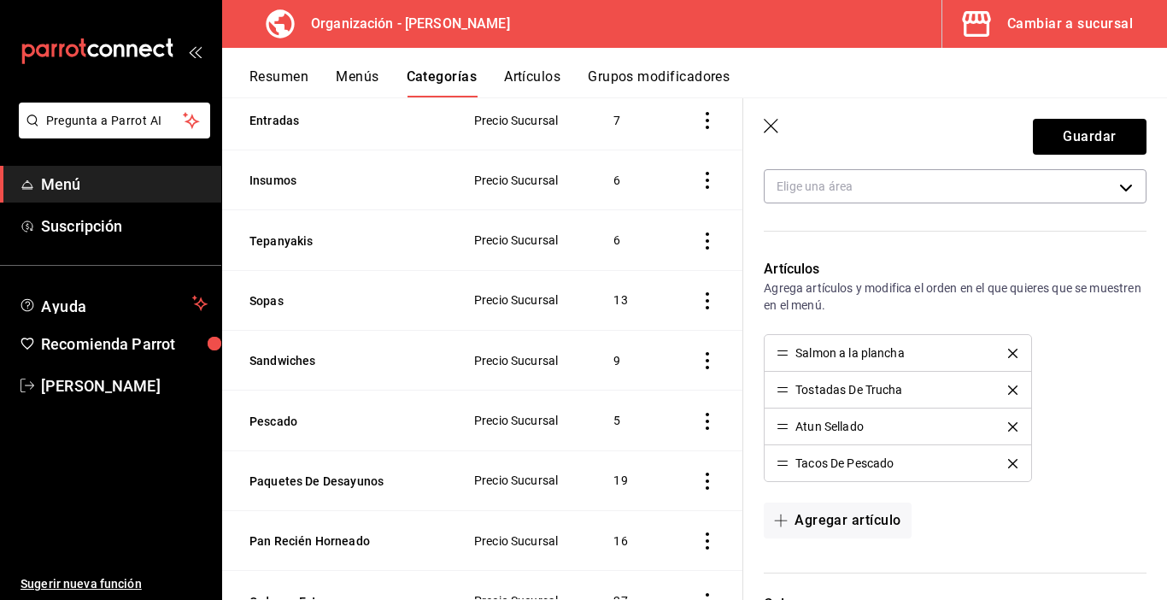
click at [1008, 461] on icon "delete" at bounding box center [1012, 463] width 9 height 9
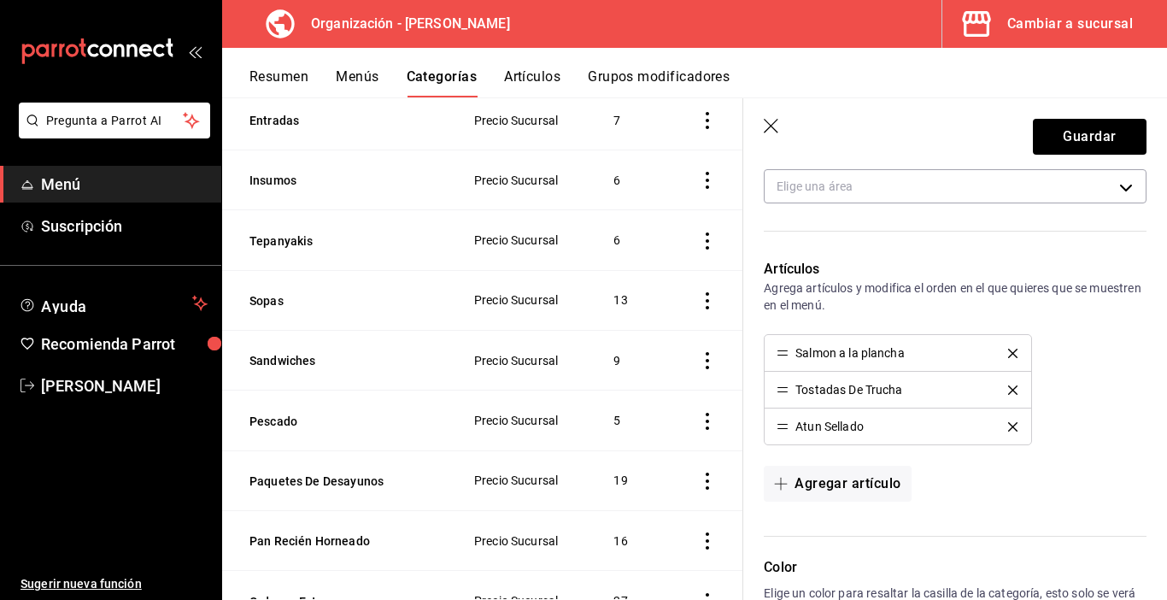
click at [1008, 425] on icon "delete" at bounding box center [1012, 426] width 9 height 9
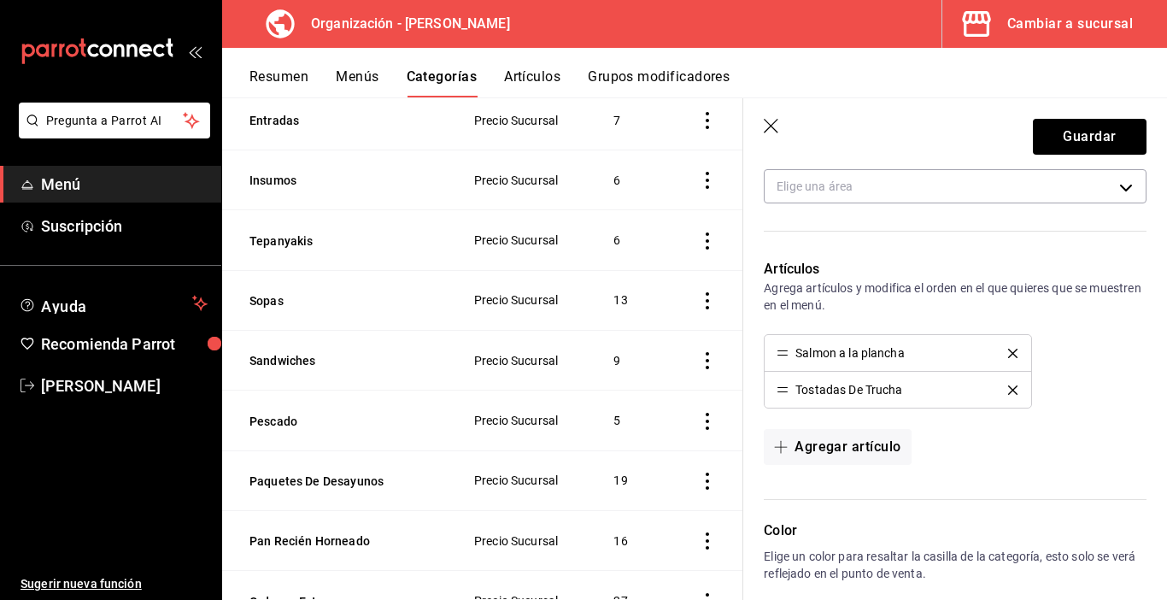
click at [1008, 390] on icon "delete" at bounding box center [1012, 389] width 9 height 9
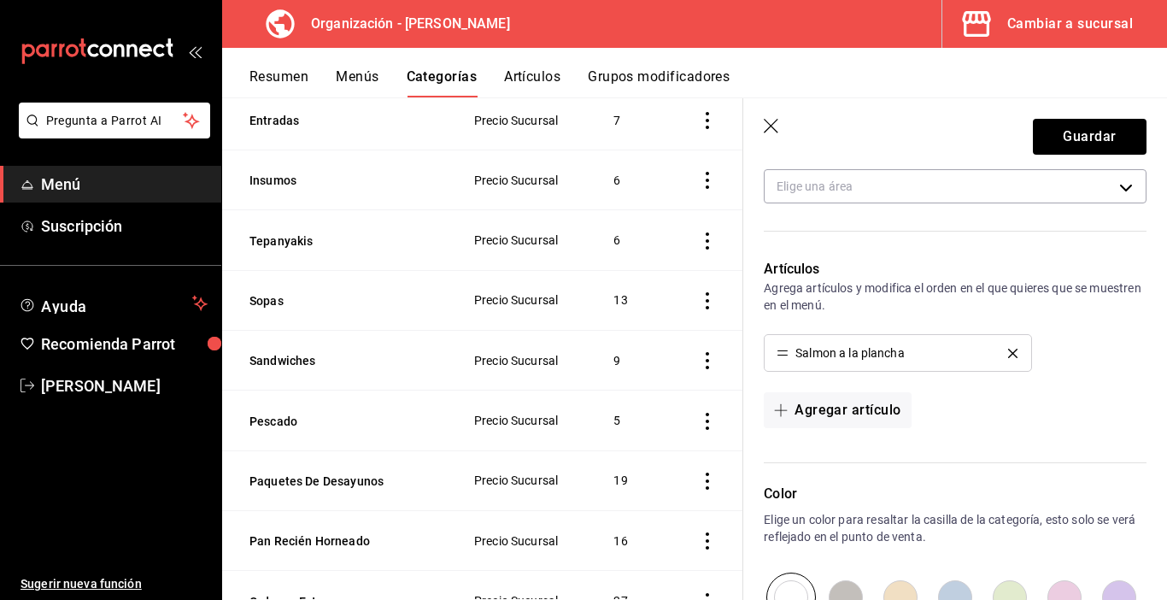
click at [1008, 350] on icon "delete" at bounding box center [1012, 353] width 9 height 9
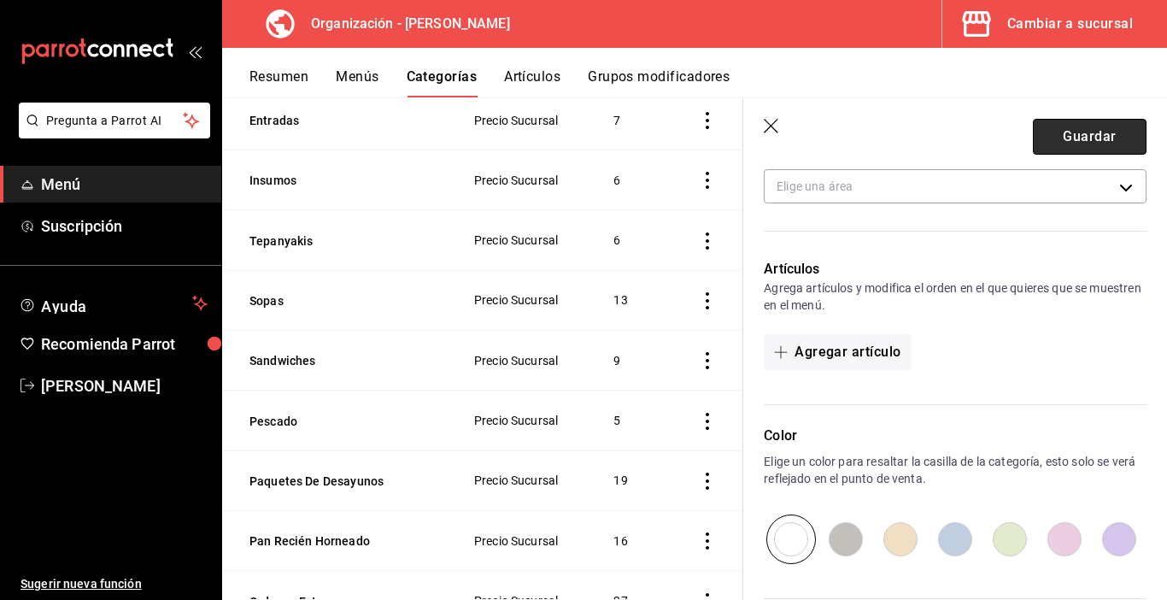
click at [1064, 142] on button "Guardar" at bounding box center [1090, 137] width 114 height 36
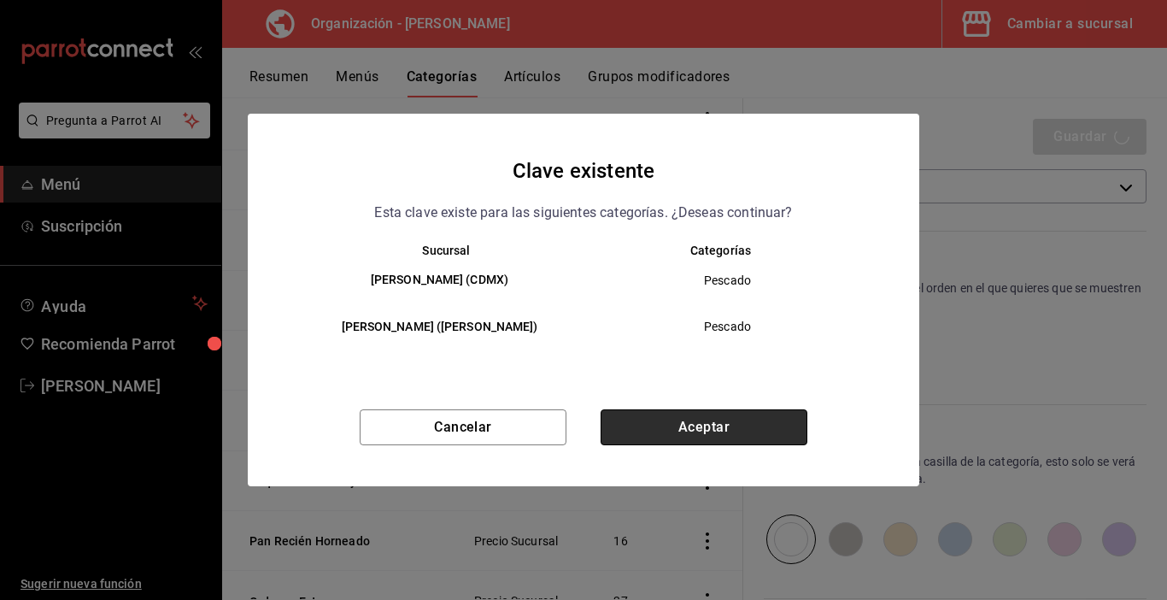
click at [741, 428] on button "Aceptar" at bounding box center [704, 427] width 207 height 36
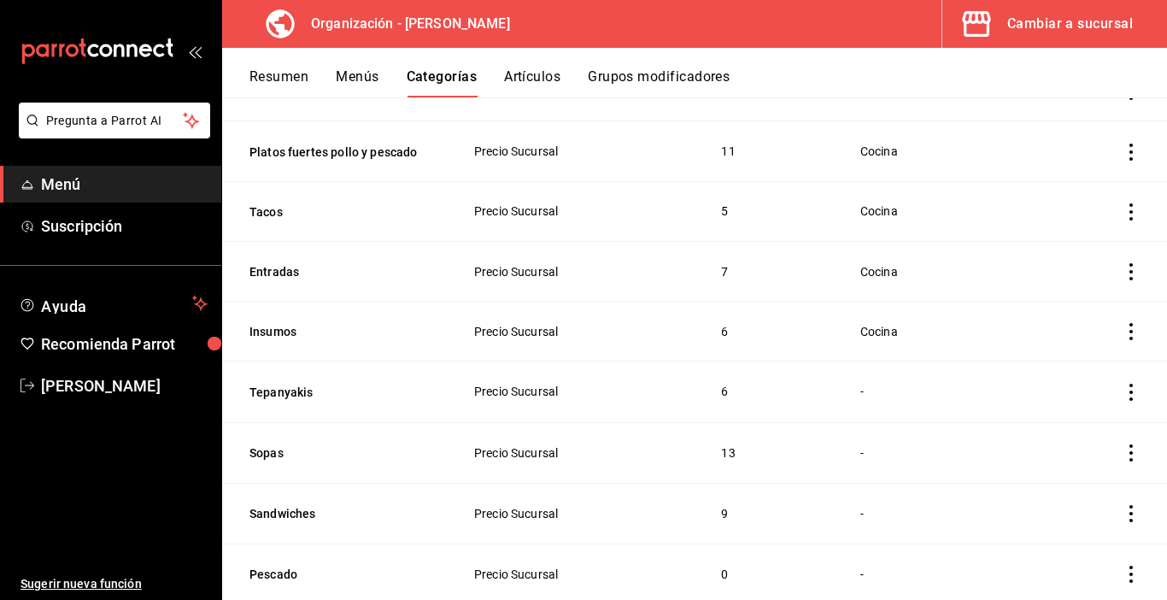
scroll to position [256, 0]
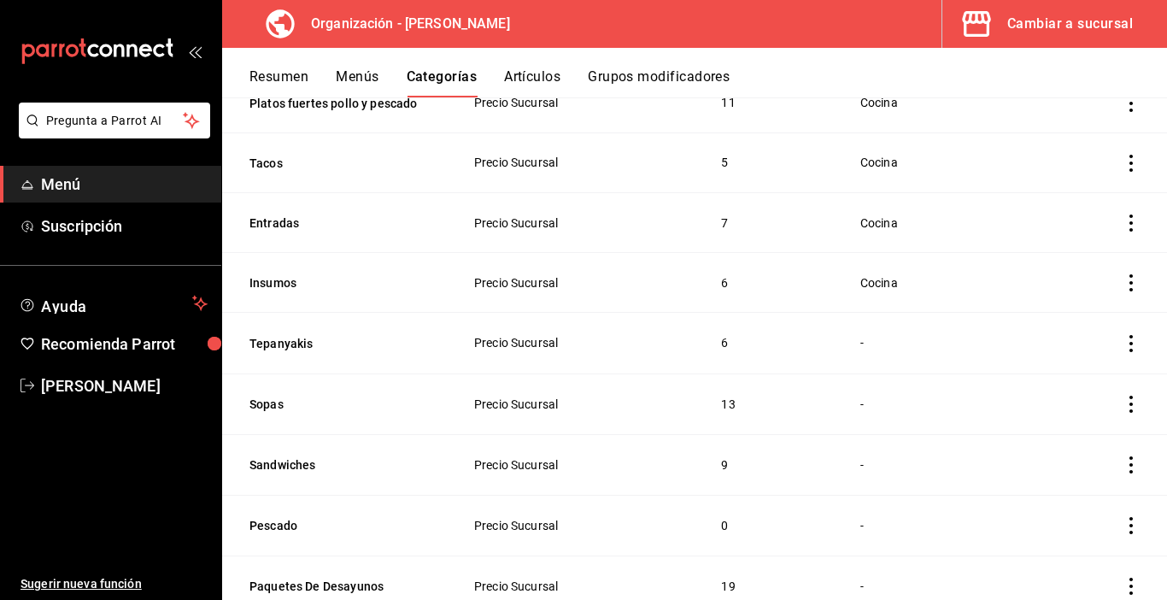
click at [1123, 520] on icon "actions" at bounding box center [1131, 525] width 17 height 17
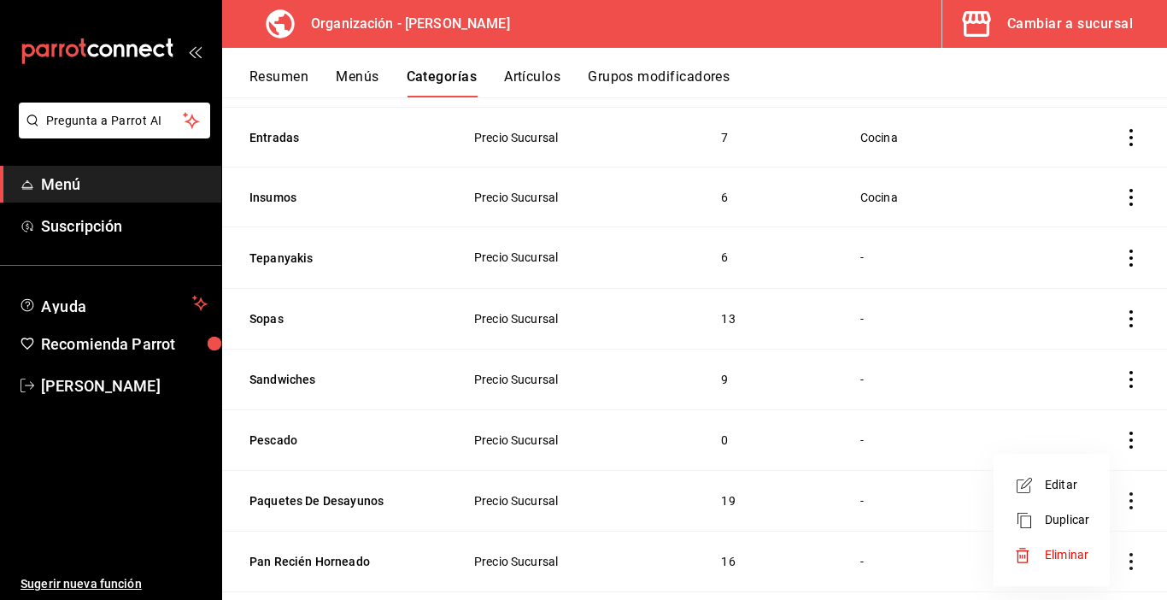
click at [1121, 434] on div at bounding box center [583, 300] width 1167 height 600
click at [1123, 433] on icon "actions" at bounding box center [1131, 440] width 17 height 17
click at [1046, 550] on span "Eliminar" at bounding box center [1067, 546] width 44 height 14
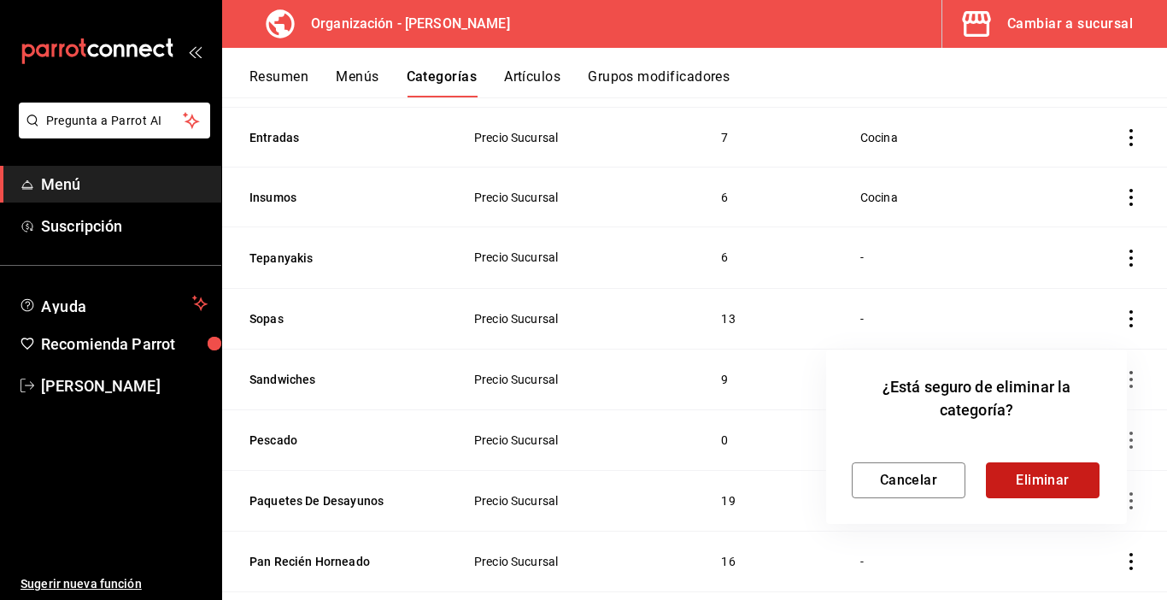
click at [1075, 466] on button "Eliminar" at bounding box center [1043, 480] width 114 height 36
click at [1071, 479] on div "Cancelar Eliminar" at bounding box center [977, 480] width 250 height 36
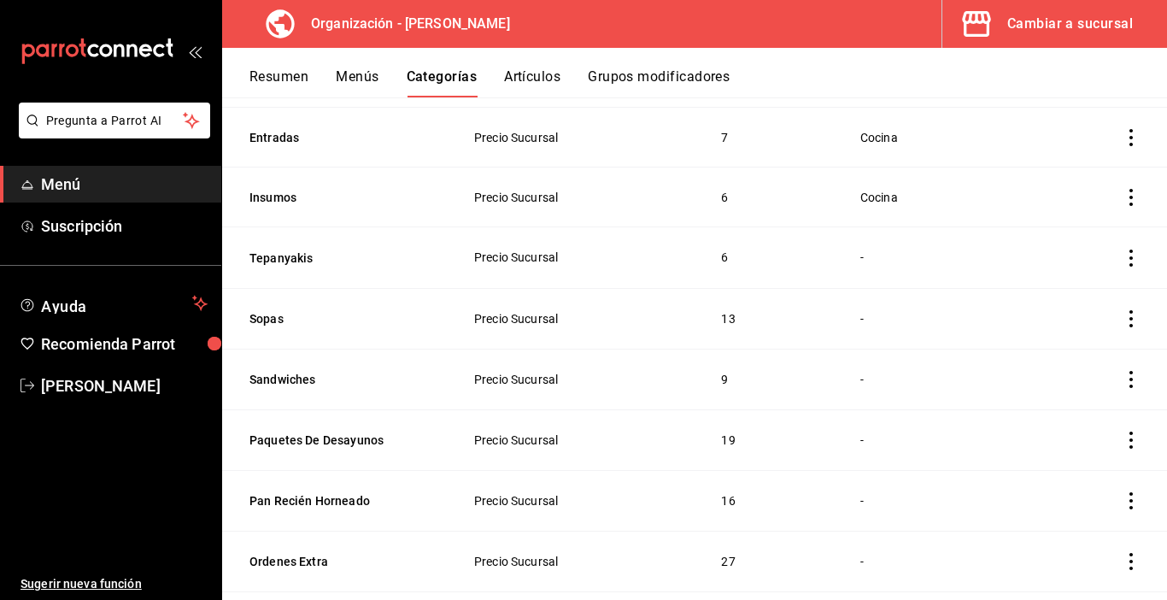
click at [360, 82] on button "Menús" at bounding box center [357, 82] width 43 height 29
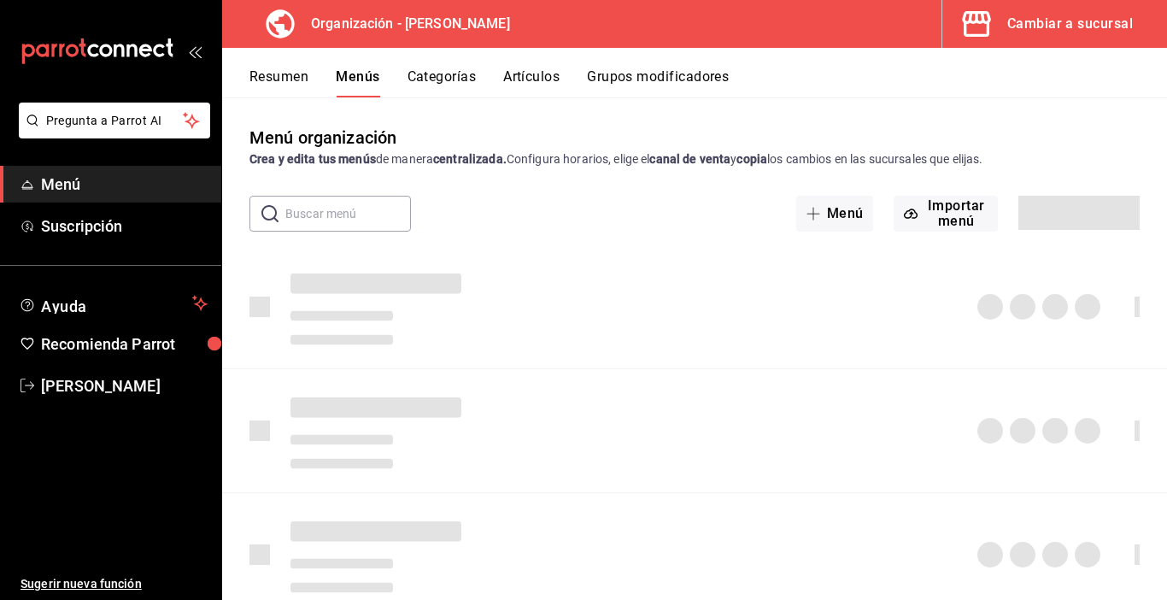
drag, startPoint x: 1014, startPoint y: 313, endPoint x: 570, endPoint y: 224, distance: 452.4
click at [562, 232] on div "Menú organización Crea y edita tus menús de manera centralizada. Configura hora…" at bounding box center [694, 362] width 945 height 474
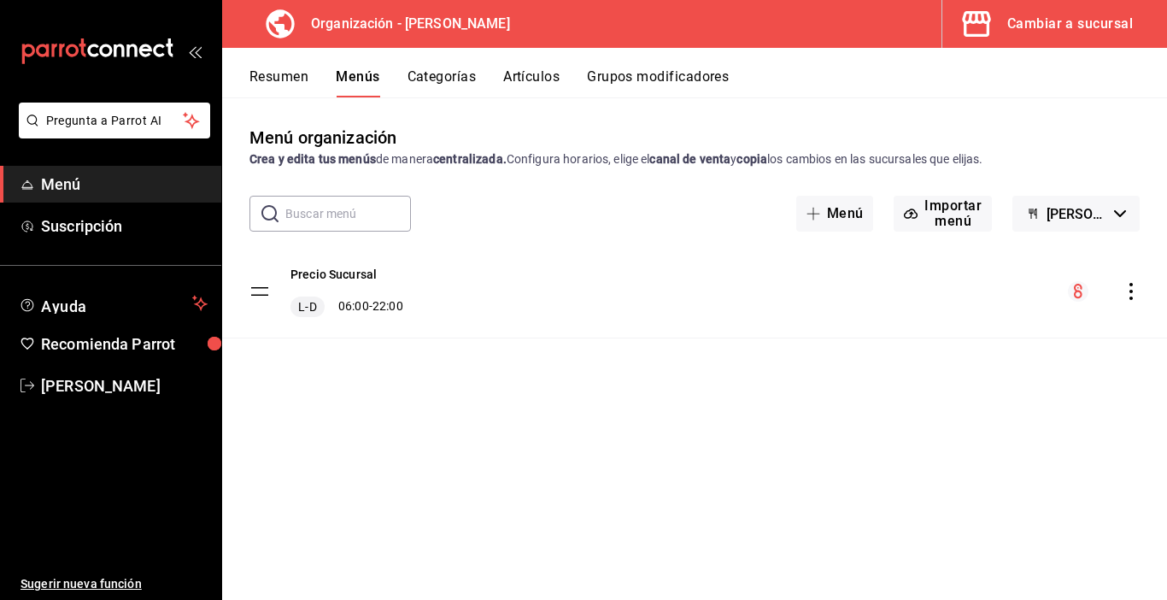
click at [1129, 296] on icon "actions" at bounding box center [1131, 291] width 17 height 17
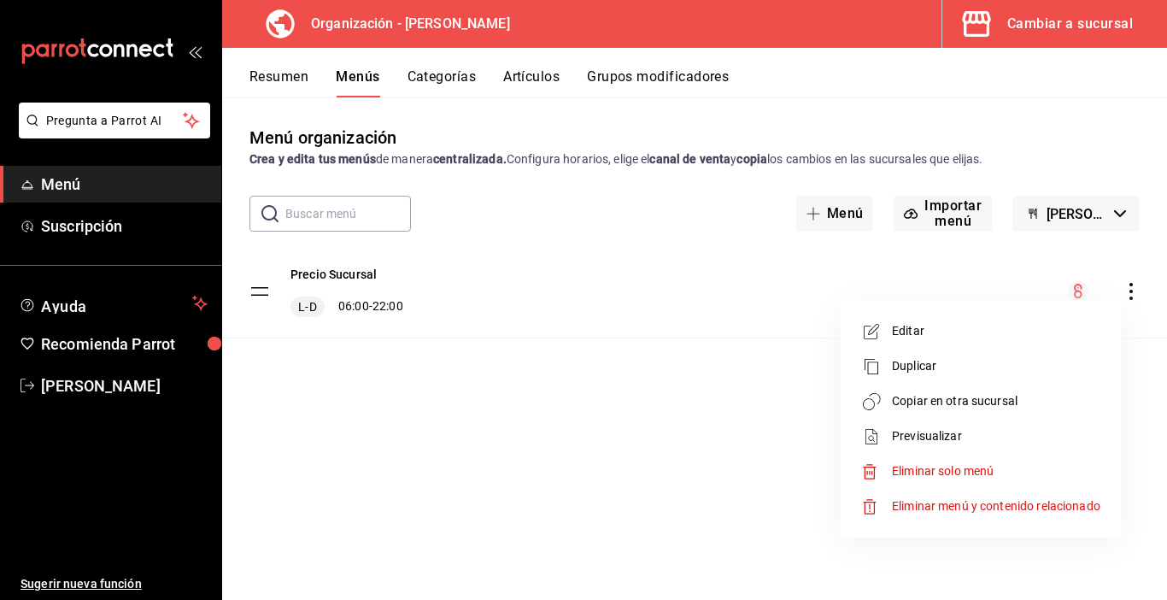
click at [926, 401] on span "Copiar en otra sucursal" at bounding box center [996, 401] width 209 height 18
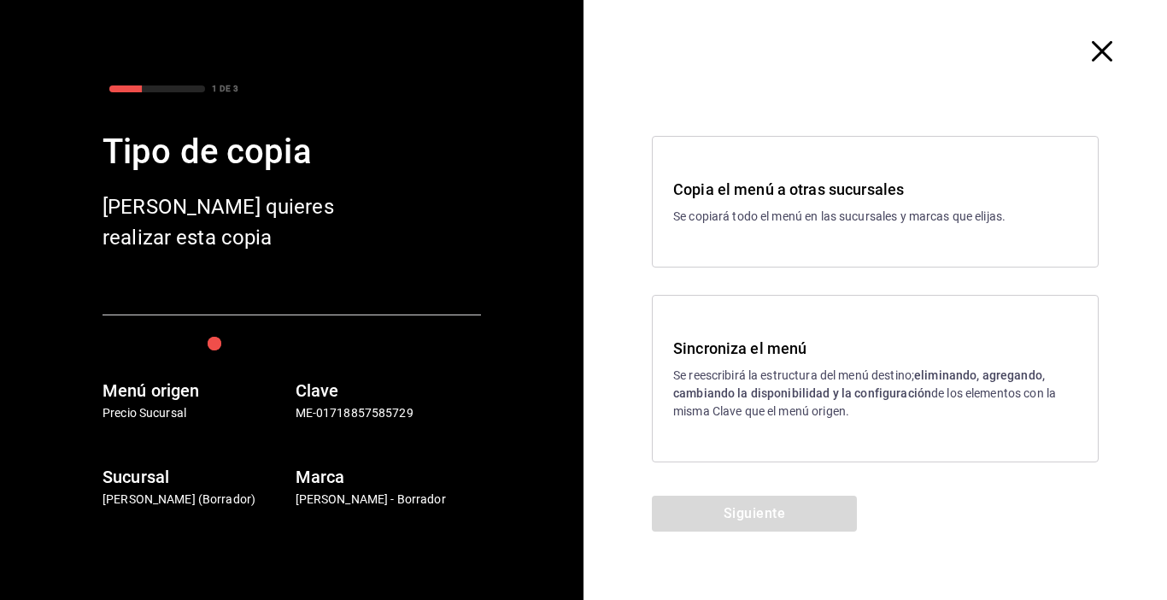
click at [926, 401] on p "Se reescribirá la estructura del menú destino; eliminando, agregando, cambiando…" at bounding box center [875, 394] width 404 height 54
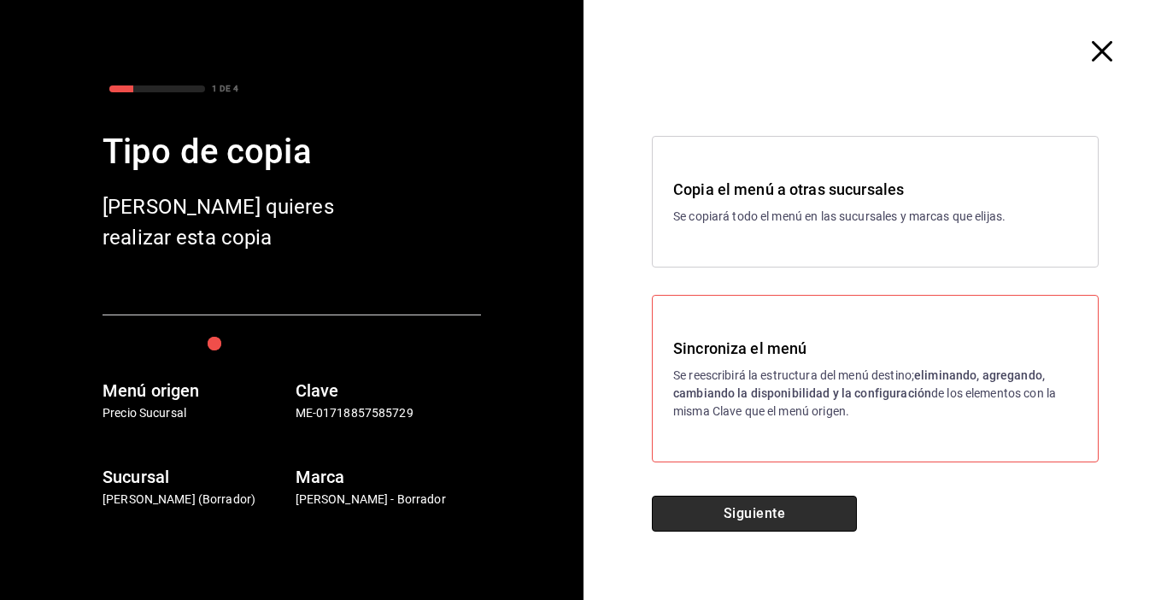
click at [775, 525] on button "Siguiente" at bounding box center [754, 514] width 205 height 36
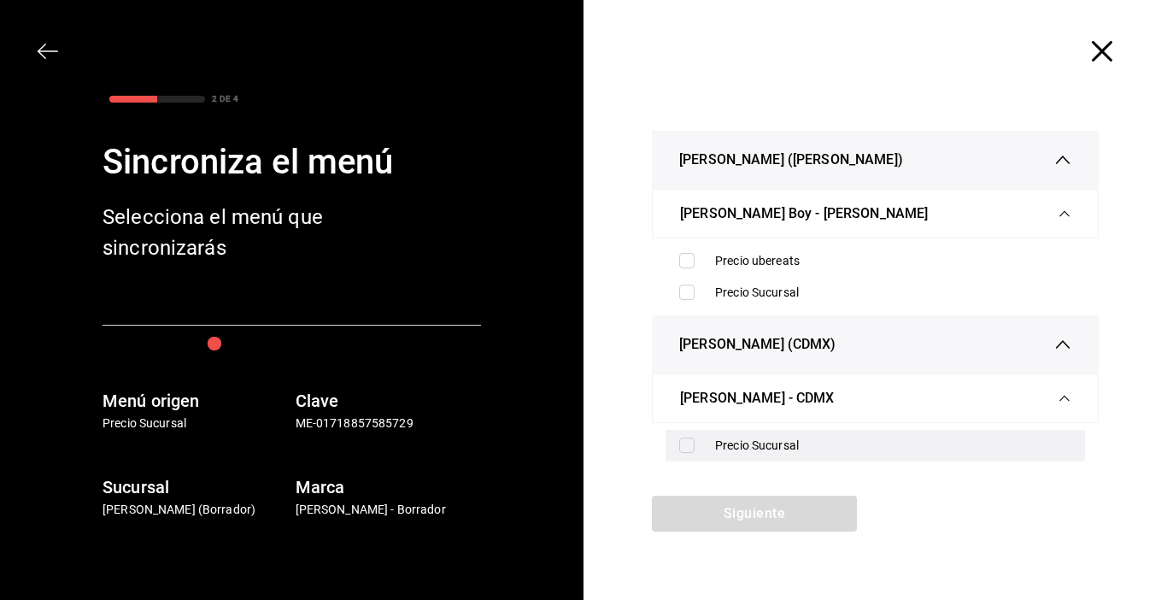
click at [676, 439] on div "Precio Sucursal" at bounding box center [876, 446] width 420 height 32
checkbox input "true"
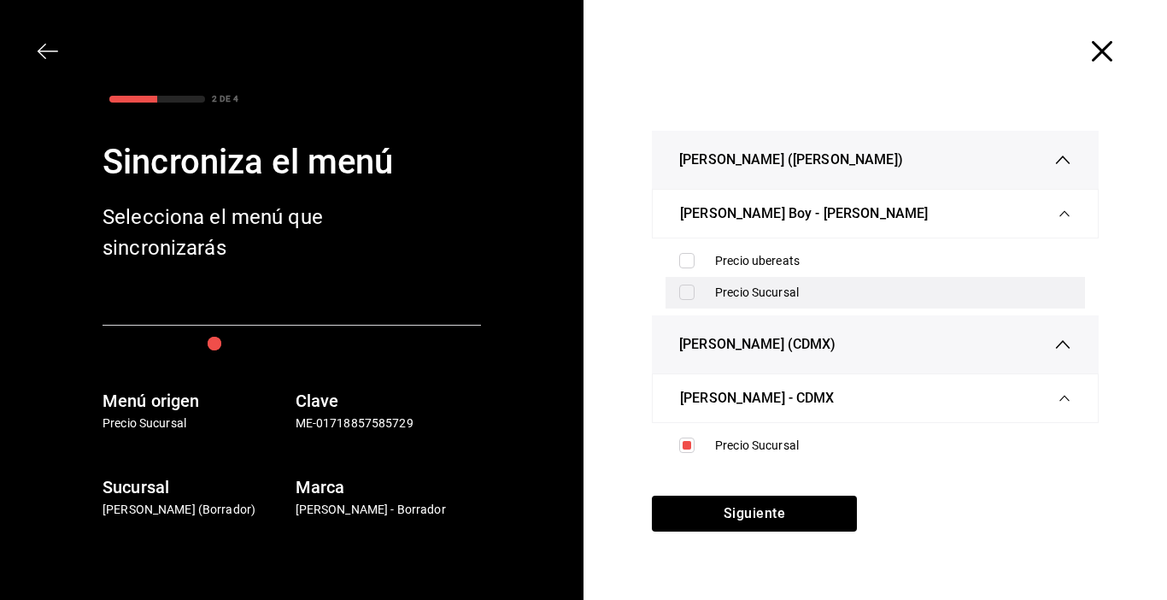
click at [695, 296] on label at bounding box center [690, 292] width 22 height 15
click at [695, 296] on input "checkbox" at bounding box center [686, 292] width 15 height 15
click at [688, 293] on input "checkbox" at bounding box center [686, 292] width 15 height 15
checkbox input "true"
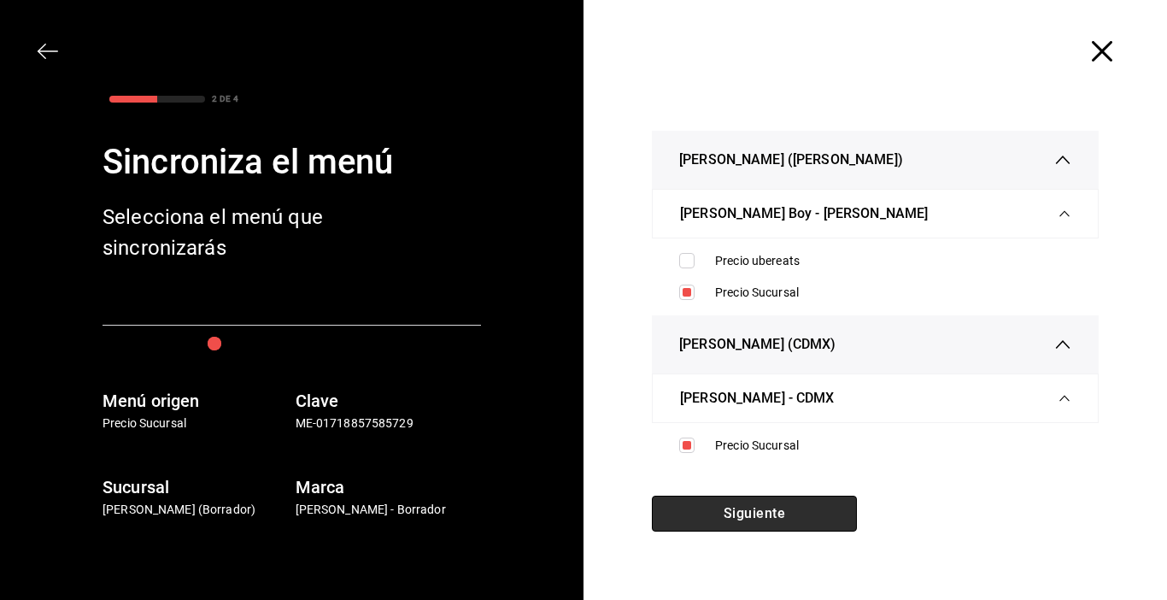
click at [755, 510] on button "Siguiente" at bounding box center [754, 514] width 205 height 36
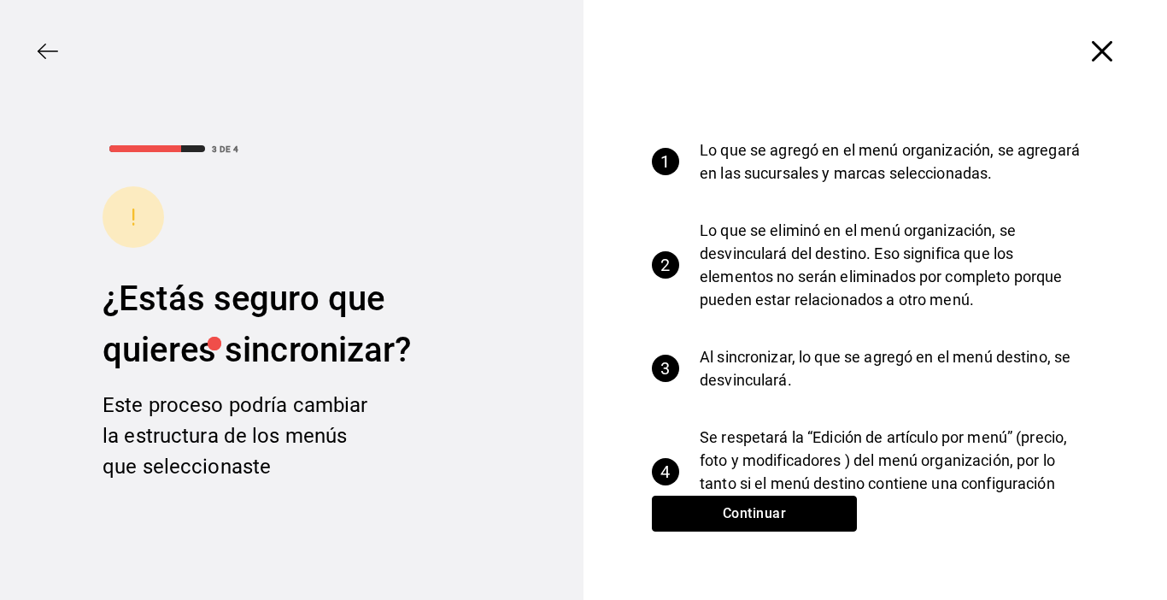
drag, startPoint x: 755, startPoint y: 511, endPoint x: 821, endPoint y: 543, distance: 73.8
click at [818, 541] on div "Continuar" at bounding box center [755, 548] width 342 height 104
click at [779, 522] on button "Continuar" at bounding box center [754, 514] width 205 height 36
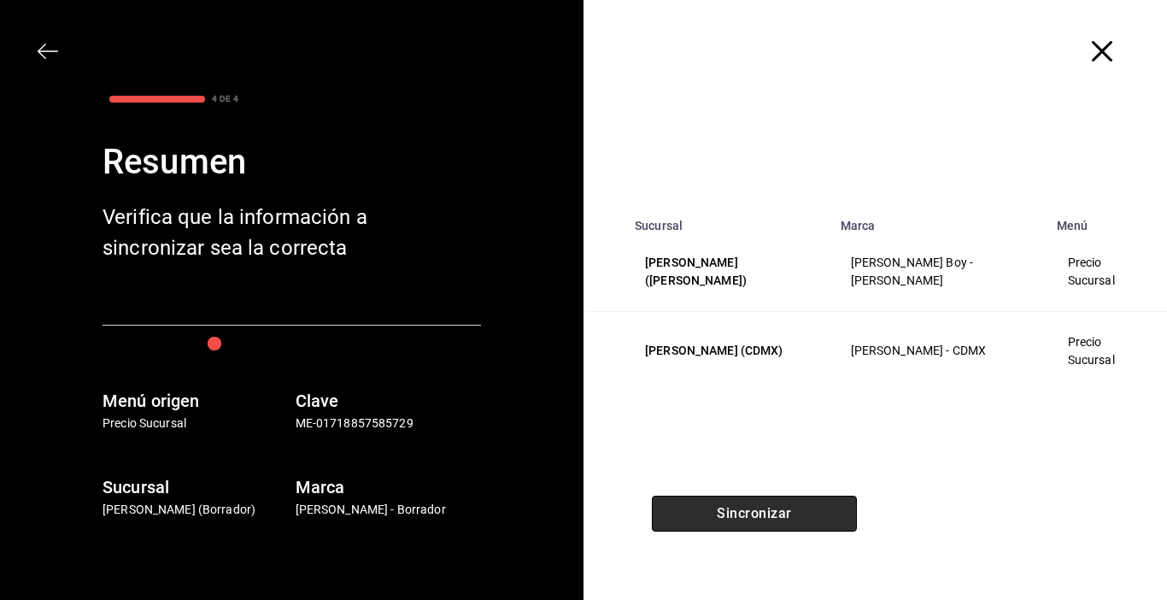
click at [780, 520] on button "Sincronizar" at bounding box center [754, 514] width 205 height 36
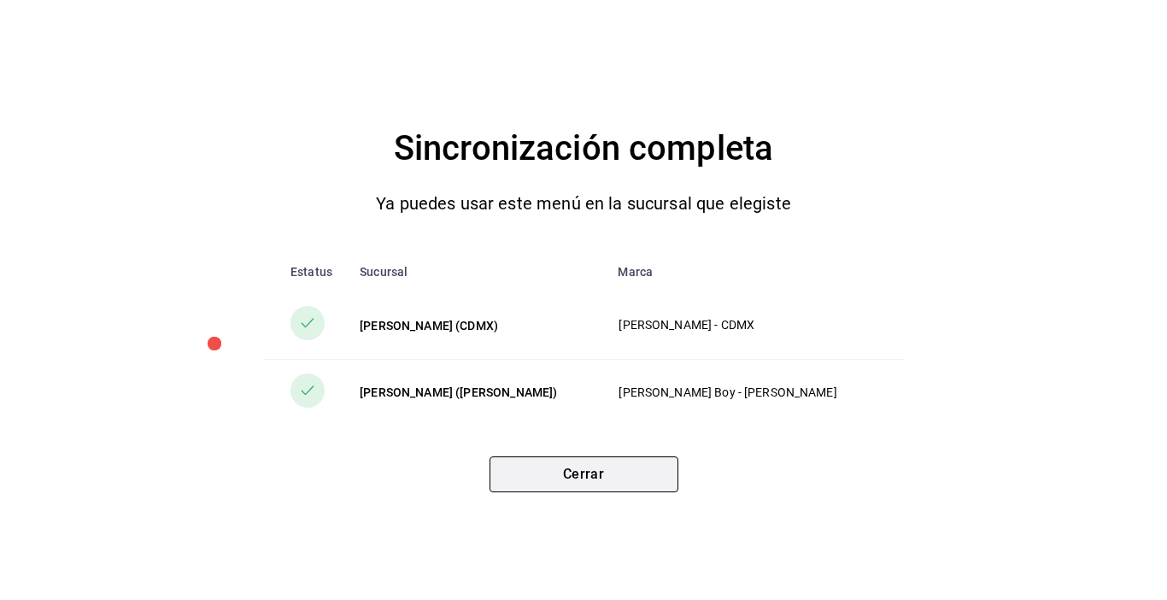
click at [563, 469] on button "Cerrar" at bounding box center [584, 474] width 189 height 36
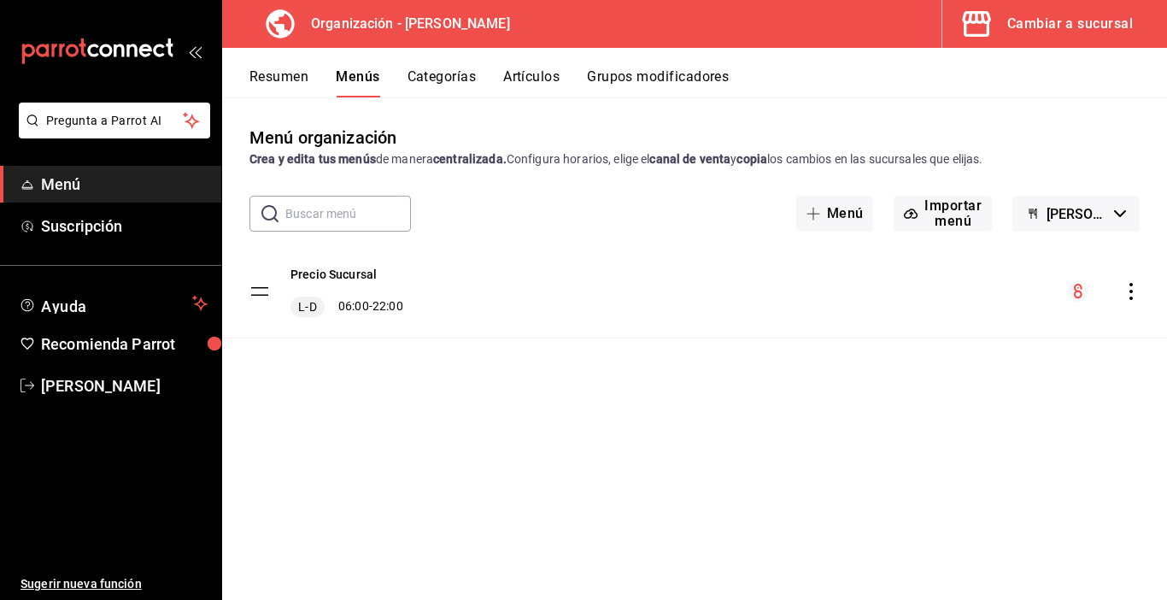
click at [427, 77] on button "Categorías" at bounding box center [442, 82] width 69 height 29
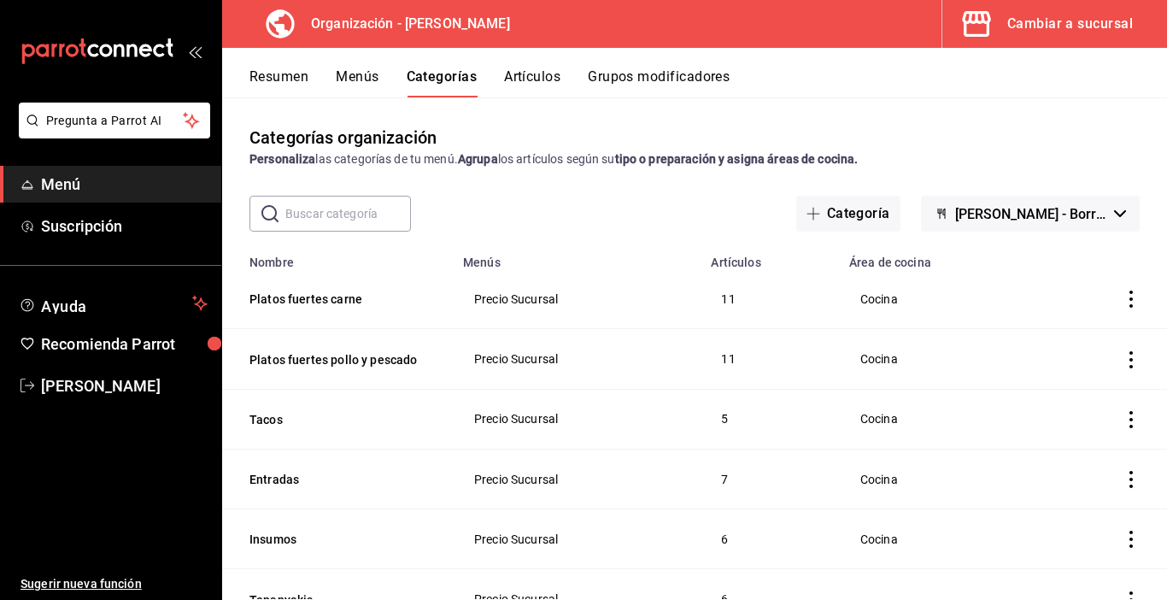
click at [335, 220] on input "text" at bounding box center [348, 214] width 126 height 34
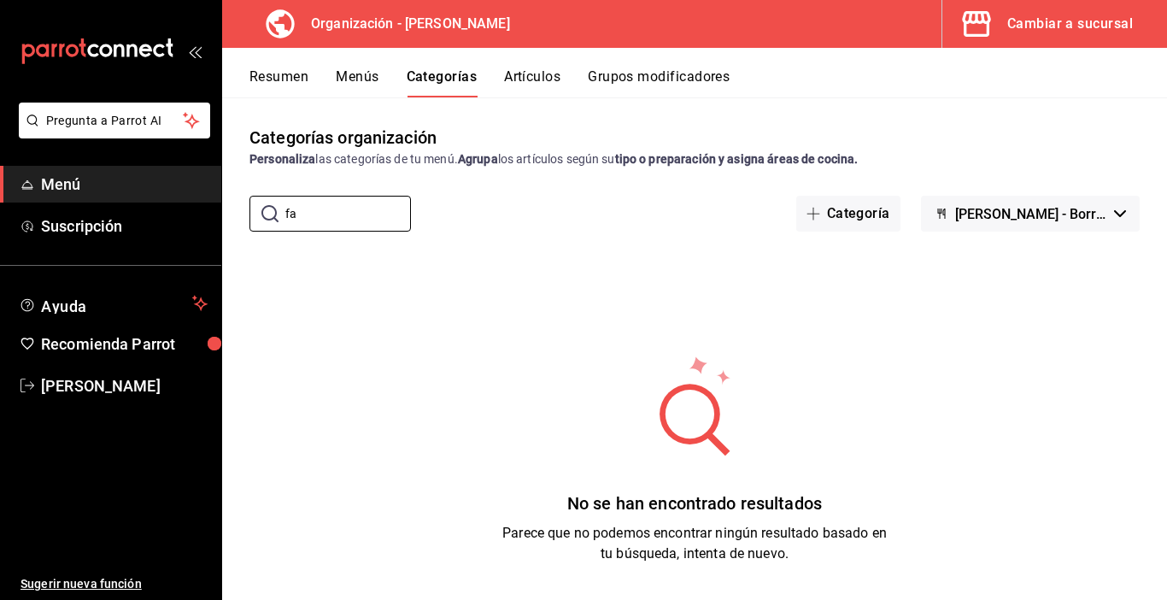
type input "f"
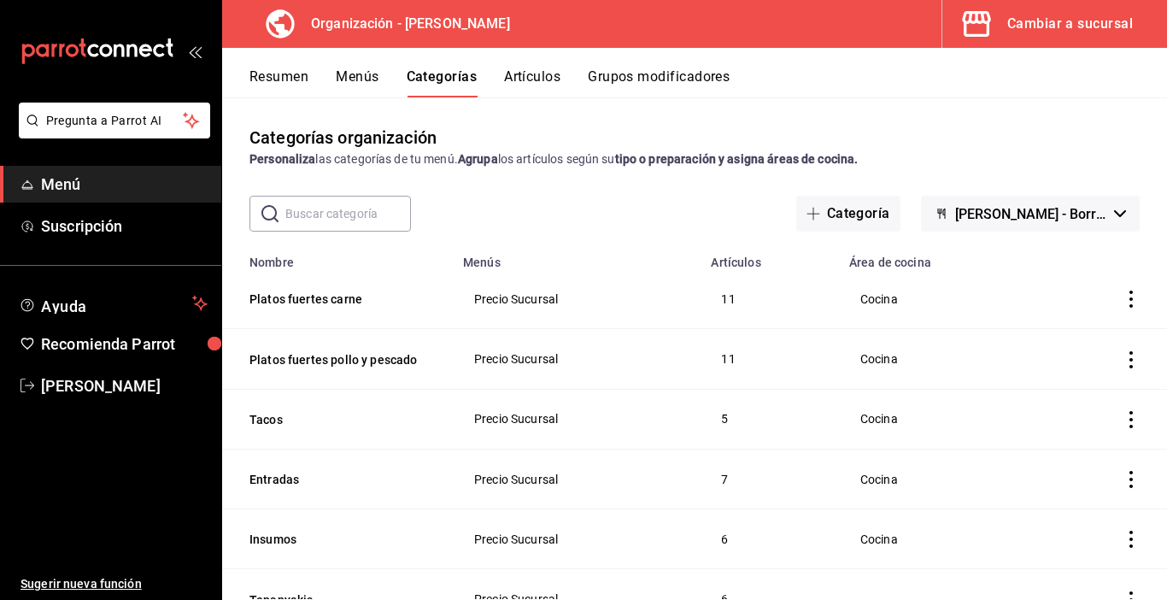
click at [508, 72] on button "Artículos" at bounding box center [532, 82] width 56 height 29
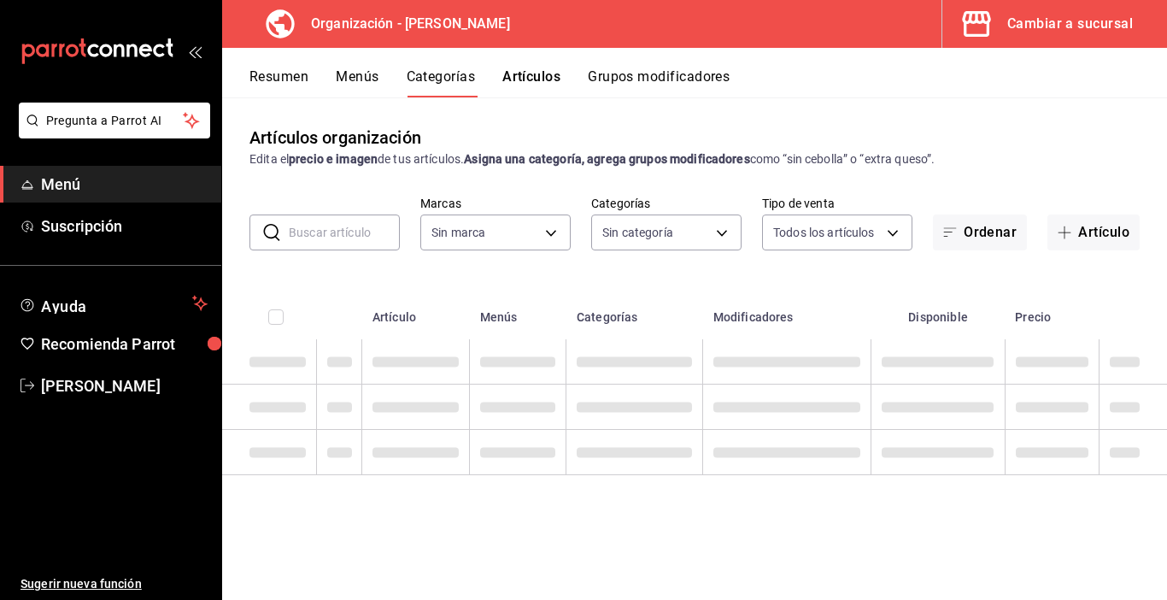
click at [284, 77] on button "Resumen" at bounding box center [279, 82] width 59 height 29
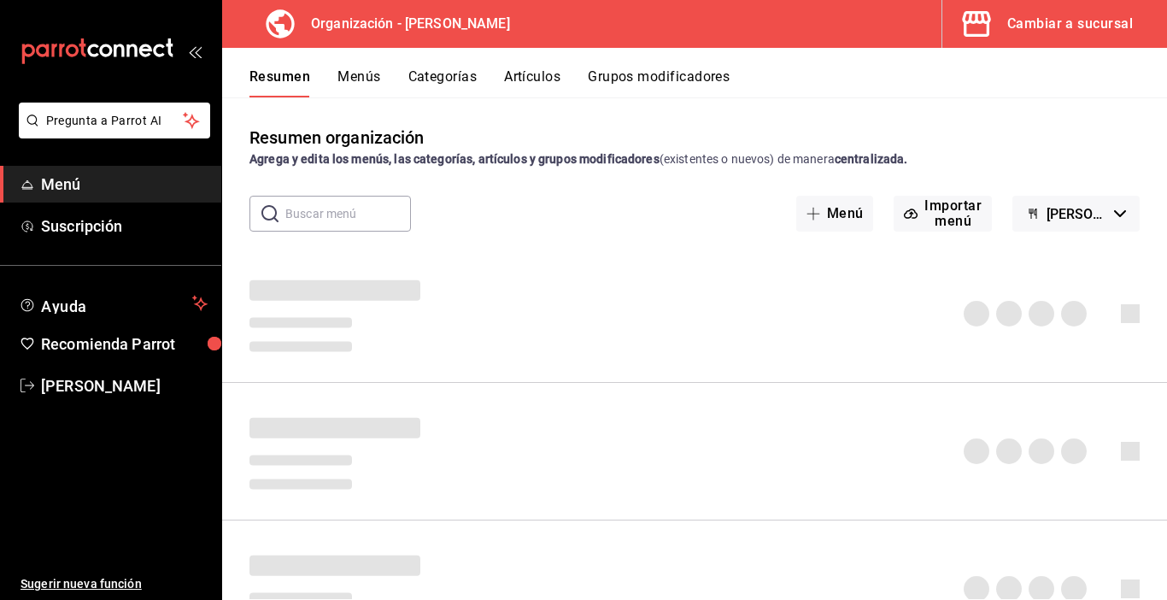
click at [1067, 29] on div "Cambiar a sucursal" at bounding box center [1071, 24] width 126 height 24
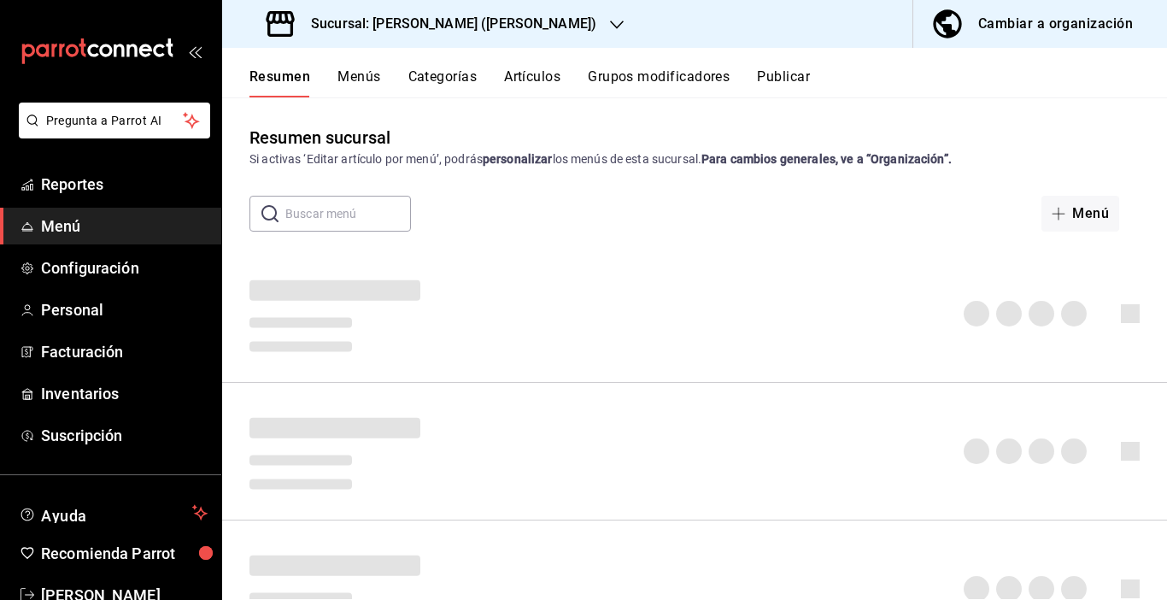
click at [460, 77] on button "Categorías" at bounding box center [443, 82] width 69 height 29
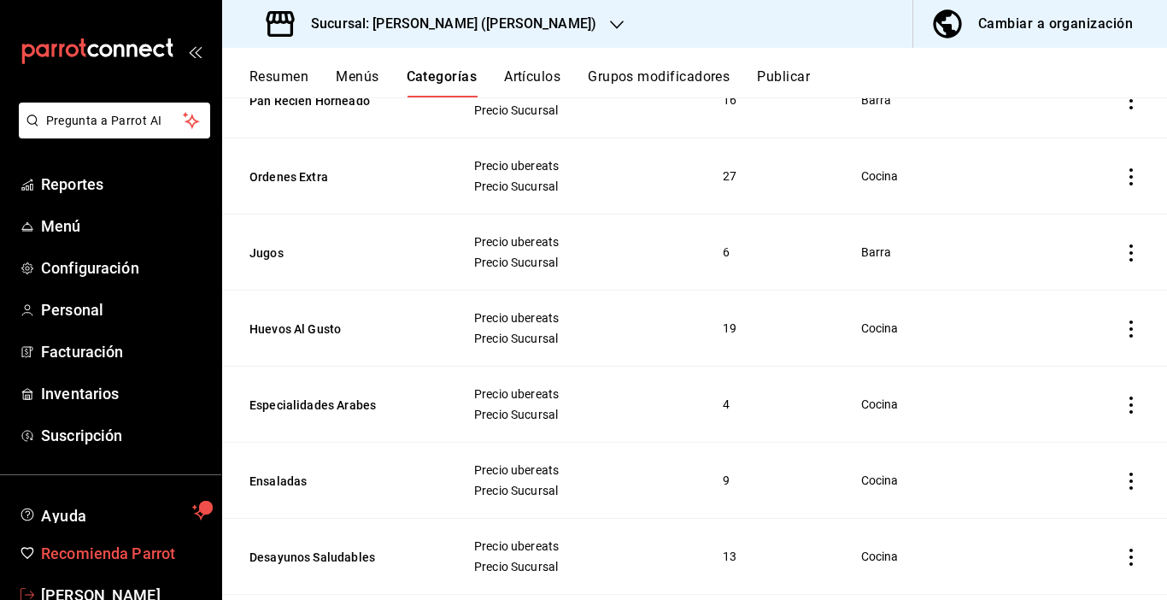
scroll to position [45, 0]
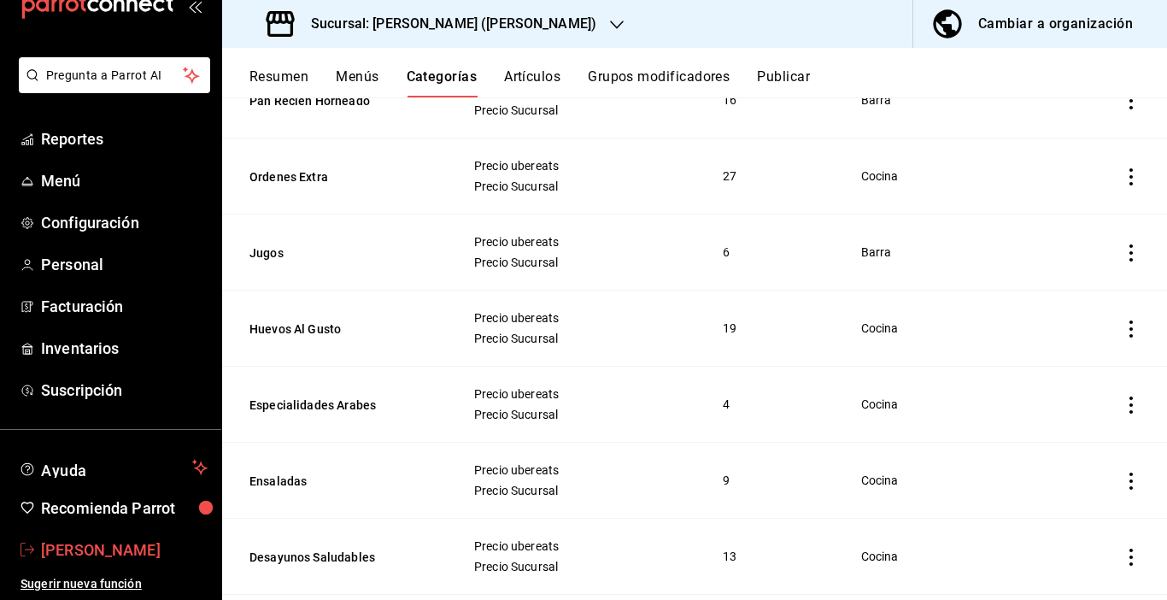
click at [106, 550] on span "[PERSON_NAME]" at bounding box center [124, 549] width 167 height 23
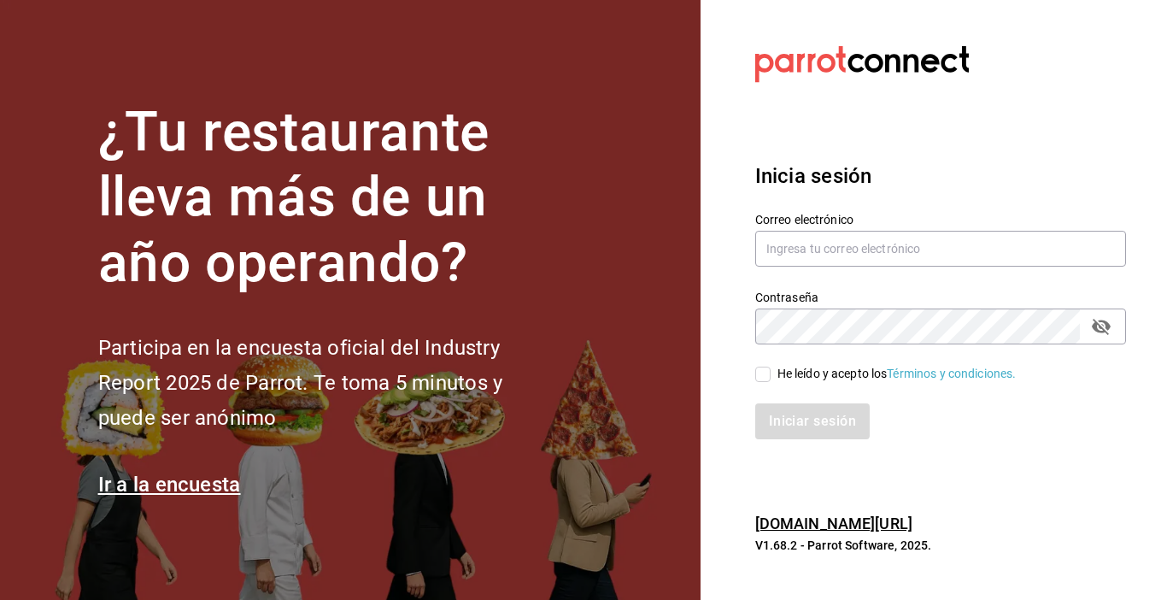
click at [944, 138] on section "Datos incorrectos. Verifica que tu Correo o Contraseña estén bien escritos. Ini…" at bounding box center [934, 300] width 467 height 600
click at [889, 244] on input "text" at bounding box center [940, 249] width 371 height 36
type input "jimmyboycafebistropp@gmail.com"
click at [1104, 326] on icon "passwordField" at bounding box center [1101, 326] width 21 height 21
click at [765, 373] on input "He leído y acepto los Términos y condiciones." at bounding box center [762, 374] width 15 height 15
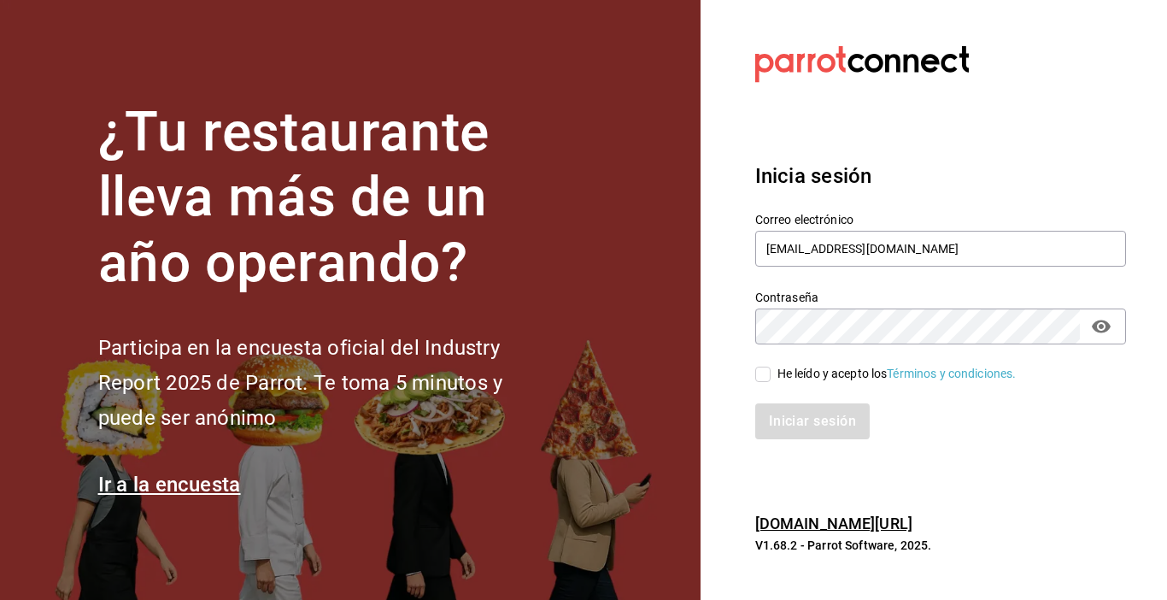
checkbox input "true"
click at [776, 414] on button "Iniciar sesión" at bounding box center [813, 421] width 116 height 36
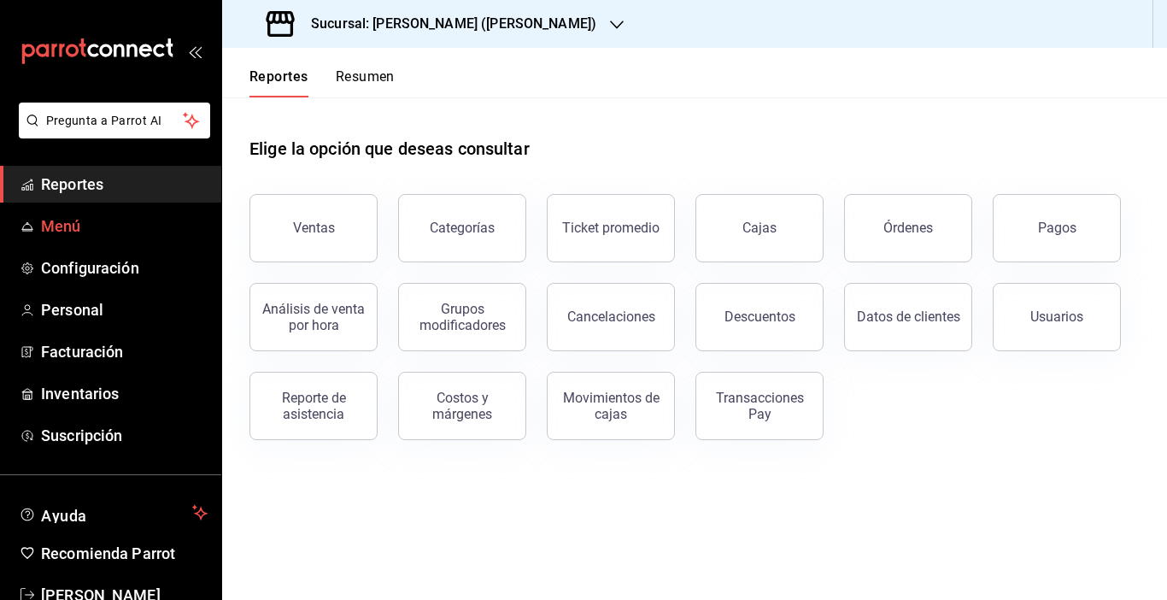
click at [61, 222] on span "Menú" at bounding box center [124, 226] width 167 height 23
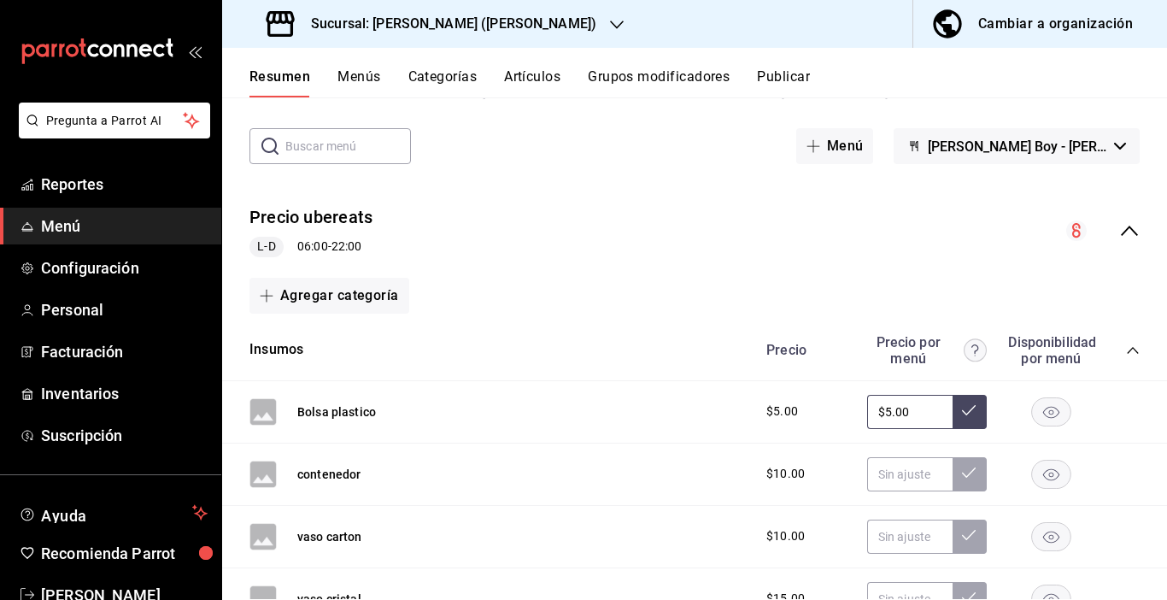
scroll to position [165, 0]
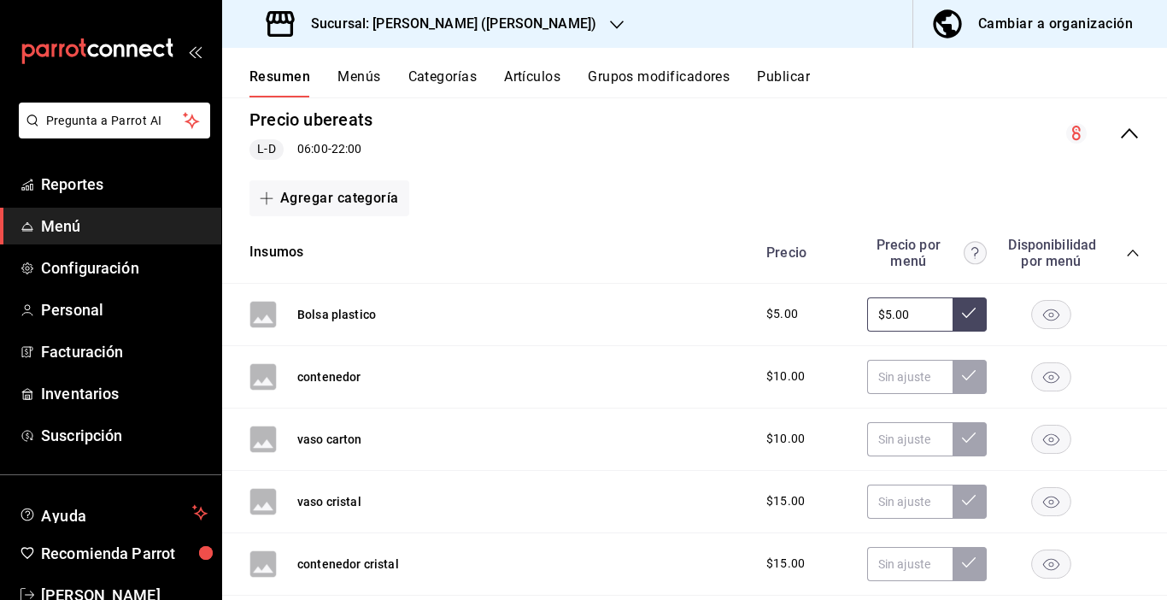
click at [978, 17] on button "Cambiar a organización" at bounding box center [1034, 24] width 240 height 48
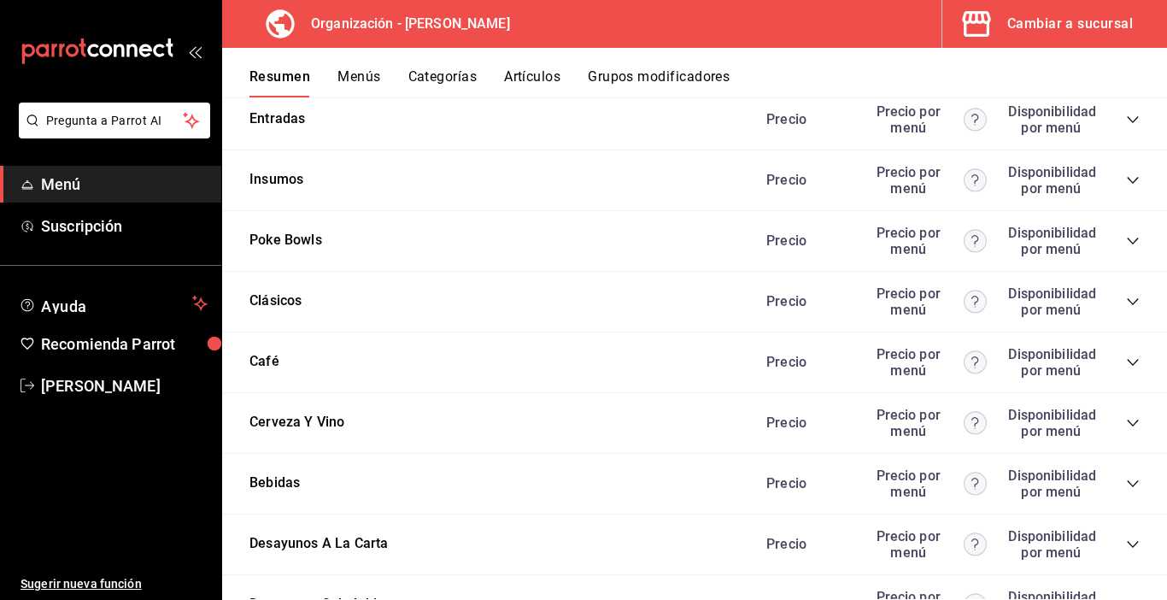
scroll to position [2076, 0]
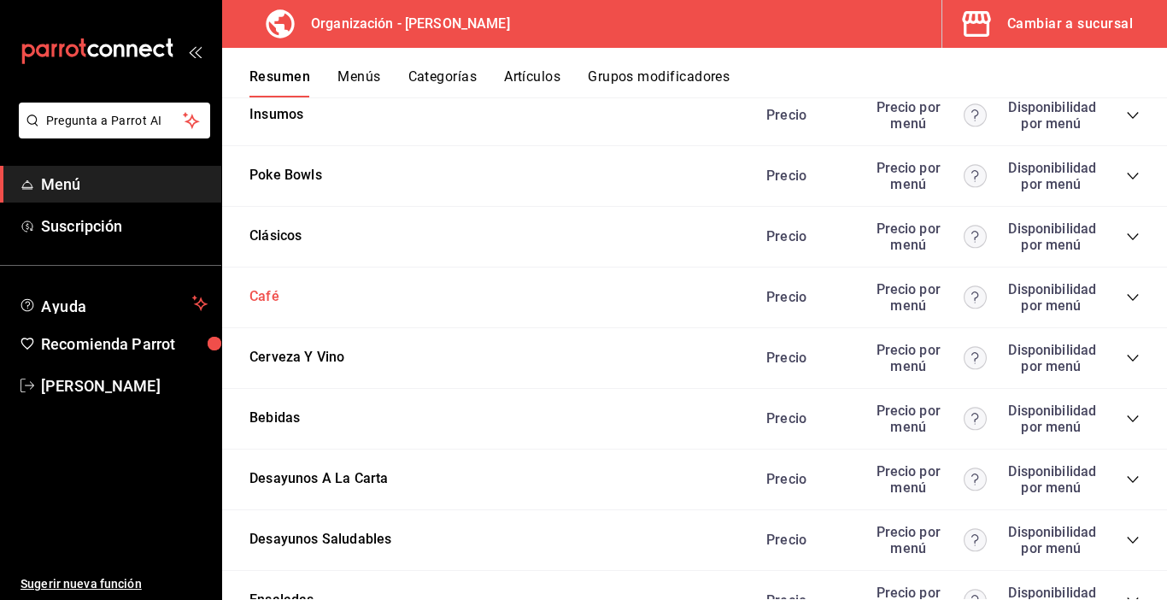
click at [268, 296] on button "Café" at bounding box center [265, 297] width 30 height 20
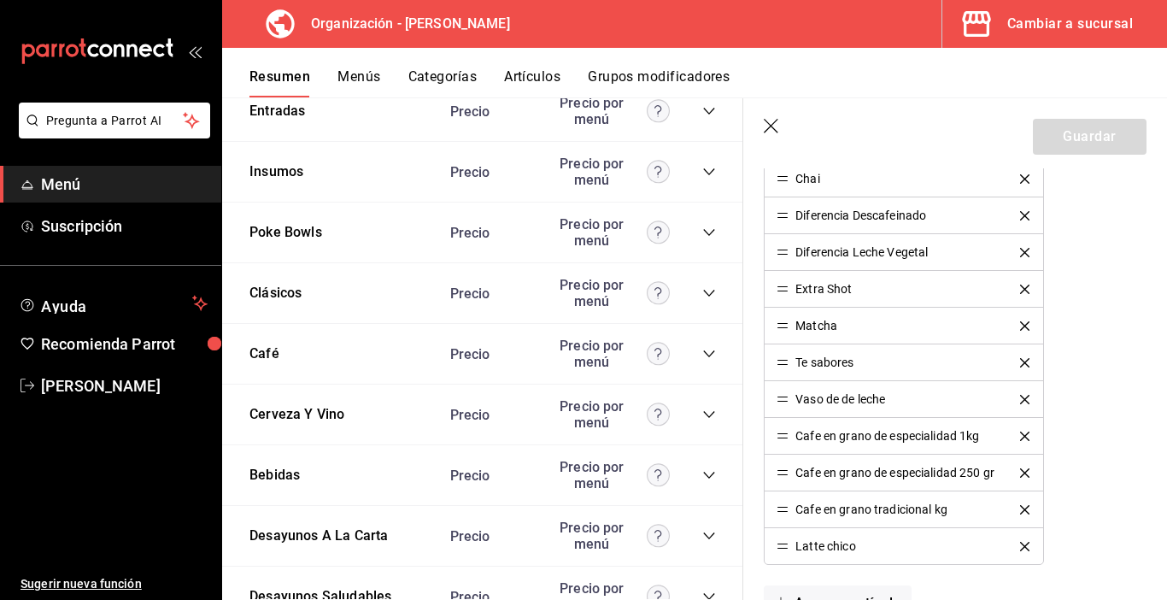
scroll to position [1282, 0]
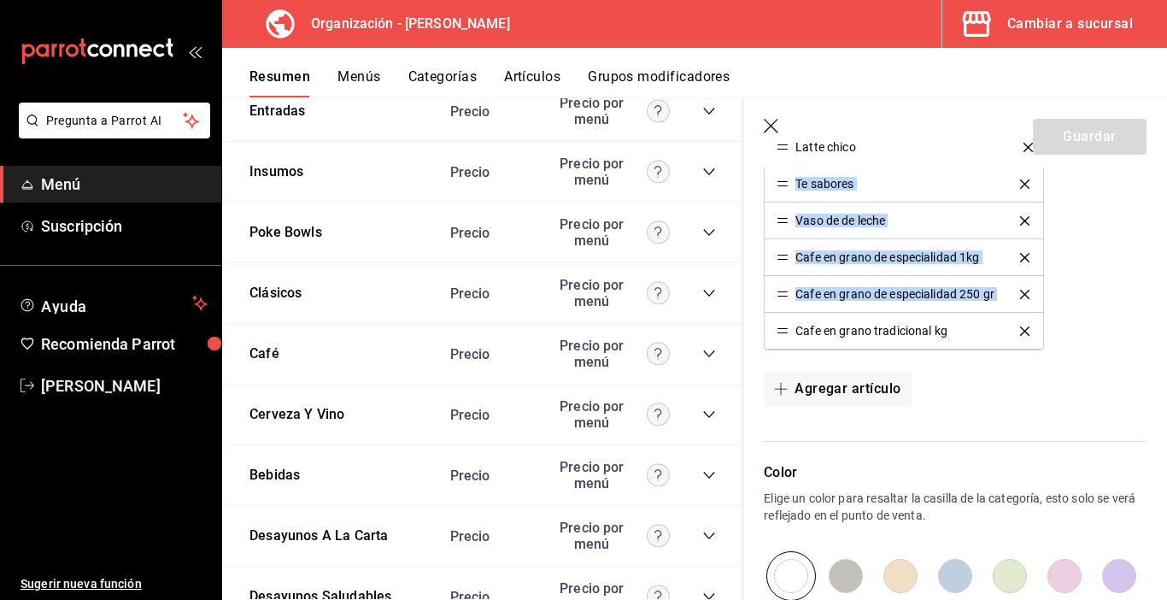
drag, startPoint x: 785, startPoint y: 333, endPoint x: 832, endPoint y: 149, distance: 190.5
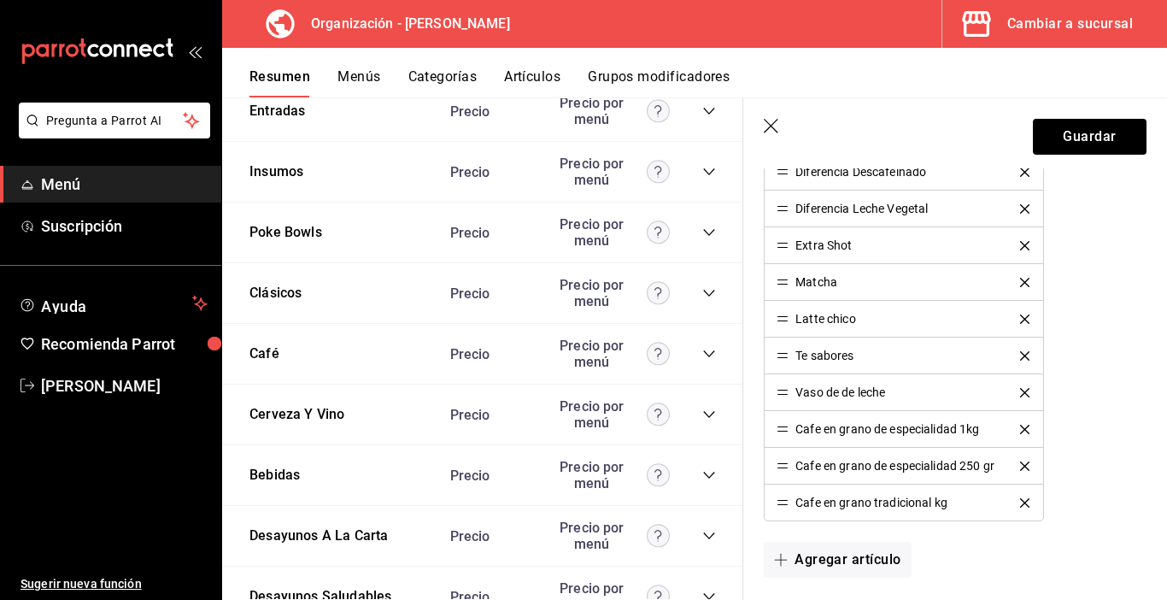
scroll to position [1026, 0]
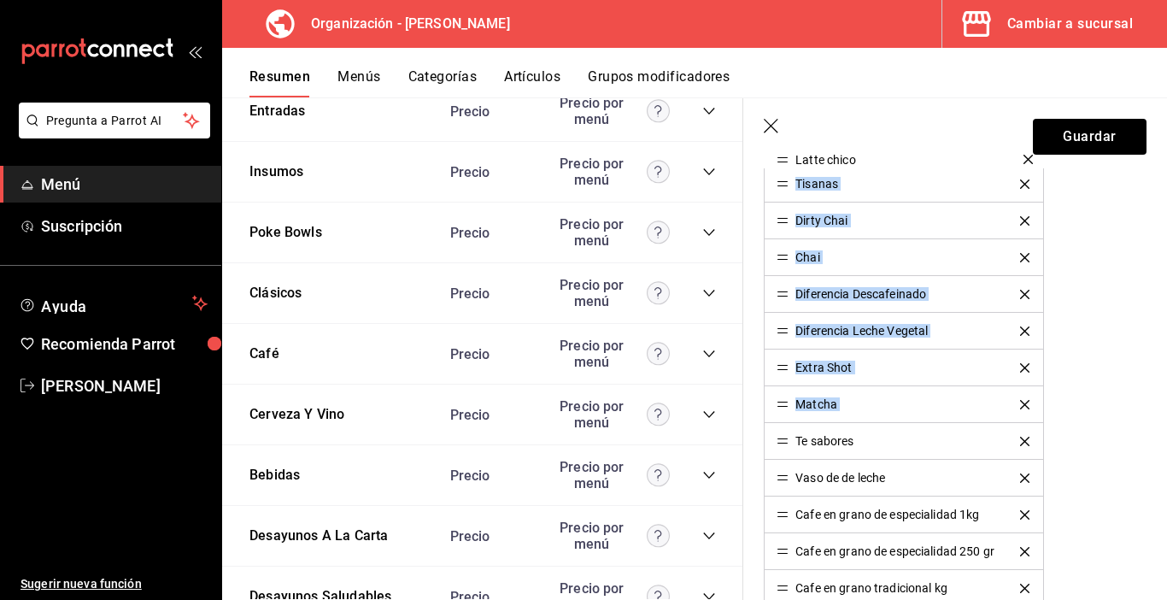
drag, startPoint x: 784, startPoint y: 404, endPoint x: 840, endPoint y: 159, distance: 251.7
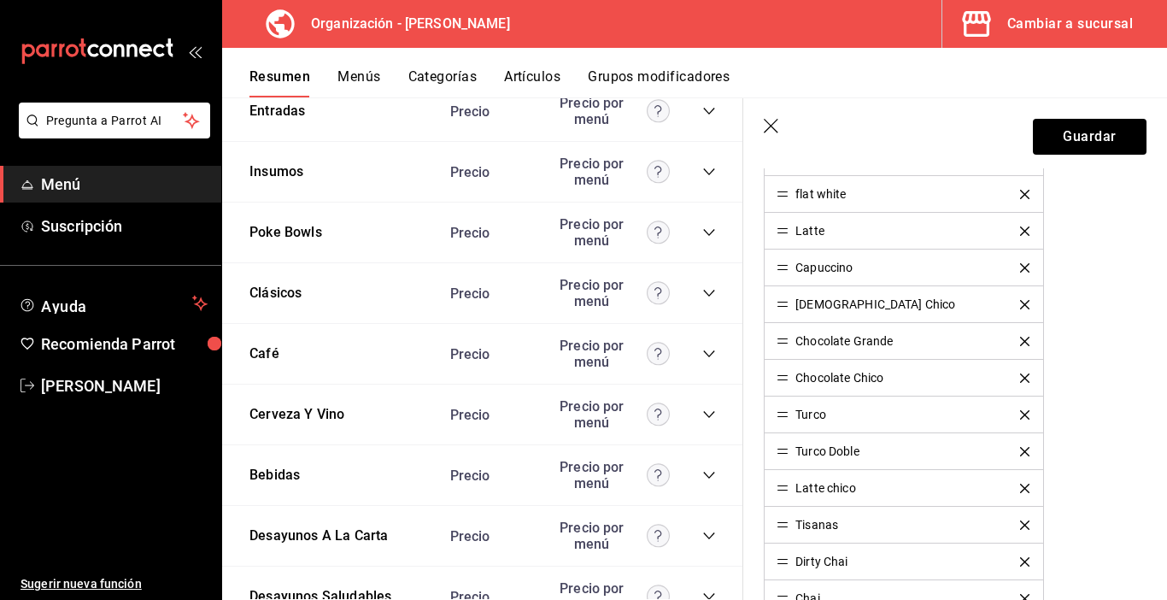
scroll to position [684, 0]
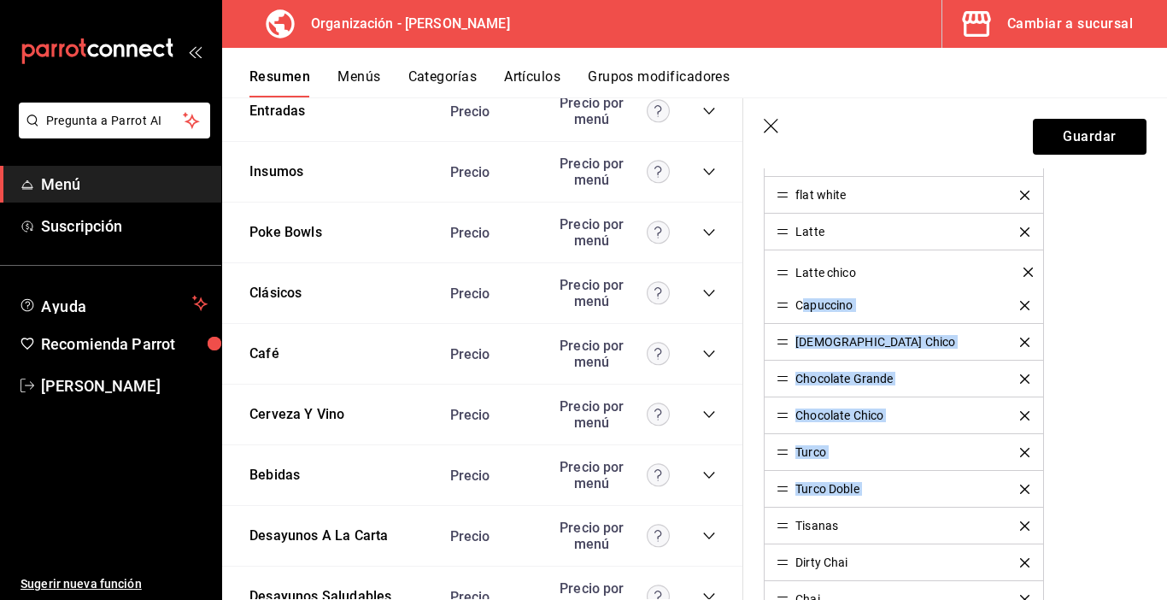
drag, startPoint x: 783, startPoint y: 486, endPoint x: 803, endPoint y: 269, distance: 218.0
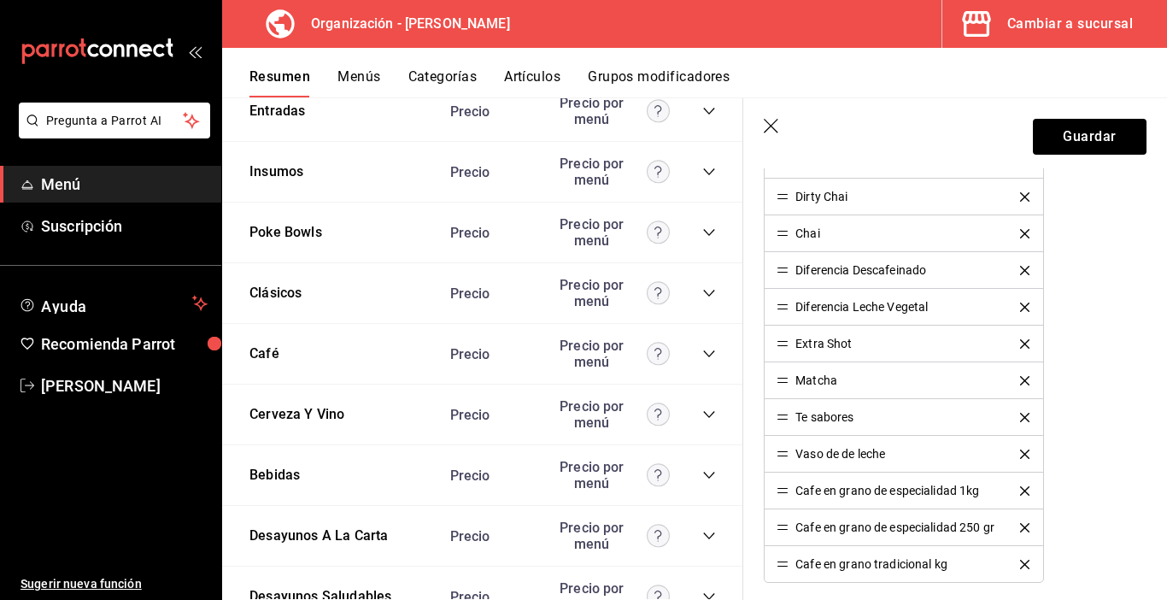
scroll to position [1026, 0]
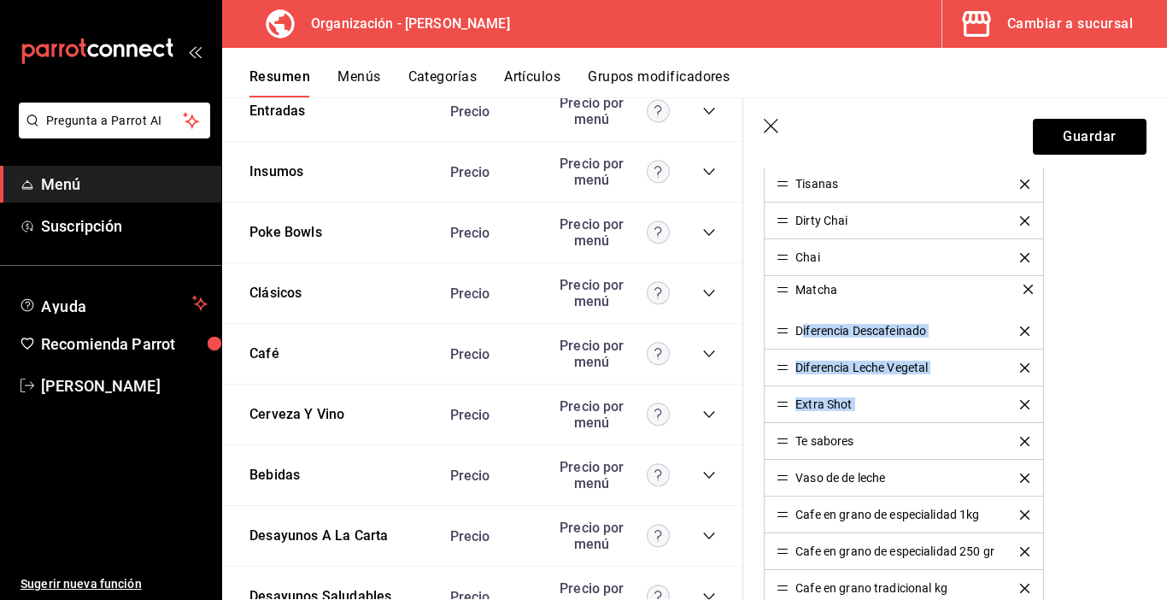
drag, startPoint x: 783, startPoint y: 404, endPoint x: 800, endPoint y: 289, distance: 116.6
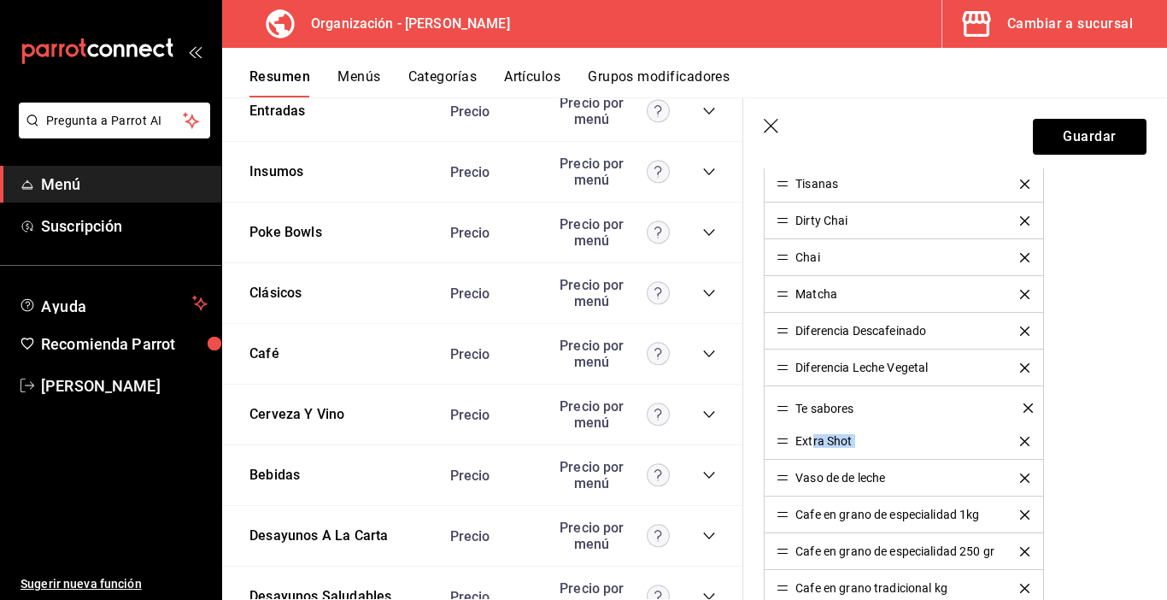
drag, startPoint x: 784, startPoint y: 441, endPoint x: 813, endPoint y: 408, distance: 44.2
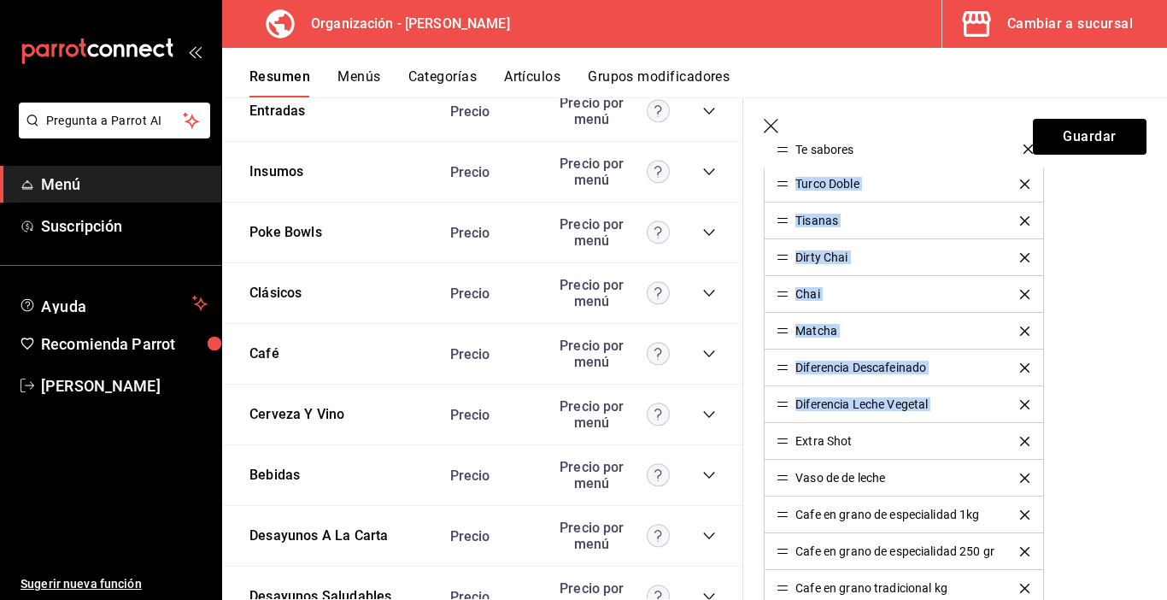
drag, startPoint x: 784, startPoint y: 403, endPoint x: 861, endPoint y: 147, distance: 266.9
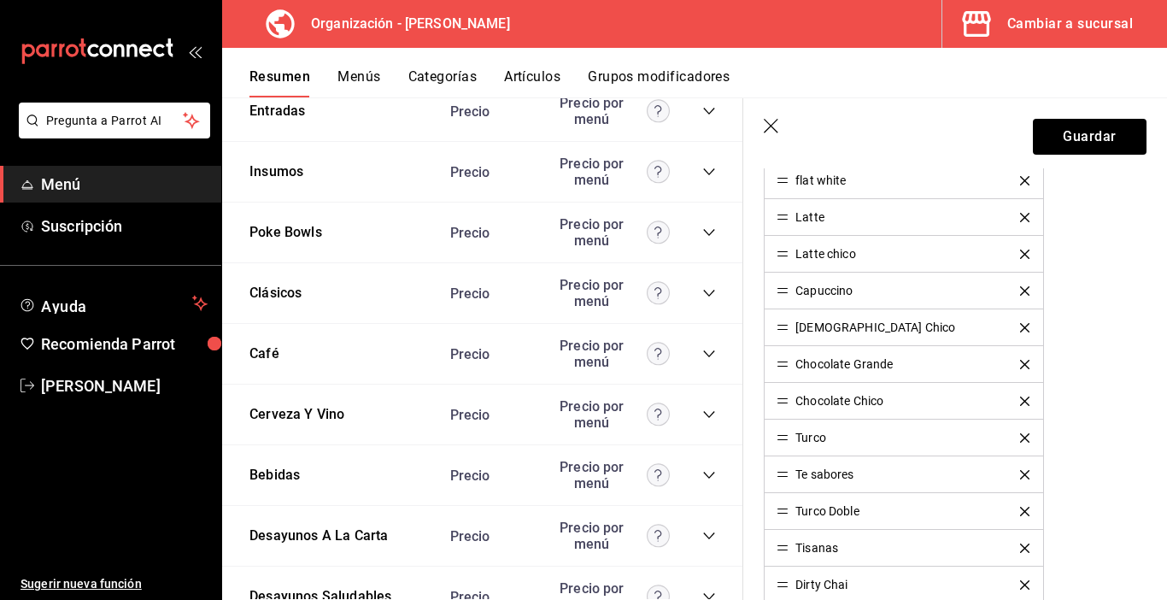
scroll to position [684, 0]
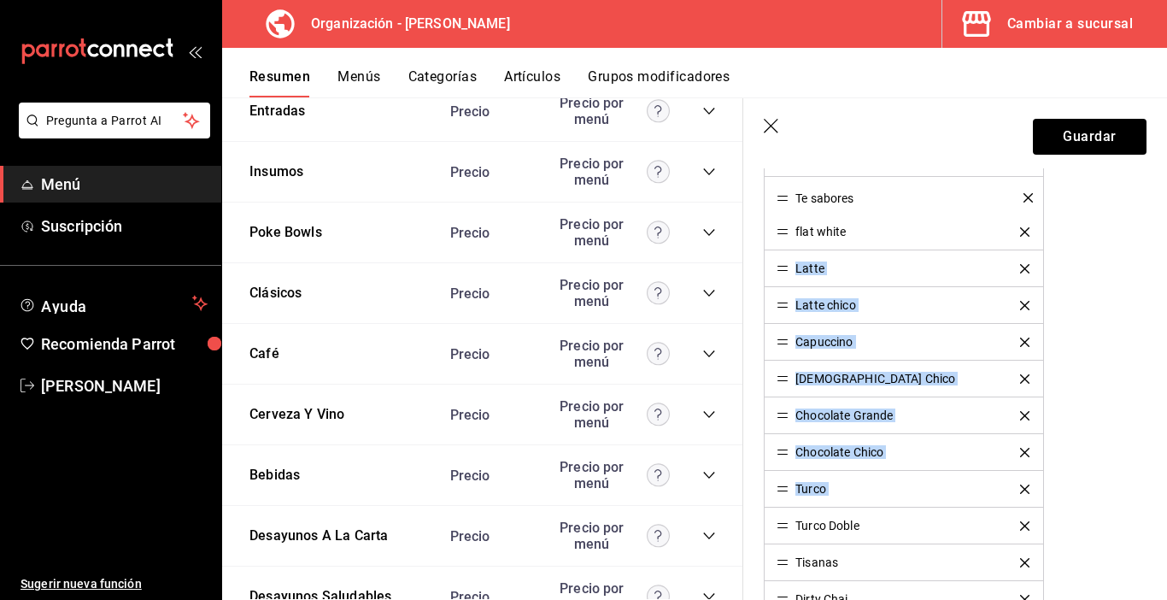
drag, startPoint x: 786, startPoint y: 491, endPoint x: 891, endPoint y: 199, distance: 309.8
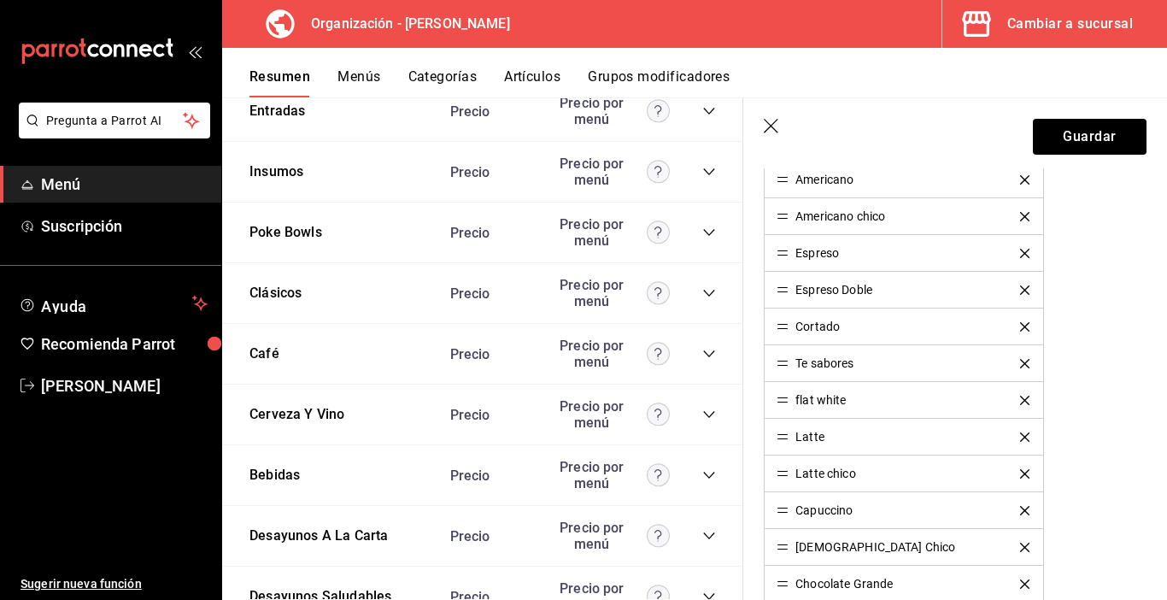
scroll to position [513, 0]
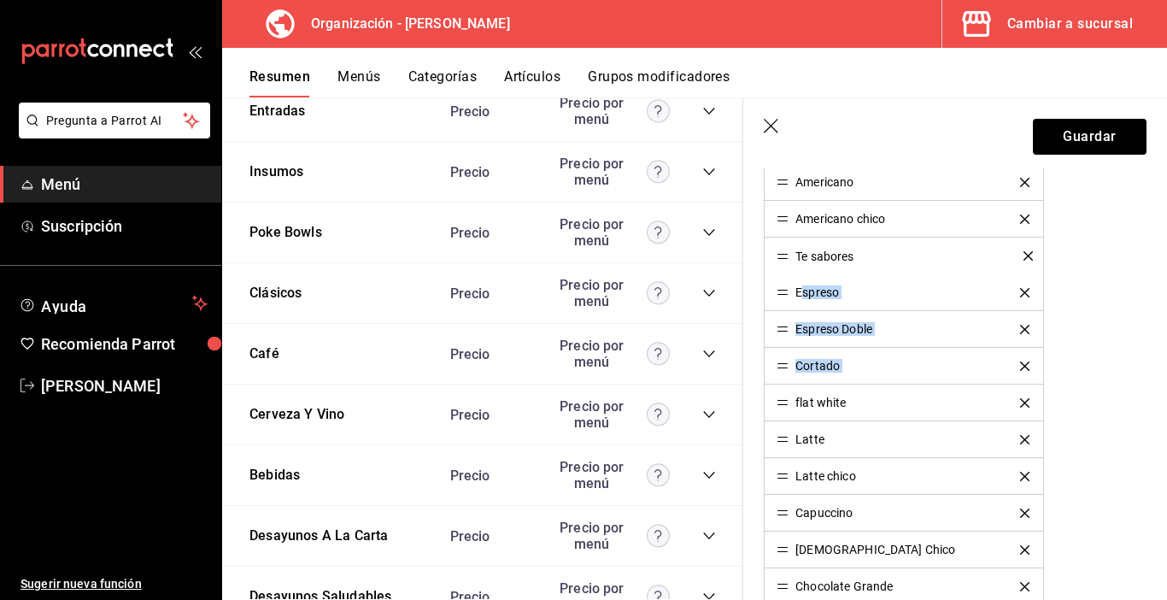
drag, startPoint x: 785, startPoint y: 366, endPoint x: 803, endPoint y: 256, distance: 111.7
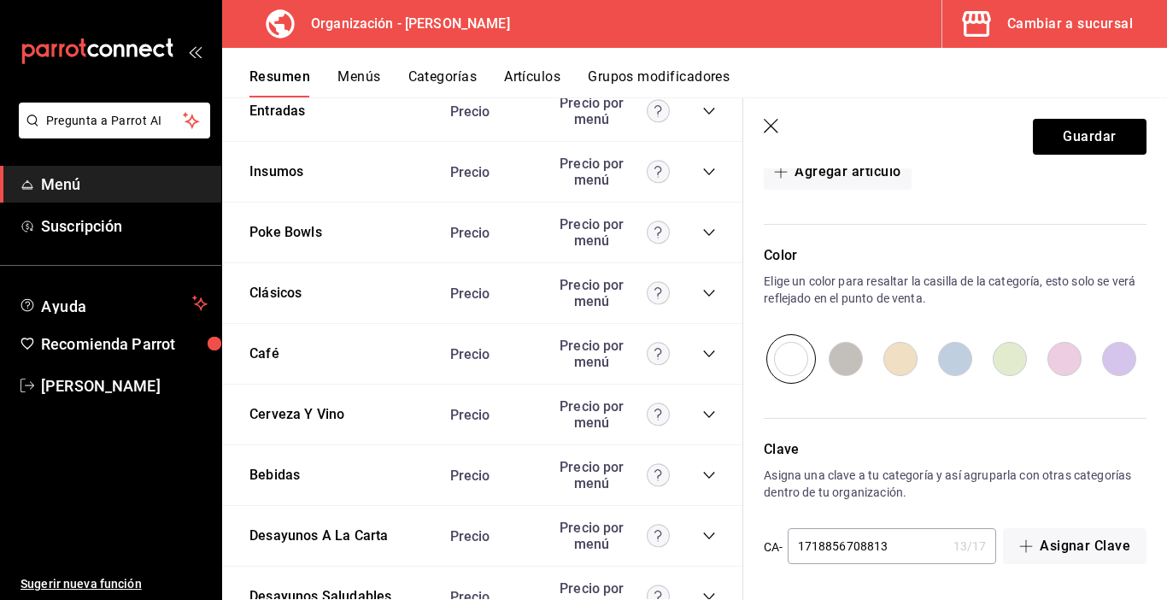
scroll to position [1157, 0]
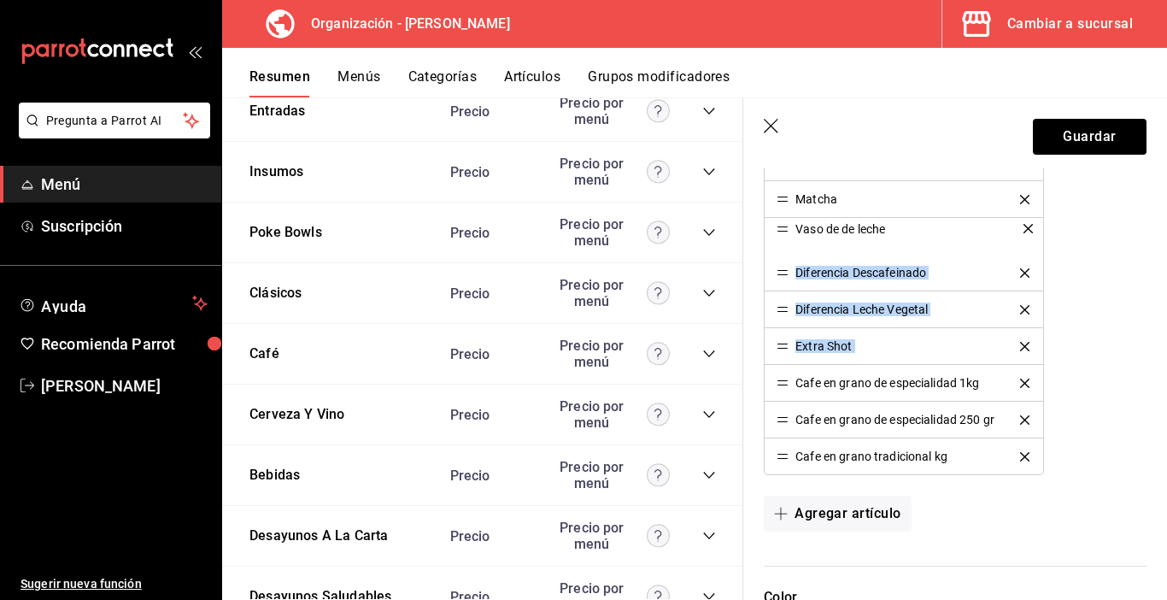
drag, startPoint x: 787, startPoint y: 350, endPoint x: 799, endPoint y: 232, distance: 118.5
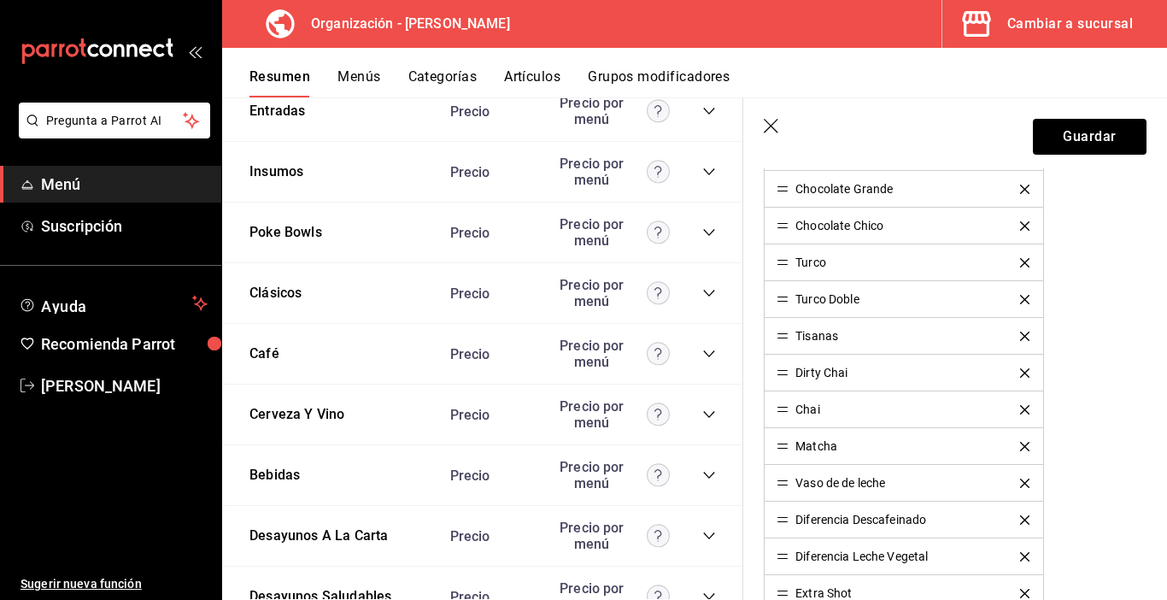
scroll to position [901, 0]
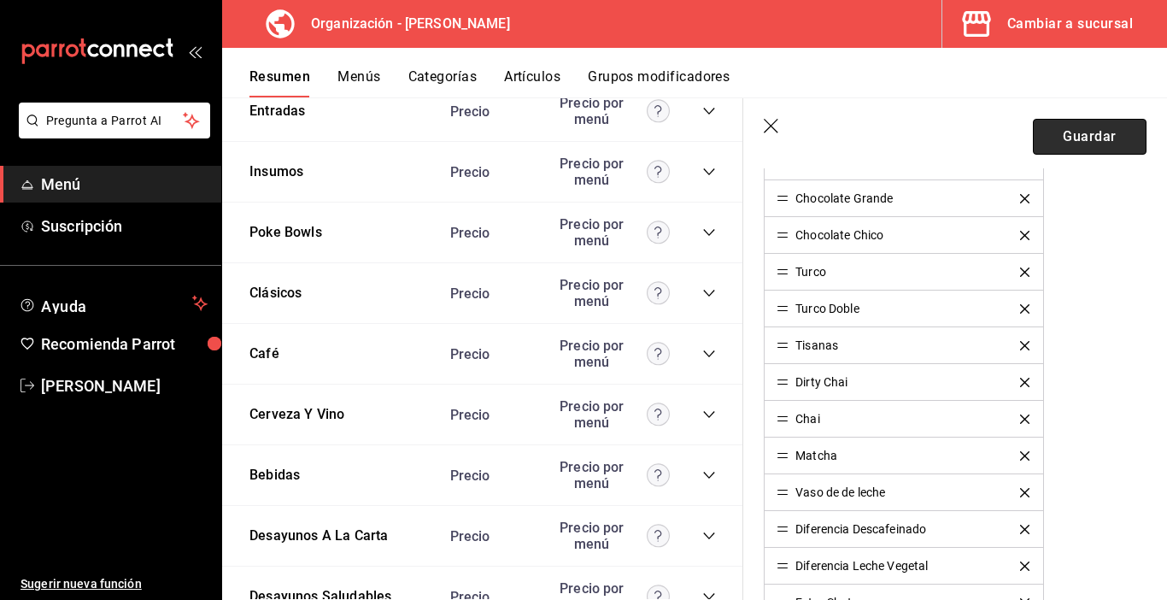
click at [1056, 135] on button "Guardar" at bounding box center [1090, 137] width 114 height 36
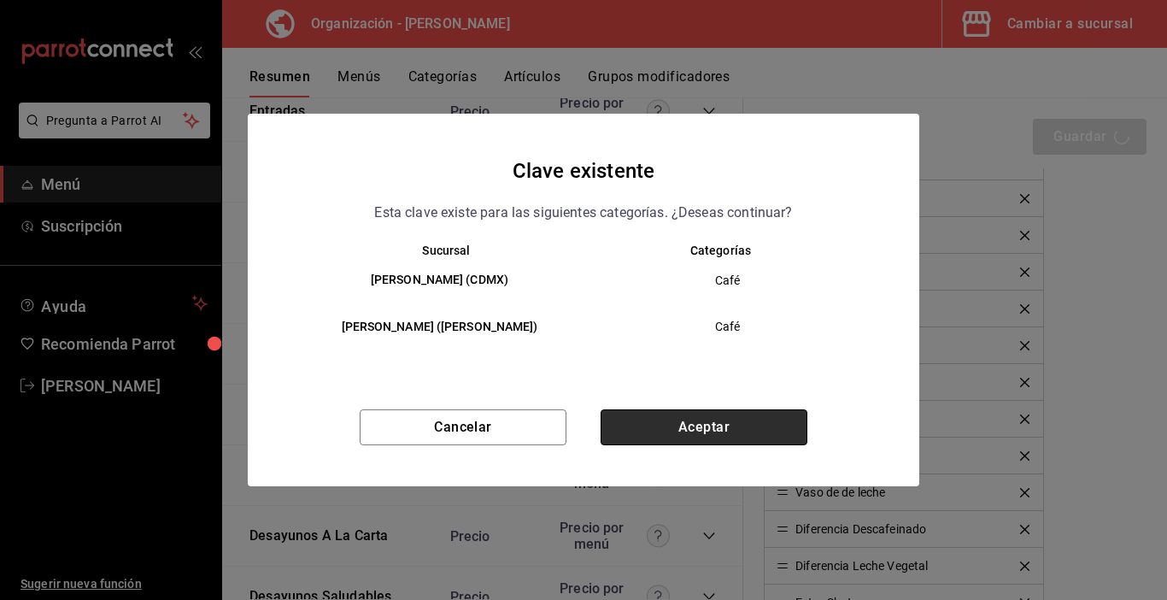
click at [696, 431] on button "Aceptar" at bounding box center [704, 427] width 207 height 36
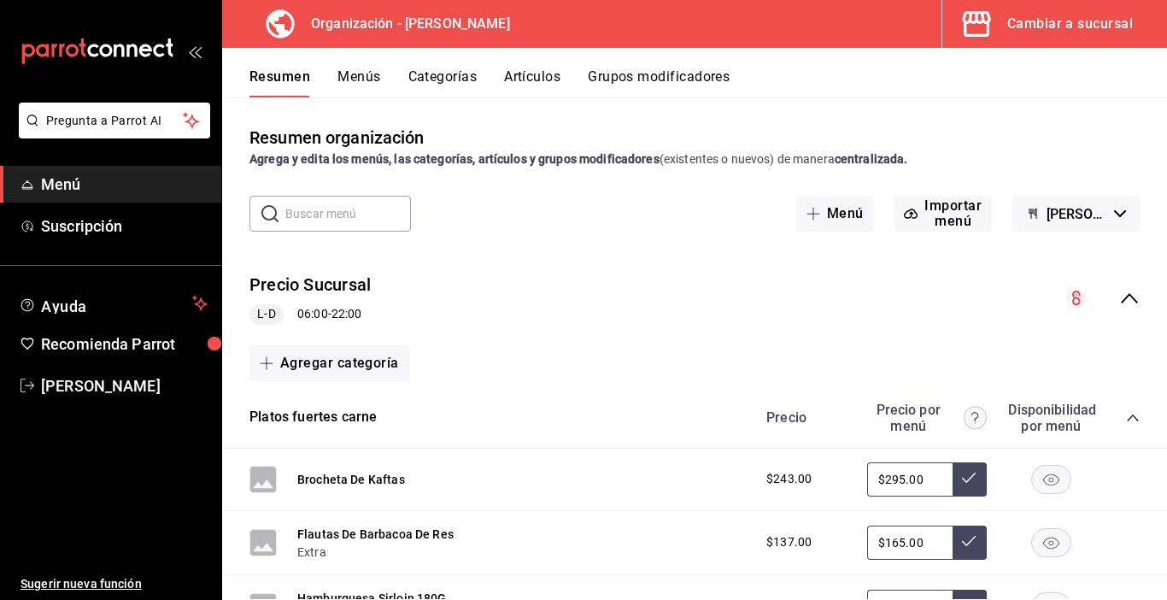
click at [362, 79] on button "Menús" at bounding box center [359, 82] width 43 height 29
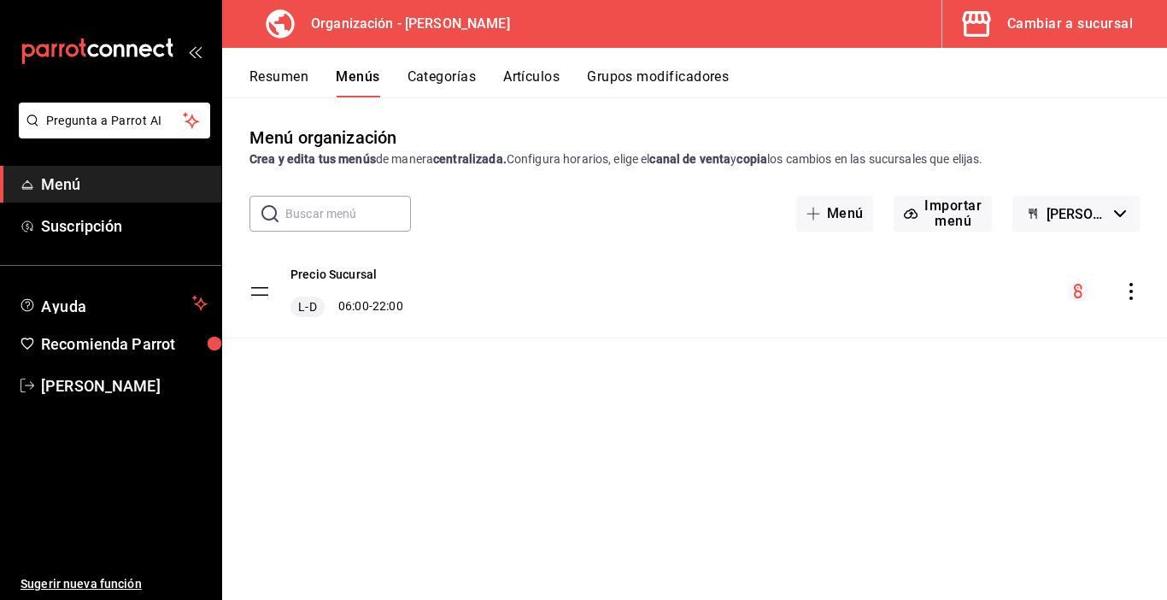
click at [1131, 291] on icon "actions" at bounding box center [1131, 291] width 3 height 17
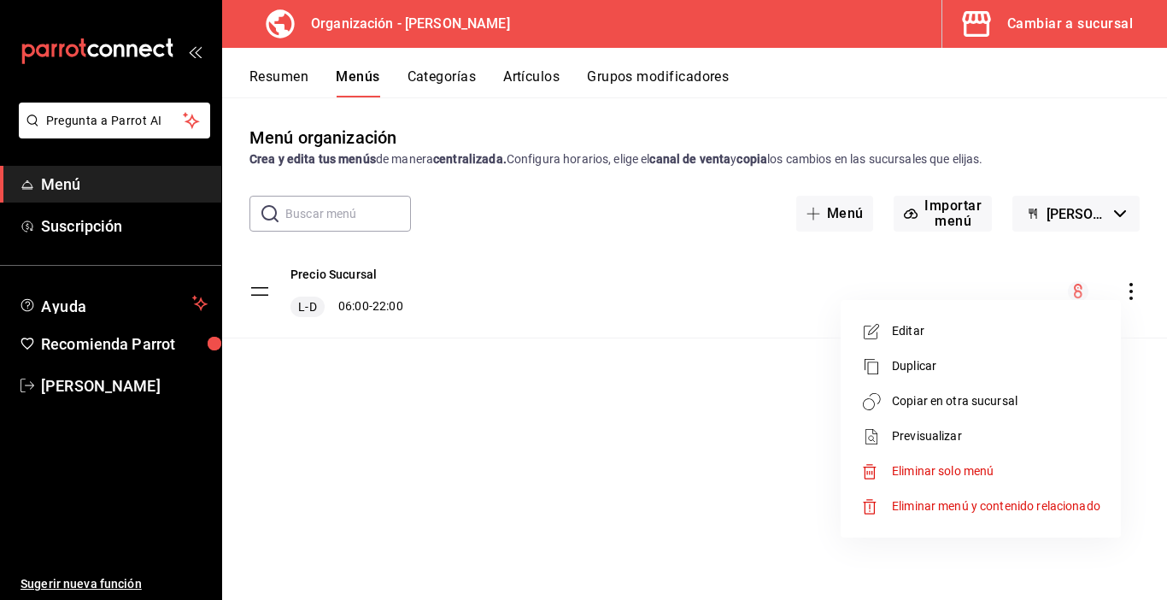
click at [957, 393] on span "Copiar en otra sucursal" at bounding box center [996, 401] width 209 height 18
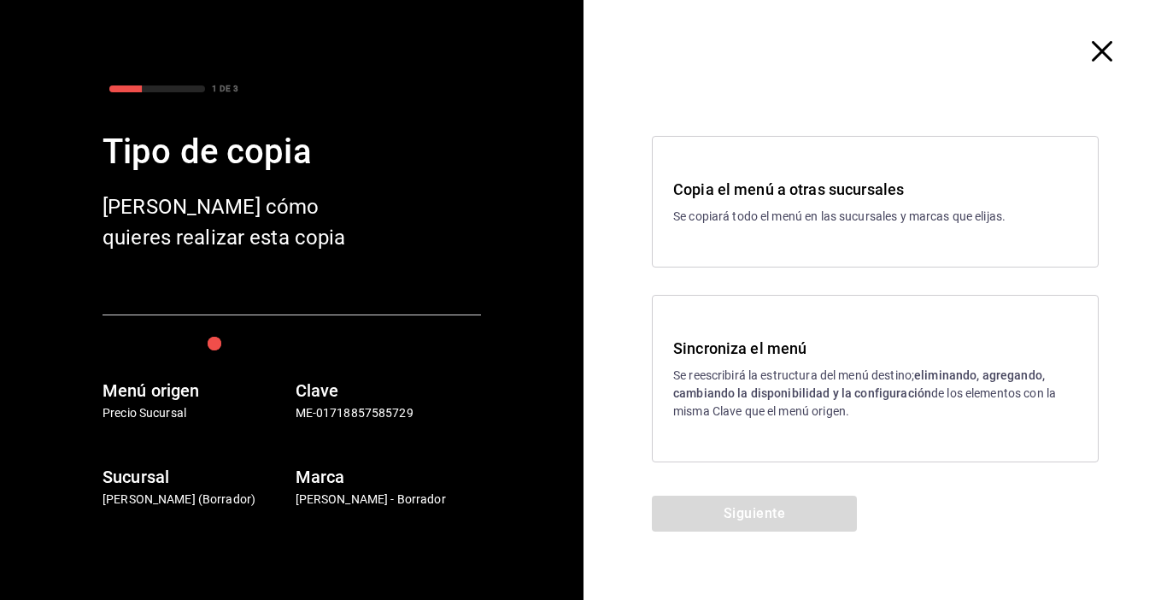
click at [882, 422] on div "Sincroniza el menú Se reescribirá la estructura del menú destino; eliminando, a…" at bounding box center [875, 379] width 447 height 168
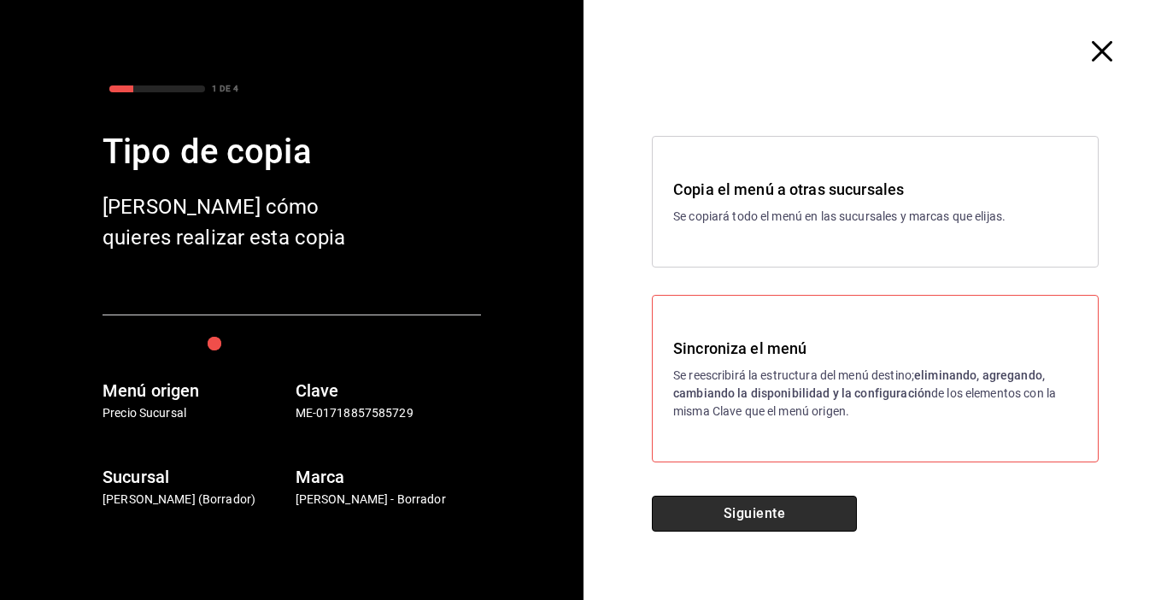
click at [789, 518] on button "Siguiente" at bounding box center [754, 514] width 205 height 36
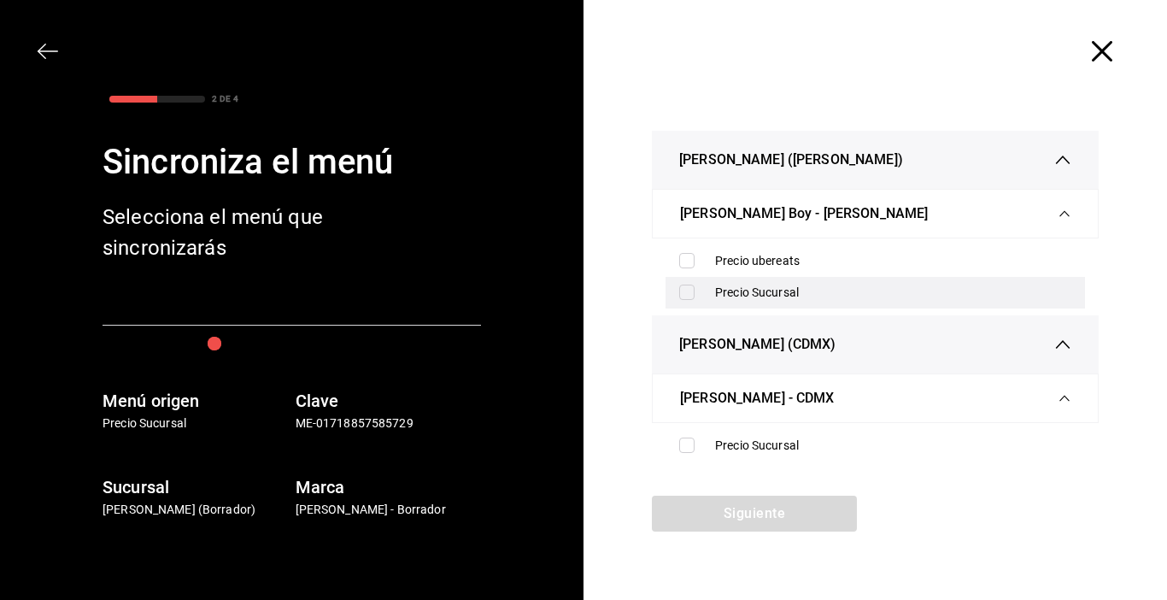
click at [686, 294] on input "checkbox" at bounding box center [686, 292] width 15 height 15
checkbox input "true"
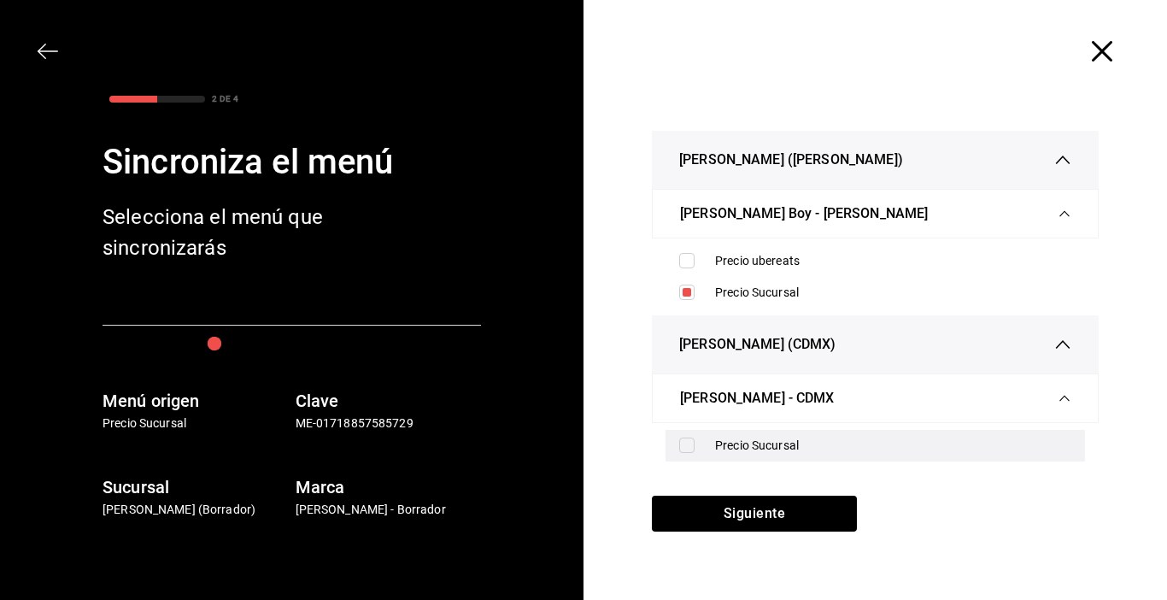
click at [692, 441] on input "checkbox" at bounding box center [686, 445] width 15 height 15
checkbox input "true"
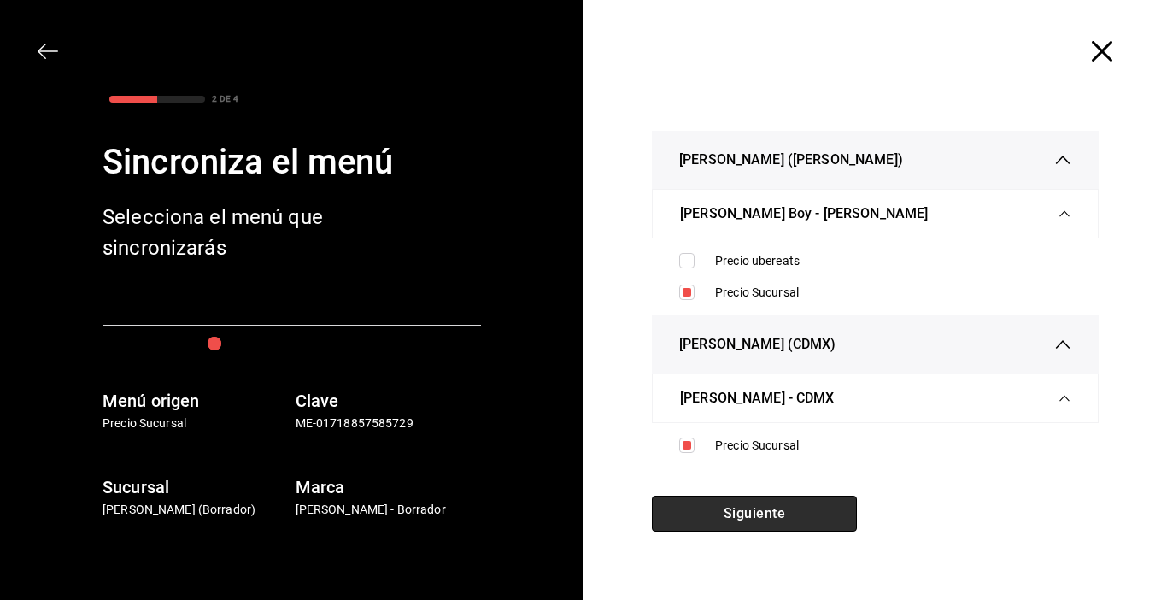
click at [721, 518] on button "Siguiente" at bounding box center [754, 514] width 205 height 36
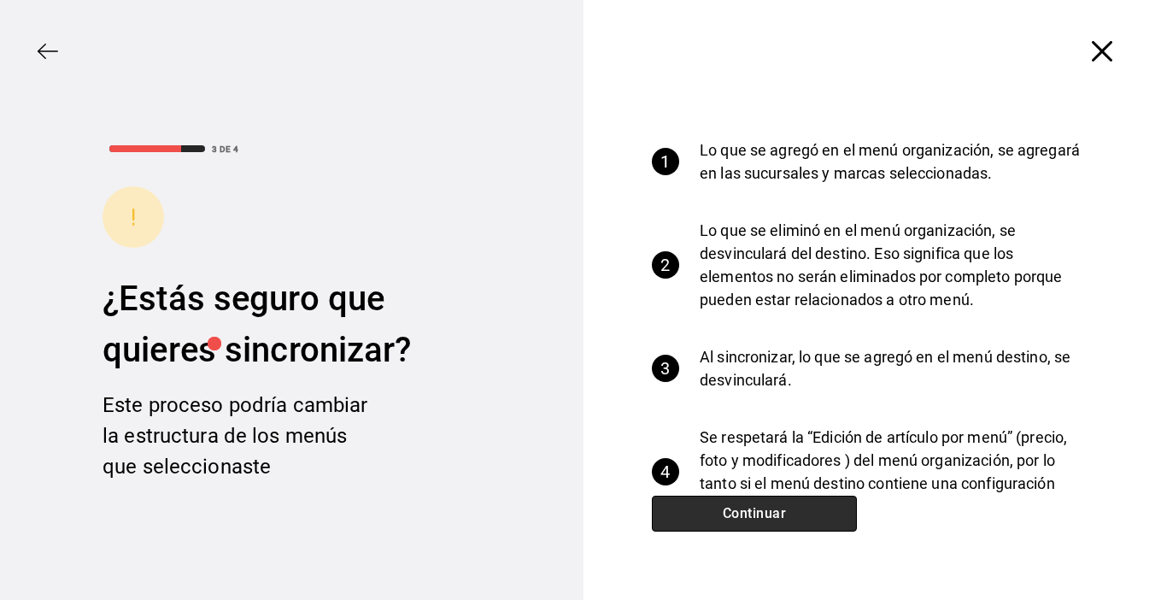
click at [721, 518] on button "Continuar" at bounding box center [754, 514] width 205 height 36
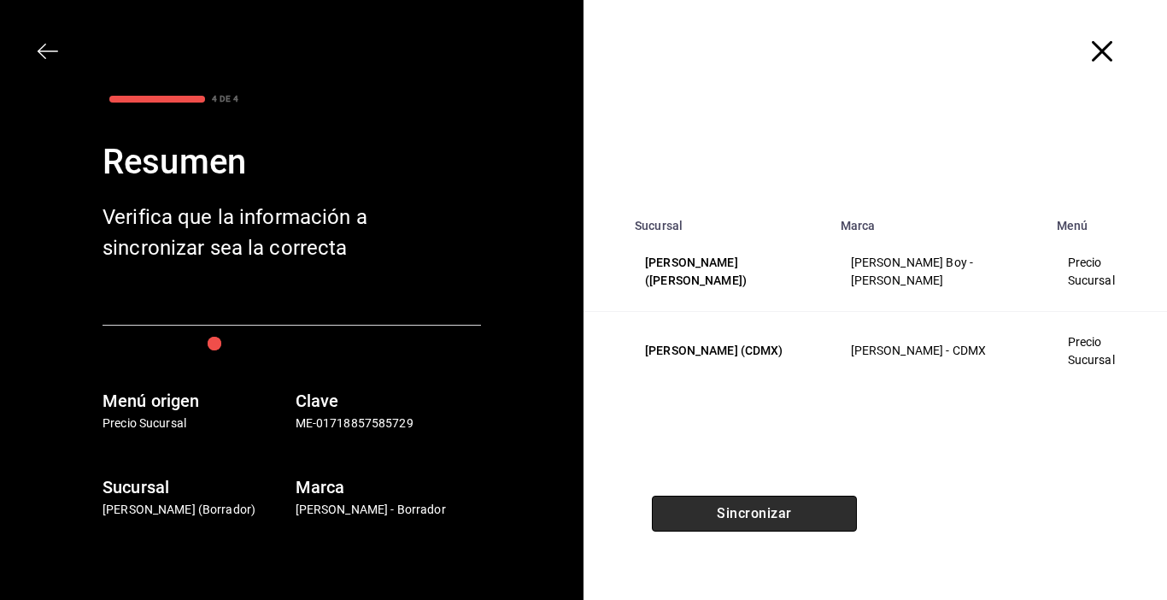
click at [721, 518] on button "Sincronizar" at bounding box center [754, 514] width 205 height 36
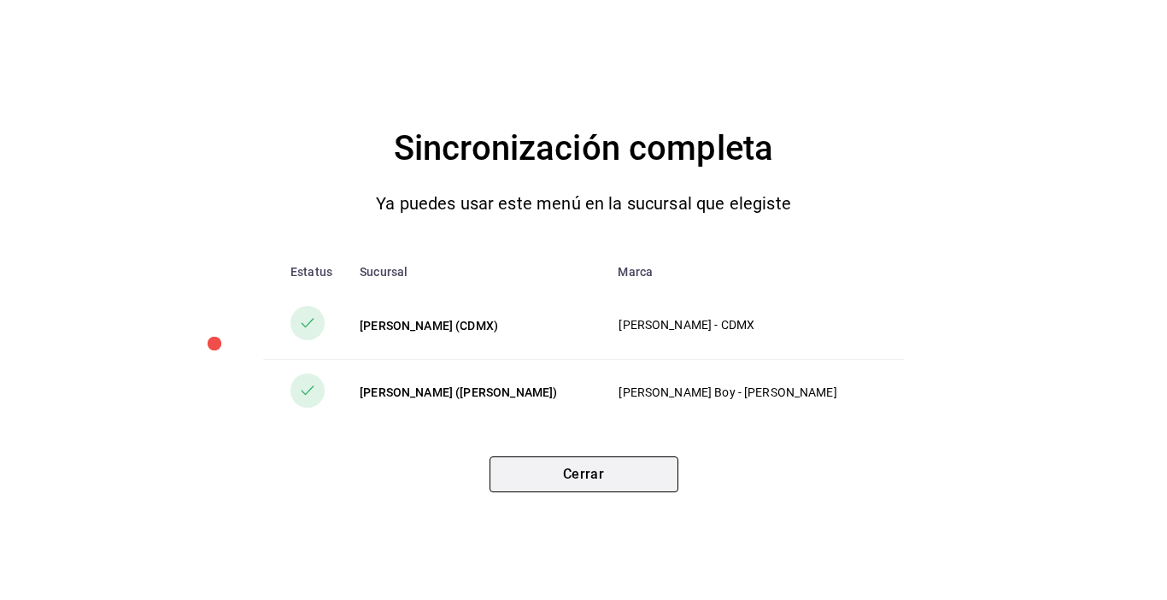
click at [555, 477] on button "Cerrar" at bounding box center [584, 474] width 189 height 36
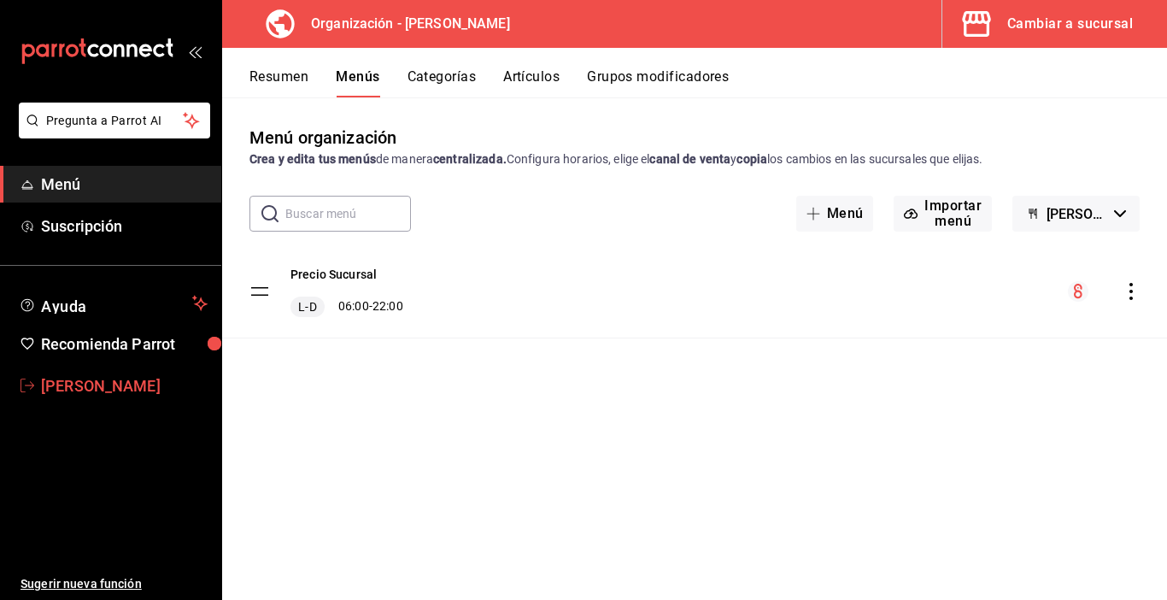
click at [98, 385] on span "[PERSON_NAME]" at bounding box center [124, 385] width 167 height 23
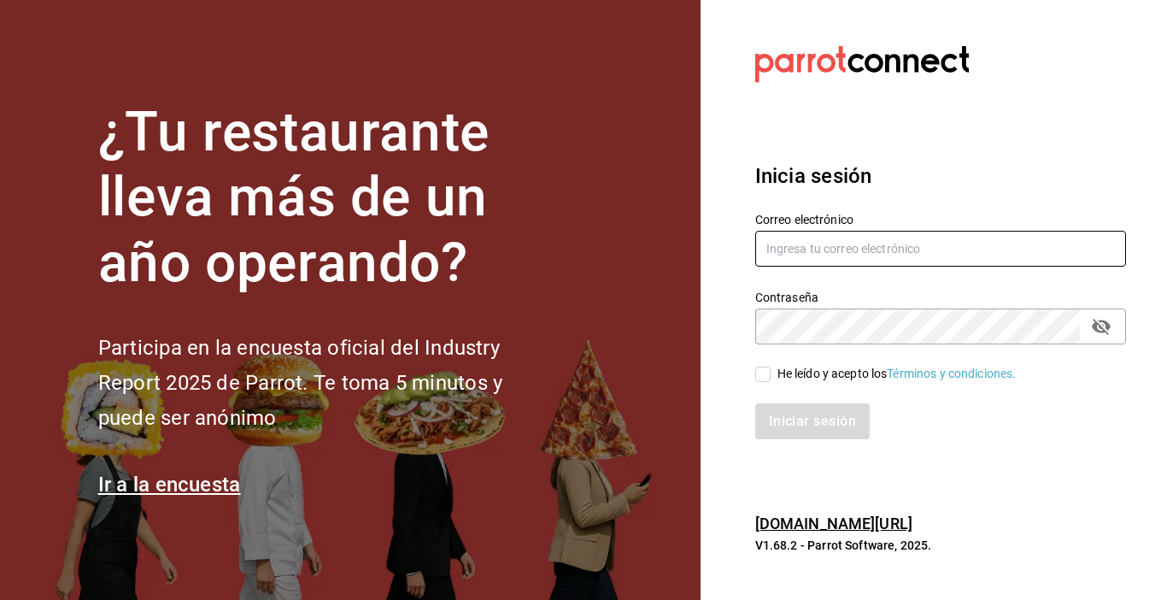
click at [781, 255] on input "text" at bounding box center [940, 249] width 371 height 36
type input "jimmyboycafebistropp@gmail.com"
click at [1094, 314] on button "passwordField" at bounding box center [1101, 326] width 29 height 29
click at [765, 375] on input "He leído y acepto los Términos y condiciones." at bounding box center [762, 374] width 15 height 15
checkbox input "true"
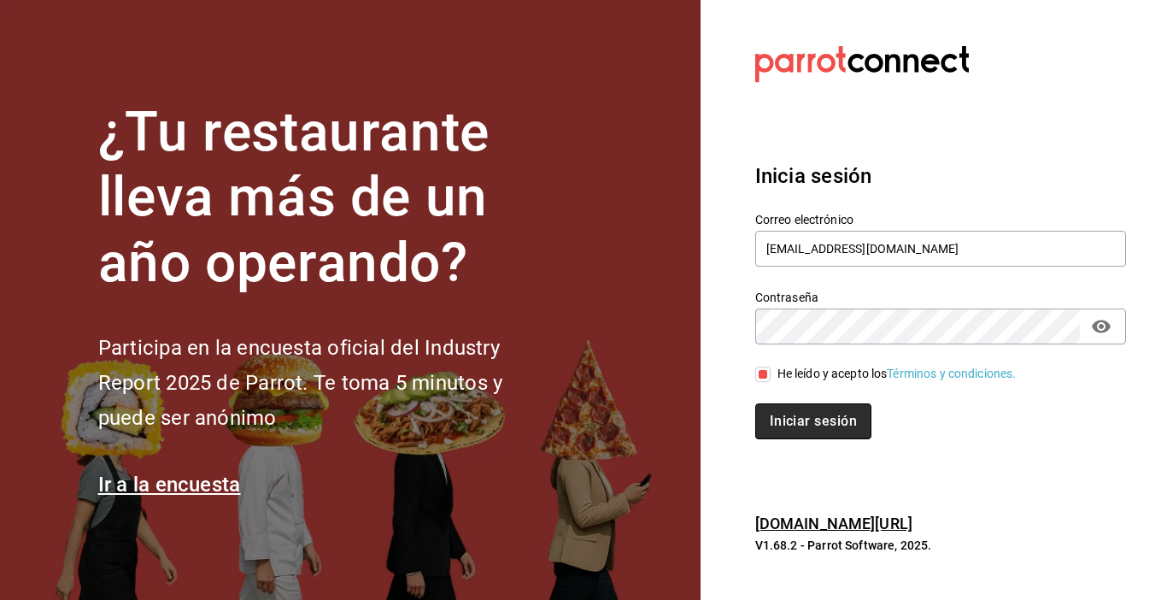
drag, startPoint x: 785, startPoint y: 419, endPoint x: 776, endPoint y: 421, distance: 9.7
drag, startPoint x: 776, startPoint y: 421, endPoint x: 816, endPoint y: 462, distance: 57.4
click at [1006, 461] on section "Datos incorrectos. Verifica que tu Correo o Contraseña estén bien escritos. Ini…" at bounding box center [934, 300] width 467 height 600
click at [802, 420] on button "Iniciar sesión" at bounding box center [813, 421] width 116 height 36
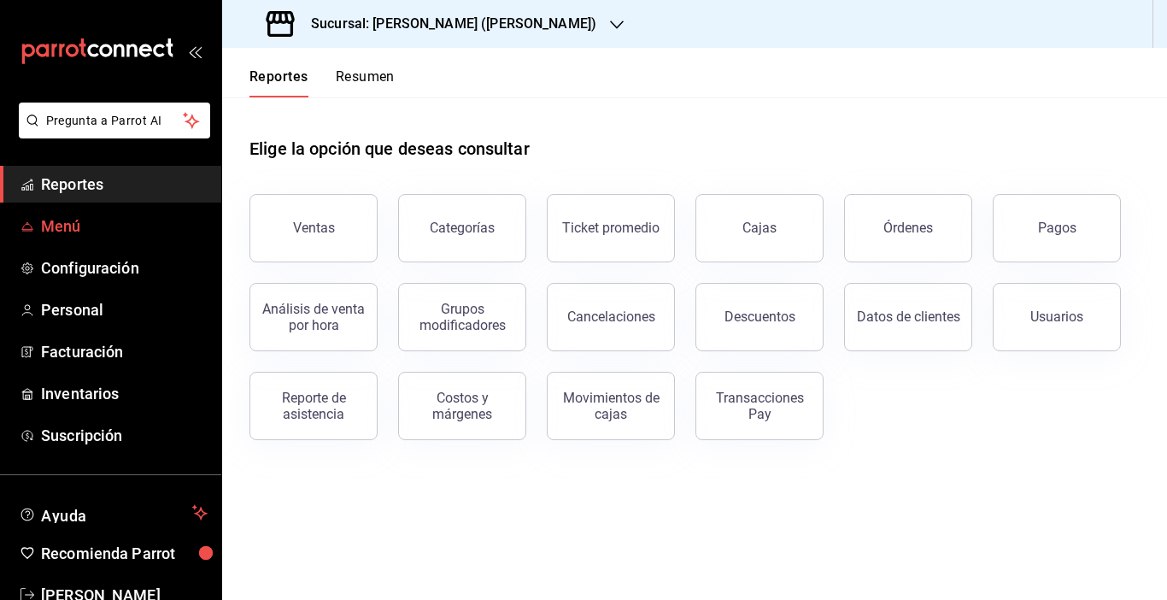
click at [62, 227] on span "Menú" at bounding box center [124, 226] width 167 height 23
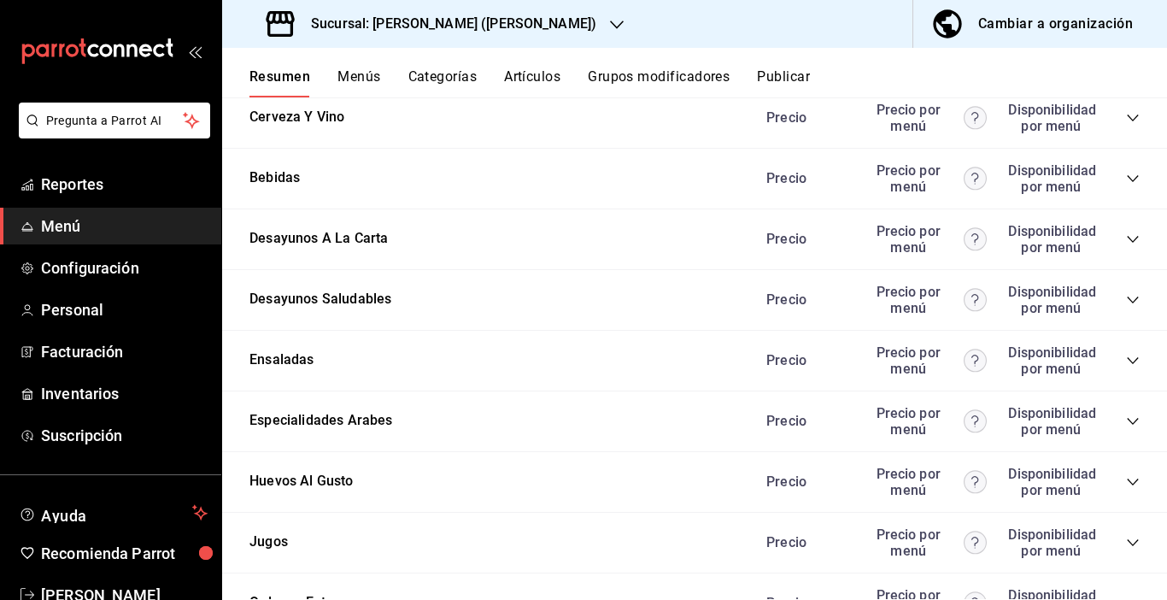
scroll to position [1709, 0]
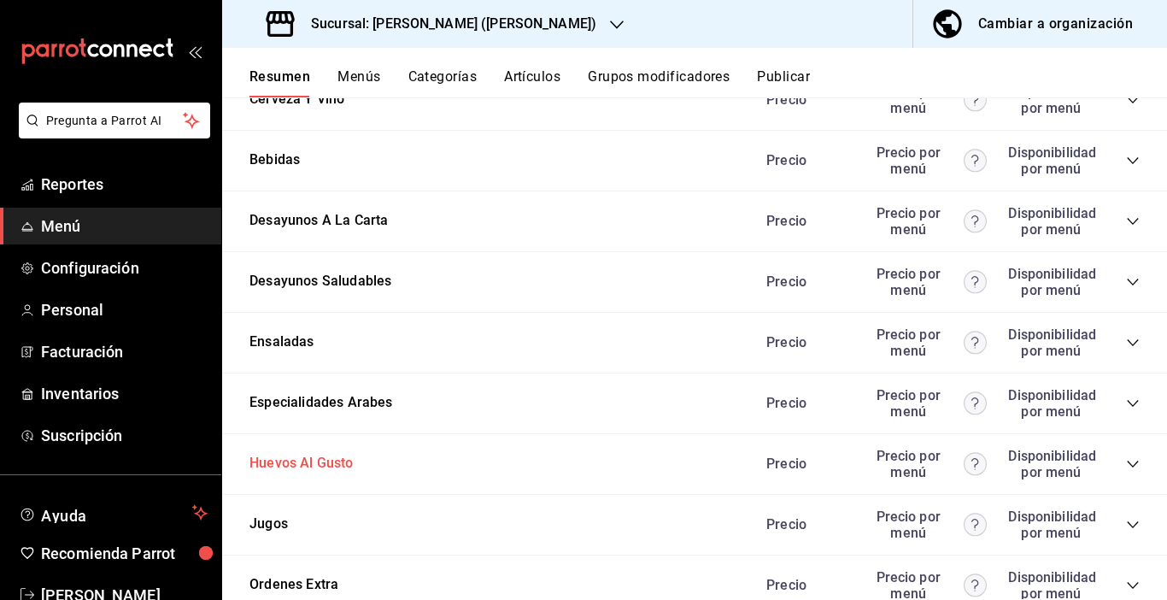
click at [335, 467] on button "Huevos Al Gusto" at bounding box center [302, 464] width 104 height 20
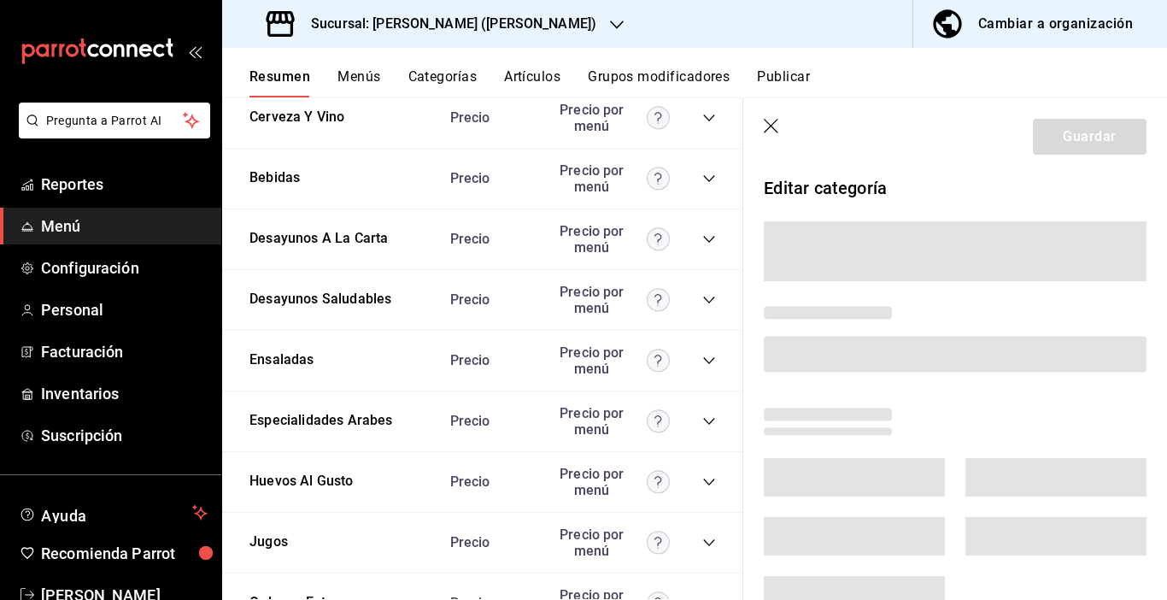
scroll to position [1367, 0]
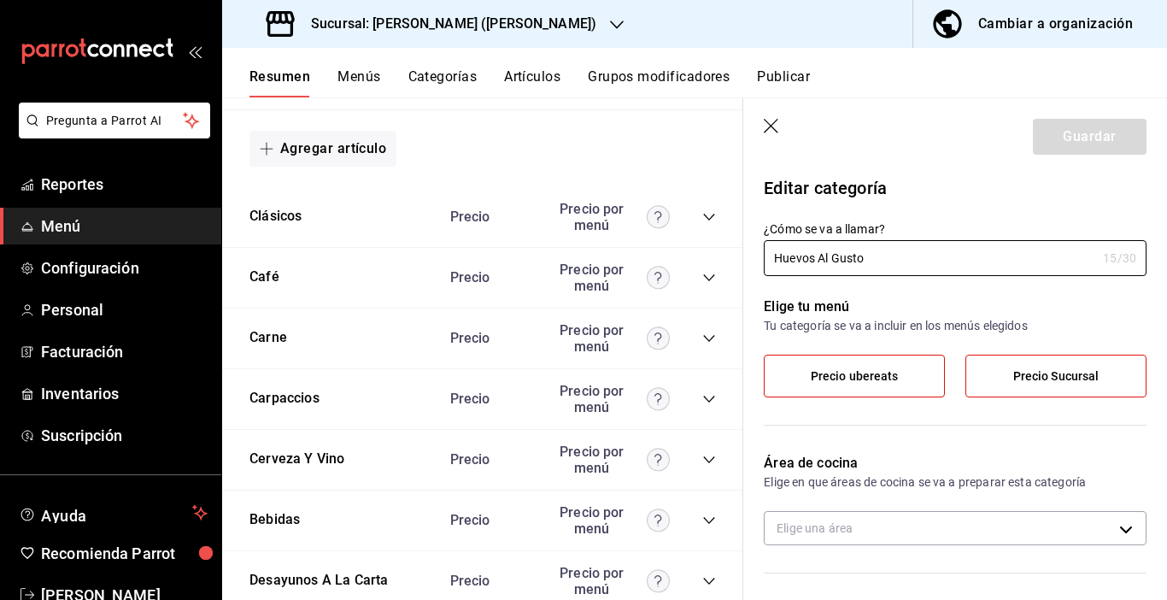
type input "64365aa5-f545-4876-8e94-cb86cc4e9394"
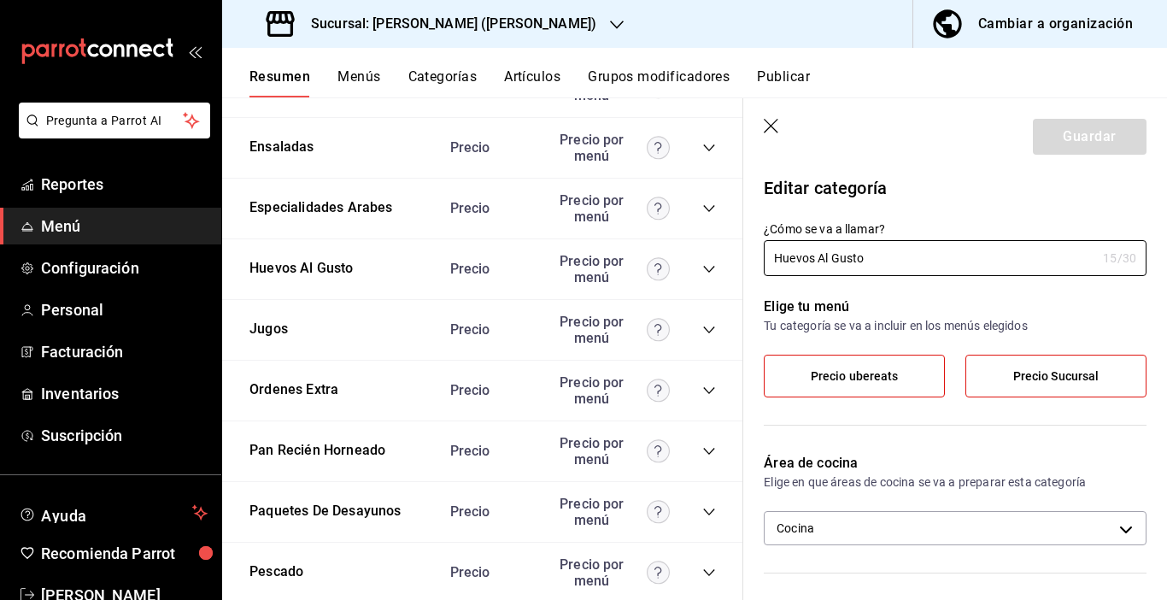
click at [702, 267] on icon "collapse-category-row" at bounding box center [709, 269] width 14 height 14
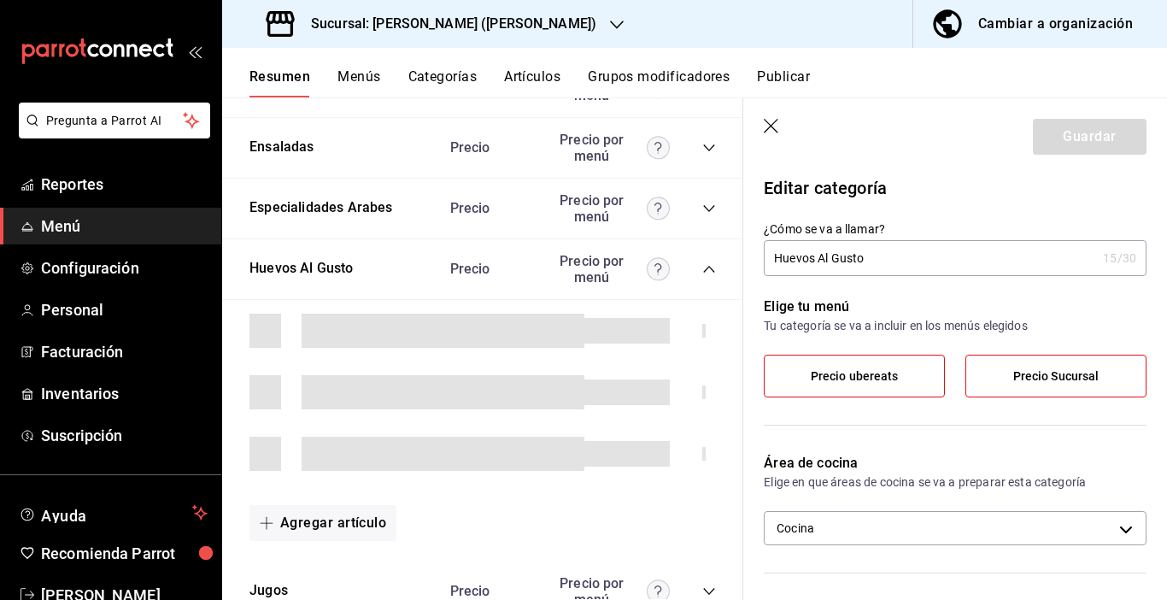
click at [772, 120] on icon "button" at bounding box center [772, 127] width 17 height 17
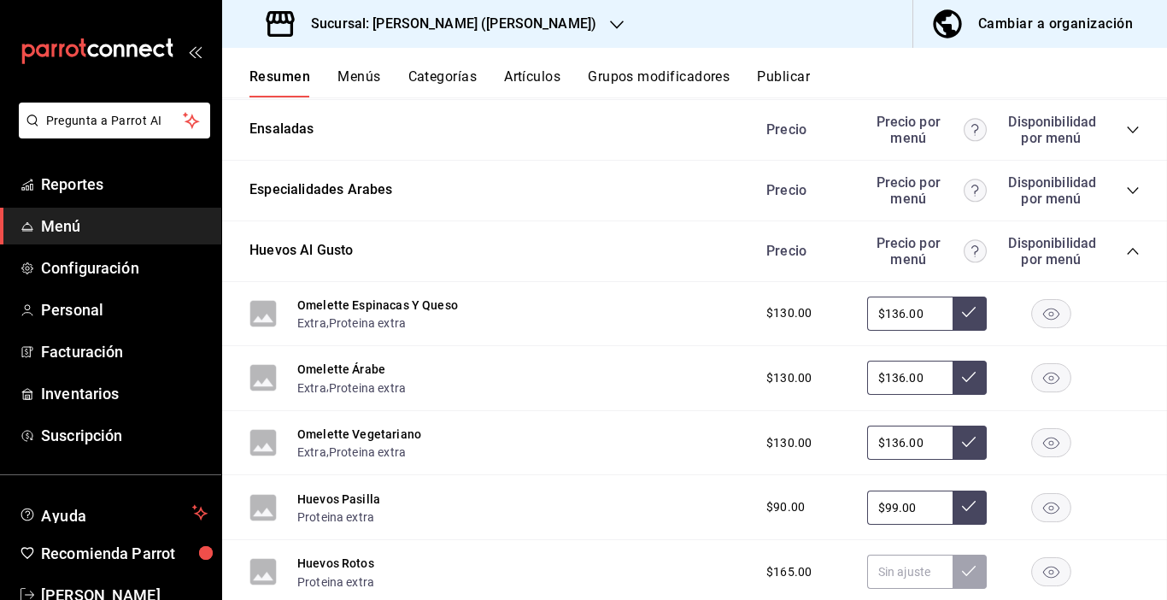
scroll to position [2150, 0]
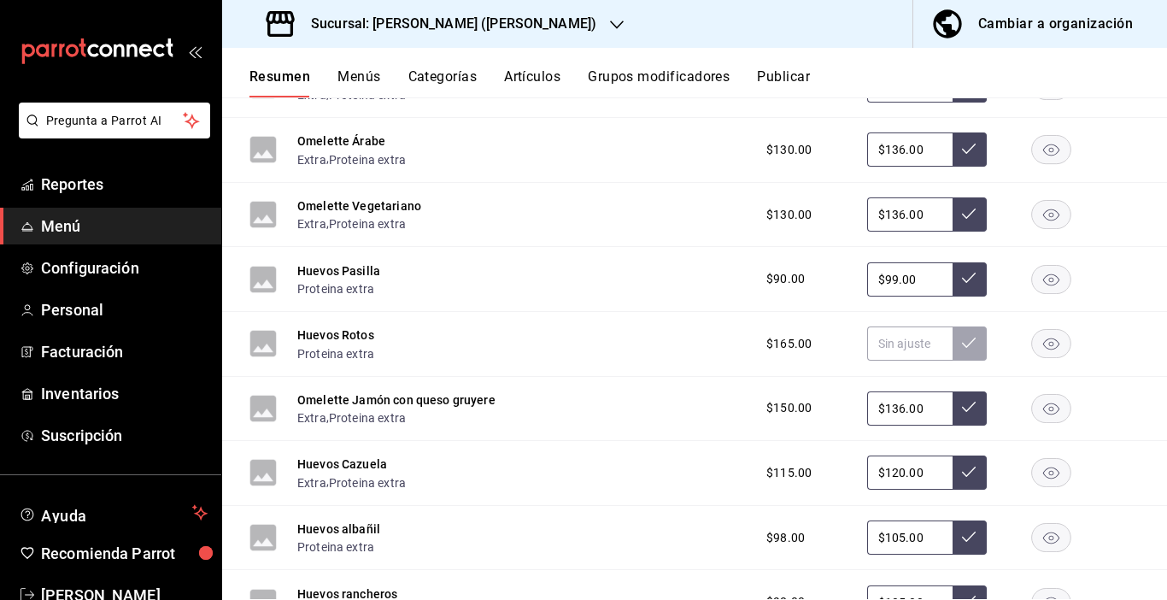
drag, startPoint x: 879, startPoint y: 210, endPoint x: 894, endPoint y: 218, distance: 16.4
click at [894, 218] on input "$136.00" at bounding box center [909, 214] width 85 height 34
type input "$155.00"
click at [963, 200] on button at bounding box center [970, 214] width 34 height 34
click at [1017, 25] on div "Cambiar a organización" at bounding box center [1056, 24] width 155 height 24
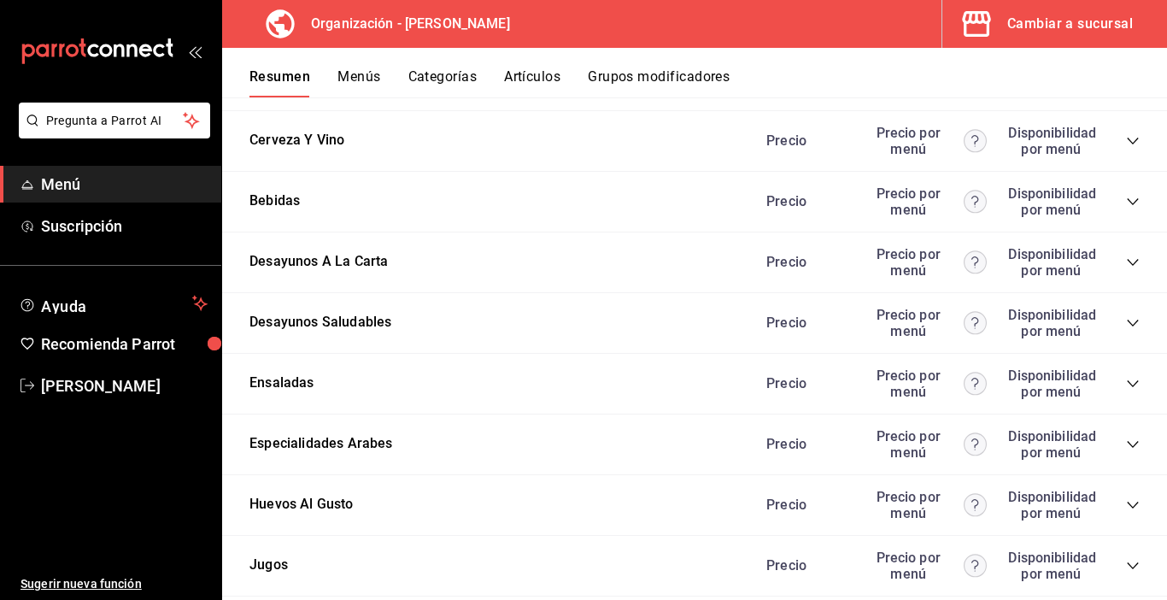
scroll to position [2276, 0]
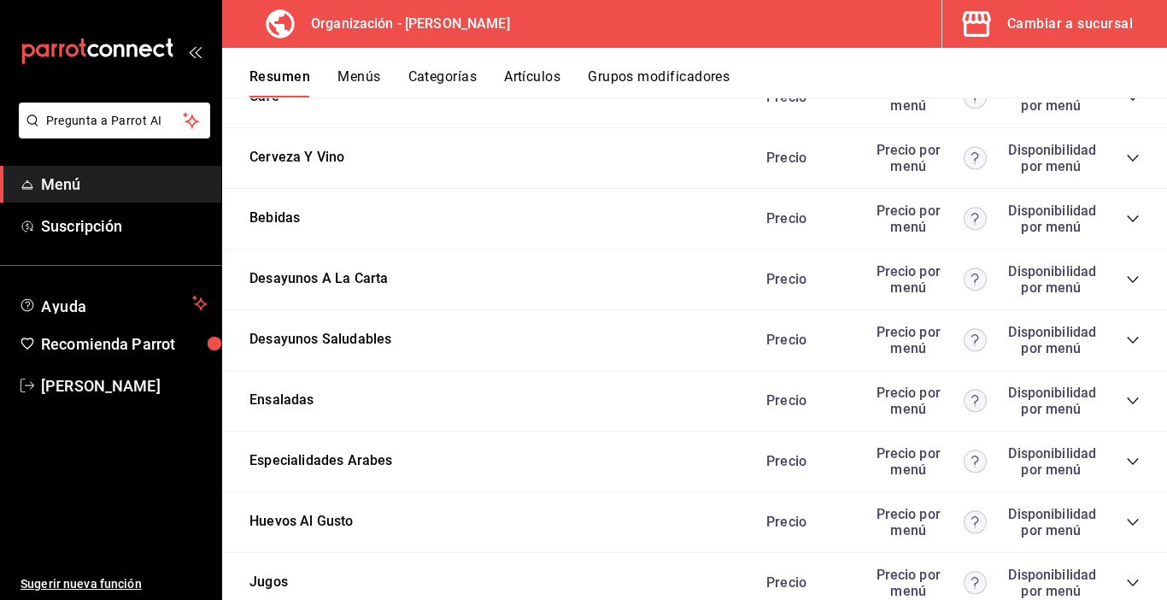
click at [1126, 521] on icon "collapse-category-row" at bounding box center [1133, 522] width 14 height 14
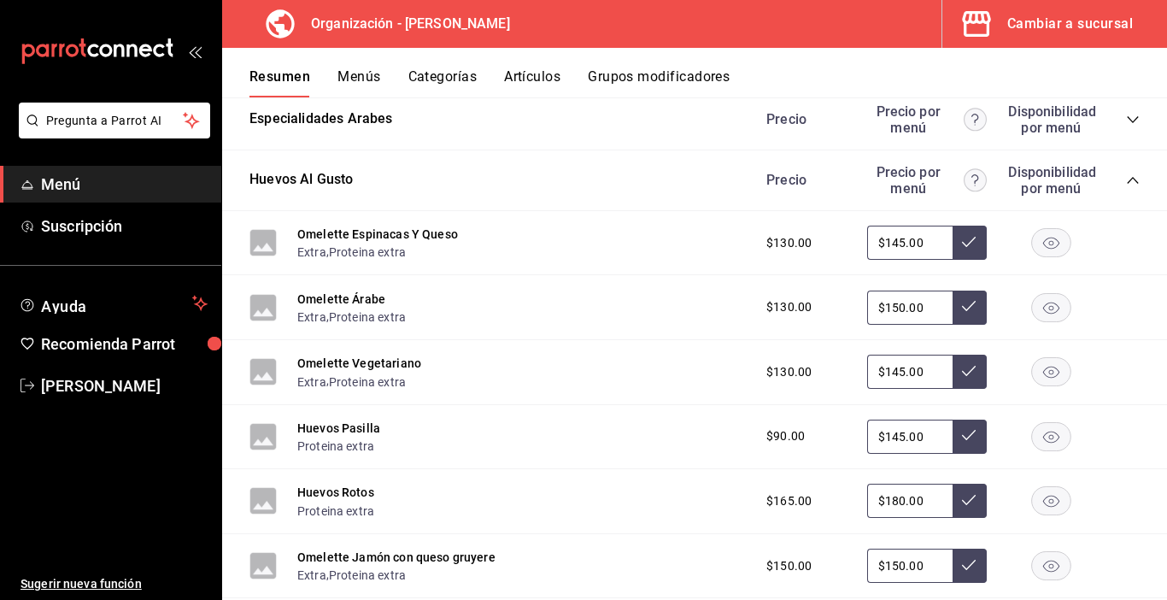
scroll to position [2703, 0]
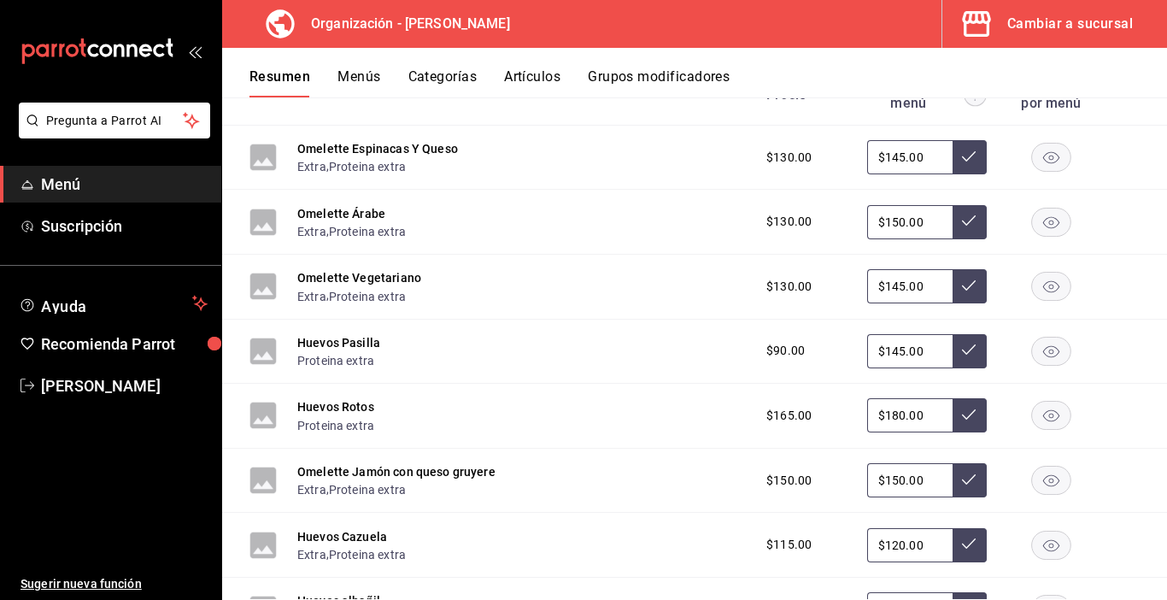
click at [888, 287] on input "$145.00" at bounding box center [909, 286] width 85 height 34
type input "$155.00"
click at [962, 285] on icon at bounding box center [969, 286] width 14 height 14
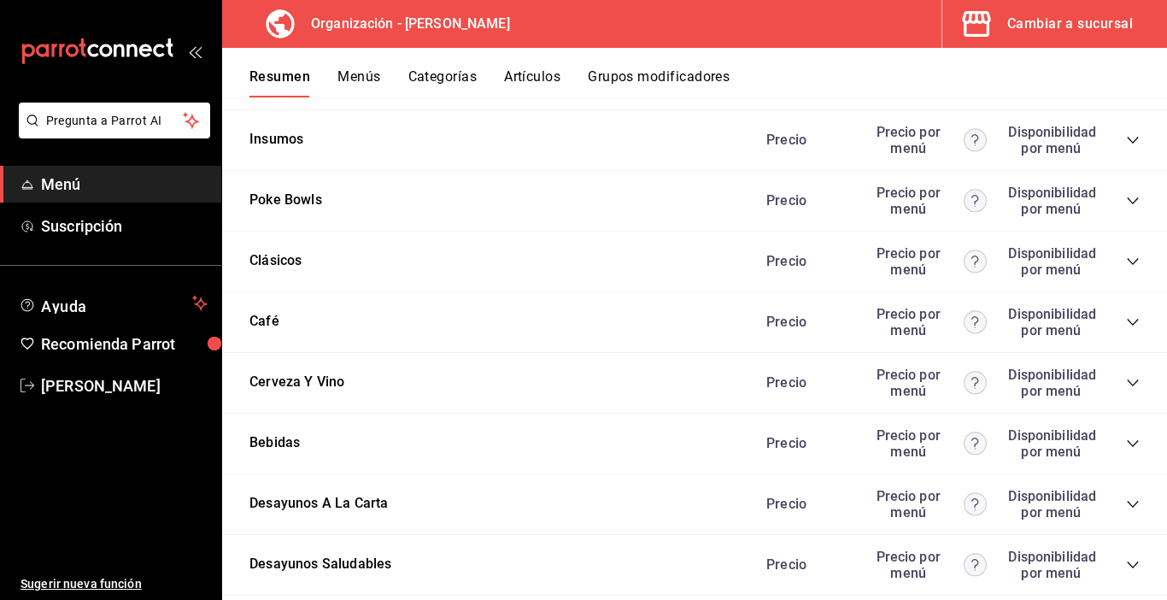
scroll to position [2137, 0]
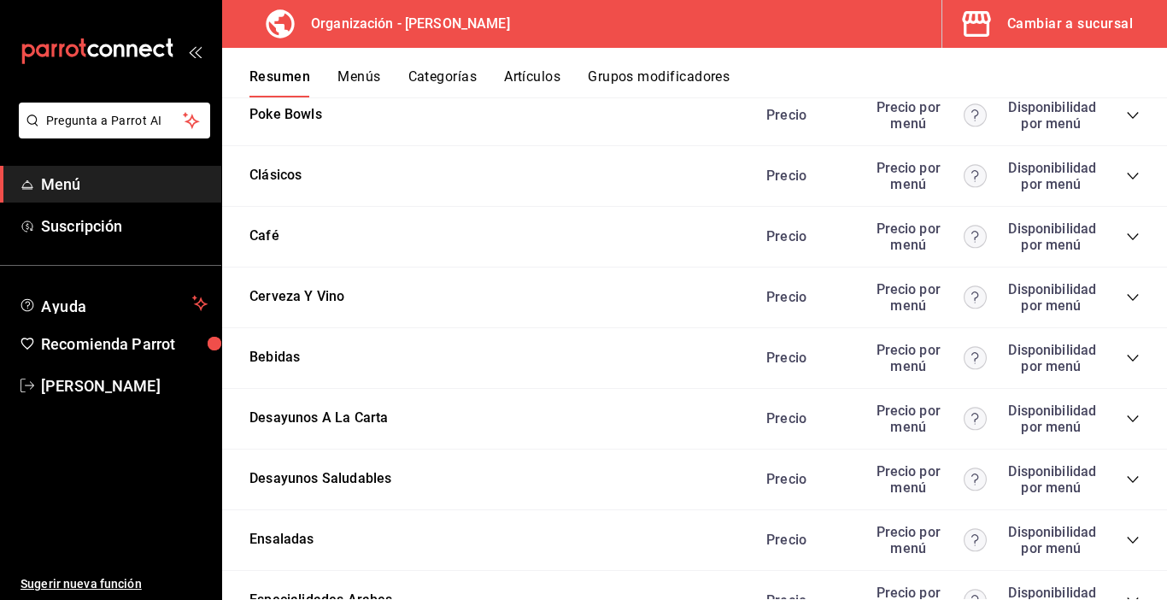
click at [1126, 480] on icon "collapse-category-row" at bounding box center [1133, 480] width 14 height 14
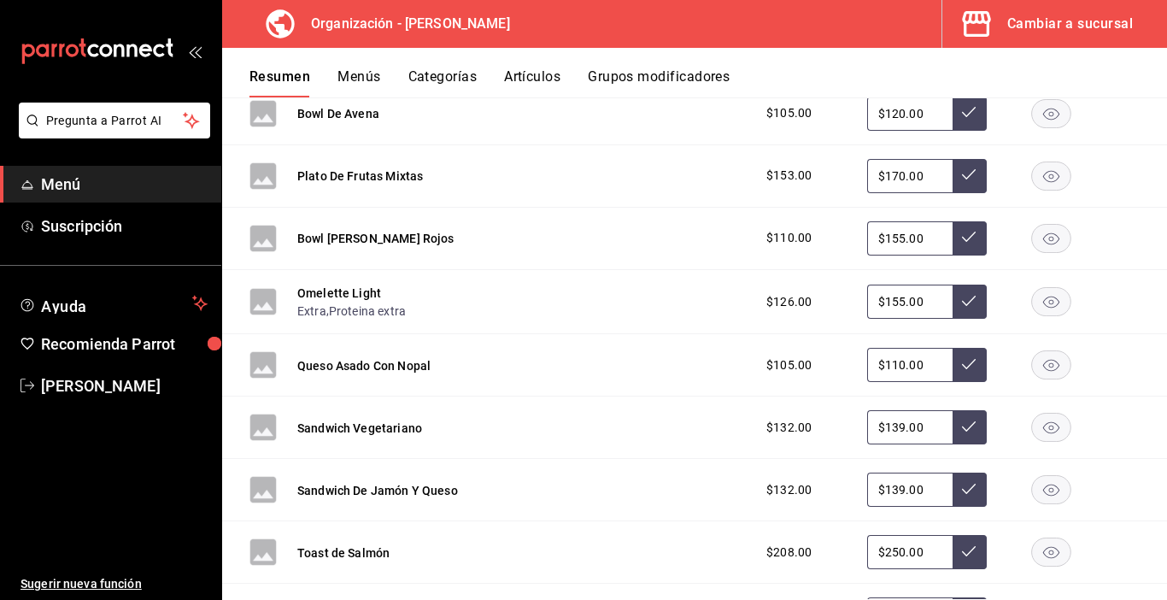
scroll to position [2478, 0]
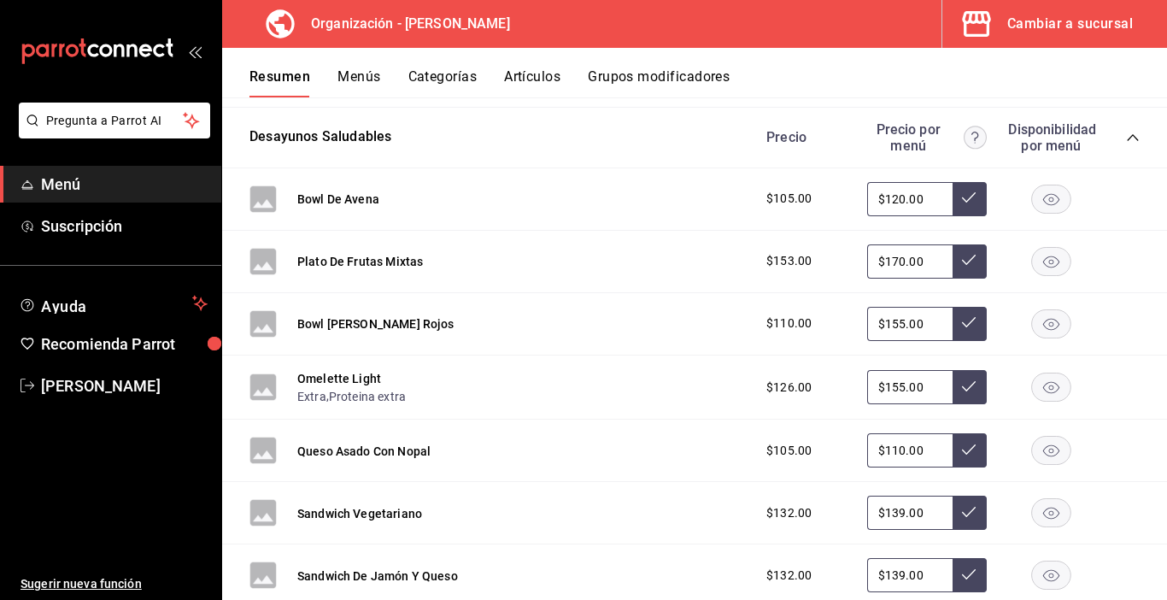
click at [530, 69] on button "Artículos" at bounding box center [532, 82] width 56 height 29
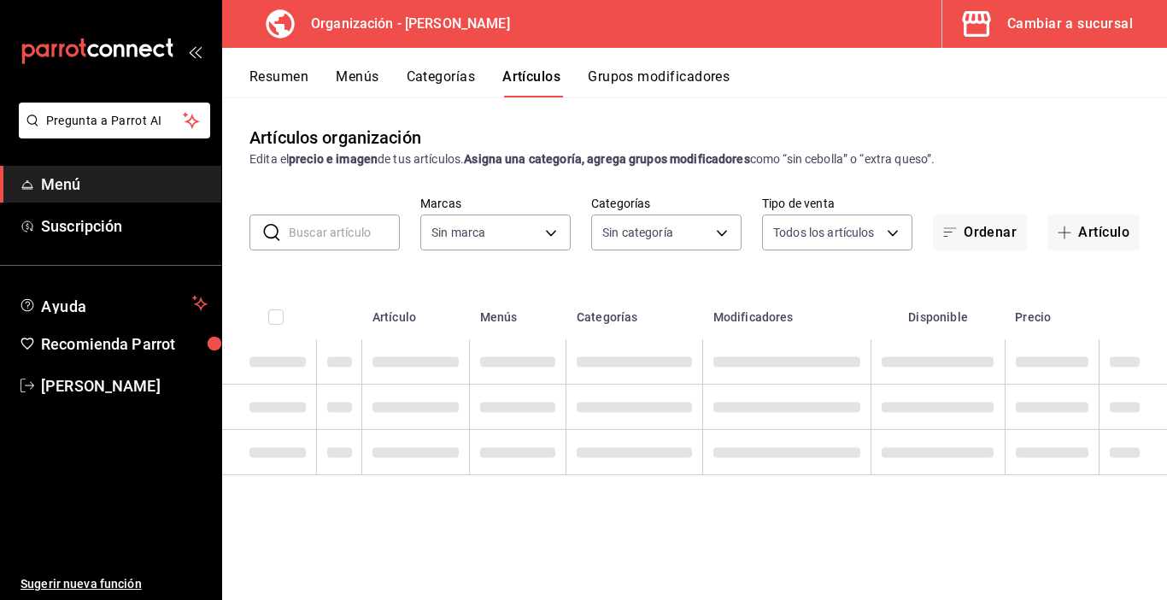
click at [349, 237] on input "text" at bounding box center [344, 232] width 111 height 34
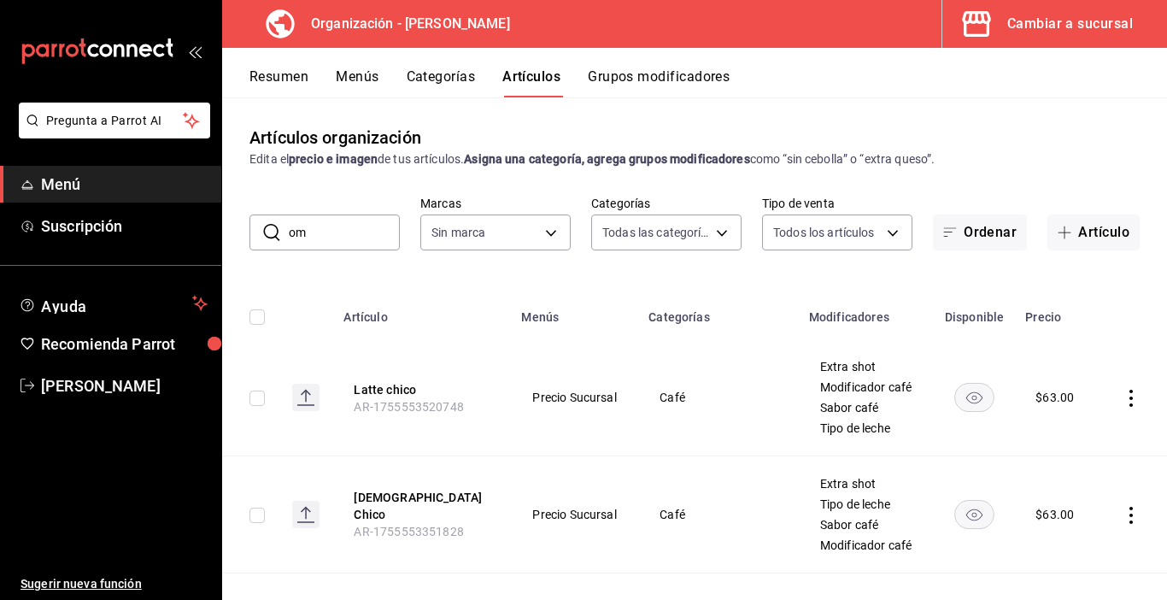
type input "ome"
type input "89098faa-5d34-448f-8da5-d914f5141ab2,fdc1eeb9-6e3c-4d8b-9a70-b3653493270b,491b5…"
type input "omel"
type input "65799dc6-41aa-4859-a571-e645e514412a"
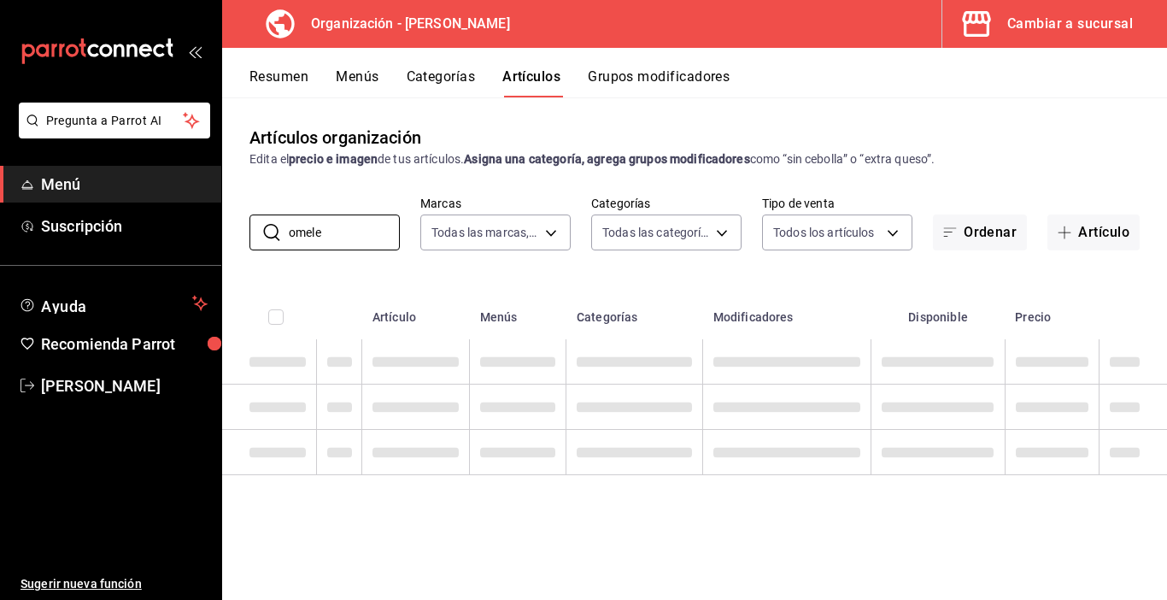
type input "omelet"
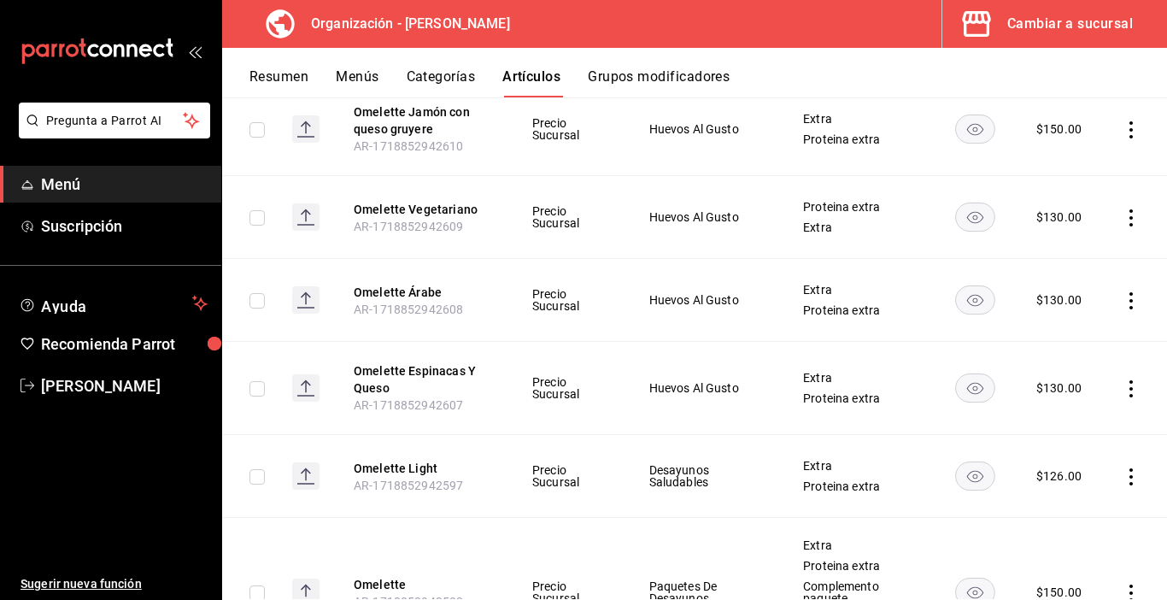
scroll to position [342, 0]
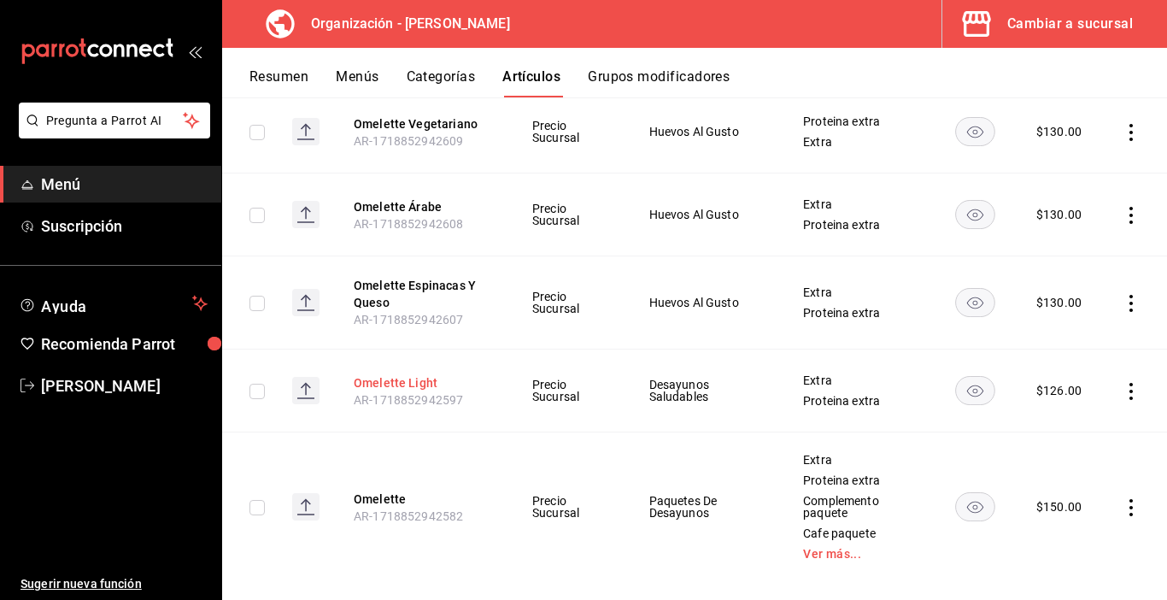
click at [414, 378] on button "Omelette Light" at bounding box center [422, 382] width 137 height 17
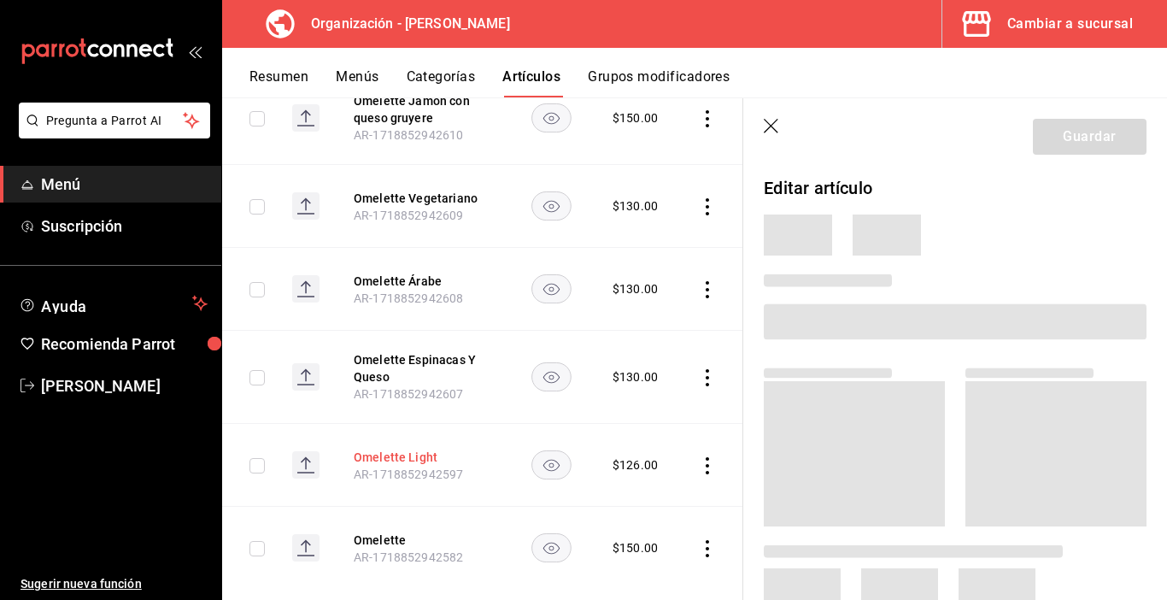
scroll to position [298, 0]
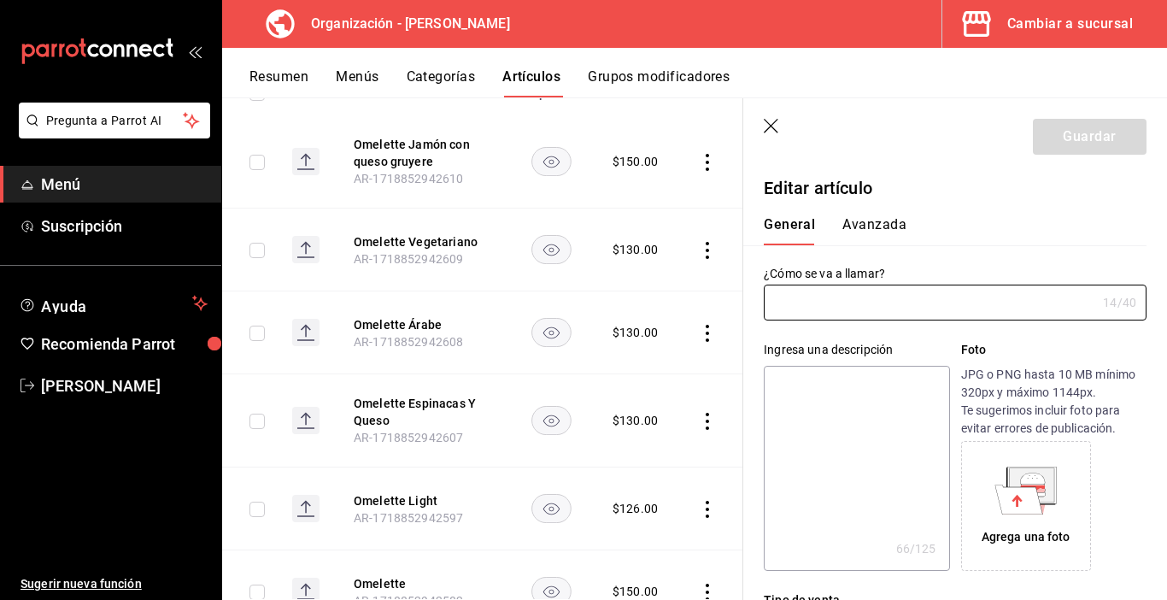
type input "Omelette Light"
type textarea "Clara con [PERSON_NAME], espinaca, [PERSON_NAME] y queso [PERSON_NAME]"
type textarea "x"
type input "AR-1718852942597"
type textarea "x"
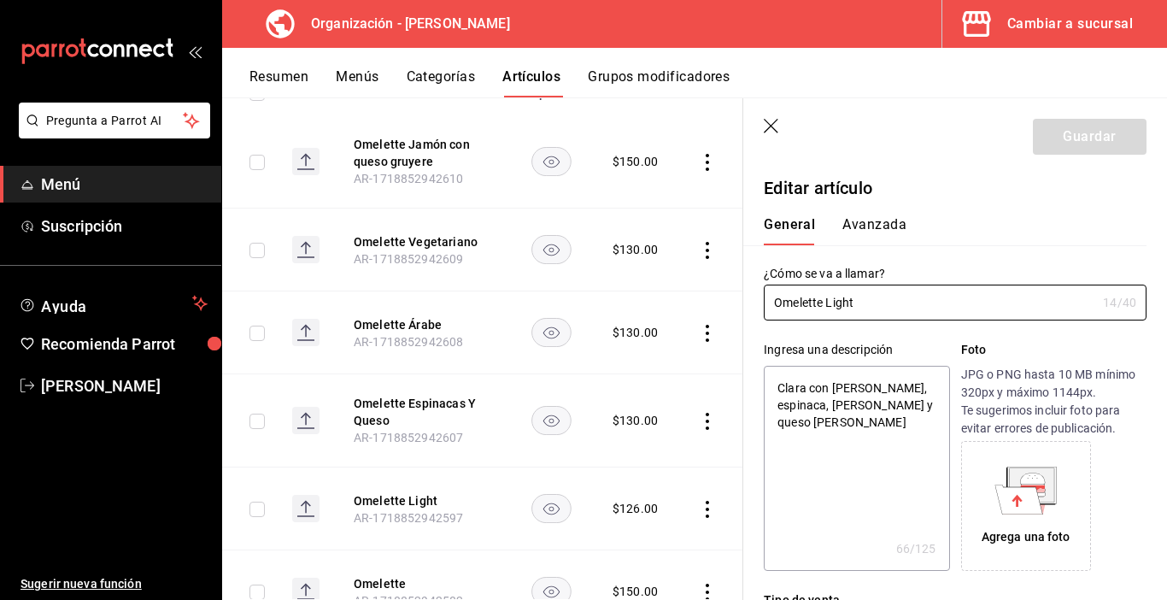
type input "$126.00"
drag, startPoint x: 826, startPoint y: 299, endPoint x: 864, endPoint y: 305, distance: 38.1
click at [864, 305] on input "Omelette Light" at bounding box center [930, 302] width 332 height 34
type input "Omelette ve"
type textarea "x"
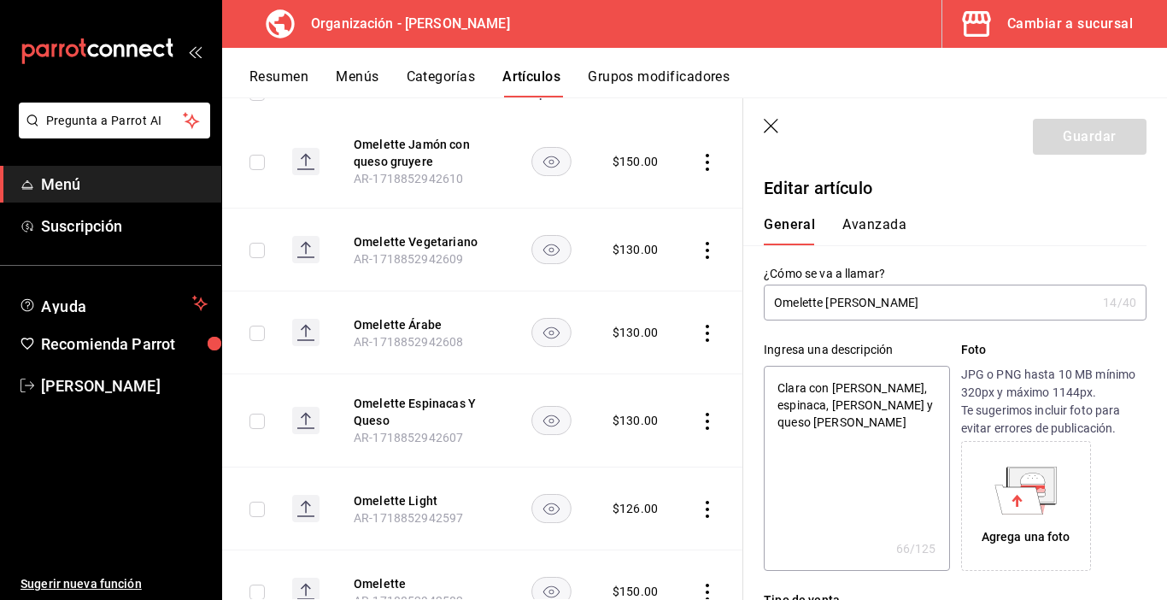
type input "Omelette vege"
type textarea "x"
type input "Omelette vegetariano"
type textarea "x"
type input "Omelette vegetariano"
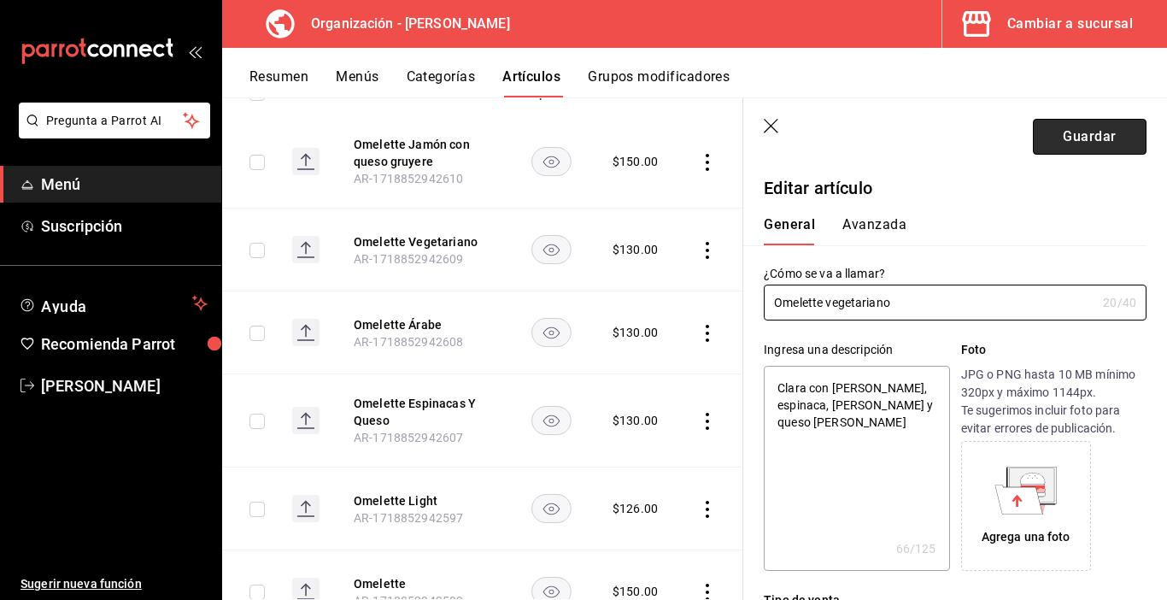
click at [1077, 143] on button "Guardar" at bounding box center [1090, 137] width 114 height 36
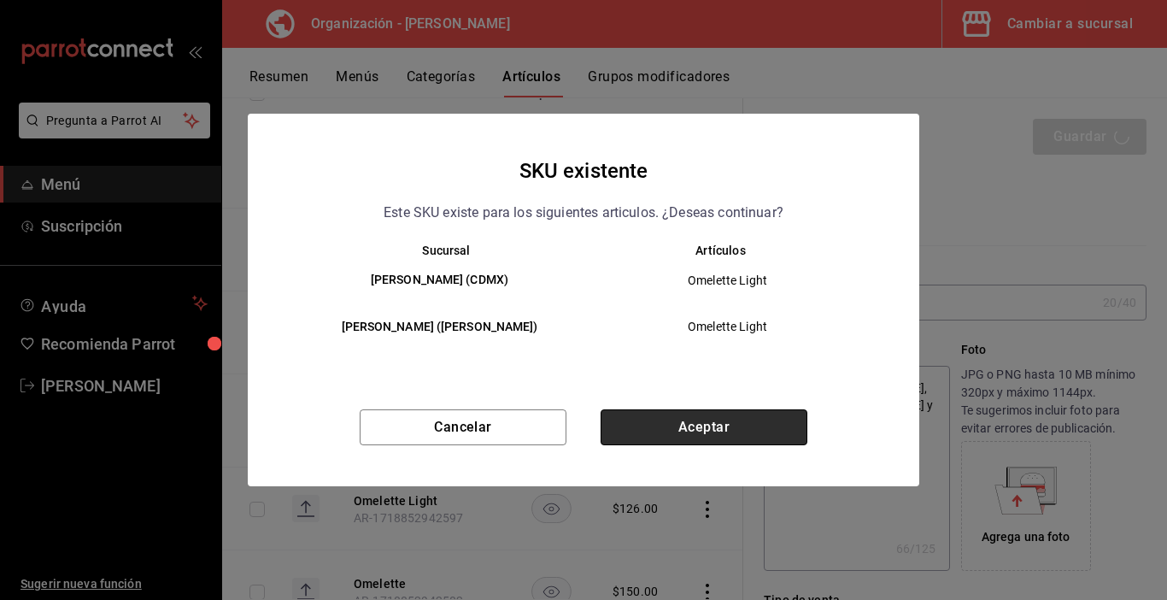
click at [750, 414] on button "Aceptar" at bounding box center [704, 427] width 207 height 36
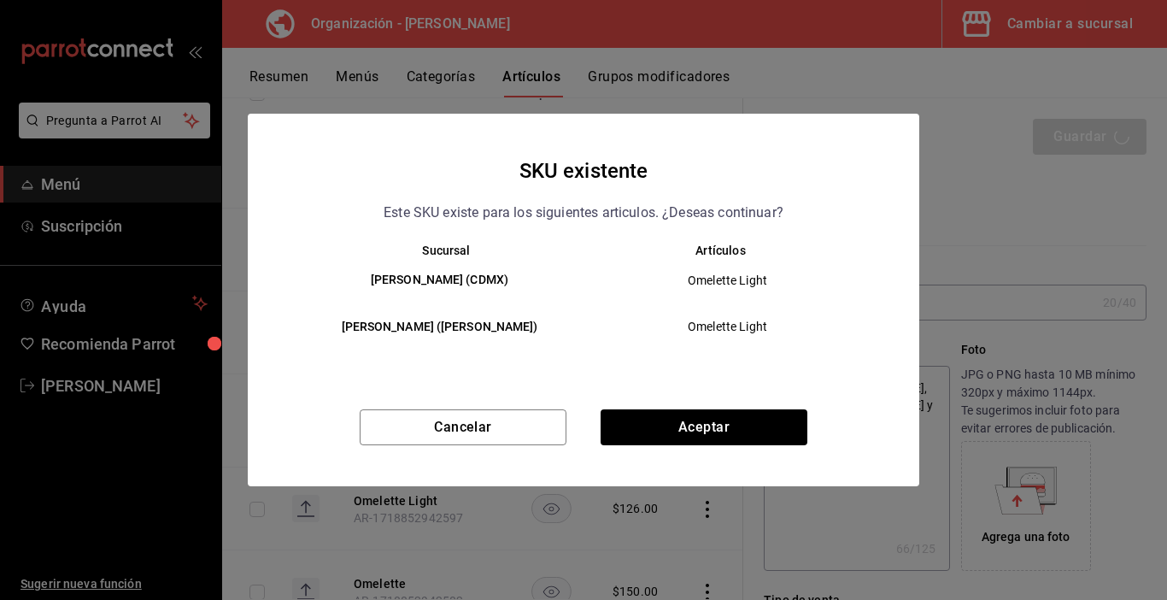
type textarea "x"
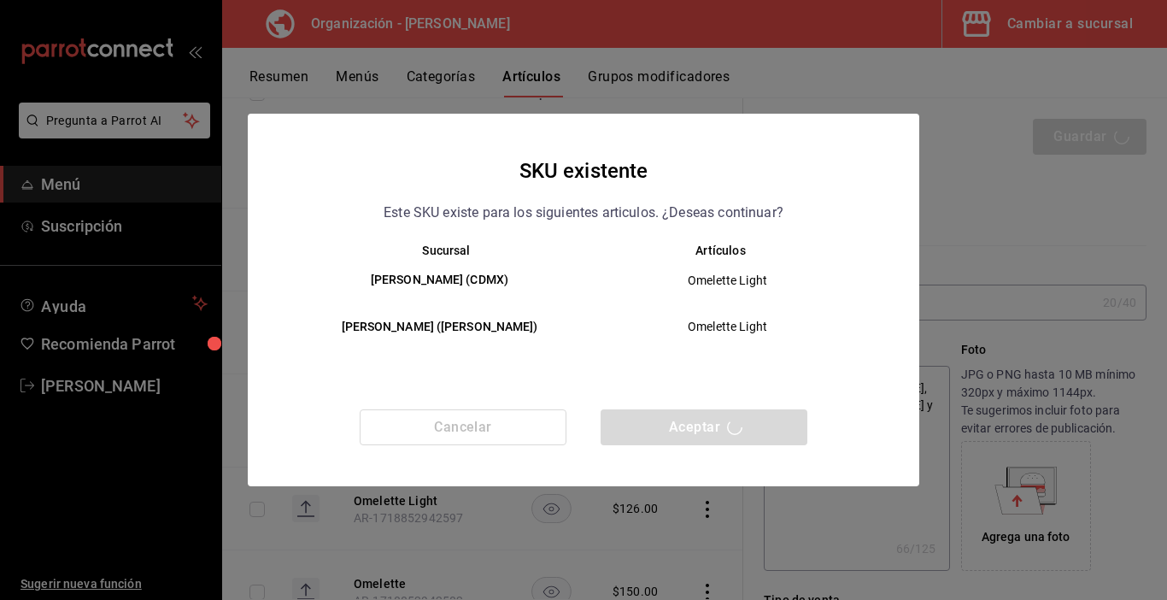
type textarea "x"
type input "AR-1755559004663"
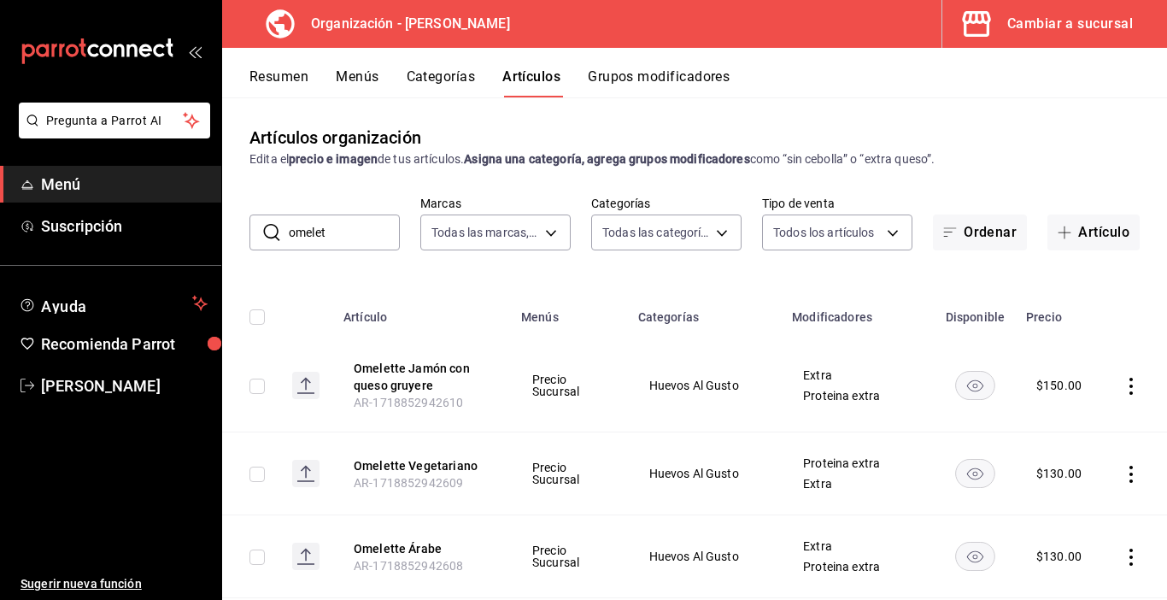
click at [364, 76] on button "Menús" at bounding box center [357, 82] width 43 height 29
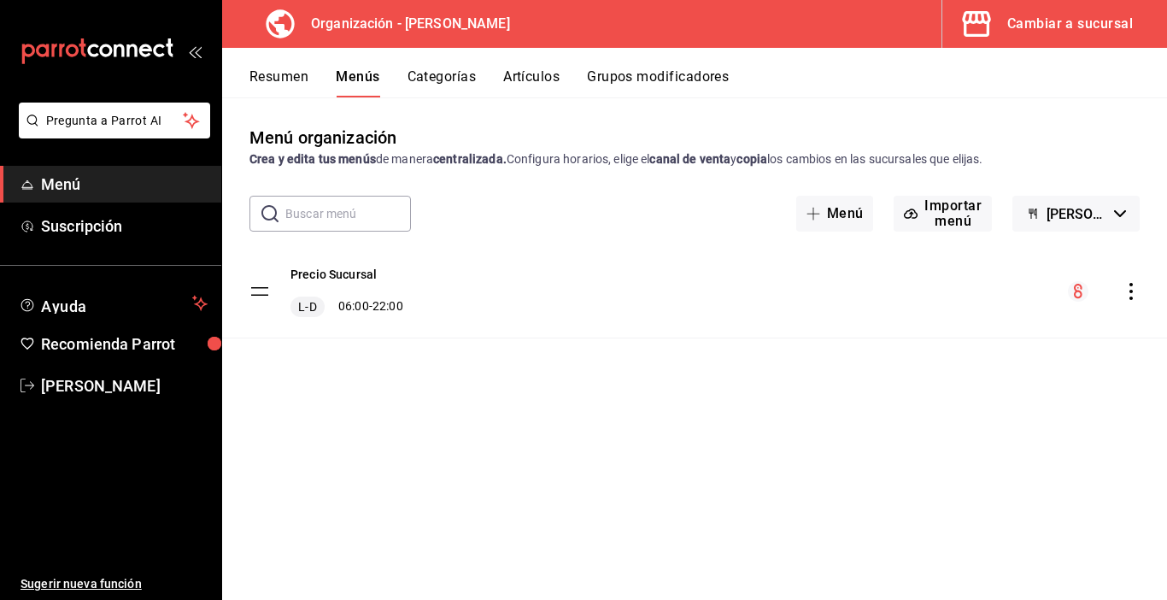
click at [1131, 291] on icon "actions" at bounding box center [1131, 291] width 3 height 17
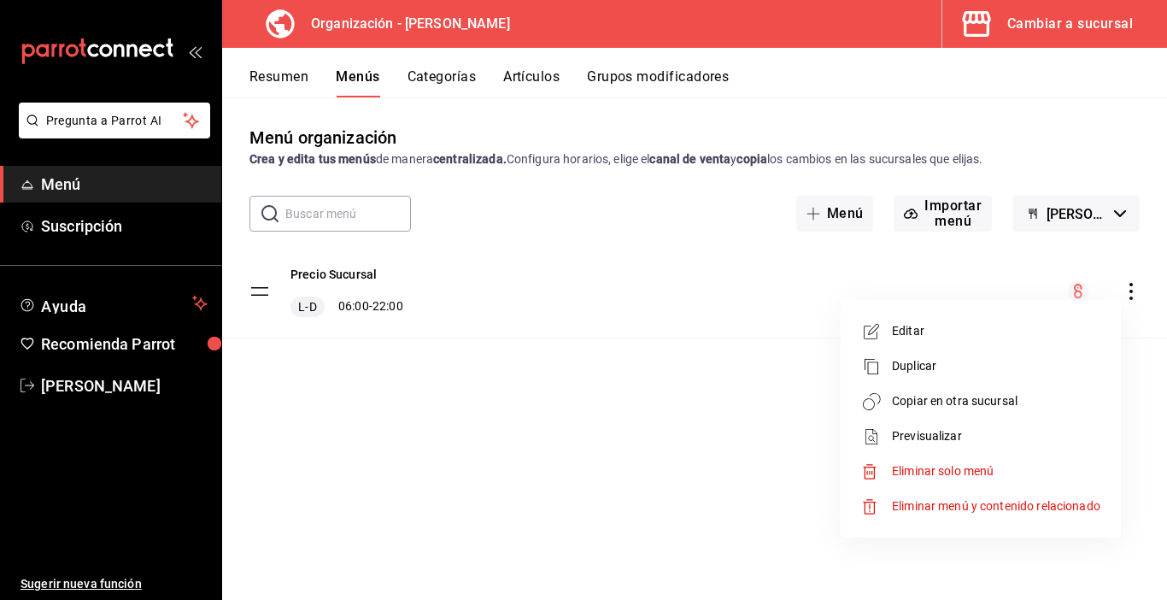
click at [1006, 395] on span "Copiar en otra sucursal" at bounding box center [996, 401] width 209 height 18
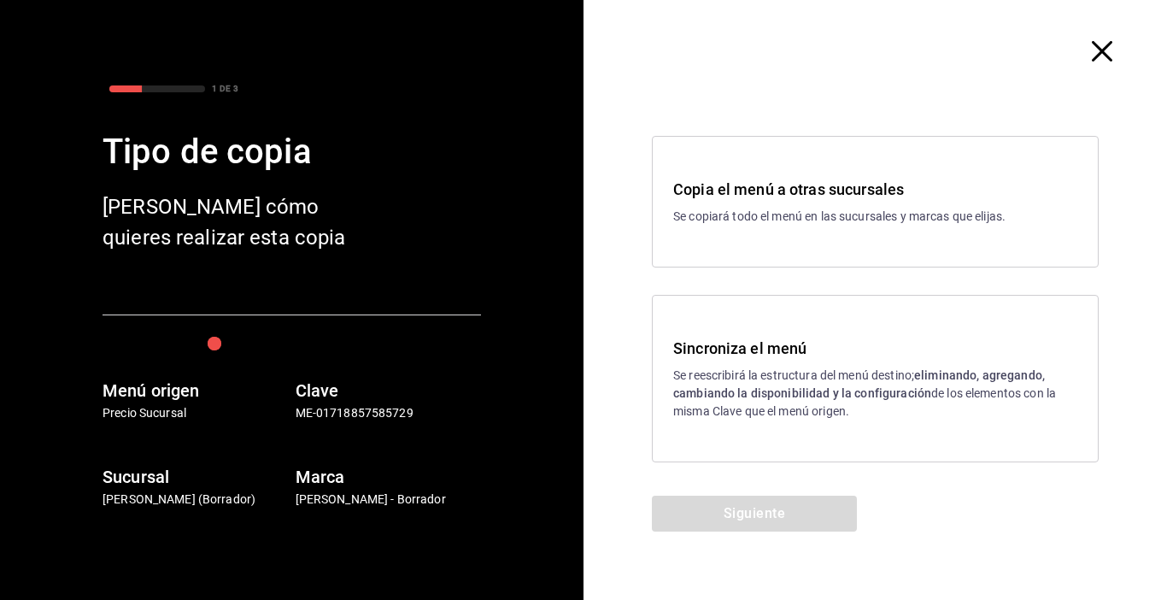
click at [697, 395] on strong "eliminando, agregando, cambiando la disponibilidad y la configuración" at bounding box center [859, 384] width 372 height 32
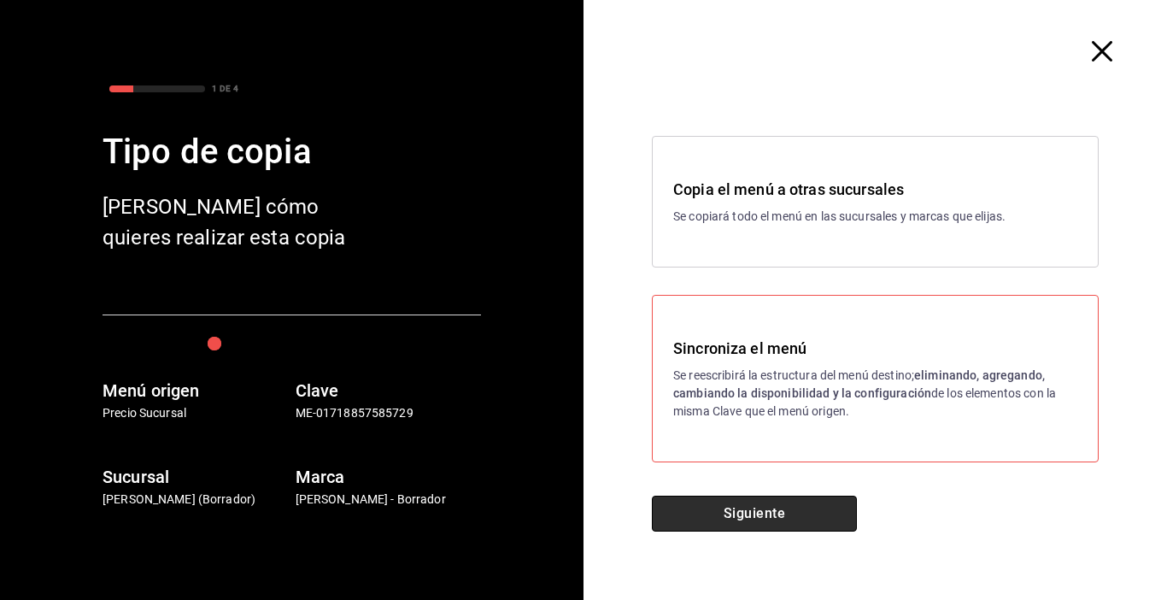
click at [725, 514] on button "Siguiente" at bounding box center [754, 514] width 205 height 36
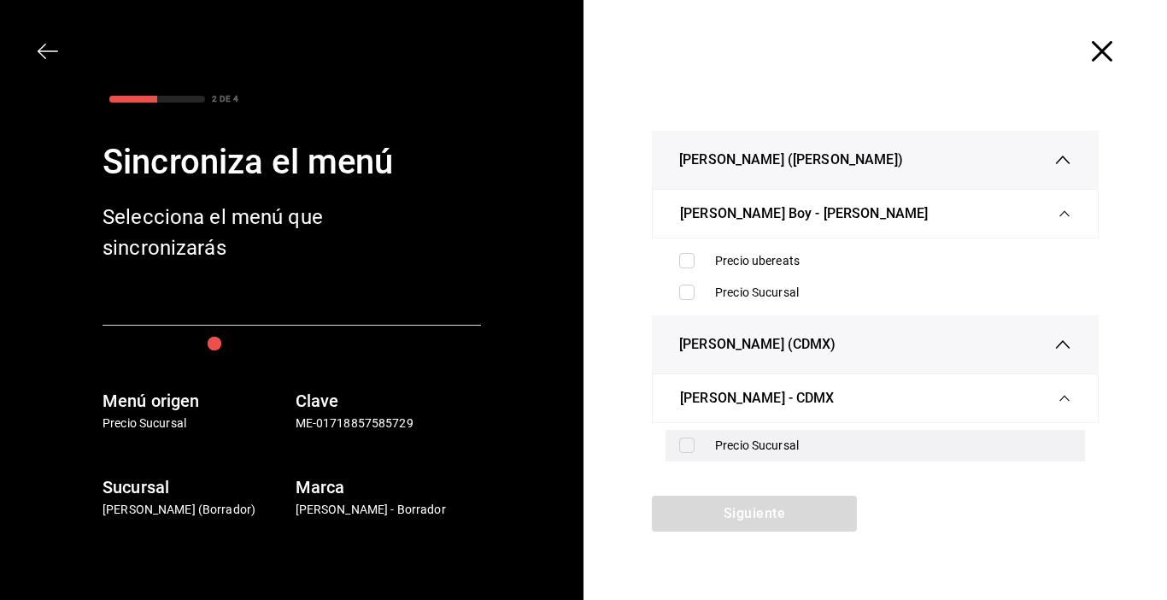
click at [683, 446] on input "checkbox" at bounding box center [686, 445] width 15 height 15
checkbox input "true"
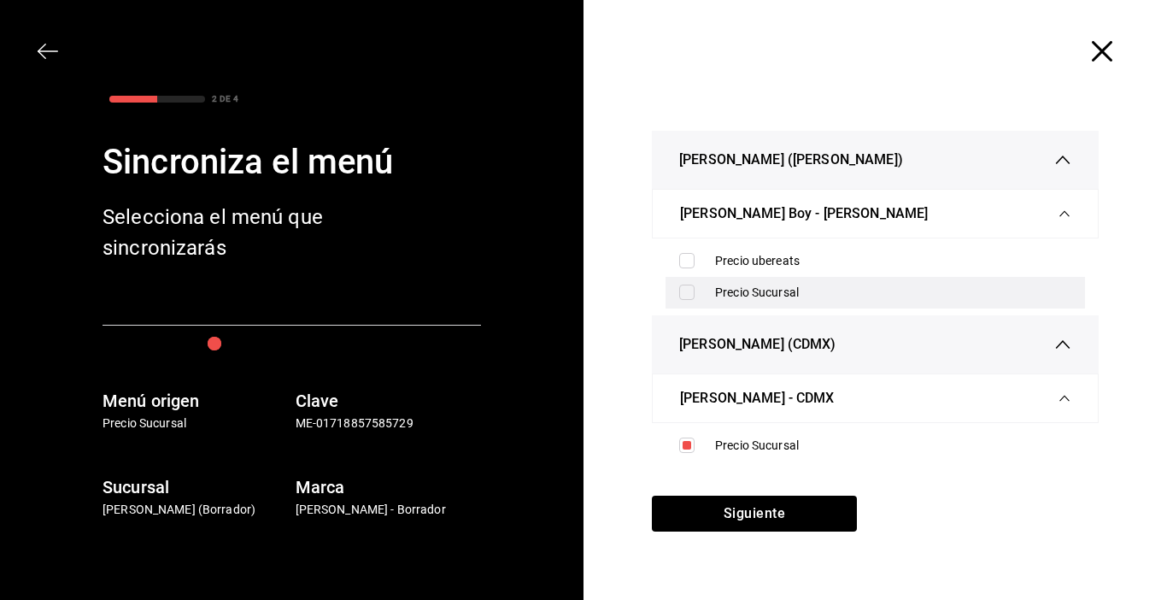
click at [691, 285] on input "checkbox" at bounding box center [686, 292] width 15 height 15
checkbox input "true"
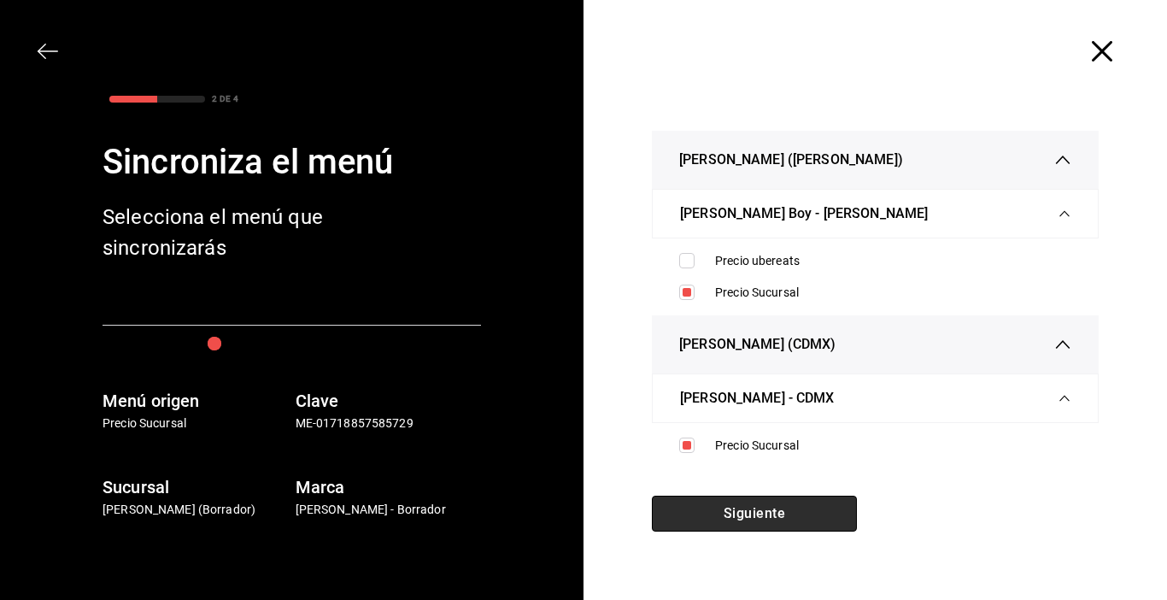
click at [718, 519] on button "Siguiente" at bounding box center [754, 514] width 205 height 36
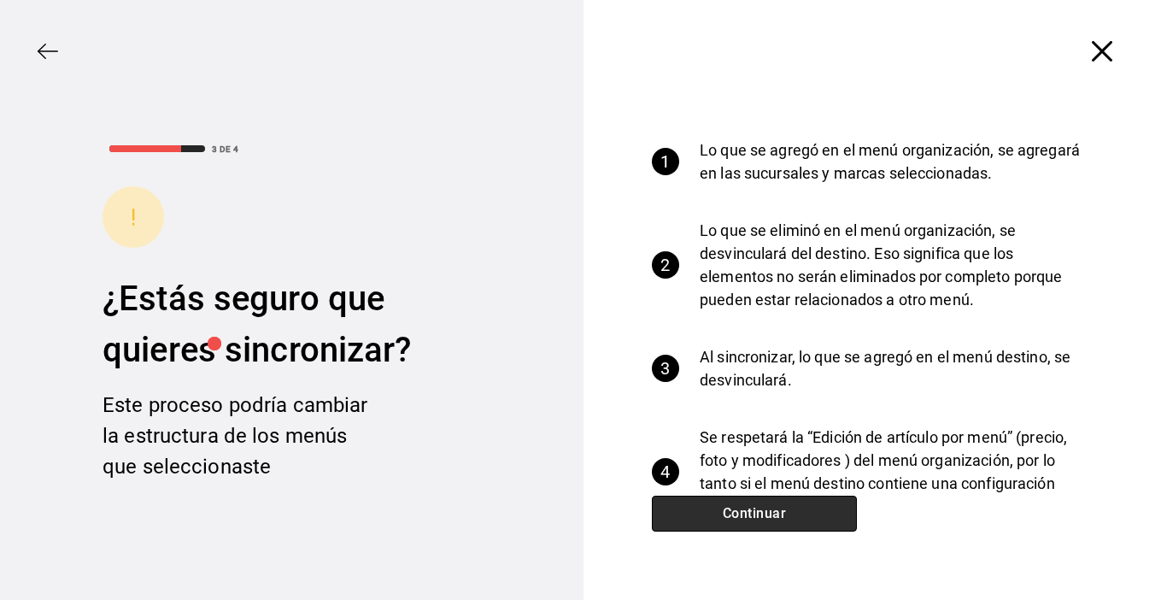
click at [718, 519] on button "Continuar" at bounding box center [754, 514] width 205 height 36
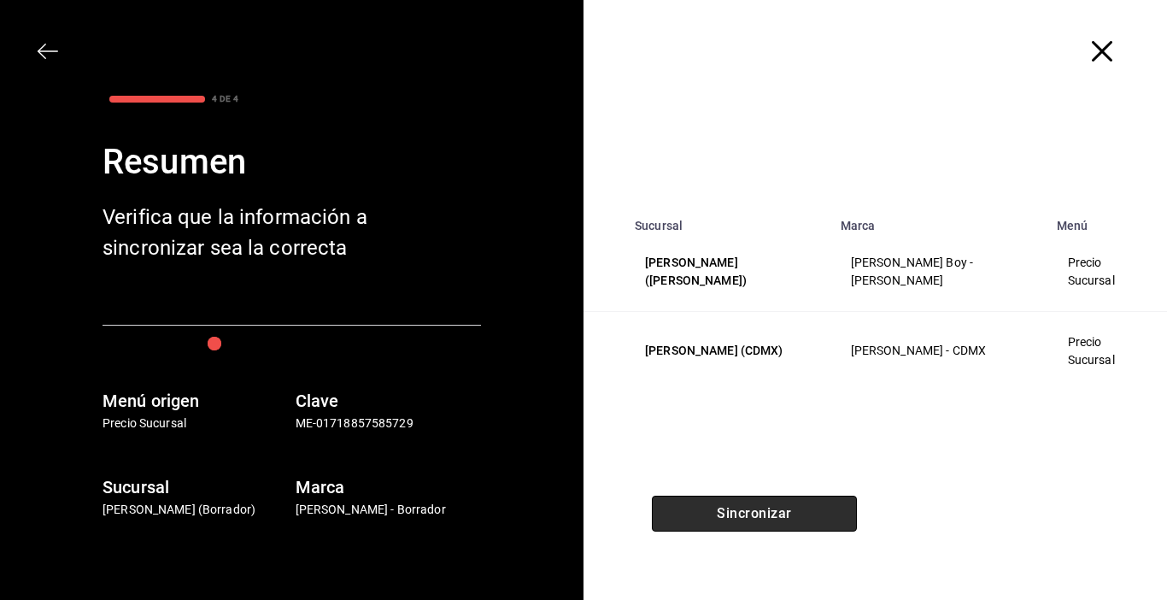
click at [717, 519] on button "Sincronizar" at bounding box center [754, 514] width 205 height 36
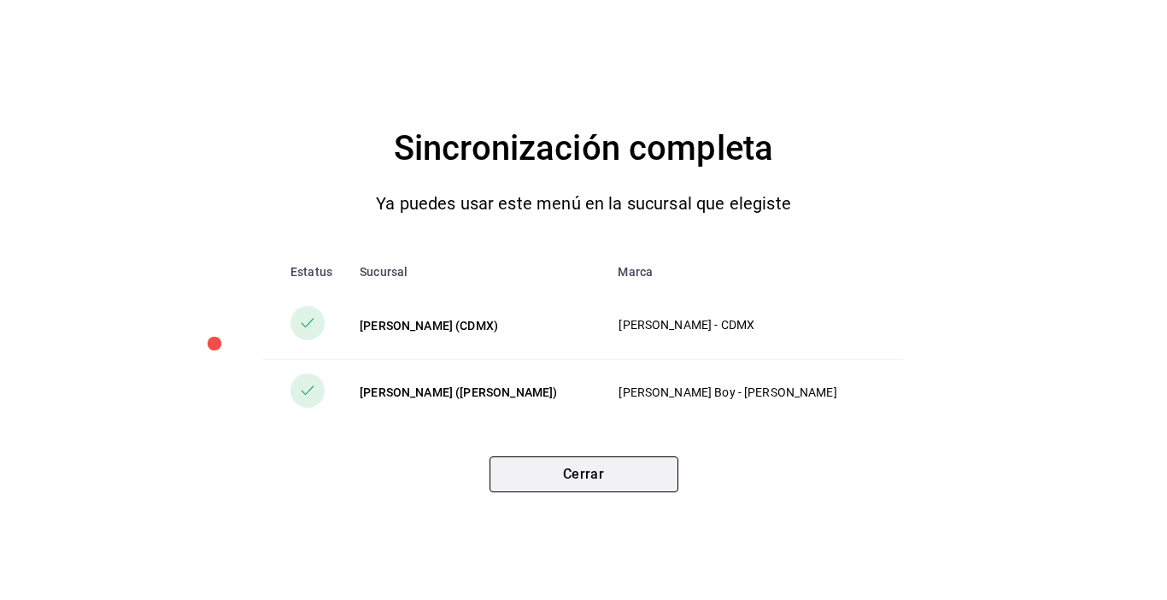
click at [655, 467] on button "Cerrar" at bounding box center [584, 474] width 189 height 36
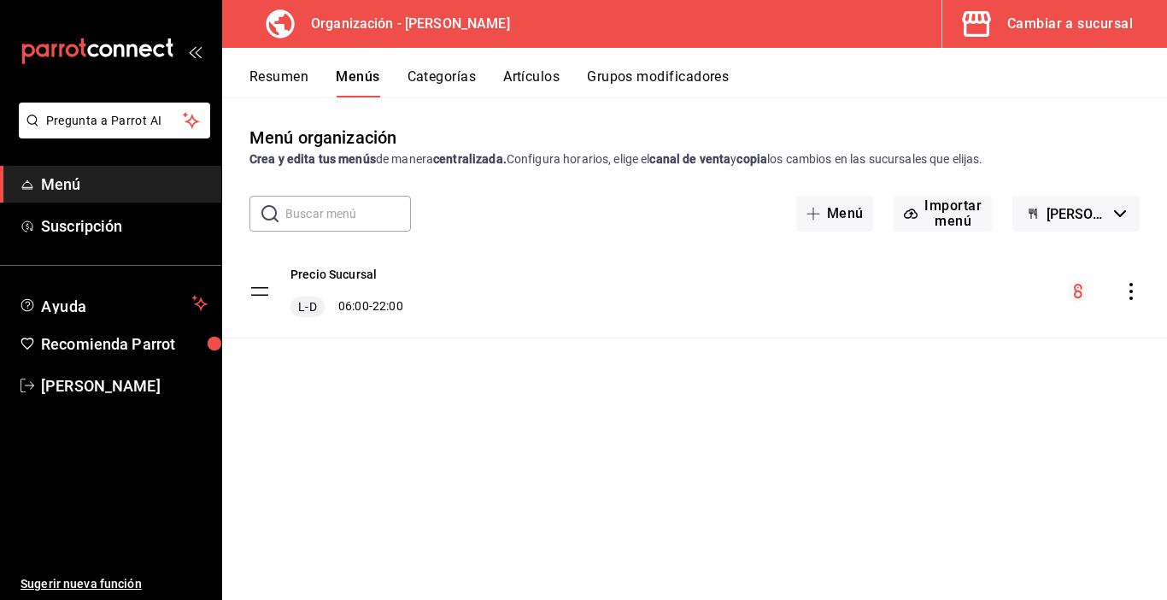
click at [1117, 36] on button "Cambiar a sucursal" at bounding box center [1048, 24] width 211 height 48
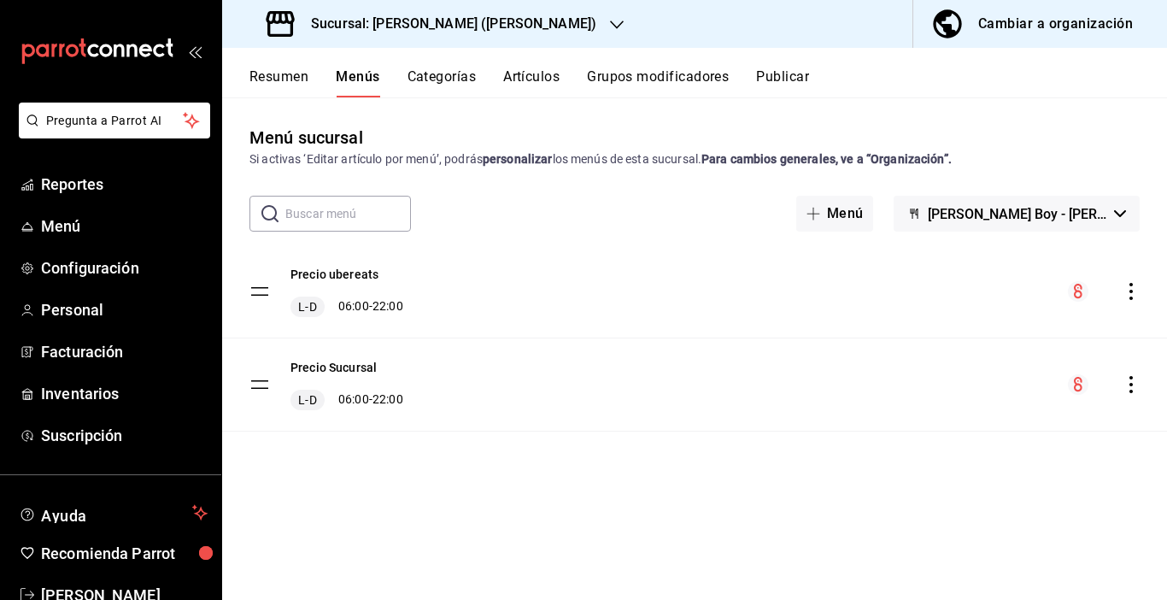
click at [610, 27] on icon "button" at bounding box center [617, 25] width 14 height 9
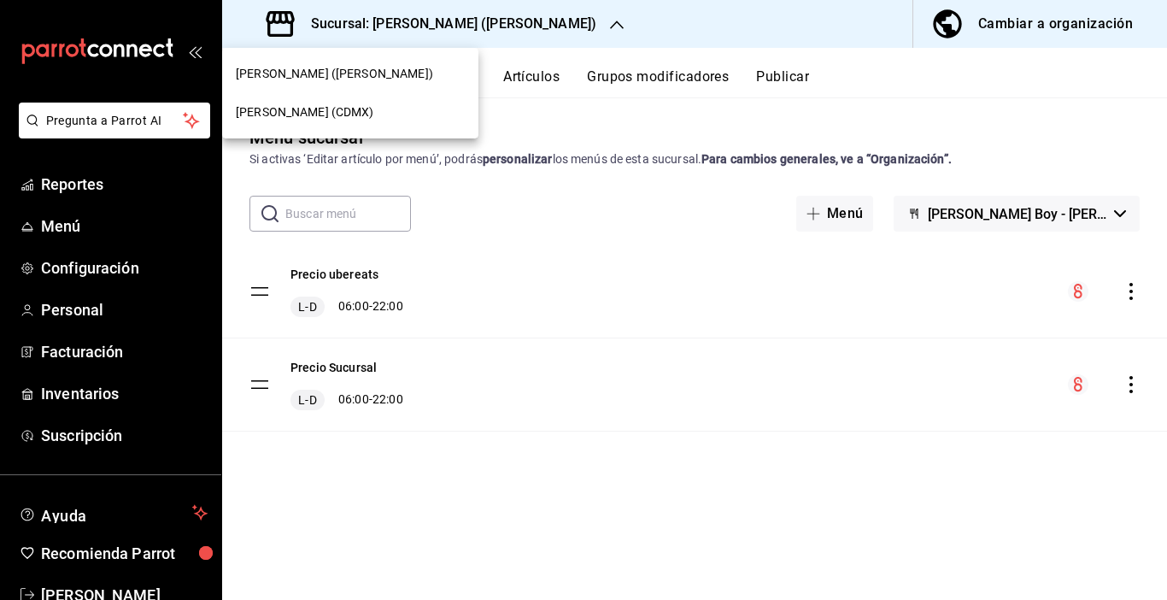
click at [349, 122] on div "[PERSON_NAME] (CDMX)" at bounding box center [350, 112] width 256 height 38
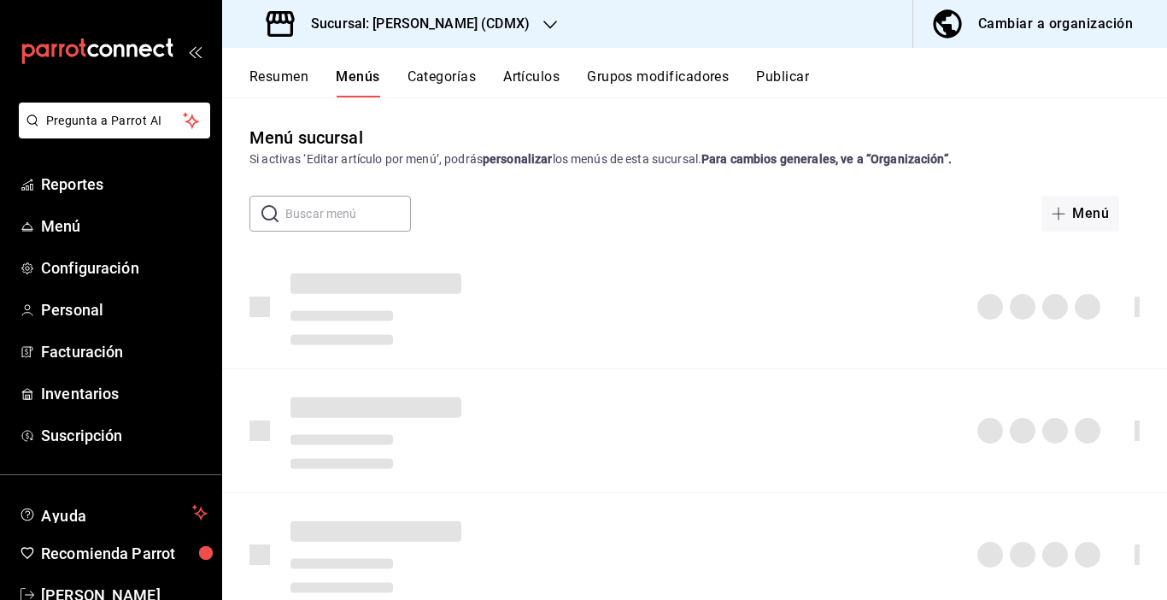
click at [459, 85] on button "Categorías" at bounding box center [442, 82] width 69 height 29
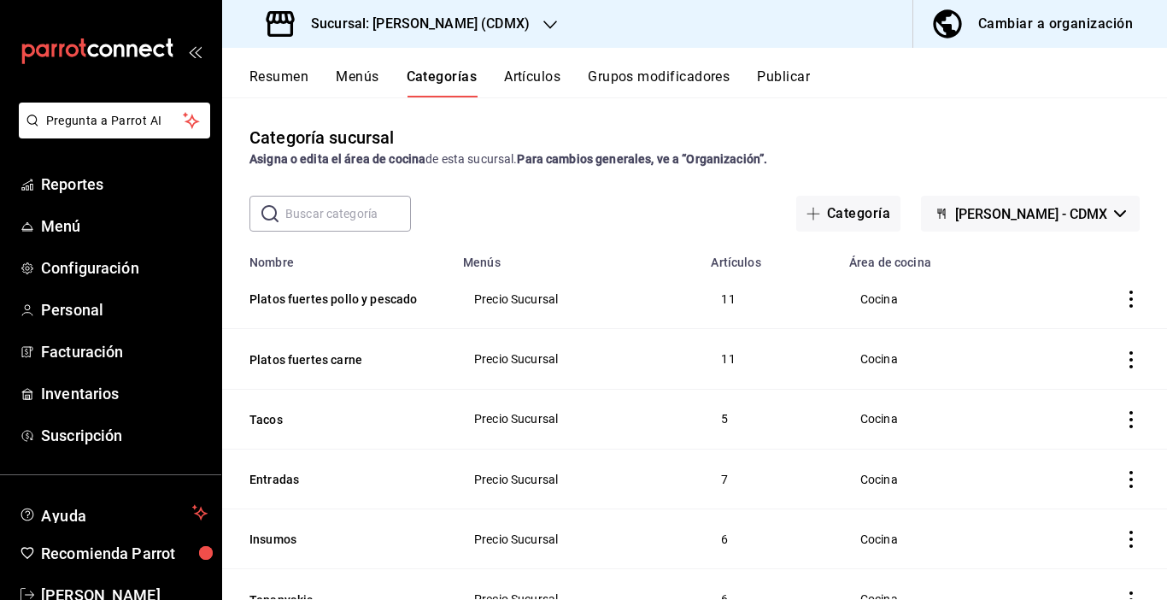
click at [273, 78] on button "Resumen" at bounding box center [279, 82] width 59 height 29
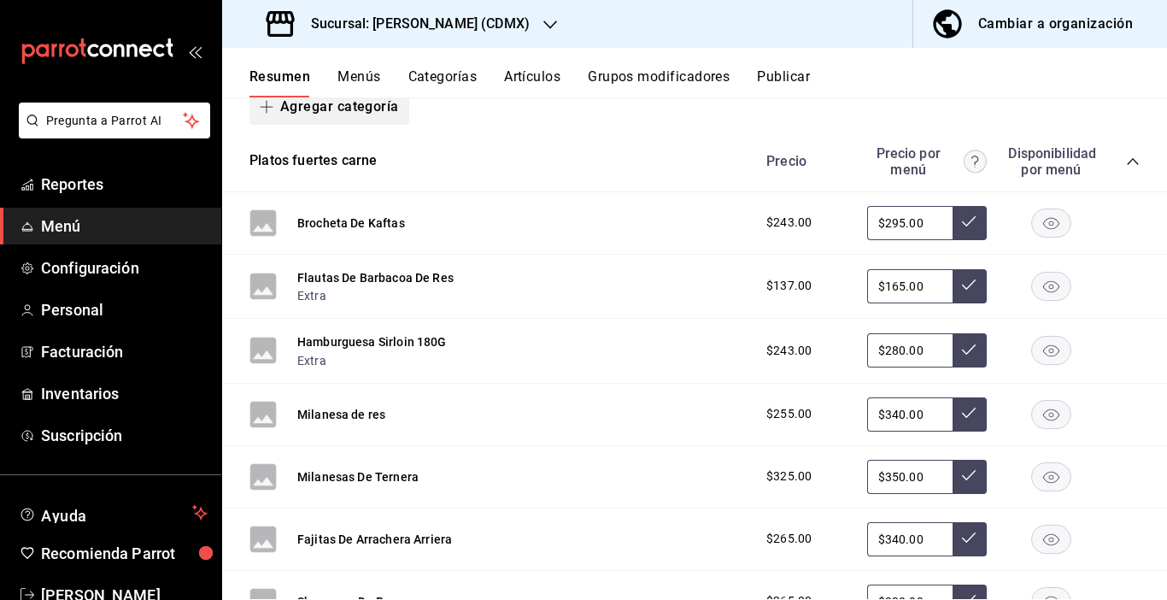
scroll to position [85, 0]
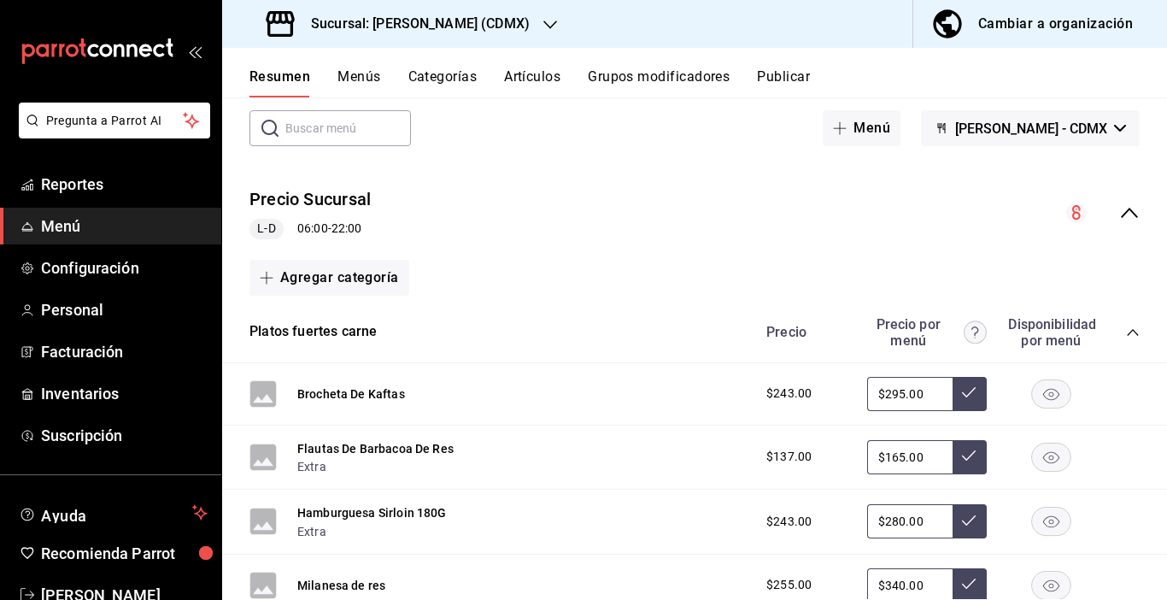
click at [1127, 333] on icon "collapse-category-row" at bounding box center [1132, 332] width 11 height 7
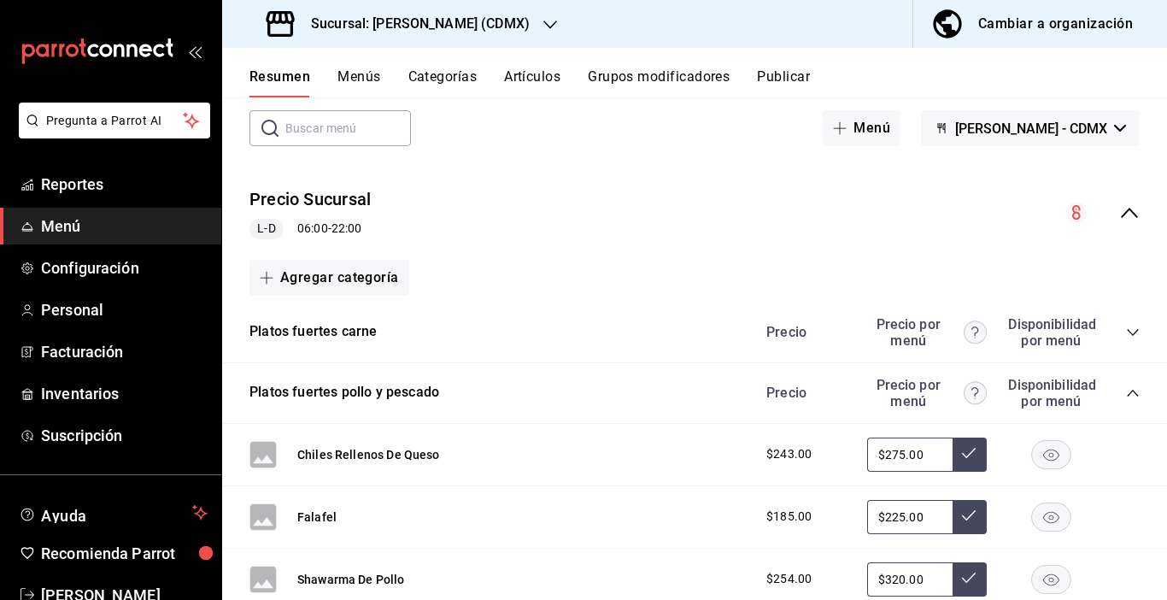
click at [1126, 389] on icon "collapse-category-row" at bounding box center [1133, 393] width 14 height 14
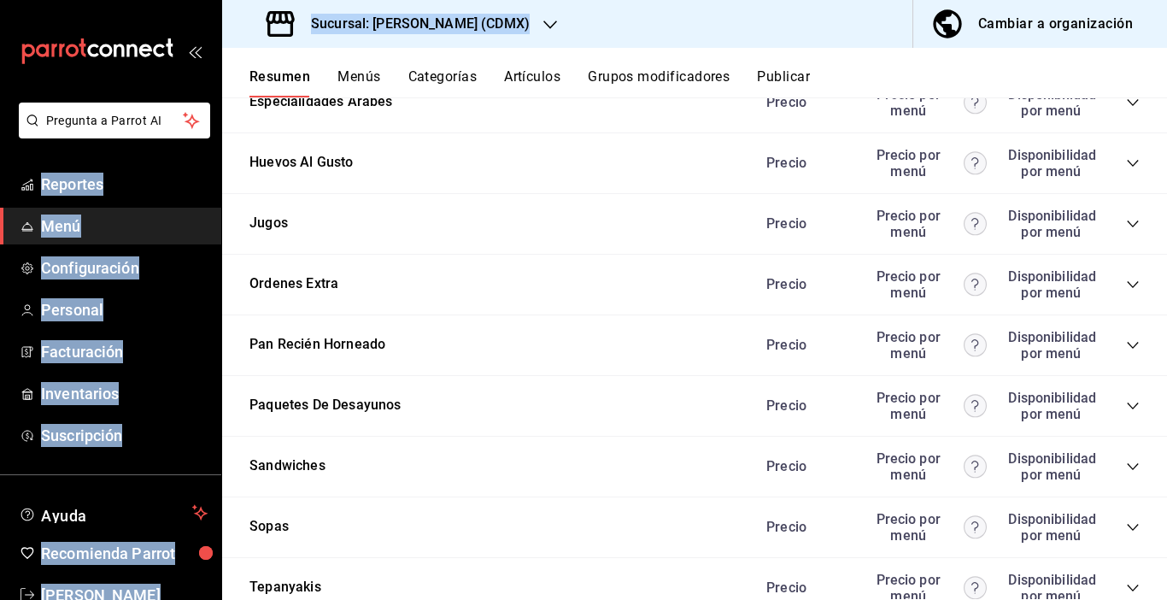
scroll to position [1173, 0]
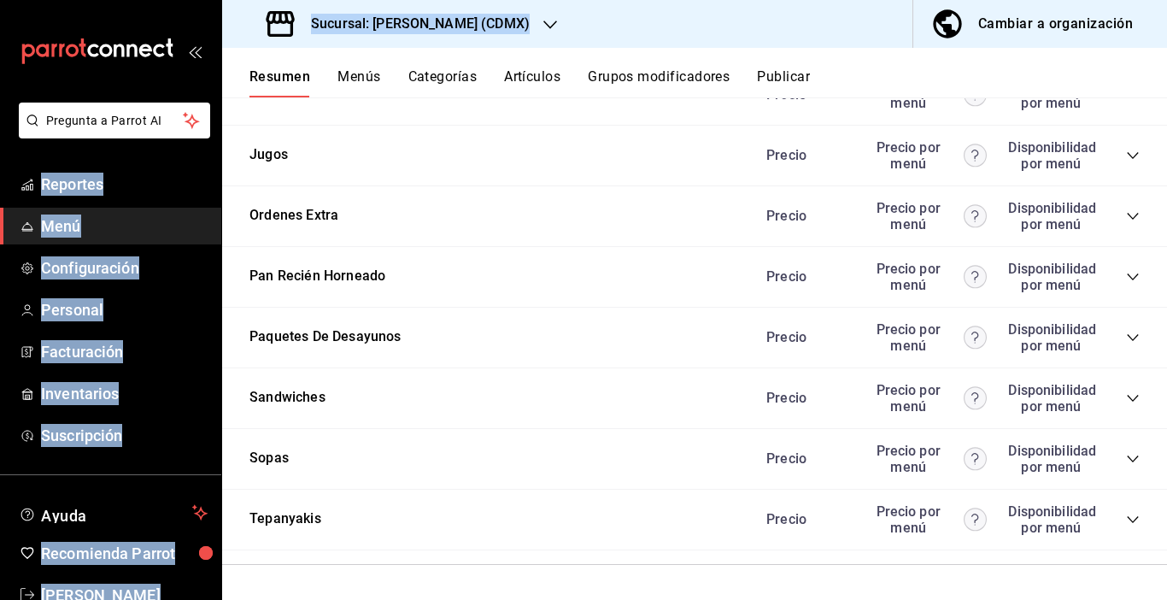
drag, startPoint x: 226, startPoint y: 301, endPoint x: 34, endPoint y: 633, distance: 384.0
click at [34, 599] on html "Pregunta a Parrot AI Reportes Menú Configuración Personal Facturación Inventari…" at bounding box center [583, 300] width 1167 height 600
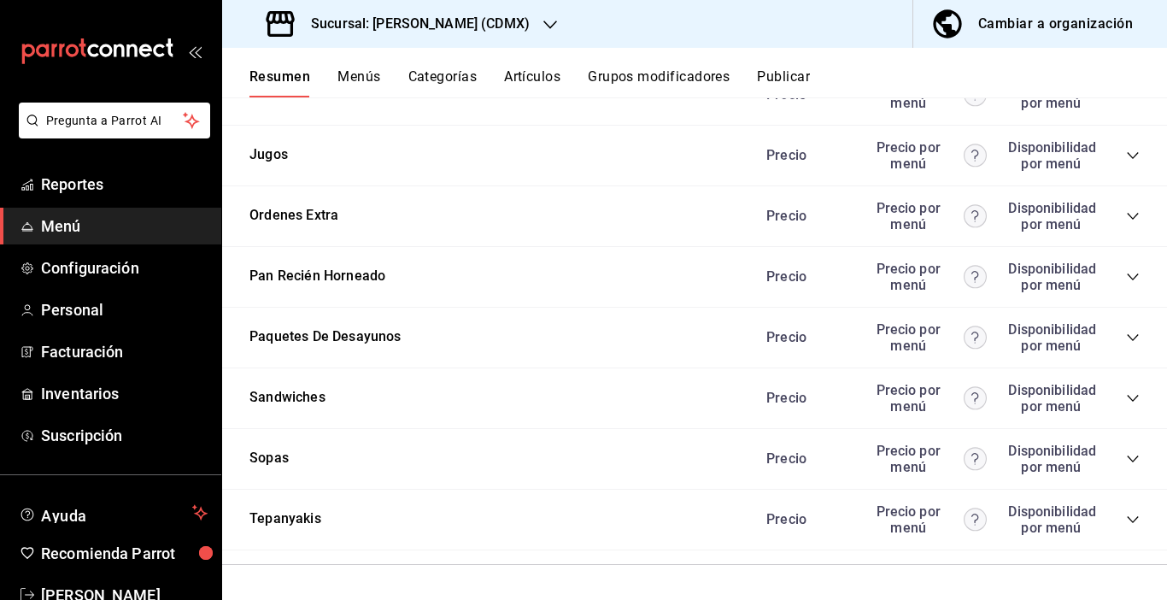
click at [391, 443] on div "Sopas Precio Precio por menú Disponibilidad por menú" at bounding box center [694, 459] width 945 height 61
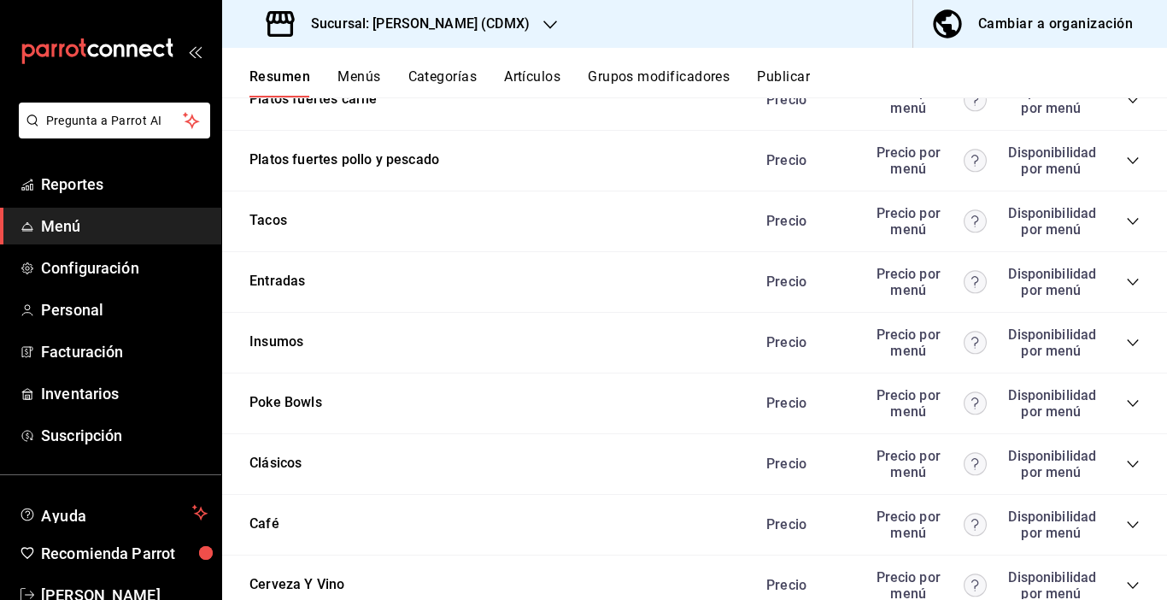
scroll to position [62, 0]
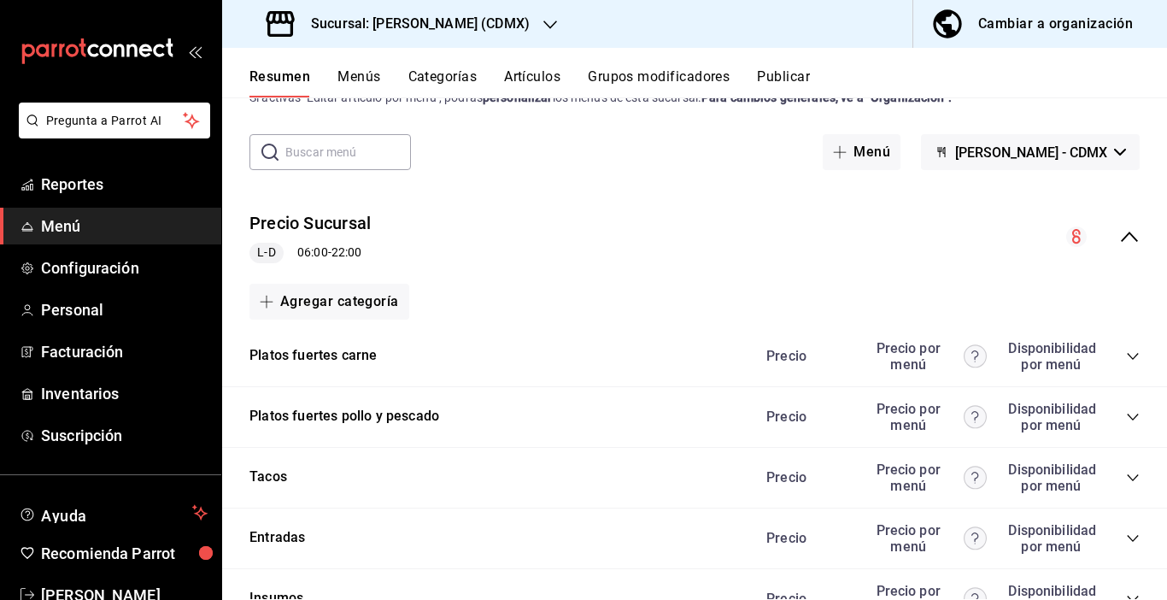
drag, startPoint x: 273, startPoint y: 417, endPoint x: 268, endPoint y: 558, distance: 141.1
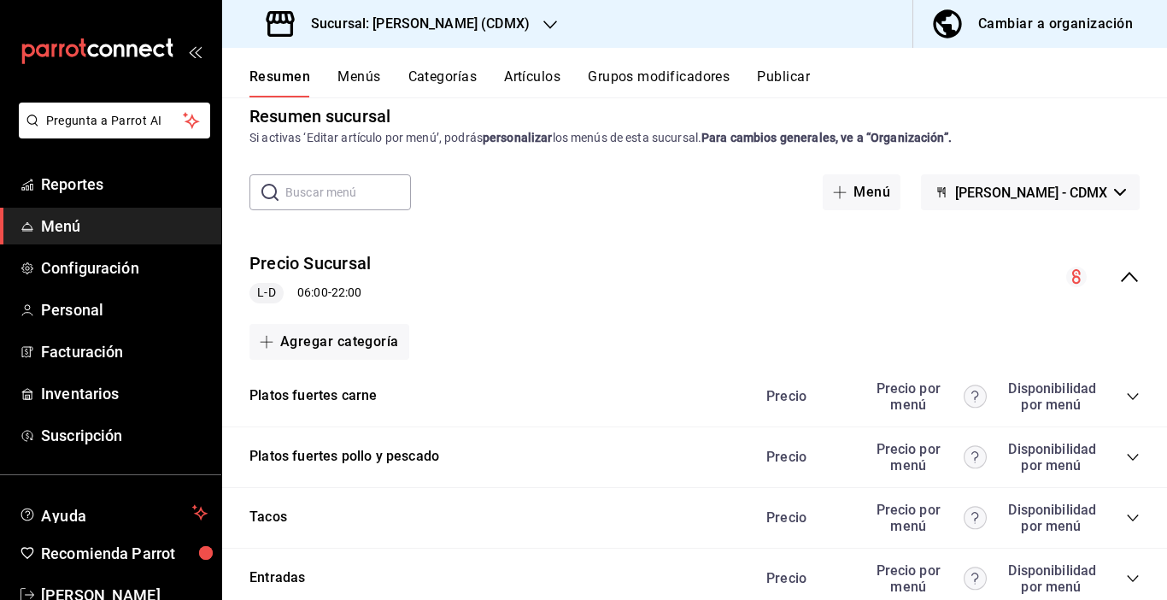
scroll to position [0, 0]
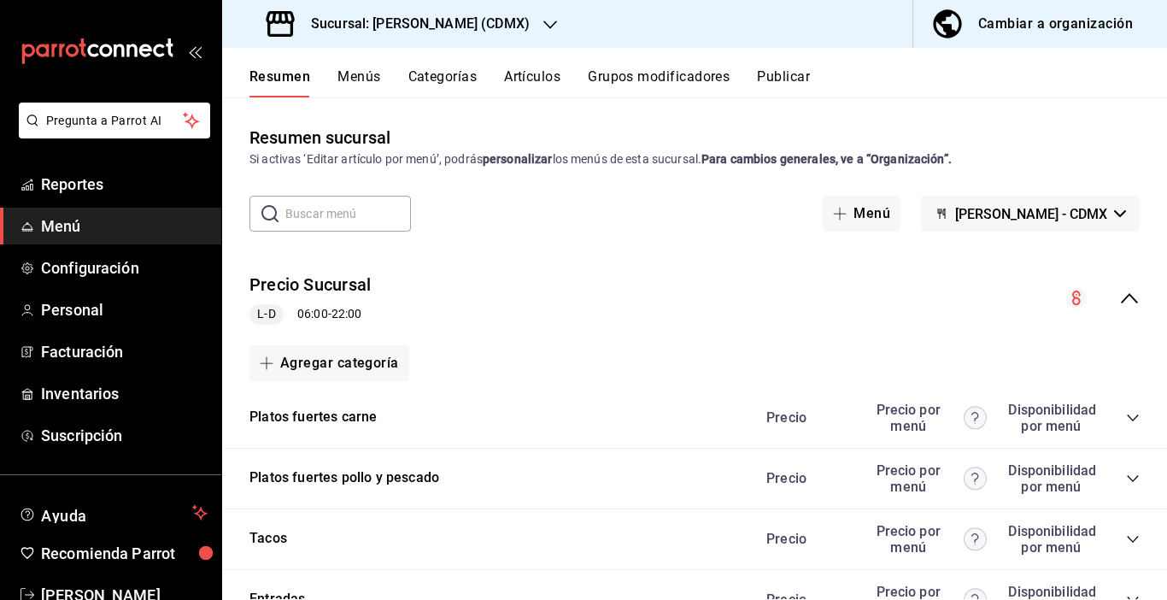
drag, startPoint x: 954, startPoint y: 80, endPoint x: 909, endPoint y: 106, distance: 51.3
drag, startPoint x: 909, startPoint y: 106, endPoint x: 1076, endPoint y: 152, distance: 172.9
click at [1078, 164] on div "Si activas ‘Editar artículo por menú’, podrás personalizar los menús de esta su…" at bounding box center [695, 159] width 890 height 18
click at [1042, 25] on div "Cambiar a organización" at bounding box center [1056, 24] width 155 height 24
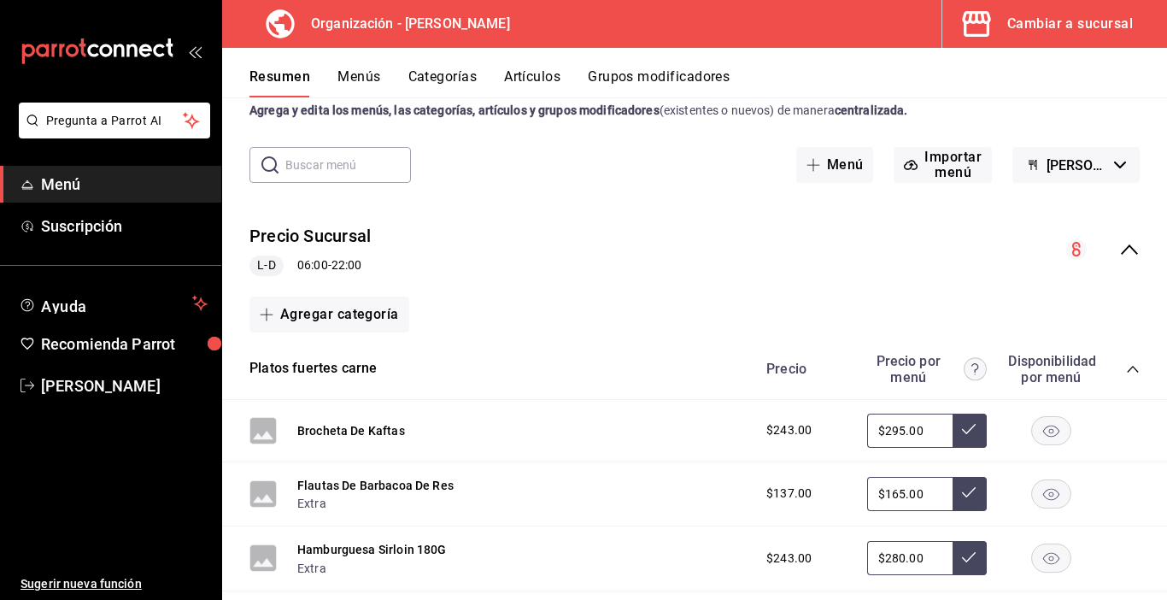
scroll to position [85, 0]
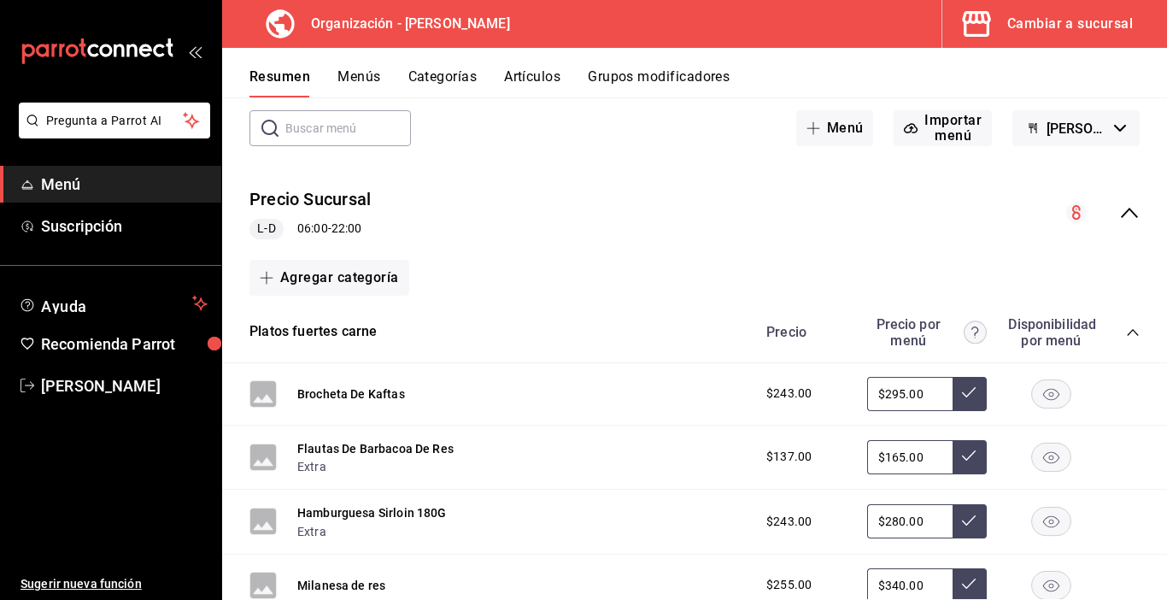
click at [1126, 333] on icon "collapse-category-row" at bounding box center [1133, 333] width 14 height 14
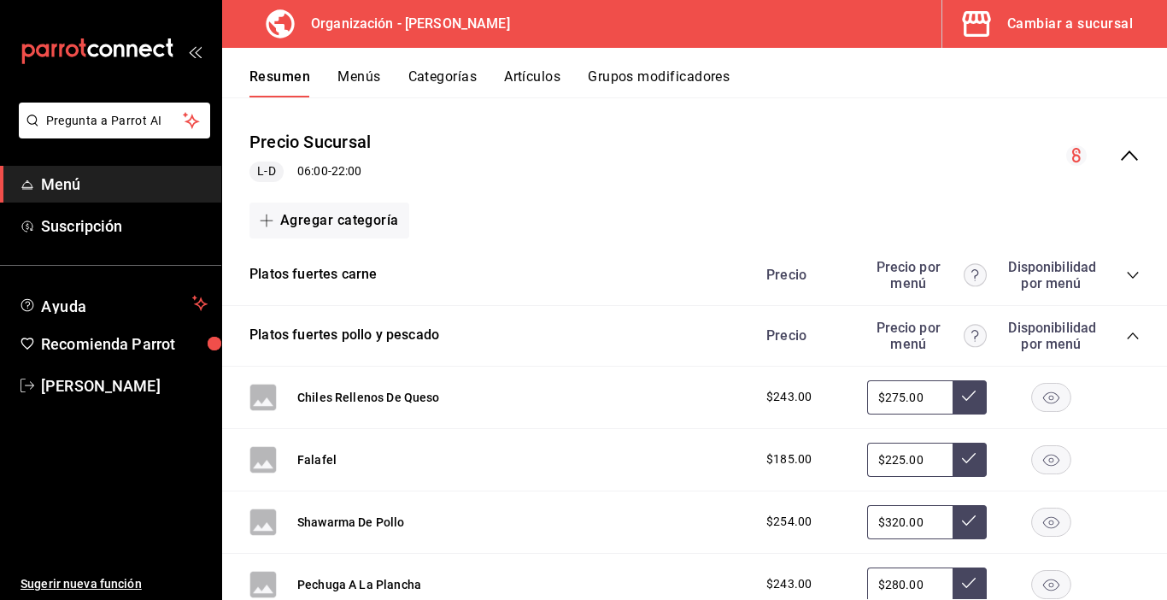
scroll to position [171, 0]
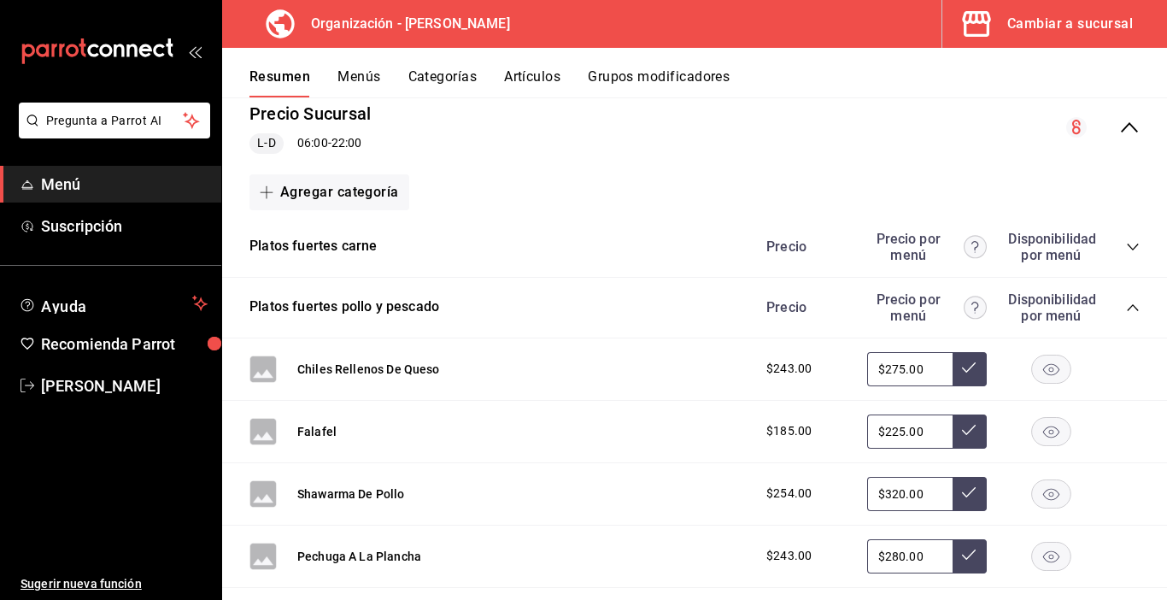
click at [1126, 307] on icon "collapse-category-row" at bounding box center [1133, 308] width 14 height 14
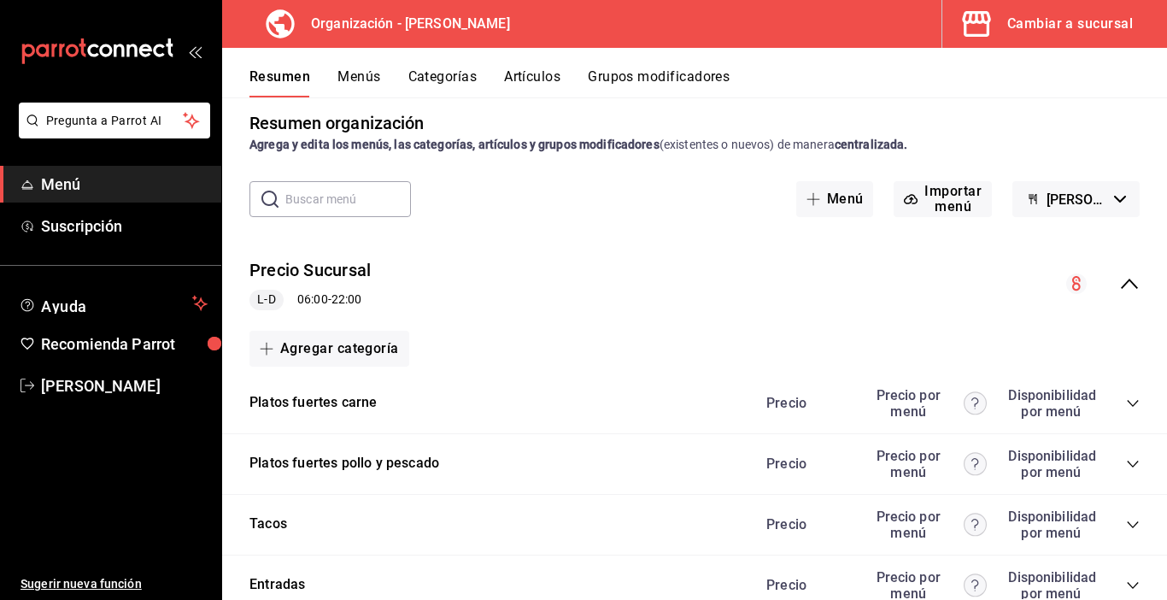
scroll to position [0, 0]
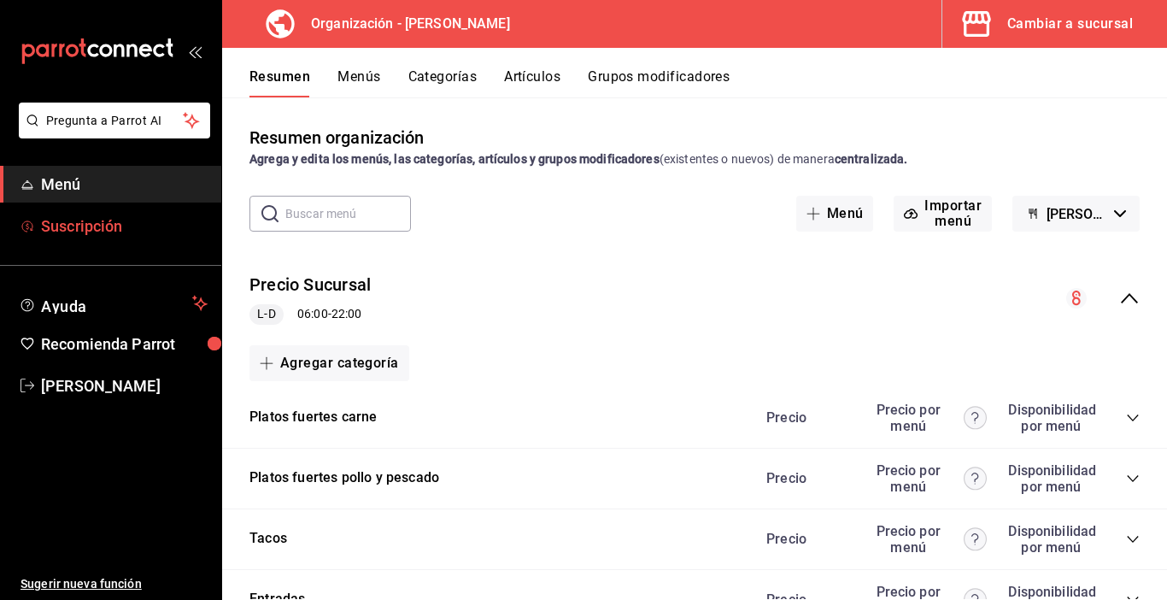
click at [69, 216] on span "Suscripción" at bounding box center [124, 226] width 167 height 23
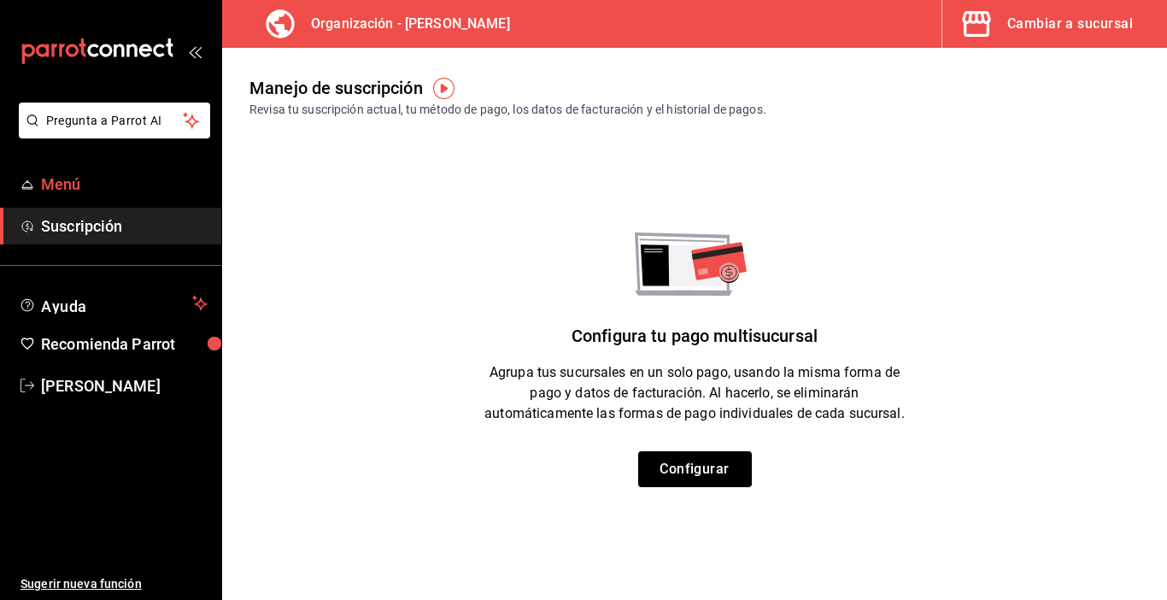
click at [73, 186] on span "Menú" at bounding box center [124, 184] width 167 height 23
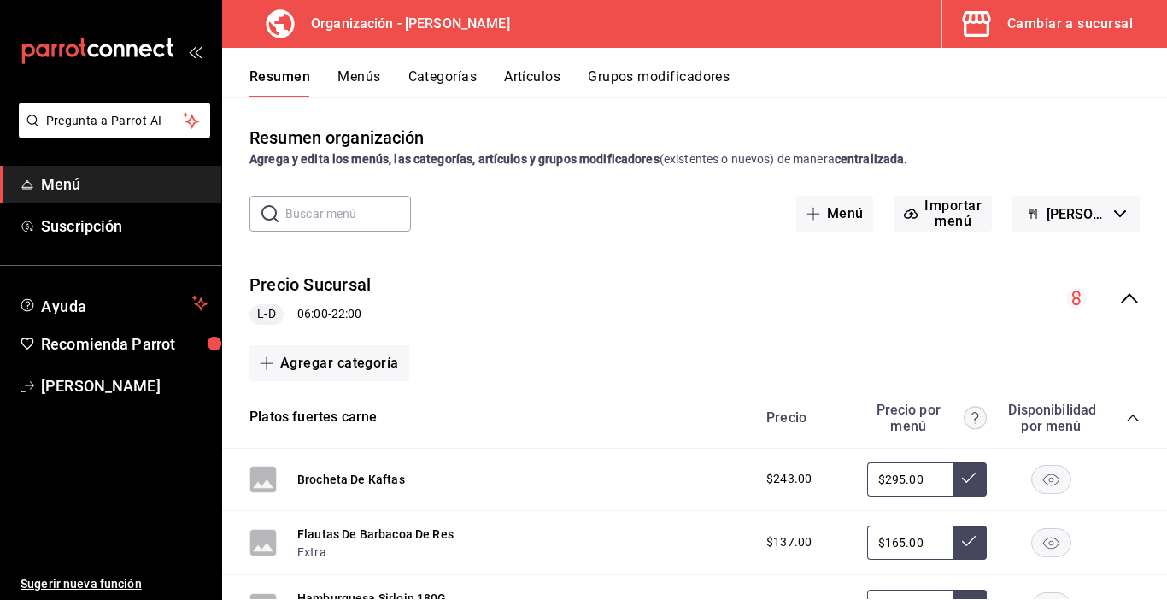
scroll to position [438, 0]
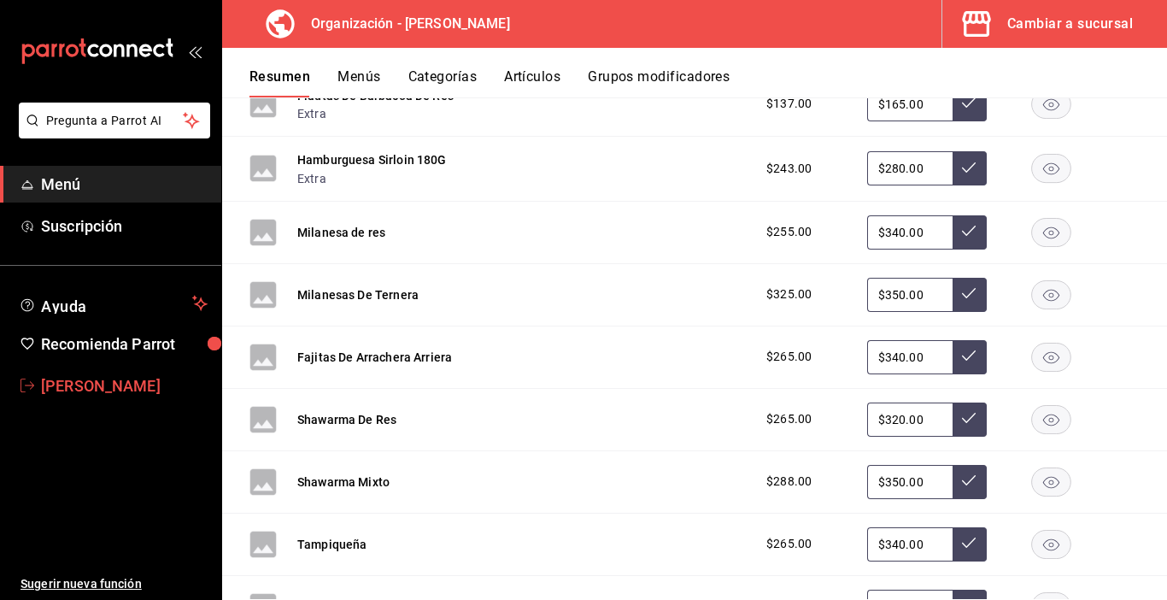
click at [90, 379] on span "[PERSON_NAME]" at bounding box center [124, 385] width 167 height 23
